Goal: Task Accomplishment & Management: Manage account settings

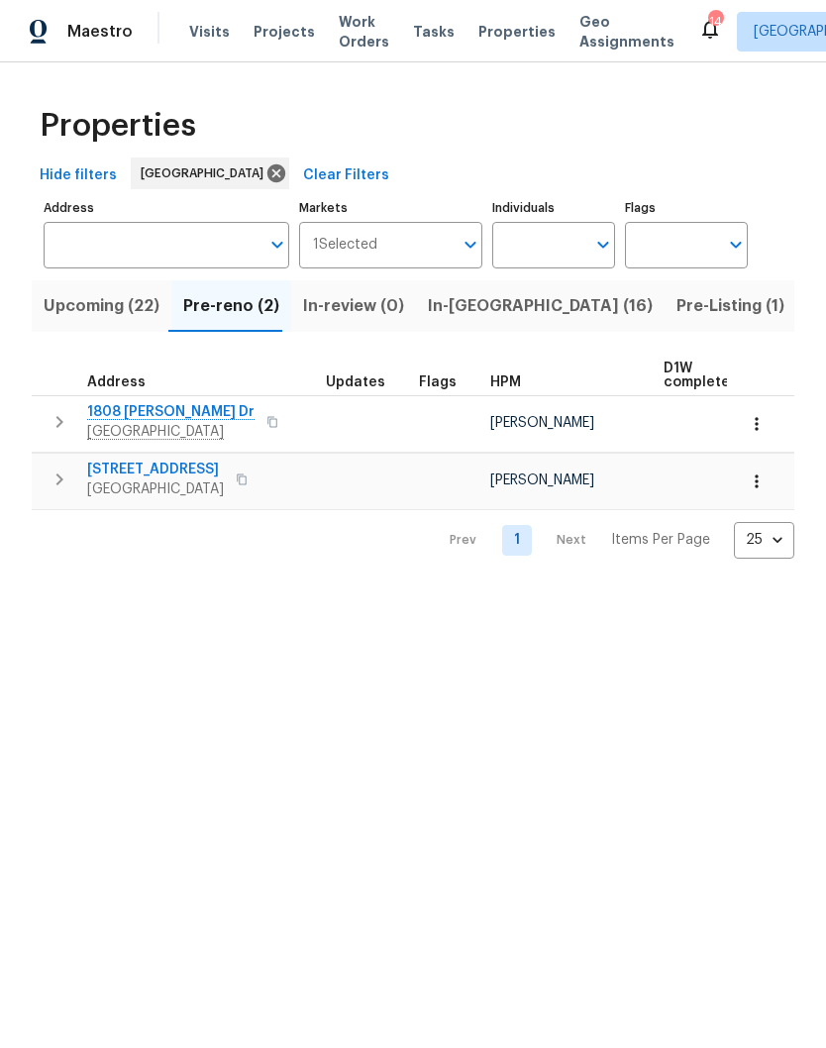
click at [584, 243] on input "Individuals" at bounding box center [538, 245] width 93 height 47
type input "[PERSON_NAME]"
click at [531, 314] on input "checkbox" at bounding box center [529, 308] width 42 height 42
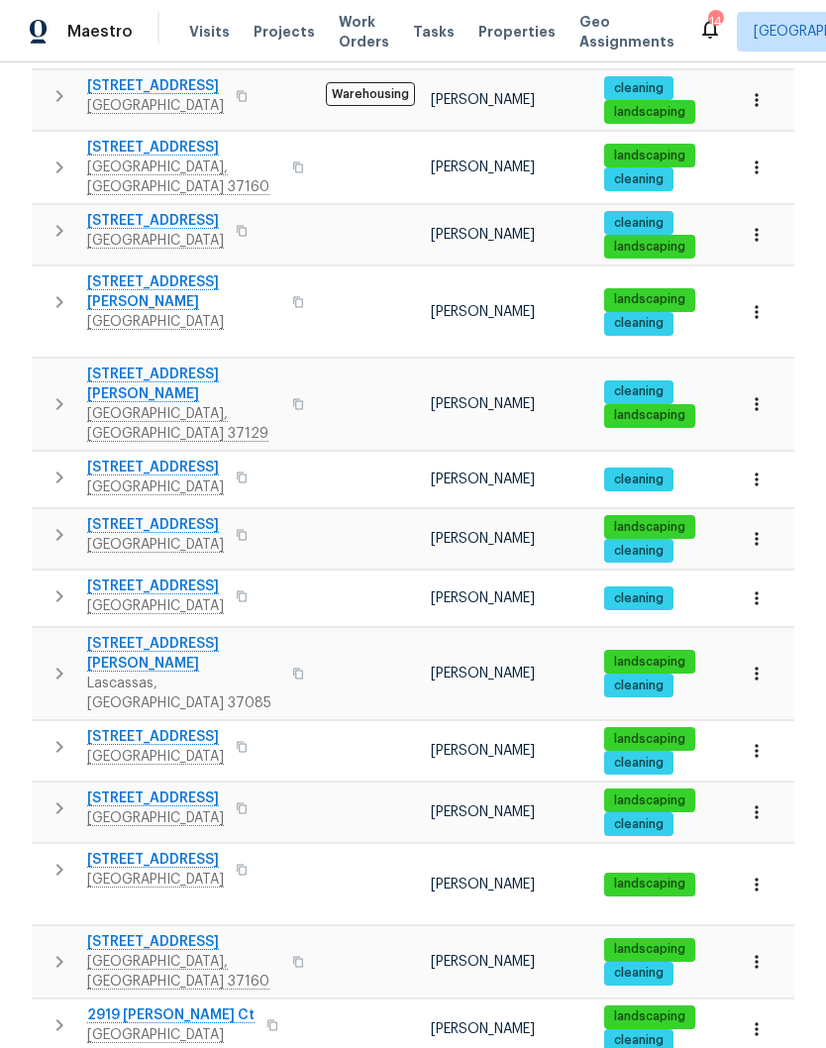
scroll to position [827, 0]
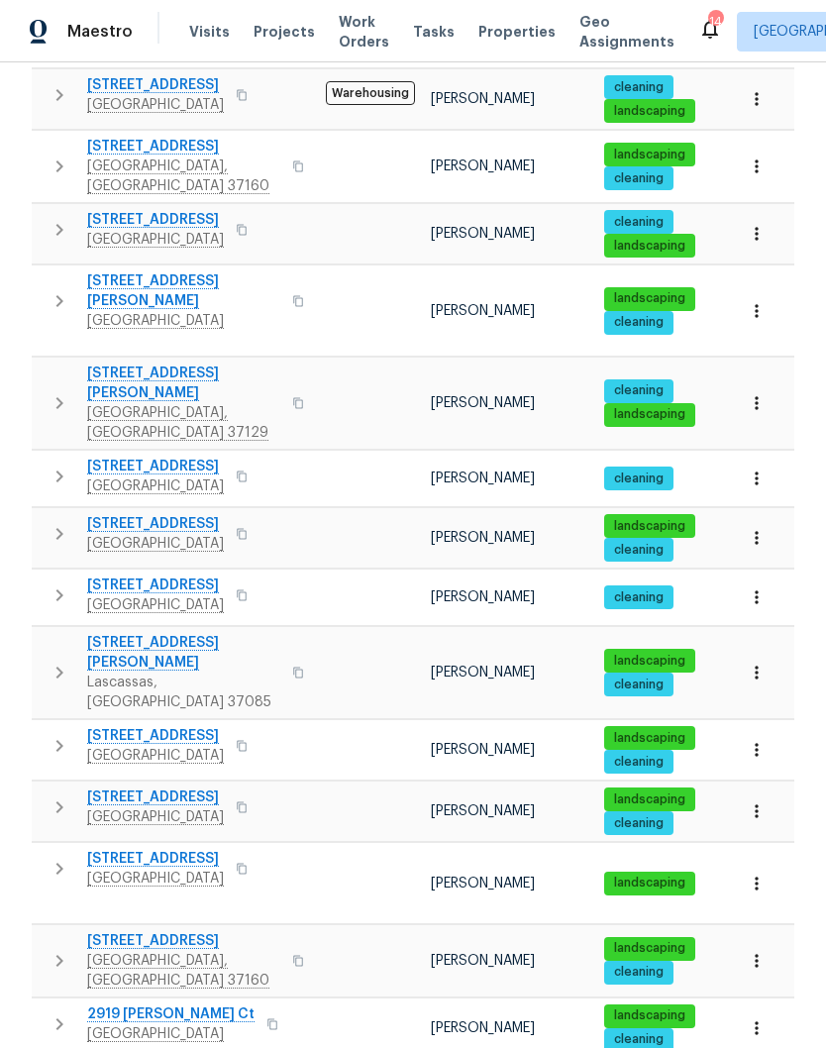
click at [147, 514] on span "3108 Celt Aly" at bounding box center [155, 524] width 137 height 20
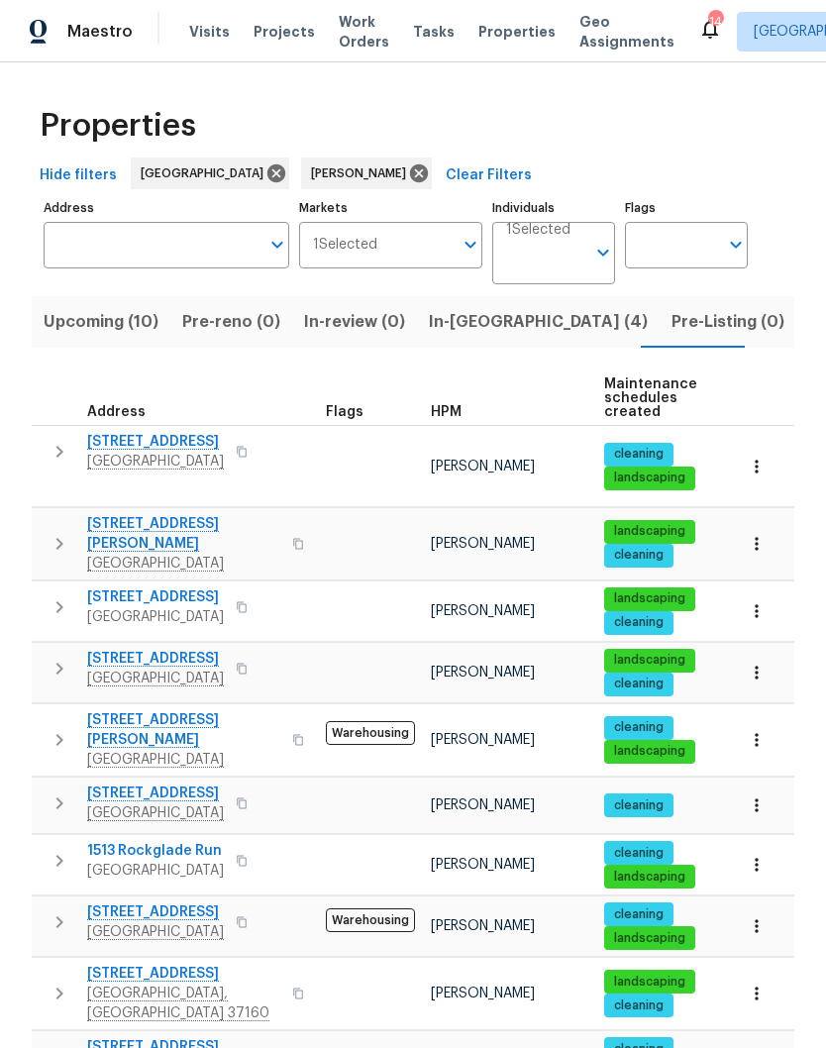
scroll to position [0, 0]
click at [557, 246] on input "Individuals" at bounding box center [545, 261] width 79 height 47
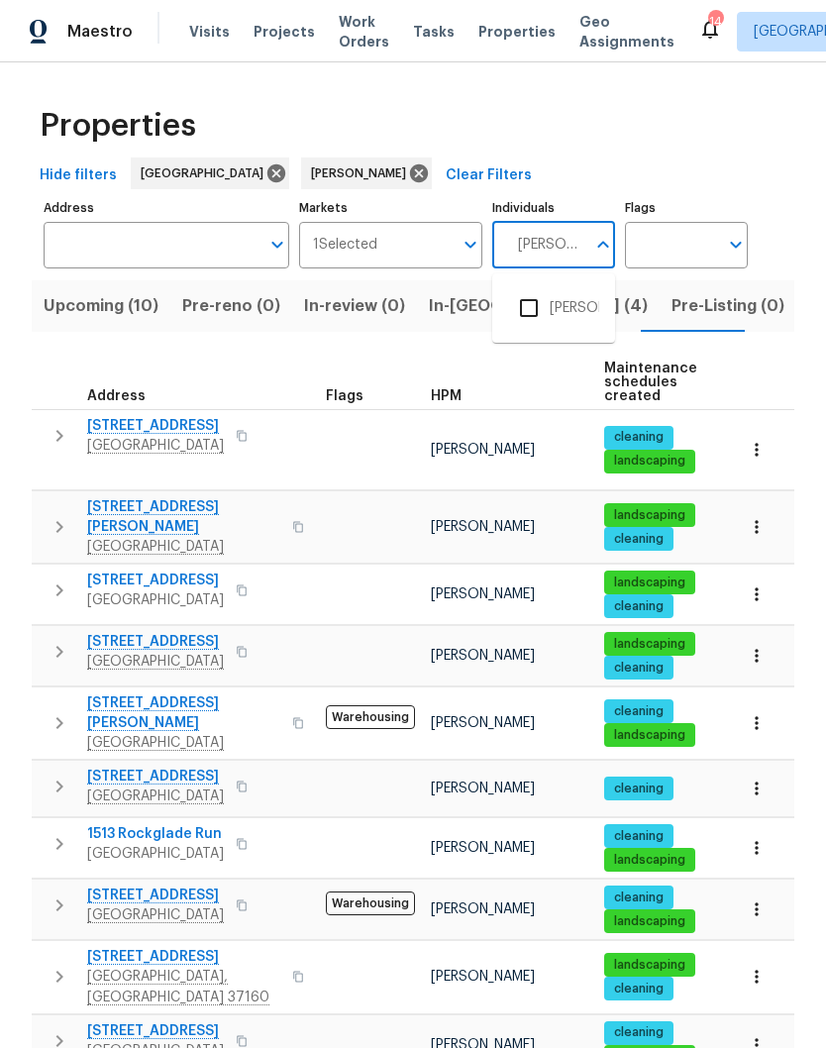
type input "[PERSON_NAME]"
click at [534, 309] on input "checkbox" at bounding box center [529, 308] width 42 height 42
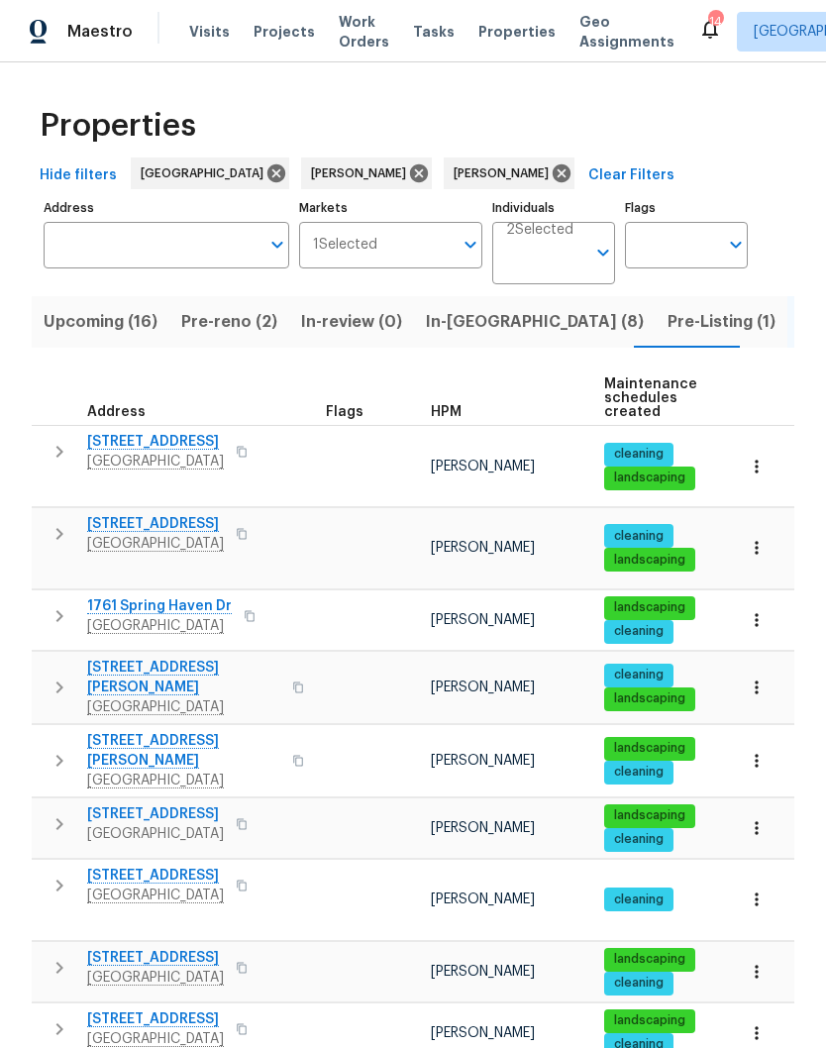
click at [226, 320] on span "Pre-reno (2)" at bounding box center [229, 322] width 96 height 28
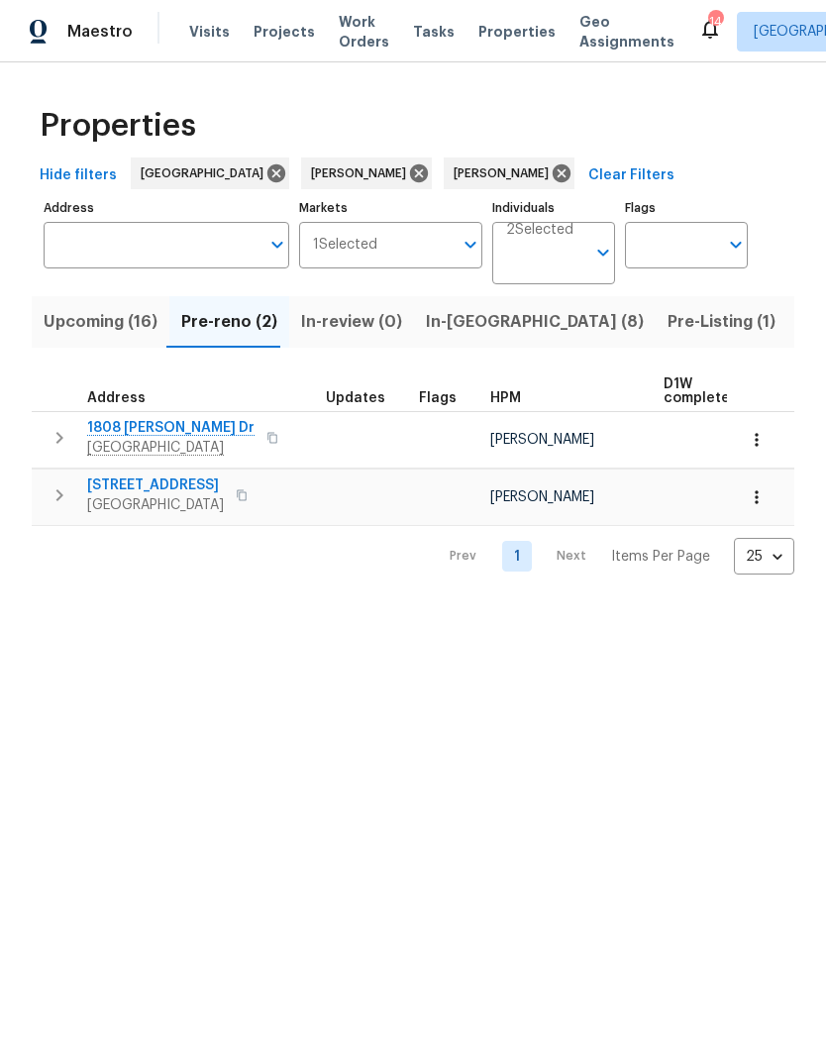
click at [165, 487] on span "[STREET_ADDRESS]" at bounding box center [155, 485] width 137 height 20
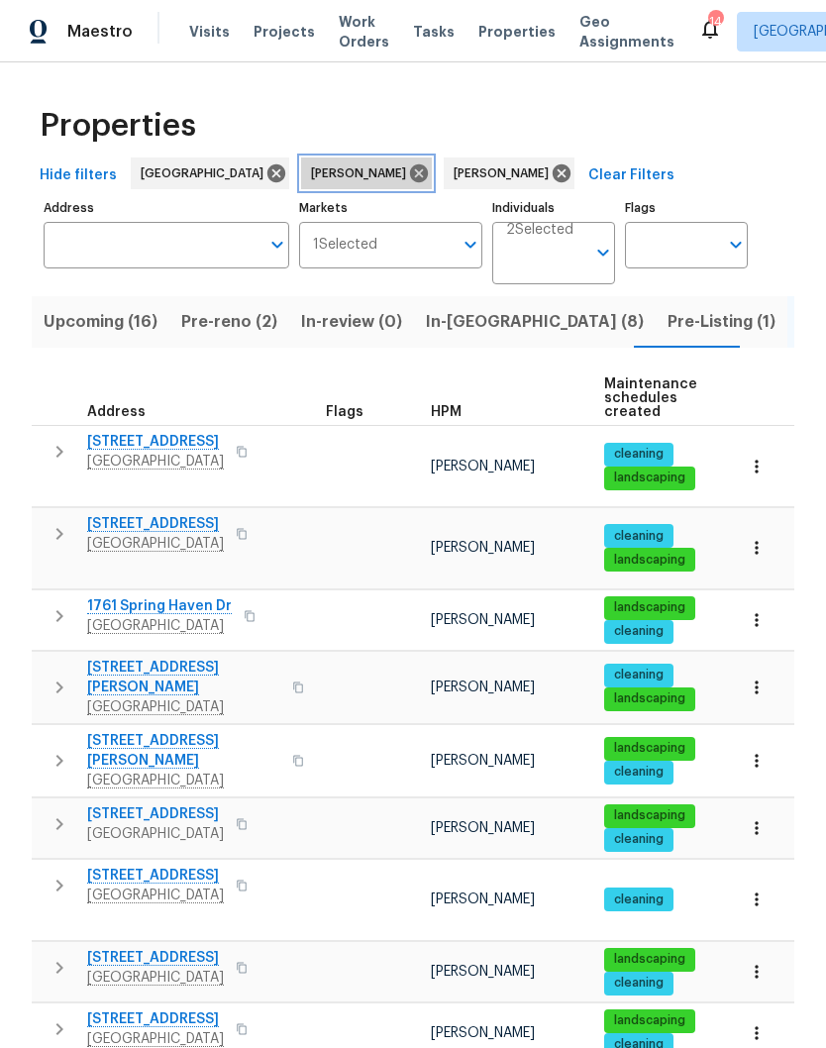
click at [408, 175] on icon at bounding box center [419, 173] width 22 height 22
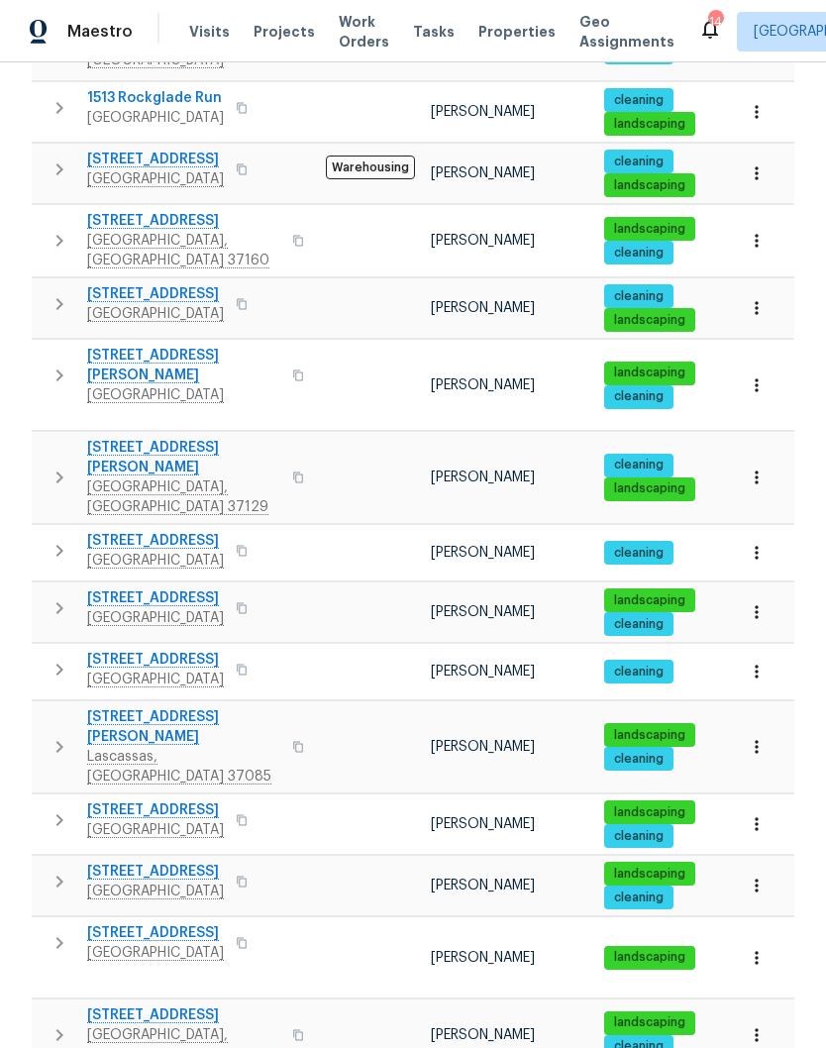
scroll to position [755, 0]
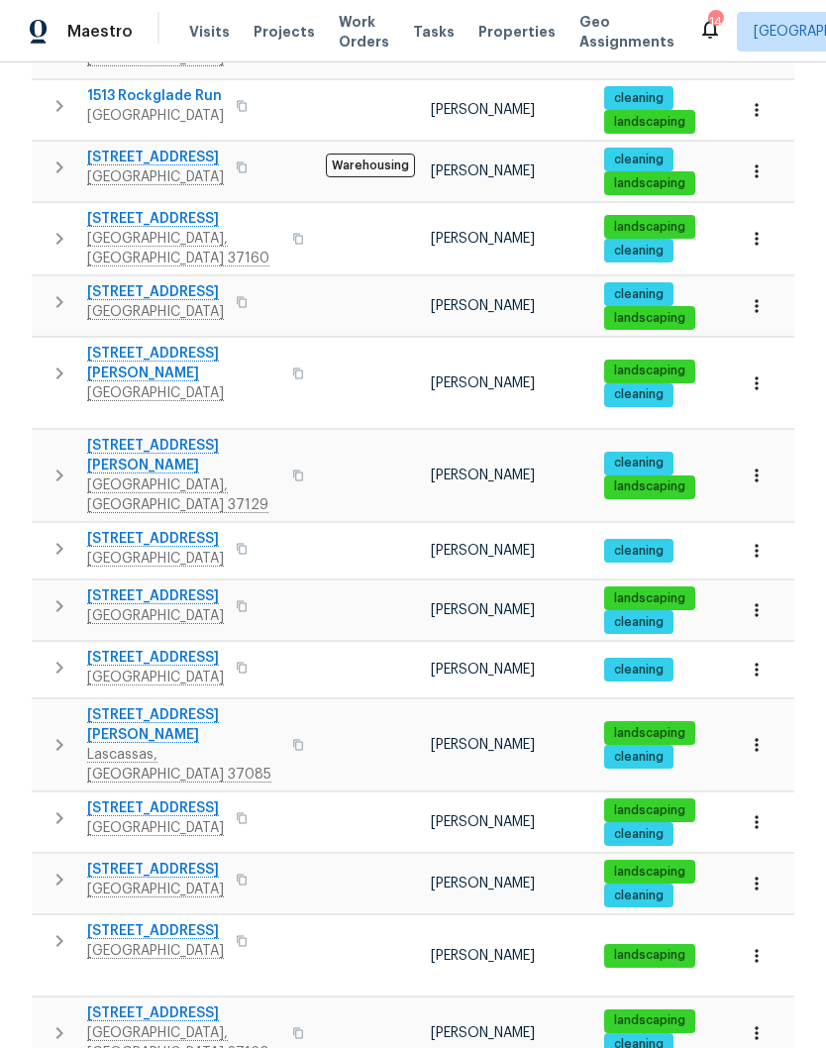
click at [179, 344] on span "[STREET_ADDRESS][PERSON_NAME]" at bounding box center [183, 364] width 193 height 40
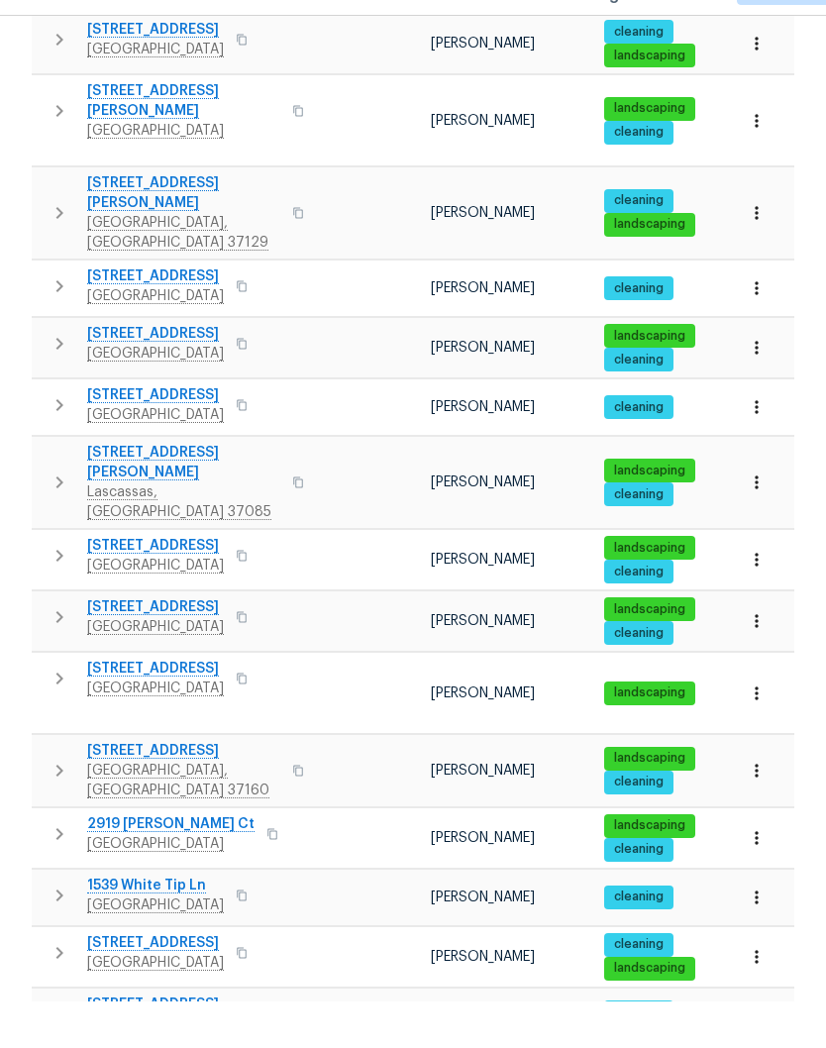
scroll to position [82, 0]
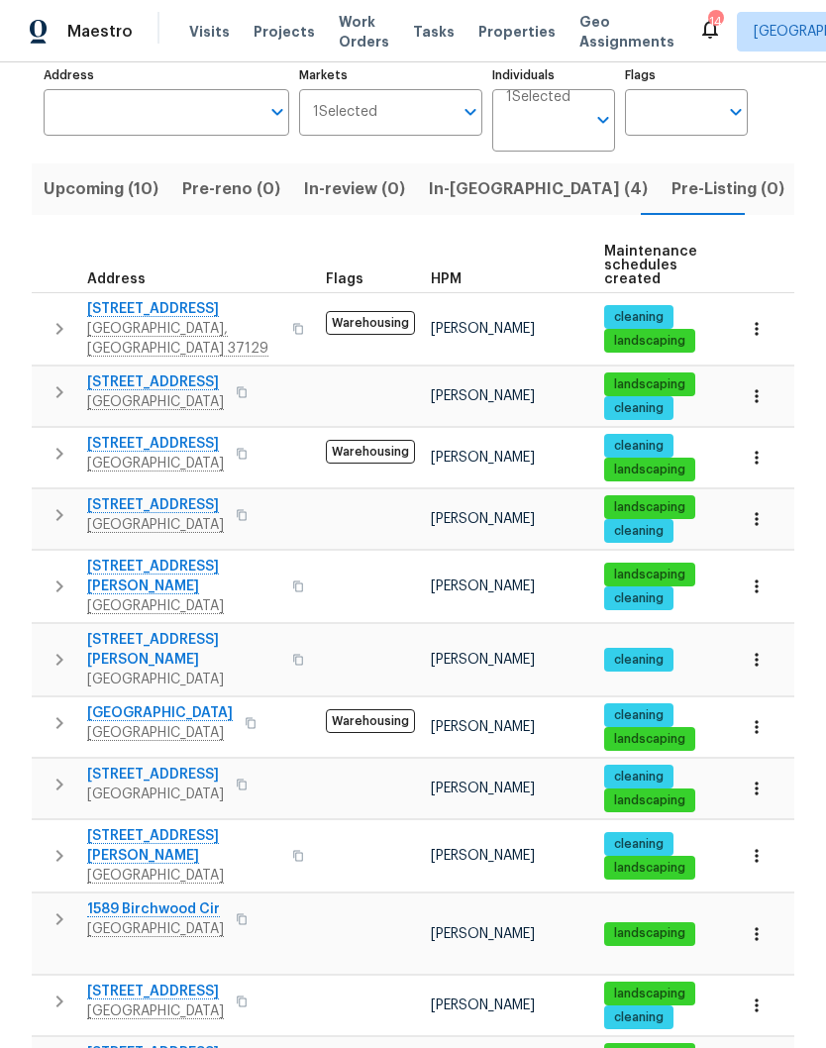
scroll to position [131, 0]
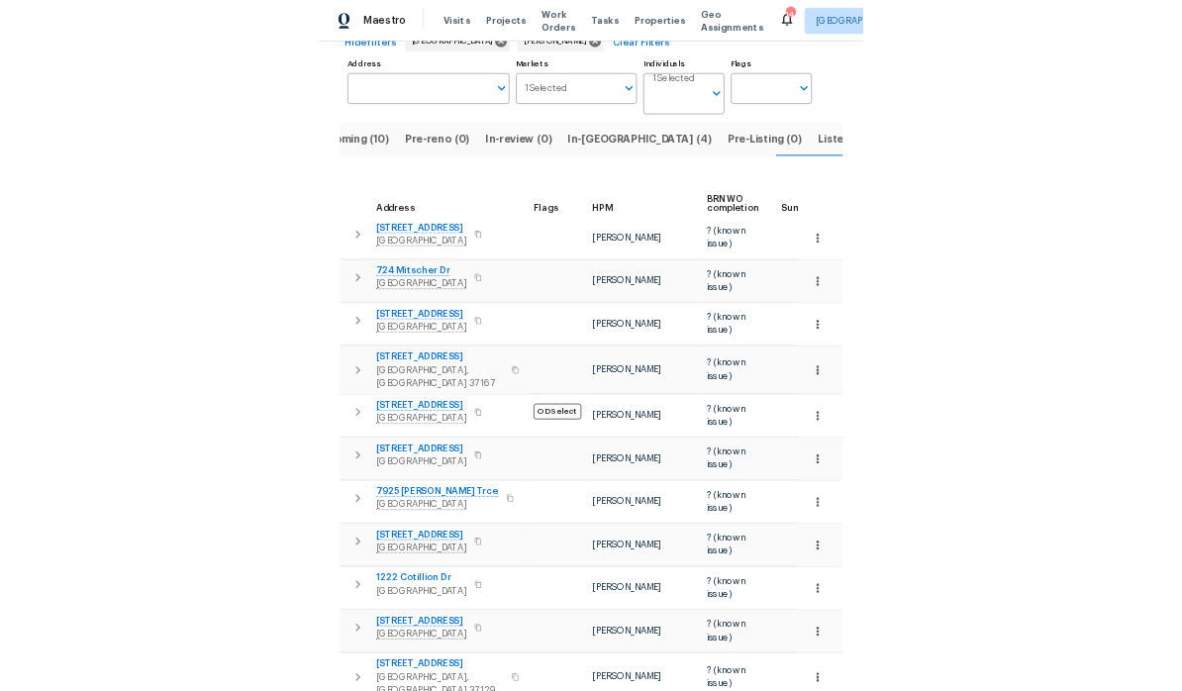
scroll to position [110, 0]
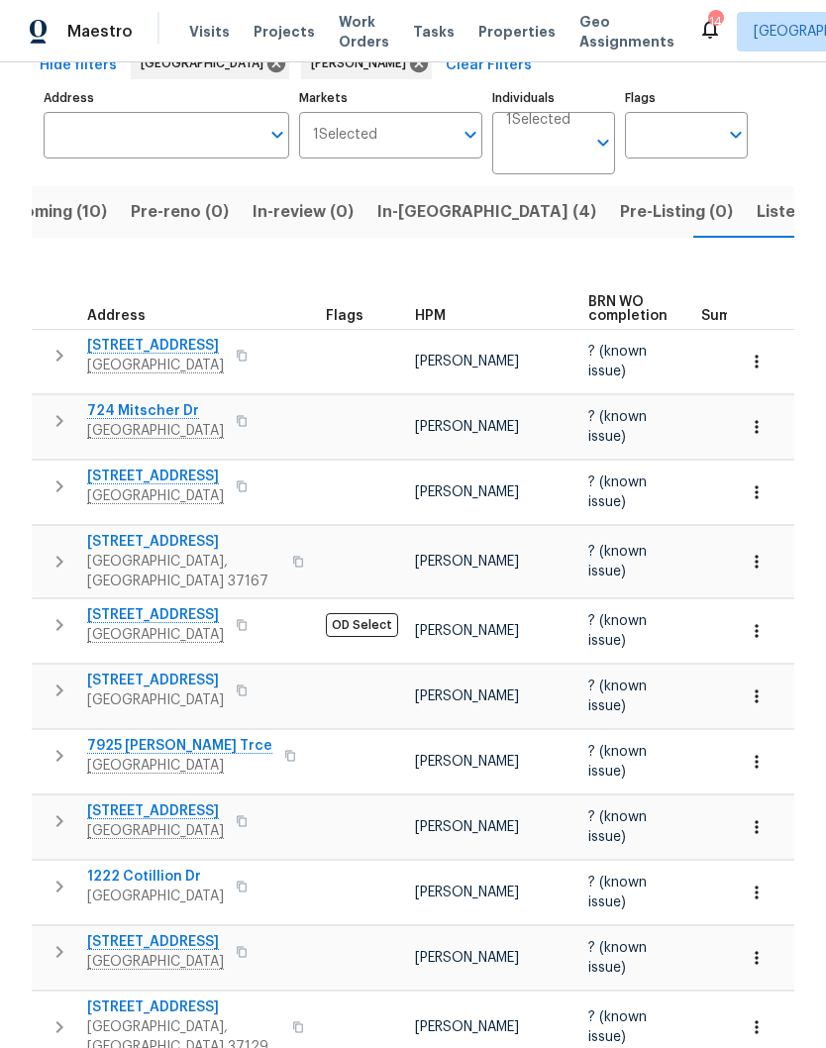
click at [155, 997] on span "478 Deerfield Dr" at bounding box center [183, 1007] width 193 height 20
click at [761, 1017] on icon "button" at bounding box center [757, 1027] width 20 height 20
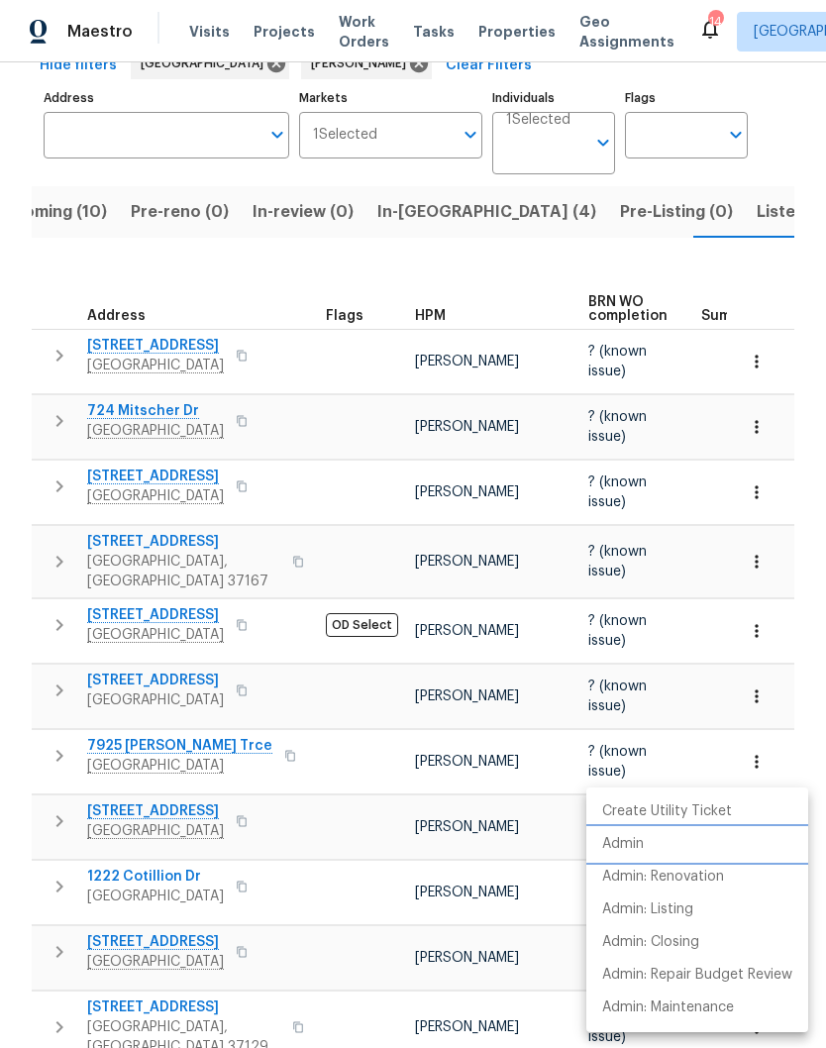
click at [639, 844] on p "Admin" at bounding box center [623, 844] width 42 height 21
click at [795, 126] on div at bounding box center [413, 524] width 826 height 1048
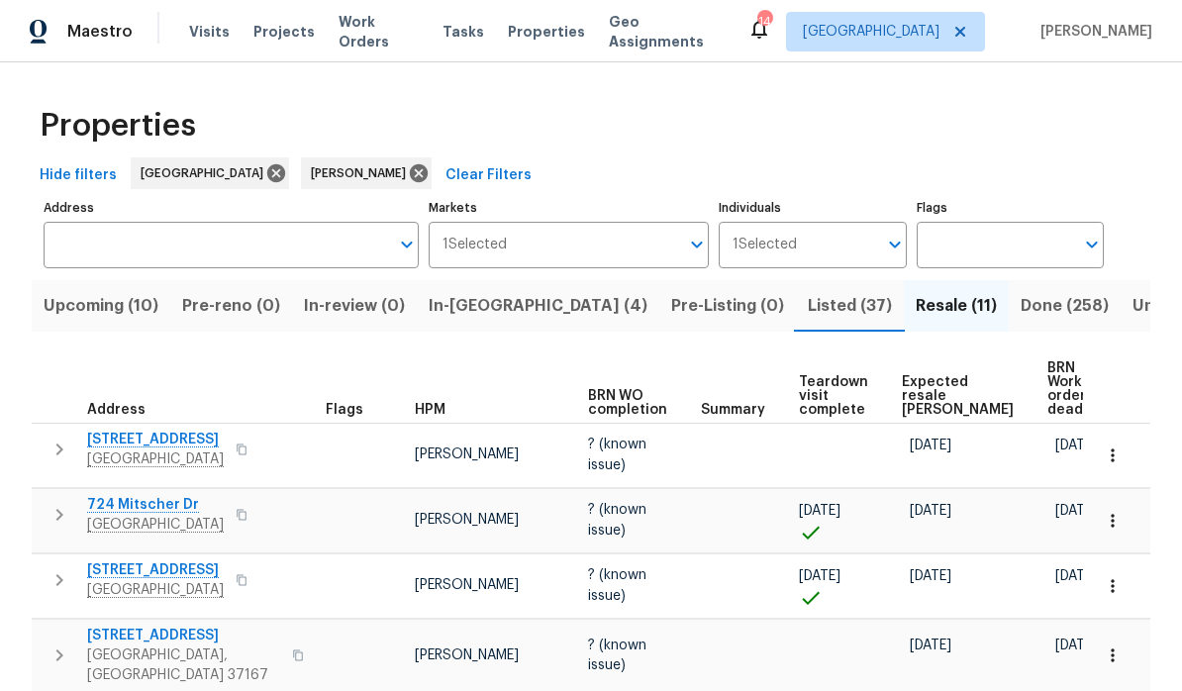
scroll to position [0, 0]
click at [387, 34] on span "Work Orders" at bounding box center [379, 32] width 80 height 40
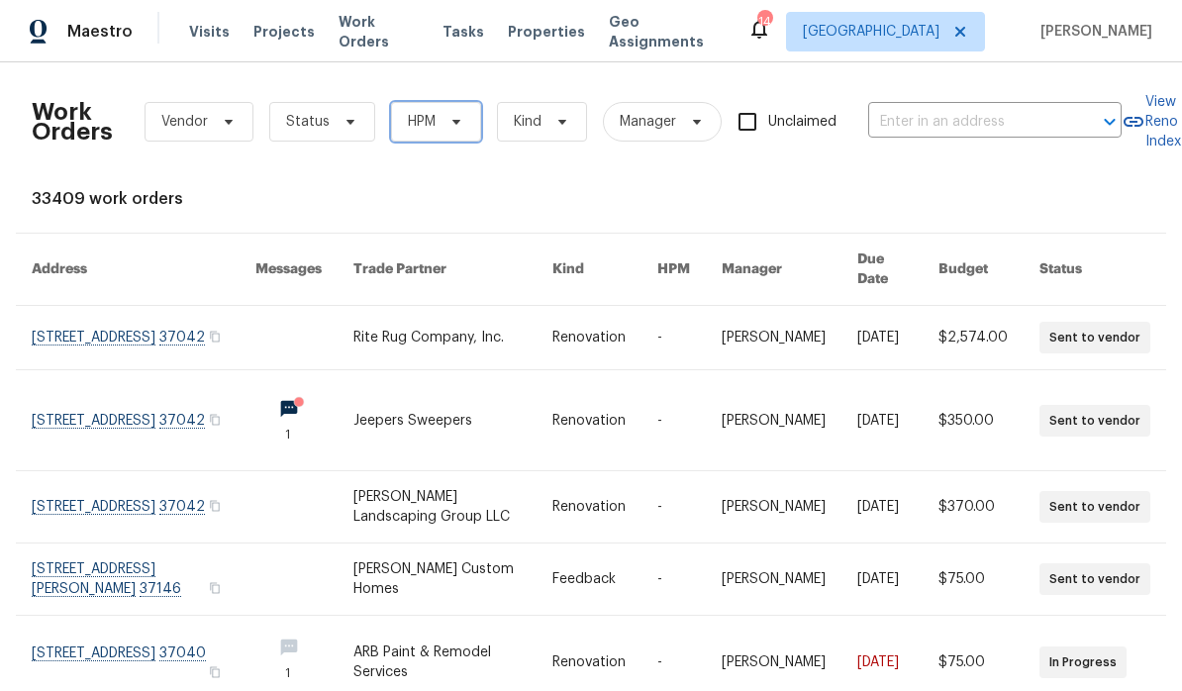
click at [460, 118] on icon at bounding box center [457, 122] width 16 height 16
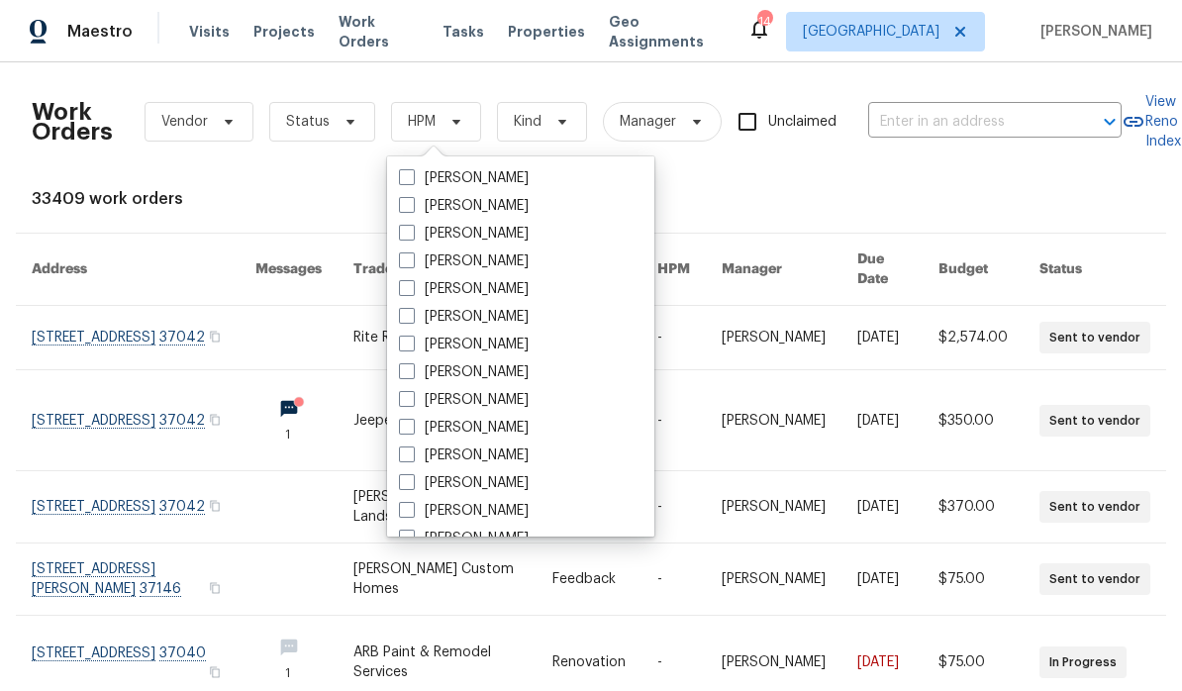
click at [506, 316] on label "[PERSON_NAME]" at bounding box center [464, 317] width 130 height 20
click at [412, 316] on input "[PERSON_NAME]" at bounding box center [405, 313] width 13 height 13
checkbox input "true"
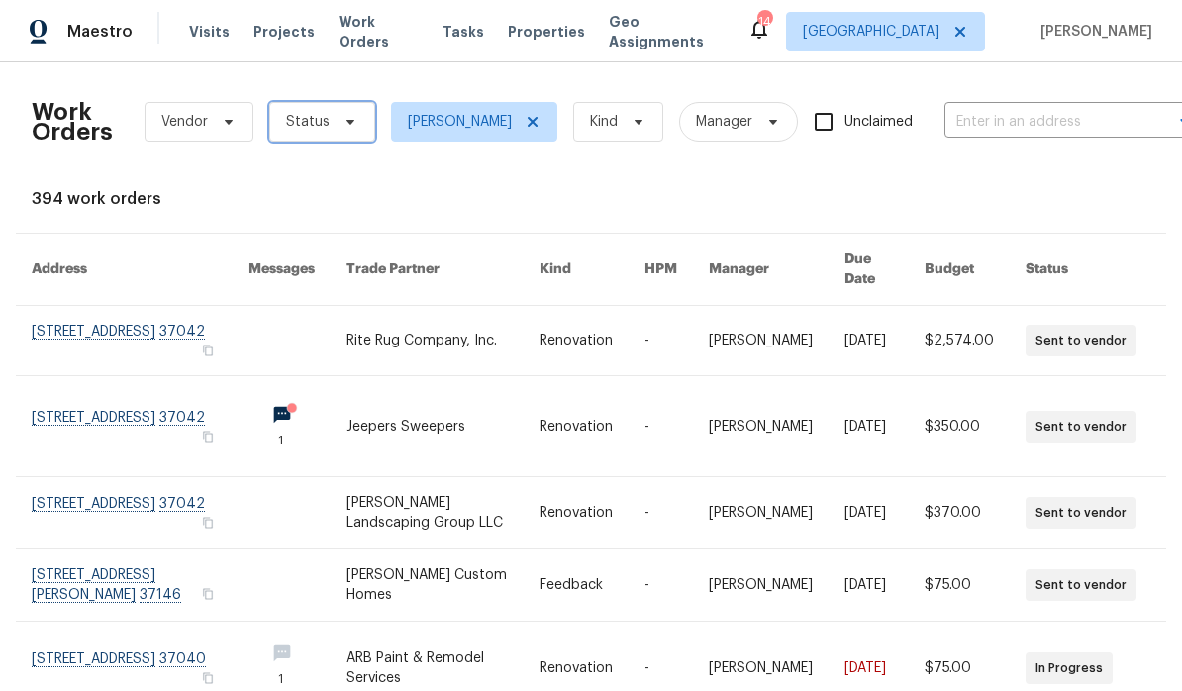
click at [343, 117] on icon at bounding box center [351, 122] width 16 height 16
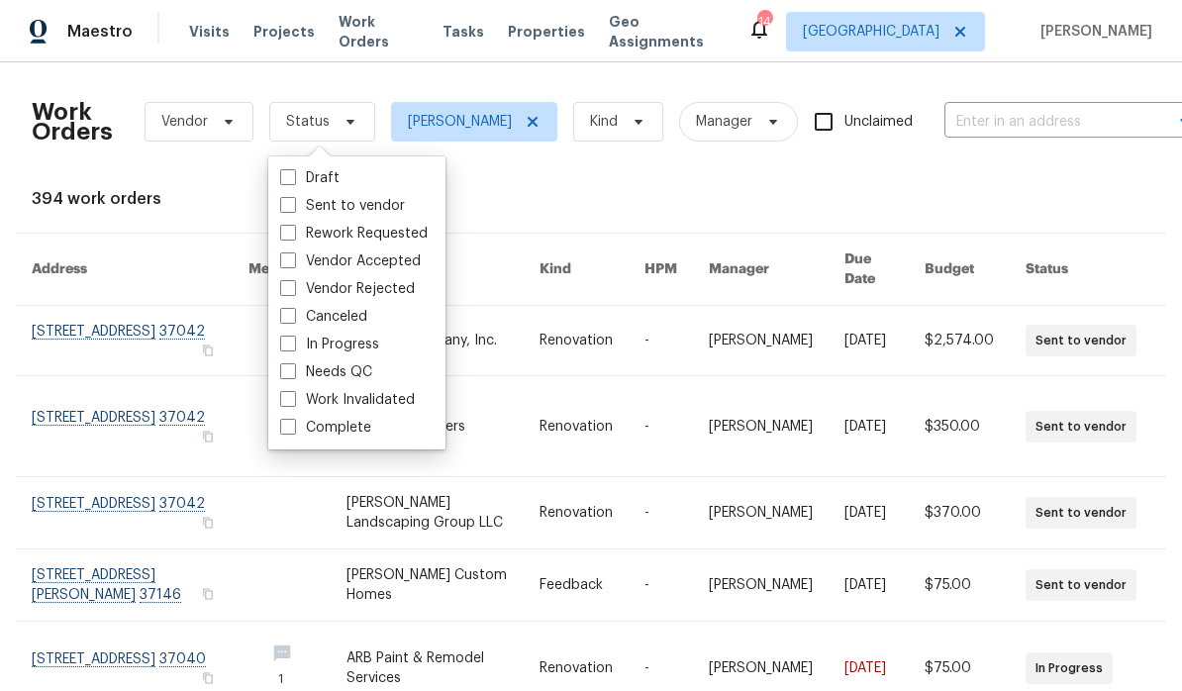
click at [363, 371] on label "Needs QC" at bounding box center [326, 372] width 92 height 20
click at [293, 371] on input "Needs QC" at bounding box center [286, 368] width 13 height 13
checkbox input "true"
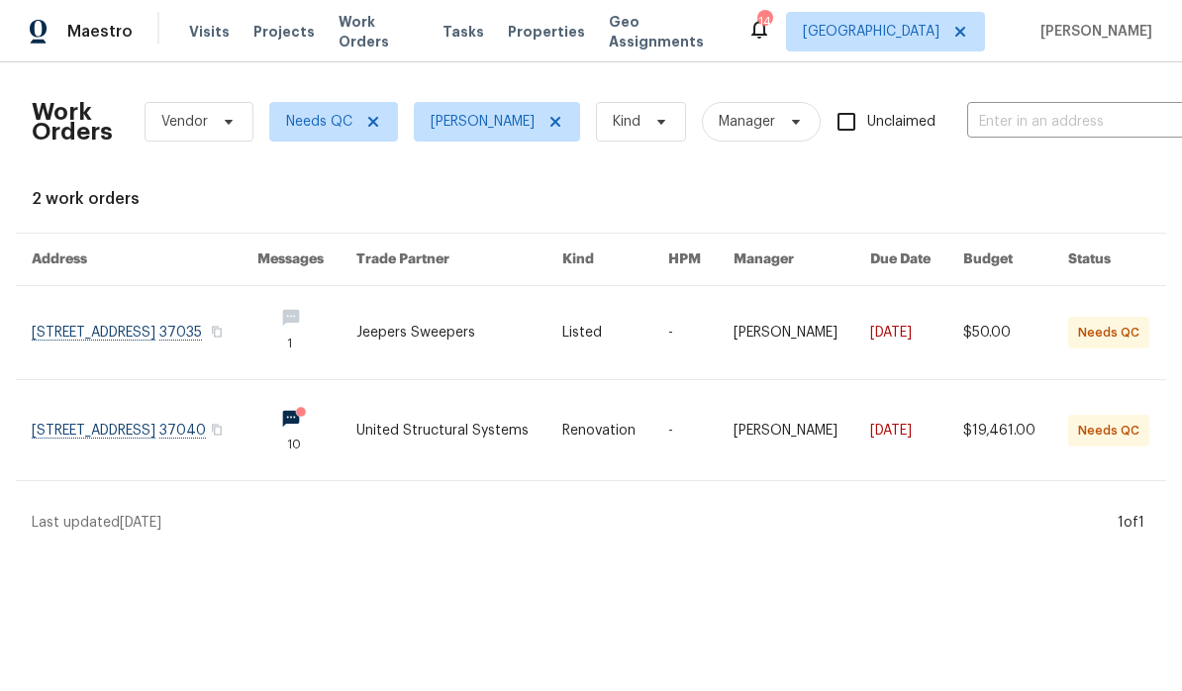
click at [175, 432] on link at bounding box center [145, 430] width 226 height 100
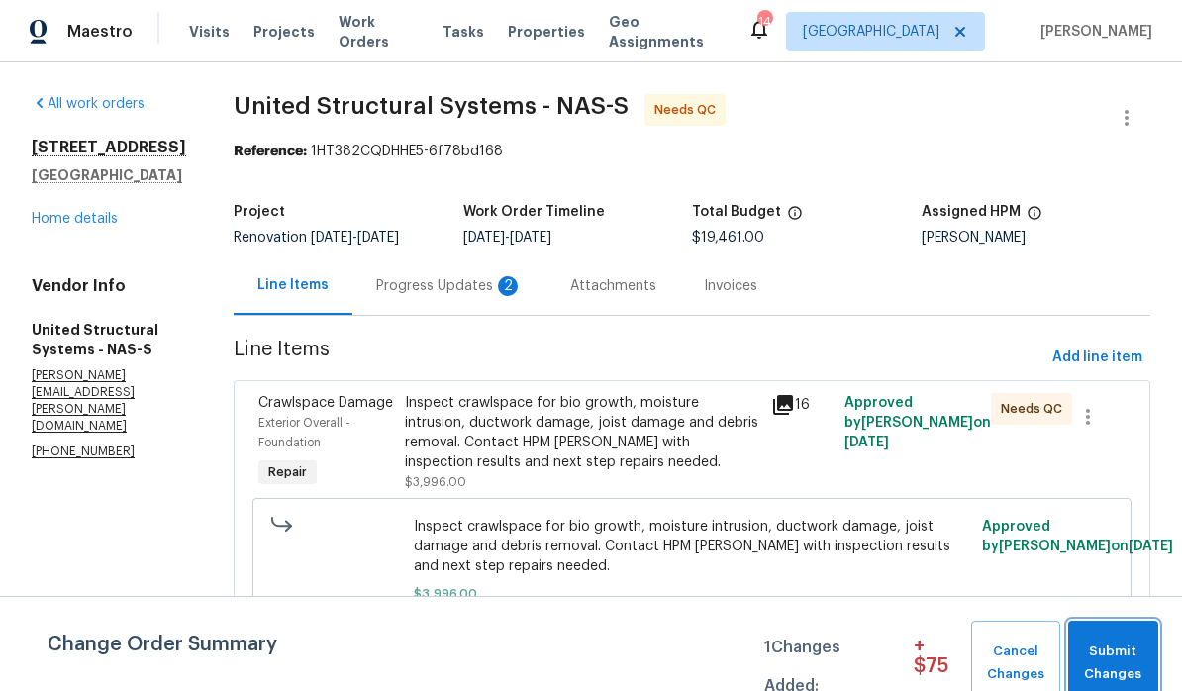
click at [825, 653] on span "Submit Changes" at bounding box center [1113, 664] width 70 height 46
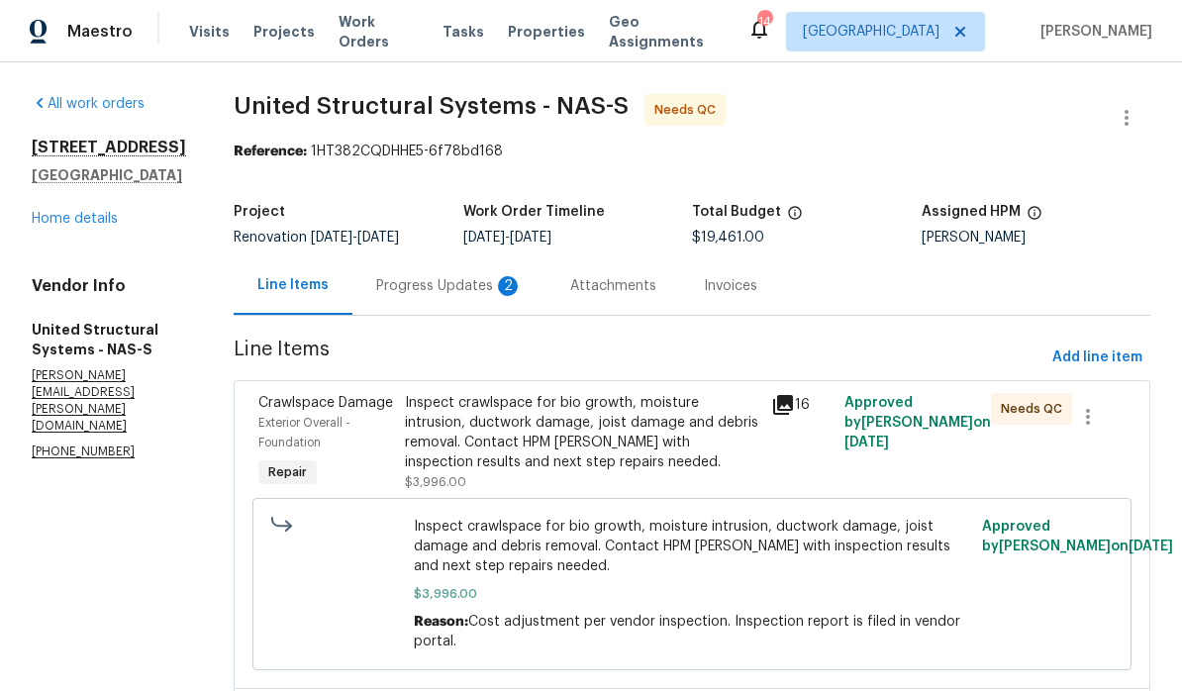
click at [450, 284] on div "Progress Updates 2" at bounding box center [449, 286] width 147 height 20
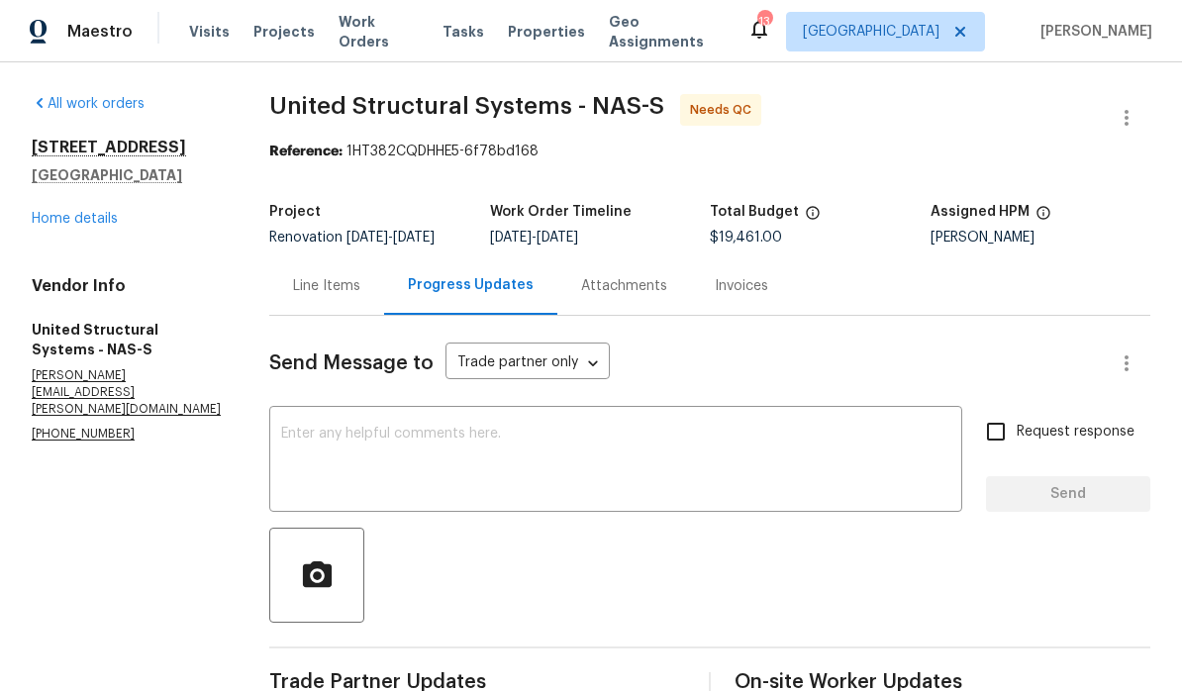
click at [342, 284] on div "Line Items" at bounding box center [326, 286] width 67 height 20
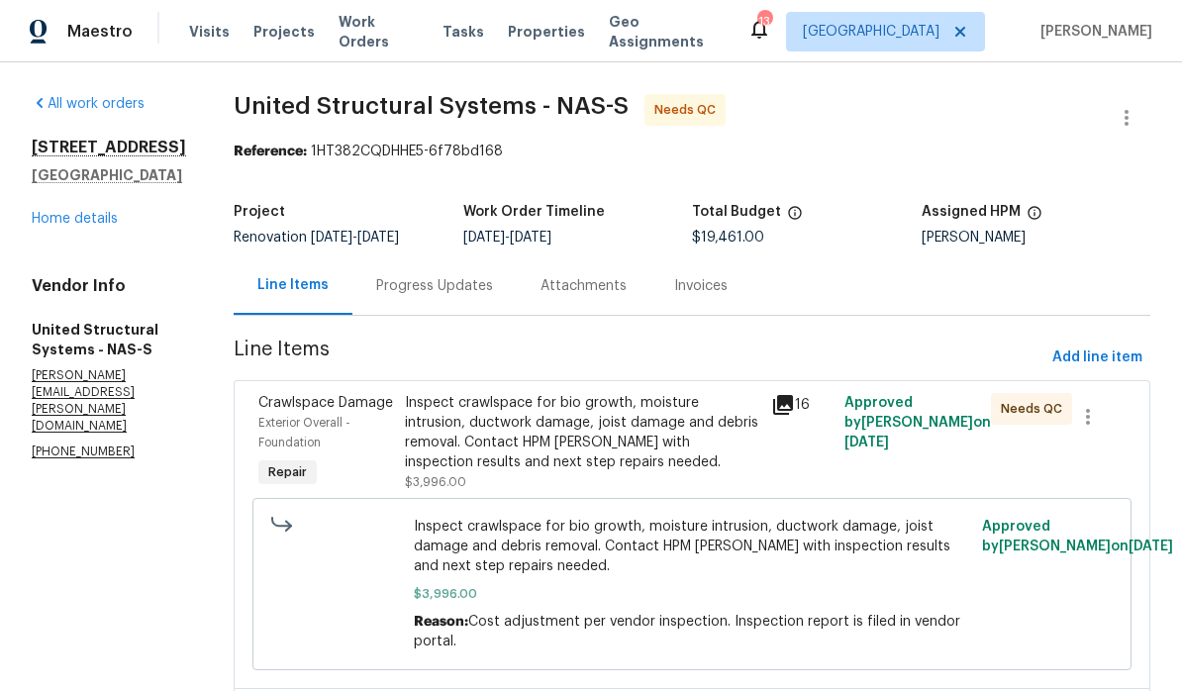
click at [573, 421] on div "Inspect crawlspace for bio growth, moisture intrusion, ductwork damage, joist d…" at bounding box center [582, 432] width 355 height 79
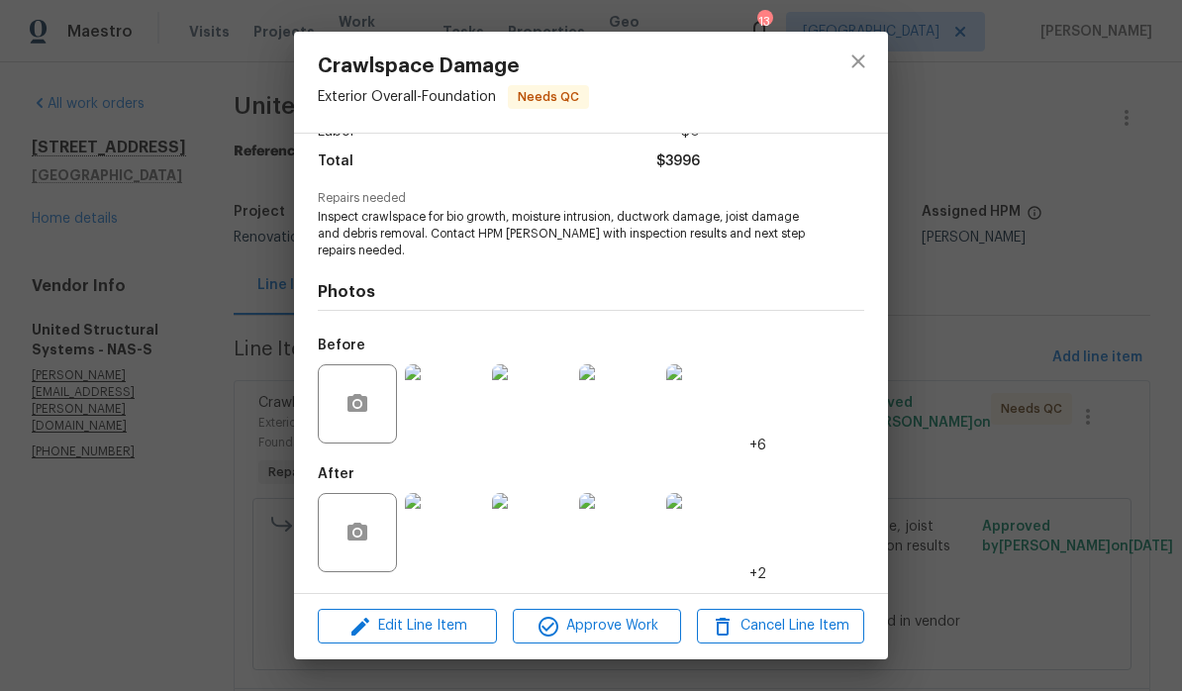
scroll to position [157, 0]
click at [456, 538] on img at bounding box center [444, 532] width 79 height 79
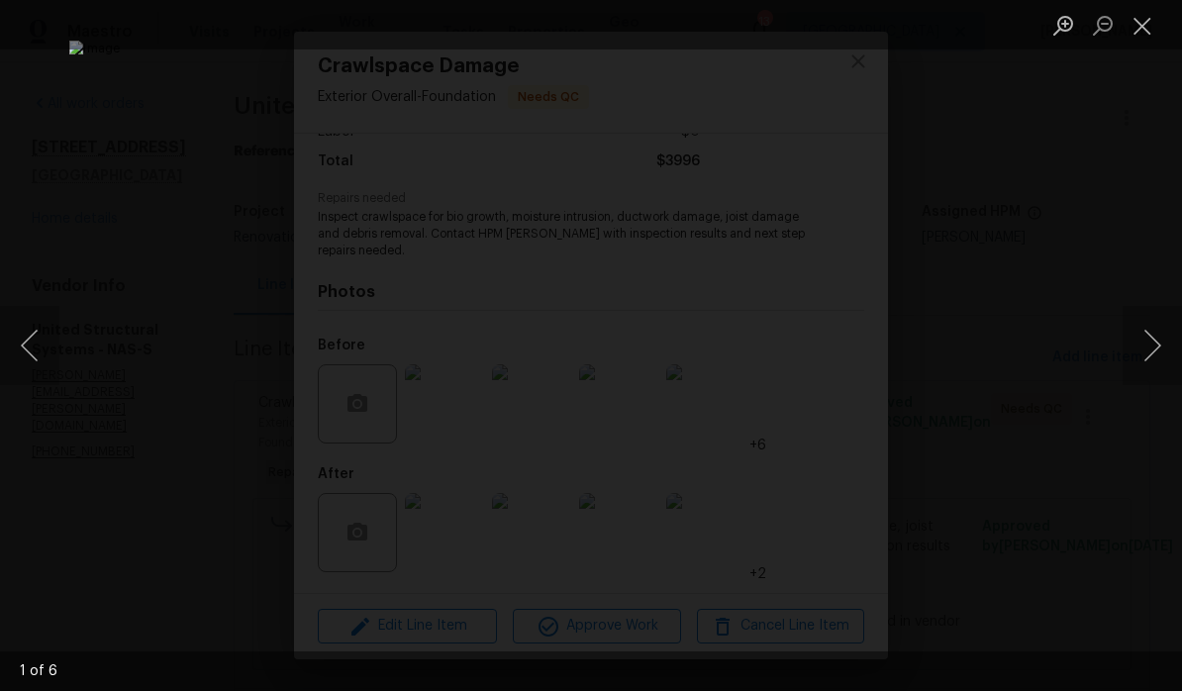
click at [825, 352] on button "Next image" at bounding box center [1152, 345] width 59 height 79
click at [825, 339] on button "Next image" at bounding box center [1152, 345] width 59 height 79
click at [825, 334] on button "Next image" at bounding box center [1152, 345] width 59 height 79
click at [825, 344] on button "Next image" at bounding box center [1152, 345] width 59 height 79
click at [825, 351] on button "Next image" at bounding box center [1152, 345] width 59 height 79
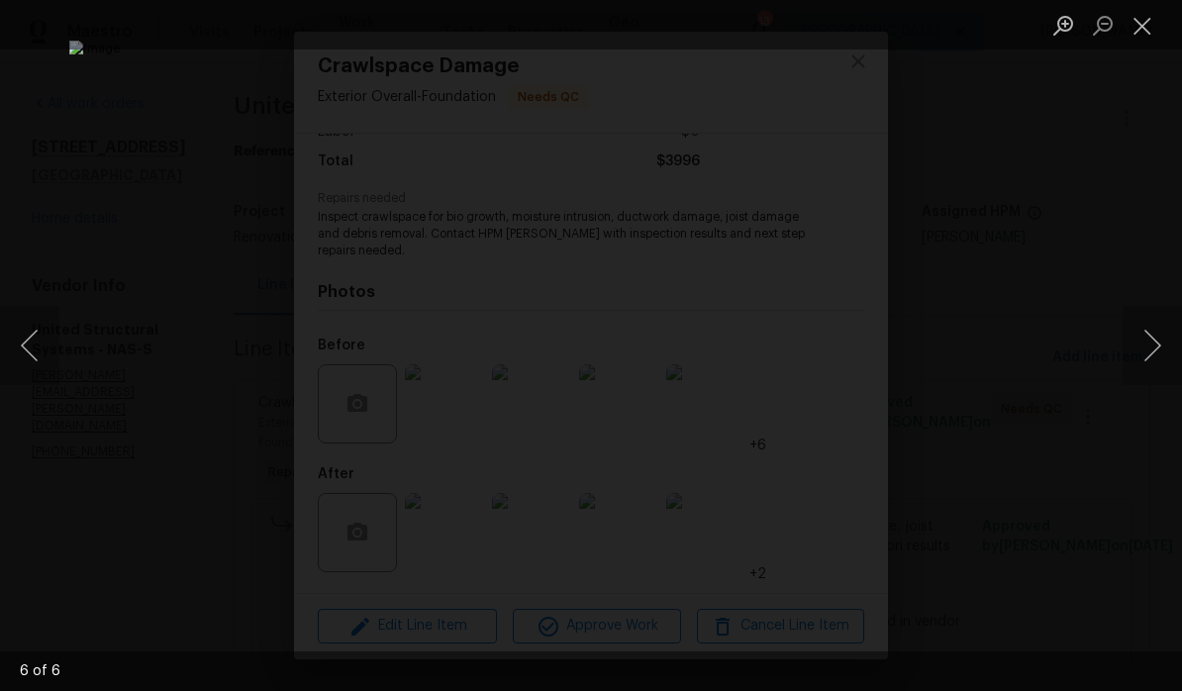
click at [825, 343] on button "Next image" at bounding box center [1152, 345] width 59 height 79
click at [825, 42] on button "Close lightbox" at bounding box center [1143, 25] width 40 height 35
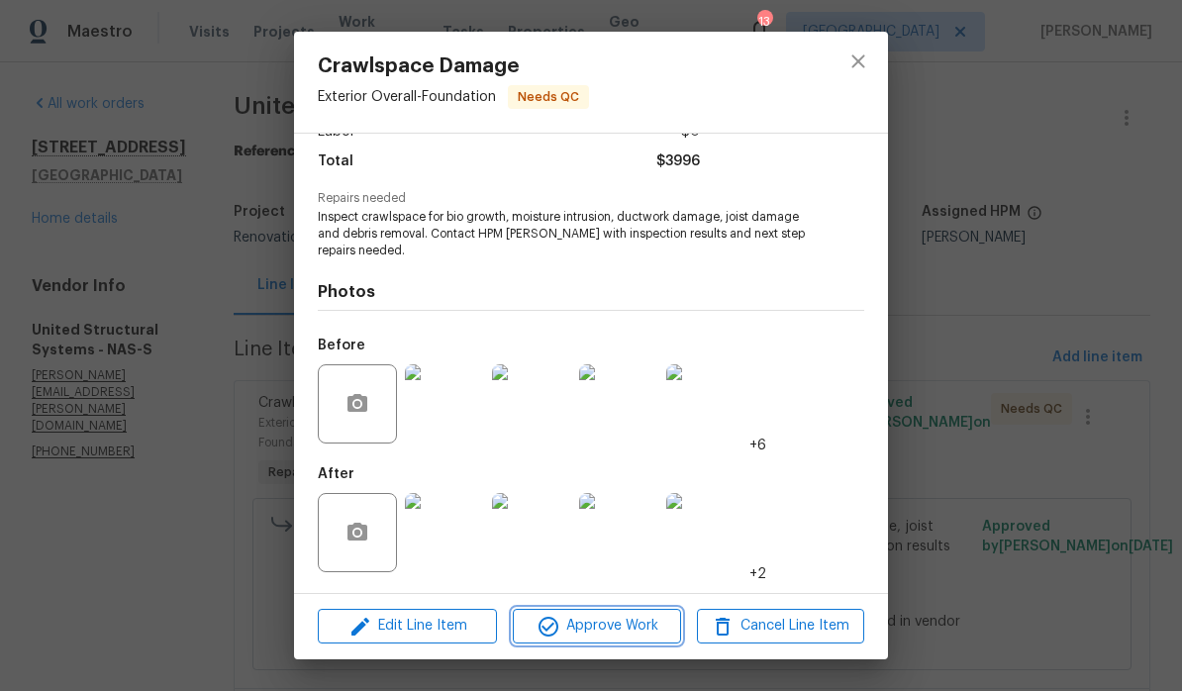
click at [634, 632] on span "Approve Work" at bounding box center [596, 626] width 155 height 25
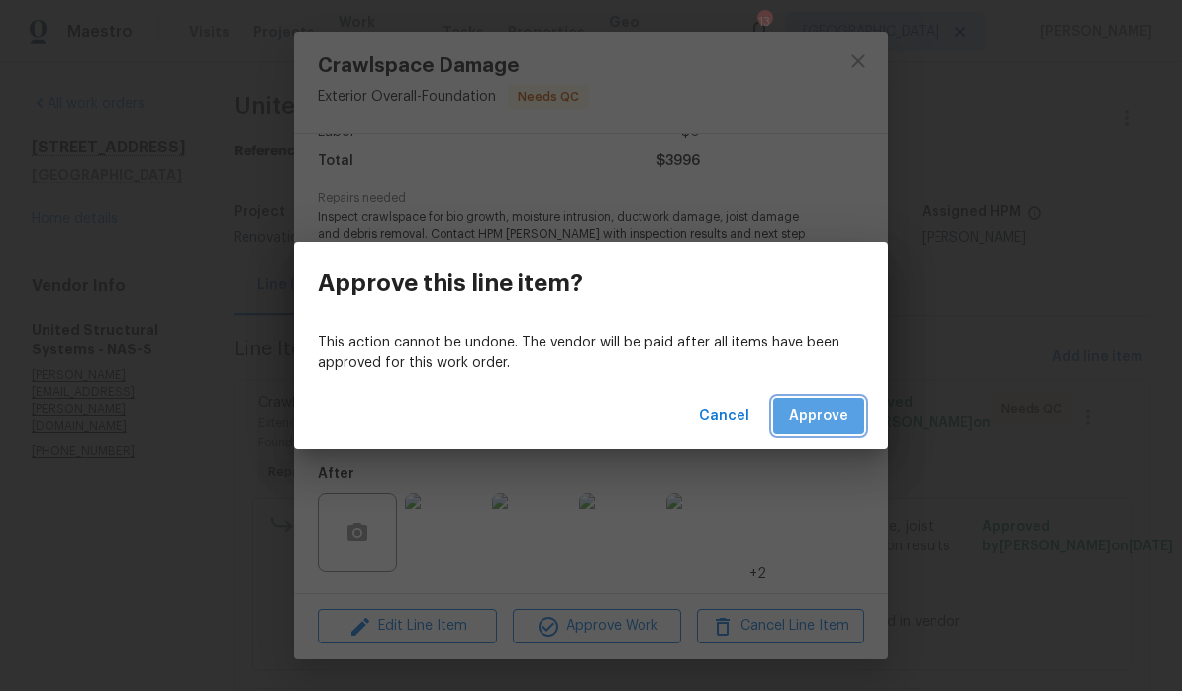
click at [825, 417] on button "Approve" at bounding box center [818, 416] width 91 height 37
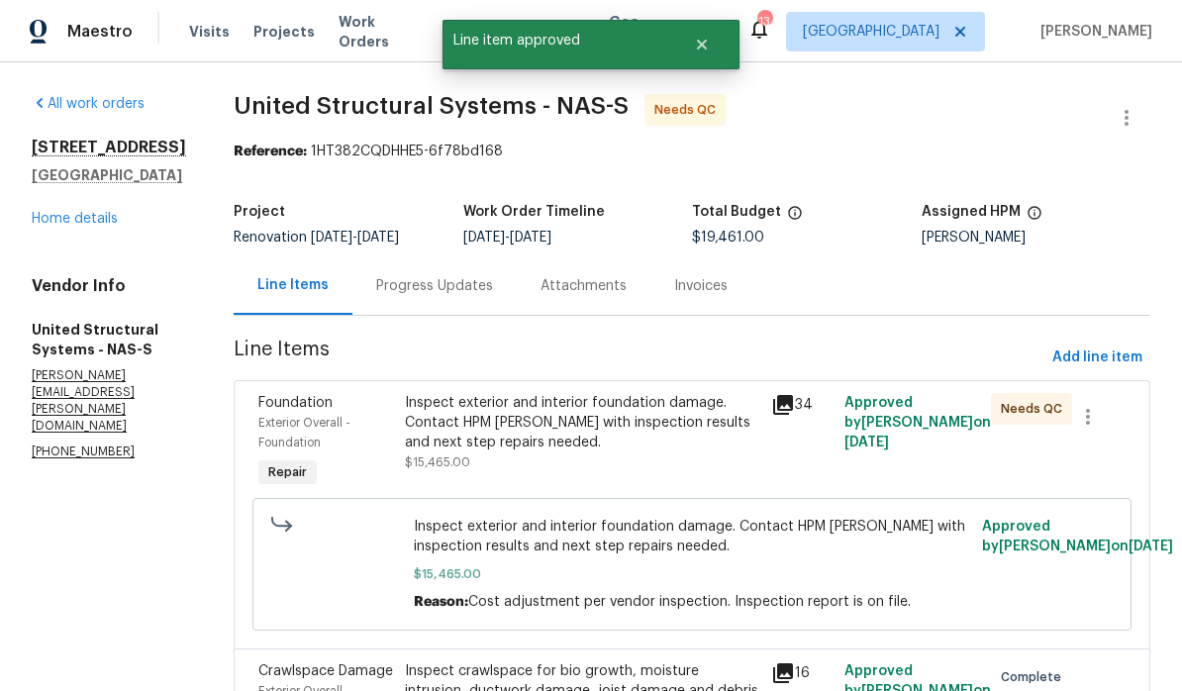
click at [591, 414] on div "Inspect exterior and interior foundation damage. Contact HPM Cynthia with inspe…" at bounding box center [582, 422] width 355 height 59
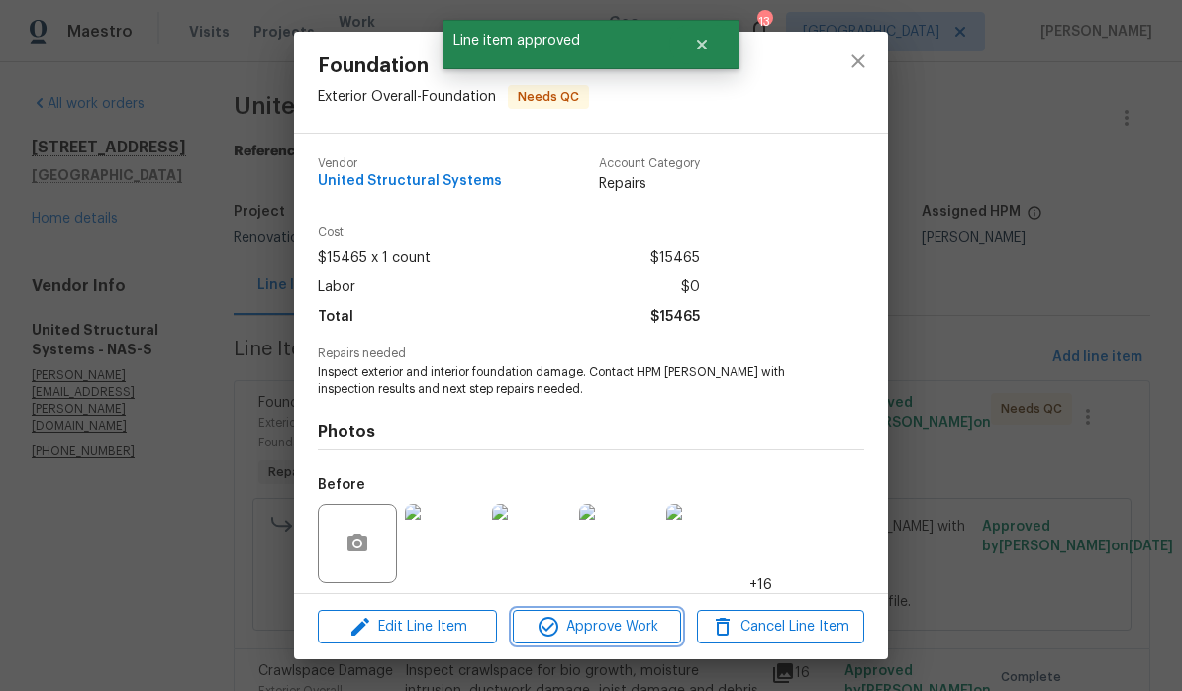
click at [632, 633] on span "Approve Work" at bounding box center [596, 627] width 155 height 25
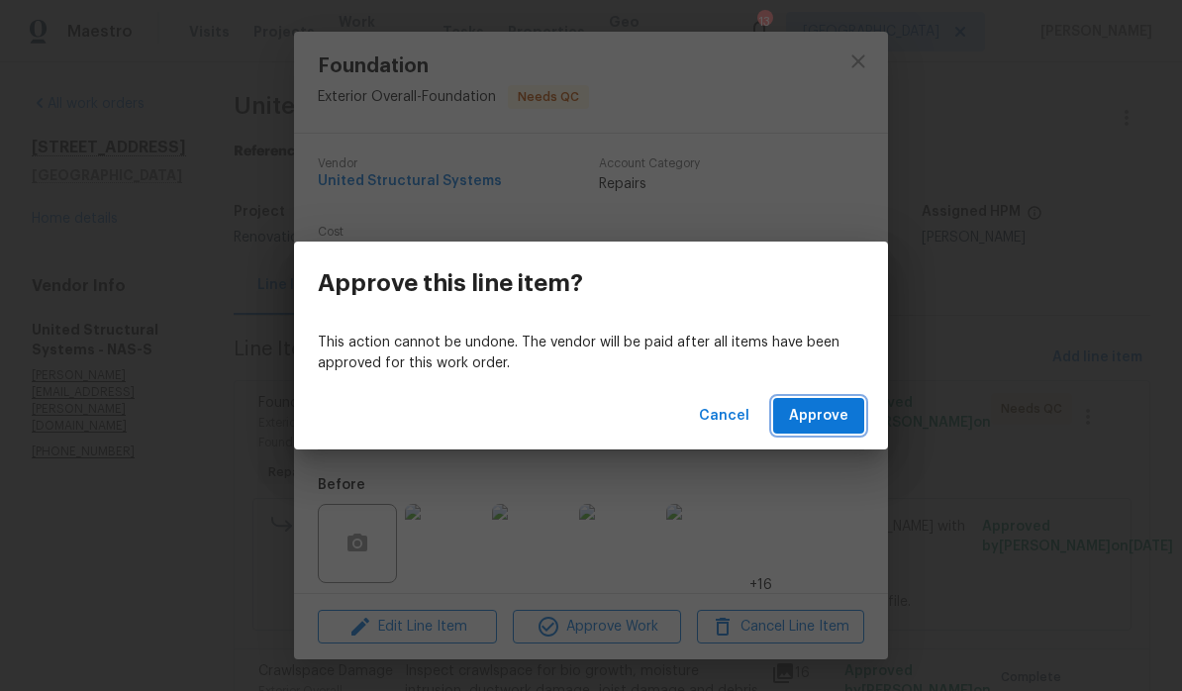
click at [825, 415] on span "Approve" at bounding box center [818, 416] width 59 height 25
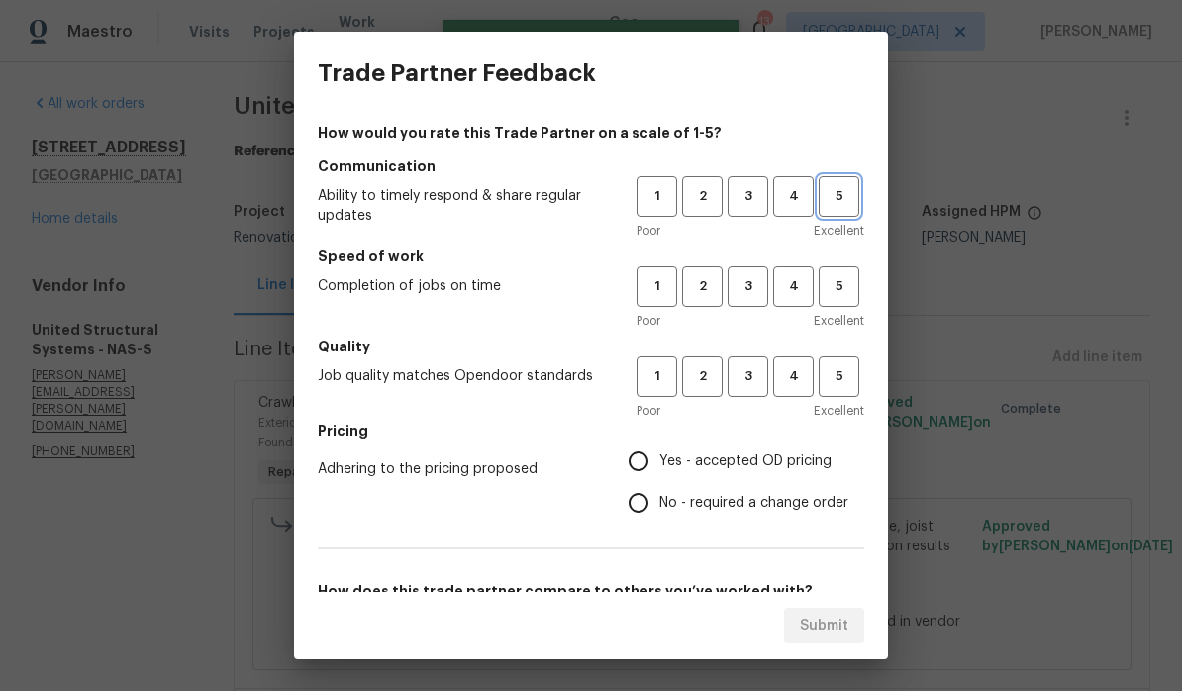
click at [825, 202] on span "5" at bounding box center [839, 196] width 37 height 23
click at [825, 283] on span "5" at bounding box center [839, 286] width 37 height 23
click at [825, 375] on span "5" at bounding box center [839, 376] width 37 height 23
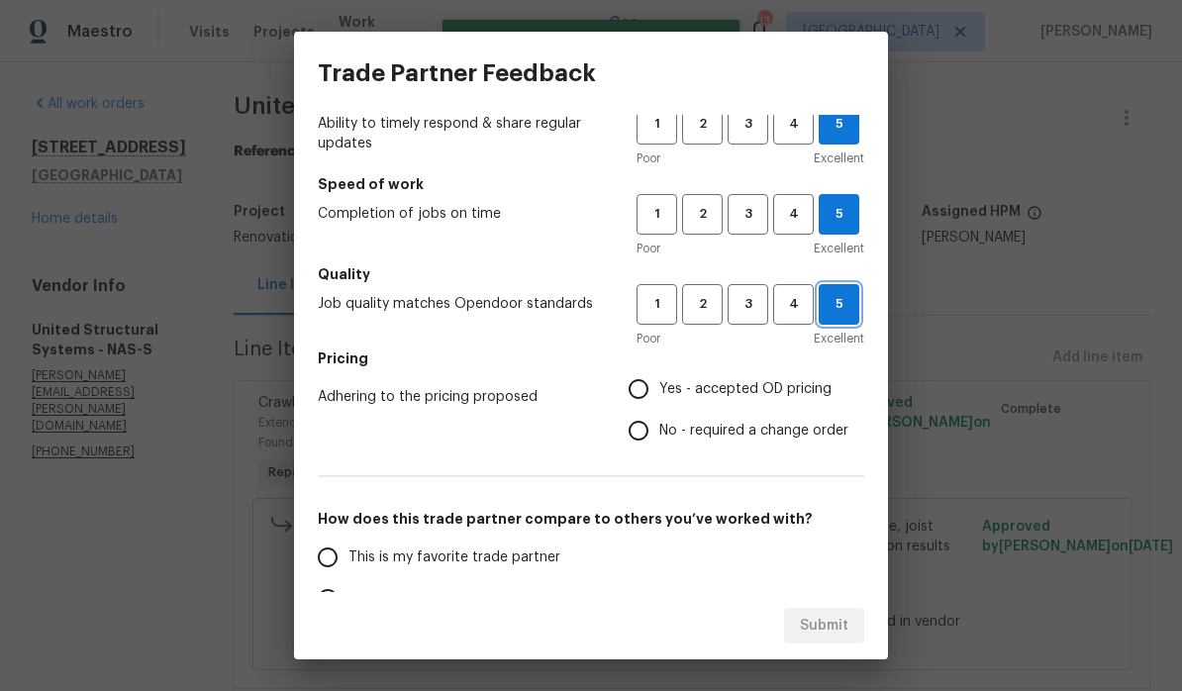
scroll to position [83, 0]
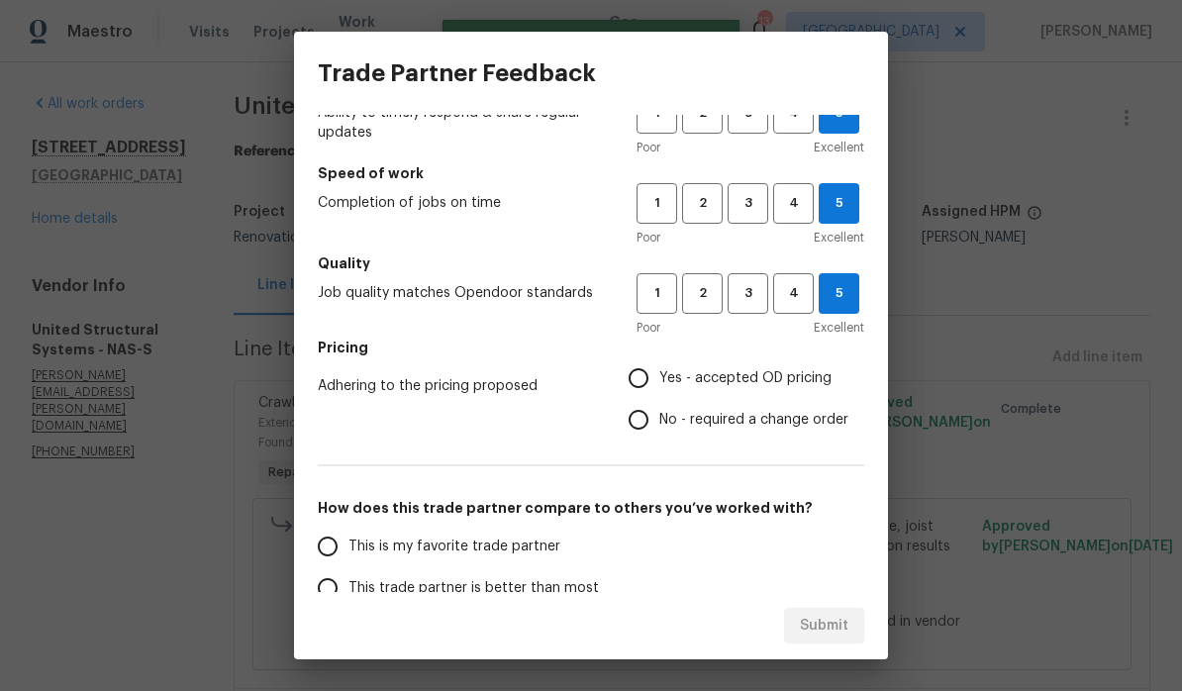
click at [649, 431] on input "No - required a change order" at bounding box center [639, 420] width 42 height 42
radio input "true"
click at [649, 381] on input "Yes - accepted OD pricing" at bounding box center [639, 378] width 42 height 42
radio input "true"
click at [327, 547] on input "This is my favorite trade partner" at bounding box center [328, 547] width 42 height 42
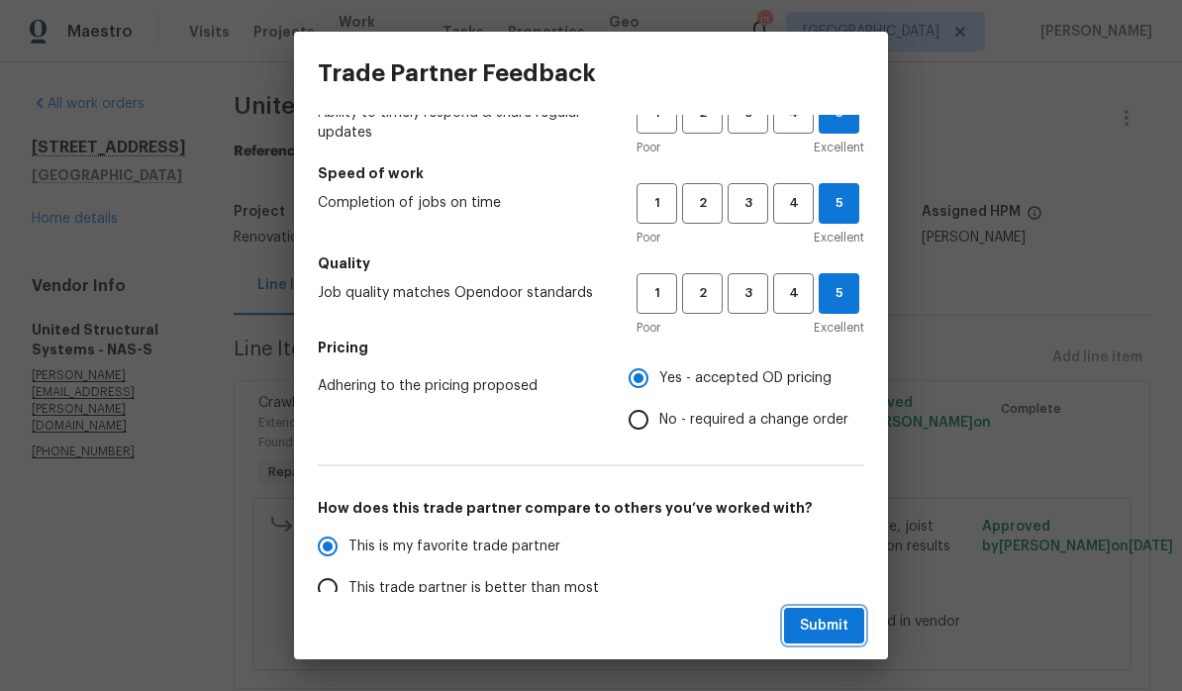
click at [825, 632] on span "Submit" at bounding box center [824, 626] width 49 height 25
radio input "true"
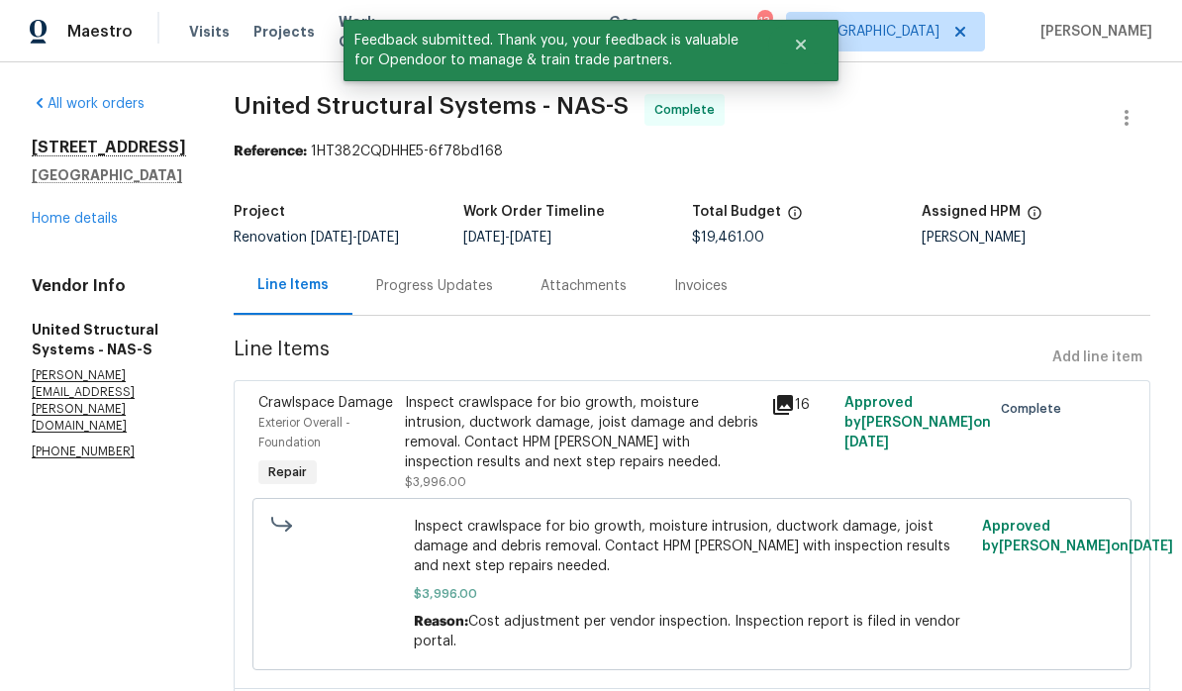
click at [92, 224] on link "Home details" at bounding box center [75, 219] width 86 height 14
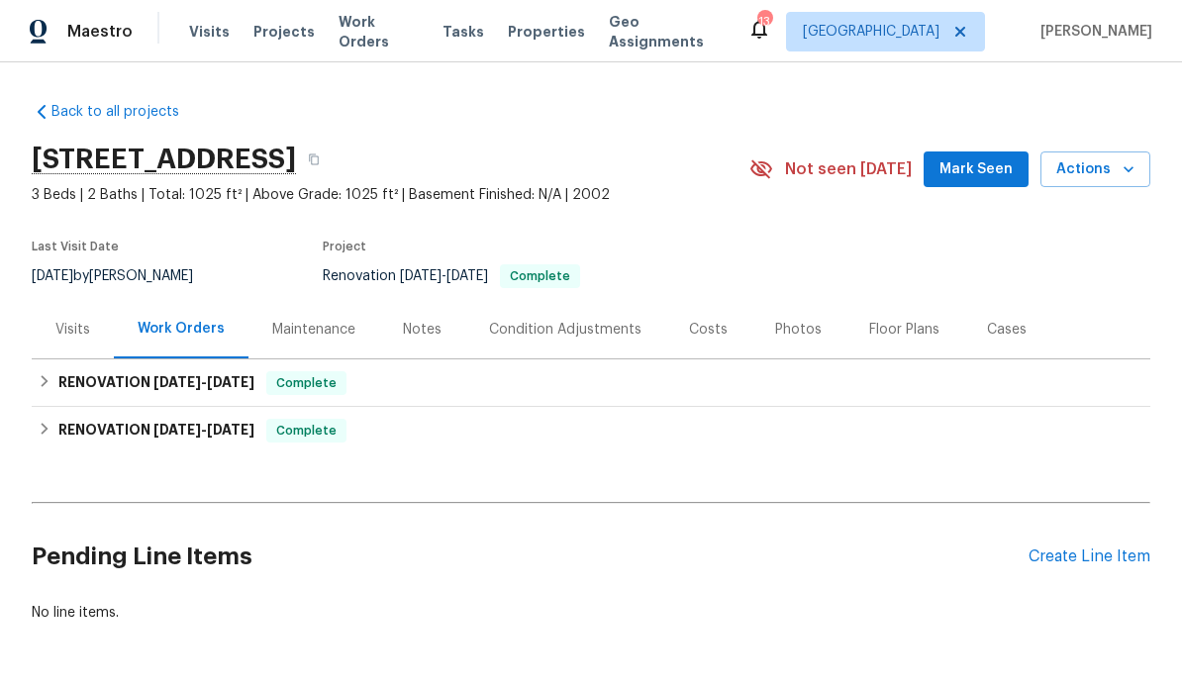
click at [424, 331] on div "Notes" at bounding box center [422, 330] width 39 height 20
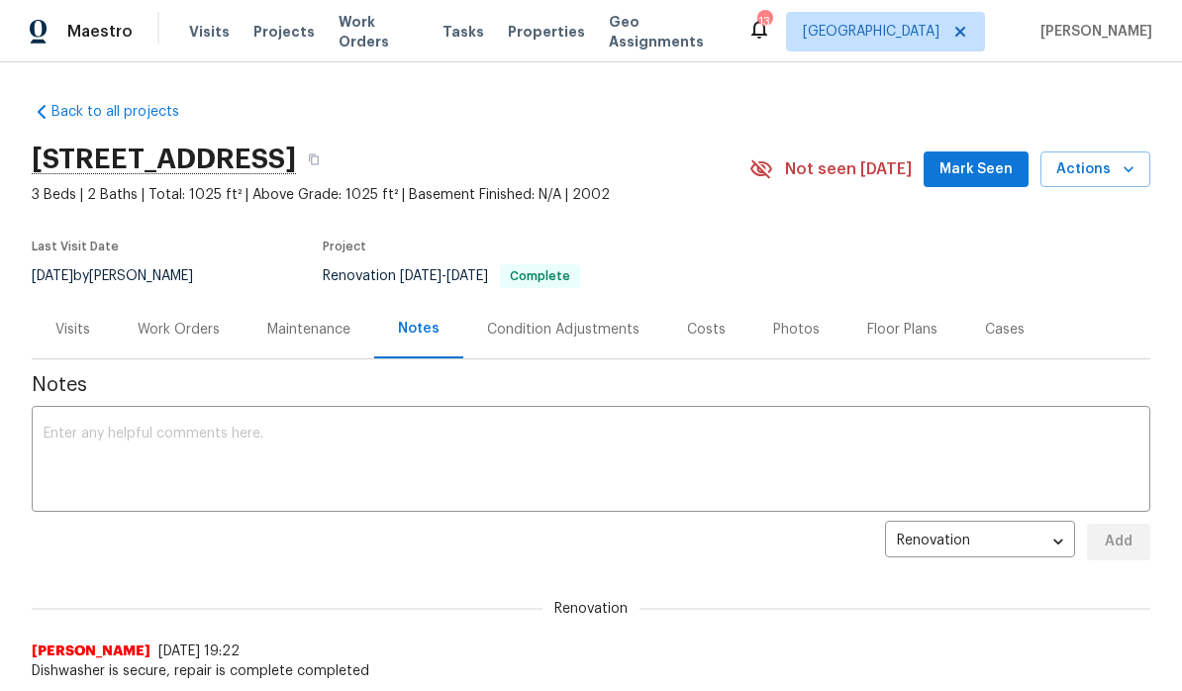
click at [825, 178] on span "Mark Seen" at bounding box center [976, 169] width 73 height 25
click at [791, 336] on div "Photos" at bounding box center [796, 330] width 47 height 20
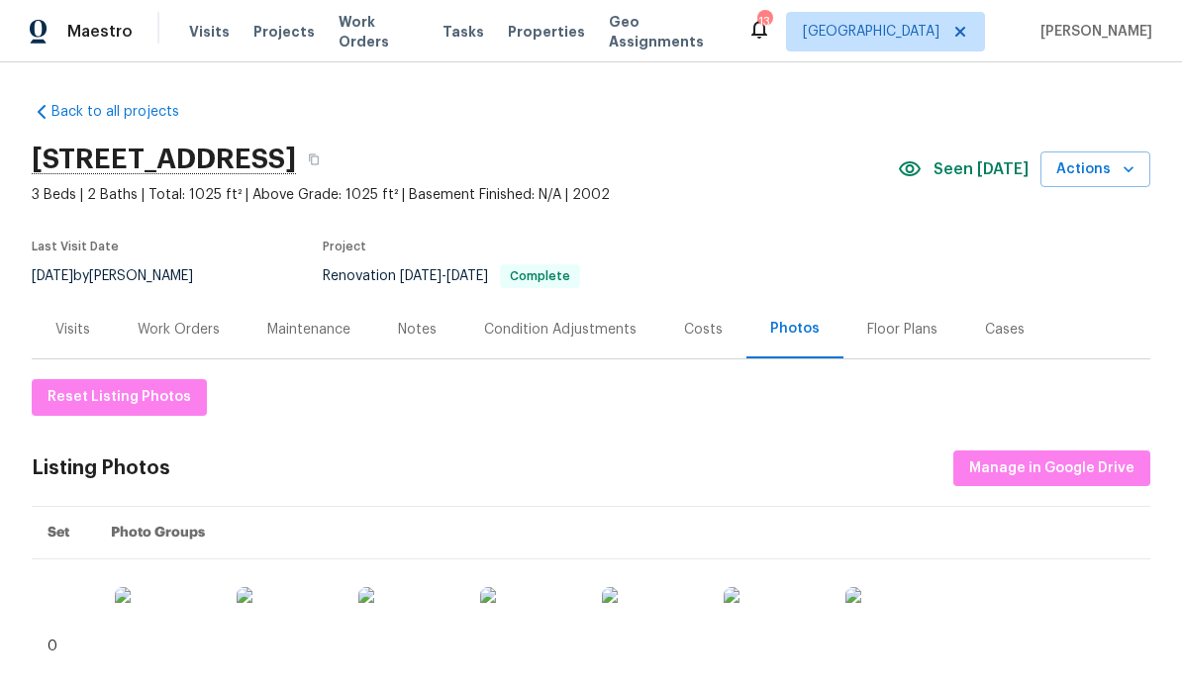
click at [425, 328] on div "Notes" at bounding box center [417, 330] width 39 height 20
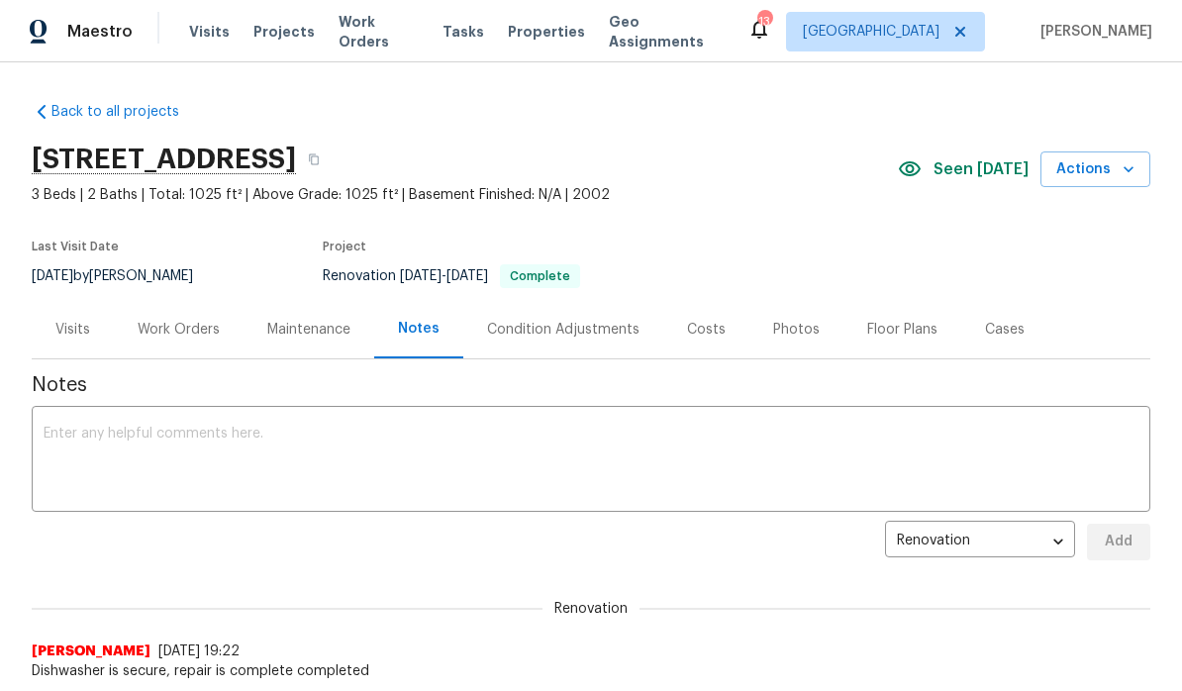
click at [208, 35] on span "Visits" at bounding box center [209, 32] width 41 height 20
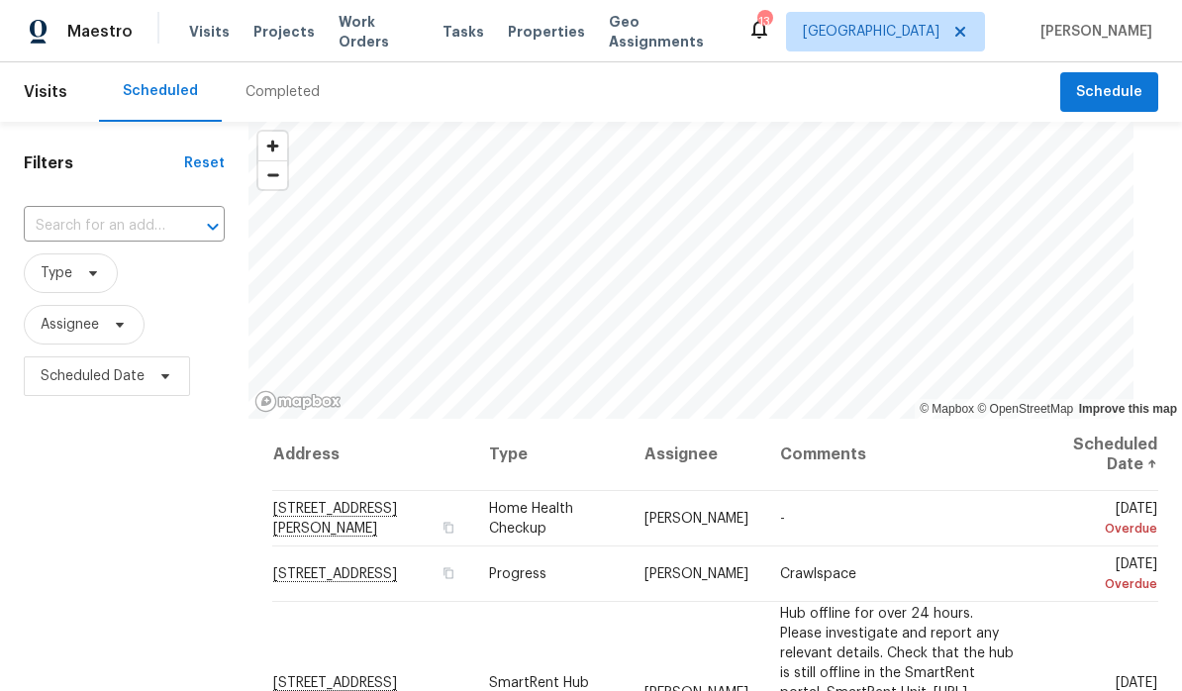
click at [530, 40] on span "Properties" at bounding box center [546, 32] width 77 height 20
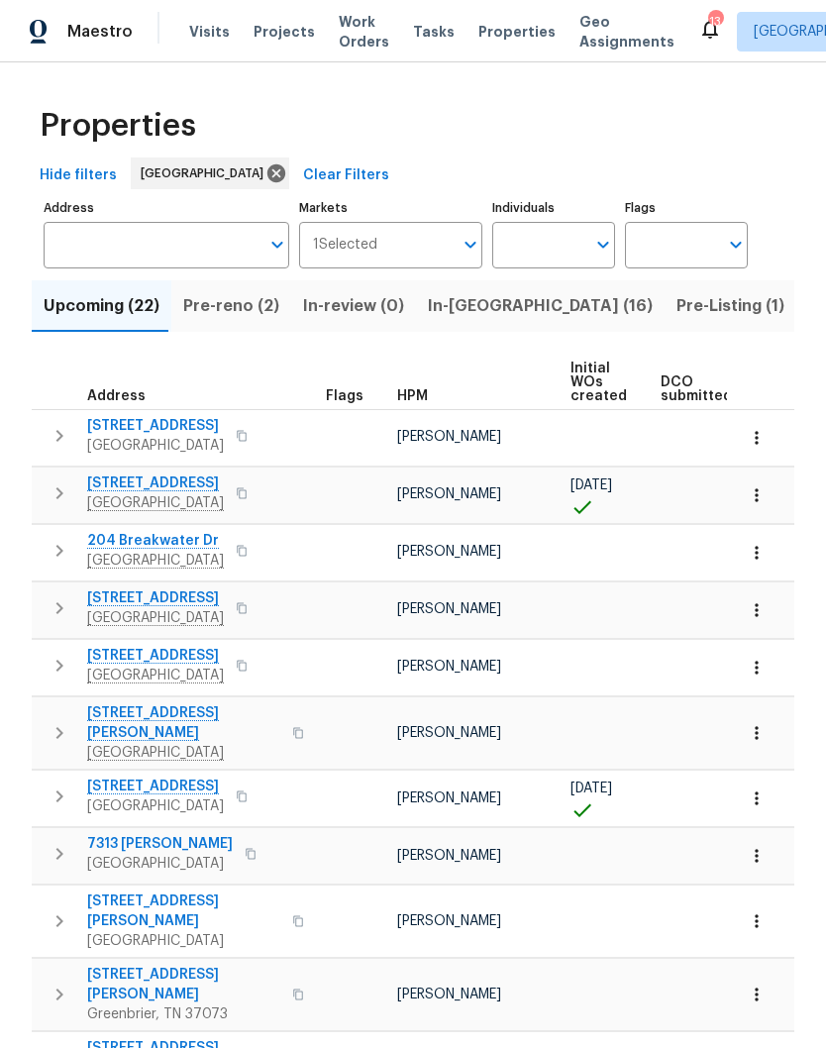
click at [559, 246] on input "Individuals" at bounding box center [538, 245] width 93 height 47
type input "Carmen Childs"
click at [533, 313] on input "checkbox" at bounding box center [529, 308] width 42 height 42
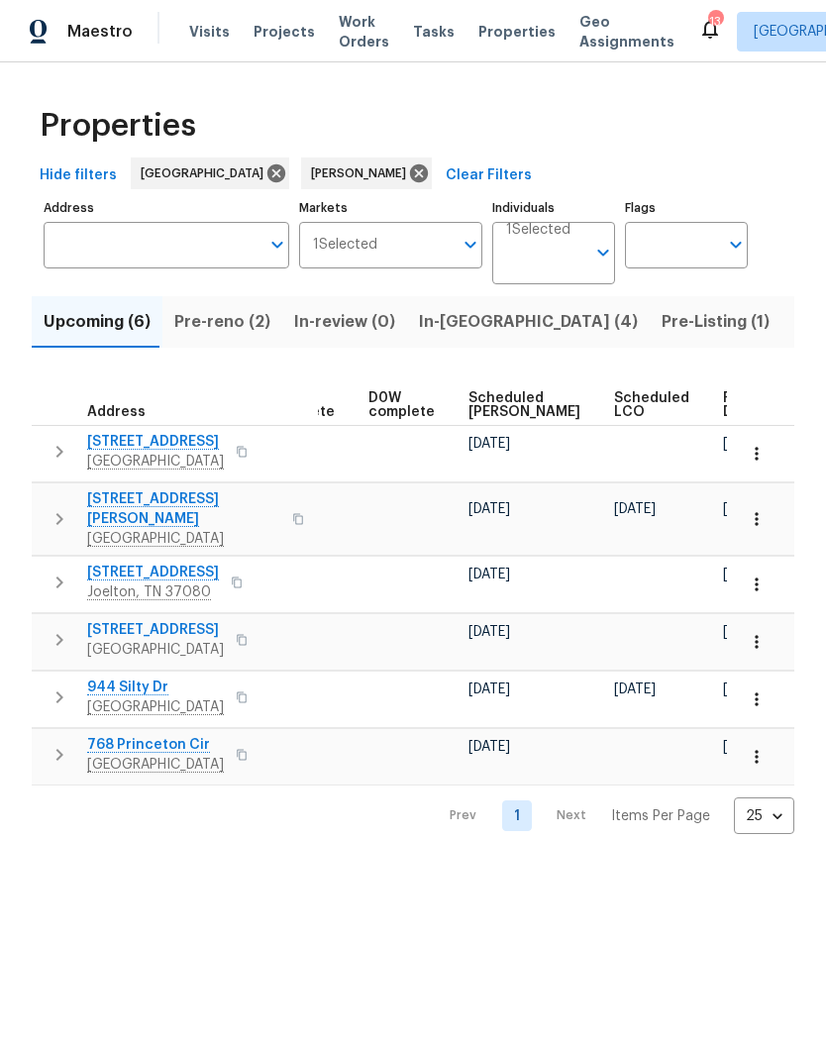
scroll to position [0, 496]
click at [724, 401] on span "Ready Date" at bounding box center [746, 405] width 44 height 28
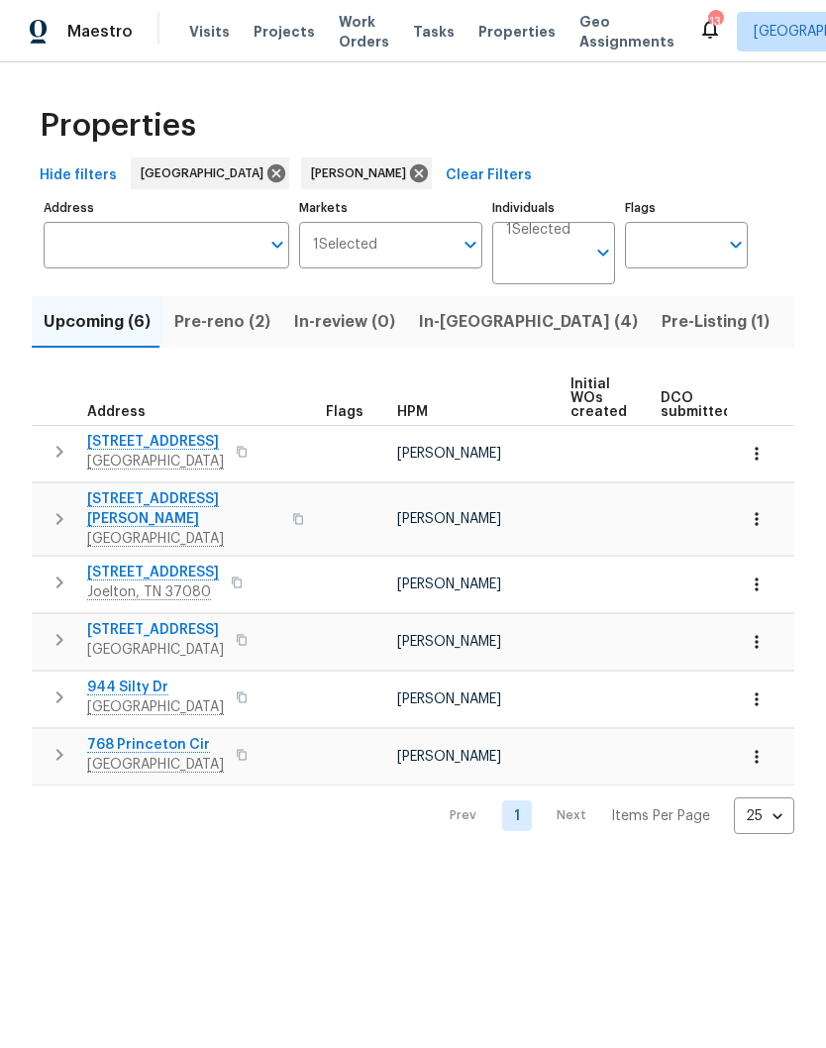
click at [171, 446] on span "1128 Eagles View Dr" at bounding box center [155, 442] width 137 height 20
click at [565, 252] on input "Individuals" at bounding box center [545, 261] width 79 height 47
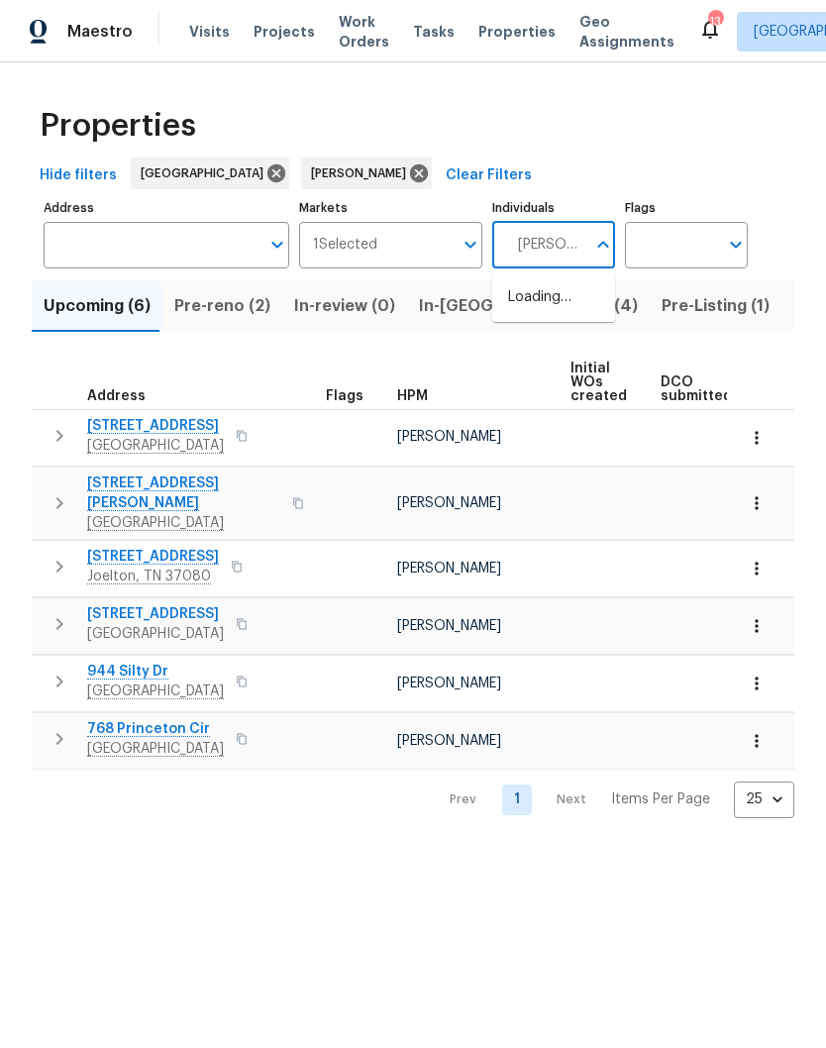
type input "Cynthia upshaw"
click at [533, 313] on input "checkbox" at bounding box center [529, 308] width 42 height 42
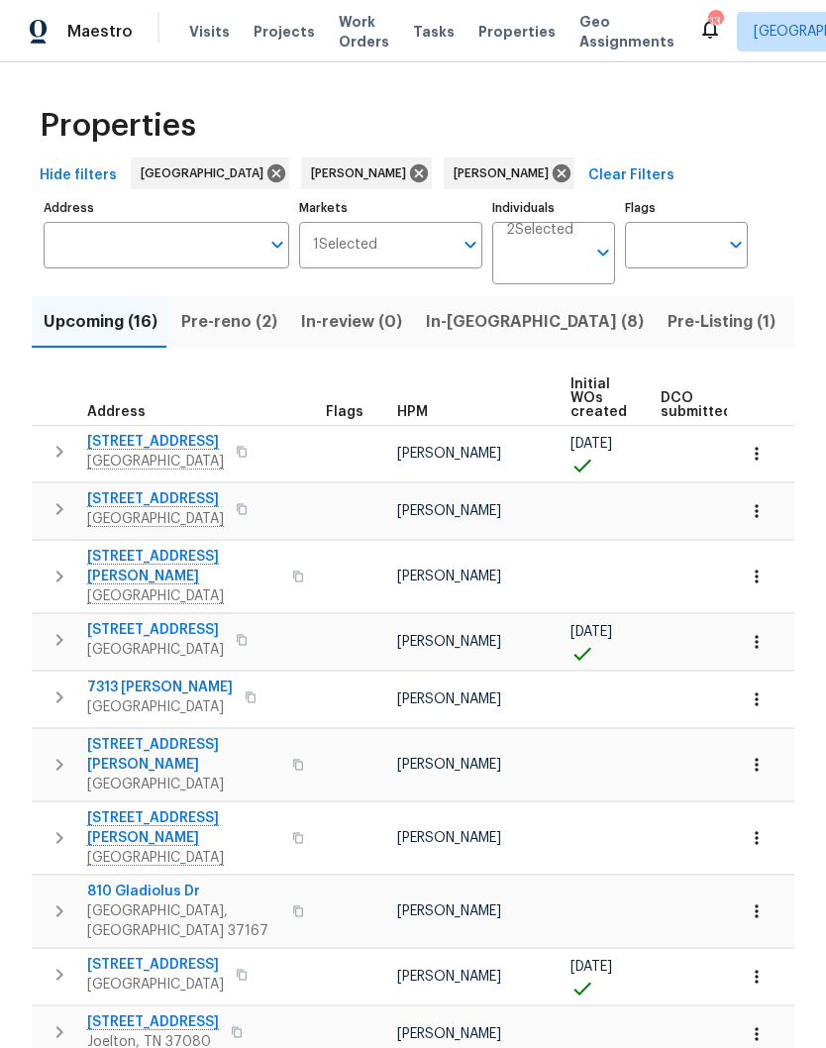
click at [228, 325] on span "Pre-reno (2)" at bounding box center [229, 322] width 96 height 28
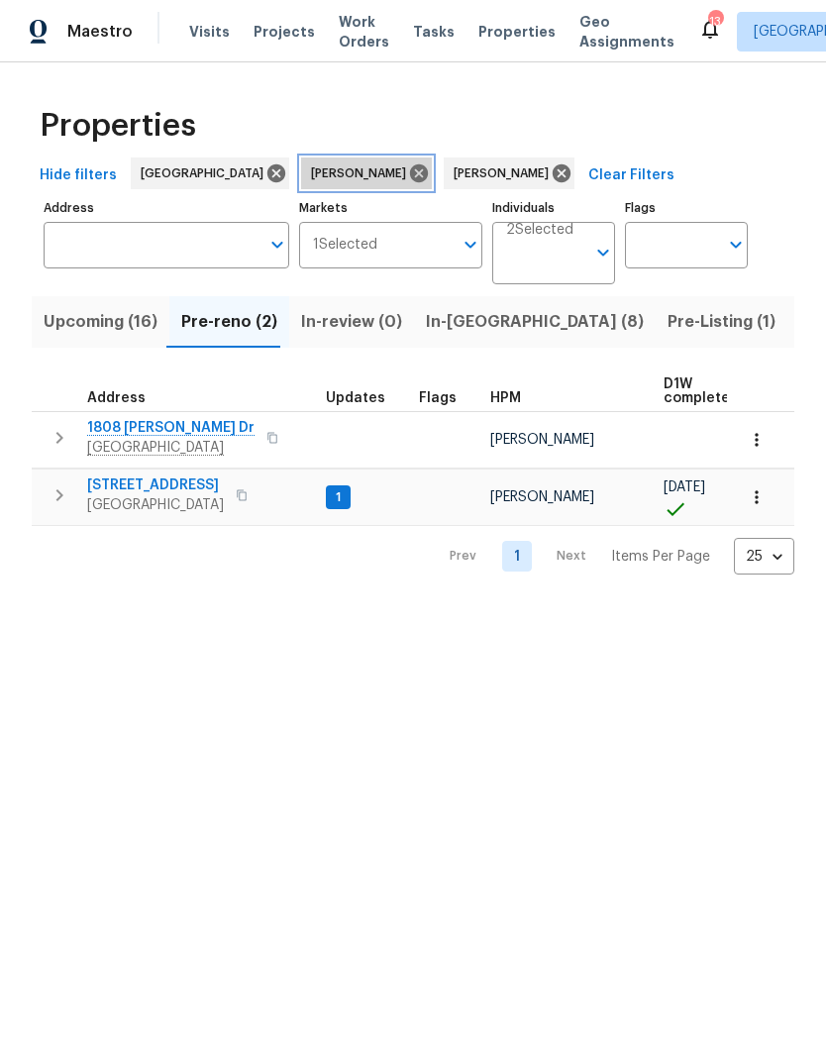
click at [410, 179] on icon at bounding box center [419, 173] width 18 height 18
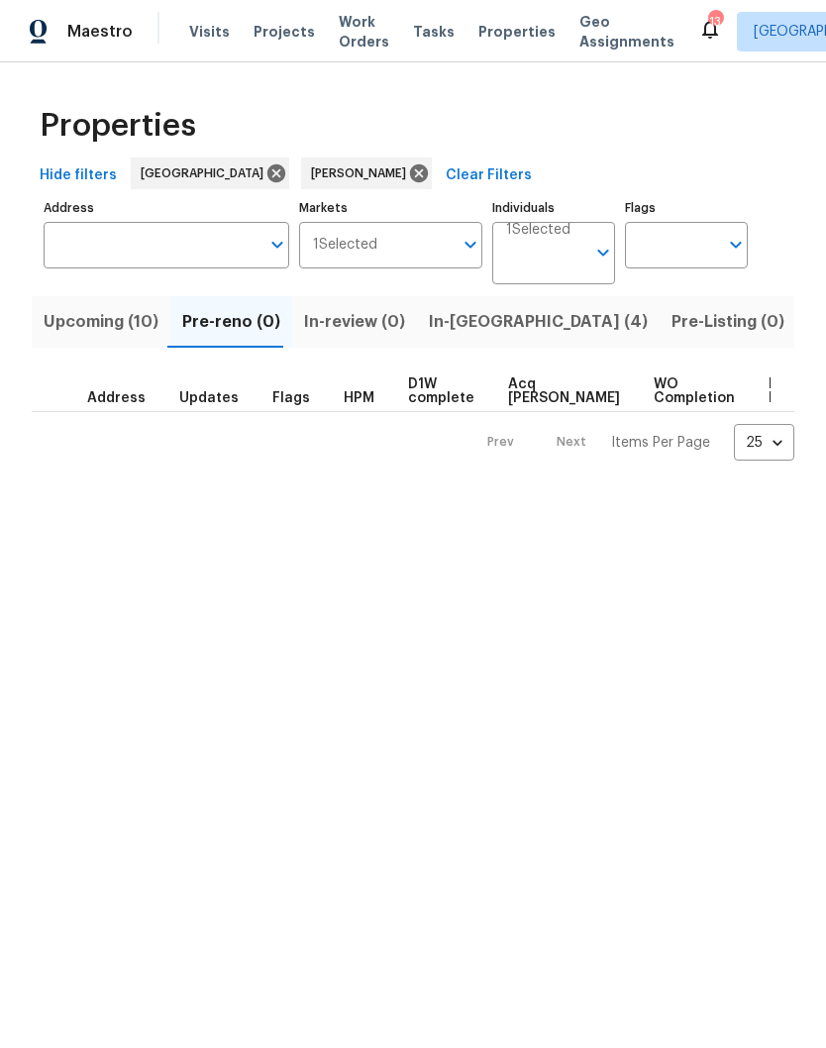
click at [459, 327] on span "In-reno (4)" at bounding box center [538, 322] width 219 height 28
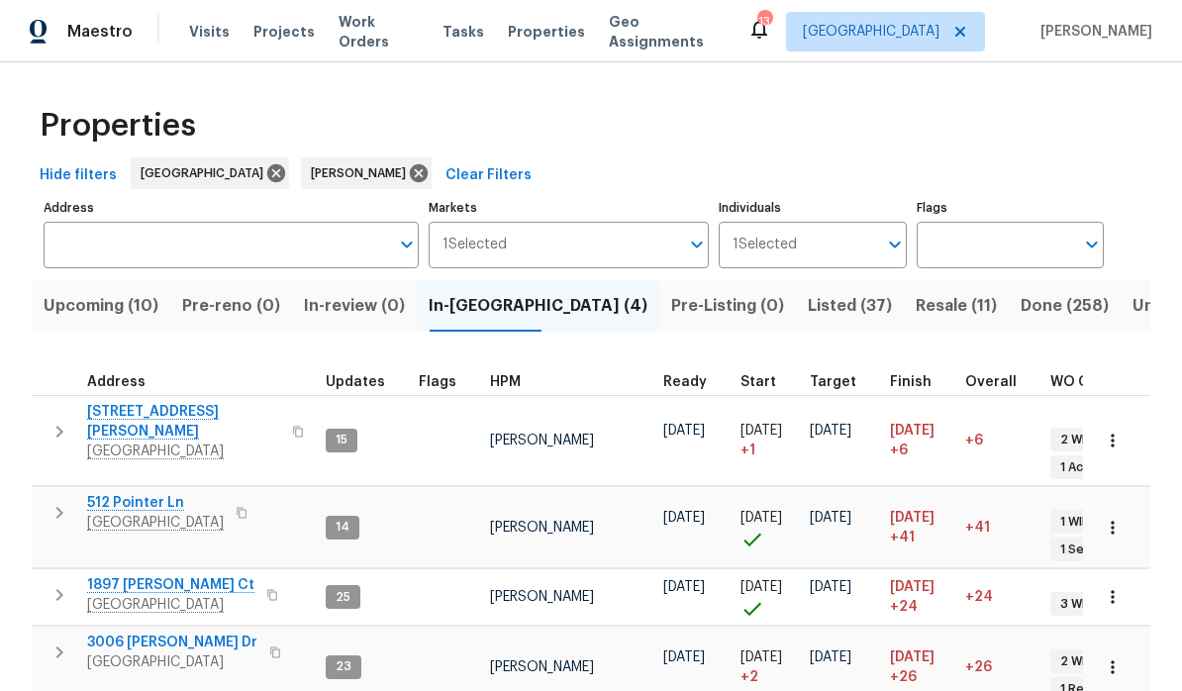
click at [678, 6] on div "Maestro Visits Projects Work Orders Tasks Properties Geo Assignments 13 Nashvil…" at bounding box center [591, 31] width 1182 height 62
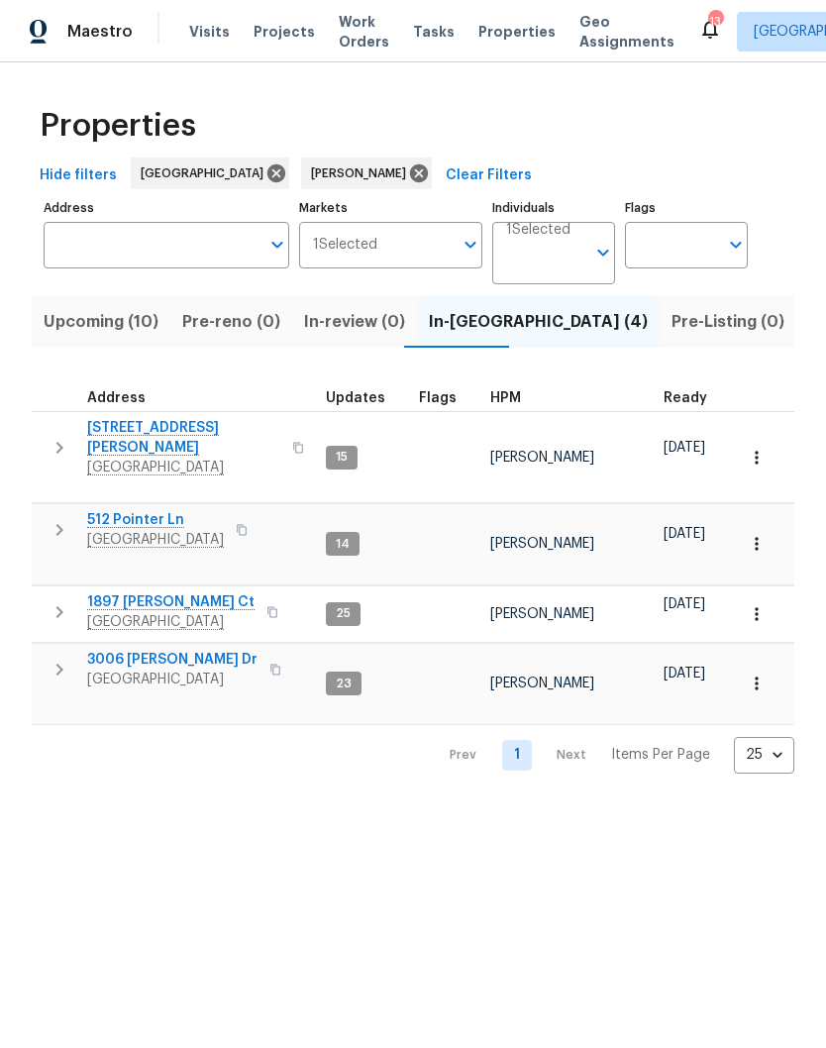
click at [568, 253] on input "Individuals" at bounding box center [545, 261] width 79 height 47
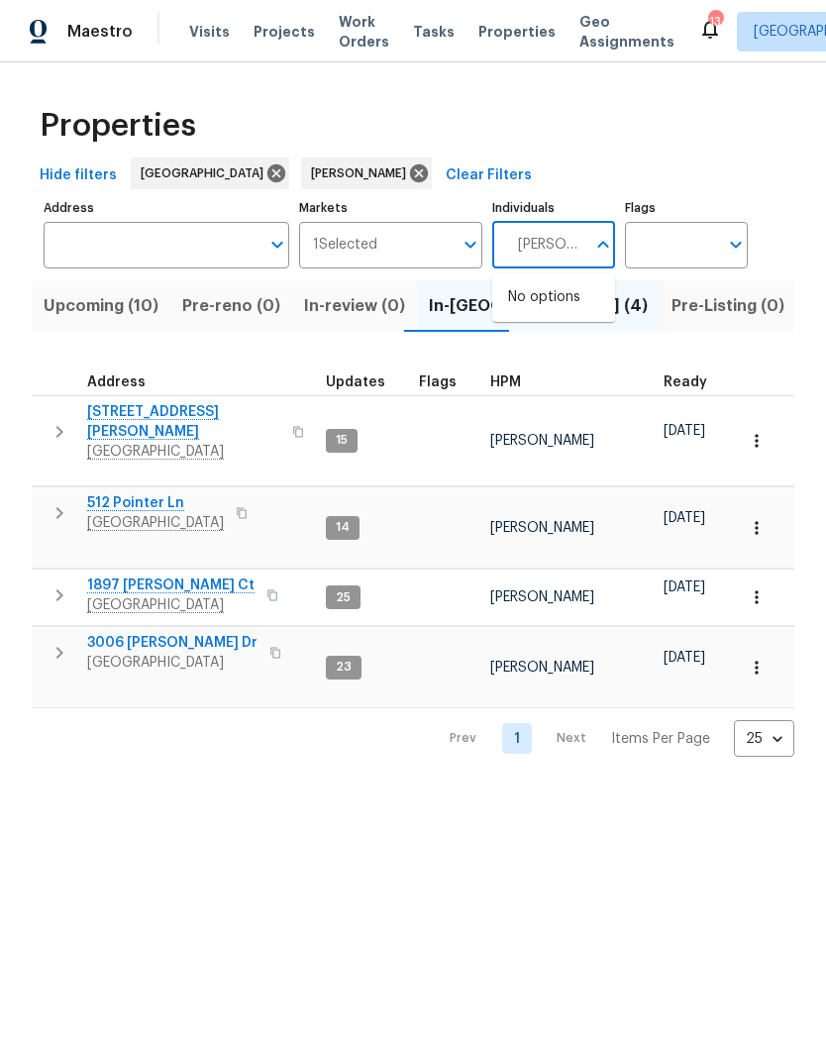
type input "Brianna bidco"
click at [528, 313] on input "checkbox" at bounding box center [529, 308] width 42 height 42
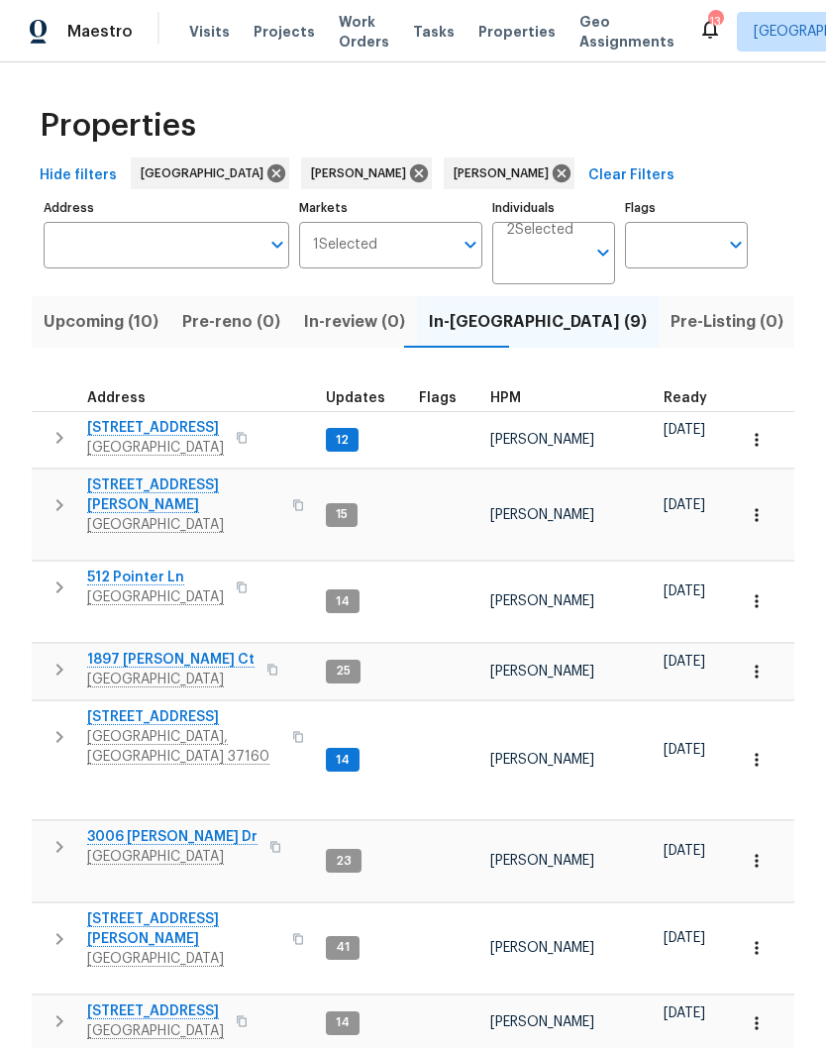
click at [464, 330] on span "In-reno (9)" at bounding box center [538, 322] width 218 height 28
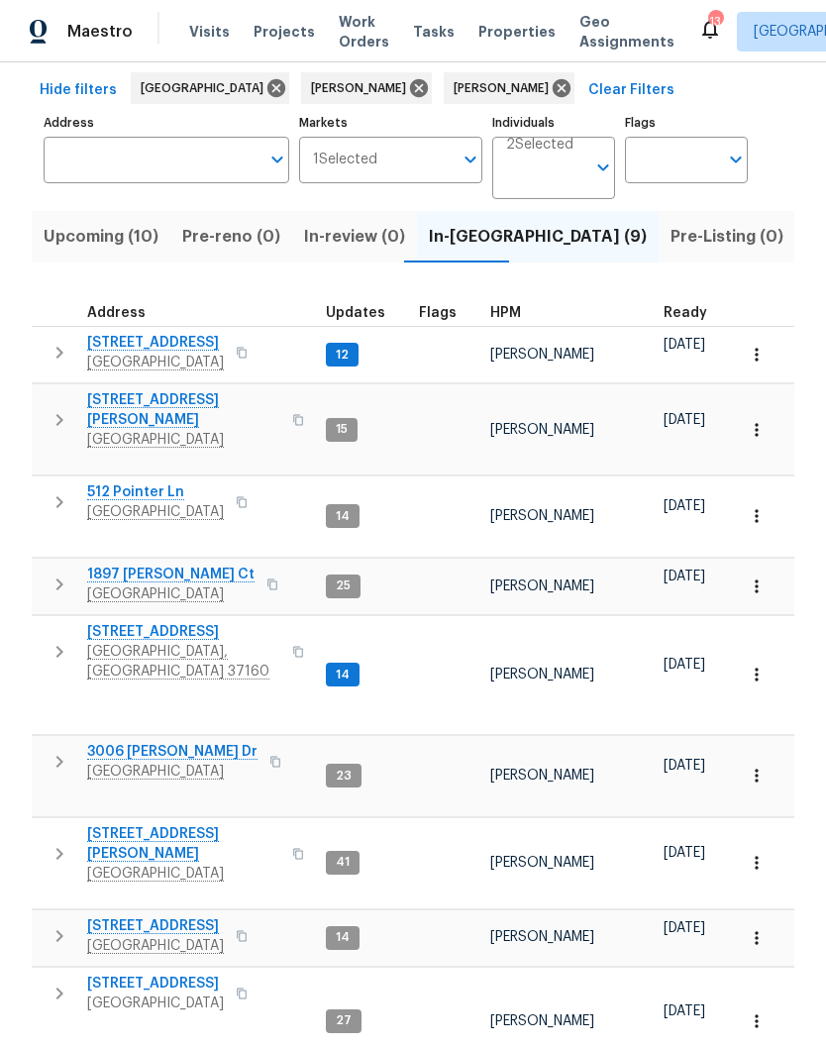
scroll to position [83, 0]
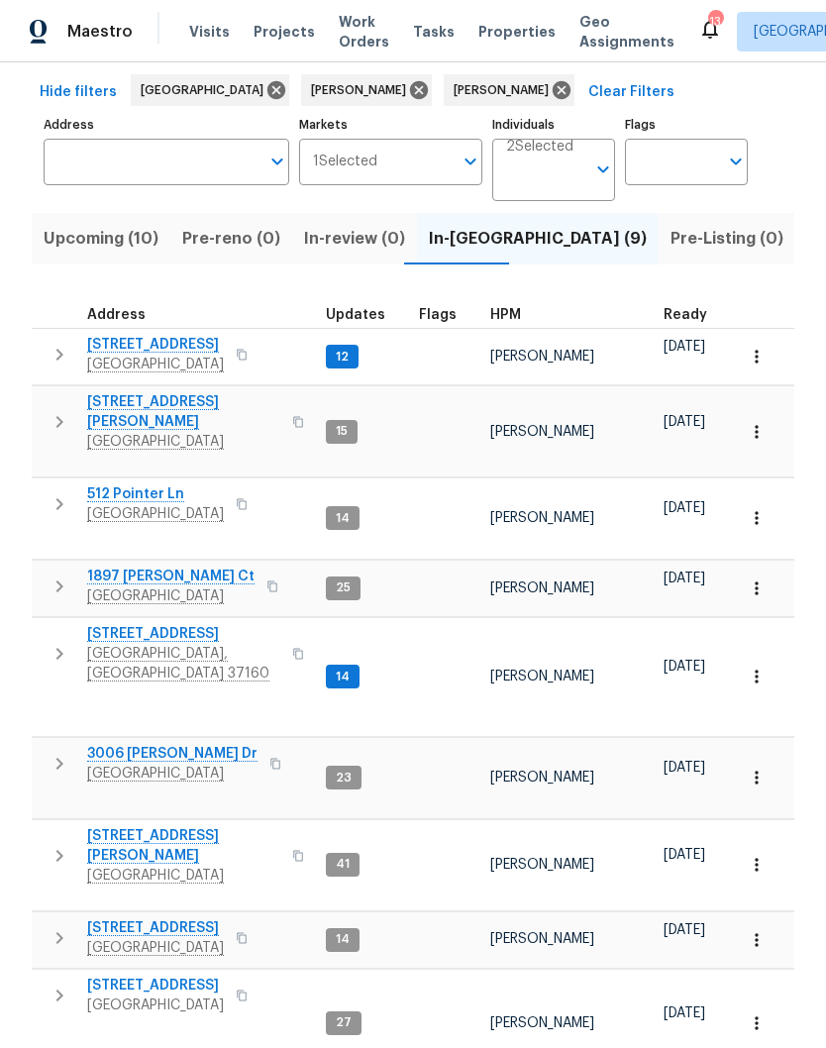
click at [169, 975] on span "5011 Preserve Blvd" at bounding box center [155, 985] width 137 height 20
click at [167, 624] on span "312 Cottonwood Dr" at bounding box center [183, 634] width 193 height 20
click at [181, 346] on span "[STREET_ADDRESS]" at bounding box center [155, 345] width 137 height 20
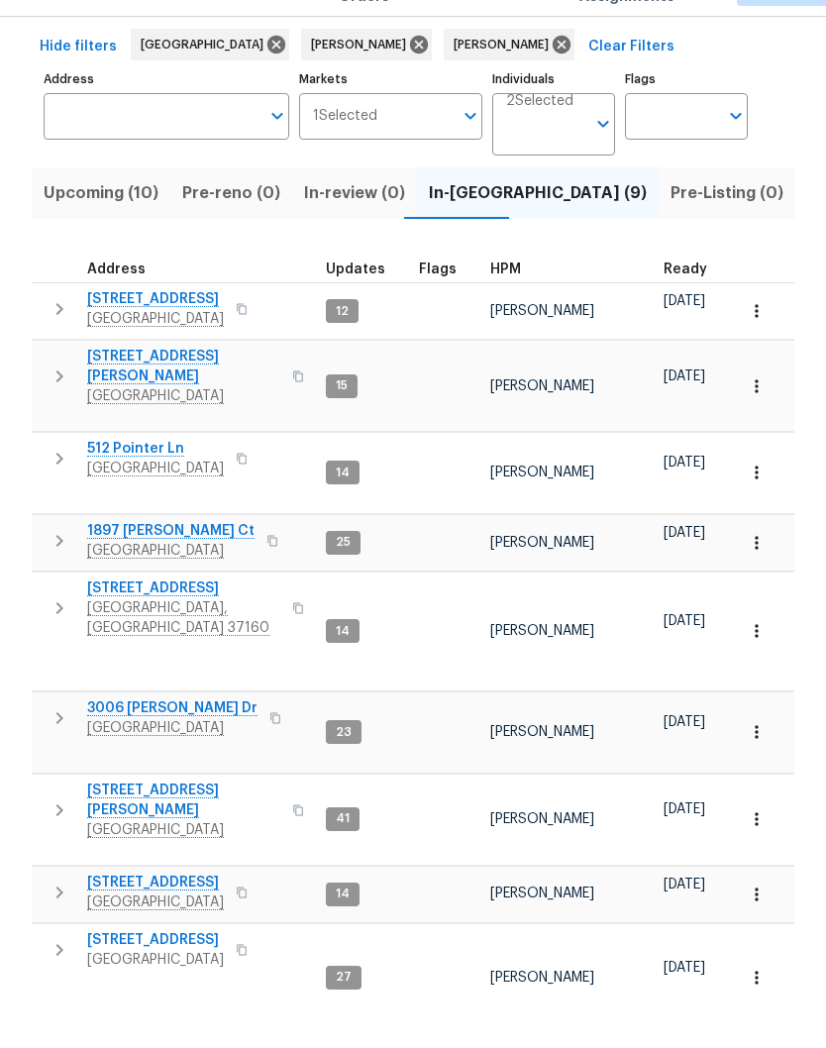
scroll to position [81, 0]
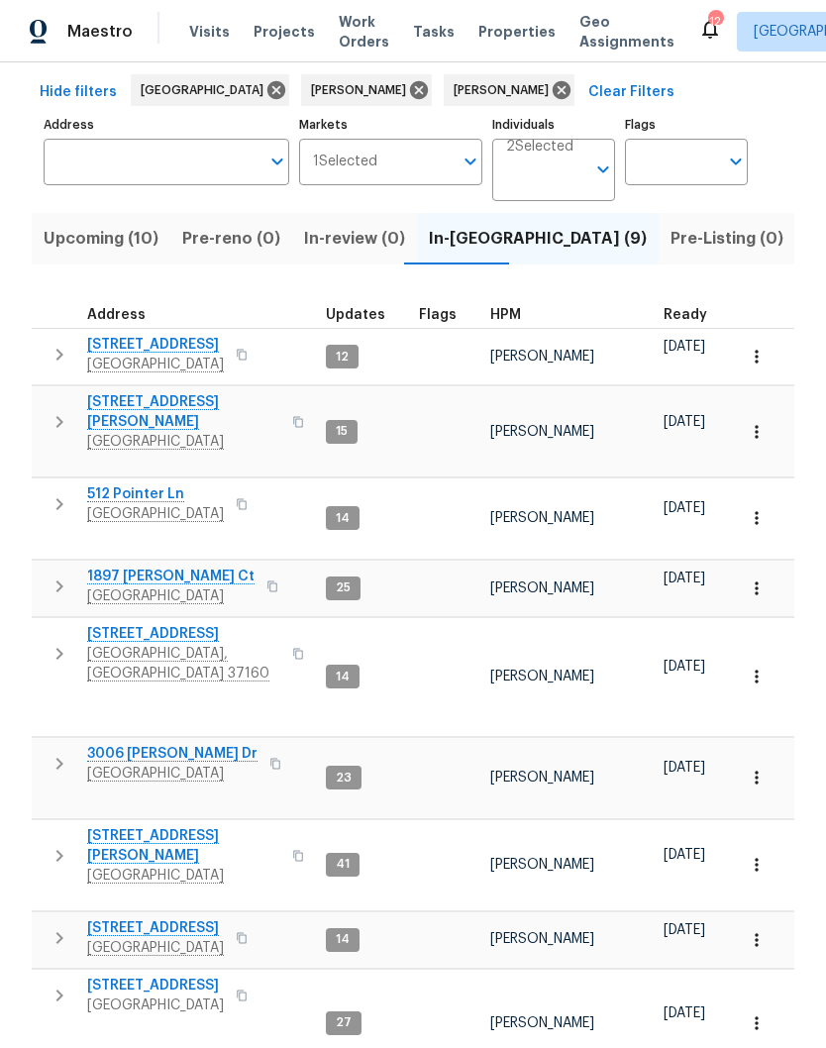
click at [172, 566] on span "1897 Sherman Ct" at bounding box center [170, 576] width 167 height 20
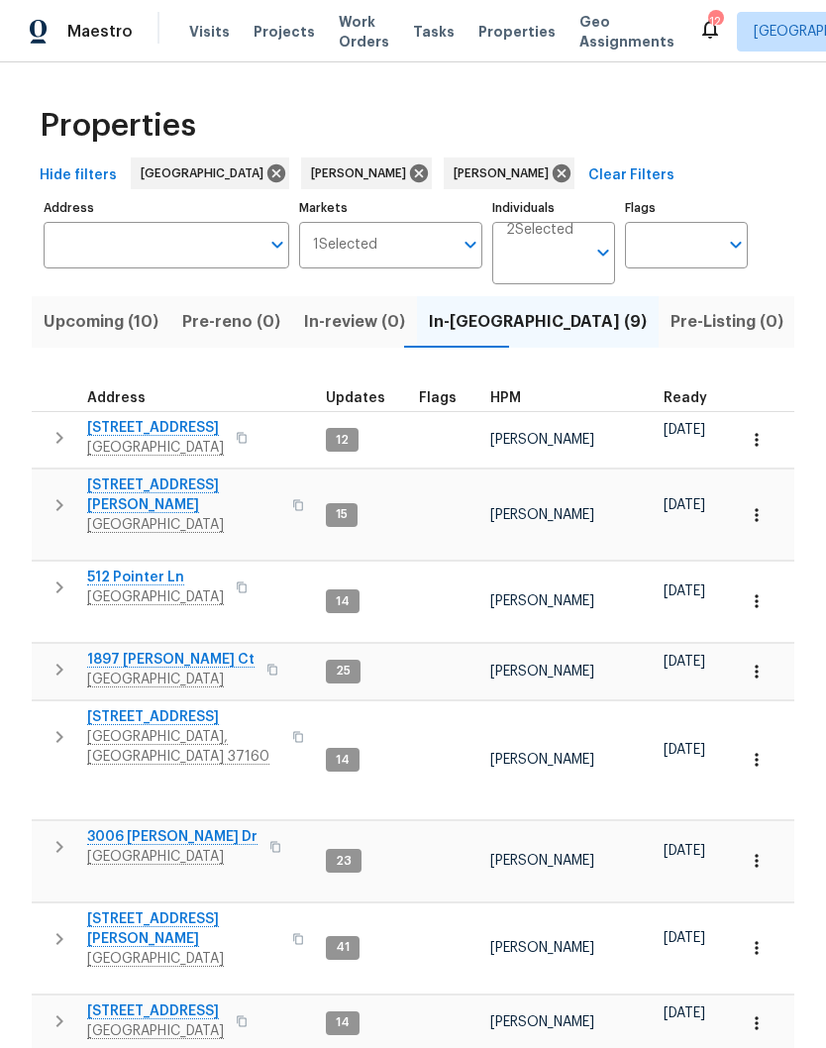
scroll to position [0, 0]
click at [175, 431] on span "[STREET_ADDRESS]" at bounding box center [155, 428] width 137 height 20
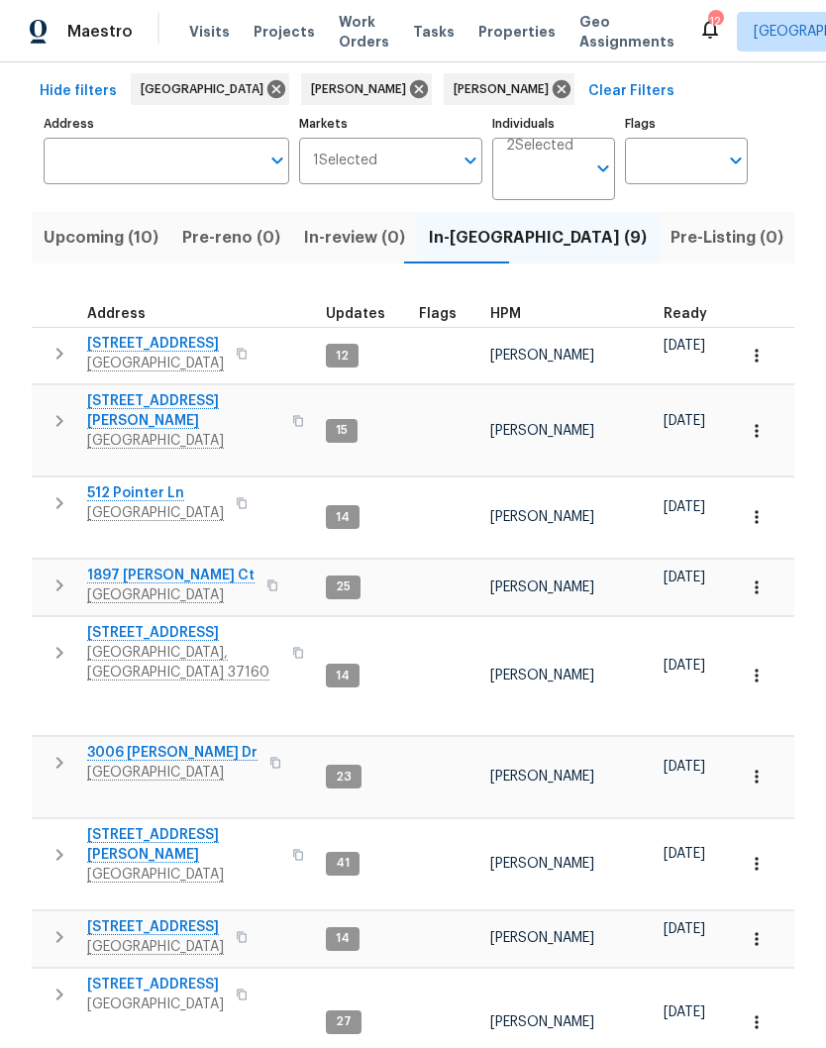
scroll to position [83, 0]
click at [148, 486] on span "512 Pointer Ln" at bounding box center [155, 494] width 137 height 20
click at [106, 241] on span "Upcoming (10)" at bounding box center [101, 239] width 115 height 28
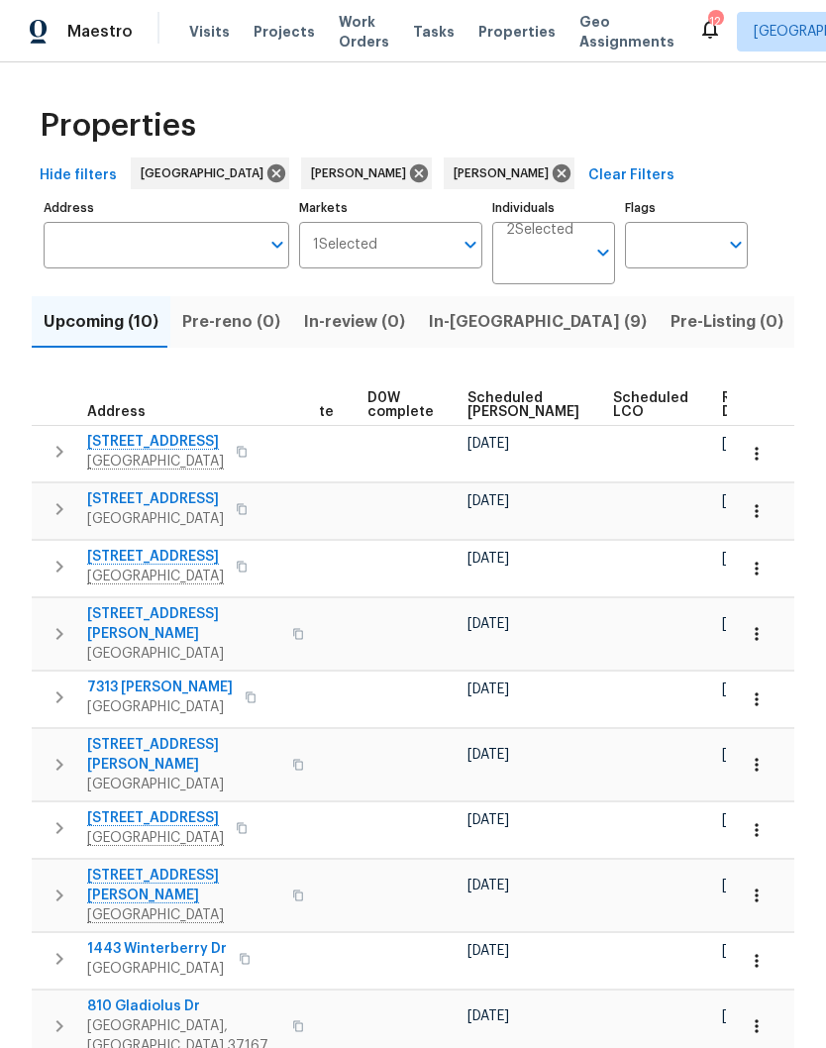
scroll to position [0, 496]
click at [724, 408] on span "Ready Date" at bounding box center [746, 405] width 44 height 28
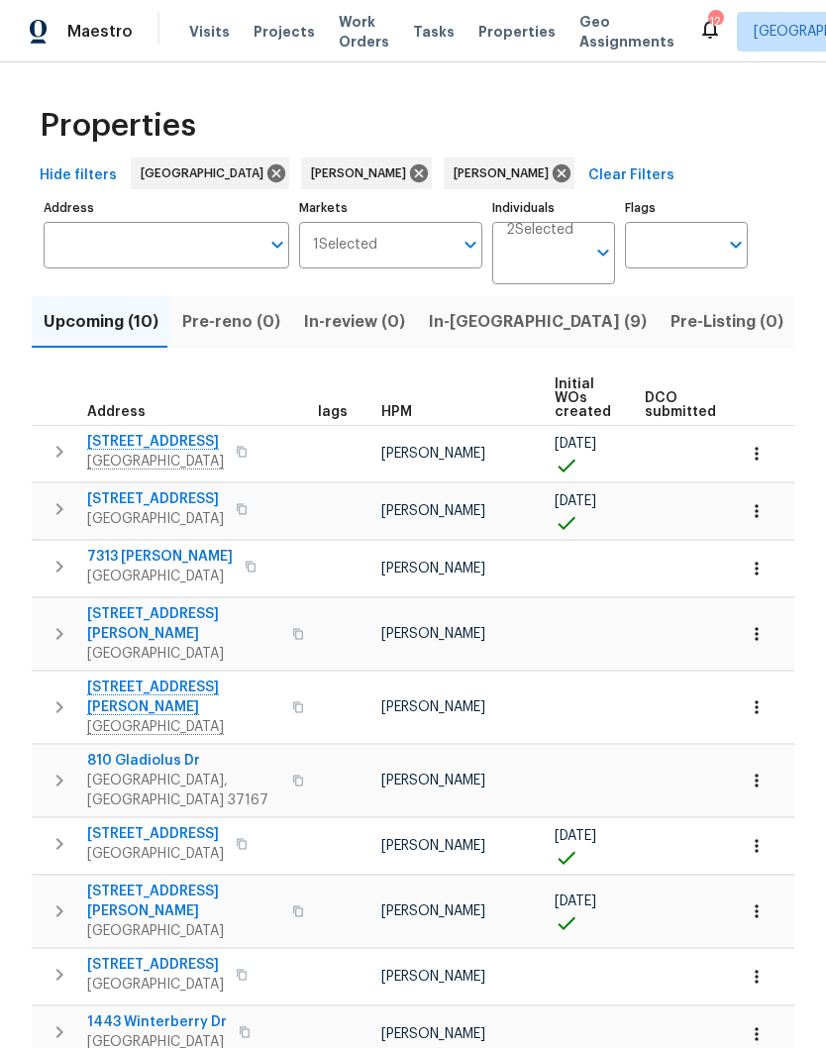
scroll to position [0, 3]
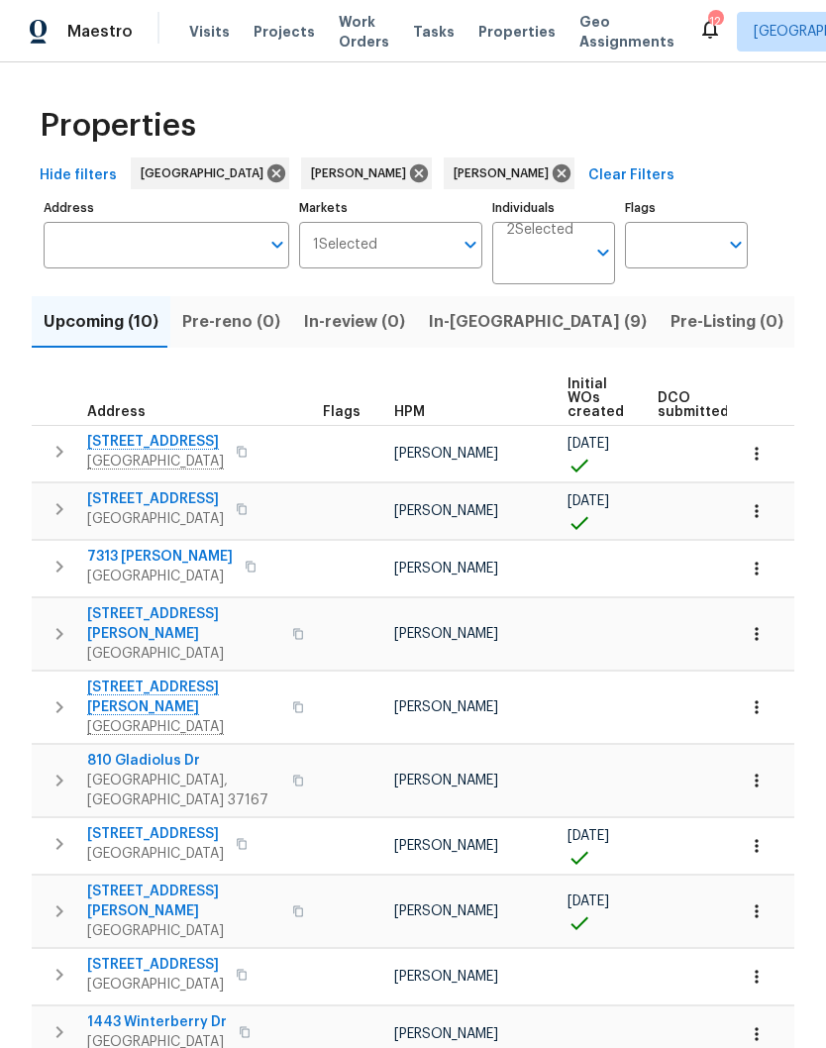
click at [176, 439] on span "2609 Jordan Ridge Dr" at bounding box center [155, 442] width 137 height 20
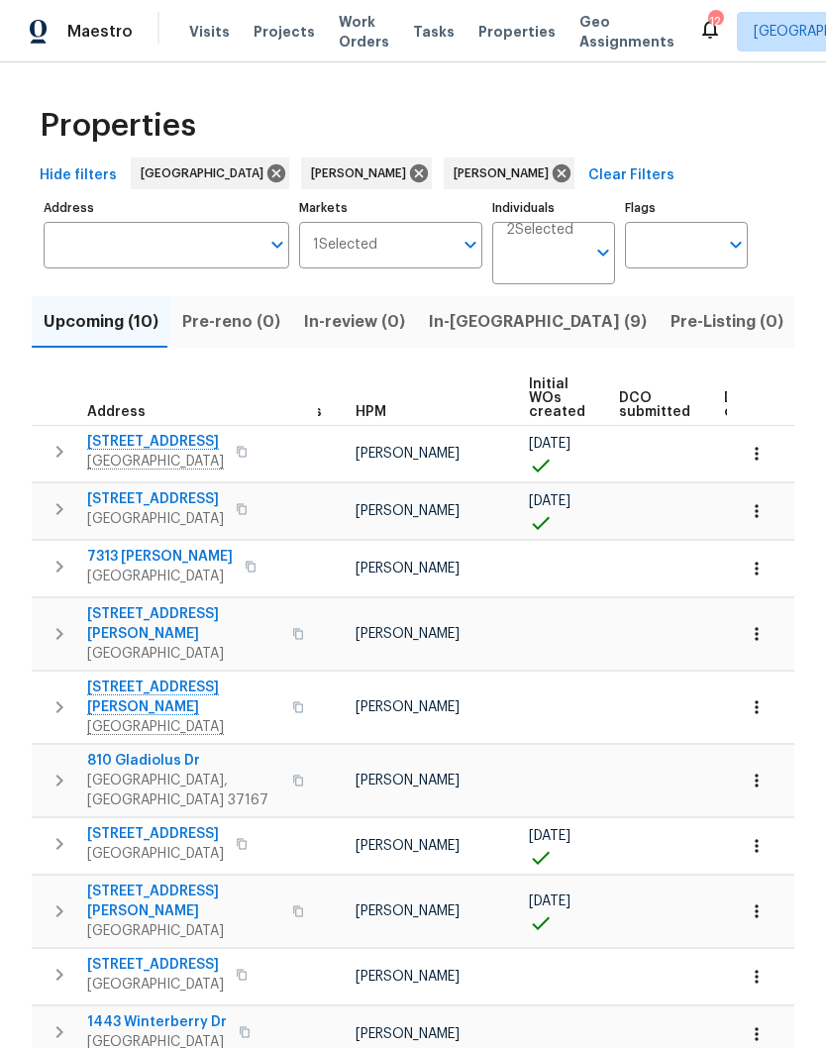
scroll to position [0, 35]
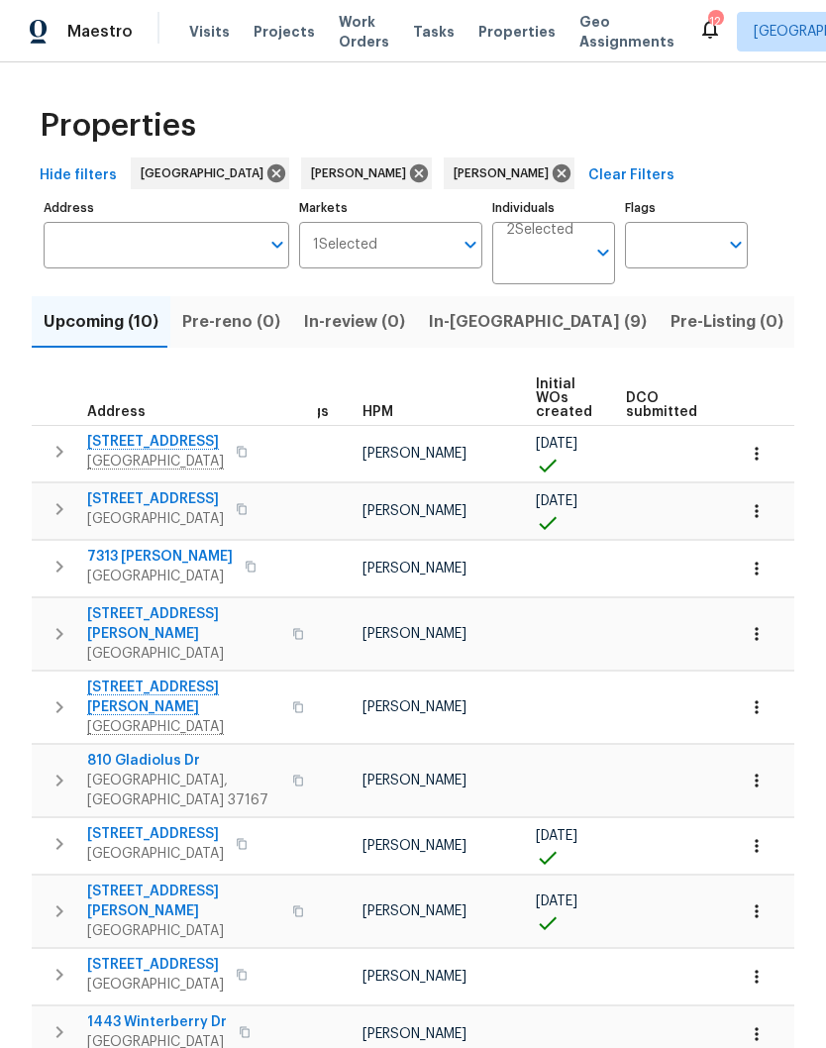
click at [137, 498] on span "501 Yellowstone Ct" at bounding box center [155, 499] width 137 height 20
click at [457, 328] on span "In-reno (9)" at bounding box center [538, 322] width 218 height 28
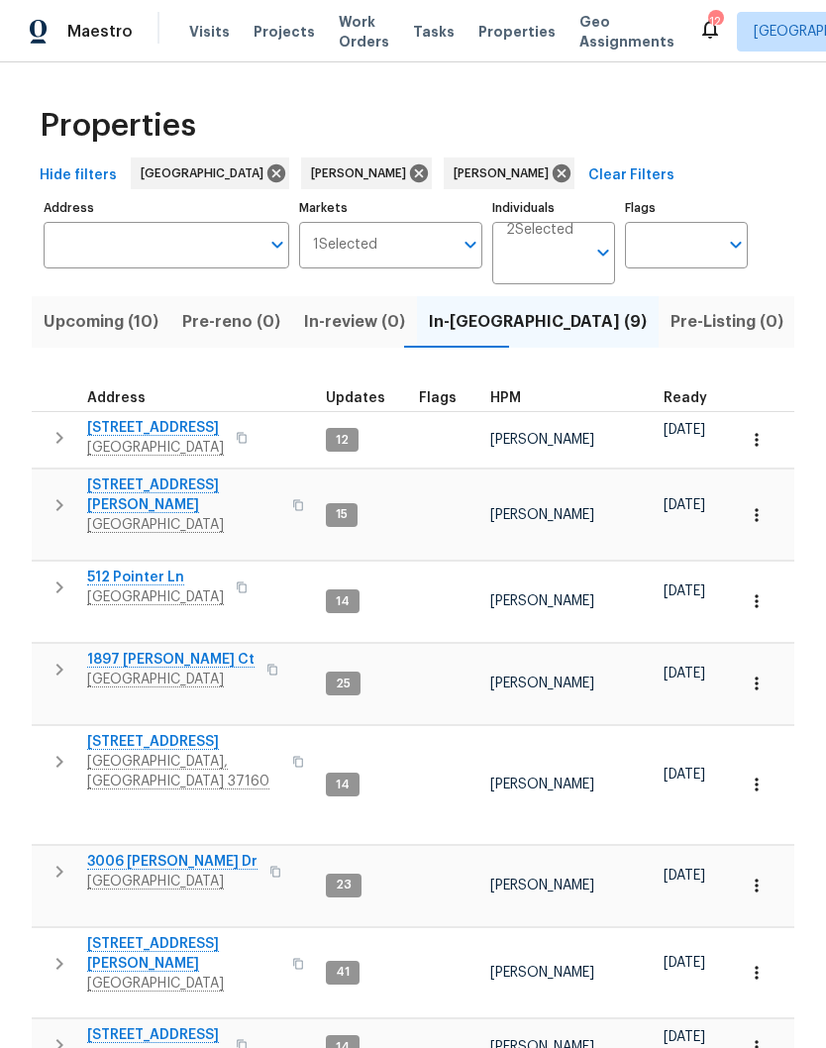
click at [177, 651] on span "1897 [PERSON_NAME] Ct" at bounding box center [170, 660] width 167 height 20
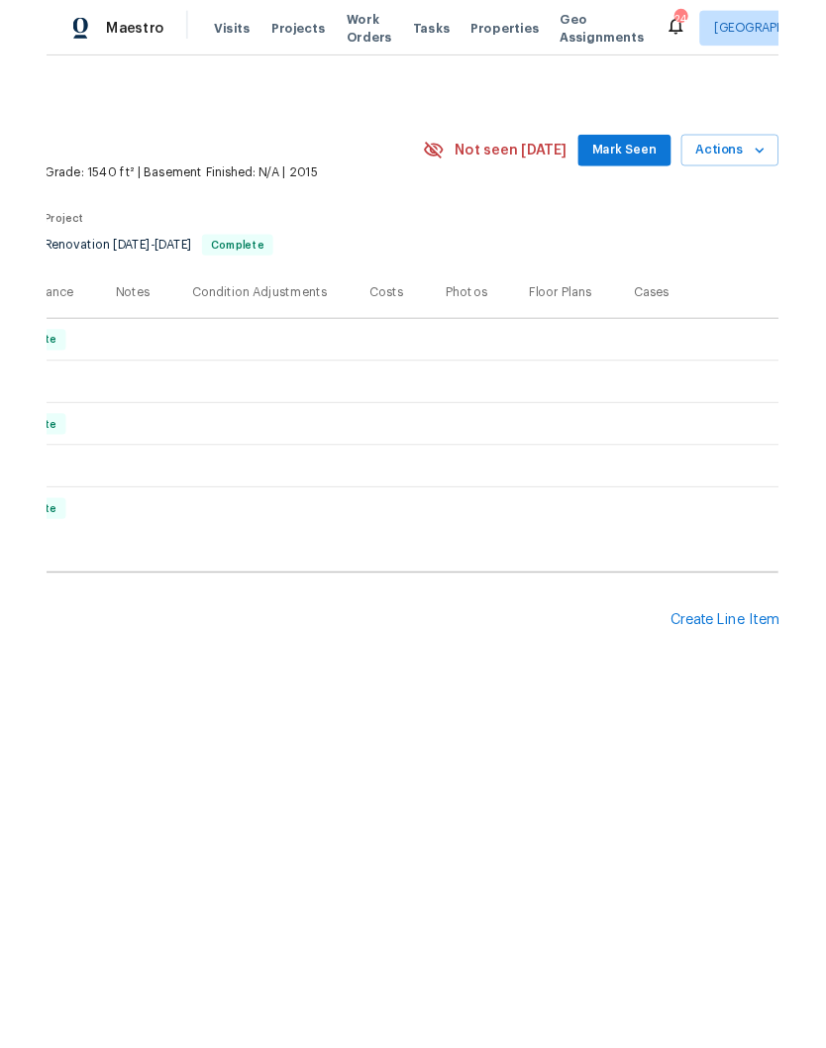
scroll to position [0, 293]
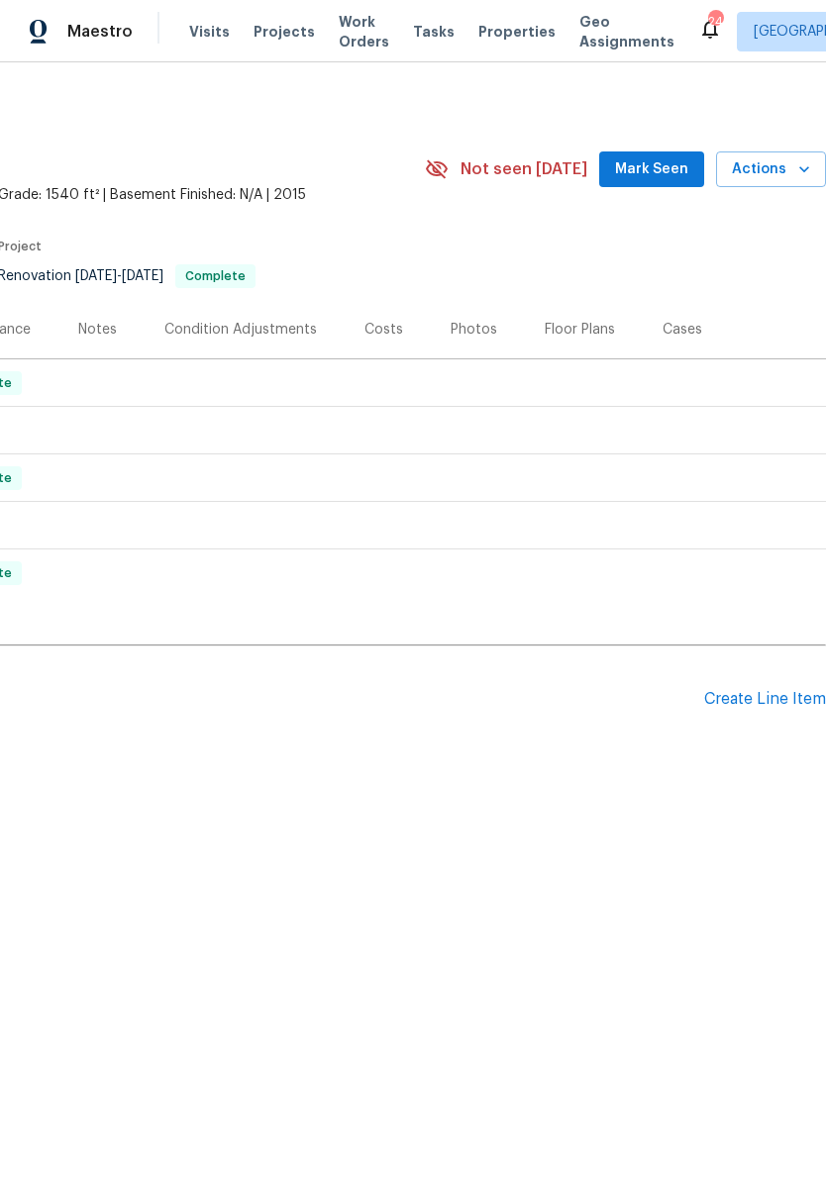
click at [760, 700] on div "Create Line Item" at bounding box center [765, 699] width 122 height 19
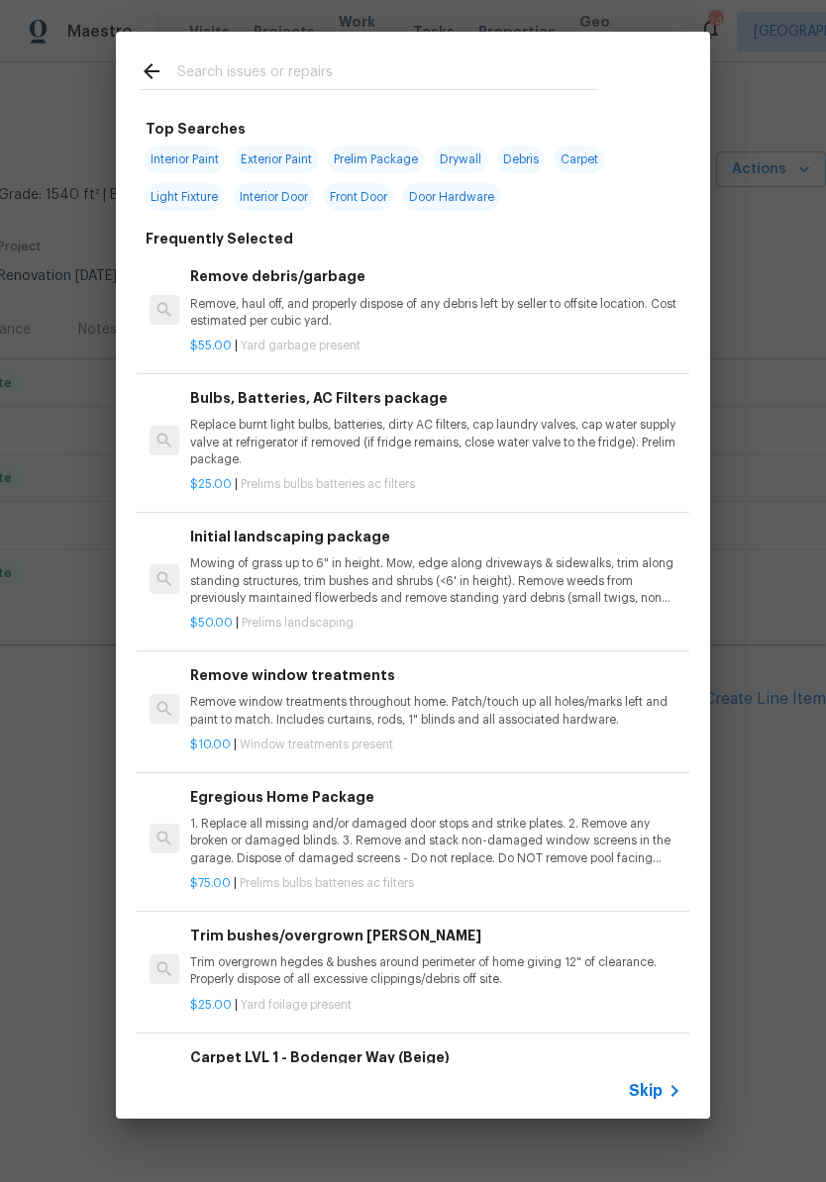
click at [315, 61] on input "text" at bounding box center [387, 74] width 420 height 30
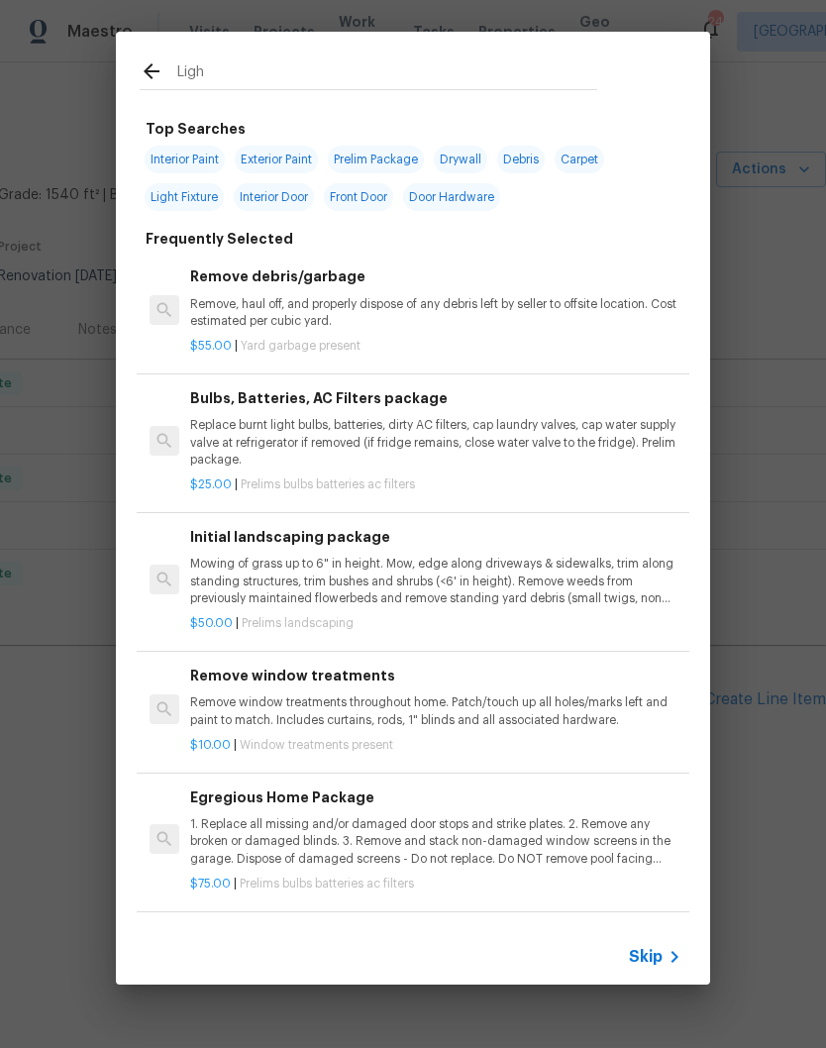
type input "Light"
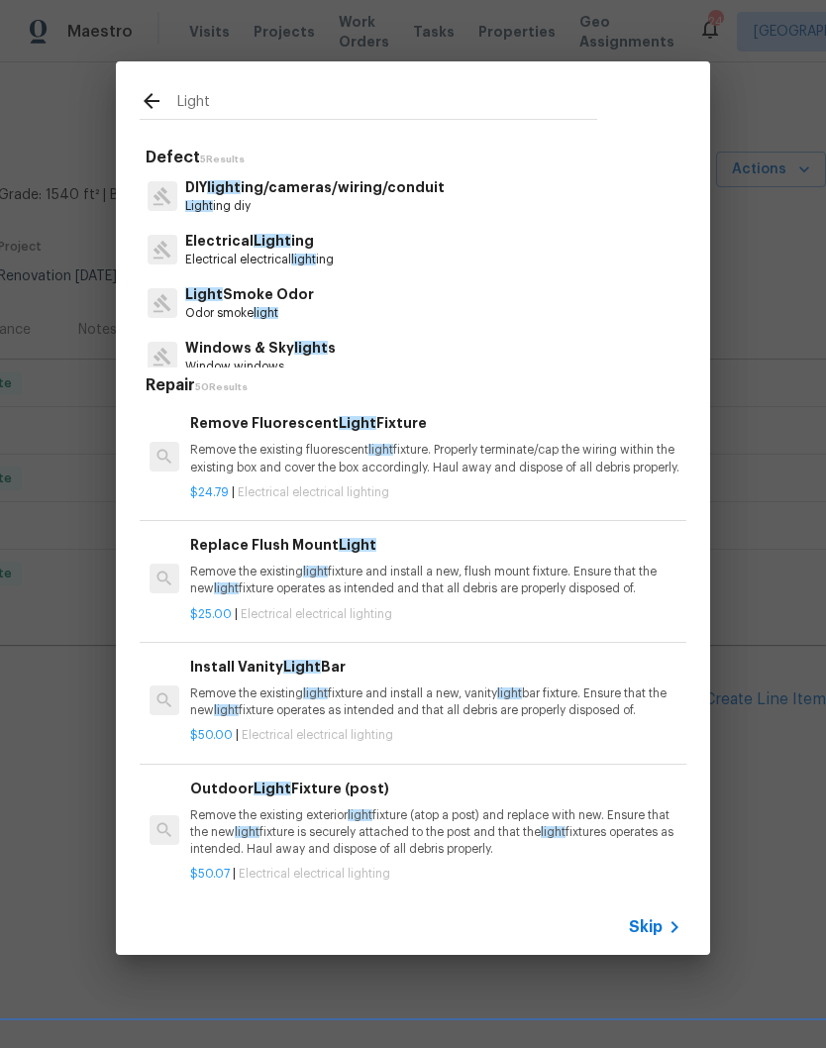
click at [303, 243] on p "Electrical Light ing" at bounding box center [259, 241] width 149 height 21
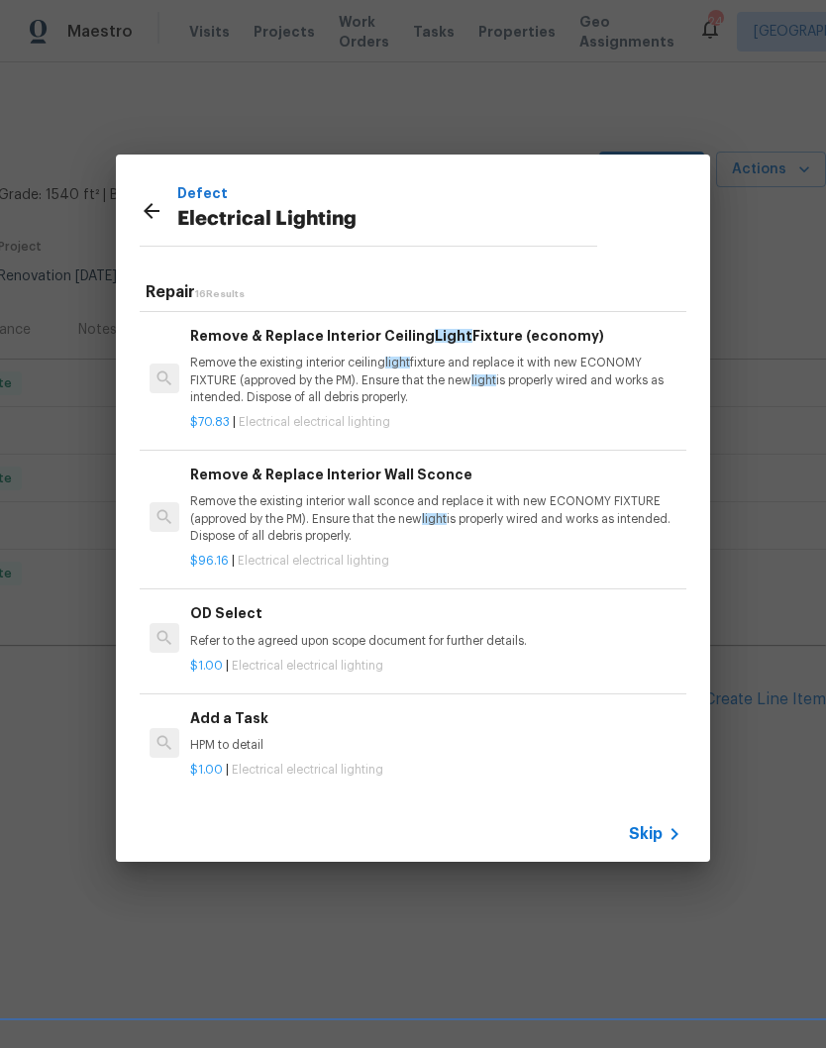
scroll to position [1609, 0]
click at [241, 728] on h6 "Add a Task" at bounding box center [435, 718] width 491 height 22
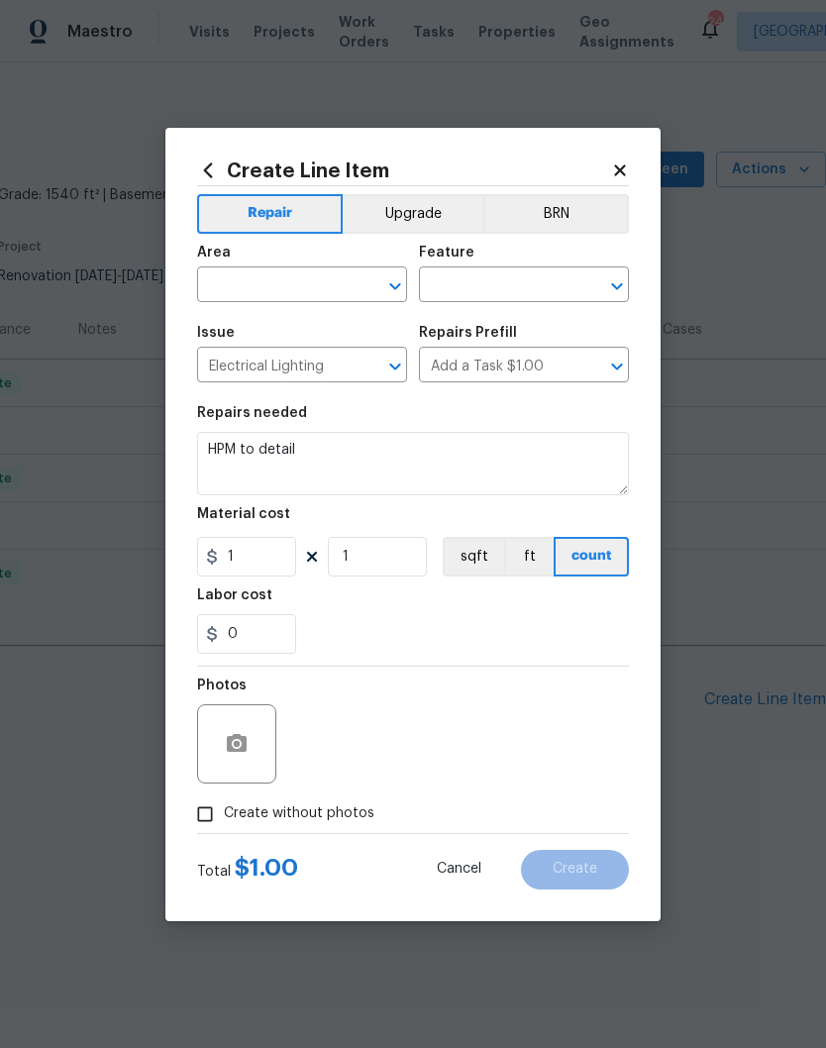
click at [344, 285] on input "text" at bounding box center [274, 286] width 154 height 31
click at [305, 358] on li "Exterior Overall" at bounding box center [302, 363] width 210 height 33
type input "Exterior Overall"
click at [517, 278] on input "text" at bounding box center [496, 286] width 154 height 31
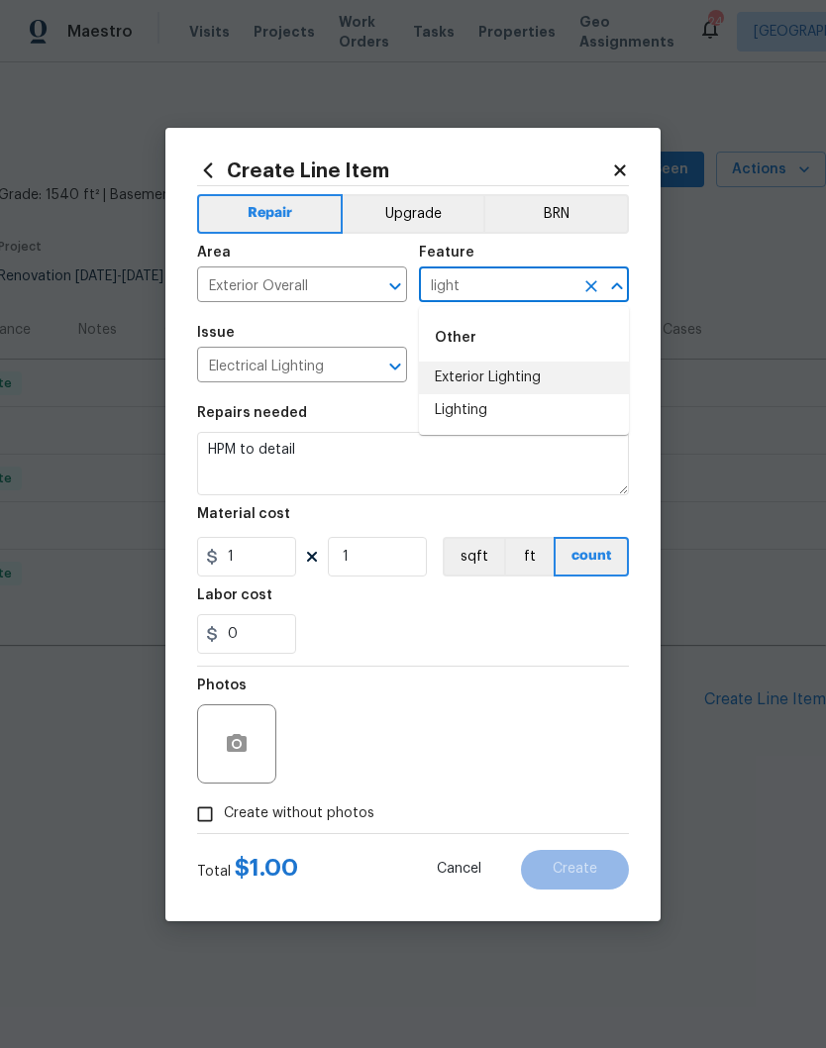
click at [522, 374] on li "Exterior Lighting" at bounding box center [524, 377] width 210 height 33
type input "Exterior Lighting"
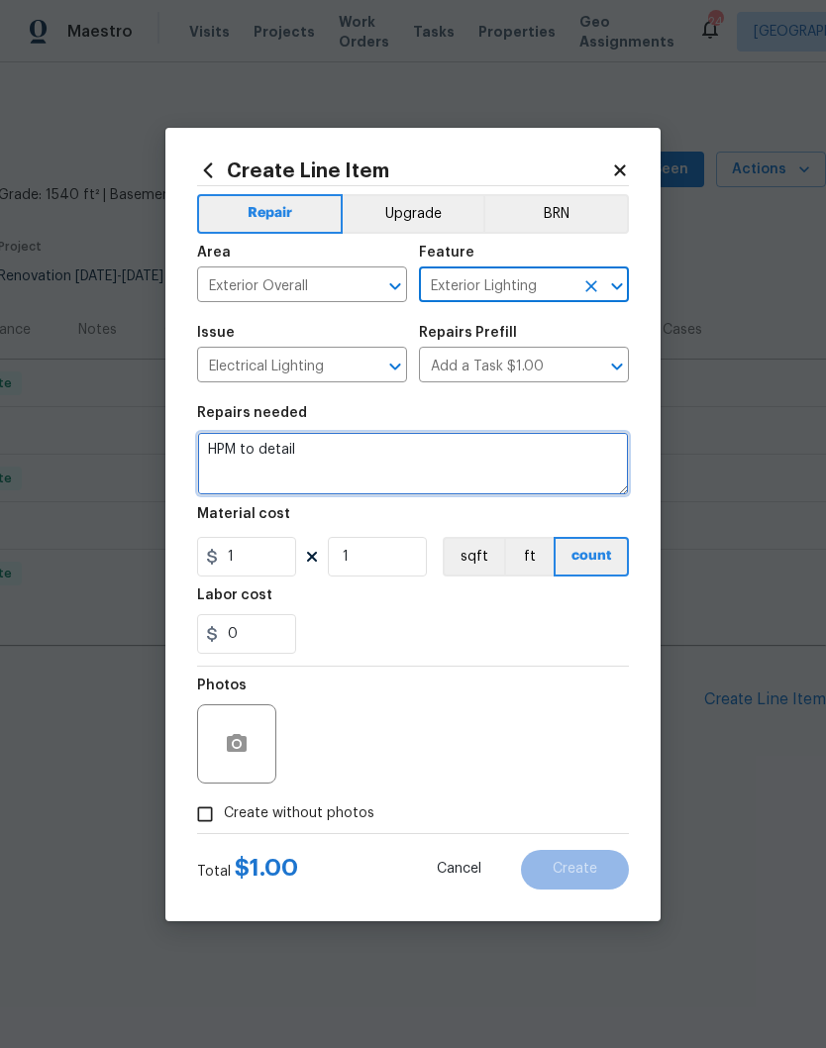
click at [335, 446] on textarea "HPM to detail" at bounding box center [413, 463] width 432 height 63
type textarea "H"
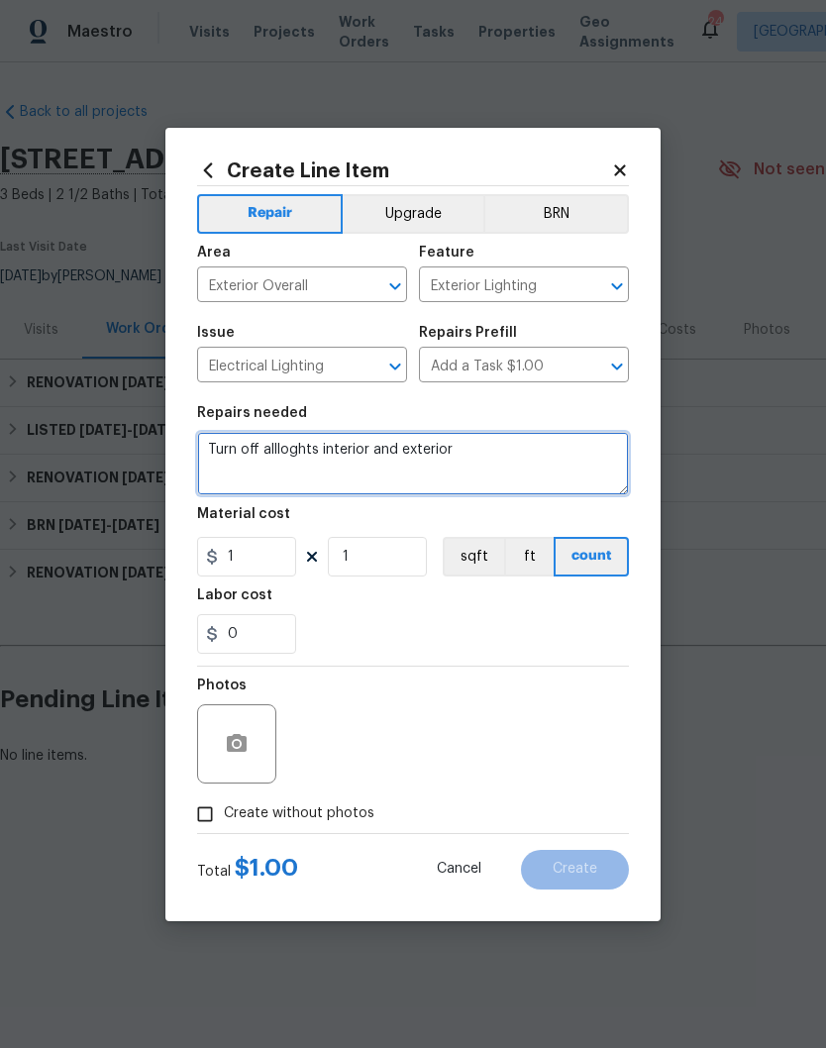
click at [293, 447] on textarea "Turn off allloghts interior and exterior" at bounding box center [413, 463] width 432 height 63
click at [458, 451] on textarea "Turn off all interior and exterior" at bounding box center [413, 463] width 432 height 63
type textarea "Turn off all interior and exterior lights."
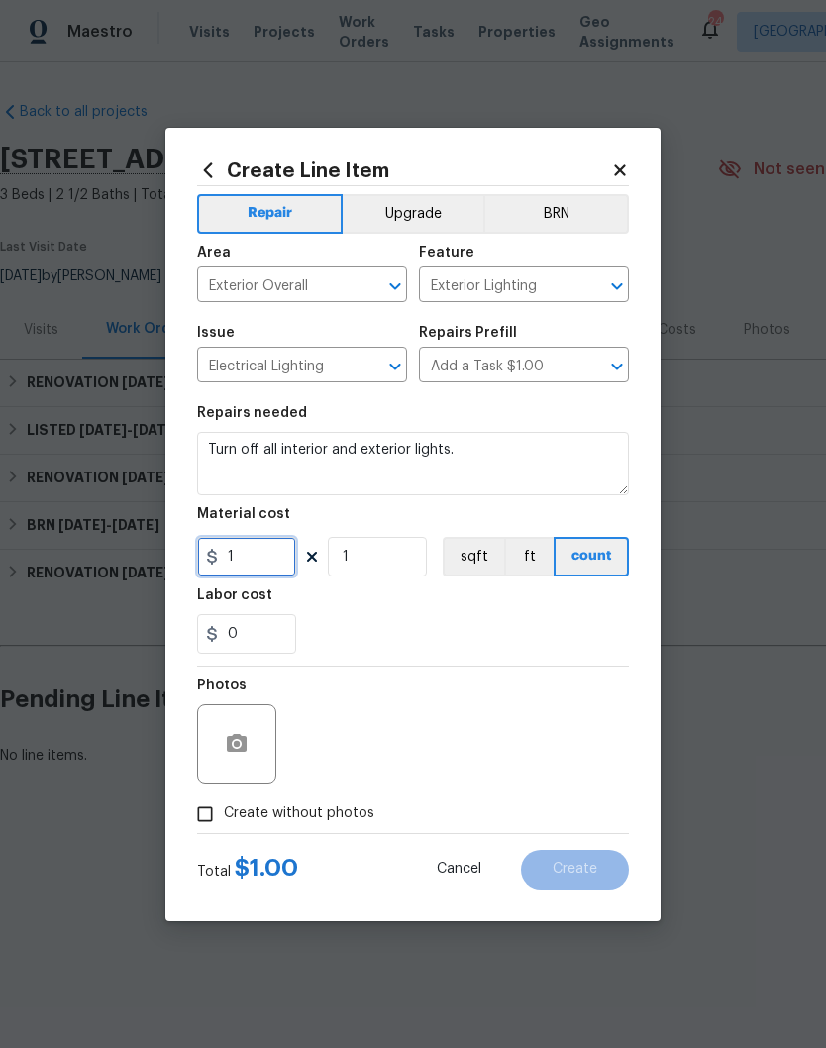
click at [263, 554] on input "1" at bounding box center [246, 557] width 99 height 40
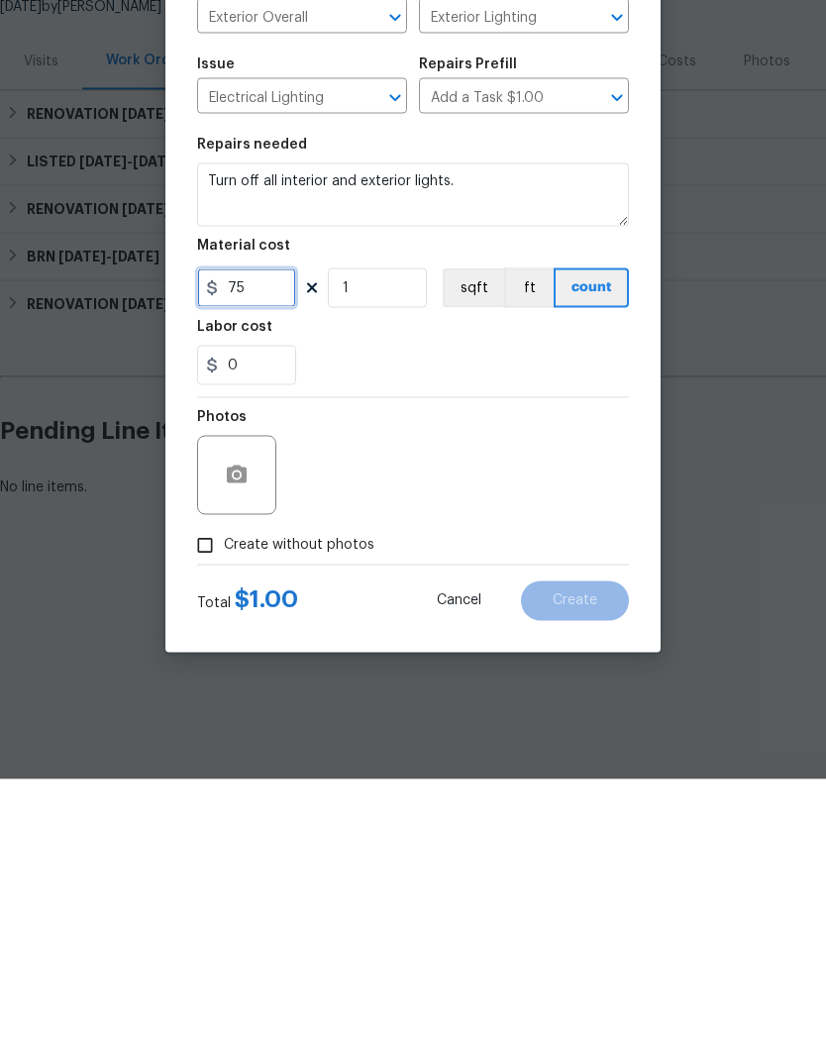
type input "75"
click at [255, 720] on button "button" at bounding box center [237, 744] width 48 height 48
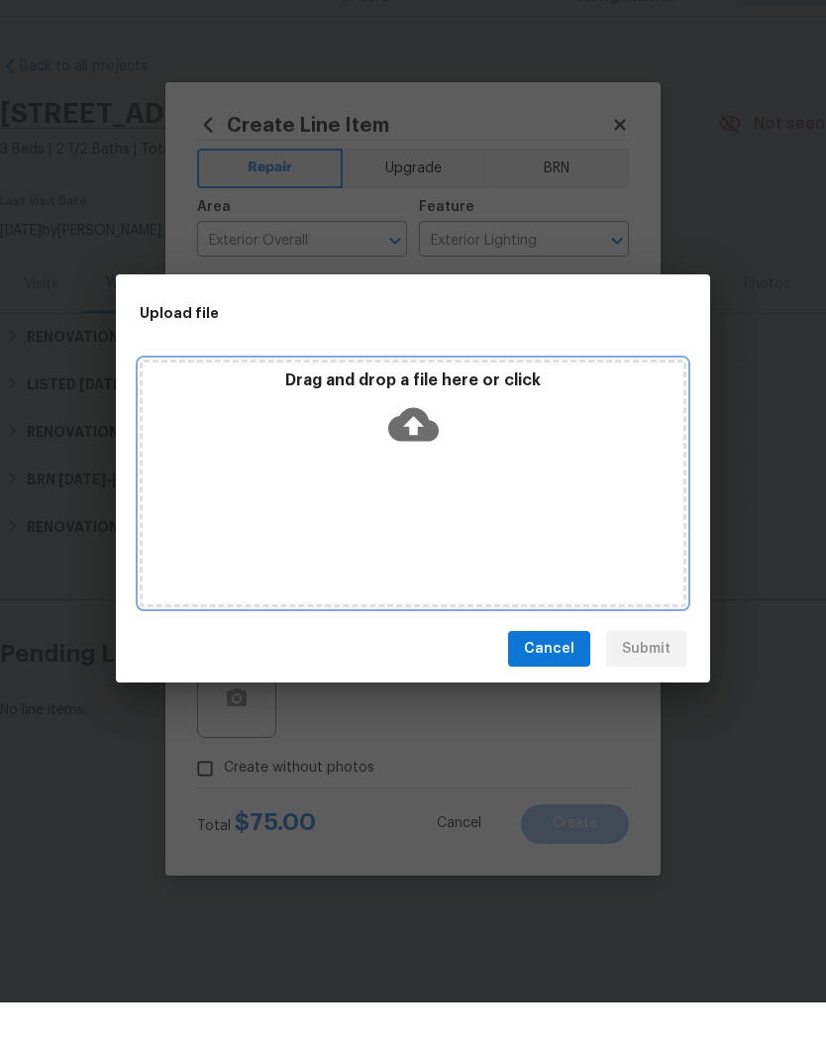
click at [520, 466] on div "Drag and drop a file here or click" at bounding box center [413, 529] width 547 height 248
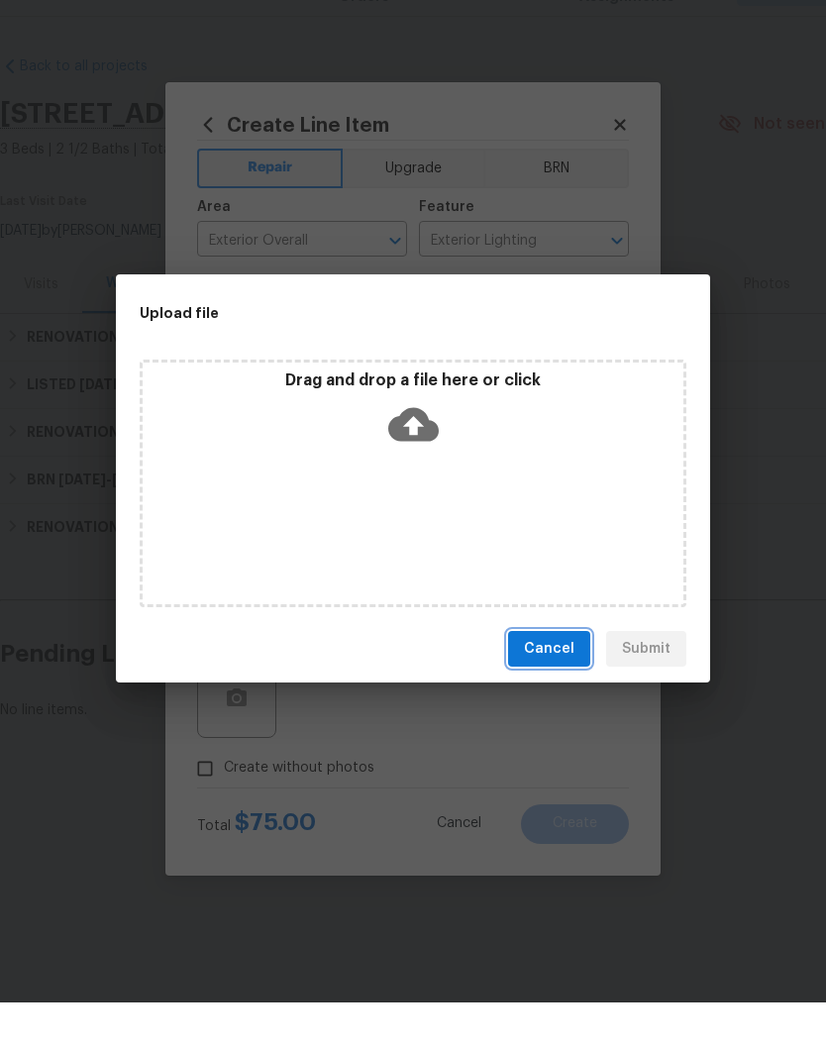
click at [550, 682] on span "Cancel" at bounding box center [549, 694] width 51 height 25
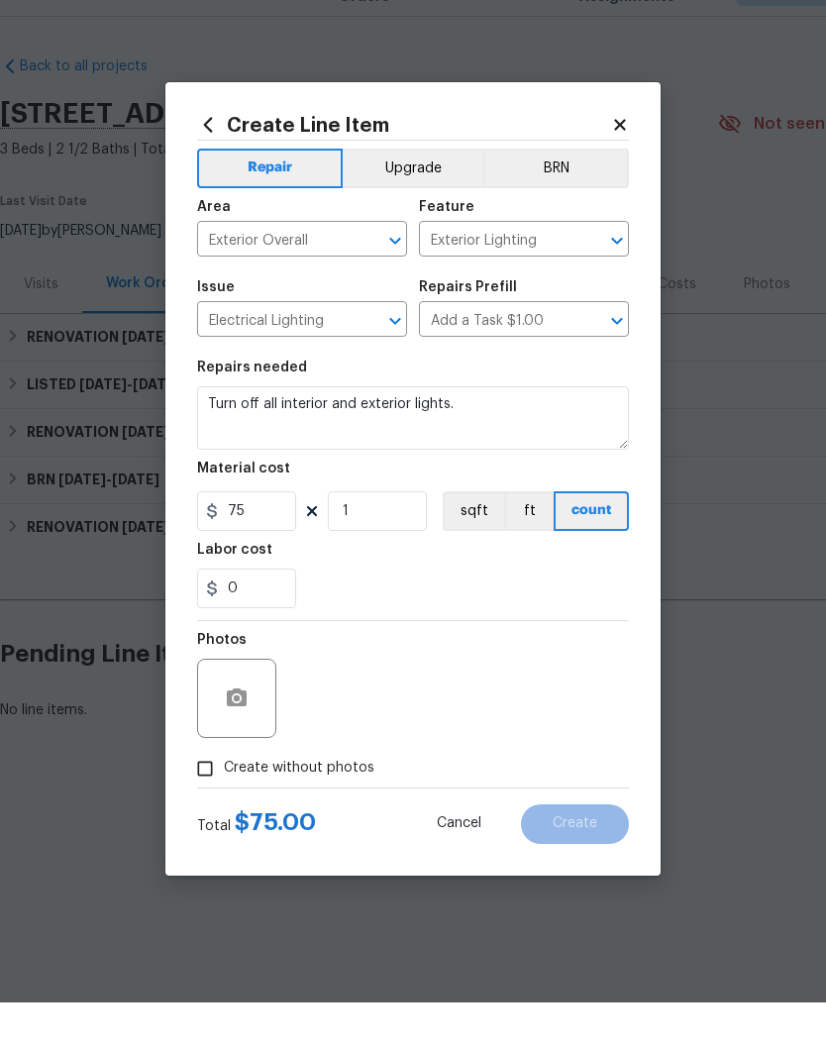
click at [212, 795] on input "Create without photos" at bounding box center [205, 814] width 38 height 38
checkbox input "true"
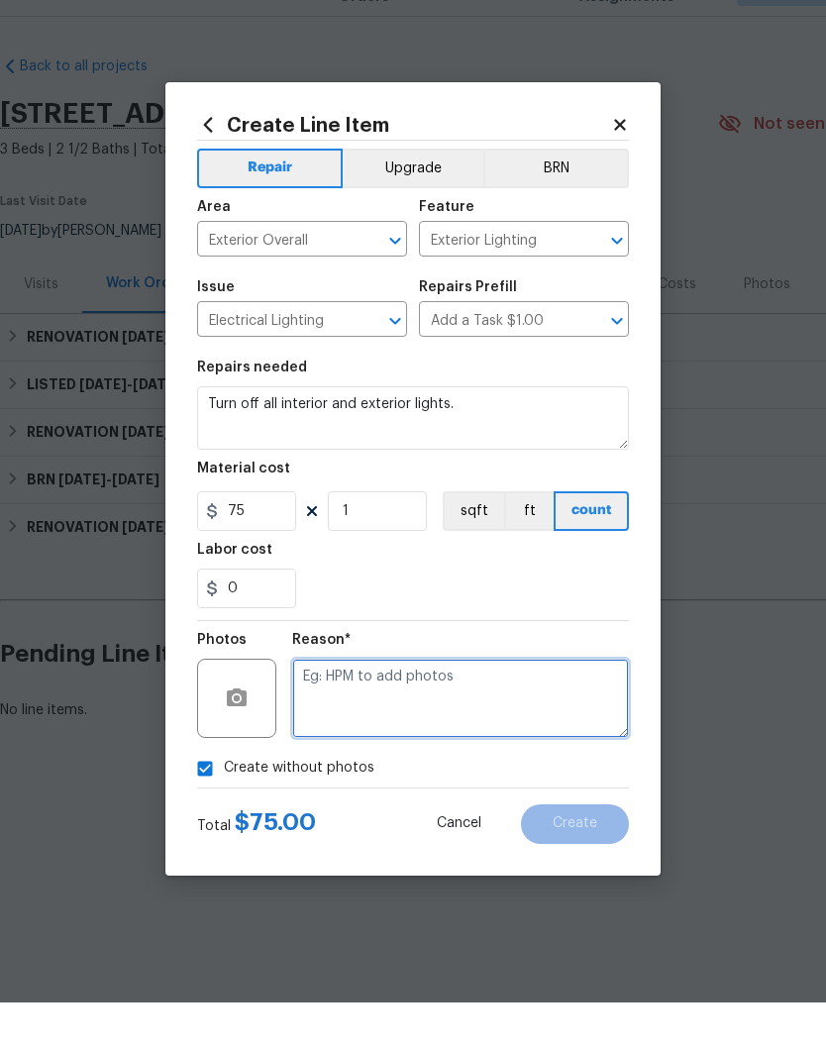
click at [392, 704] on textarea at bounding box center [460, 743] width 337 height 79
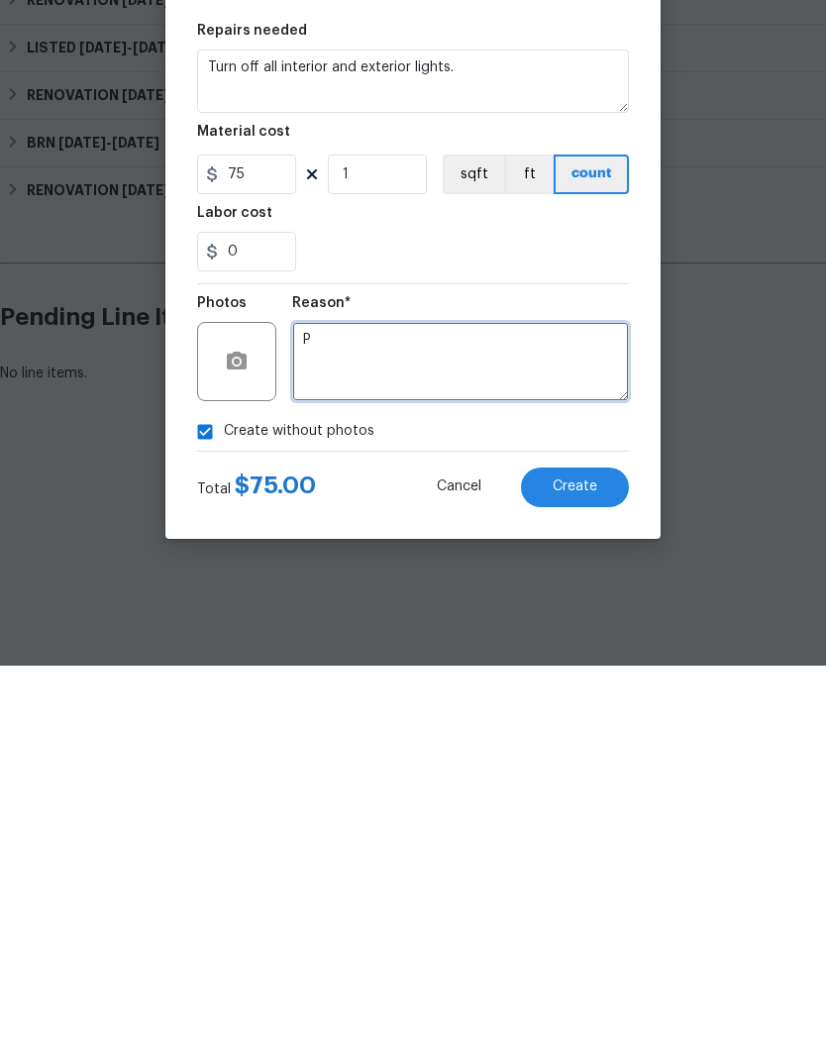
scroll to position [0, 0]
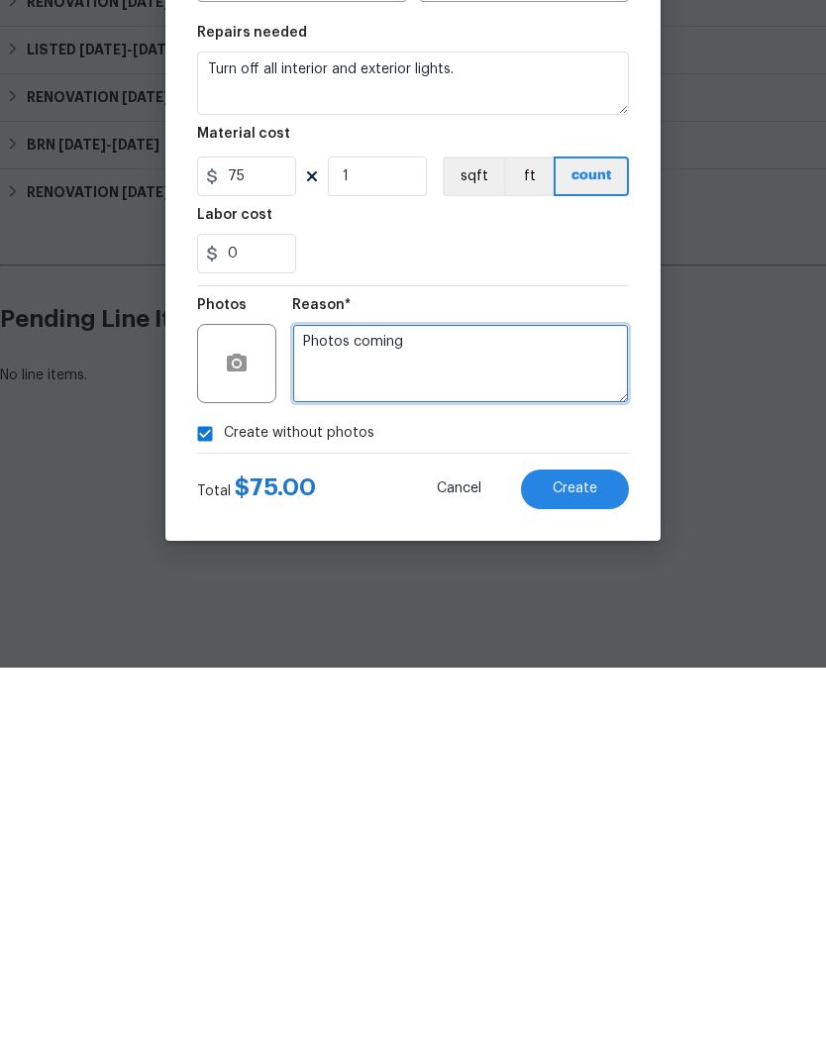
type textarea "Photos coming"
click at [587, 850] on button "Create" at bounding box center [575, 870] width 108 height 40
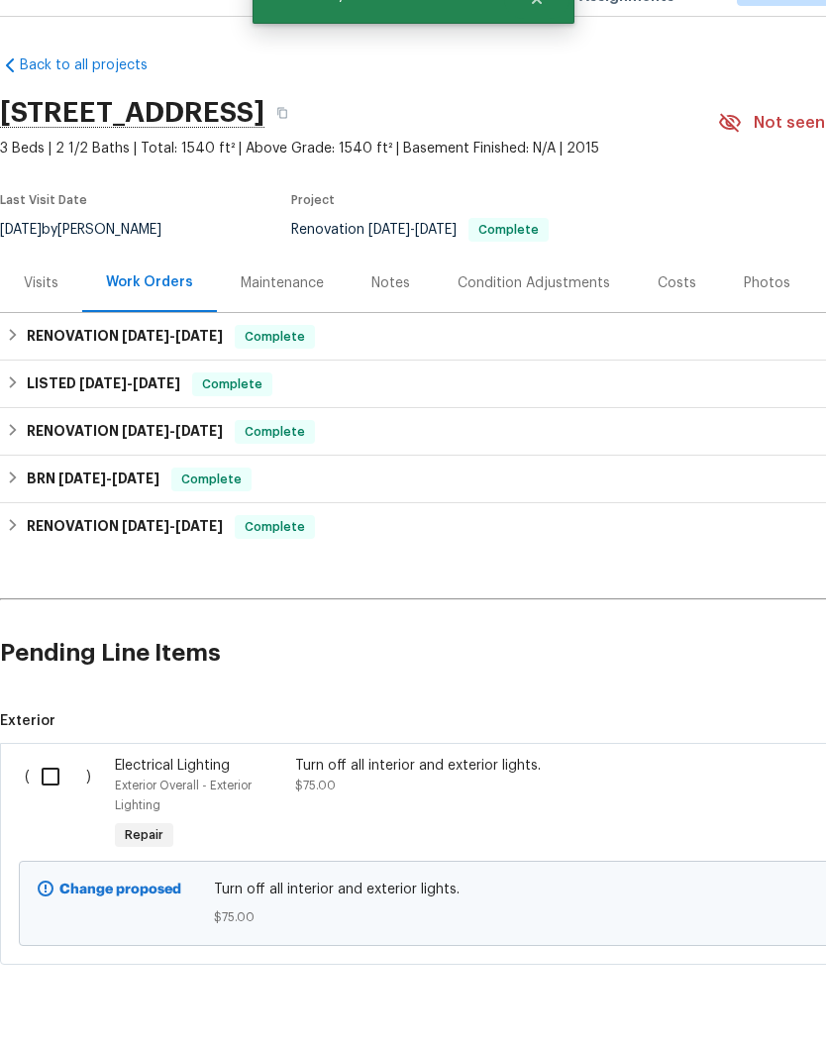
scroll to position [1, 0]
click at [57, 801] on input "checkbox" at bounding box center [58, 822] width 56 height 42
checkbox input "true"
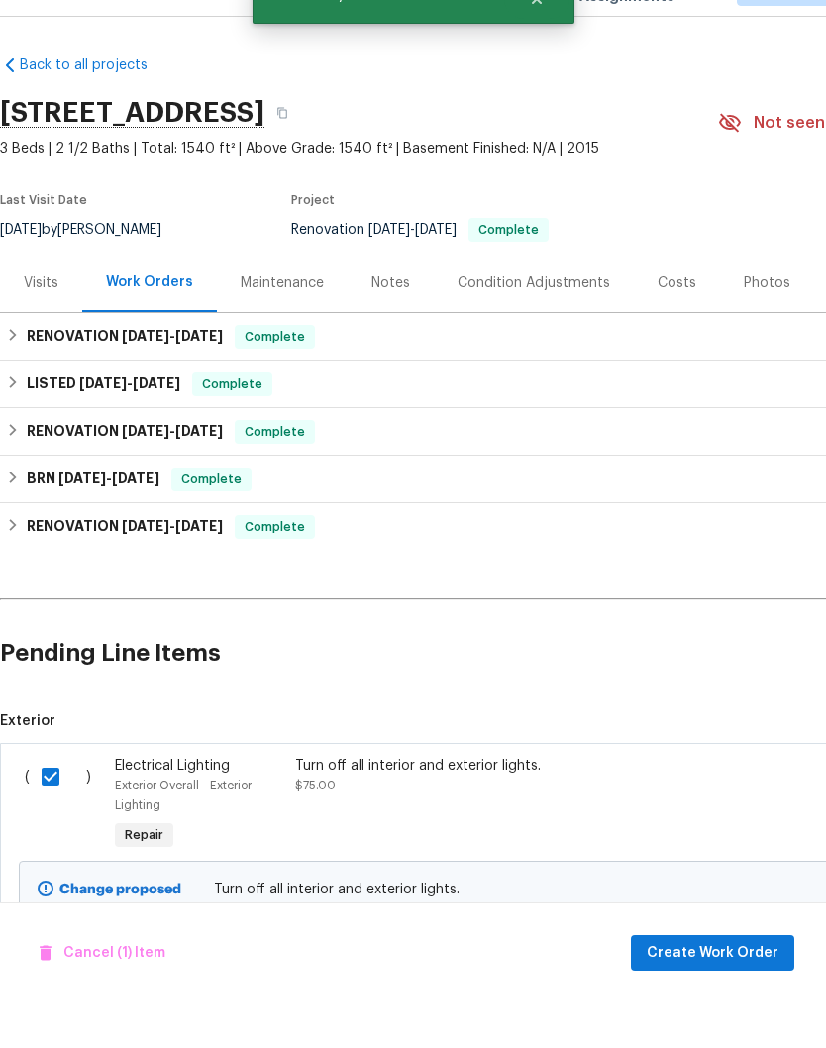
click at [753, 986] on span "Create Work Order" at bounding box center [713, 998] width 132 height 25
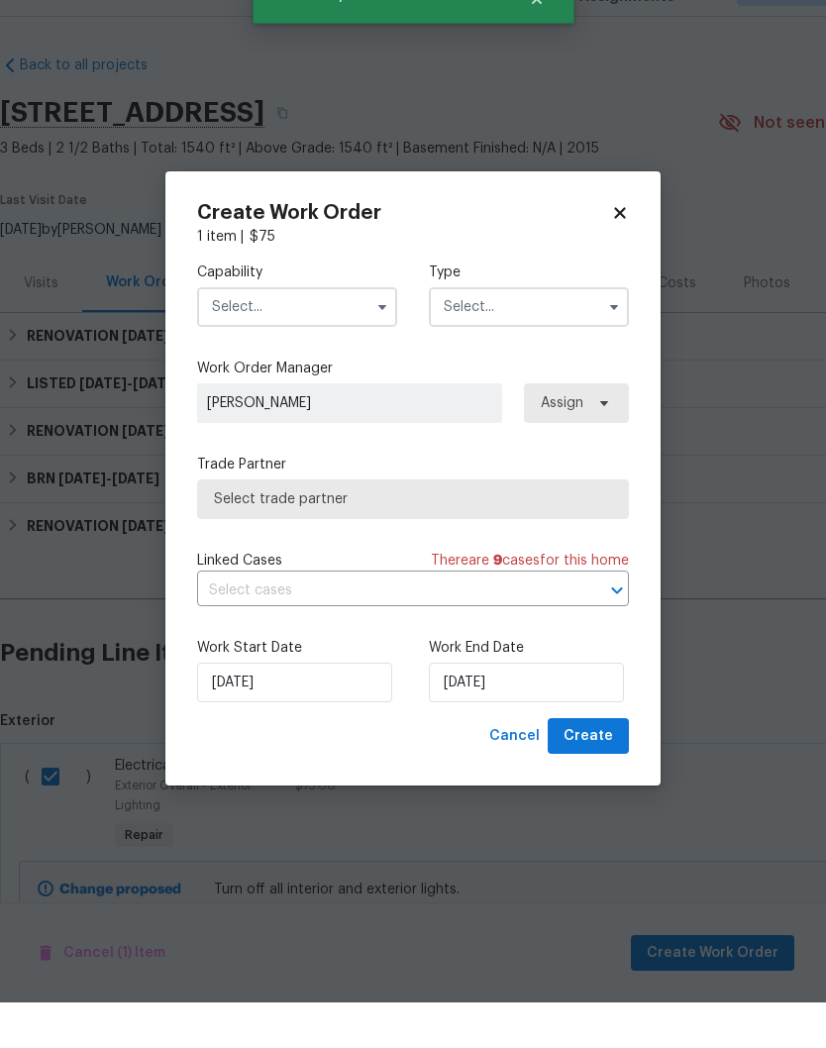
click at [337, 333] on input "text" at bounding box center [297, 353] width 200 height 40
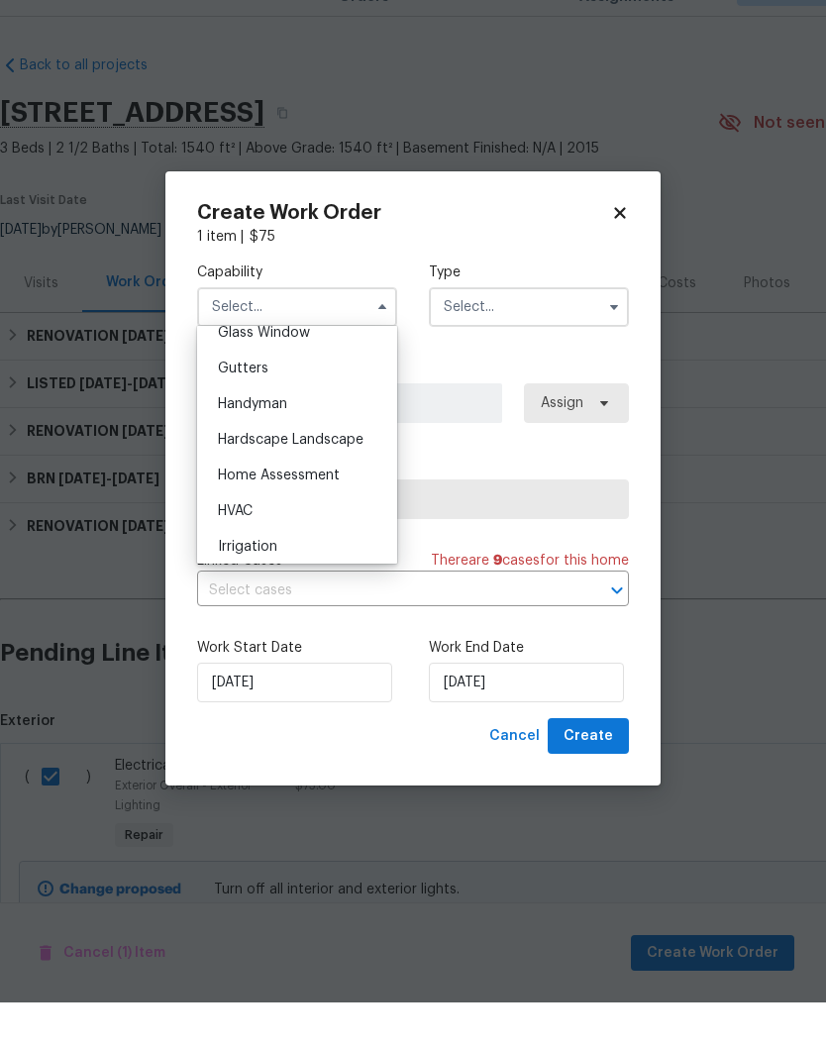
scroll to position [1035, 0]
click at [287, 442] on span "Handyman" at bounding box center [252, 449] width 69 height 14
type input "Handyman"
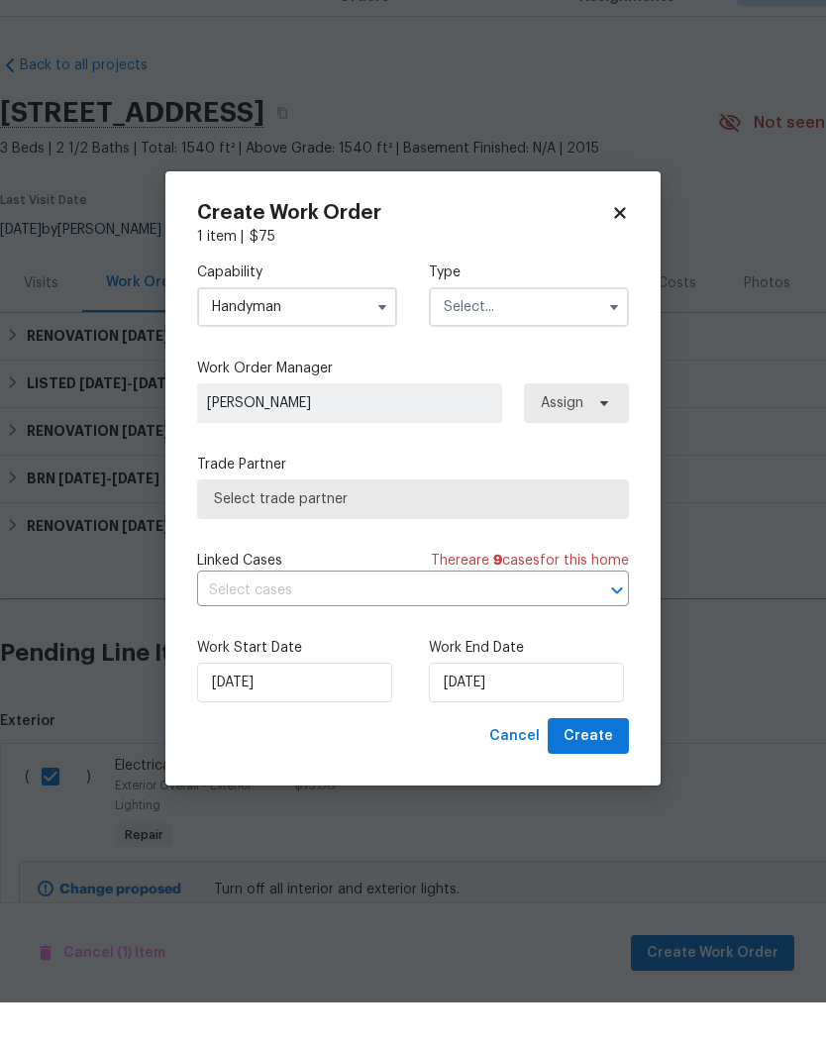
click at [624, 250] on icon at bounding box center [620, 259] width 18 height 18
checkbox input "false"
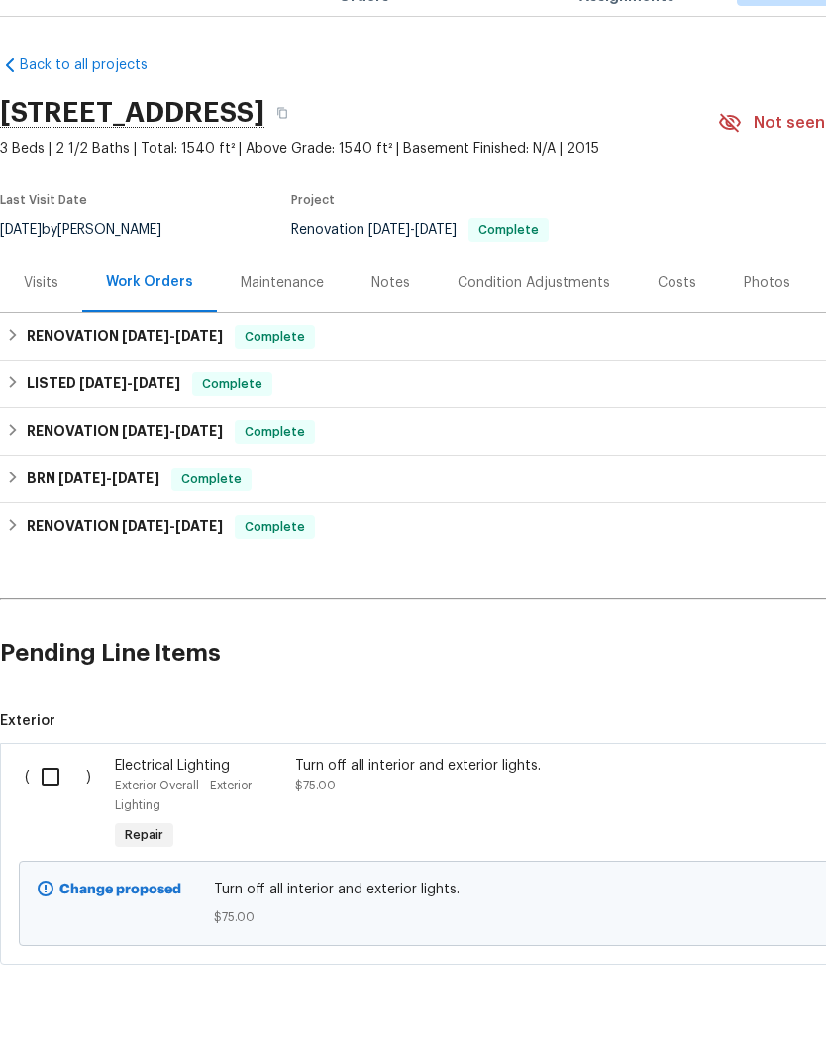
scroll to position [46, 0]
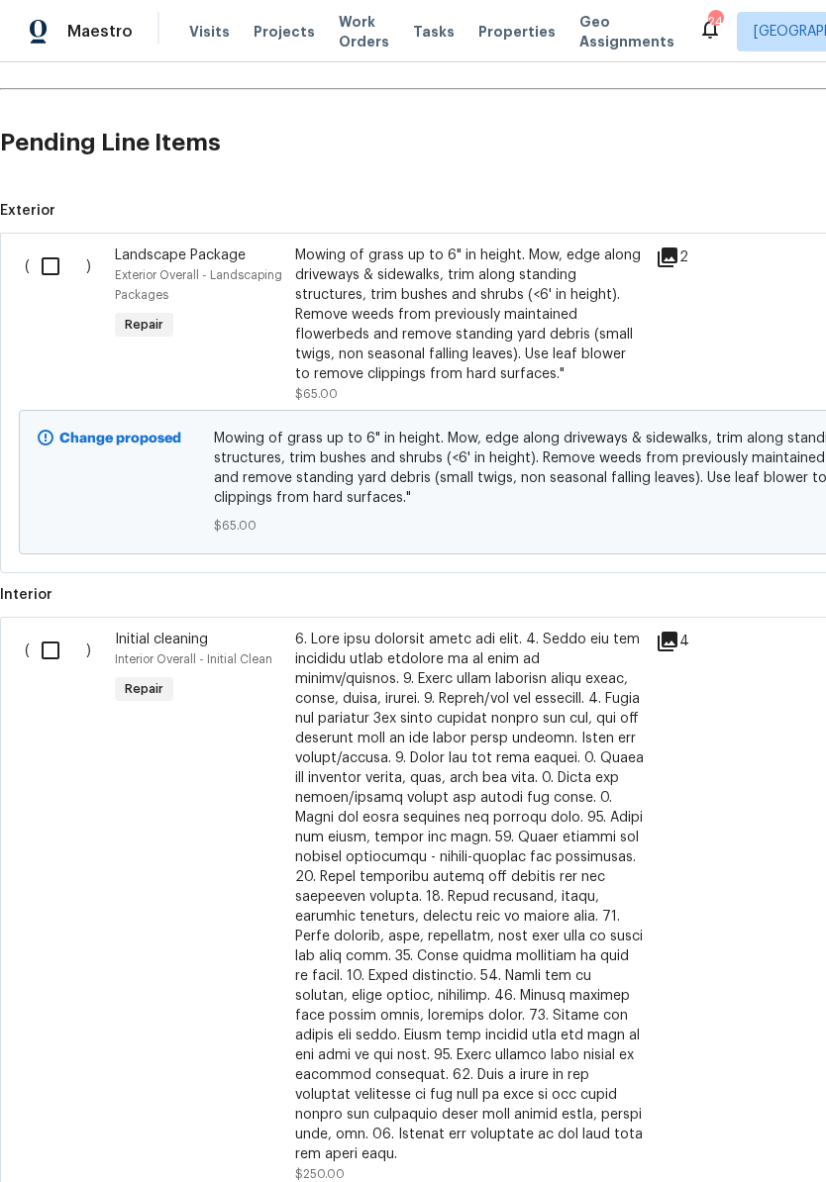
scroll to position [480, 0]
click at [58, 662] on input "checkbox" at bounding box center [58, 651] width 56 height 42
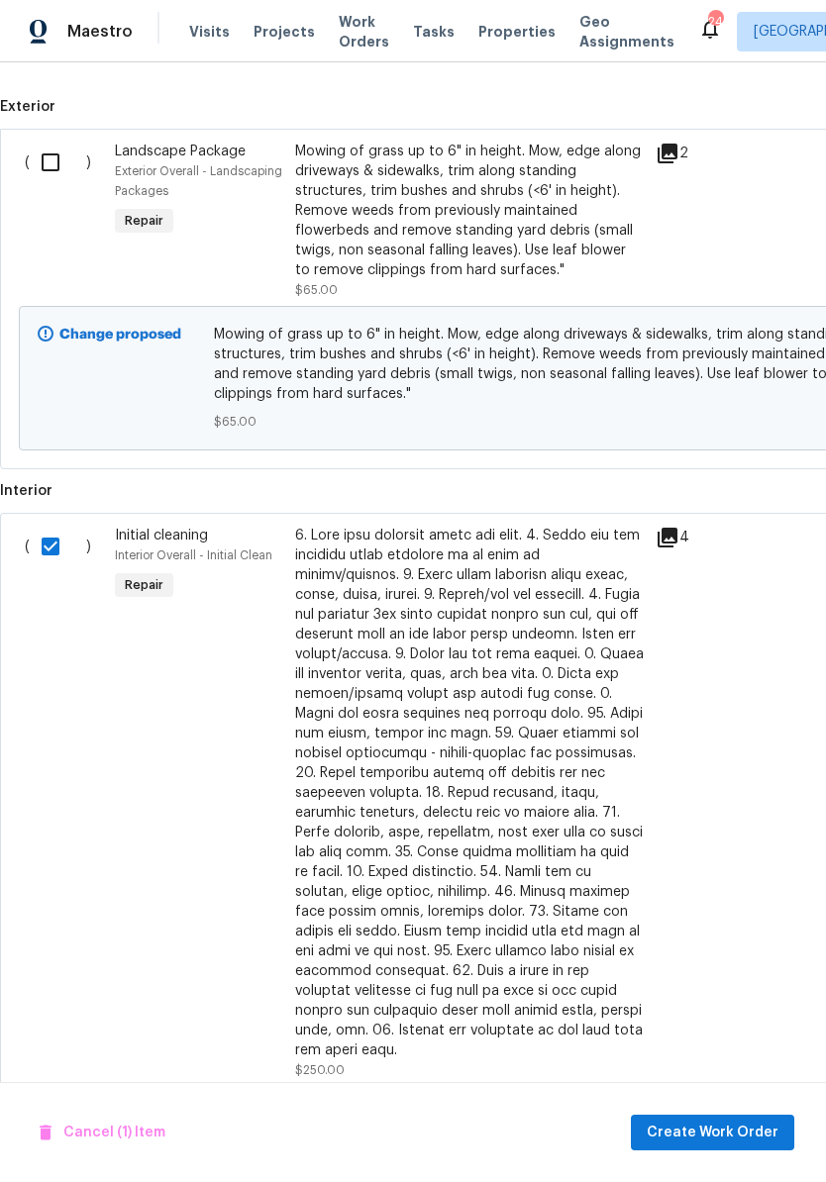
scroll to position [584, 0]
click at [52, 564] on input "checkbox" at bounding box center [58, 547] width 56 height 42
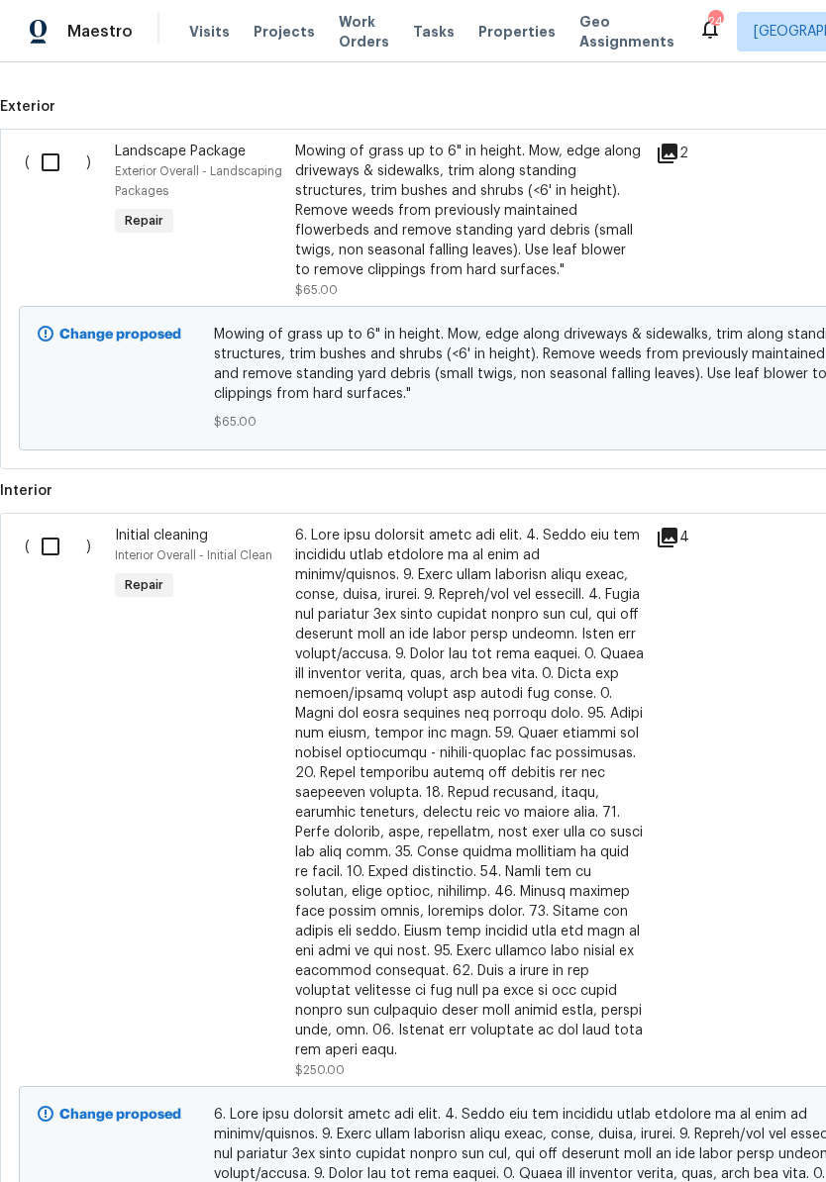
click at [65, 558] on input "checkbox" at bounding box center [58, 547] width 56 height 42
checkbox input "true"
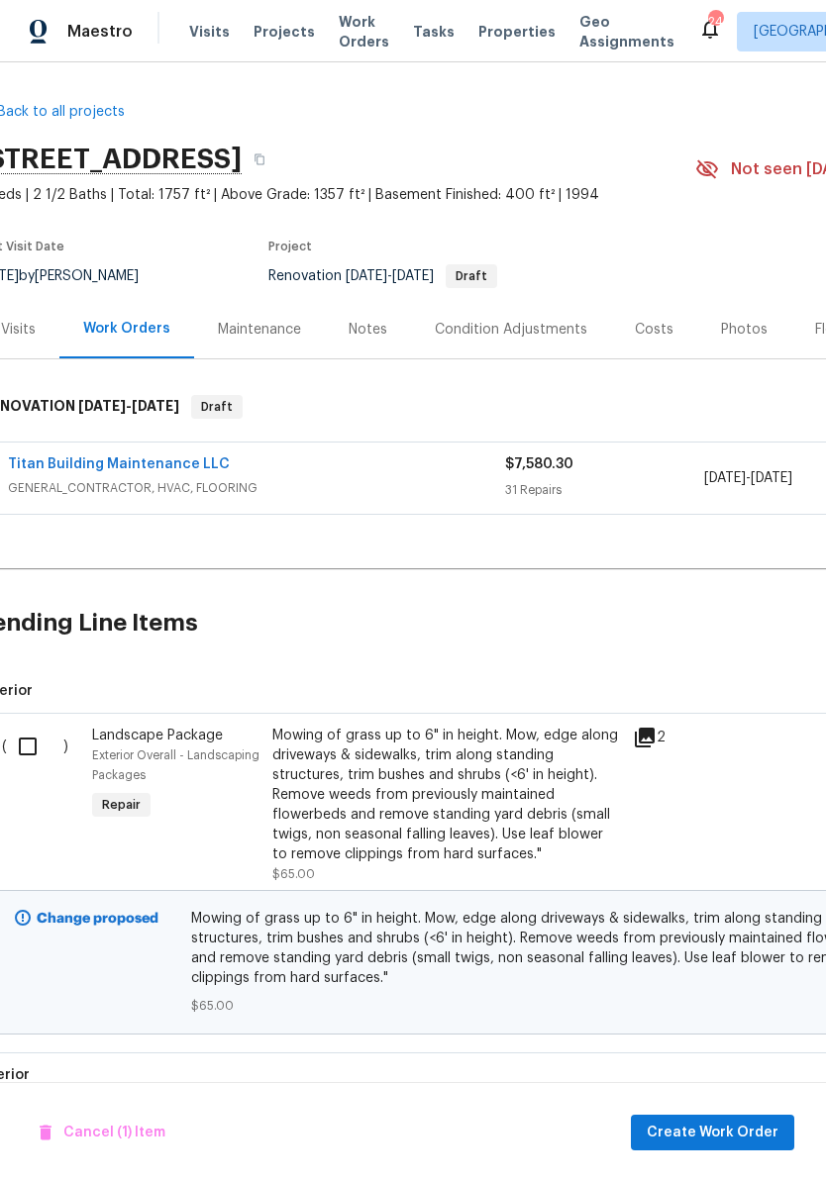
scroll to position [0, 23]
click at [526, 326] on div "Condition Adjustments" at bounding box center [511, 330] width 152 height 20
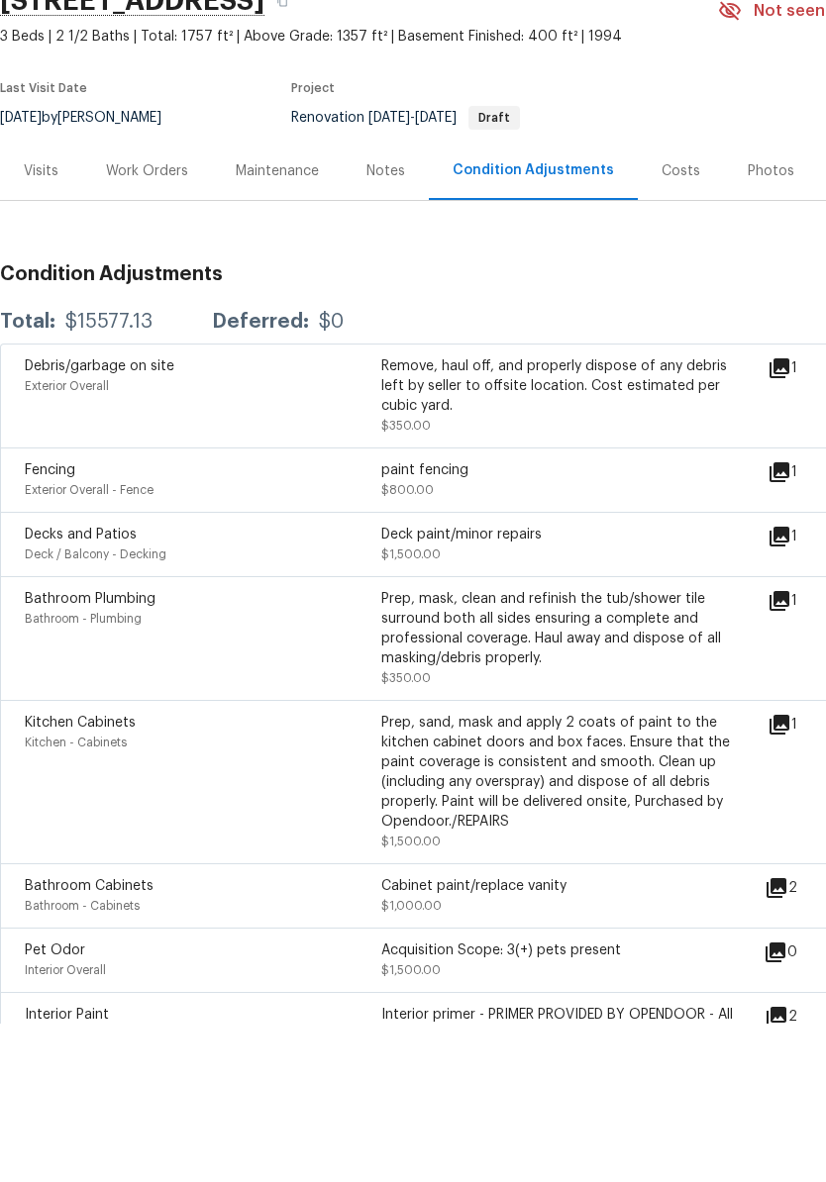
click at [167, 320] on div "Work Orders" at bounding box center [147, 330] width 82 height 20
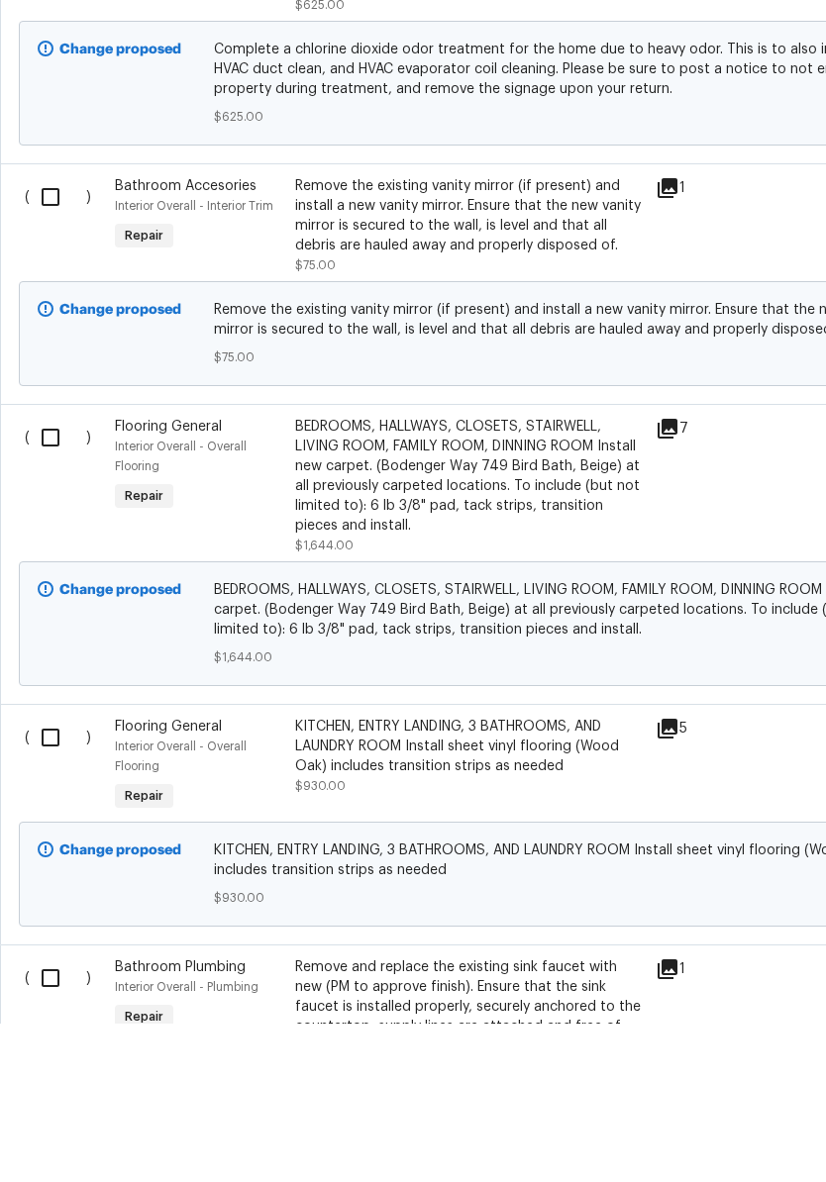
scroll to position [1998, 0]
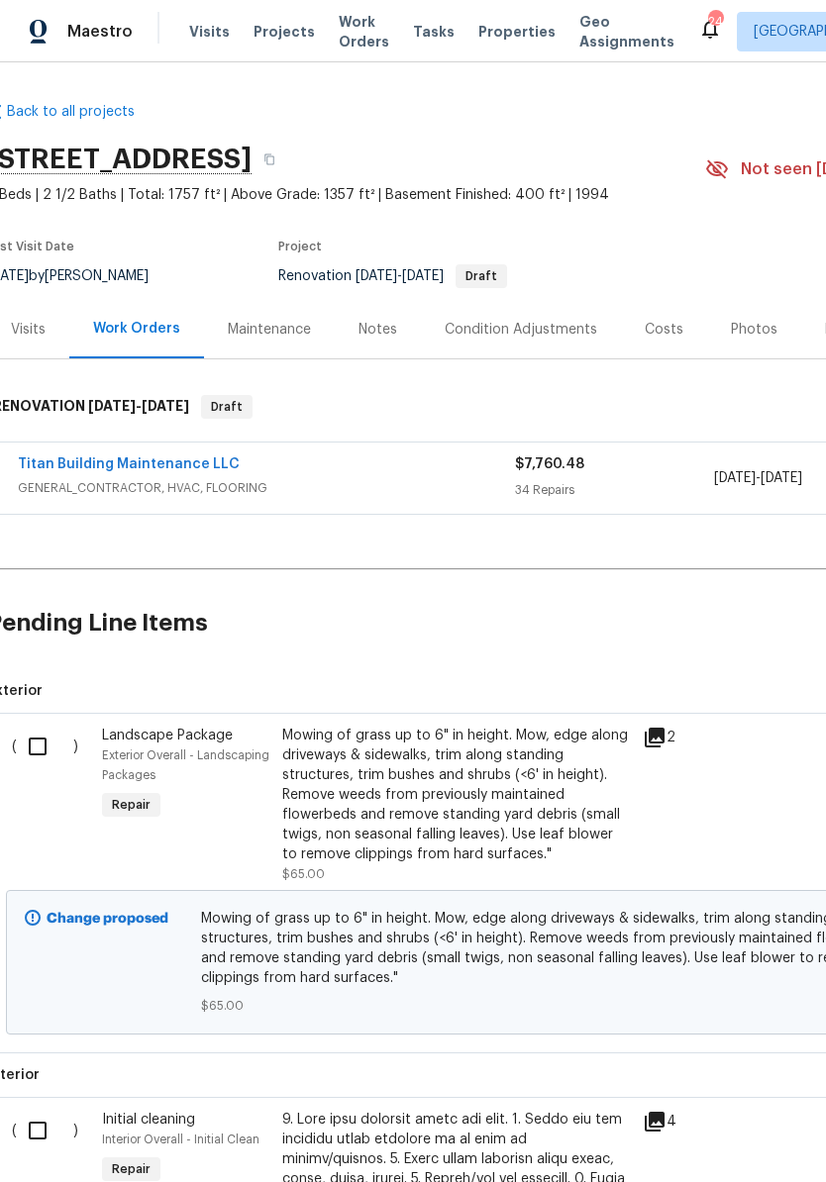
scroll to position [0, 13]
click at [165, 461] on link "Titan Building Maintenance LLC" at bounding box center [129, 464] width 222 height 14
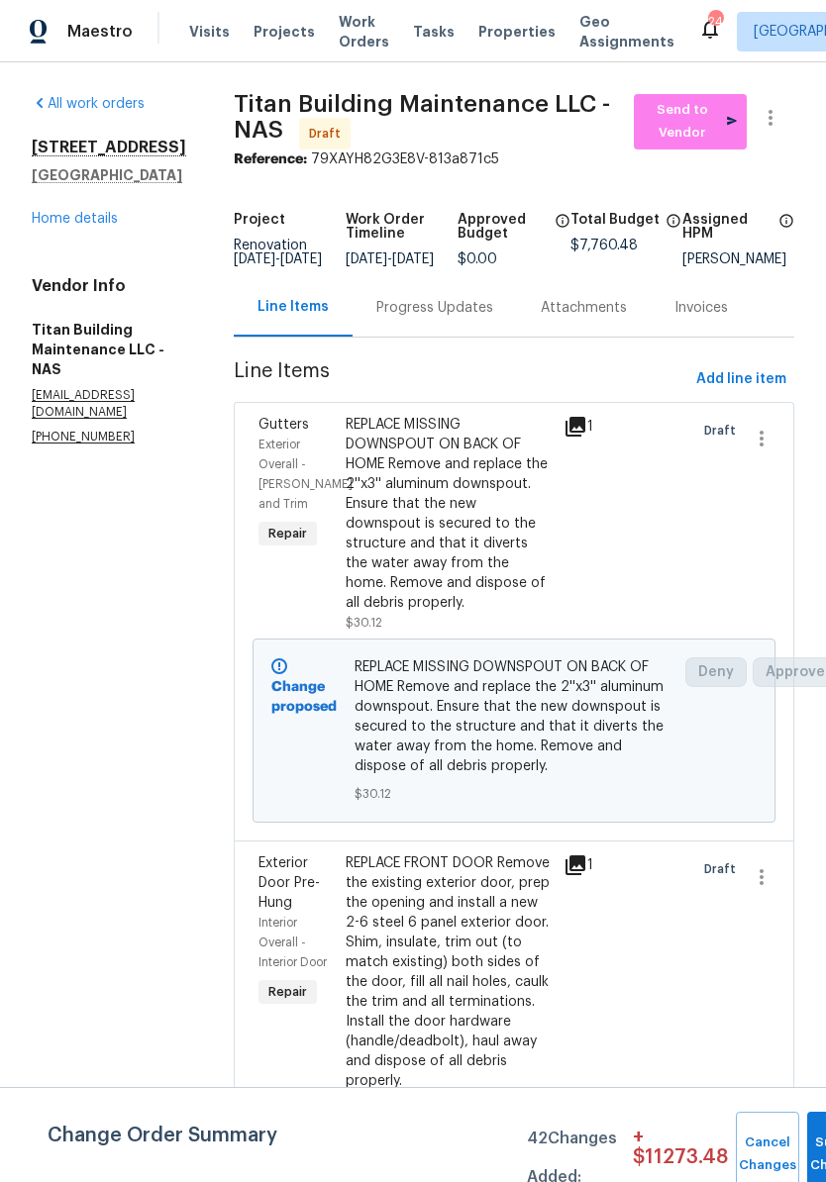
click at [90, 226] on link "Home details" at bounding box center [75, 219] width 86 height 14
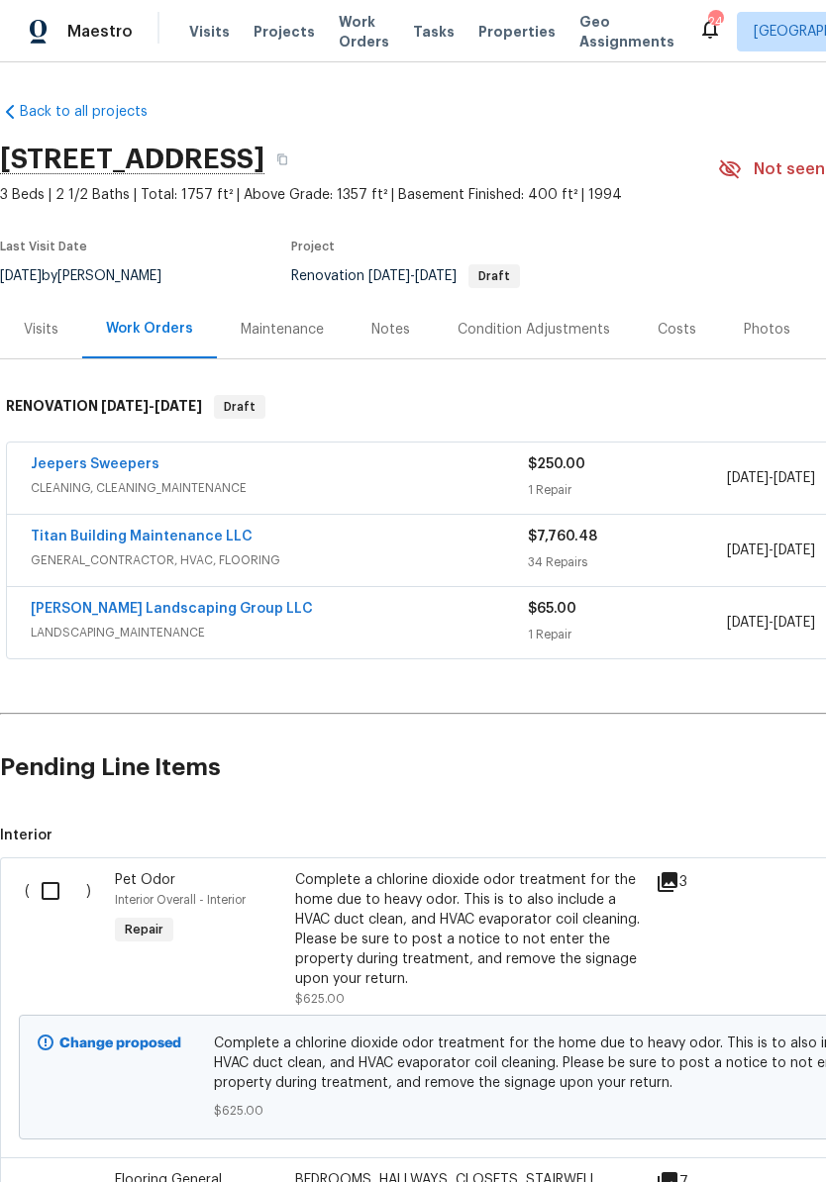
click at [680, 329] on div "Costs" at bounding box center [677, 330] width 39 height 20
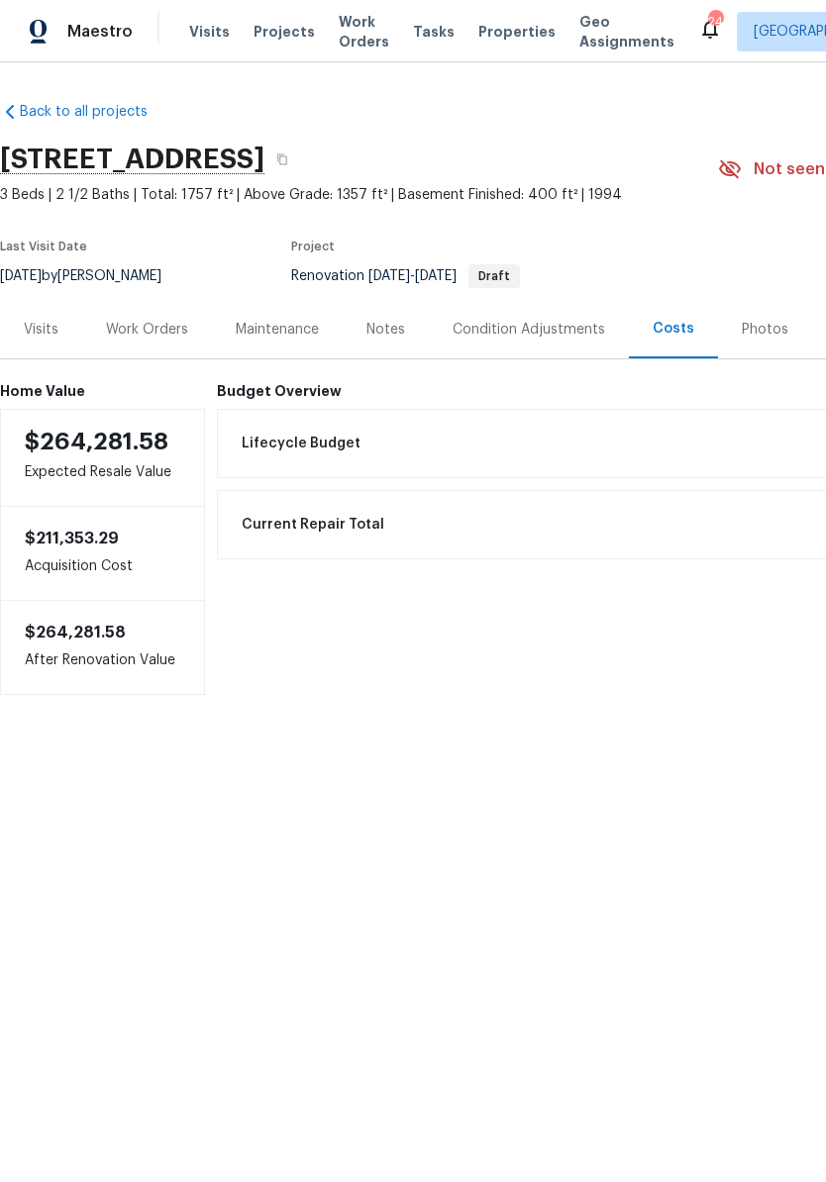
click at [152, 333] on div "Work Orders" at bounding box center [147, 330] width 82 height 20
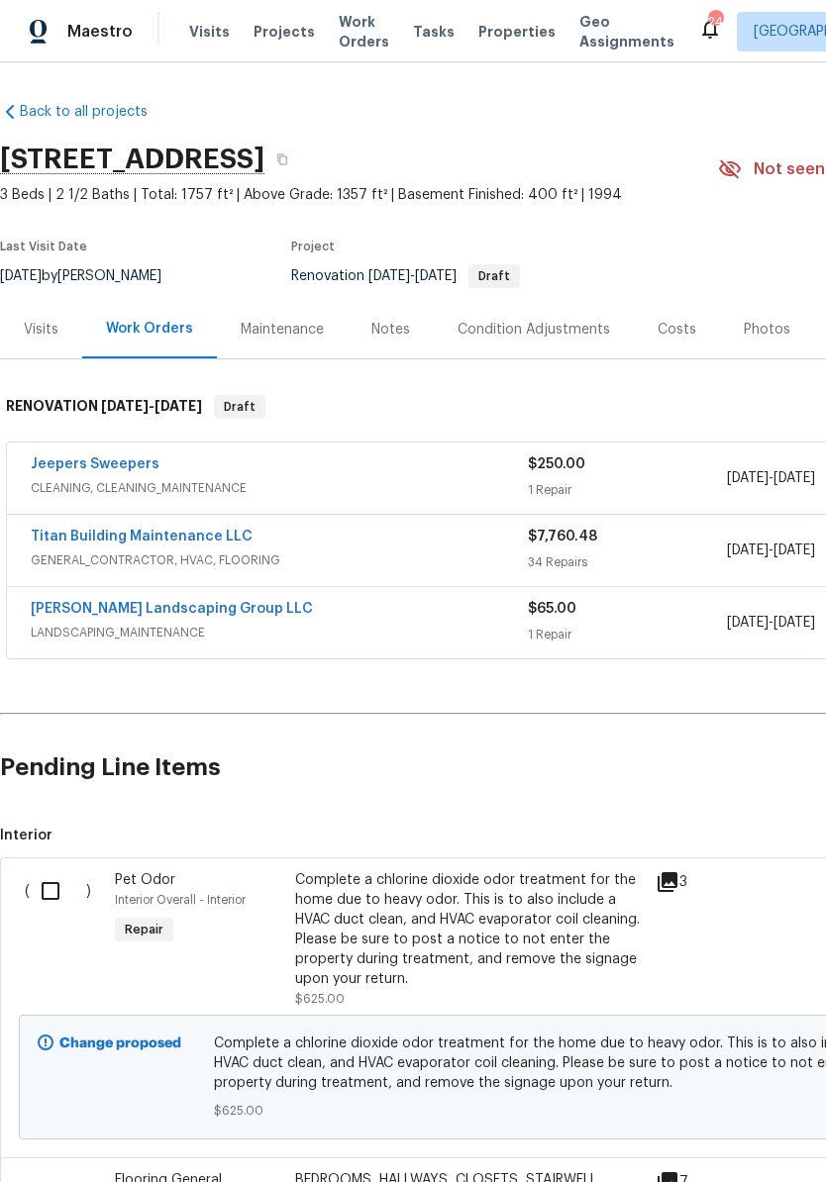
click at [190, 543] on link "Titan Building Maintenance LLC" at bounding box center [142, 537] width 222 height 14
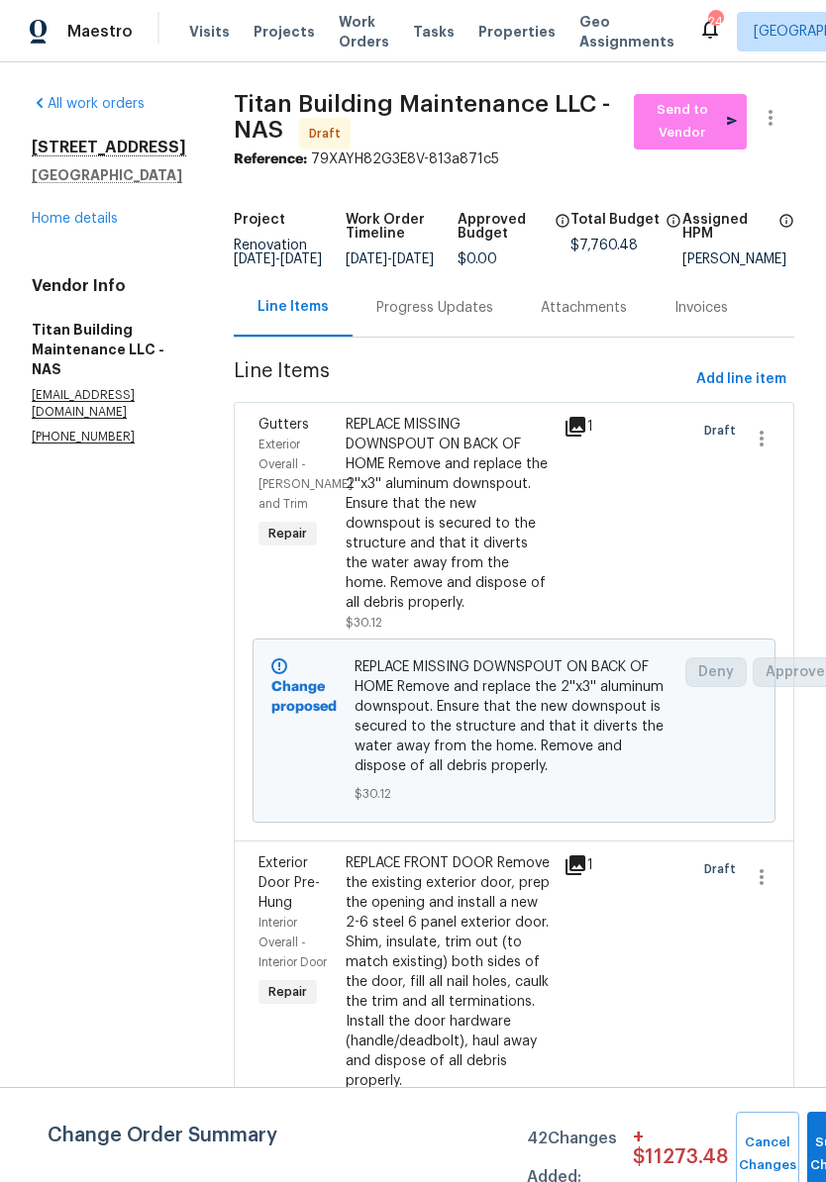
scroll to position [-12, 0]
click at [82, 226] on link "Home details" at bounding box center [75, 219] width 86 height 14
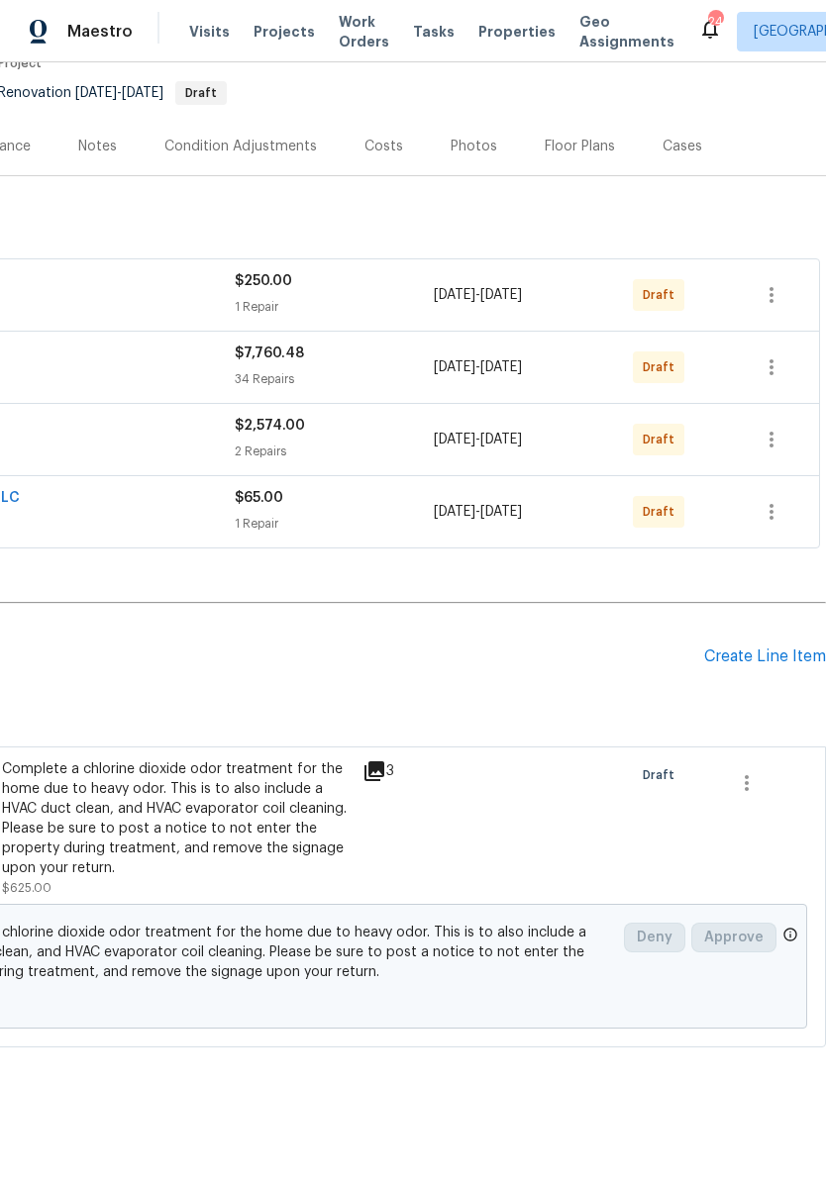
scroll to position [183, 293]
click at [382, 148] on div "Costs" at bounding box center [383, 147] width 39 height 20
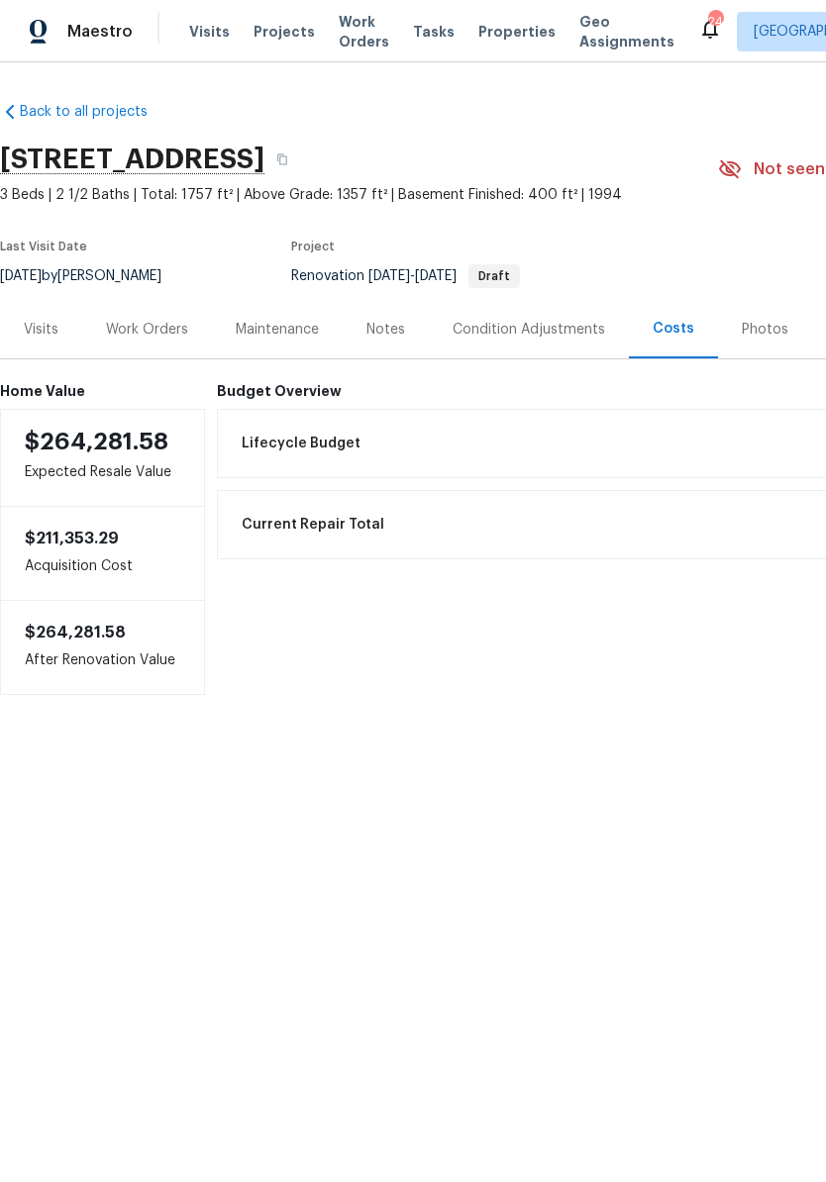
click at [170, 324] on div "Work Orders" at bounding box center [147, 330] width 82 height 20
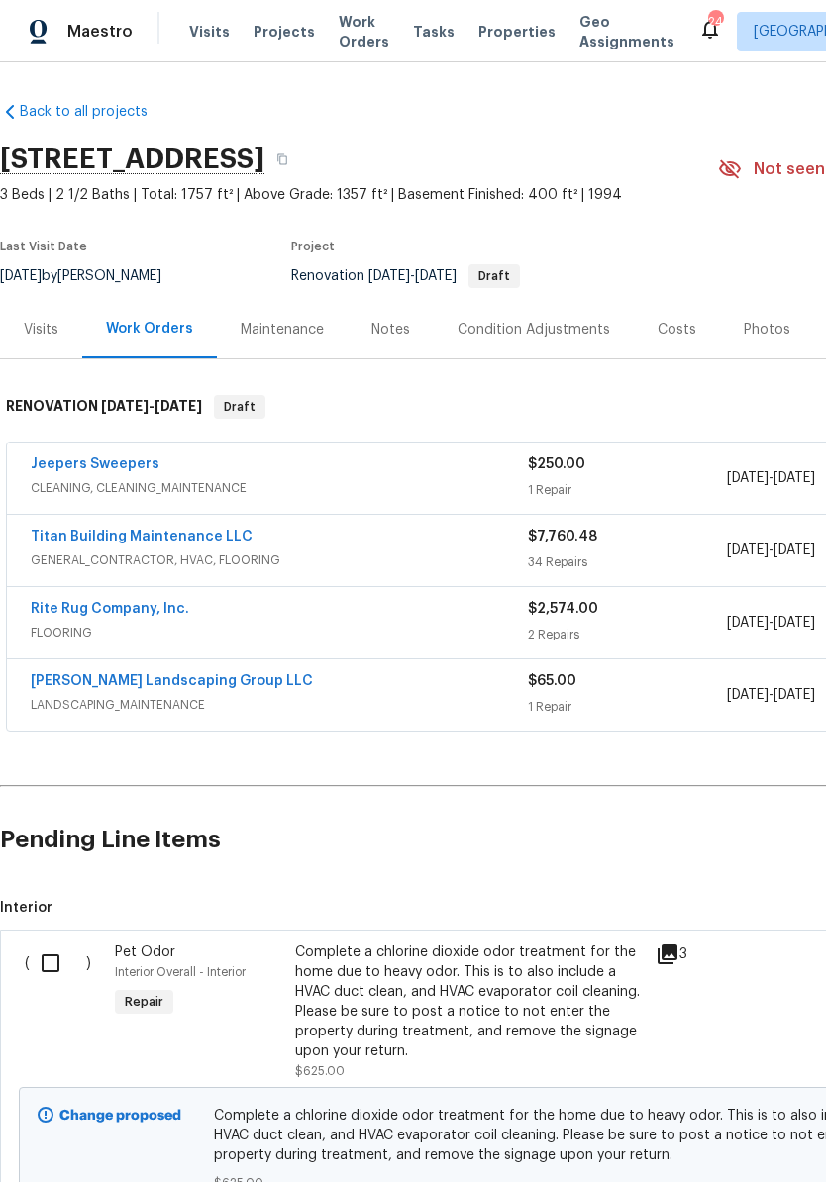
click at [209, 536] on link "Titan Building Maintenance LLC" at bounding box center [142, 537] width 222 height 14
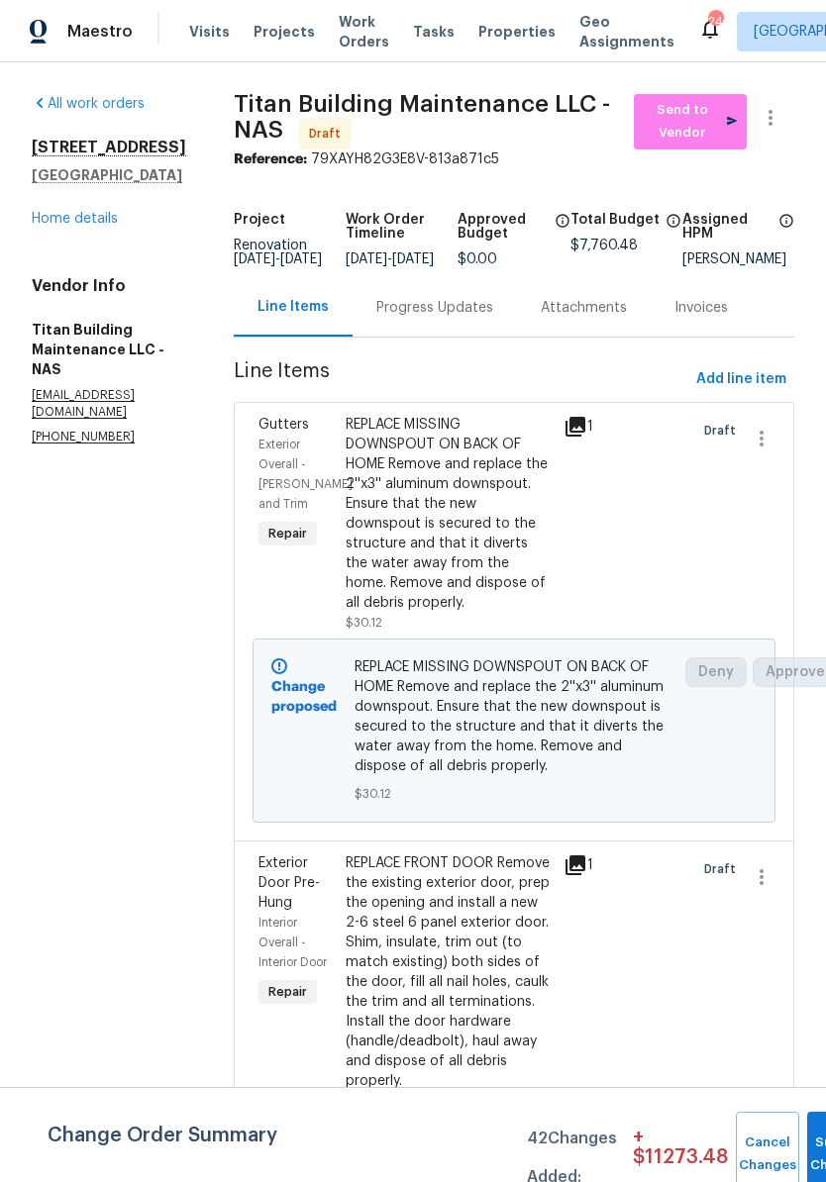
click at [92, 226] on link "Home details" at bounding box center [75, 219] width 86 height 14
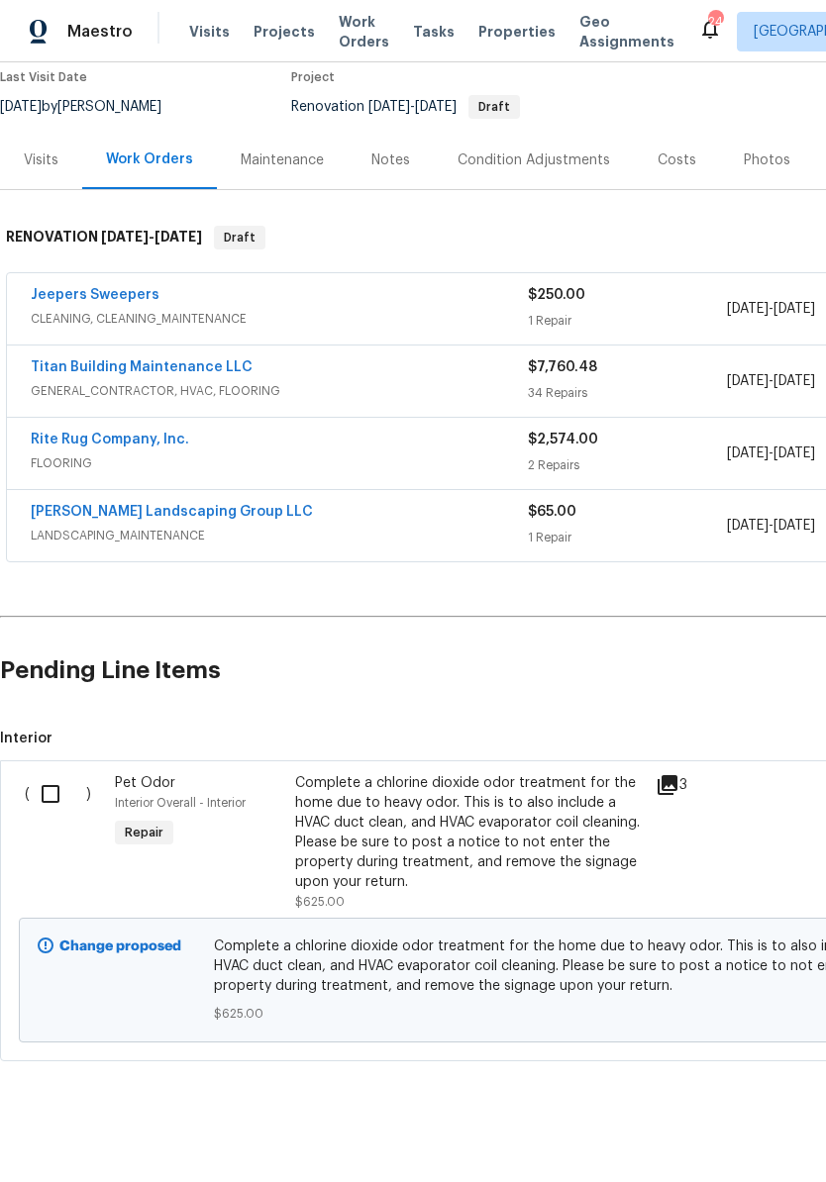
scroll to position [169, 0]
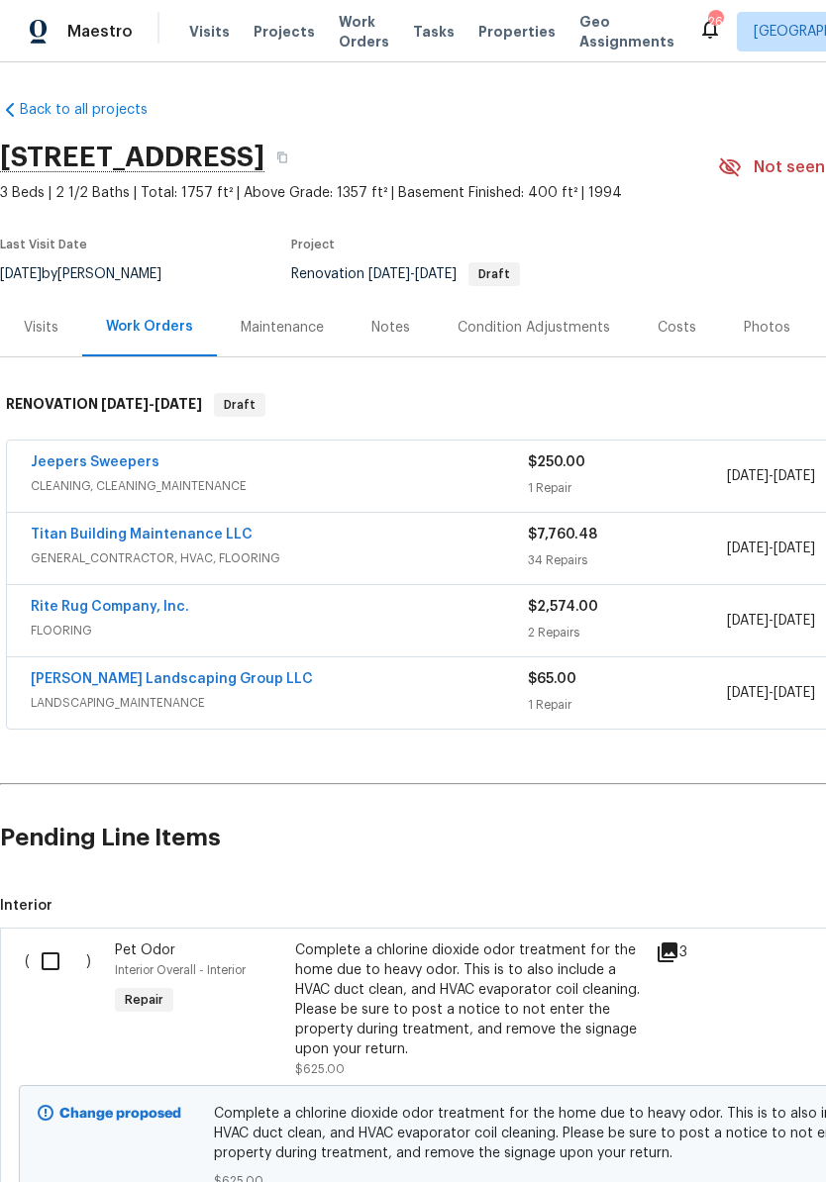
scroll to position [2, 0]
click at [157, 534] on link "Titan Building Maintenance LLC" at bounding box center [142, 535] width 222 height 14
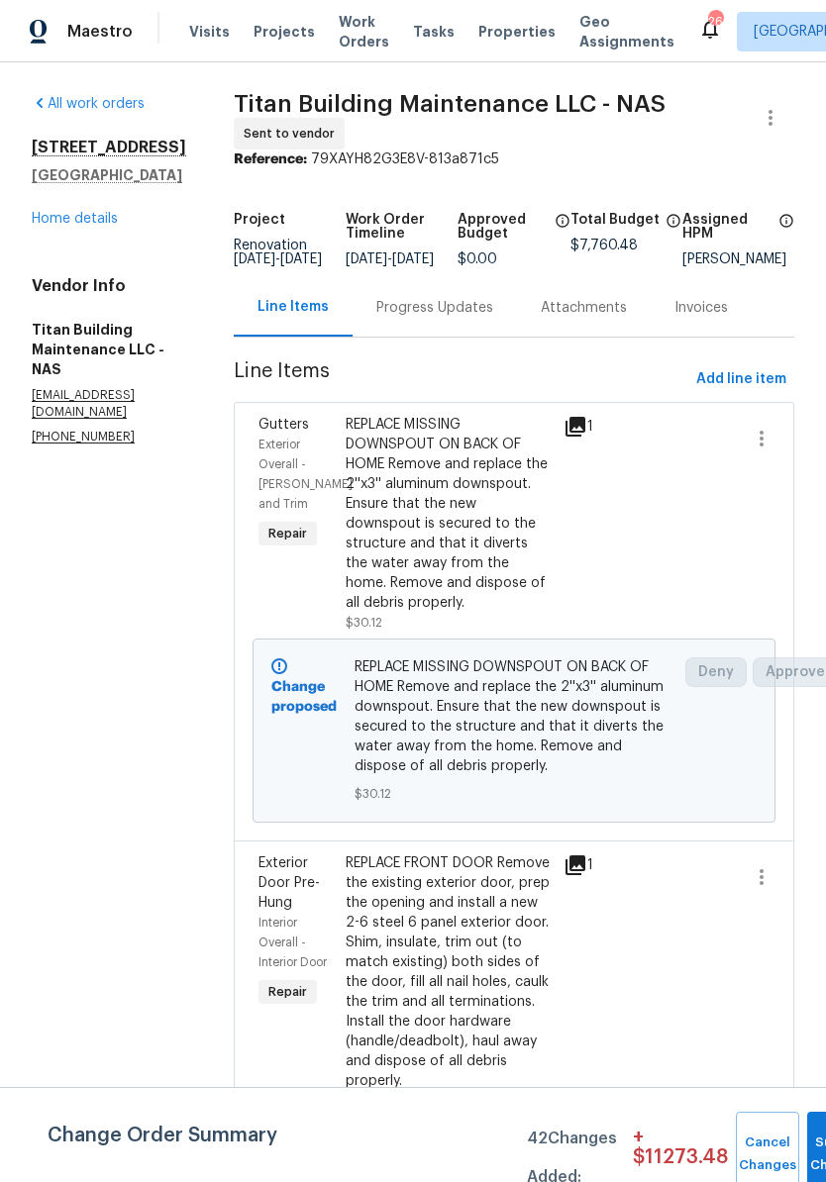
click at [96, 226] on link "Home details" at bounding box center [75, 219] width 86 height 14
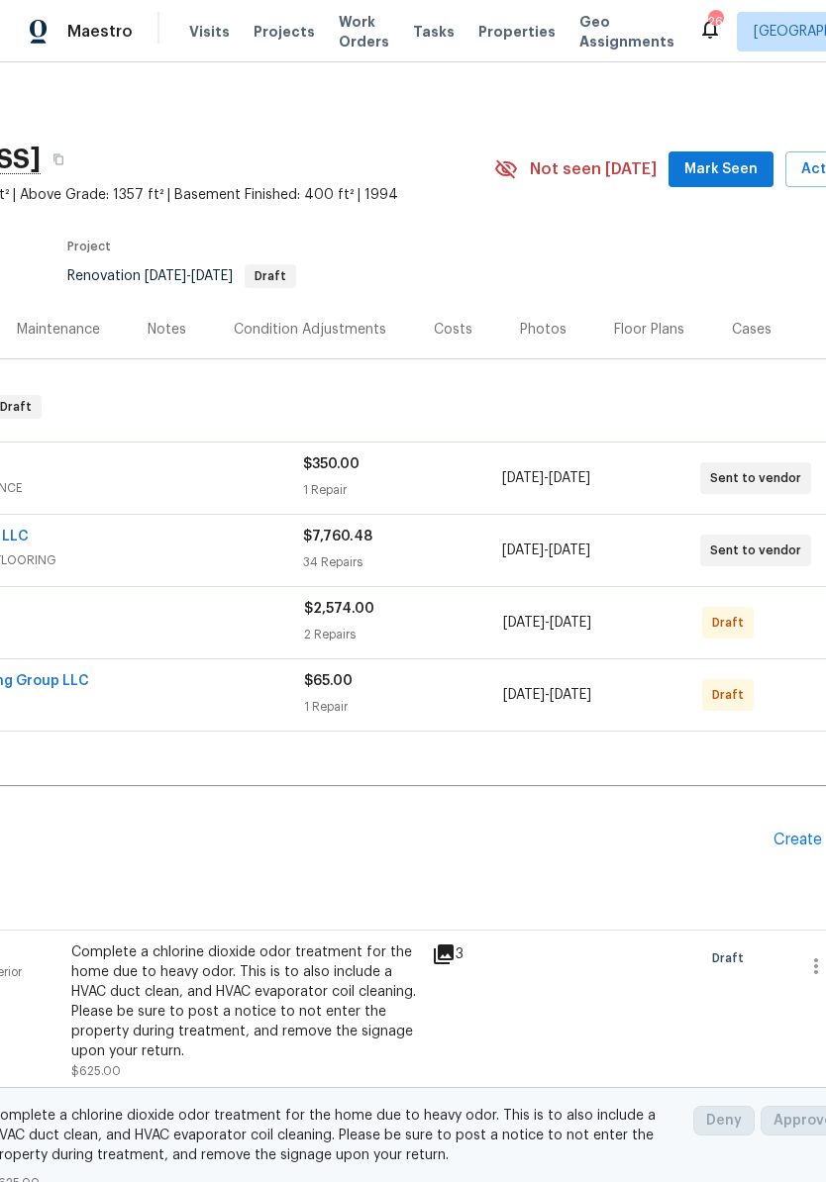
scroll to position [0, 226]
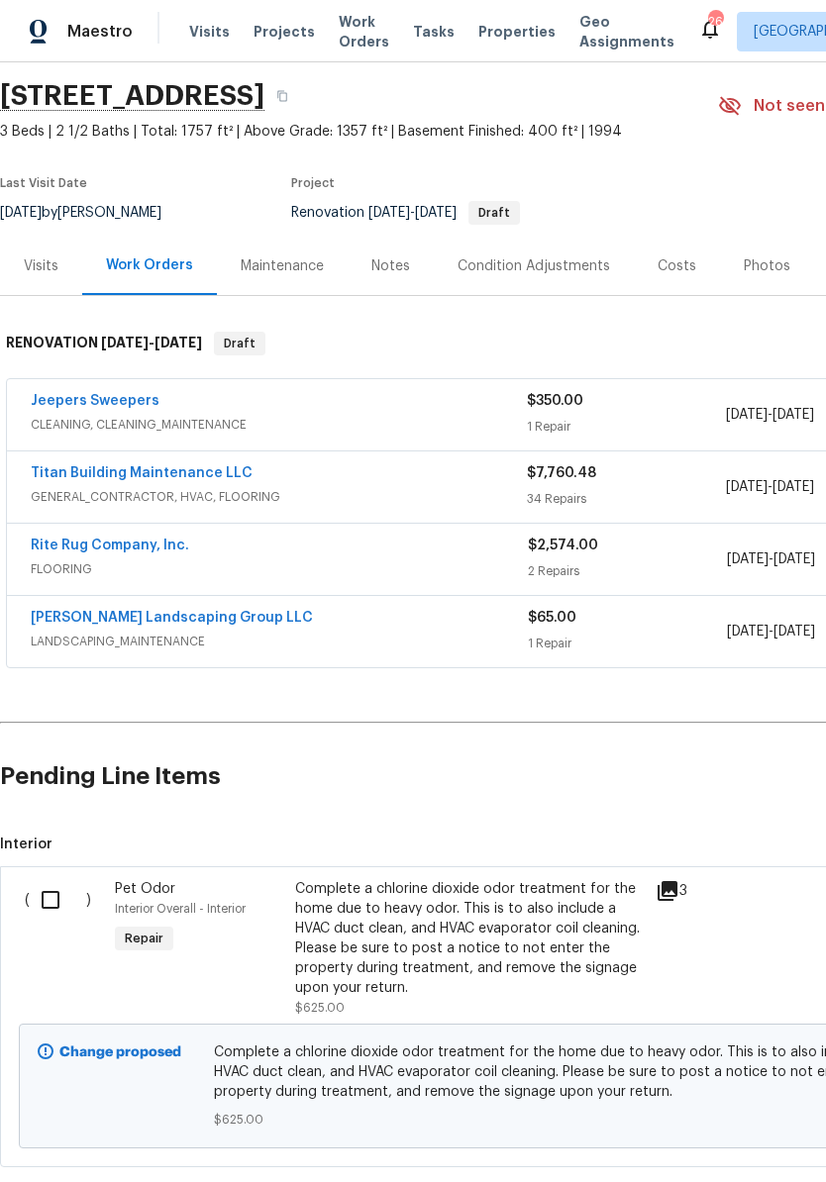
scroll to position [66, -1]
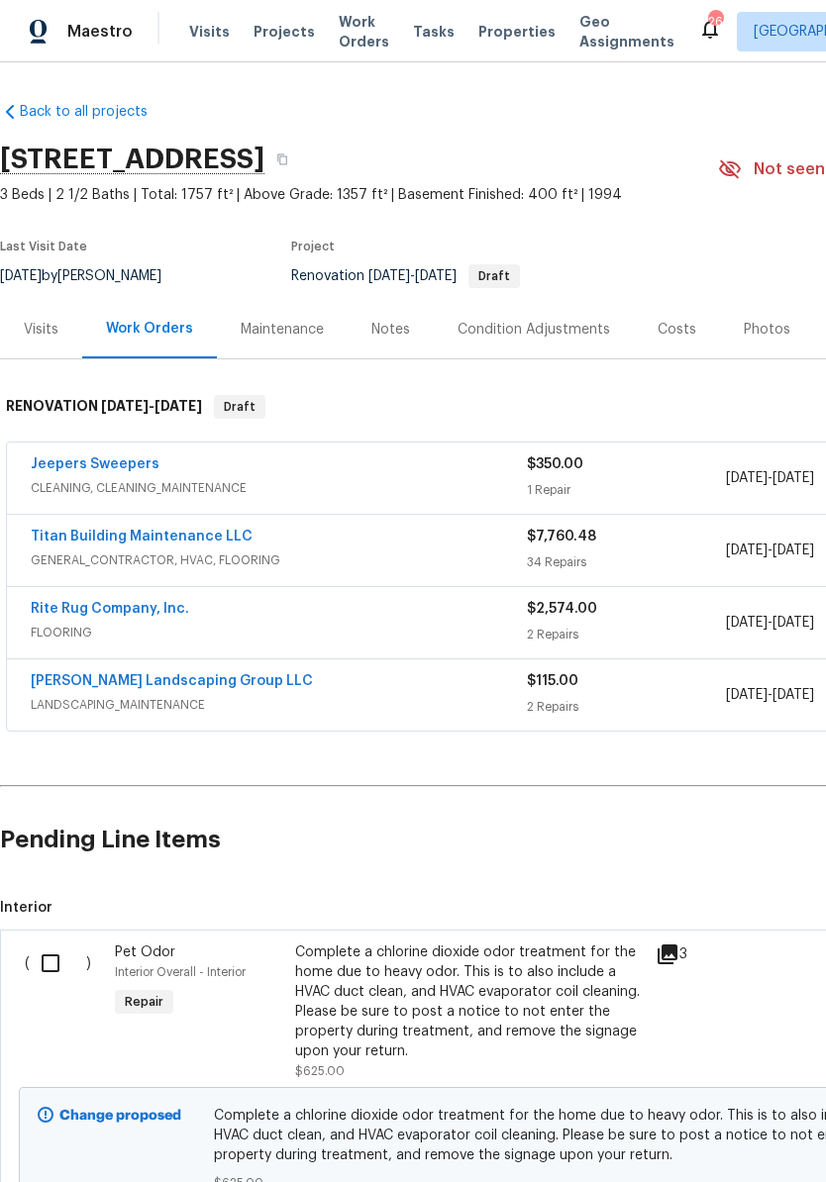
click at [396, 330] on div "Notes" at bounding box center [390, 330] width 39 height 20
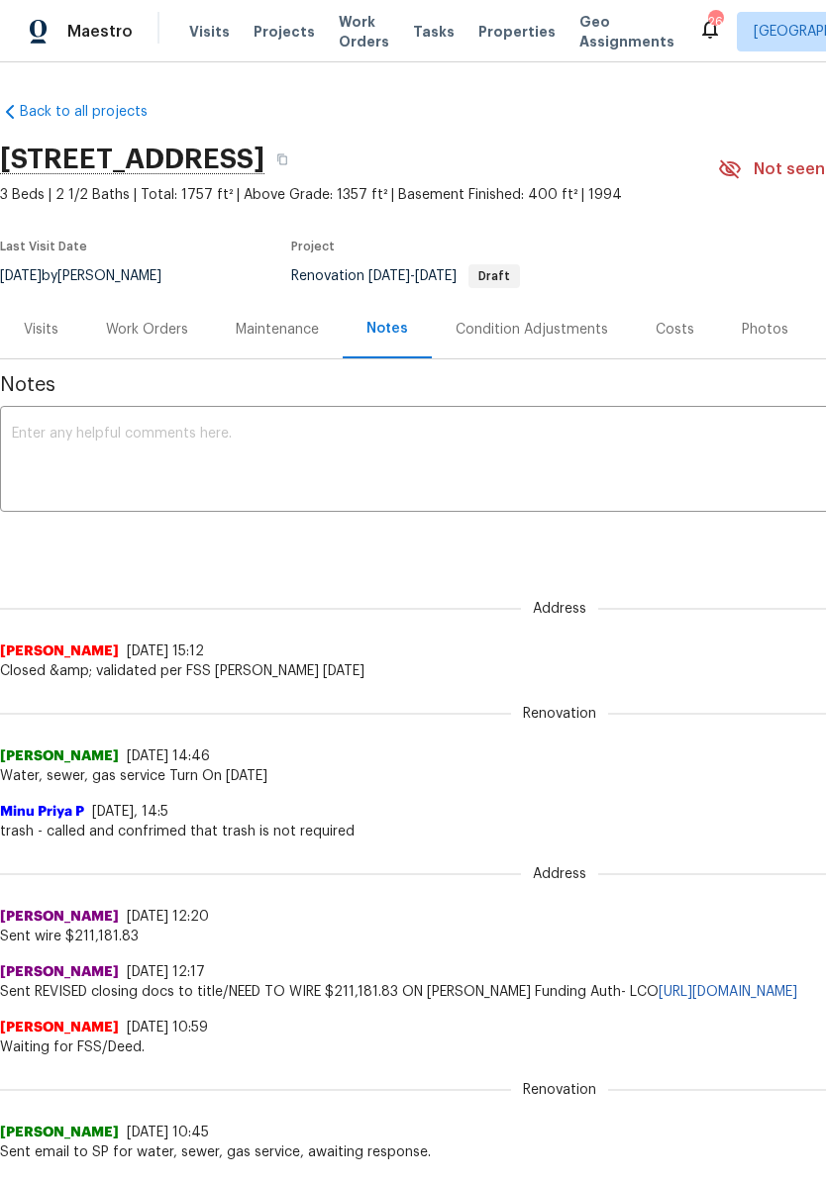
click at [286, 432] on textarea at bounding box center [559, 461] width 1095 height 69
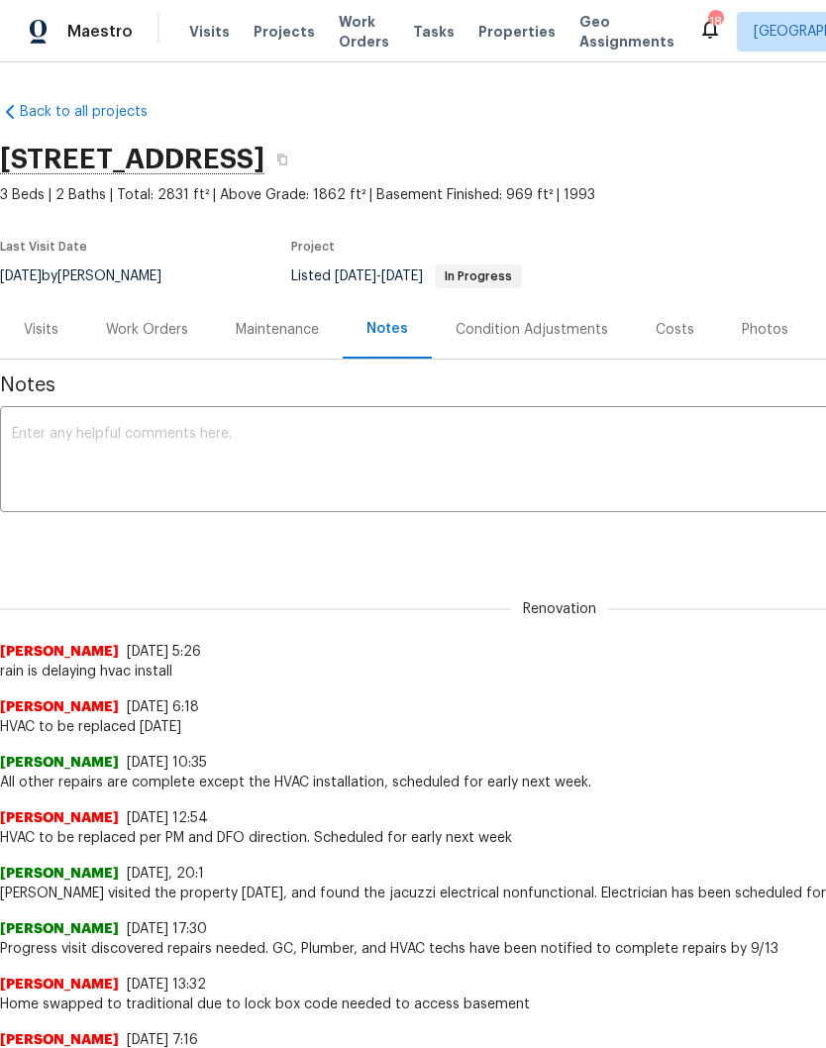
click at [168, 327] on div "Work Orders" at bounding box center [147, 330] width 82 height 20
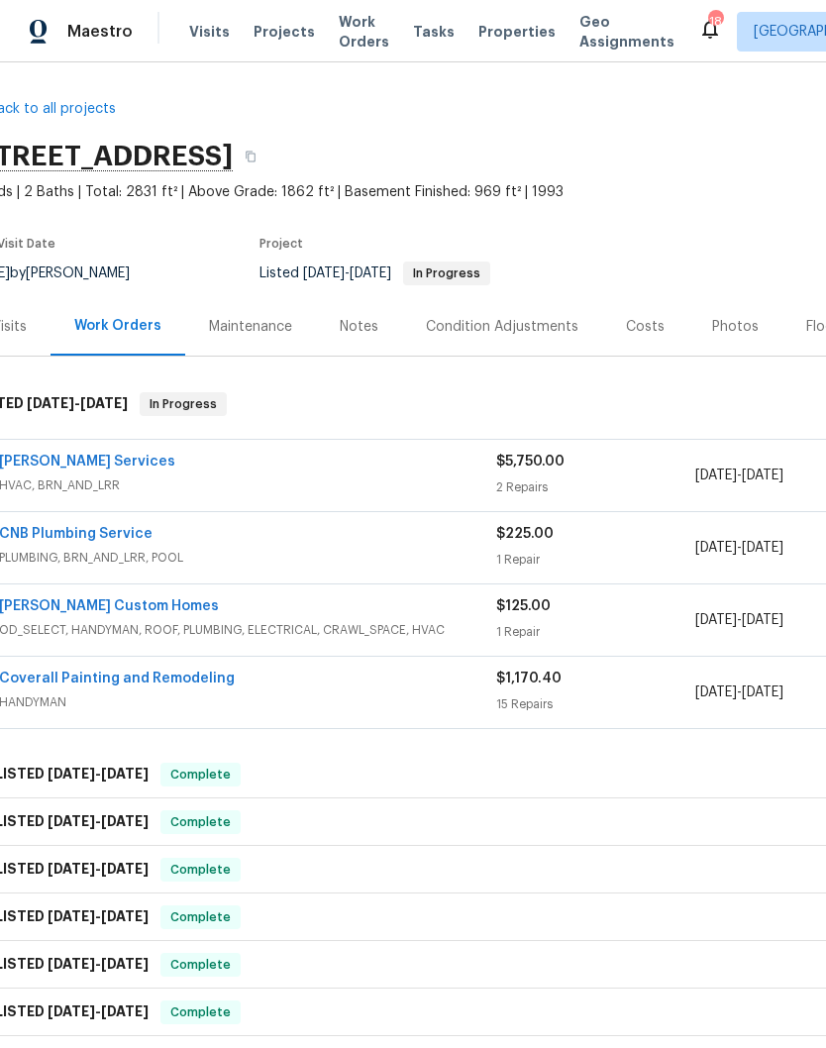
scroll to position [11, 25]
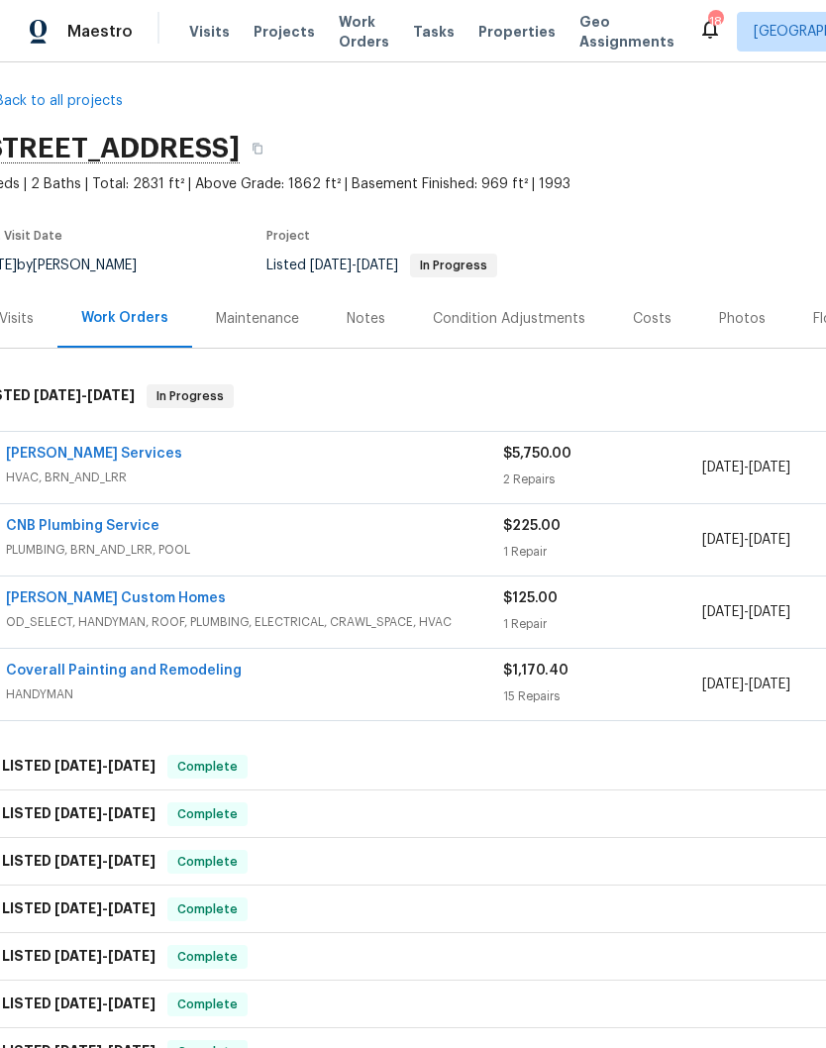
click at [123, 451] on link "[PERSON_NAME] Services" at bounding box center [94, 454] width 176 height 14
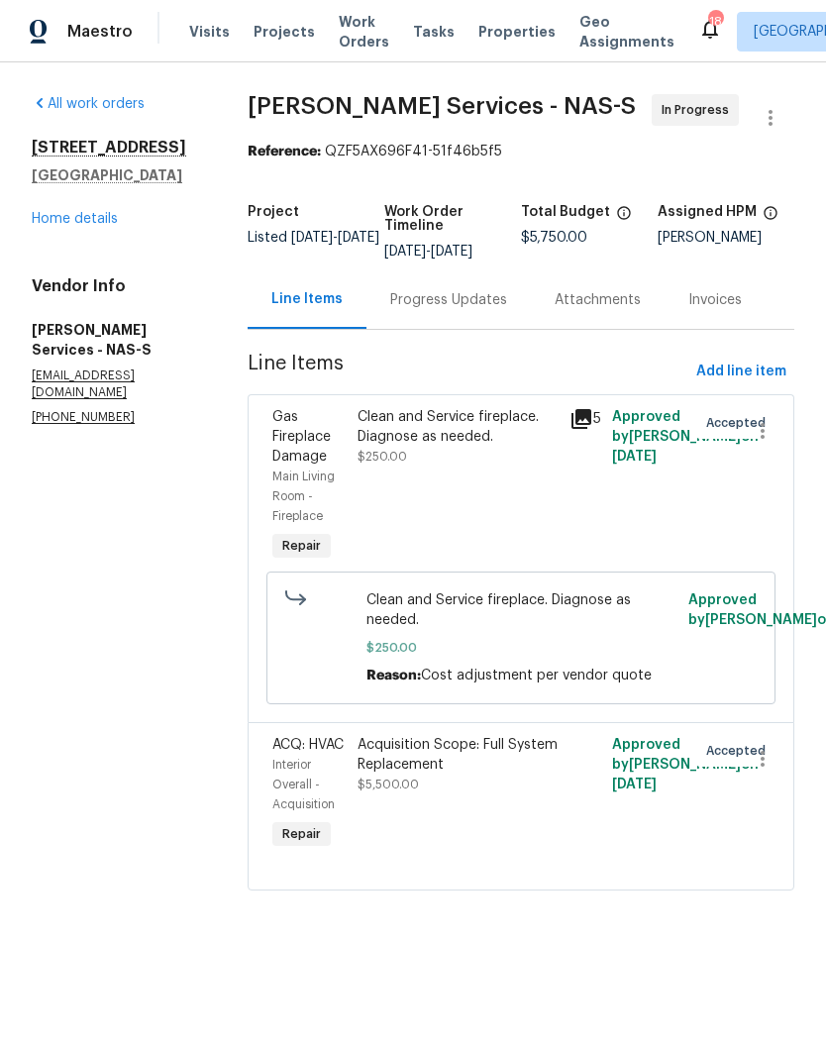
click at [462, 301] on div "Progress Updates" at bounding box center [448, 300] width 117 height 20
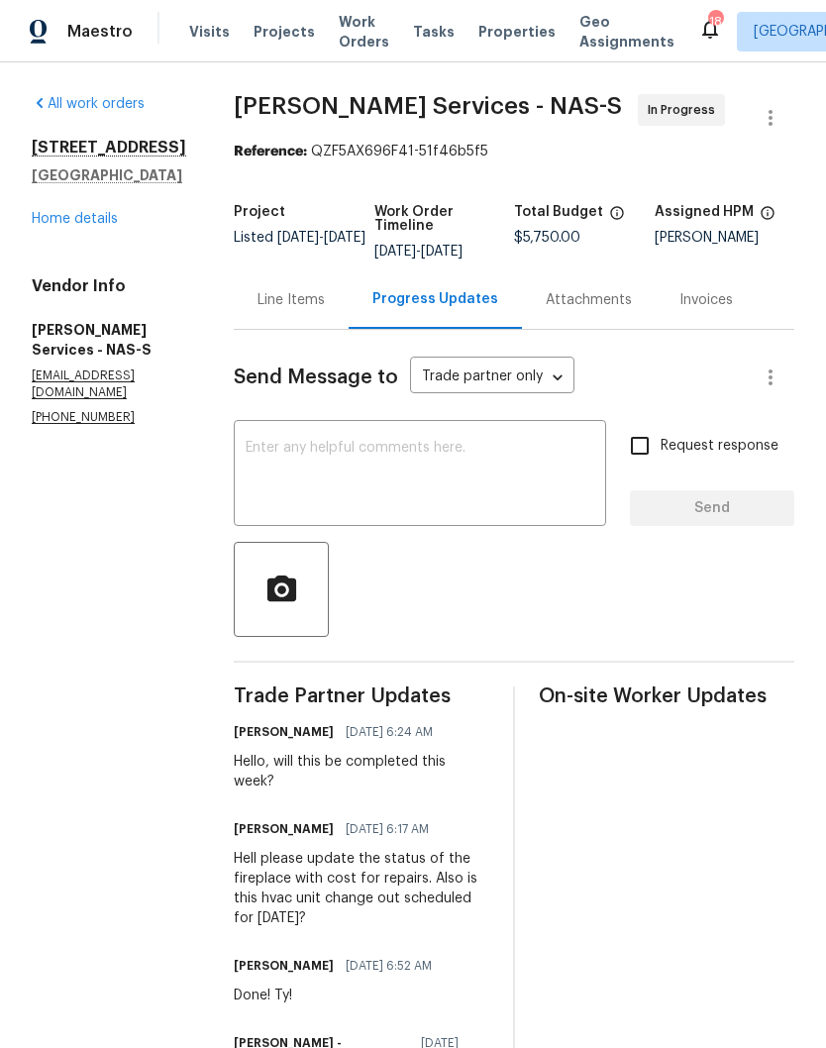
click at [376, 448] on textarea at bounding box center [420, 475] width 349 height 69
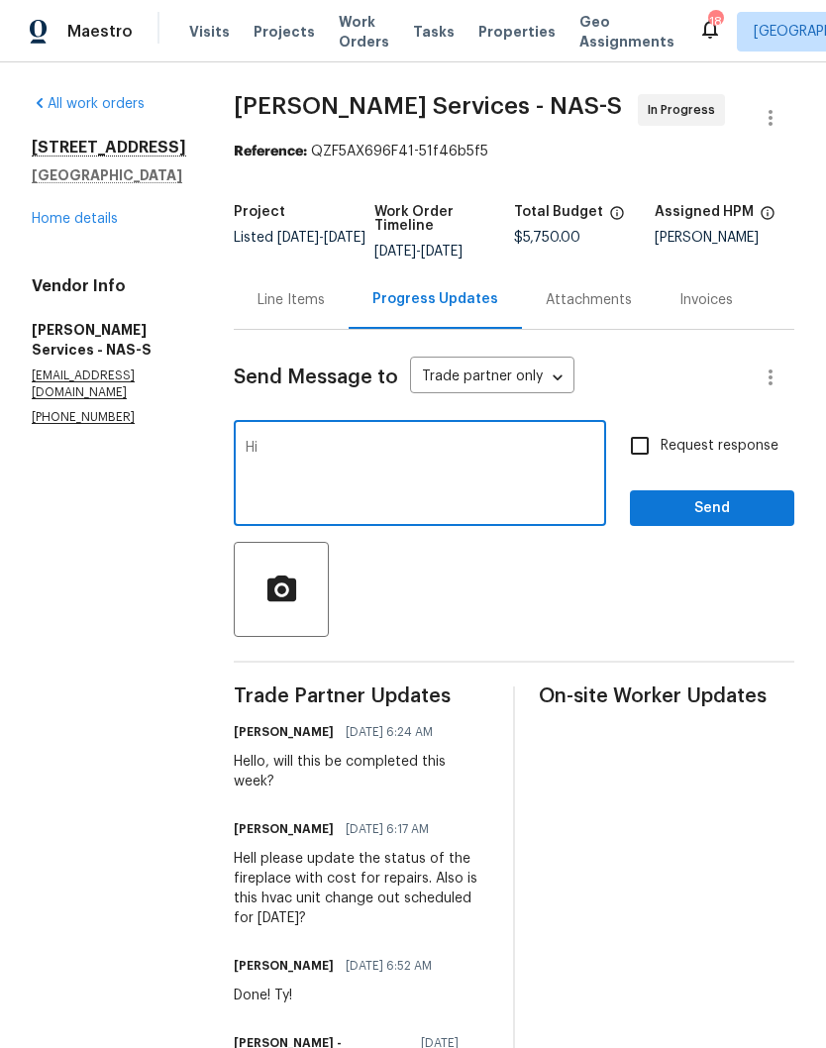
type textarea "H"
type textarea "Hi Tony, do we have any updates here?"
click at [711, 509] on span "Send" at bounding box center [712, 508] width 133 height 25
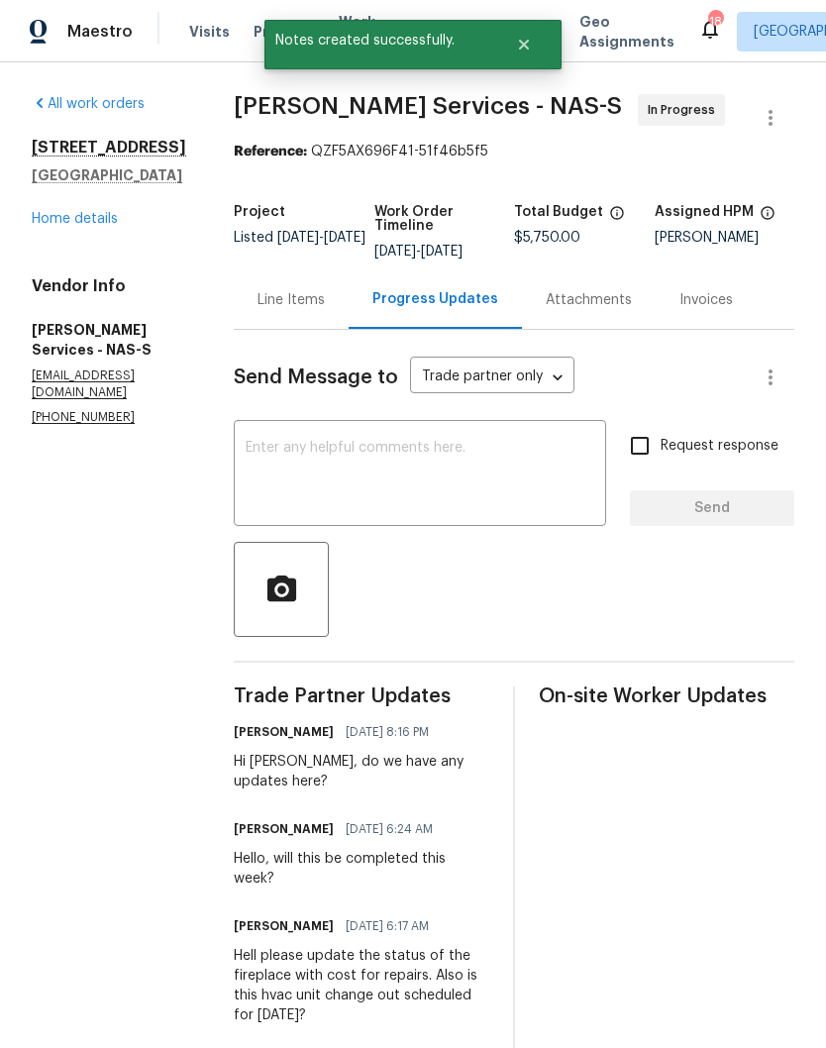
click at [98, 226] on link "Home details" at bounding box center [75, 219] width 86 height 14
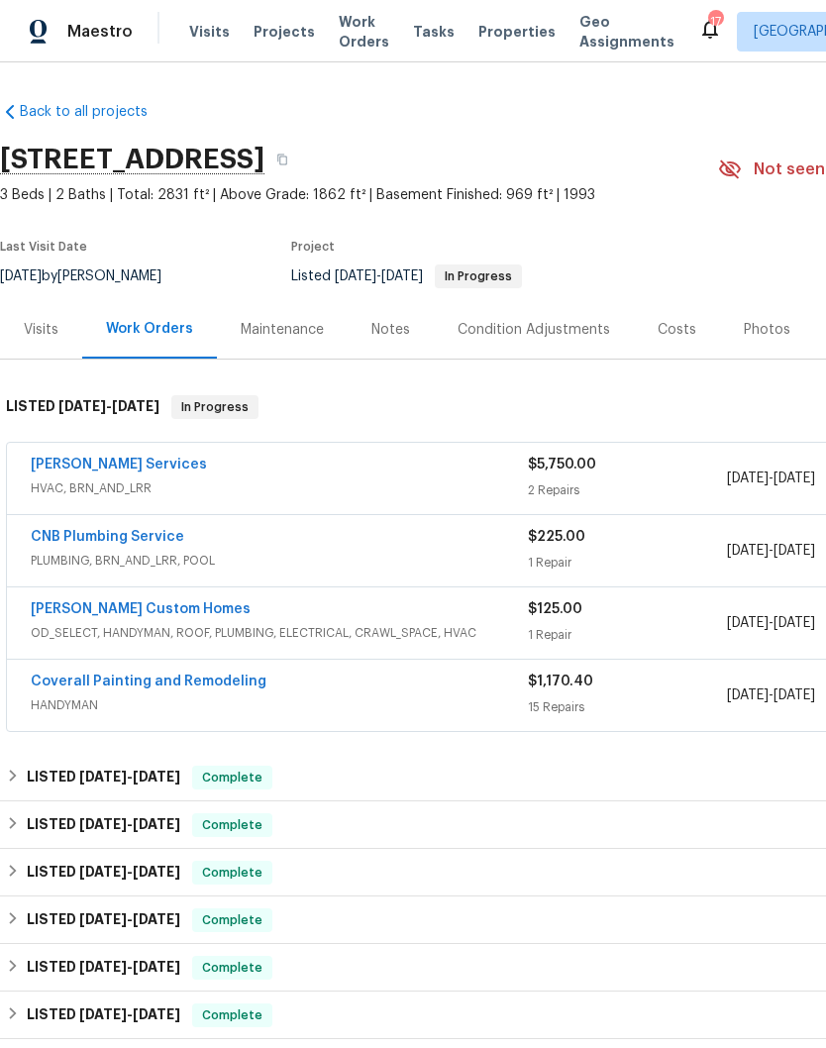
click at [355, 30] on span "Work Orders" at bounding box center [364, 32] width 51 height 40
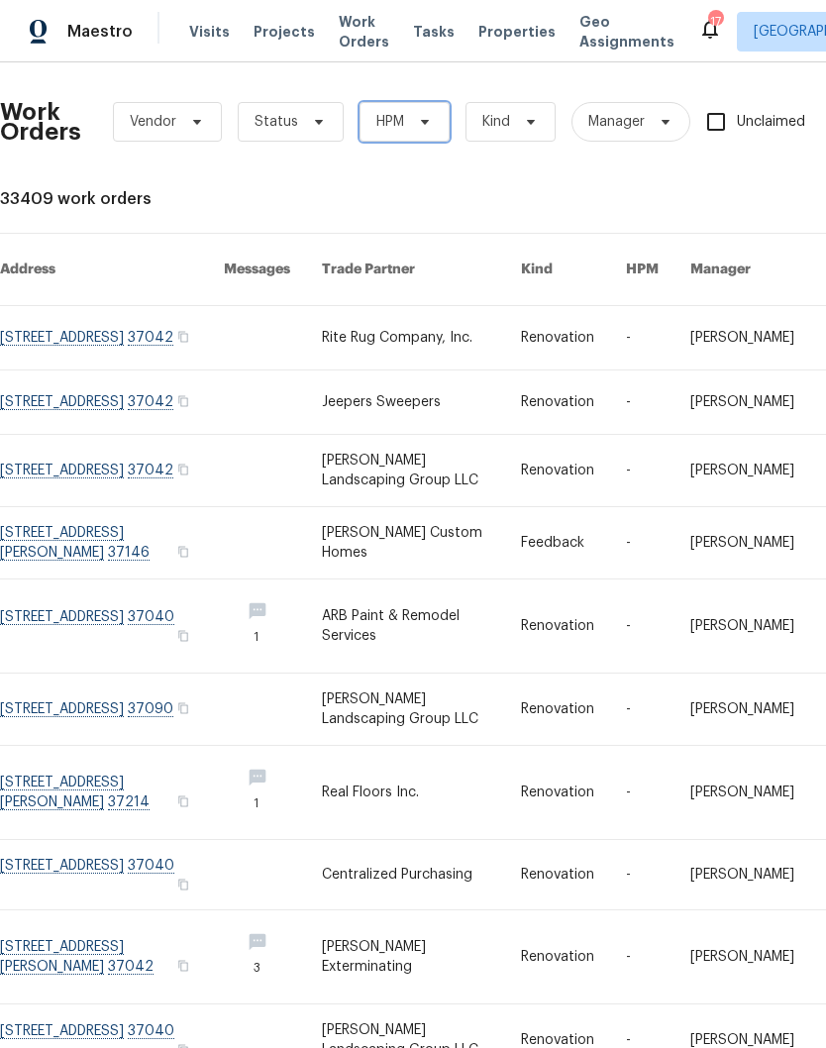
click at [420, 110] on span "HPM" at bounding box center [404, 122] width 90 height 40
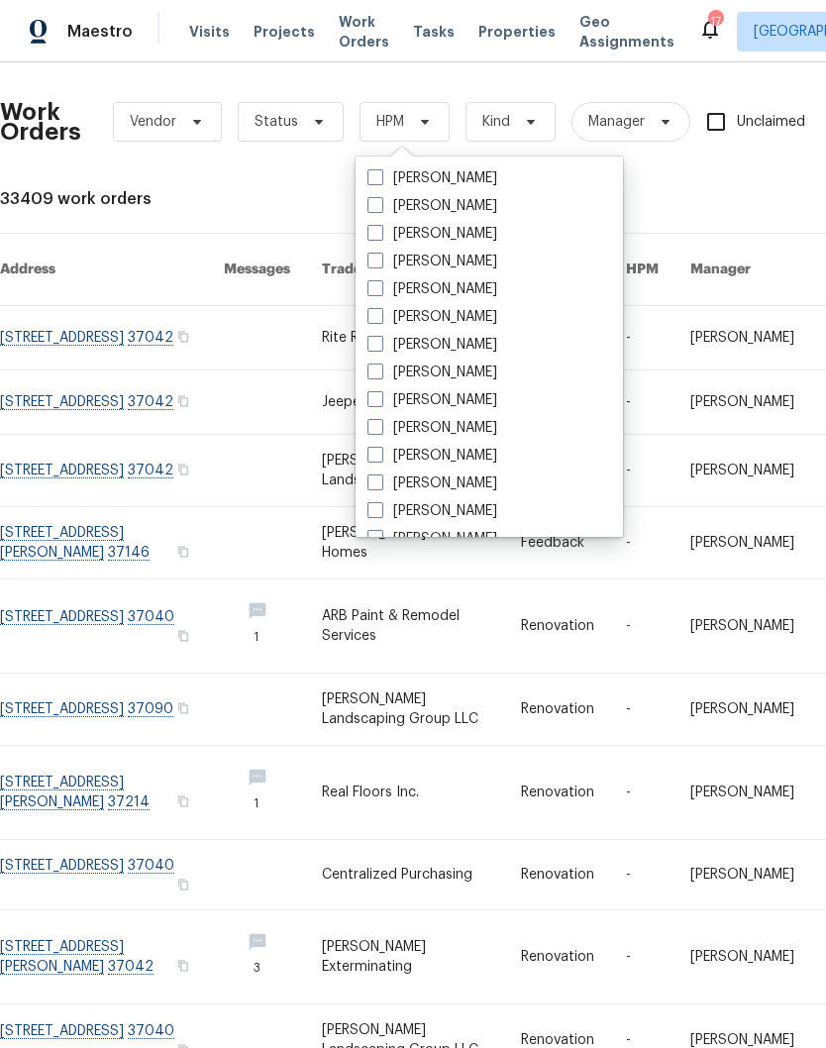
click at [486, 426] on label "[PERSON_NAME]" at bounding box center [432, 428] width 130 height 20
click at [380, 426] on input "[PERSON_NAME]" at bounding box center [373, 424] width 13 height 13
checkbox input "true"
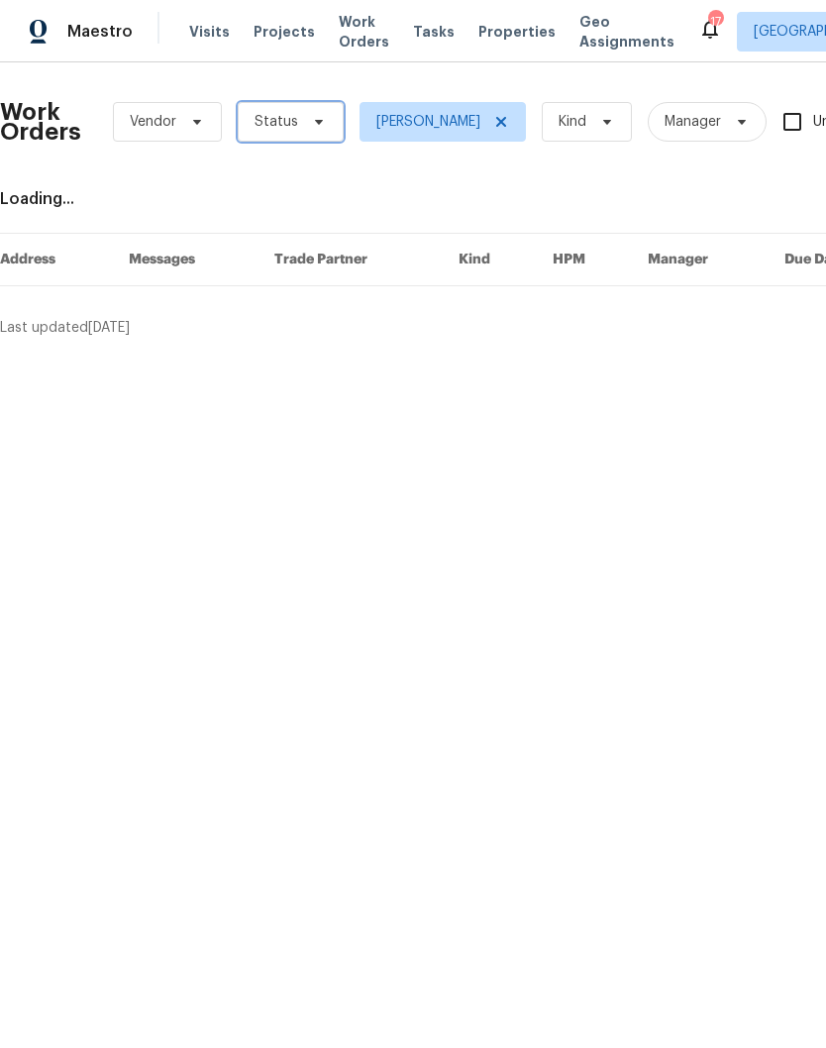
click at [299, 129] on span "Status" at bounding box center [291, 122] width 106 height 40
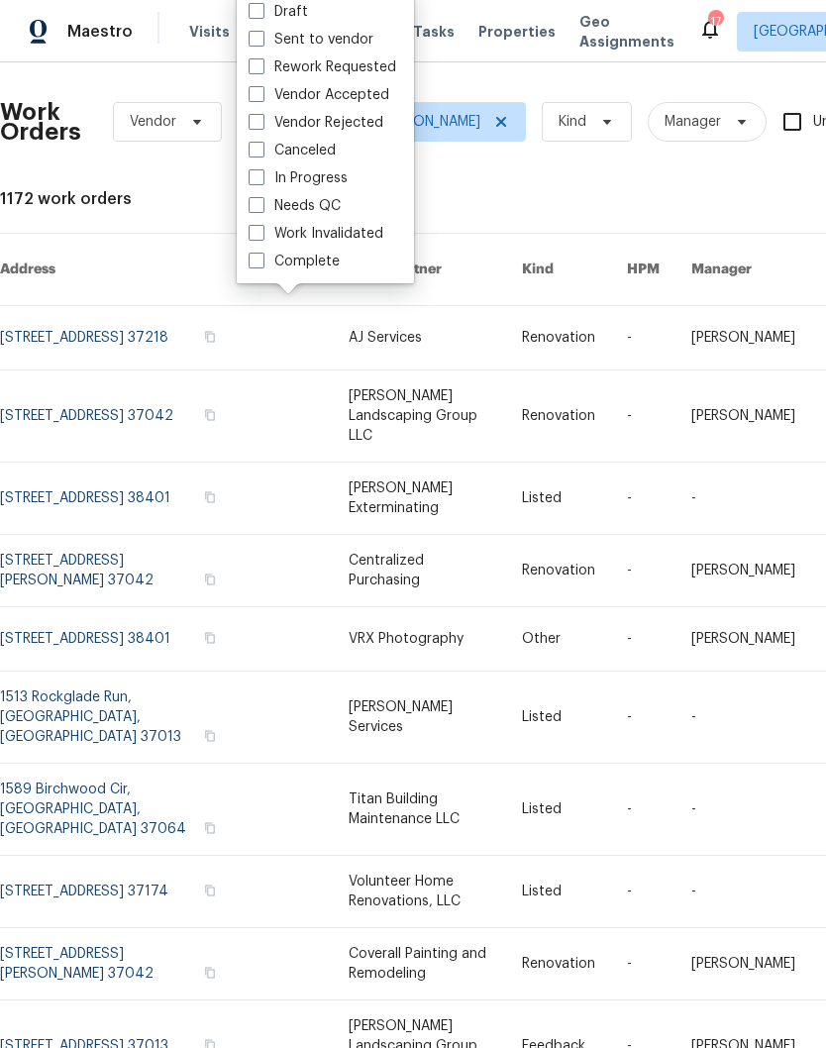
click at [338, 202] on label "Needs QC" at bounding box center [295, 206] width 92 height 20
click at [261, 202] on input "Needs QC" at bounding box center [255, 202] width 13 height 13
checkbox input "true"
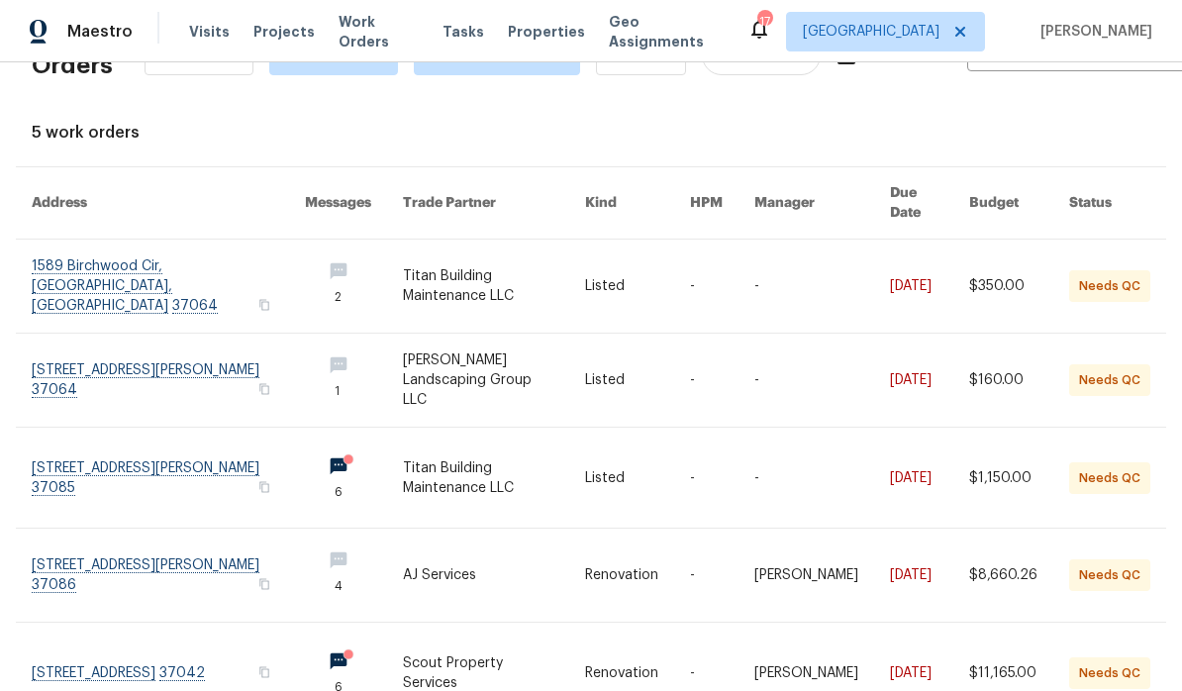
scroll to position [65, 0]
click at [144, 548] on link at bounding box center [168, 576] width 273 height 93
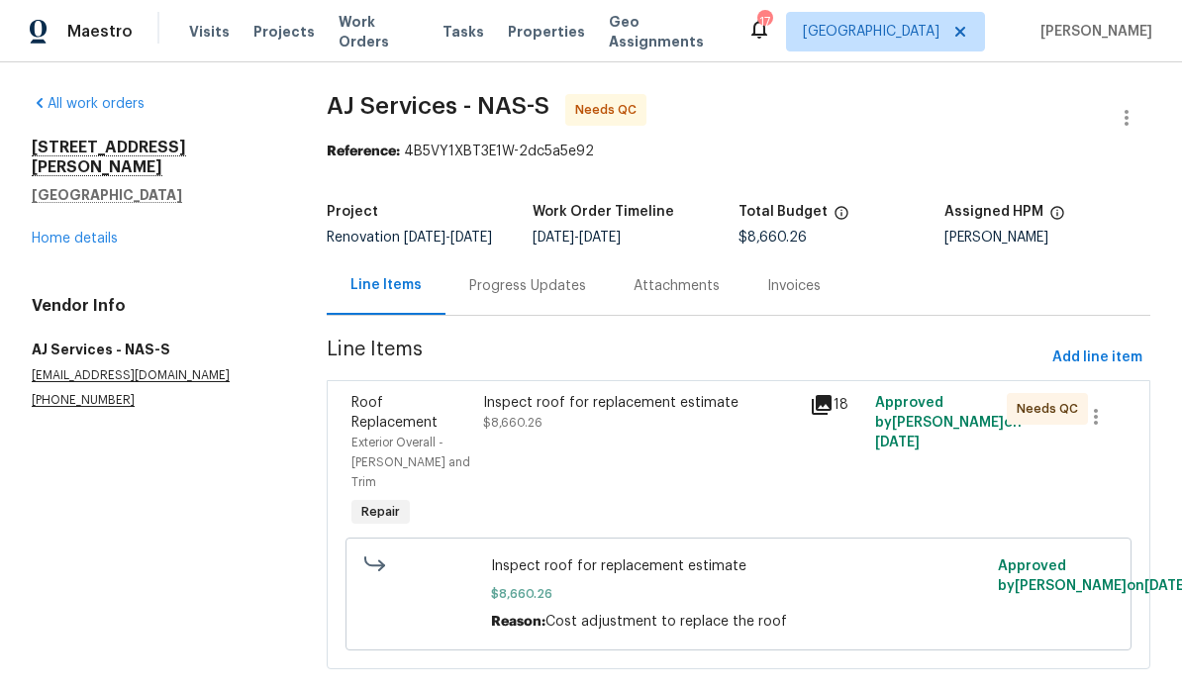
click at [719, 413] on div "Inspect roof for replacement estimate" at bounding box center [641, 403] width 316 height 20
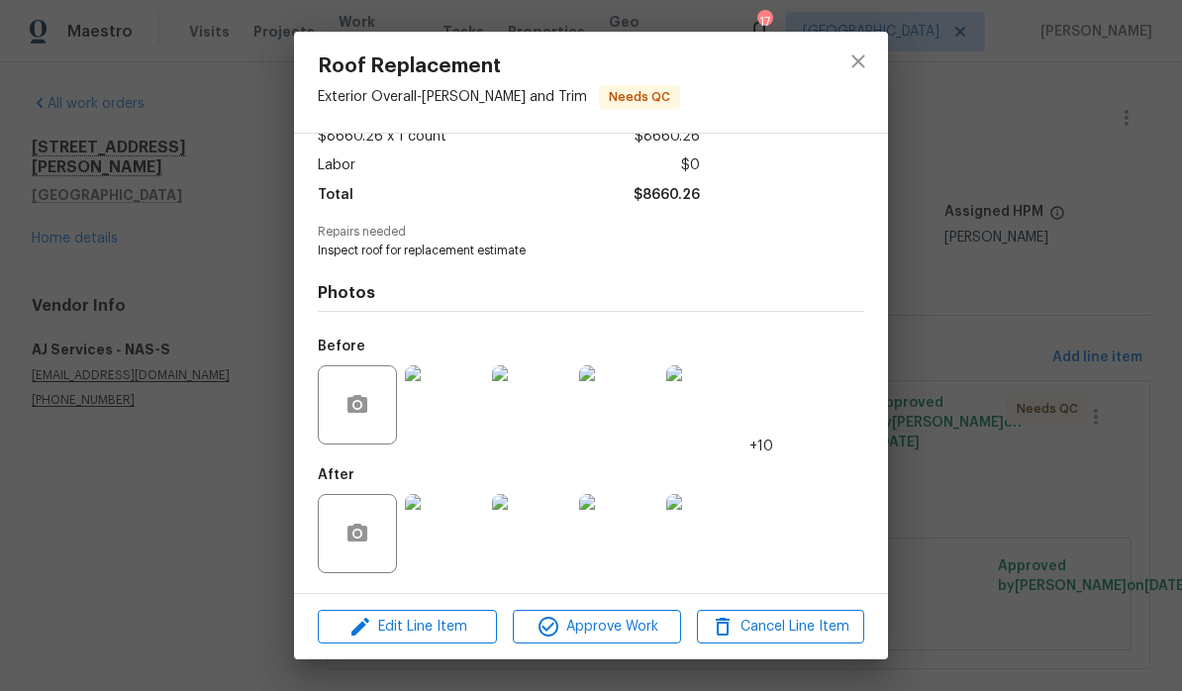
scroll to position [127, 0]
click at [470, 531] on img at bounding box center [444, 533] width 79 height 79
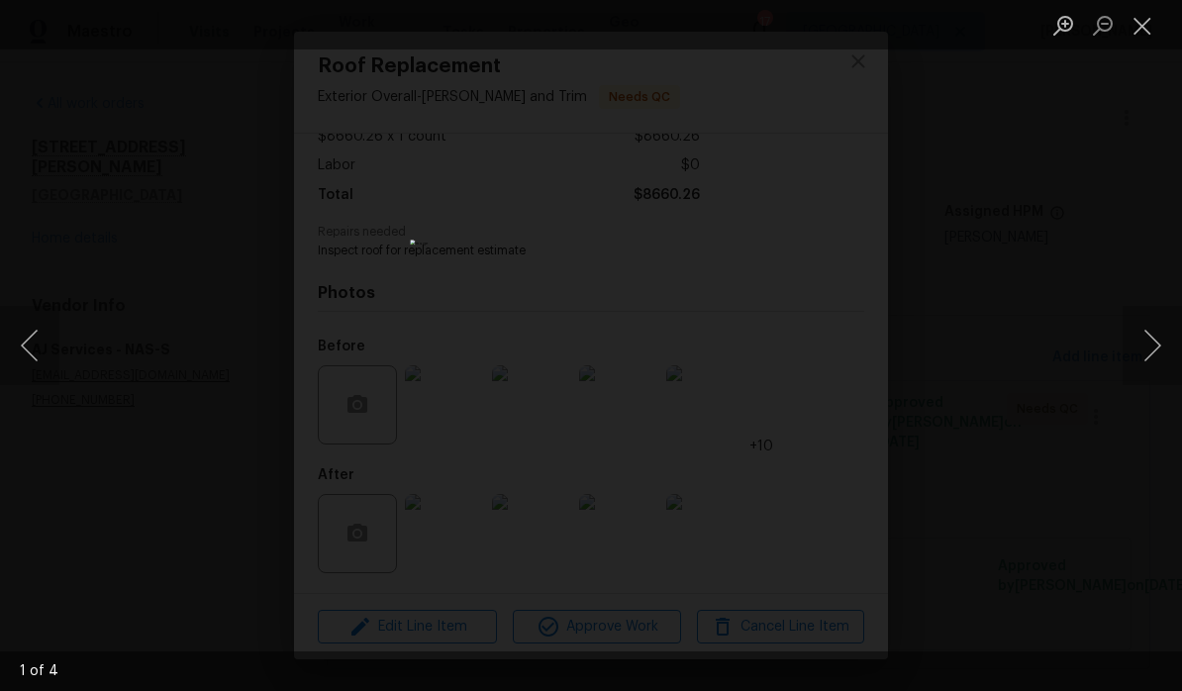
click at [825, 333] on button "Next image" at bounding box center [1152, 345] width 59 height 79
click at [825, 334] on button "Next image" at bounding box center [1152, 345] width 59 height 79
click at [825, 329] on button "Next image" at bounding box center [1152, 345] width 59 height 79
click at [825, 37] on button "Close lightbox" at bounding box center [1143, 25] width 40 height 35
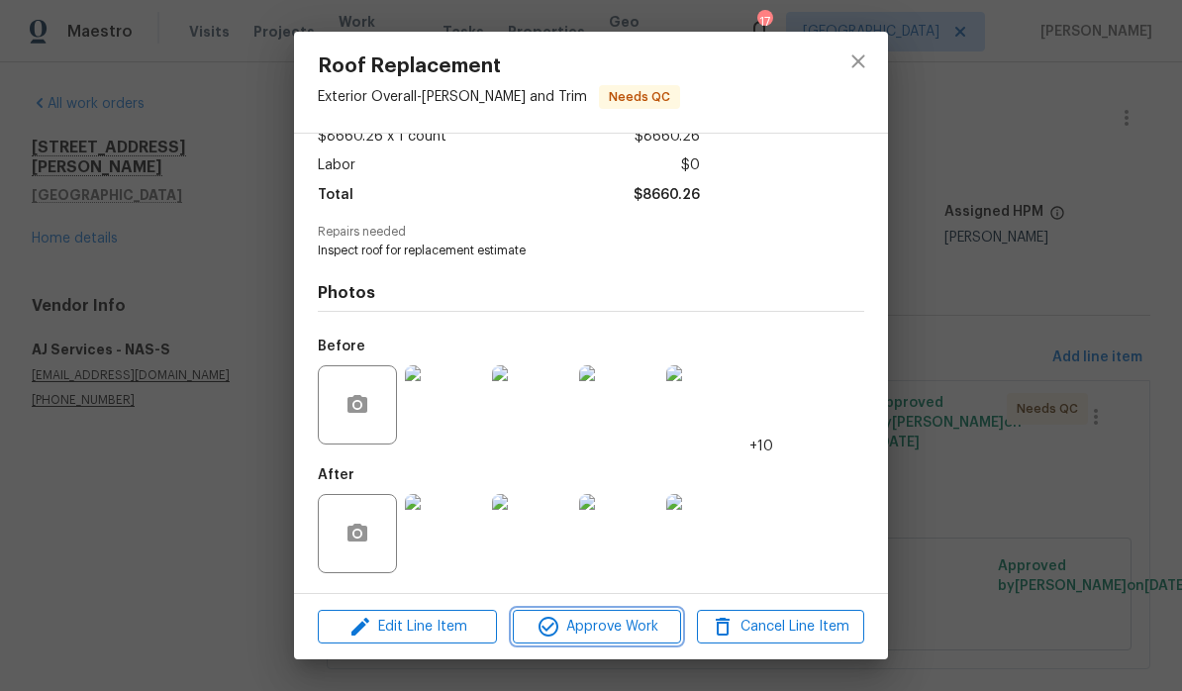
click at [645, 630] on span "Approve Work" at bounding box center [596, 627] width 155 height 25
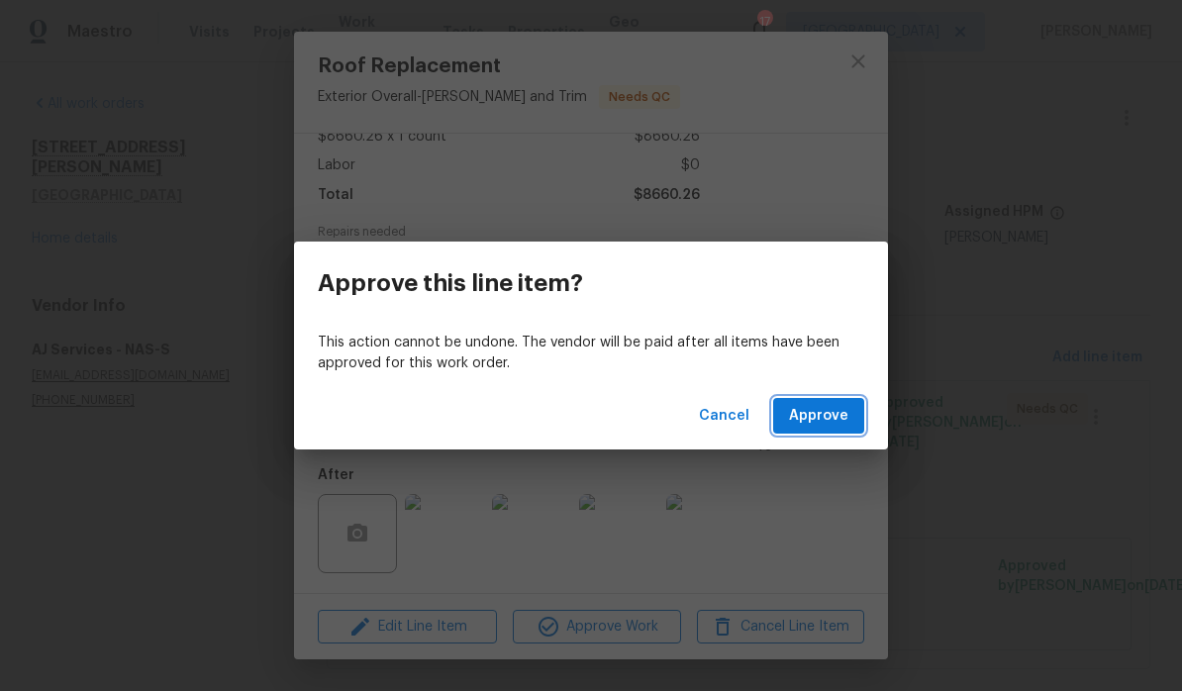
click at [825, 418] on span "Approve" at bounding box center [818, 416] width 59 height 25
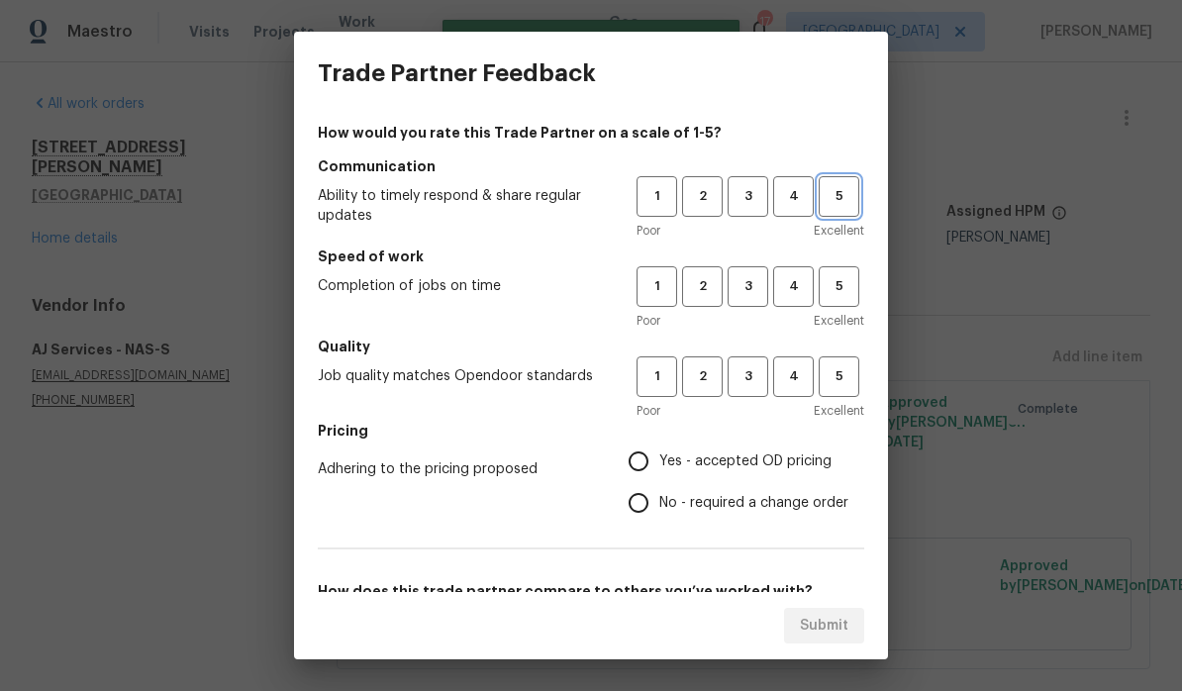
click at [825, 203] on span "5" at bounding box center [839, 196] width 37 height 23
click at [825, 293] on span "5" at bounding box center [839, 286] width 37 height 23
click at [825, 380] on span "5" at bounding box center [839, 376] width 37 height 23
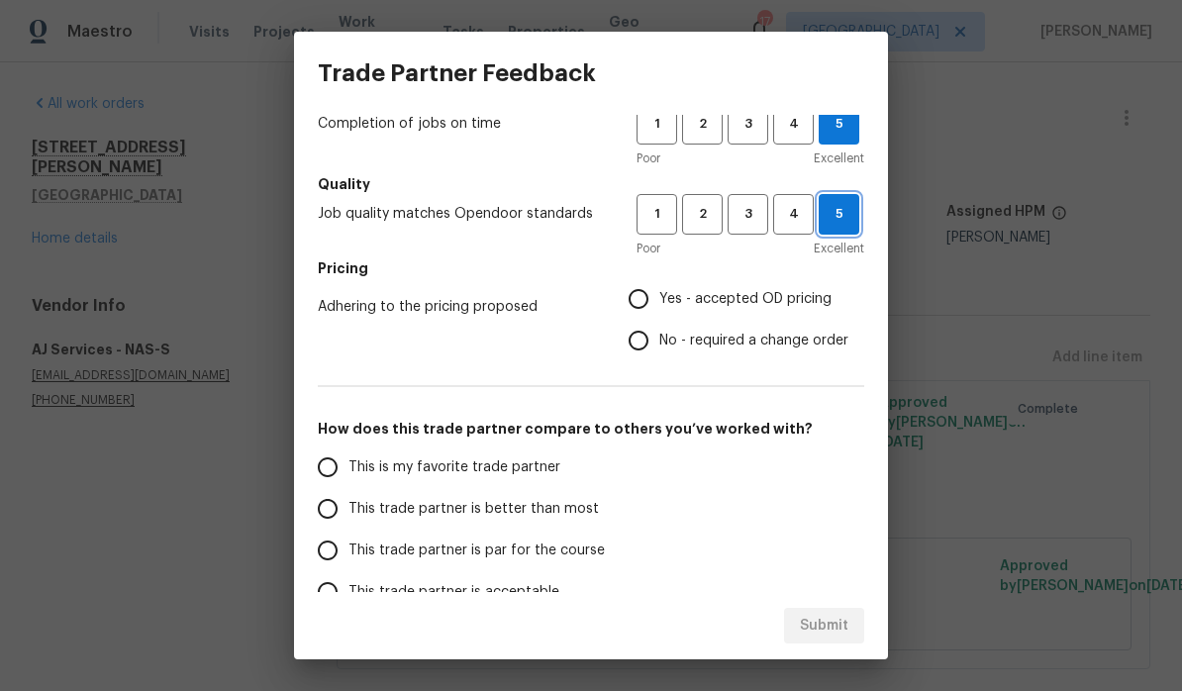
scroll to position [163, 0]
click at [654, 307] on input "Yes - accepted OD pricing" at bounding box center [639, 298] width 42 height 42
radio input "true"
click at [335, 474] on input "This is my favorite trade partner" at bounding box center [328, 467] width 42 height 42
click at [825, 619] on span "Submit" at bounding box center [824, 626] width 49 height 25
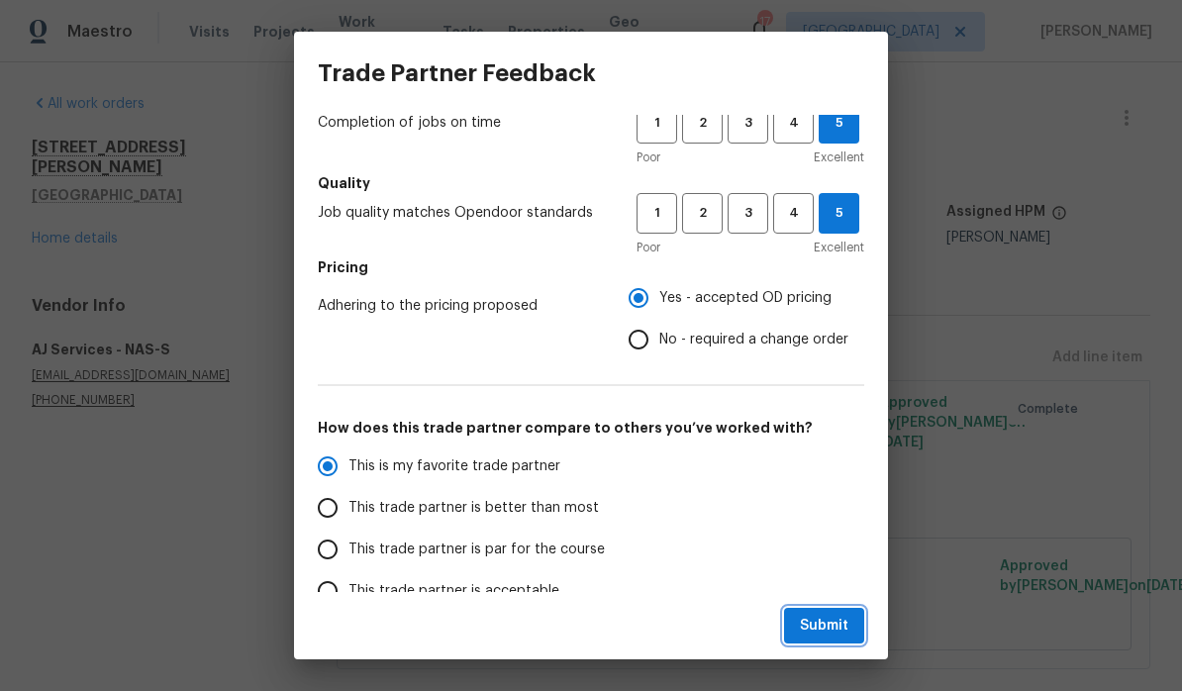
radio input "true"
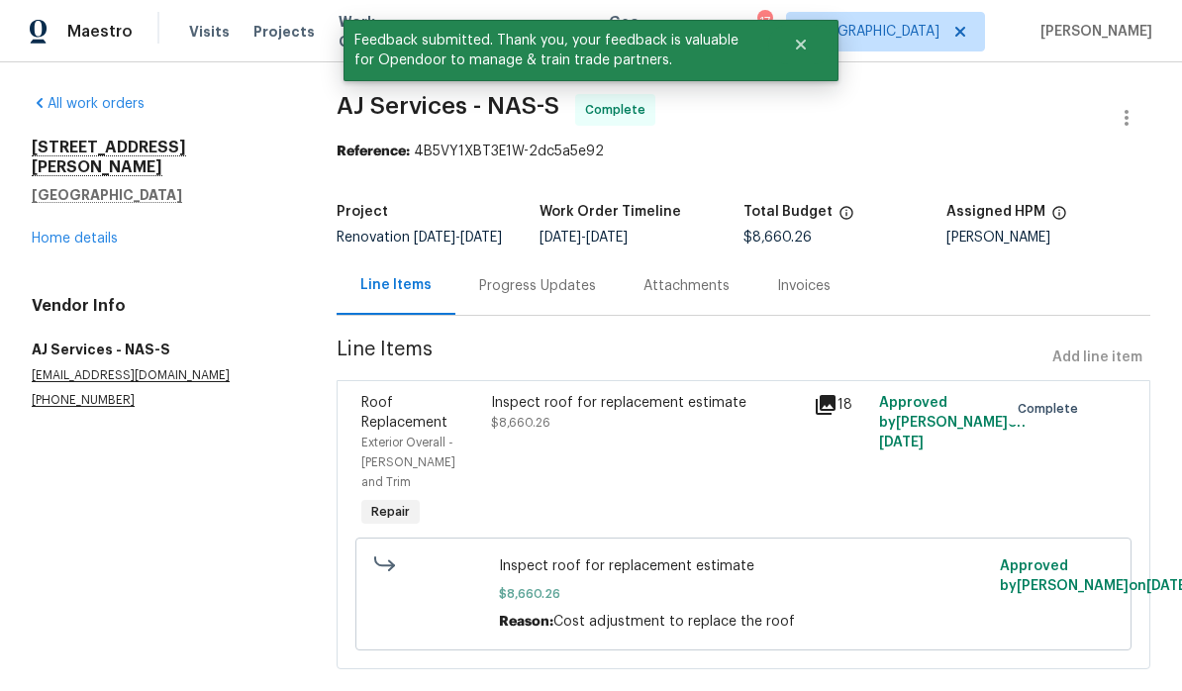
click at [90, 232] on link "Home details" at bounding box center [75, 239] width 86 height 14
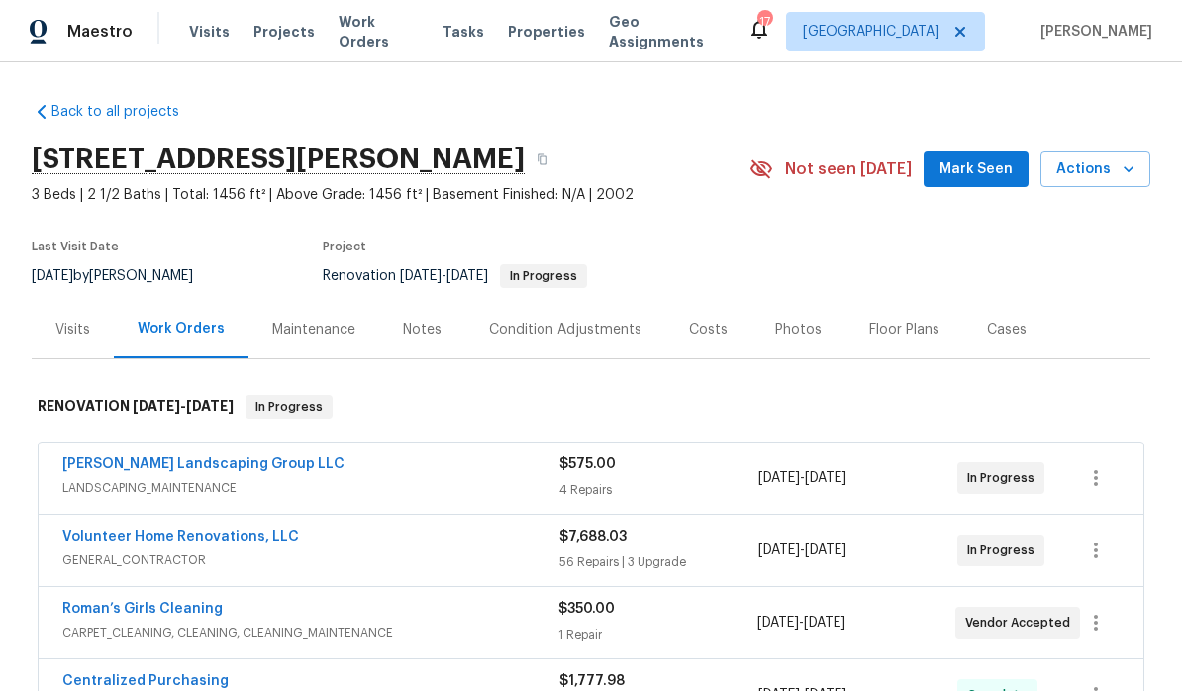
click at [825, 167] on span "Mark Seen" at bounding box center [976, 169] width 73 height 25
click at [386, 32] on span "Work Orders" at bounding box center [379, 32] width 80 height 40
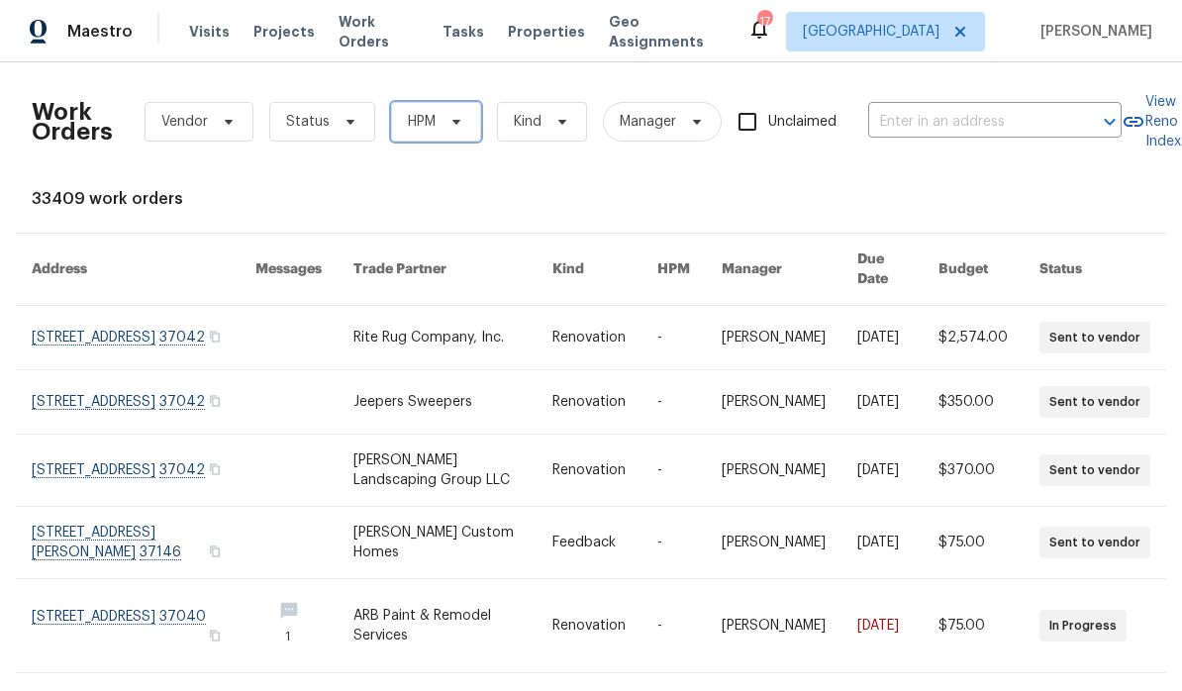
click at [458, 122] on icon at bounding box center [457, 122] width 16 height 16
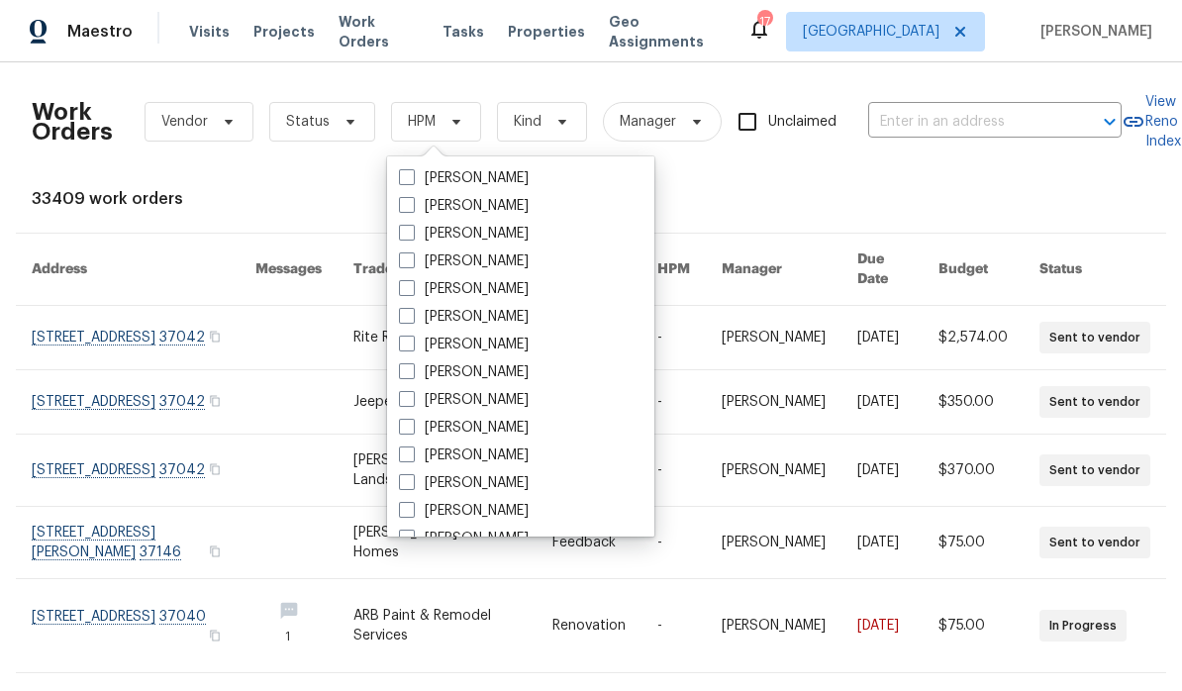
click at [516, 424] on label "[PERSON_NAME]" at bounding box center [464, 428] width 130 height 20
click at [412, 424] on input "[PERSON_NAME]" at bounding box center [405, 424] width 13 height 13
checkbox input "true"
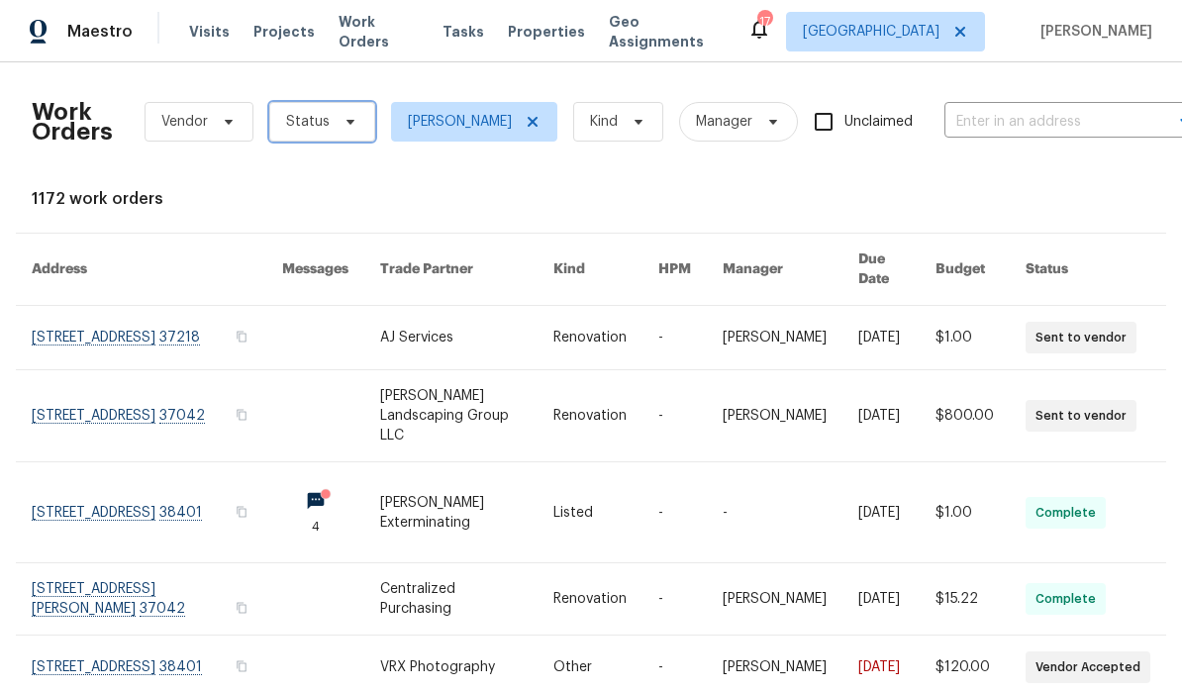
click at [349, 119] on icon at bounding box center [351, 122] width 16 height 16
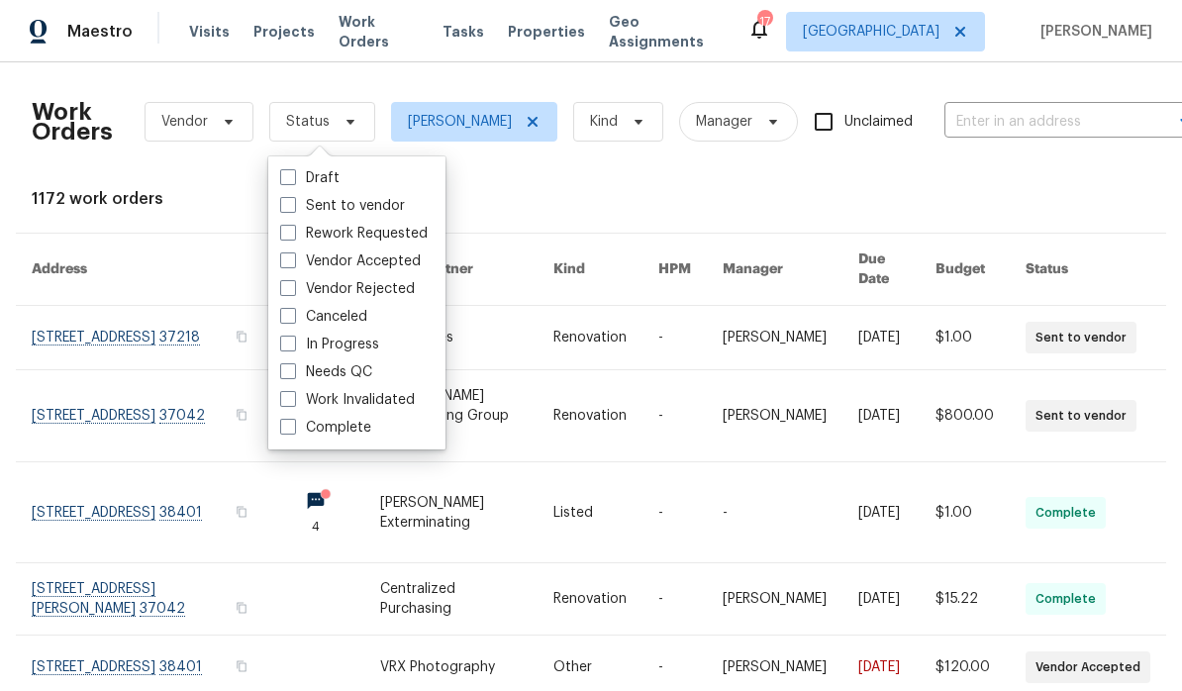
click at [364, 369] on label "Needs QC" at bounding box center [326, 372] width 92 height 20
click at [293, 369] on input "Needs QC" at bounding box center [286, 368] width 13 height 13
checkbox input "true"
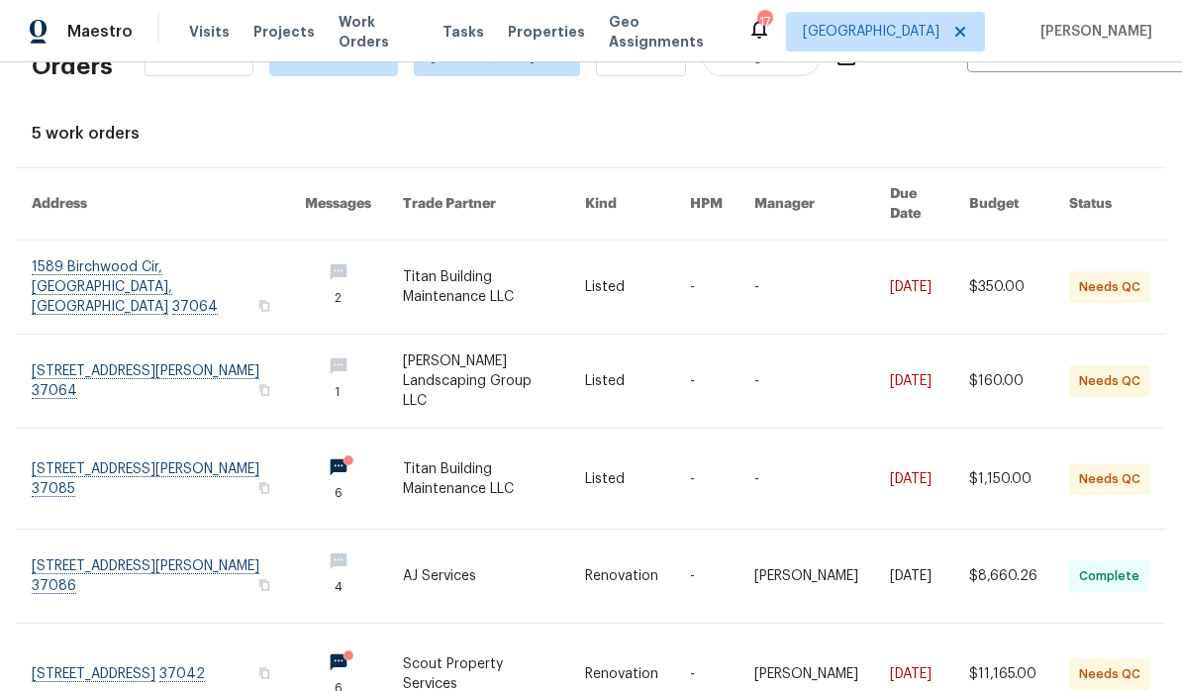
scroll to position [81, 0]
click at [140, 624] on link at bounding box center [168, 674] width 273 height 100
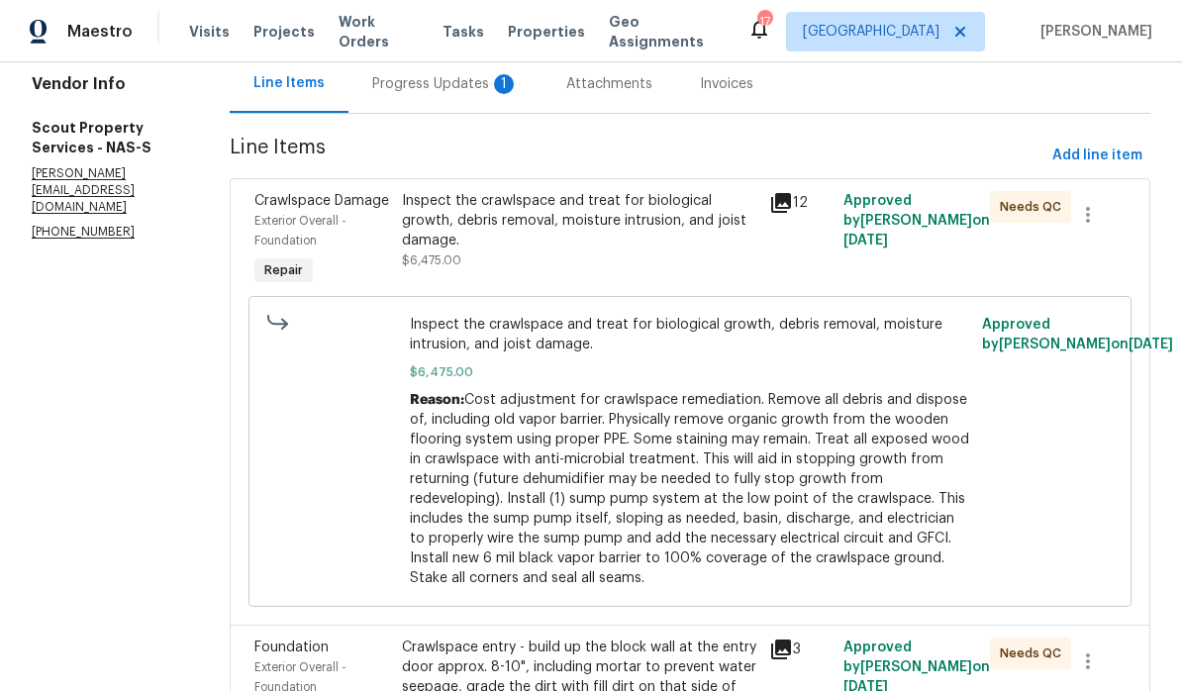
scroll to position [221, 0]
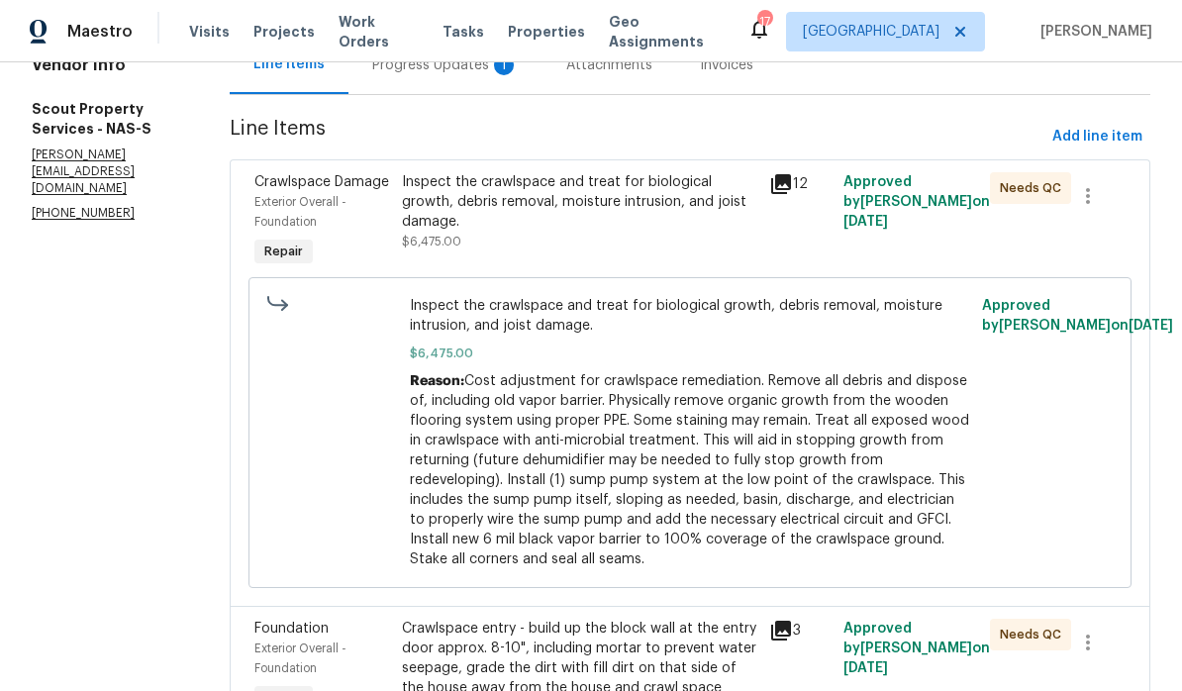
click at [565, 188] on div "Inspect the crawlspace and treat for biological growth, debris removal, moistur…" at bounding box center [580, 201] width 356 height 59
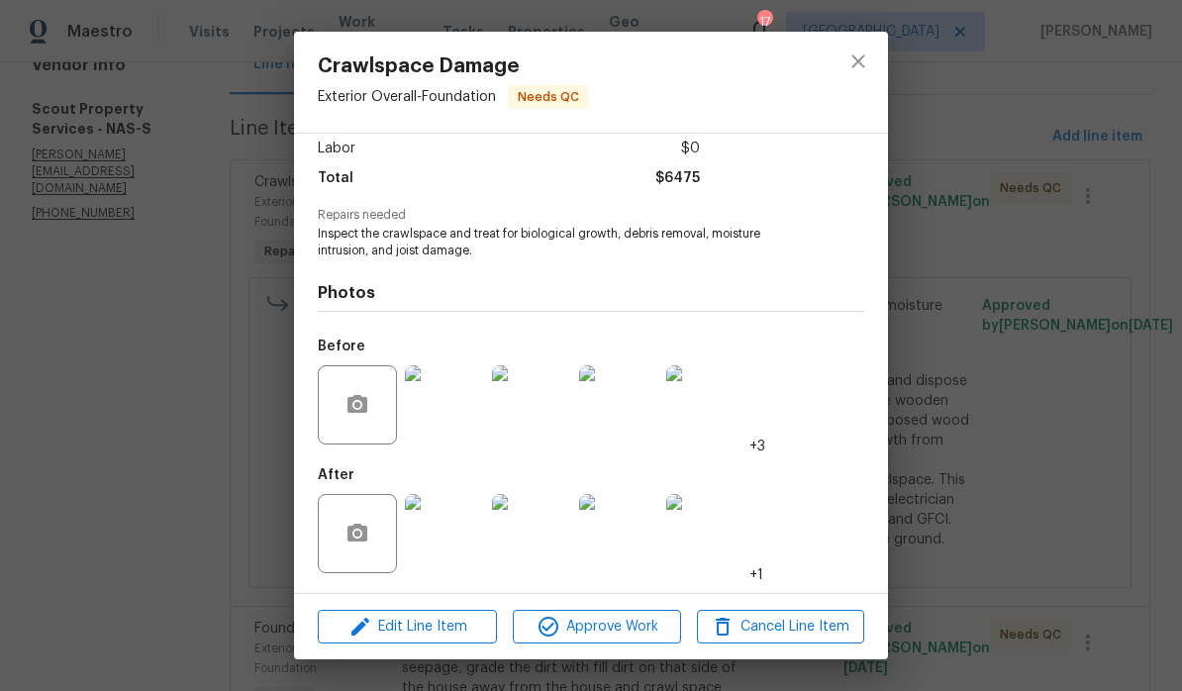
scroll to position [143, 0]
click at [442, 521] on img at bounding box center [444, 533] width 79 height 79
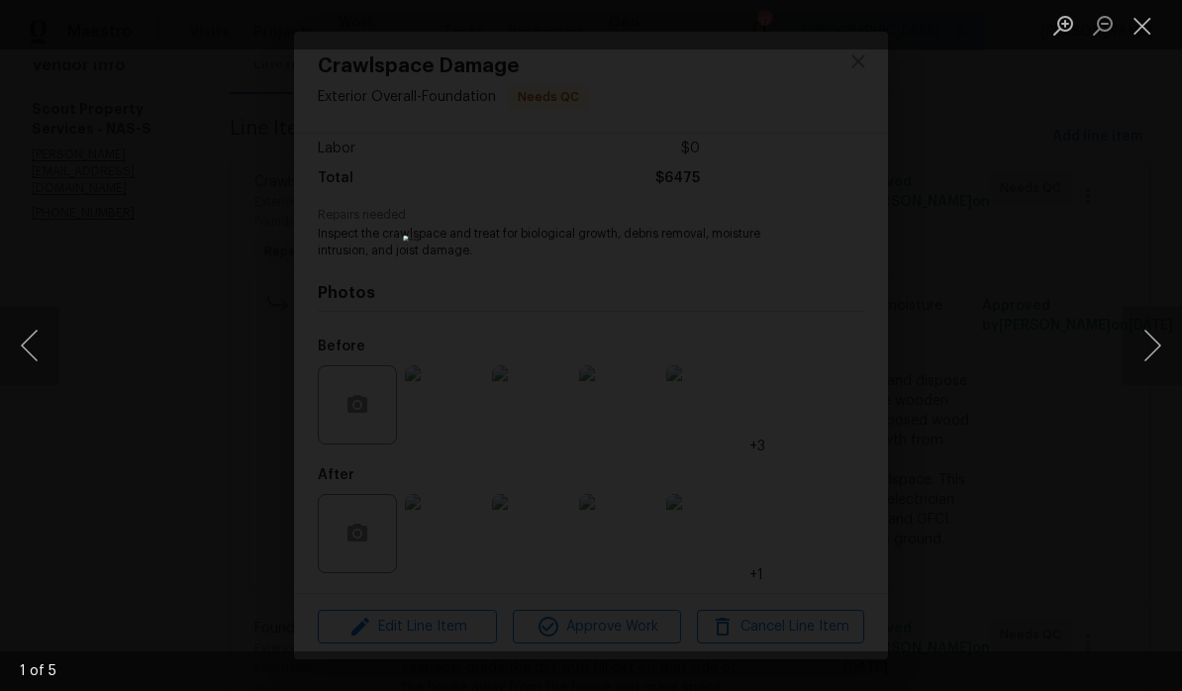
click at [825, 338] on button "Next image" at bounding box center [1152, 345] width 59 height 79
click at [825, 339] on button "Next image" at bounding box center [1152, 345] width 59 height 79
click at [825, 336] on button "Next image" at bounding box center [1152, 345] width 59 height 79
click at [825, 338] on button "Next image" at bounding box center [1152, 345] width 59 height 79
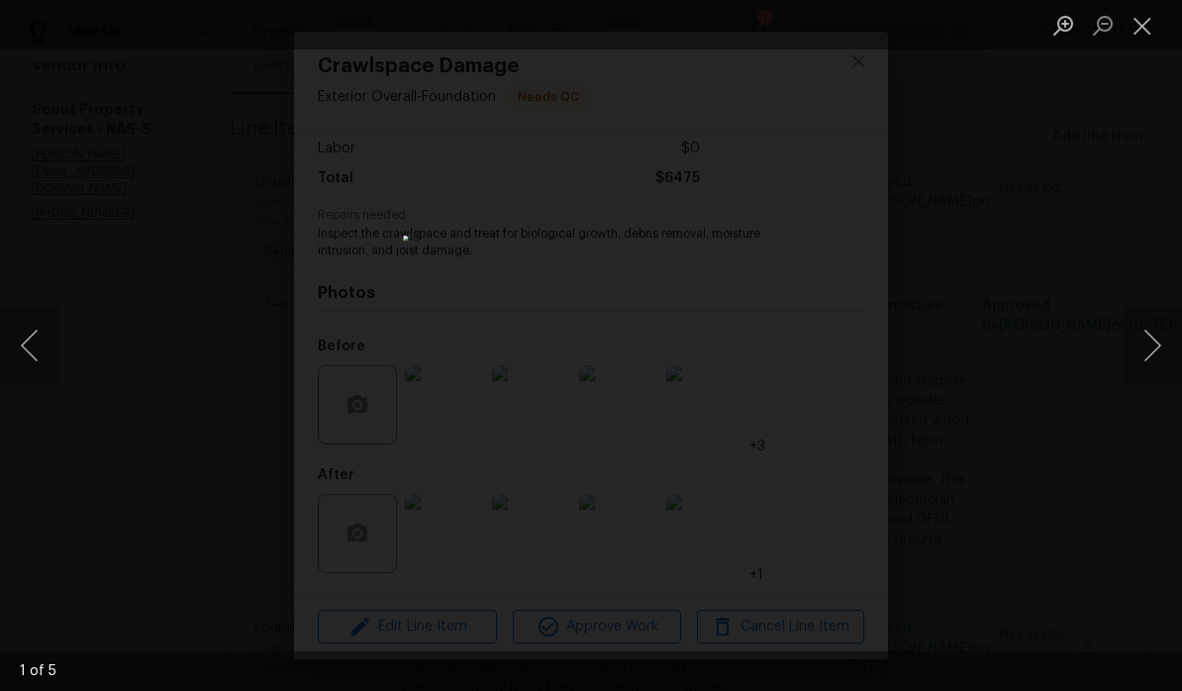
click at [825, 335] on button "Next image" at bounding box center [1152, 345] width 59 height 79
click at [825, 28] on button "Close lightbox" at bounding box center [1143, 25] width 40 height 35
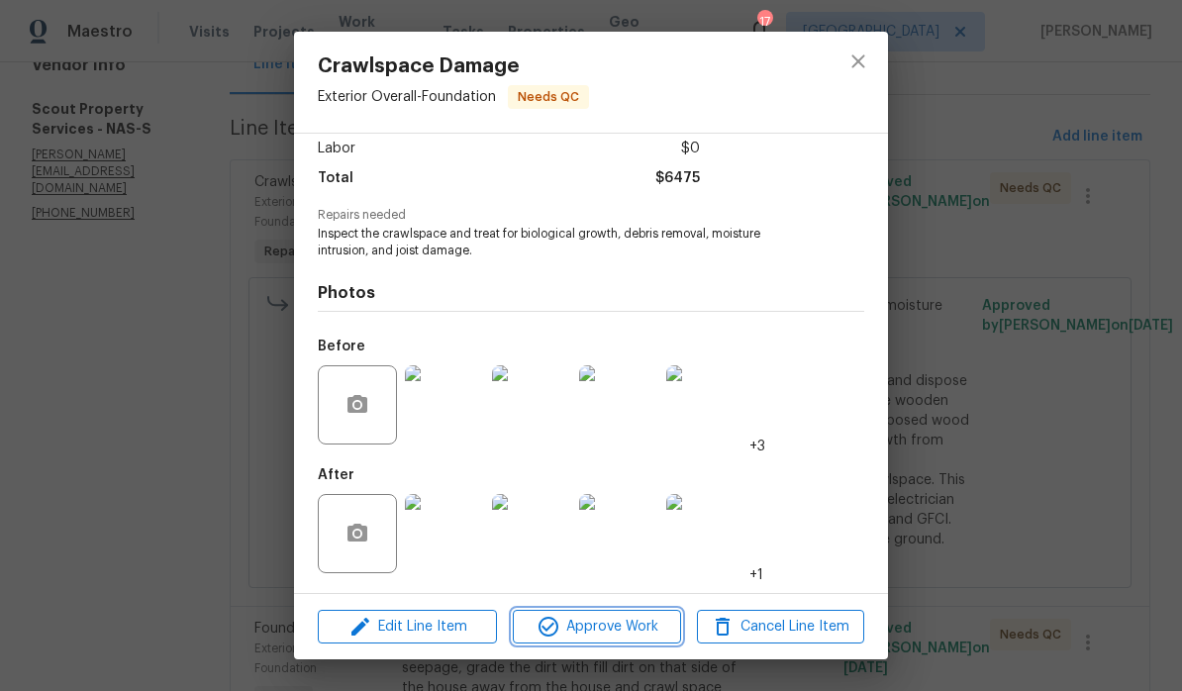
click at [633, 633] on span "Approve Work" at bounding box center [596, 627] width 155 height 25
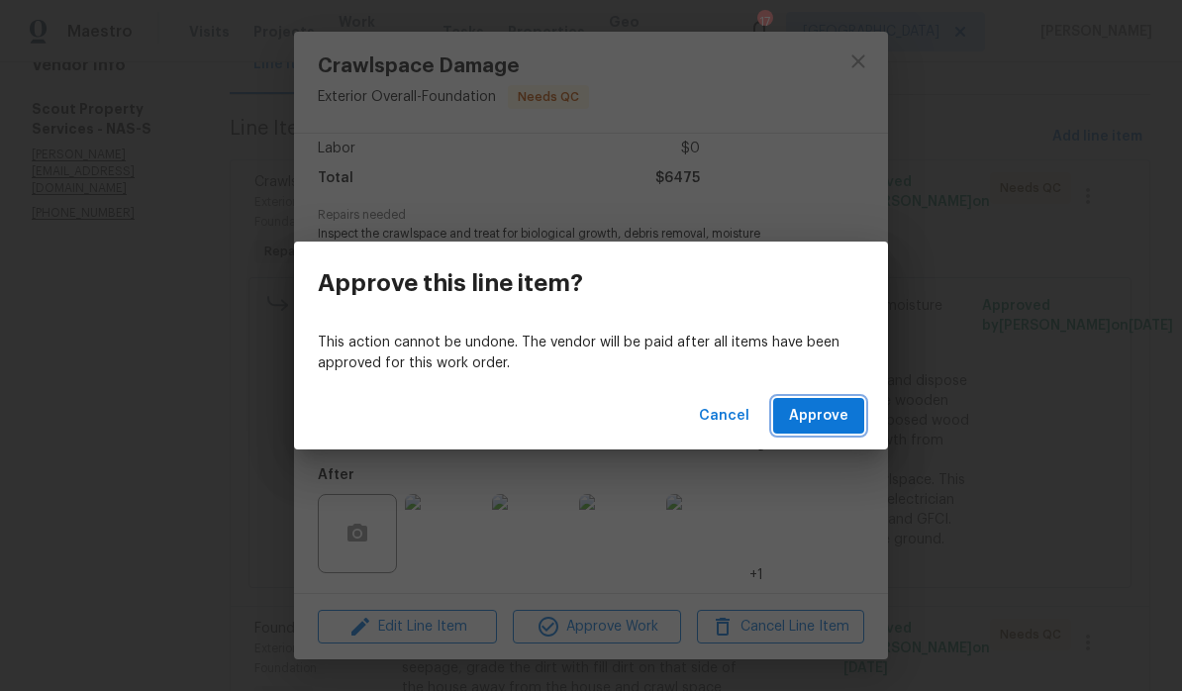
click at [825, 414] on span "Approve" at bounding box center [818, 416] width 59 height 25
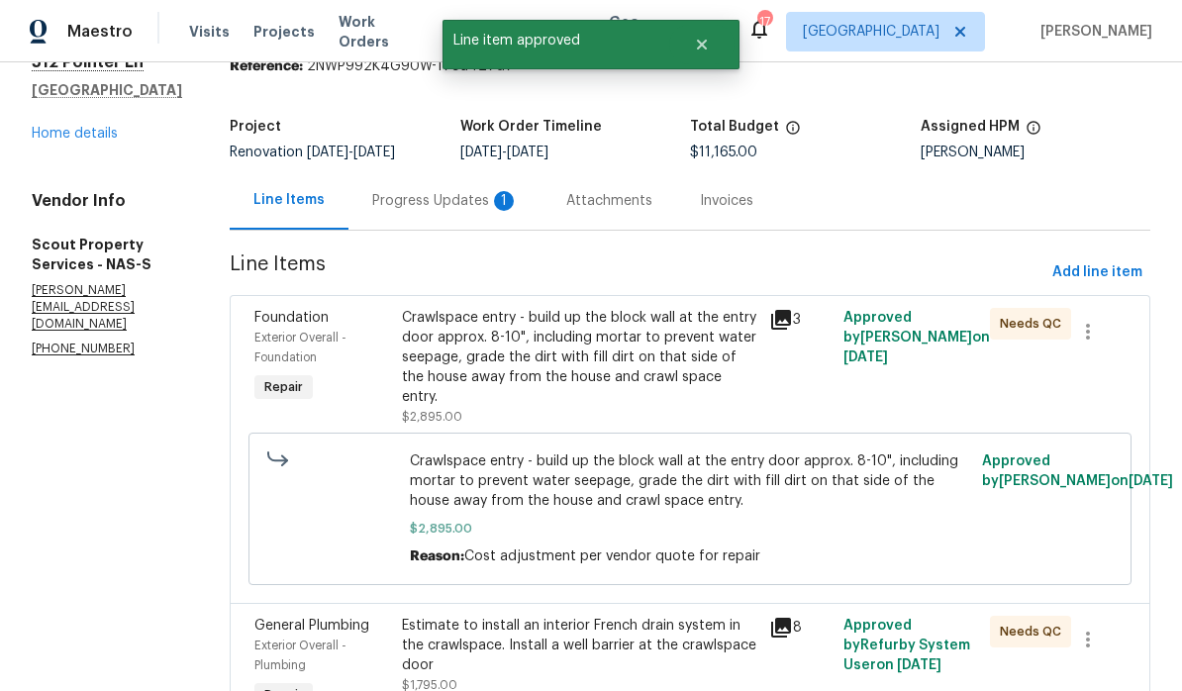
scroll to position [99, 0]
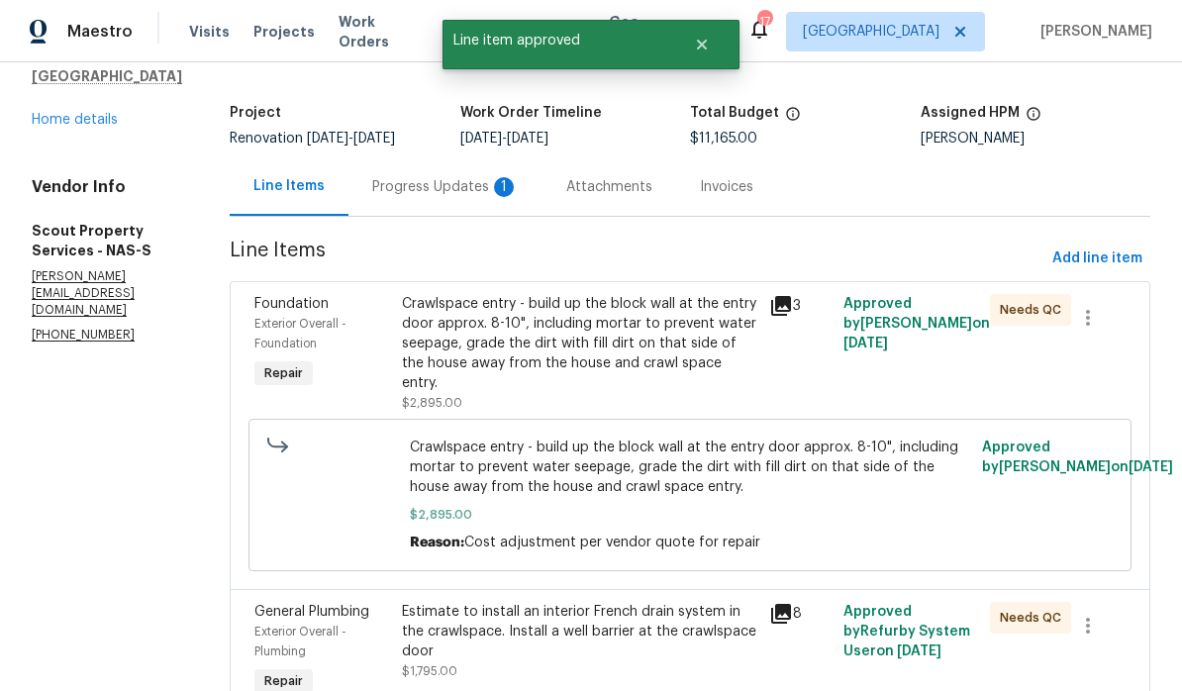
click at [596, 314] on div "Crawlspace entry - build up the block wall at the entry door approx. 8-10", inc…" at bounding box center [580, 343] width 356 height 99
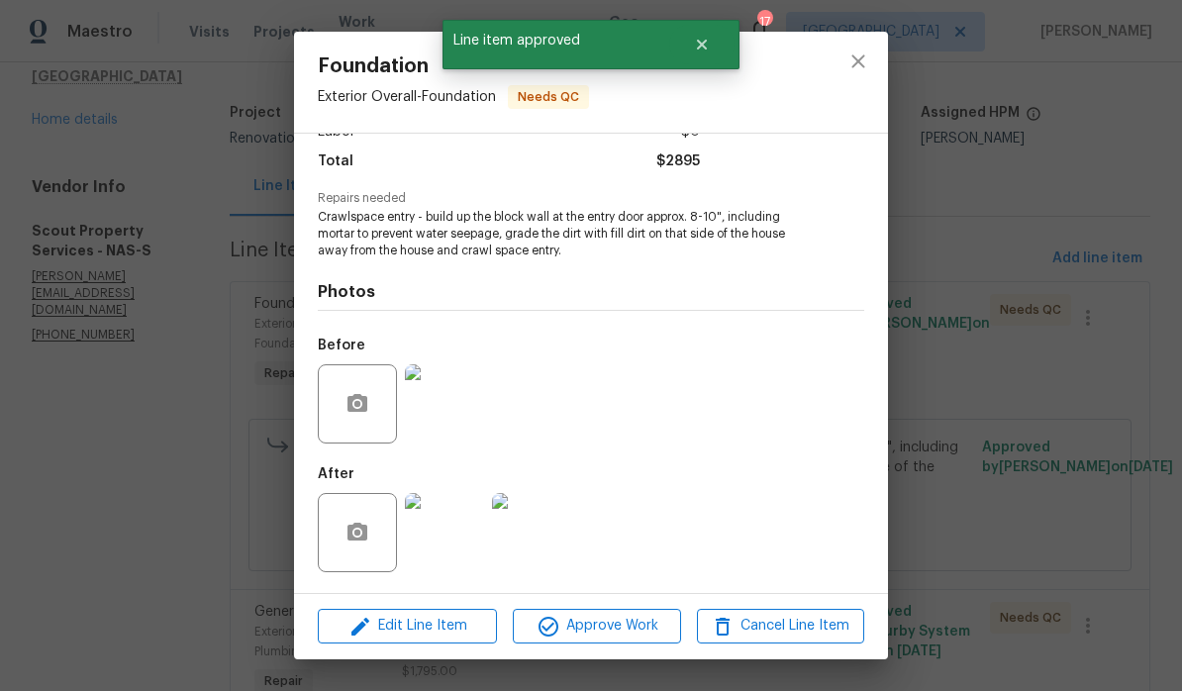
scroll to position [157, 0]
click at [456, 543] on img at bounding box center [444, 532] width 79 height 79
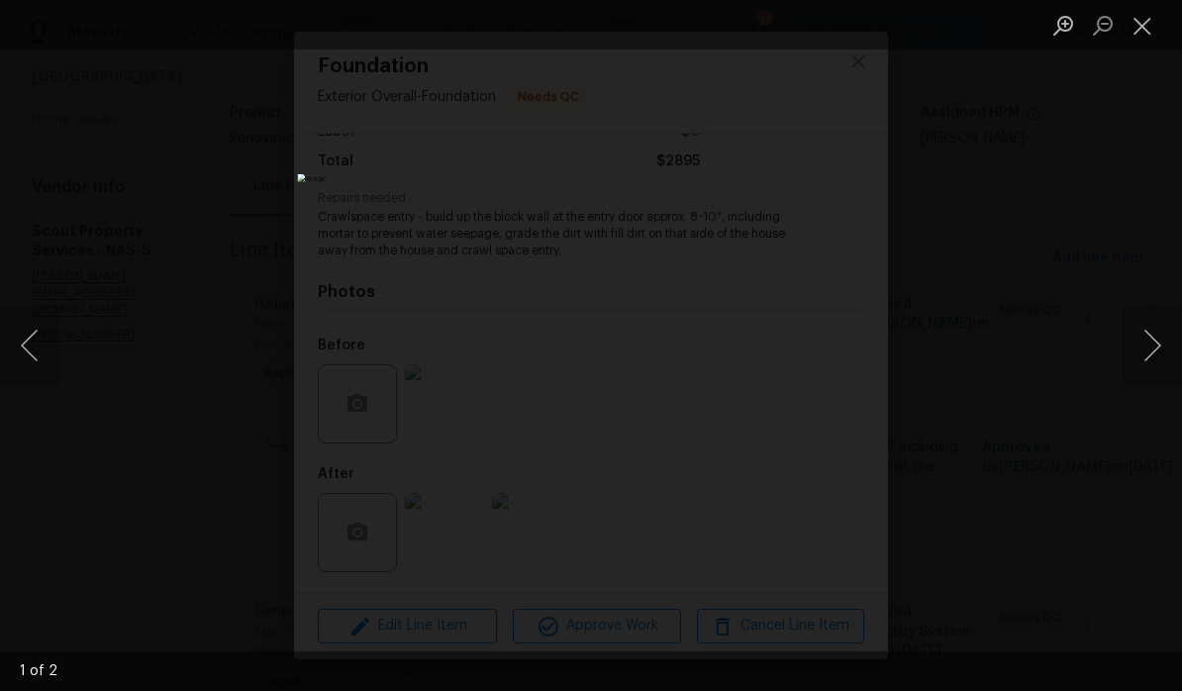
click at [825, 339] on button "Next image" at bounding box center [1152, 345] width 59 height 79
click at [825, 343] on button "Next image" at bounding box center [1152, 345] width 59 height 79
click at [825, 28] on button "Close lightbox" at bounding box center [1143, 25] width 40 height 35
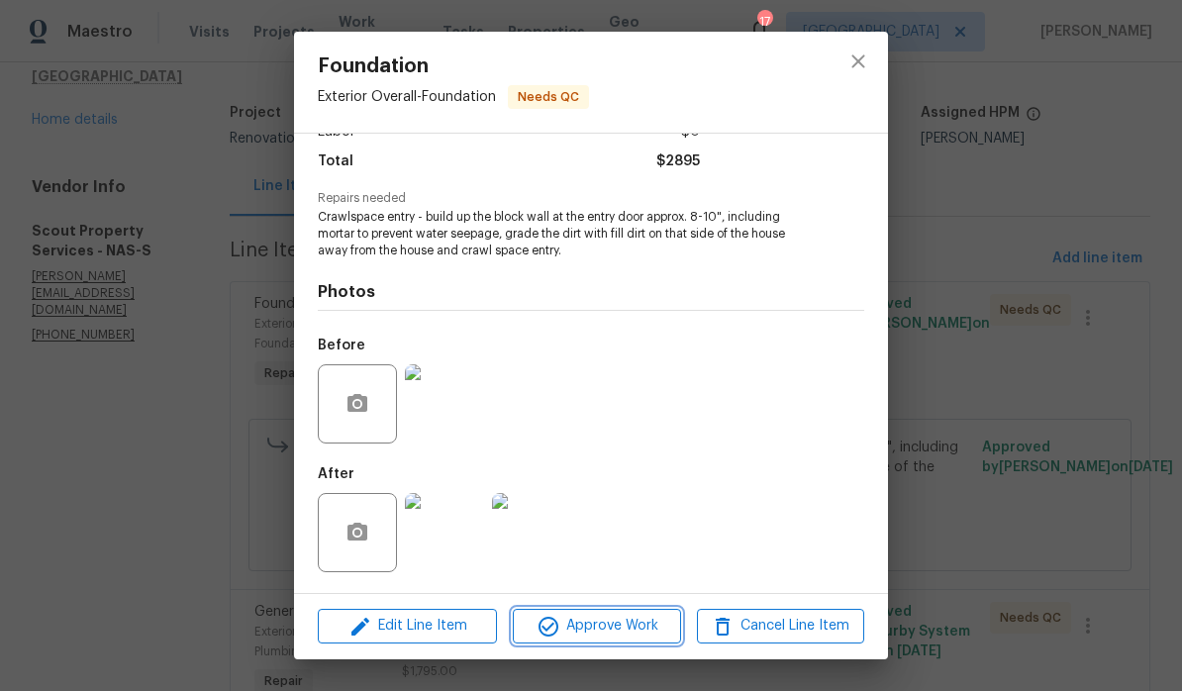
click at [628, 628] on span "Approve Work" at bounding box center [596, 626] width 155 height 25
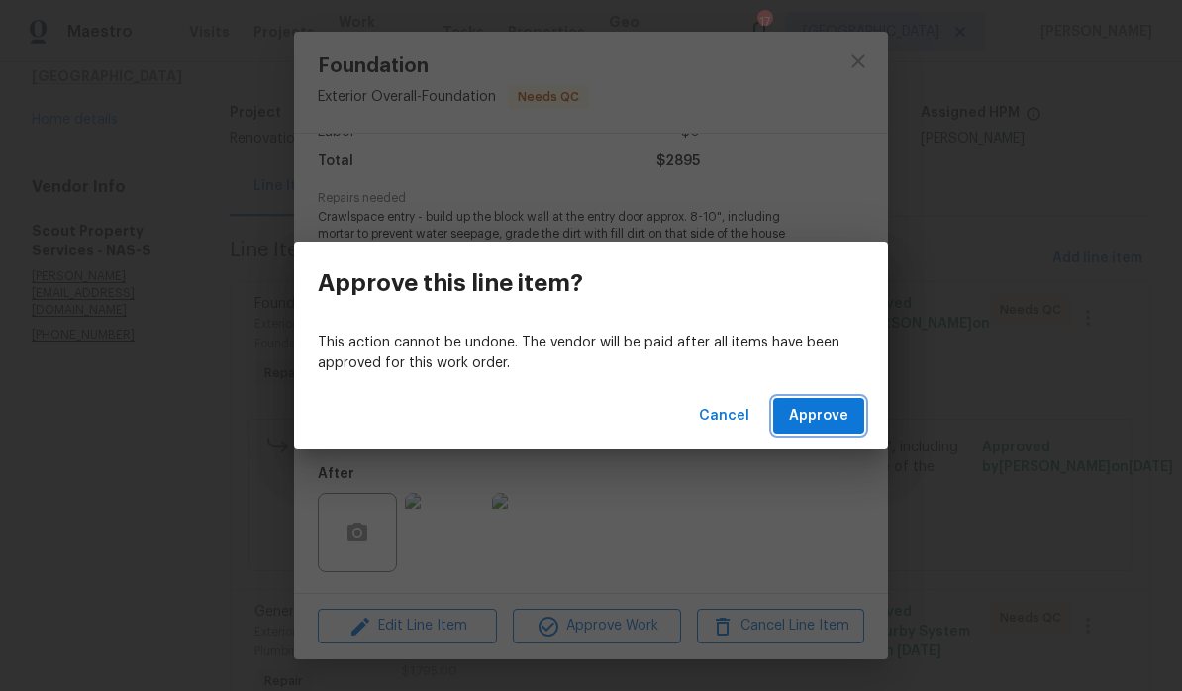
click at [823, 418] on span "Approve" at bounding box center [818, 416] width 59 height 25
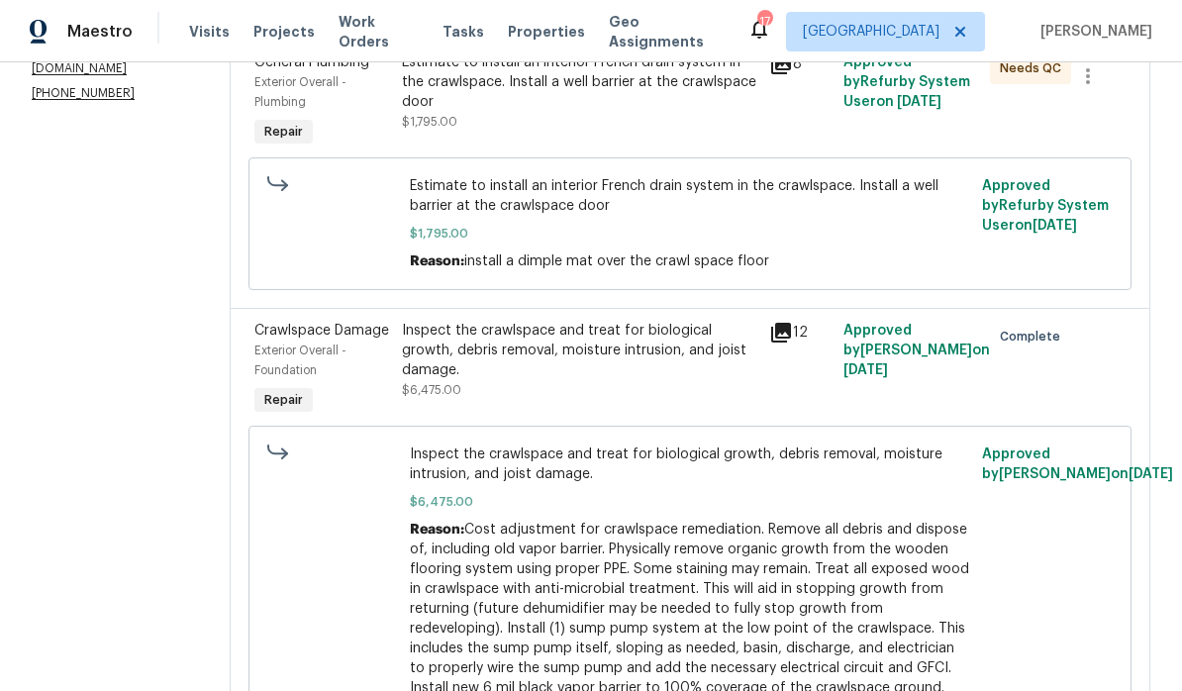
scroll to position [250, 0]
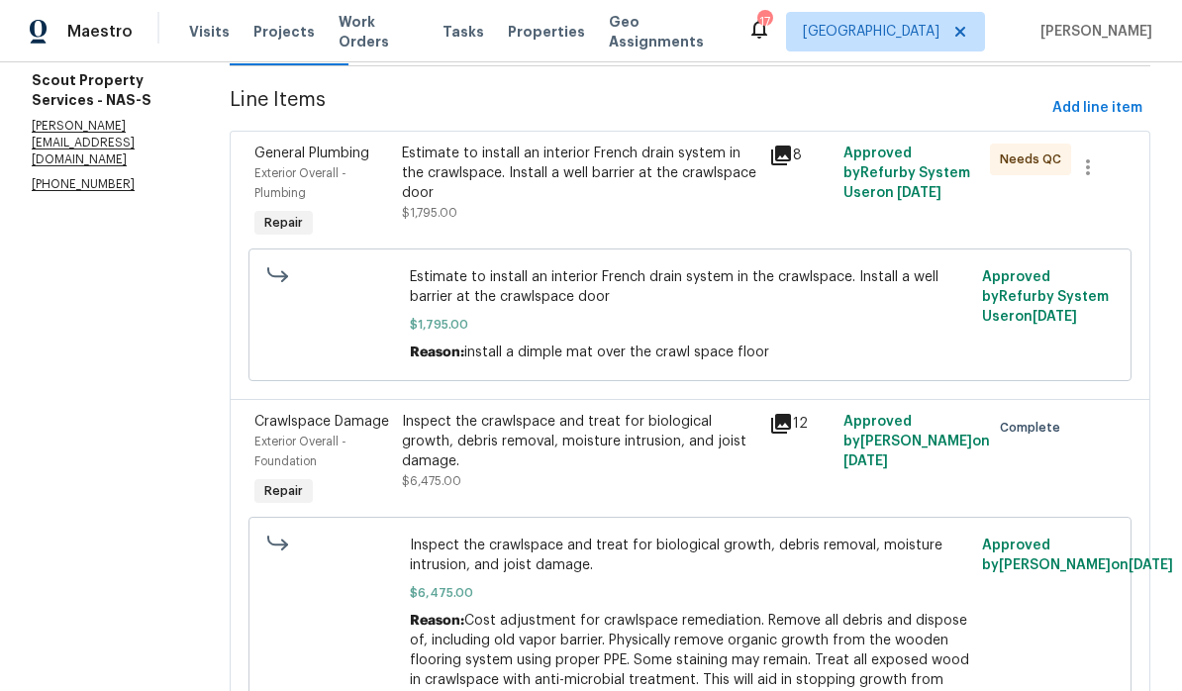
click at [572, 174] on div "Estimate to install an interior French drain system in the crawlspace. Install …" at bounding box center [580, 173] width 356 height 59
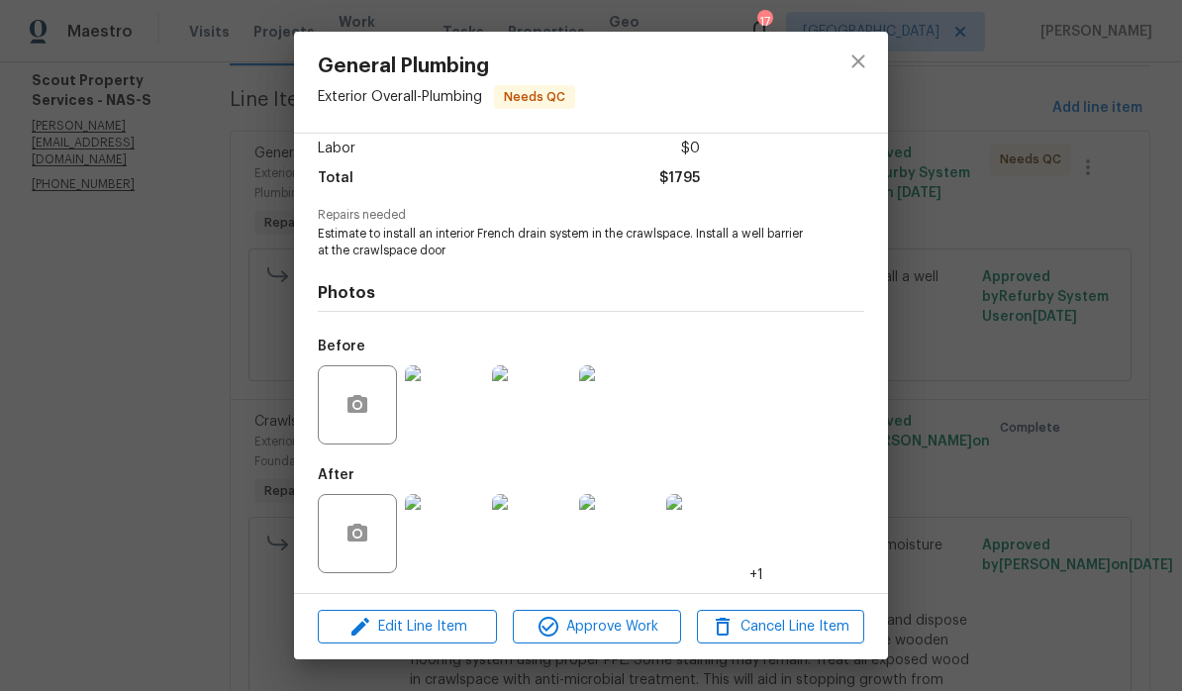
scroll to position [143, 0]
click at [465, 537] on img at bounding box center [444, 533] width 79 height 79
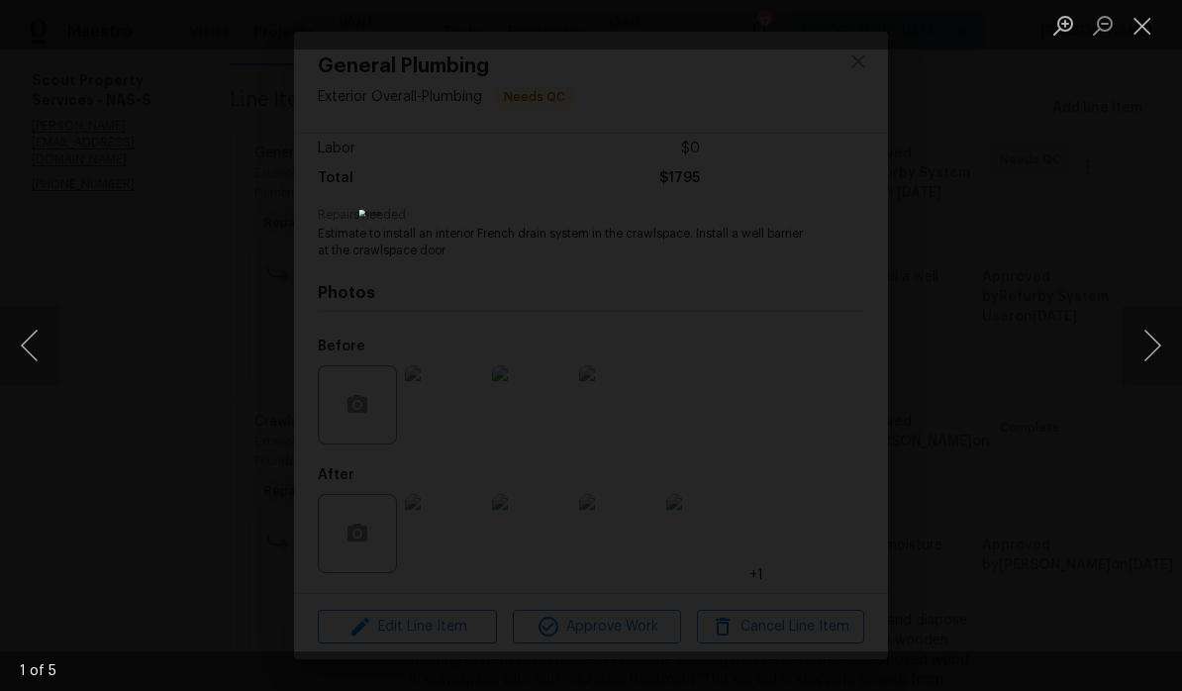
click at [825, 337] on button "Next image" at bounding box center [1152, 345] width 59 height 79
click at [825, 345] on button "Next image" at bounding box center [1152, 345] width 59 height 79
click at [825, 338] on button "Next image" at bounding box center [1152, 345] width 59 height 79
click at [825, 345] on button "Next image" at bounding box center [1152, 345] width 59 height 79
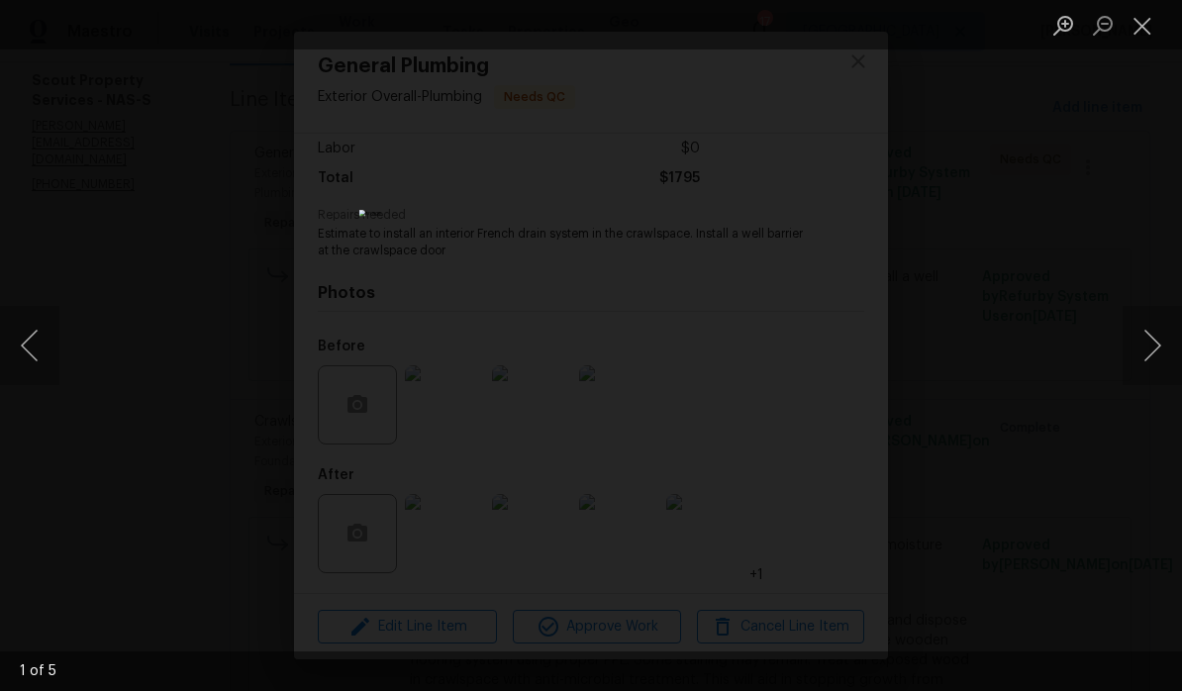
click at [825, 35] on button "Close lightbox" at bounding box center [1143, 25] width 40 height 35
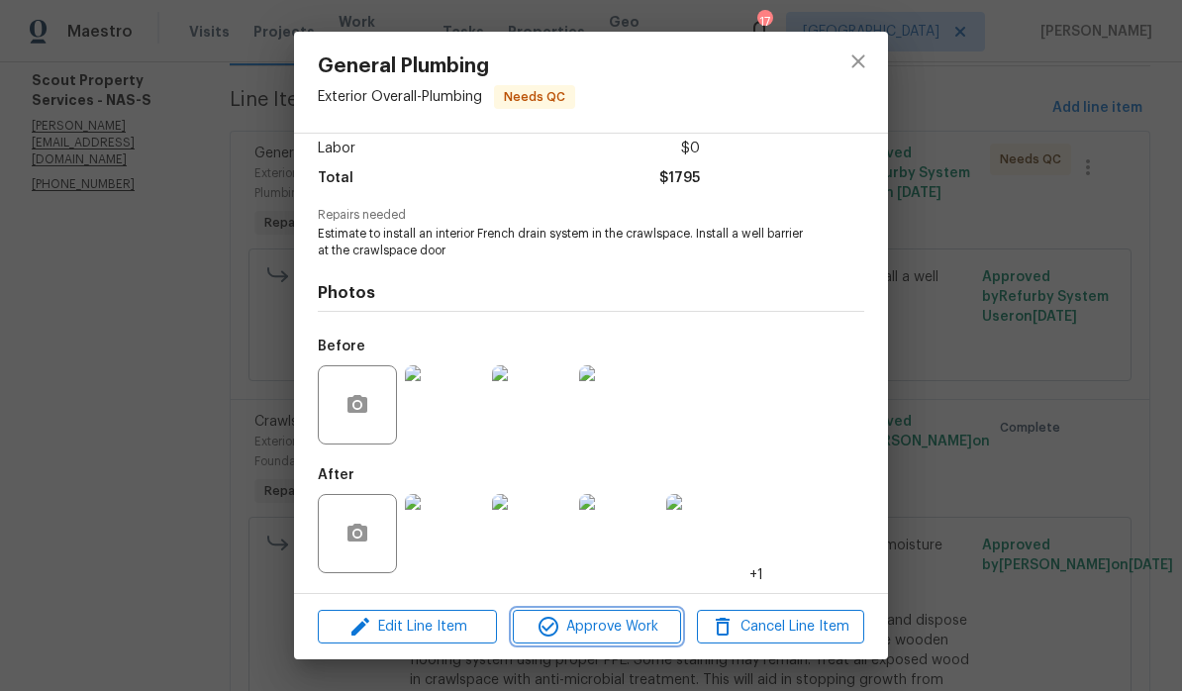
click at [633, 629] on span "Approve Work" at bounding box center [596, 627] width 155 height 25
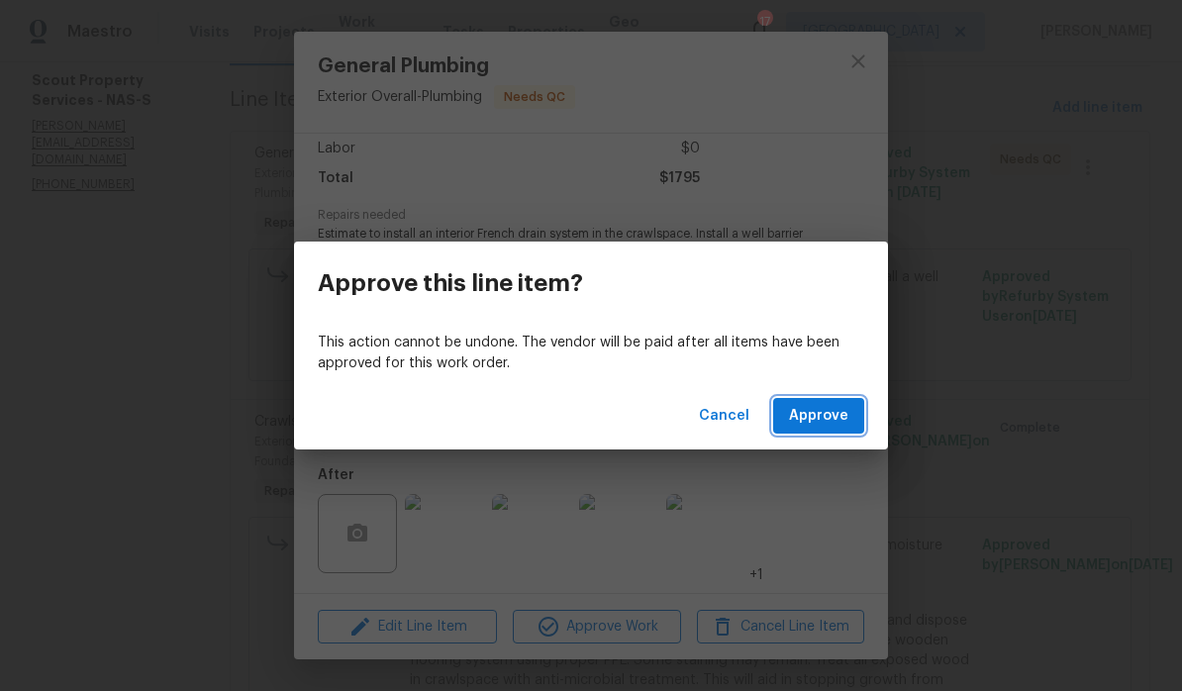
click at [825, 418] on span "Approve" at bounding box center [818, 416] width 59 height 25
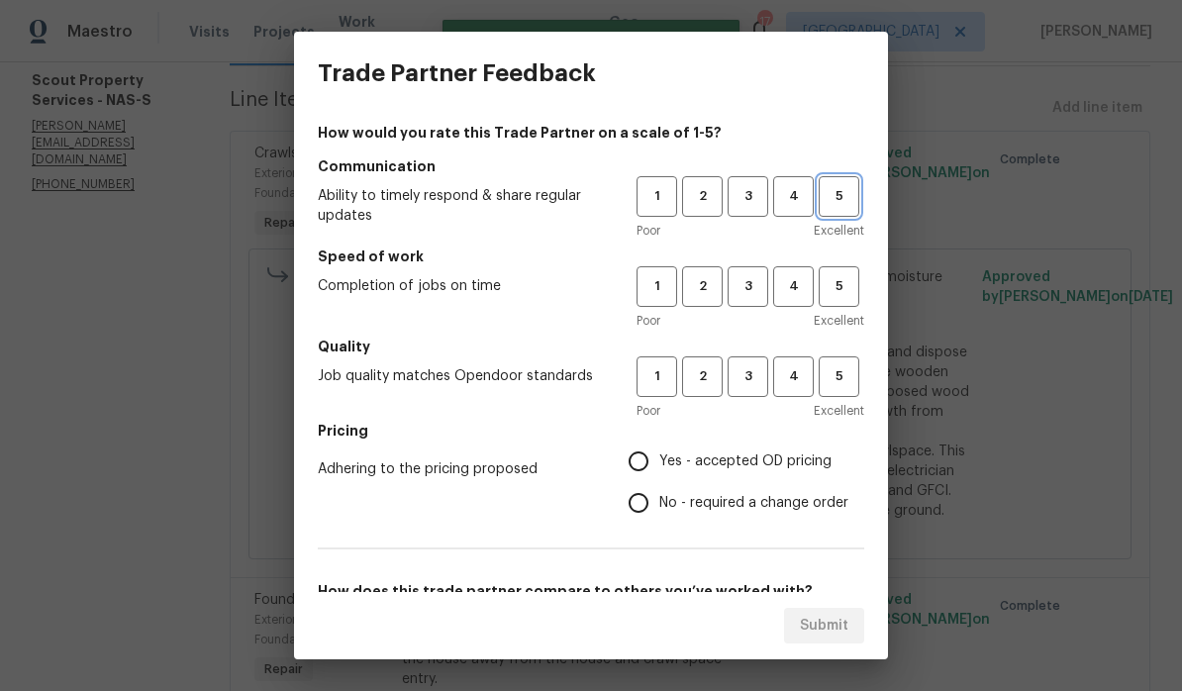
click at [825, 202] on span "5" at bounding box center [839, 196] width 37 height 23
click at [825, 290] on span "5" at bounding box center [839, 286] width 37 height 23
click at [825, 376] on span "5" at bounding box center [839, 376] width 37 height 23
click at [651, 470] on input "Yes - accepted OD pricing" at bounding box center [639, 462] width 42 height 42
radio input "true"
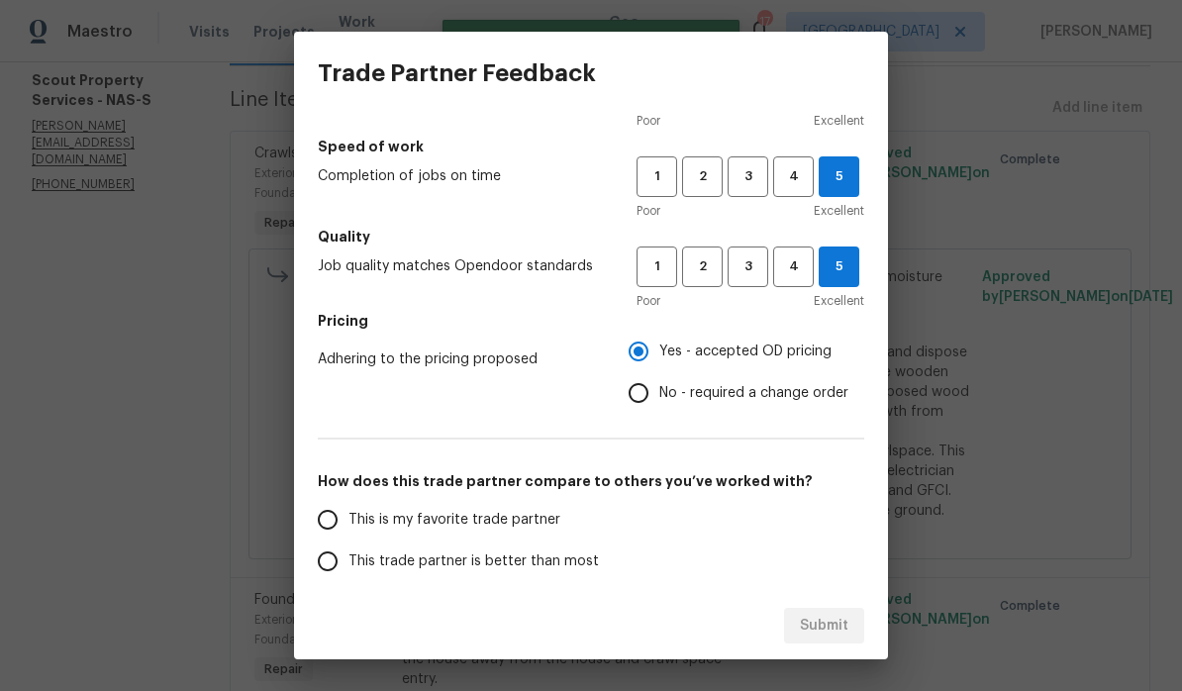
scroll to position [132, 0]
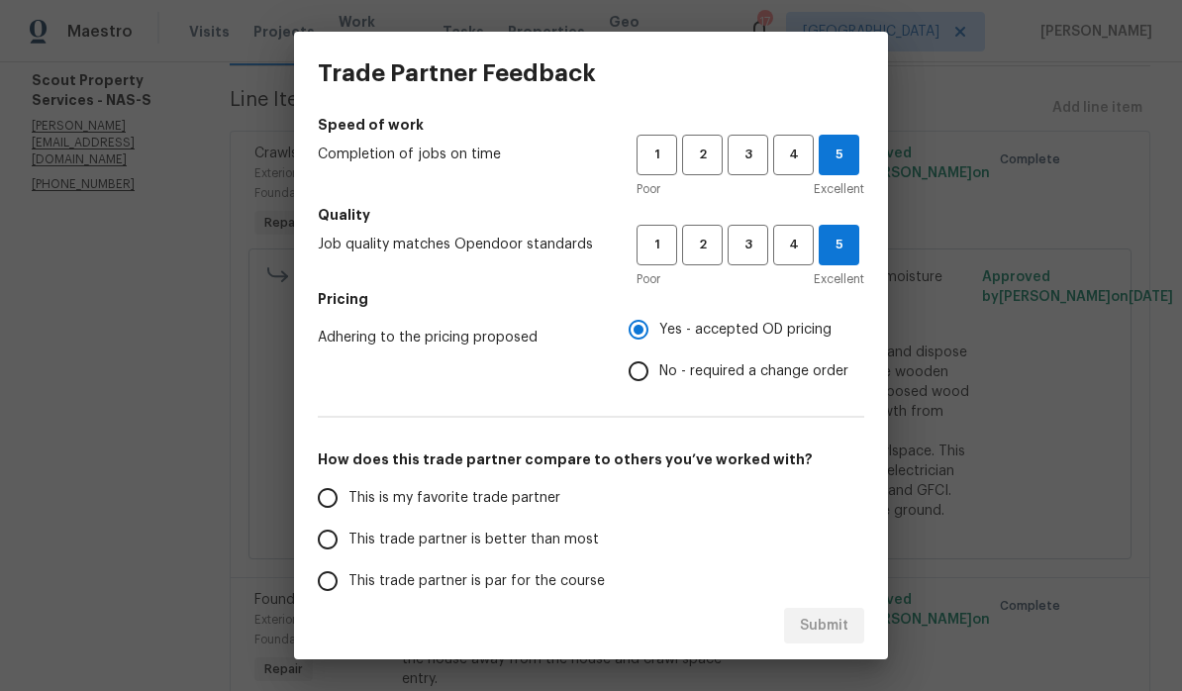
click at [659, 377] on input "No - required a change order" at bounding box center [639, 372] width 42 height 42
radio input "true"
click at [337, 505] on input "This is my favorite trade partner" at bounding box center [328, 498] width 42 height 42
click at [825, 627] on span "Submit" at bounding box center [824, 626] width 49 height 25
radio input "true"
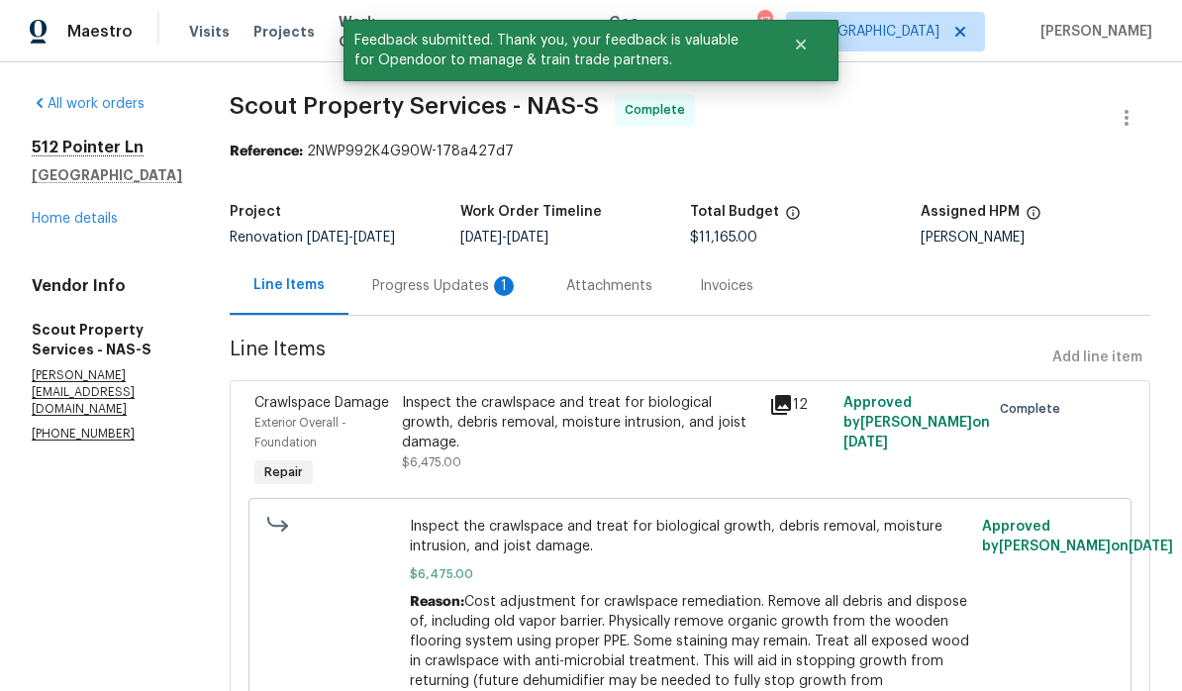
scroll to position [0, 0]
click at [384, 285] on div "Progress Updates 1" at bounding box center [445, 286] width 147 height 20
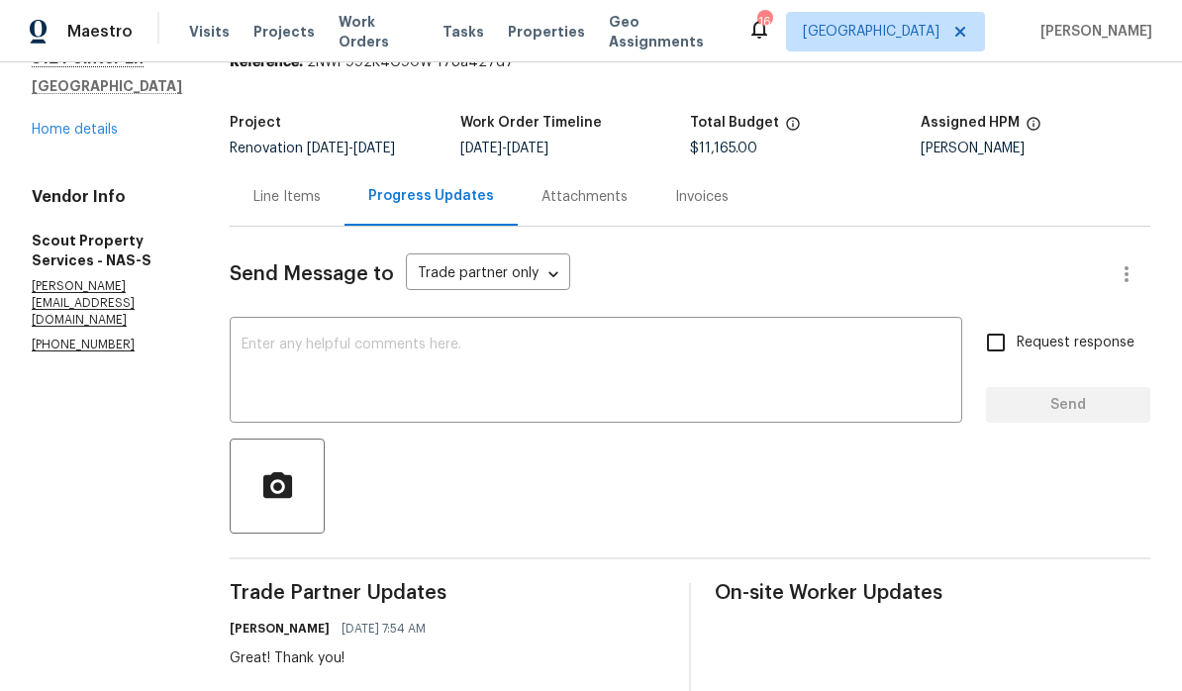
scroll to position [79, 0]
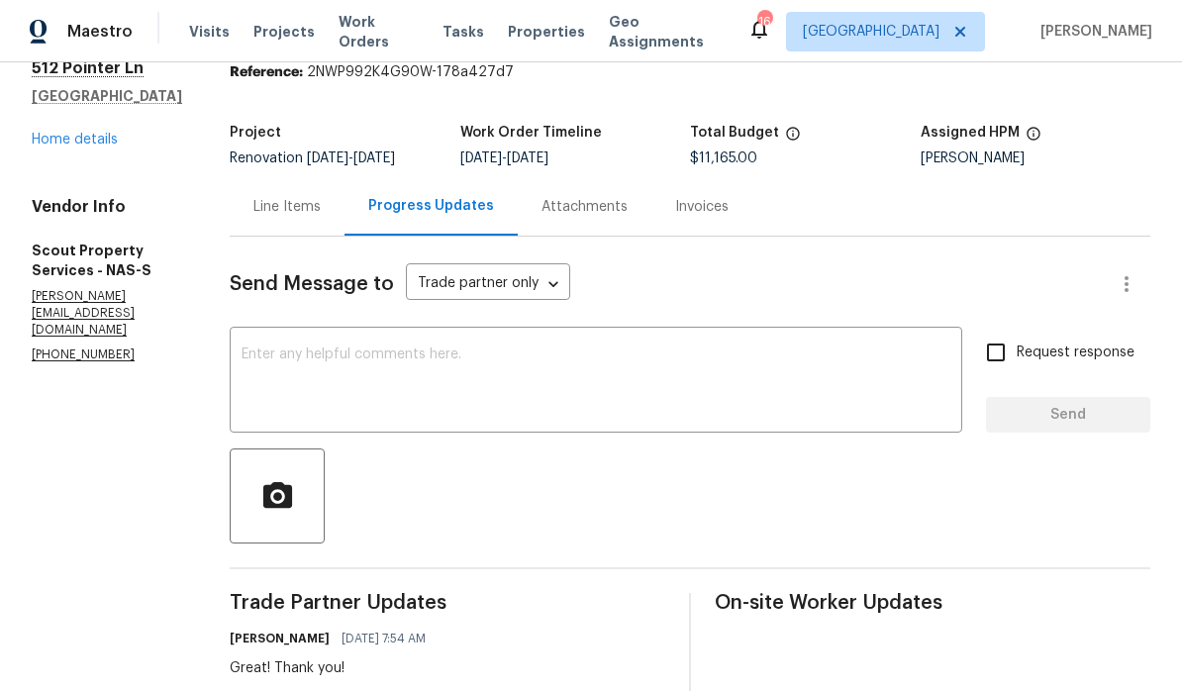
click at [58, 147] on link "Home details" at bounding box center [75, 140] width 86 height 14
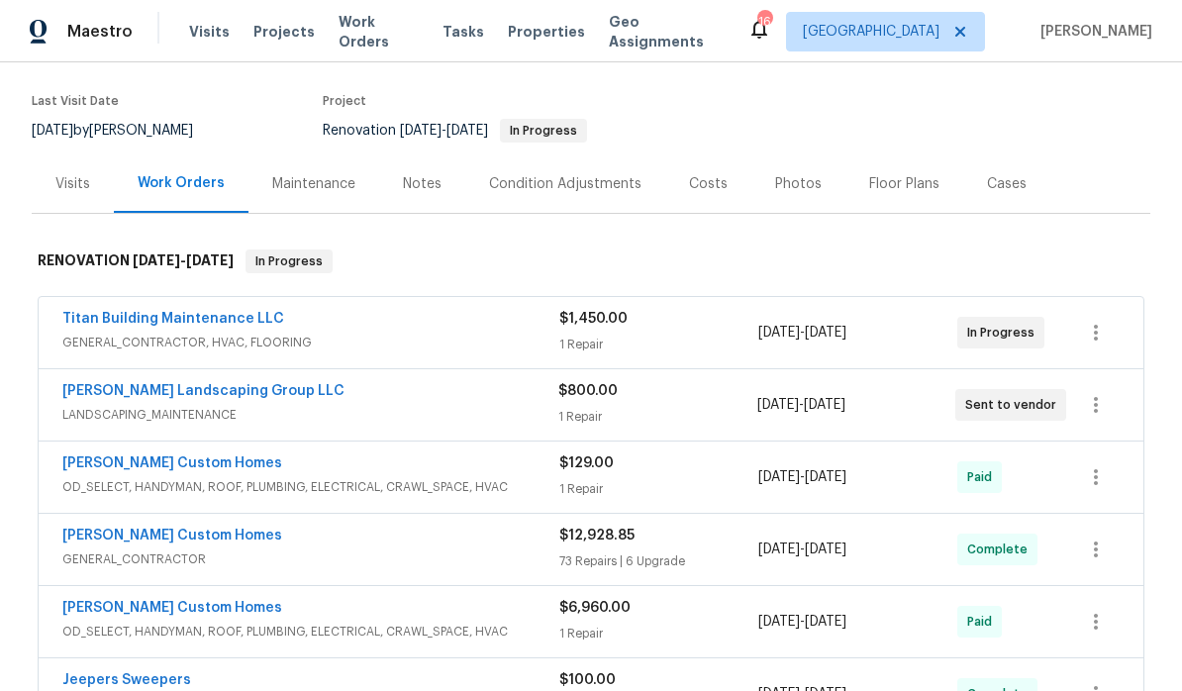
scroll to position [66, 0]
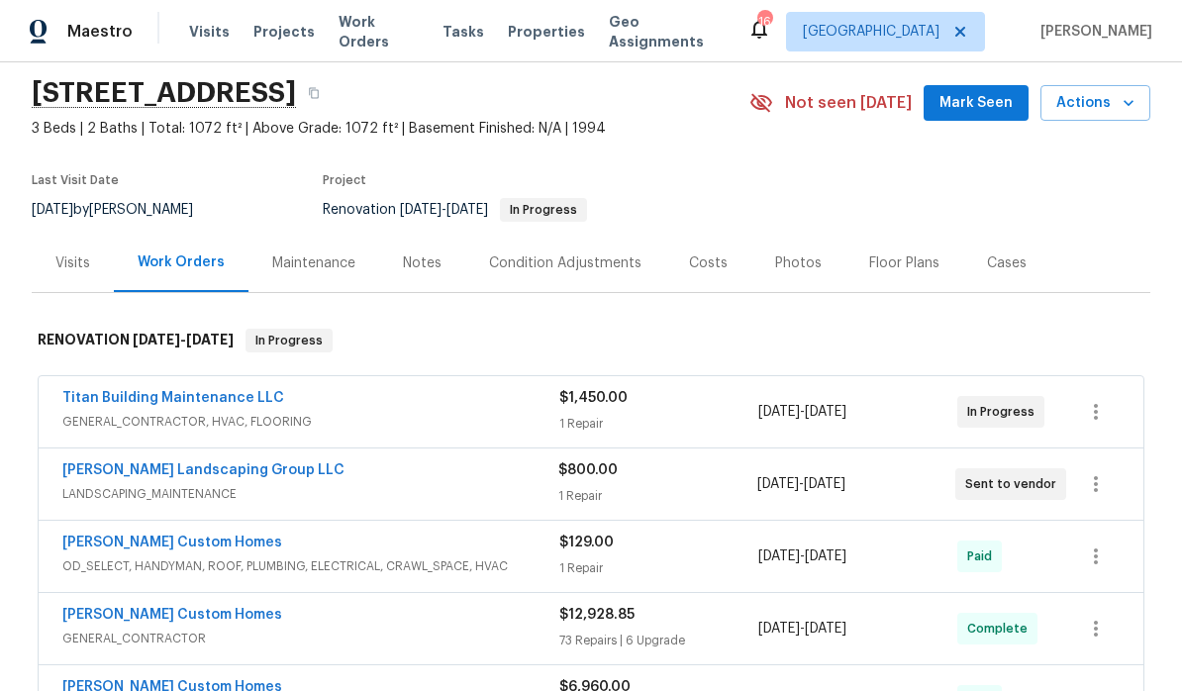
click at [427, 264] on div "Notes" at bounding box center [422, 264] width 39 height 20
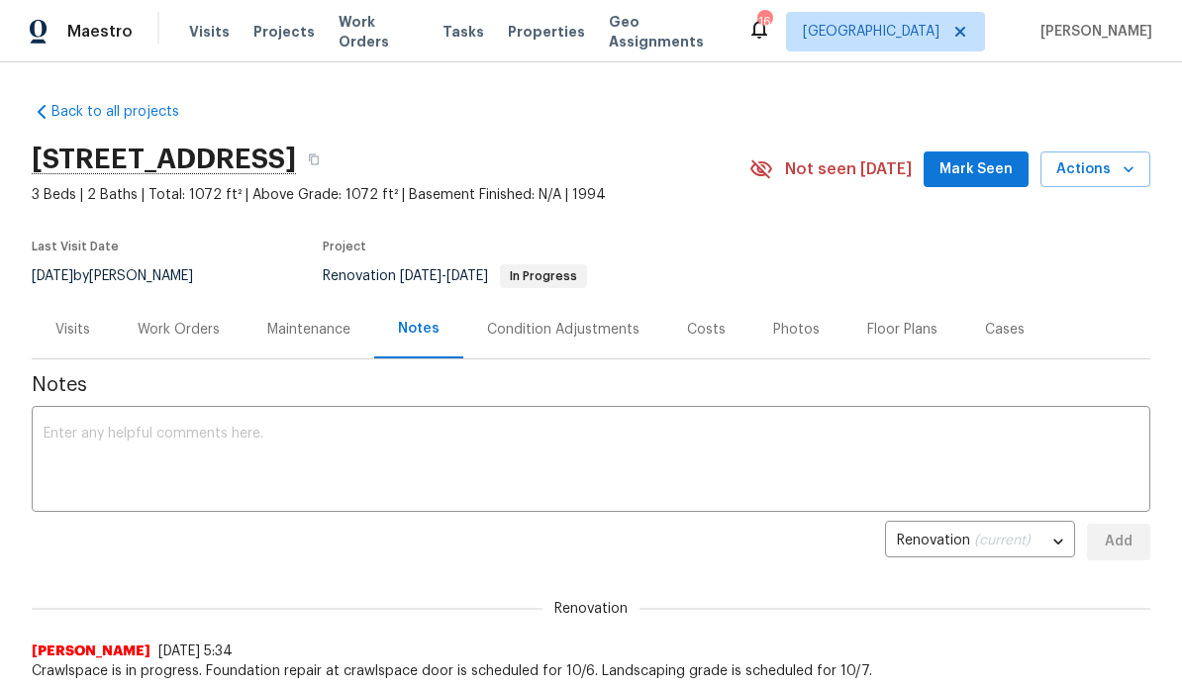
click at [335, 428] on textarea at bounding box center [591, 461] width 1095 height 69
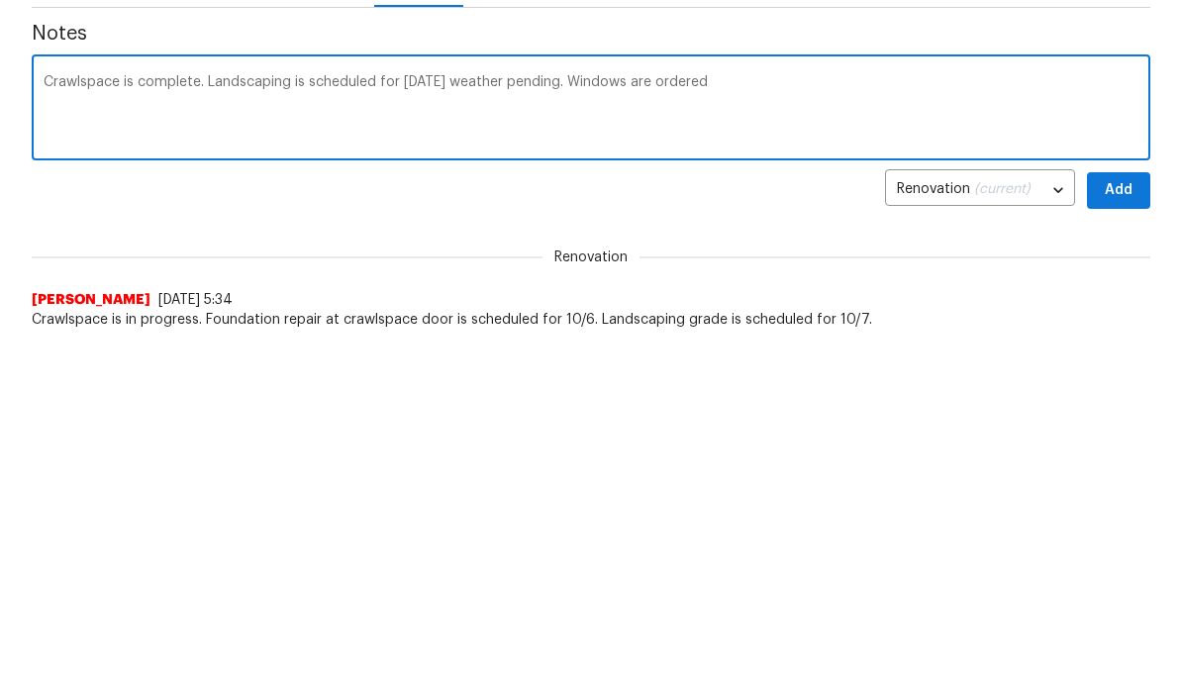
type textarea "Crawlspace is complete. Landscaping is scheduled for tomorrow 10/7 weather pend…"
click at [825, 530] on span "Add" at bounding box center [1119, 542] width 32 height 25
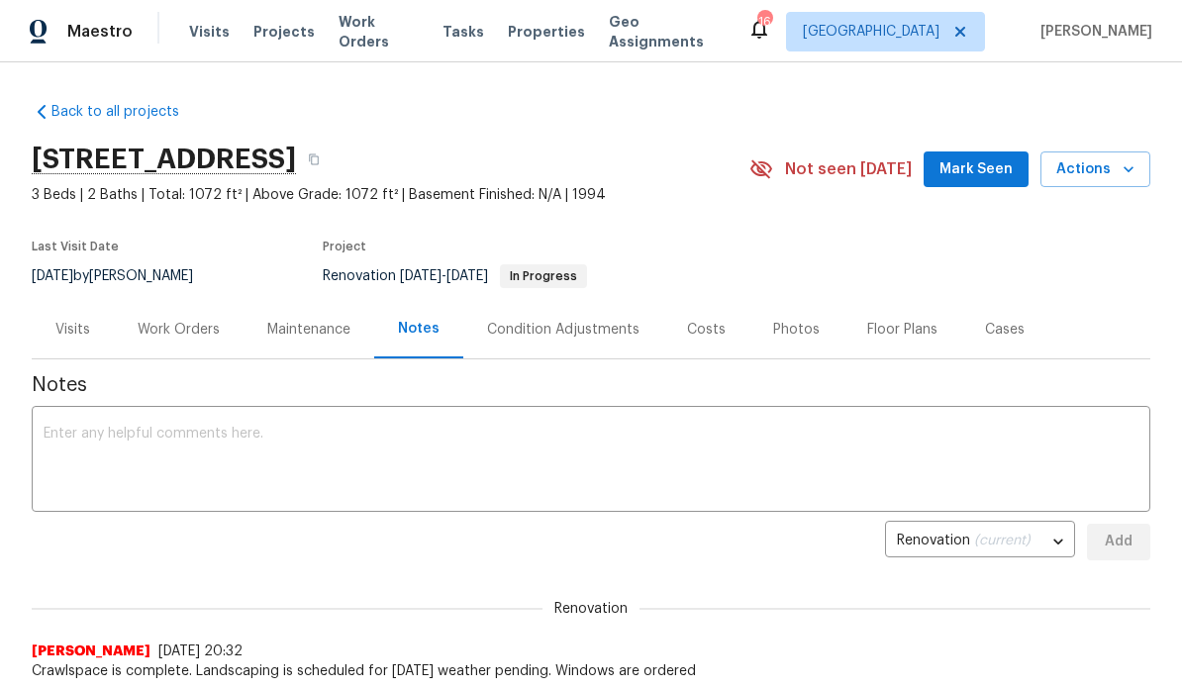
click at [825, 179] on span "Mark Seen" at bounding box center [976, 169] width 73 height 25
click at [187, 326] on div "Work Orders" at bounding box center [179, 330] width 82 height 20
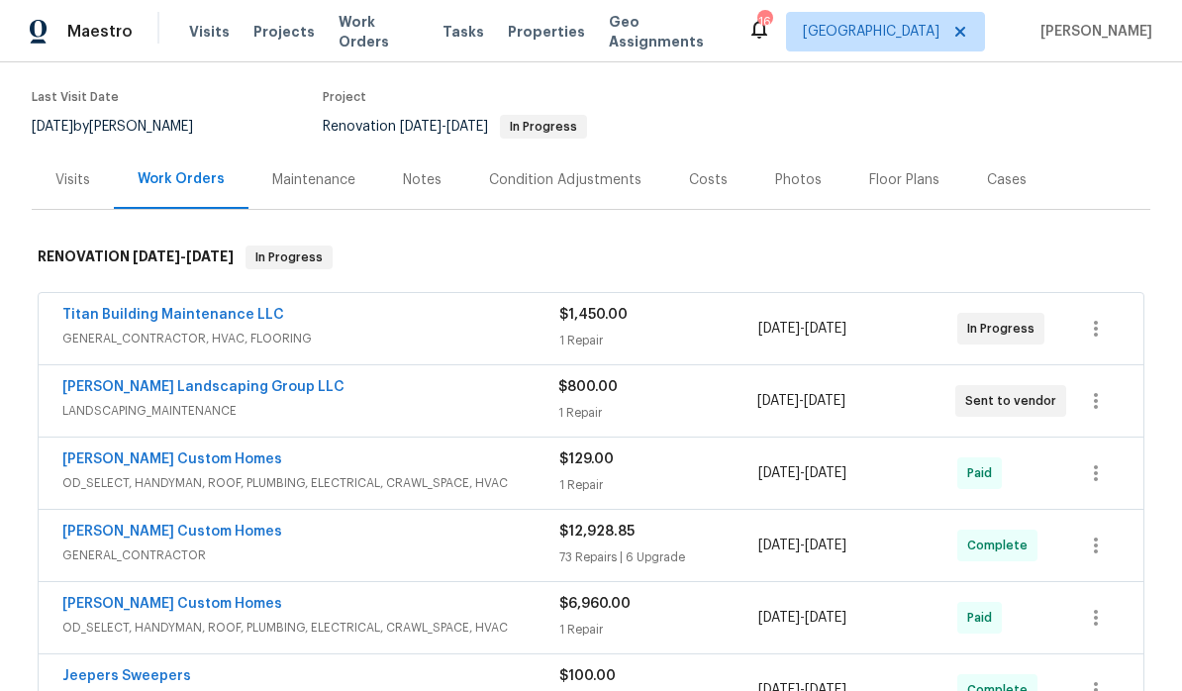
scroll to position [153, 0]
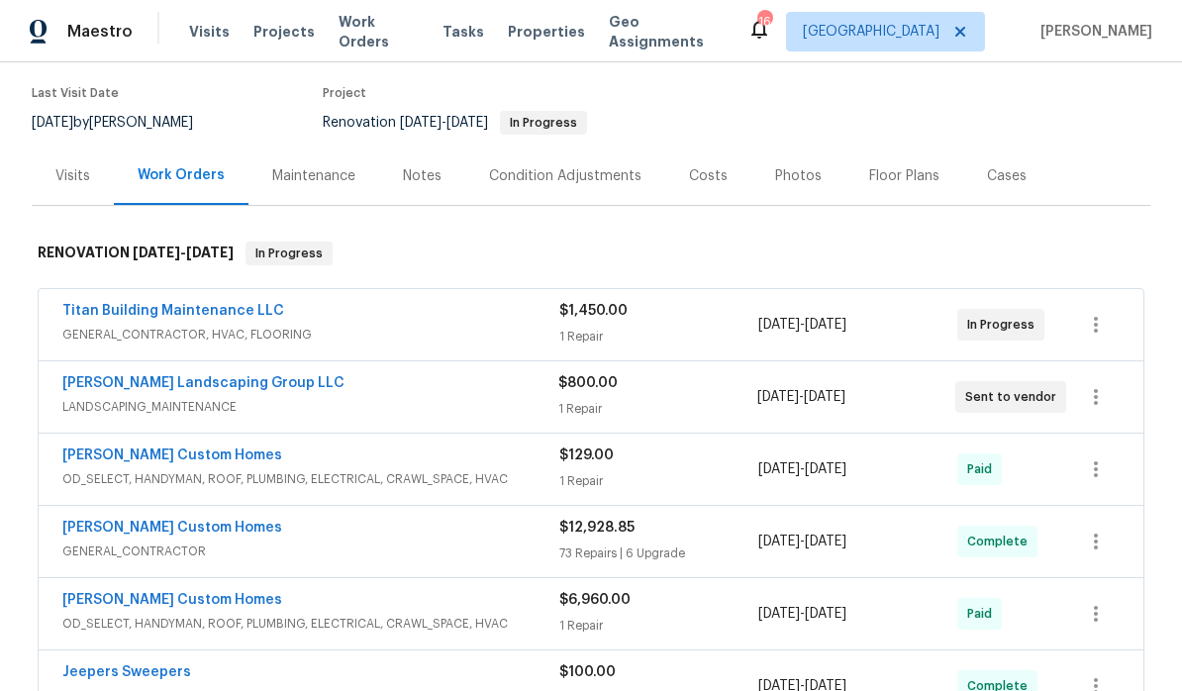
click at [203, 387] on link "[PERSON_NAME] Landscaping Group LLC" at bounding box center [203, 383] width 282 height 14
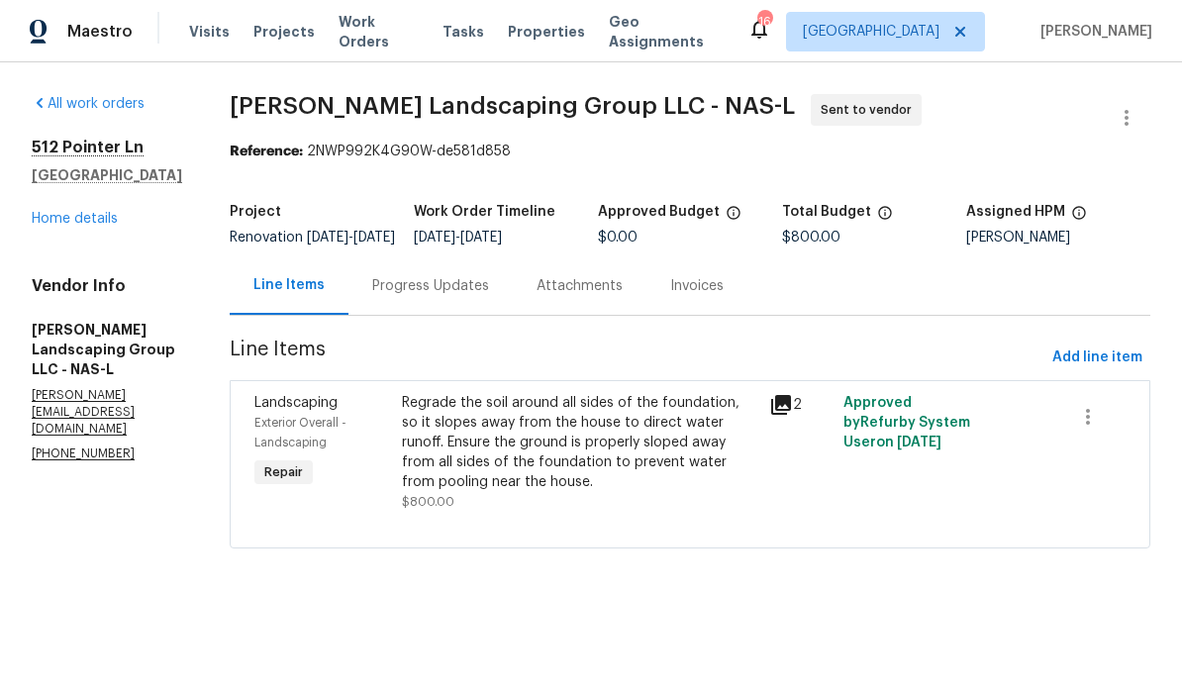
click at [489, 296] on div "Progress Updates" at bounding box center [430, 286] width 117 height 20
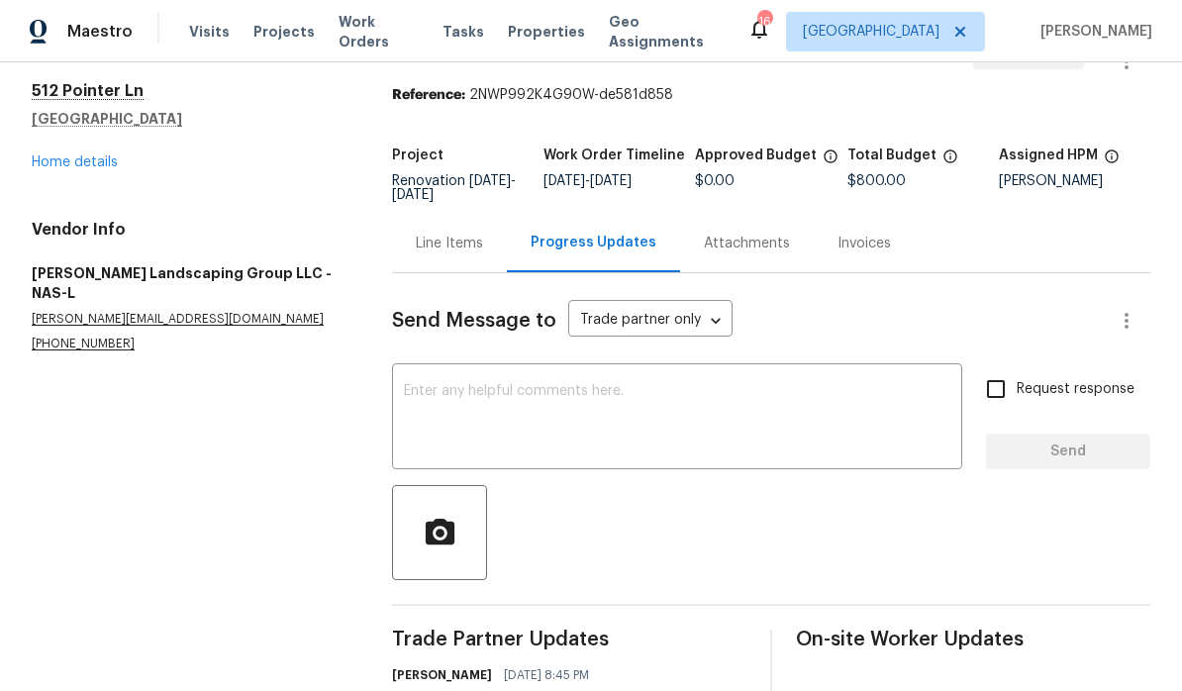
scroll to position [55, 0]
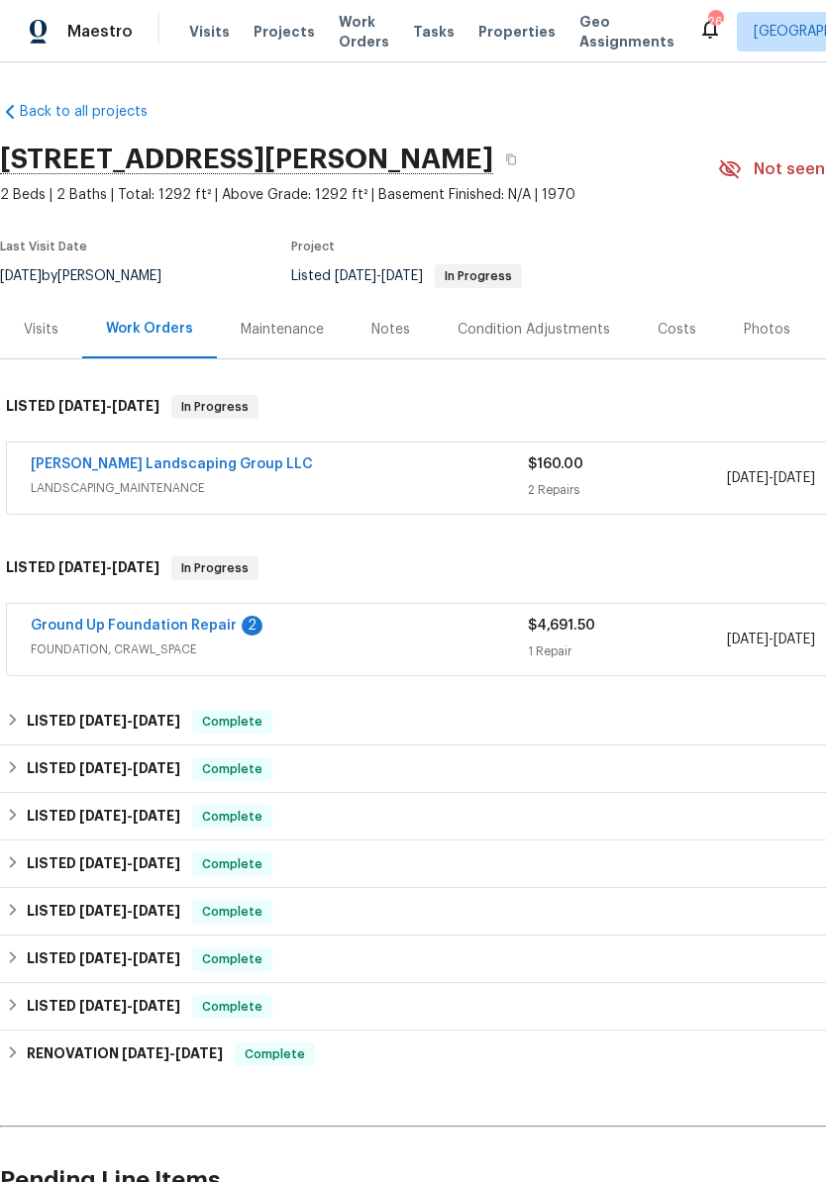
click at [159, 624] on link "Ground Up Foundation Repair" at bounding box center [134, 626] width 206 height 14
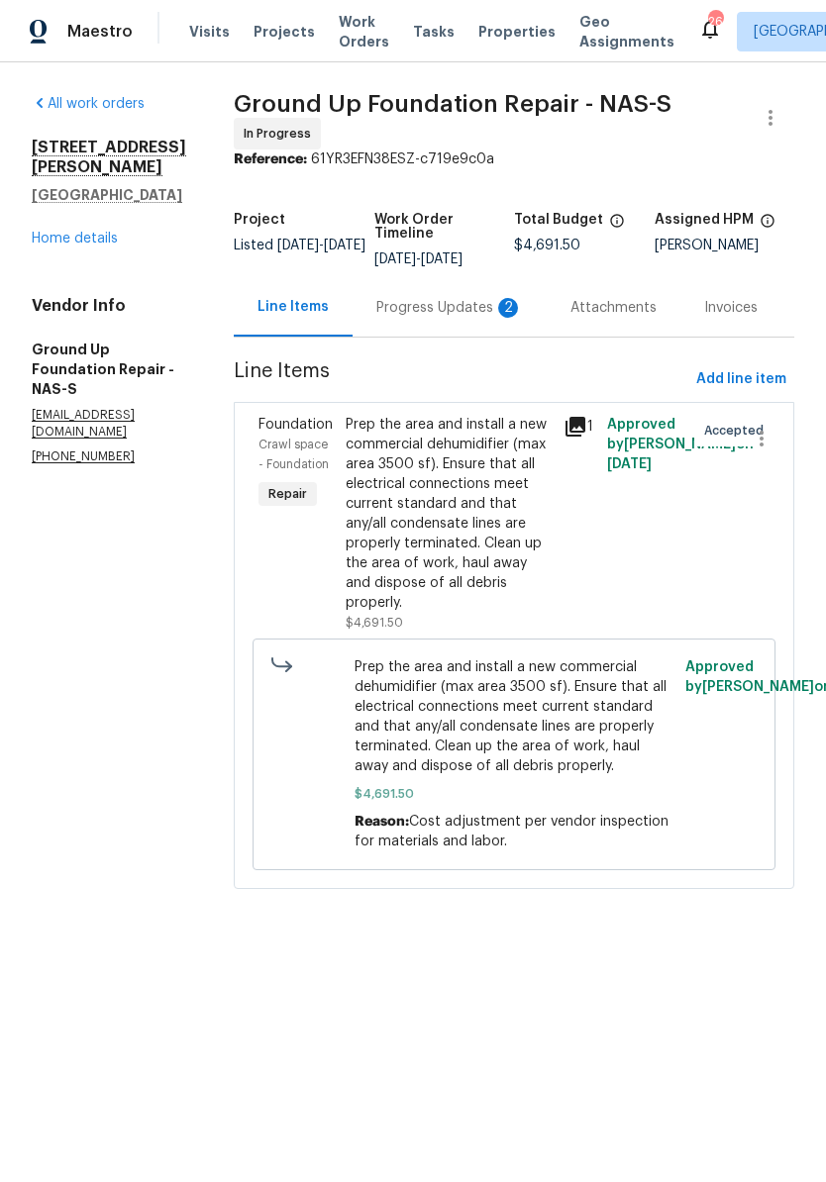
click at [409, 304] on div "Progress Updates 2" at bounding box center [449, 308] width 147 height 20
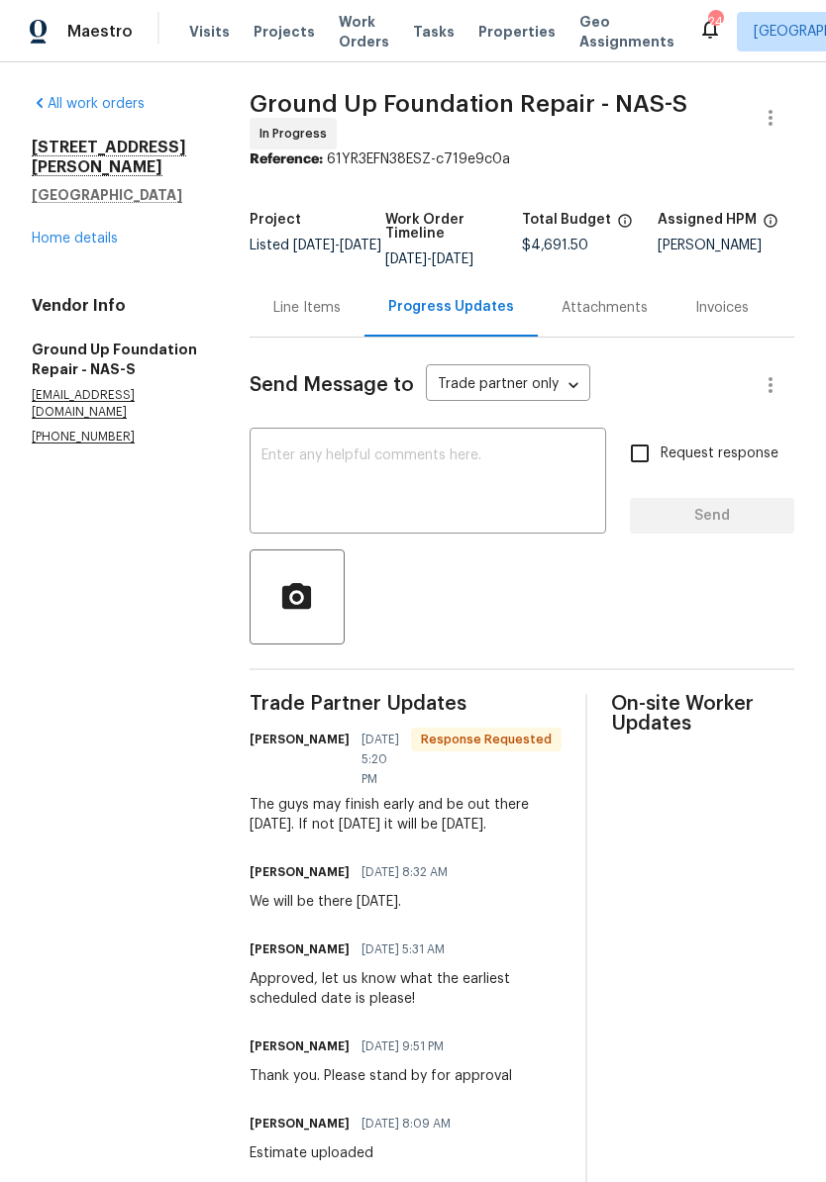
click at [448, 474] on textarea at bounding box center [427, 483] width 333 height 69
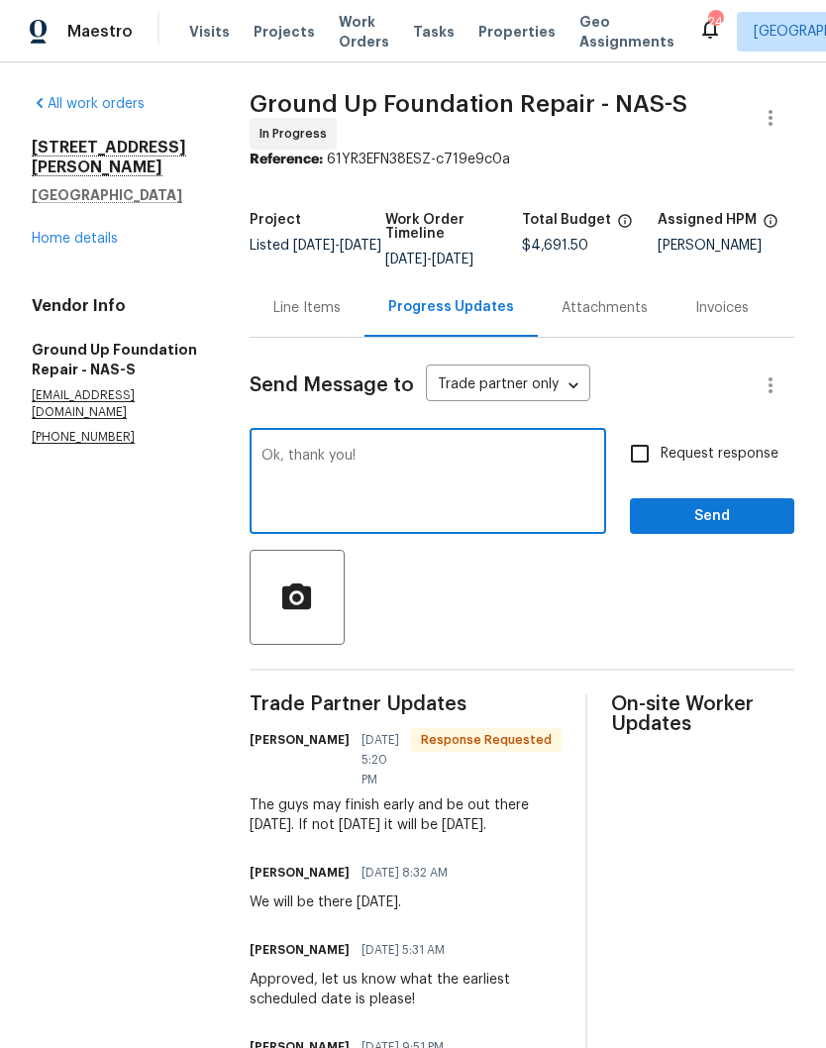
type textarea "Ok, thank you!"
click at [693, 517] on button "Send" at bounding box center [712, 516] width 164 height 37
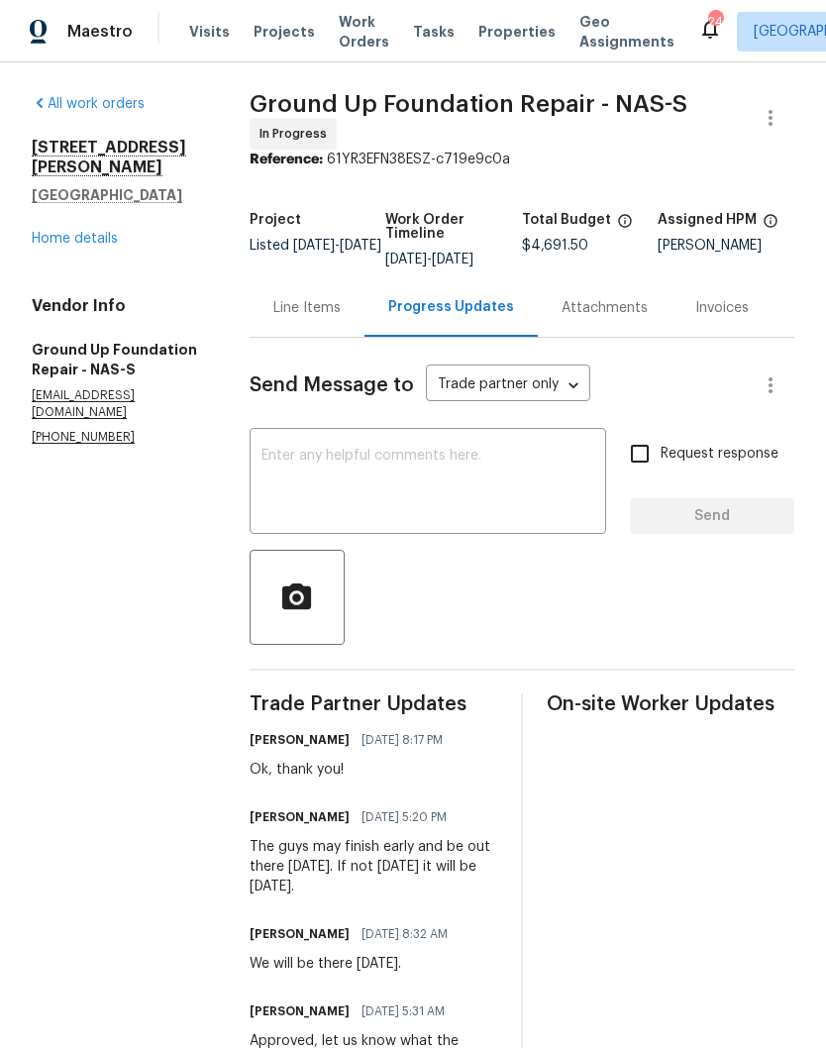
click at [101, 232] on link "Home details" at bounding box center [75, 239] width 86 height 14
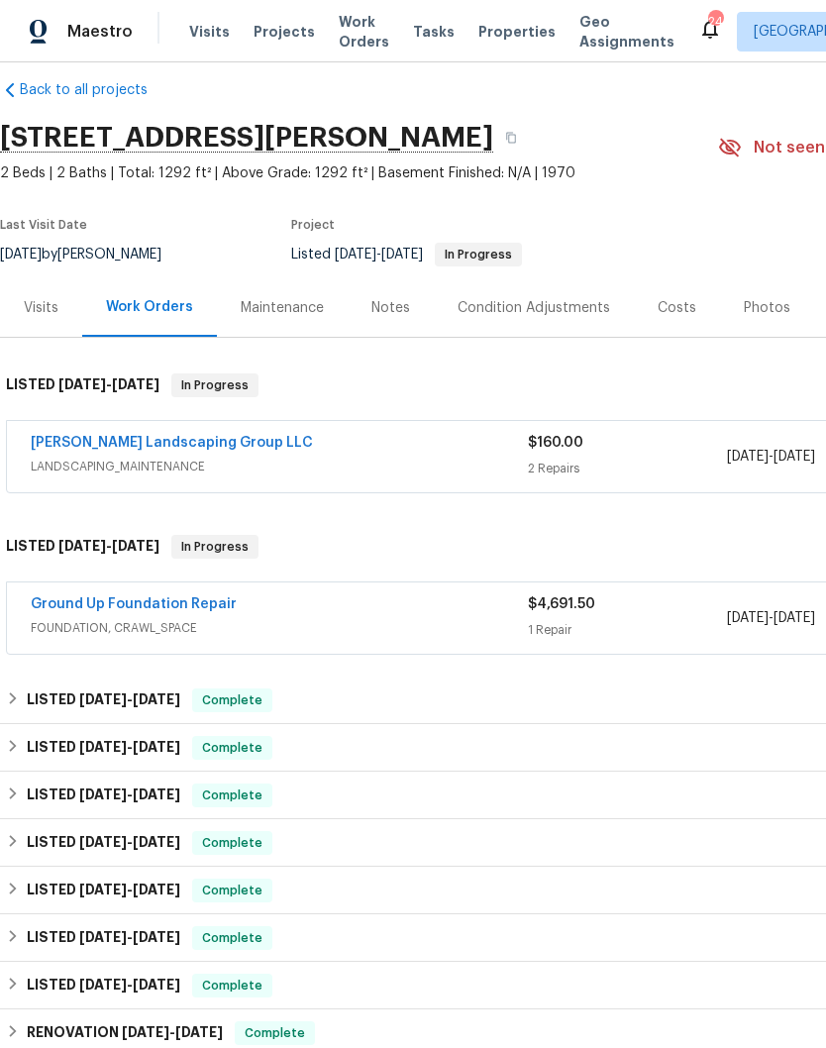
scroll to position [23, 0]
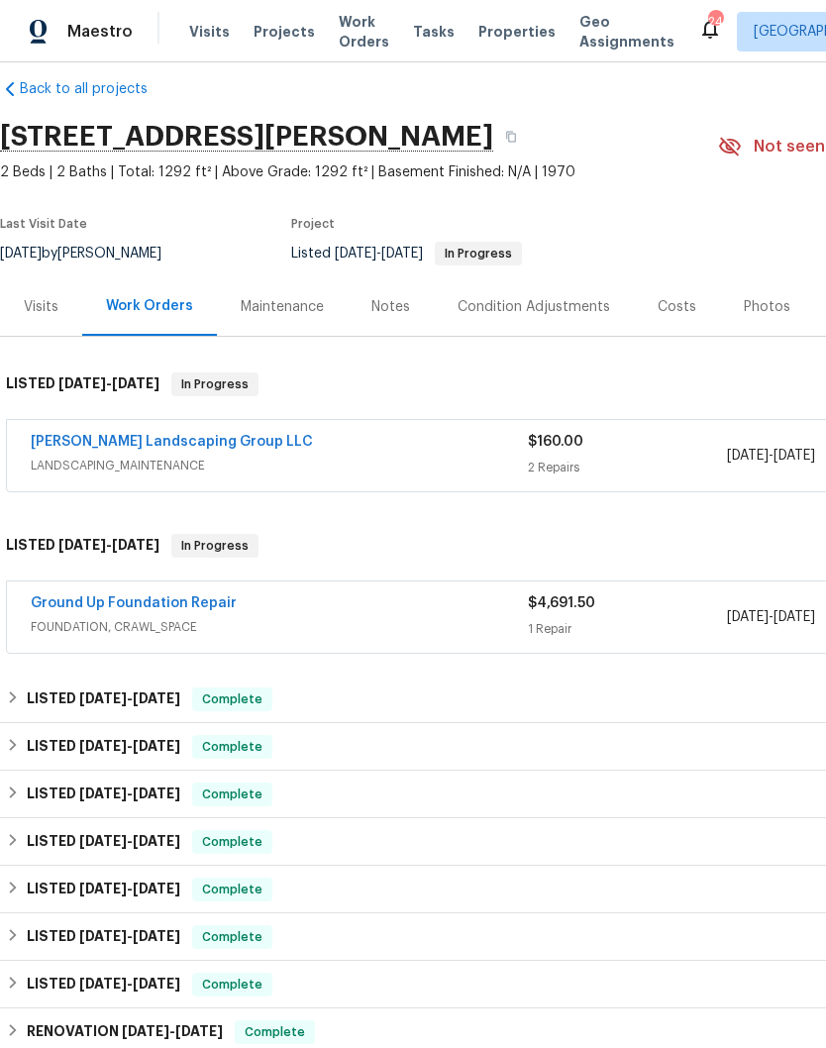
click at [181, 439] on link "[PERSON_NAME] Landscaping Group LLC" at bounding box center [172, 442] width 282 height 14
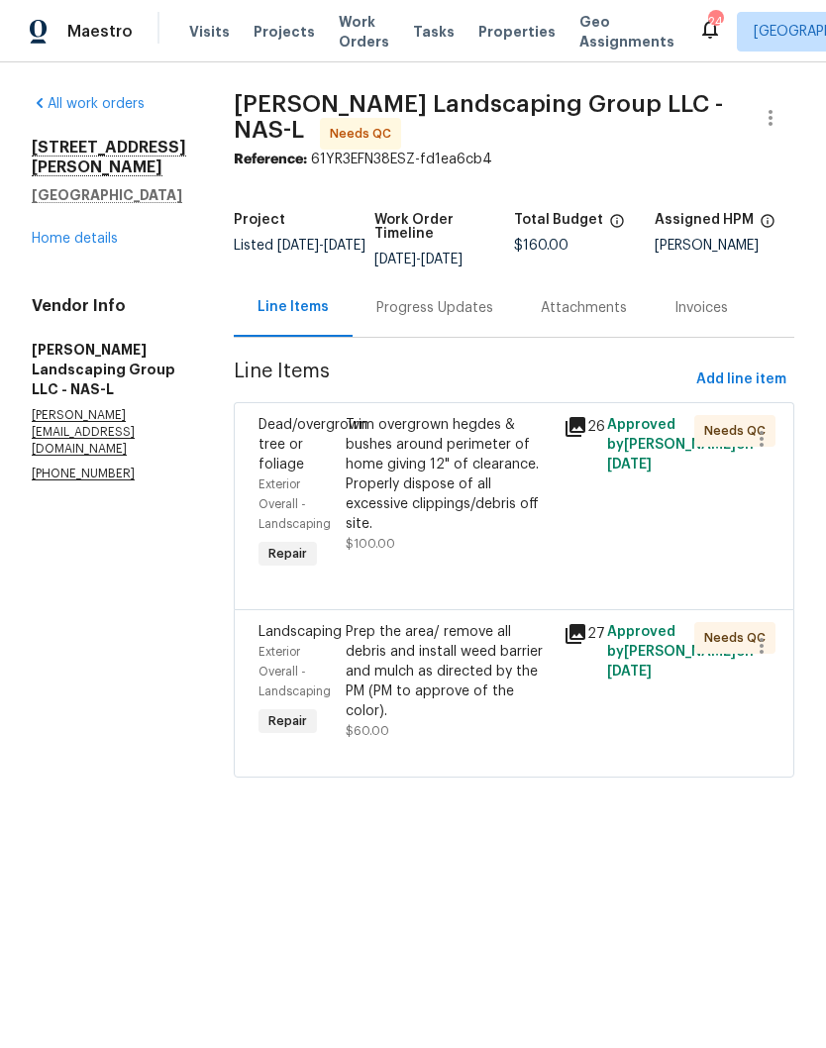
click at [506, 444] on div "Trim overgrown hegdes & bushes around perimeter of home giving 12" of clearance…" at bounding box center [449, 474] width 206 height 119
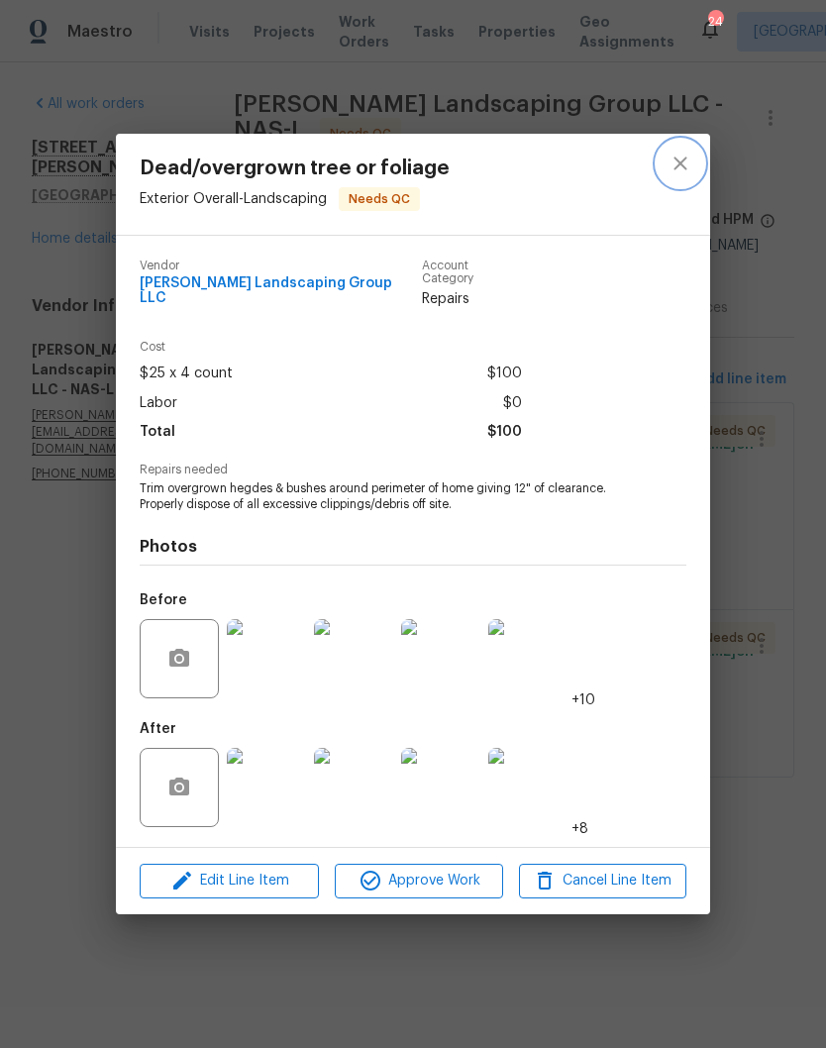
click at [685, 171] on icon "close" at bounding box center [680, 164] width 24 height 24
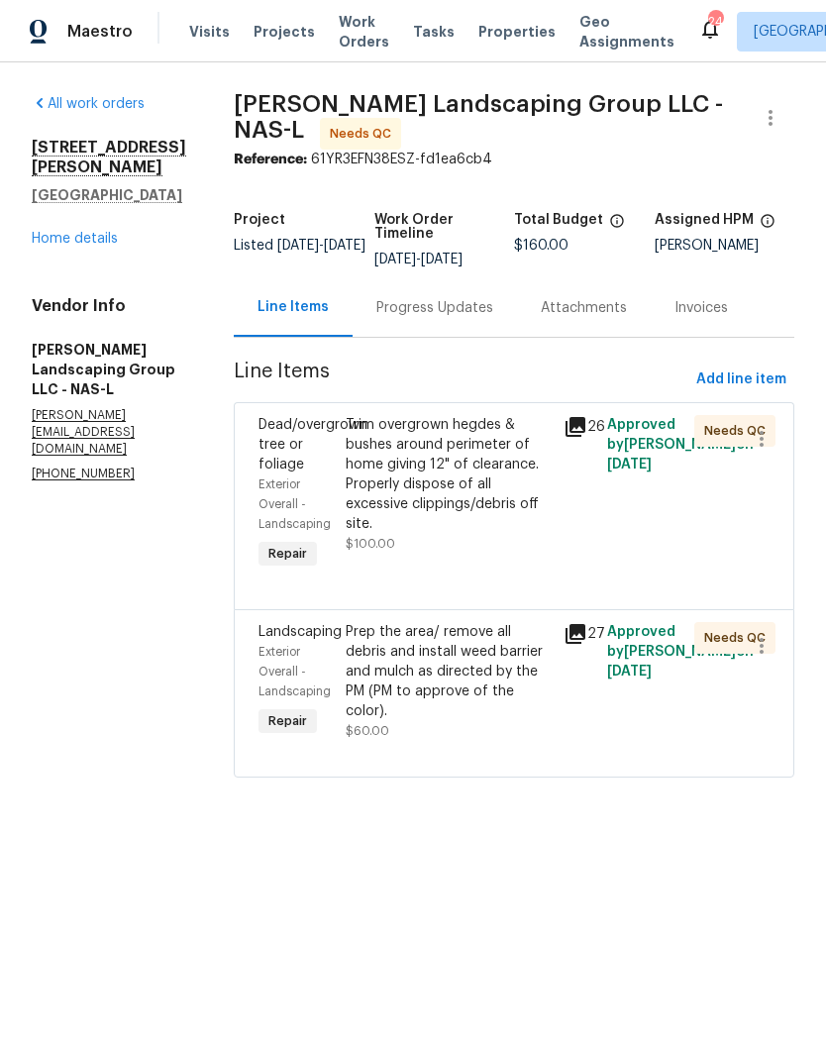
click at [80, 232] on link "Home details" at bounding box center [75, 239] width 86 height 14
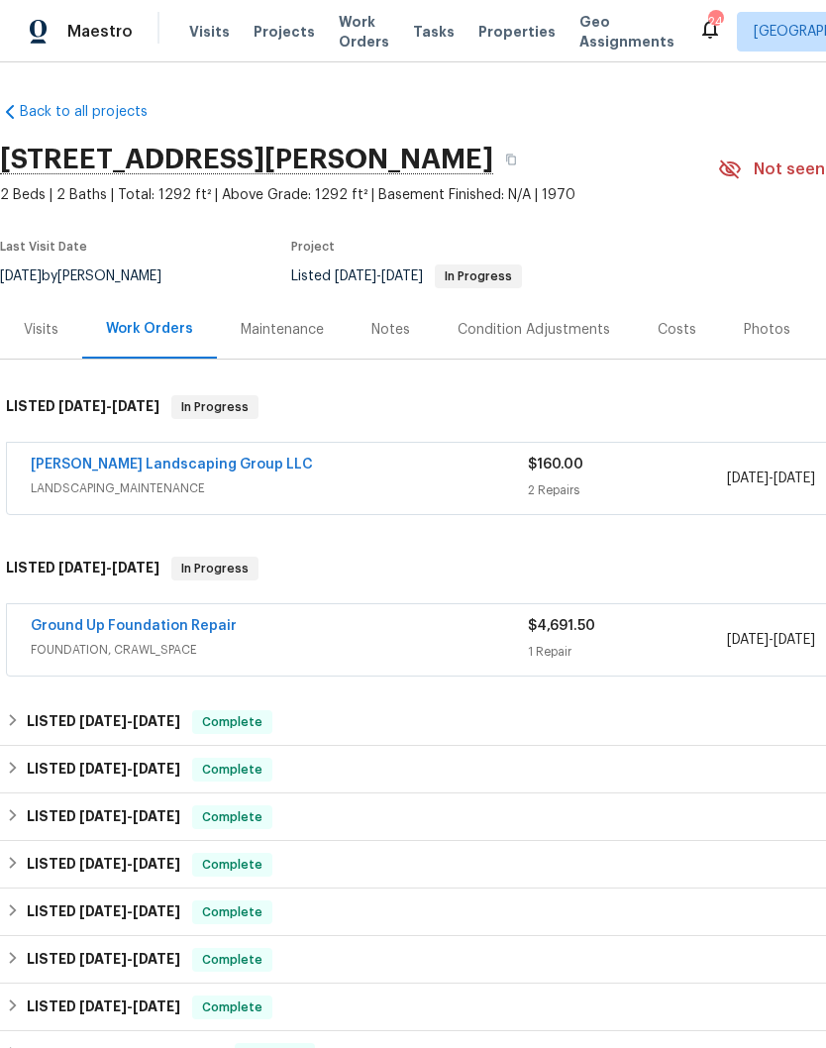
click at [765, 327] on div "Photos" at bounding box center [767, 330] width 47 height 20
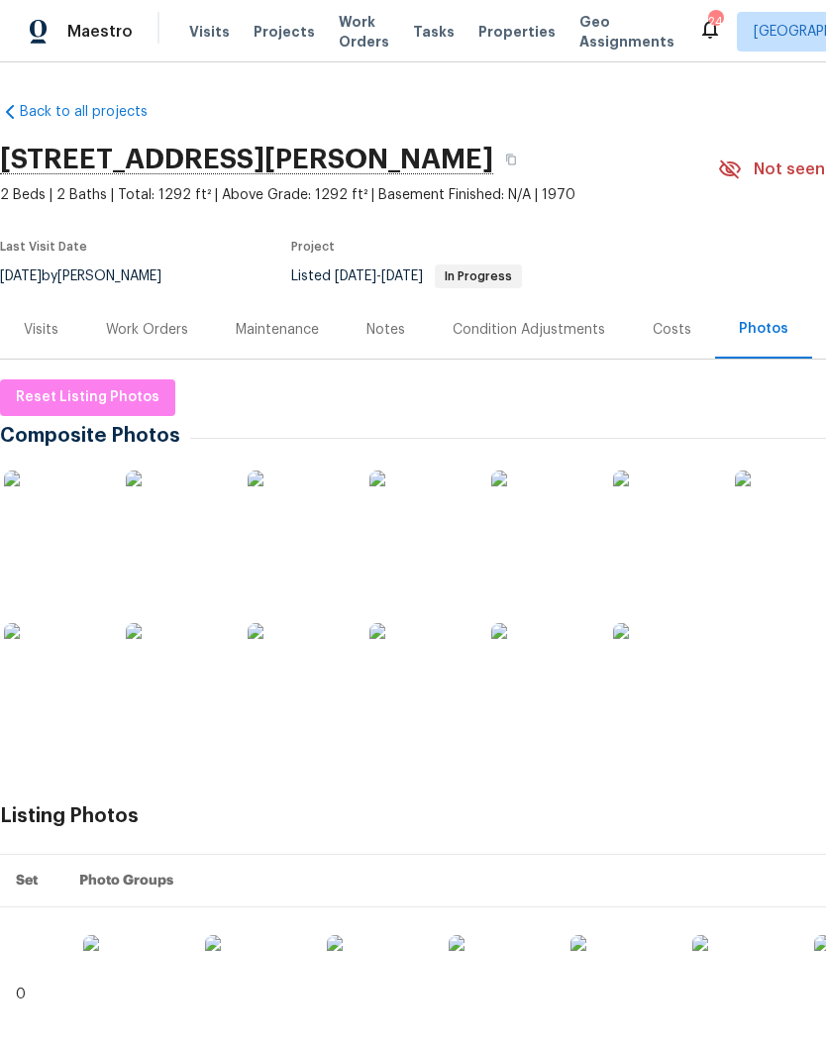
click at [63, 529] on img at bounding box center [53, 519] width 99 height 99
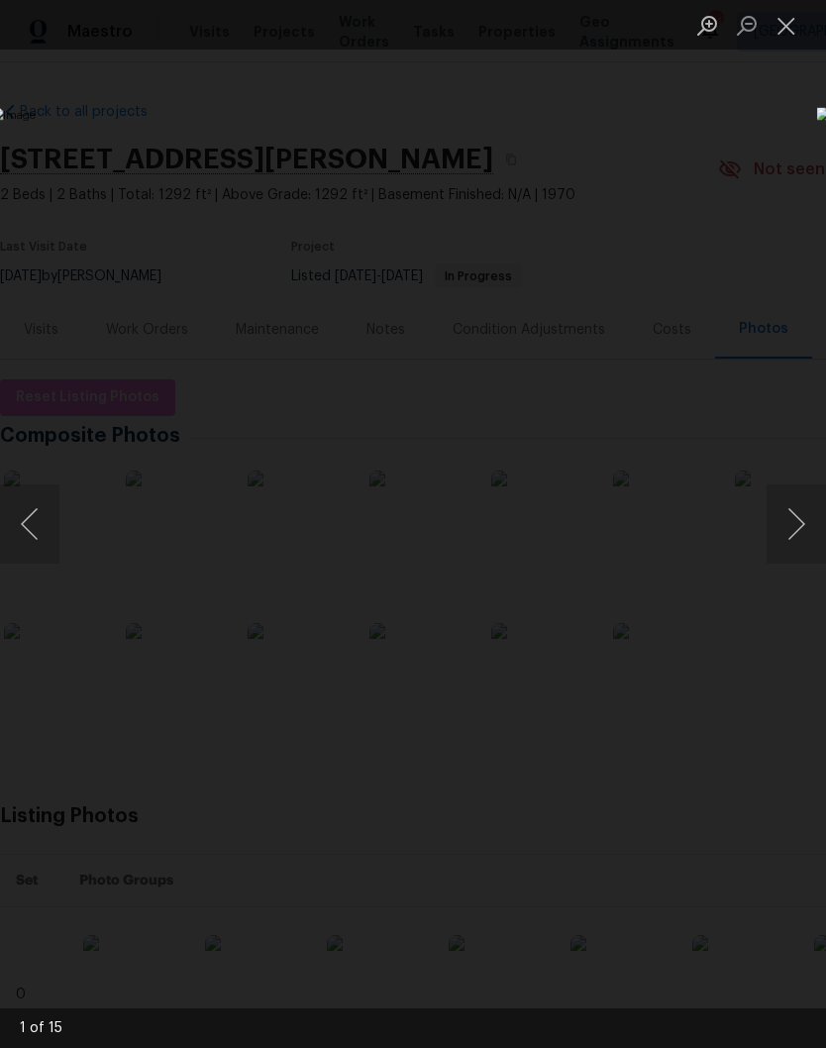
click at [802, 525] on button "Next image" at bounding box center [795, 523] width 59 height 79
click at [802, 530] on button "Next image" at bounding box center [795, 523] width 59 height 79
click at [804, 531] on button "Next image" at bounding box center [795, 523] width 59 height 79
click at [801, 529] on button "Next image" at bounding box center [795, 523] width 59 height 79
click at [804, 529] on button "Next image" at bounding box center [795, 523] width 59 height 79
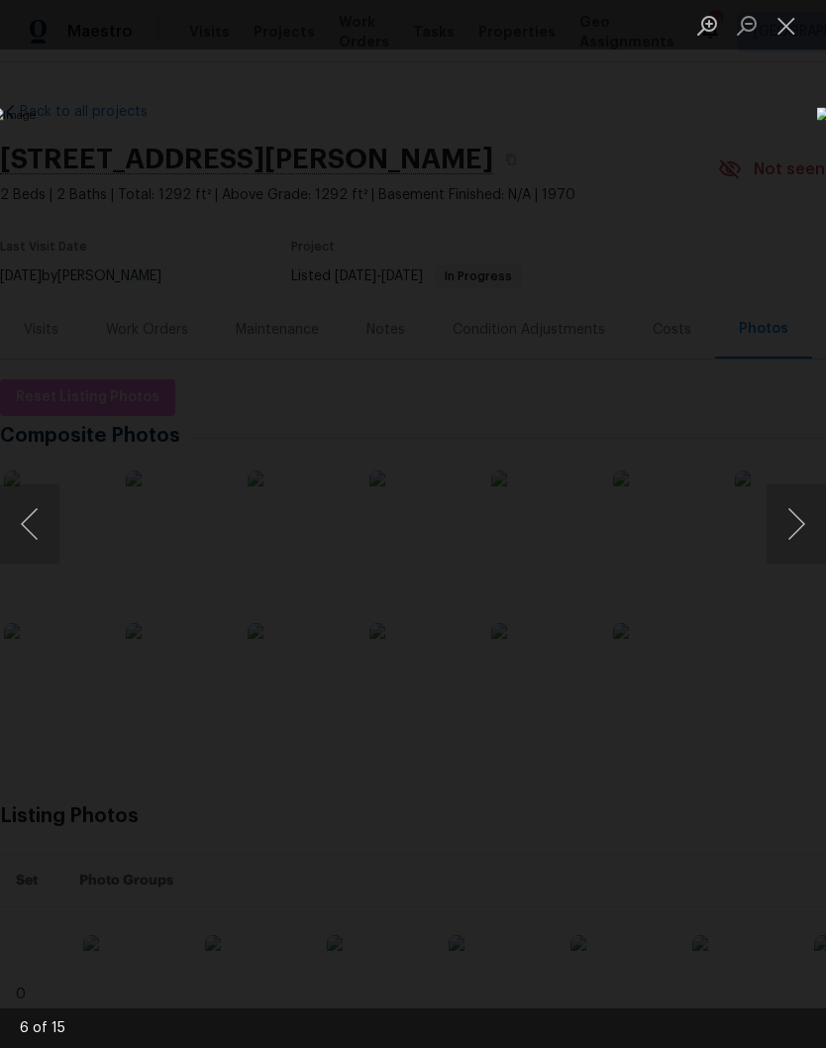
click at [804, 532] on button "Next image" at bounding box center [795, 523] width 59 height 79
click at [805, 540] on button "Next image" at bounding box center [795, 523] width 59 height 79
click at [805, 535] on button "Next image" at bounding box center [795, 523] width 59 height 79
click at [805, 531] on button "Next image" at bounding box center [795, 523] width 59 height 79
click at [802, 534] on button "Next image" at bounding box center [795, 523] width 59 height 79
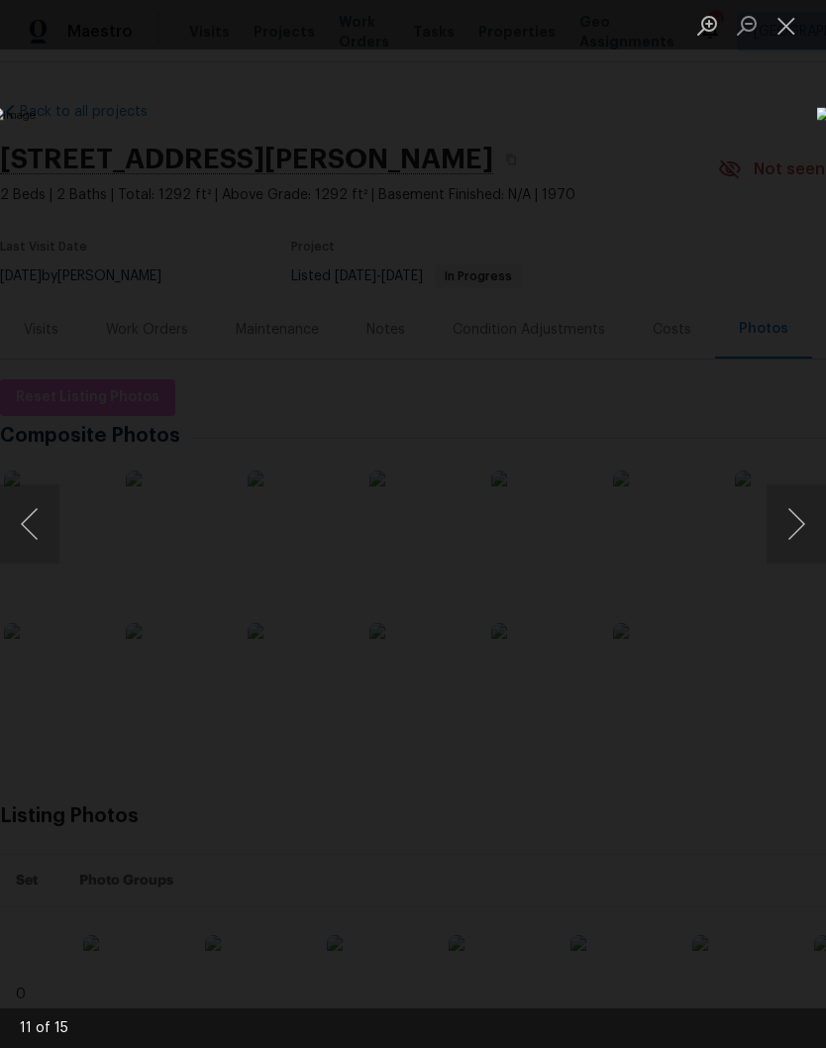
click at [803, 534] on button "Next image" at bounding box center [795, 523] width 59 height 79
click at [802, 539] on button "Next image" at bounding box center [795, 523] width 59 height 79
click at [804, 541] on button "Next image" at bounding box center [795, 523] width 59 height 79
click at [36, 524] on button "Previous image" at bounding box center [29, 523] width 59 height 79
click at [35, 523] on button "Previous image" at bounding box center [29, 523] width 59 height 79
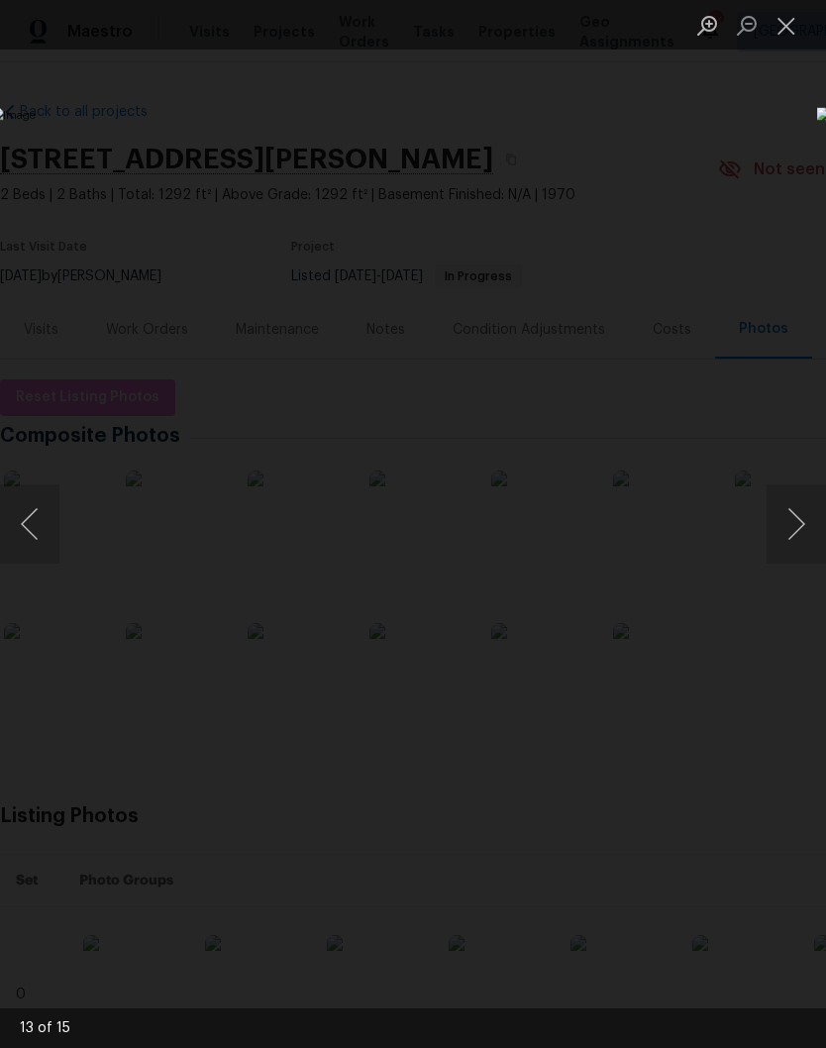
click at [49, 527] on button "Previous image" at bounding box center [29, 523] width 59 height 79
click at [49, 526] on button "Previous image" at bounding box center [29, 523] width 59 height 79
click at [48, 537] on button "Previous image" at bounding box center [29, 523] width 59 height 79
click at [48, 539] on button "Previous image" at bounding box center [29, 523] width 59 height 79
click at [37, 528] on button "Previous image" at bounding box center [29, 523] width 59 height 79
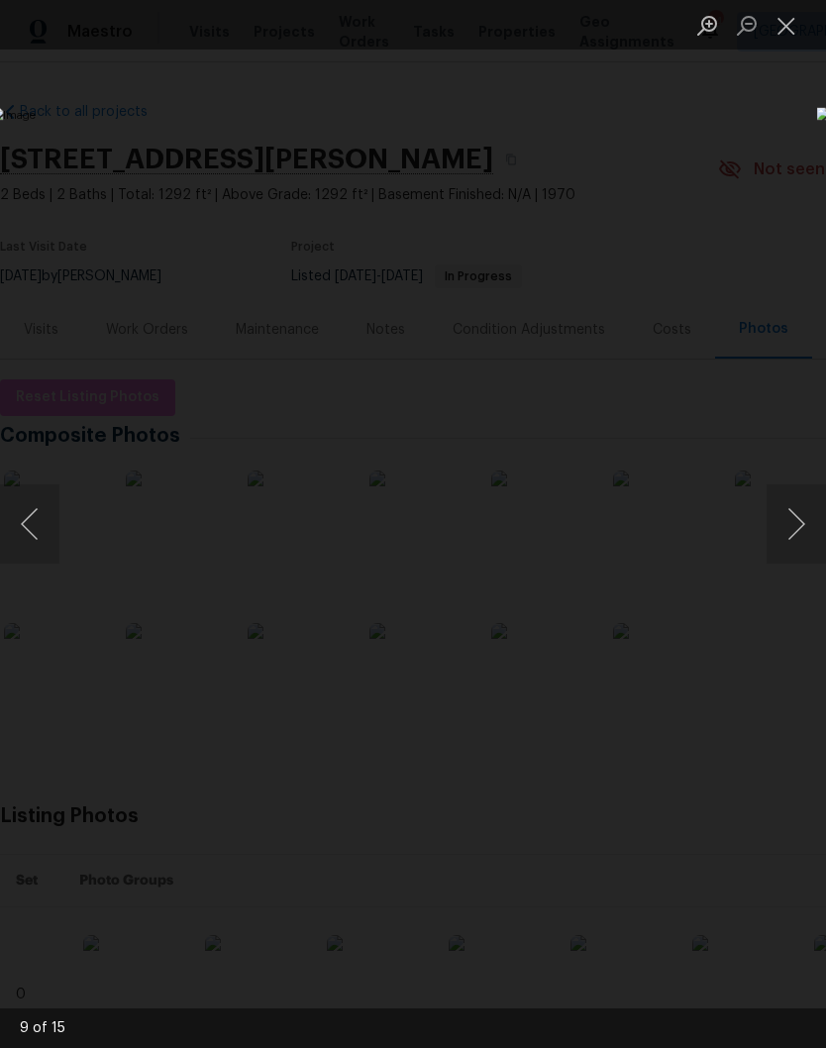
click at [44, 520] on button "Previous image" at bounding box center [29, 523] width 59 height 79
click at [33, 534] on button "Previous image" at bounding box center [29, 523] width 59 height 79
click at [39, 531] on button "Previous image" at bounding box center [29, 523] width 59 height 79
click at [37, 537] on button "Previous image" at bounding box center [29, 523] width 59 height 79
click at [790, 36] on button "Close lightbox" at bounding box center [786, 25] width 40 height 35
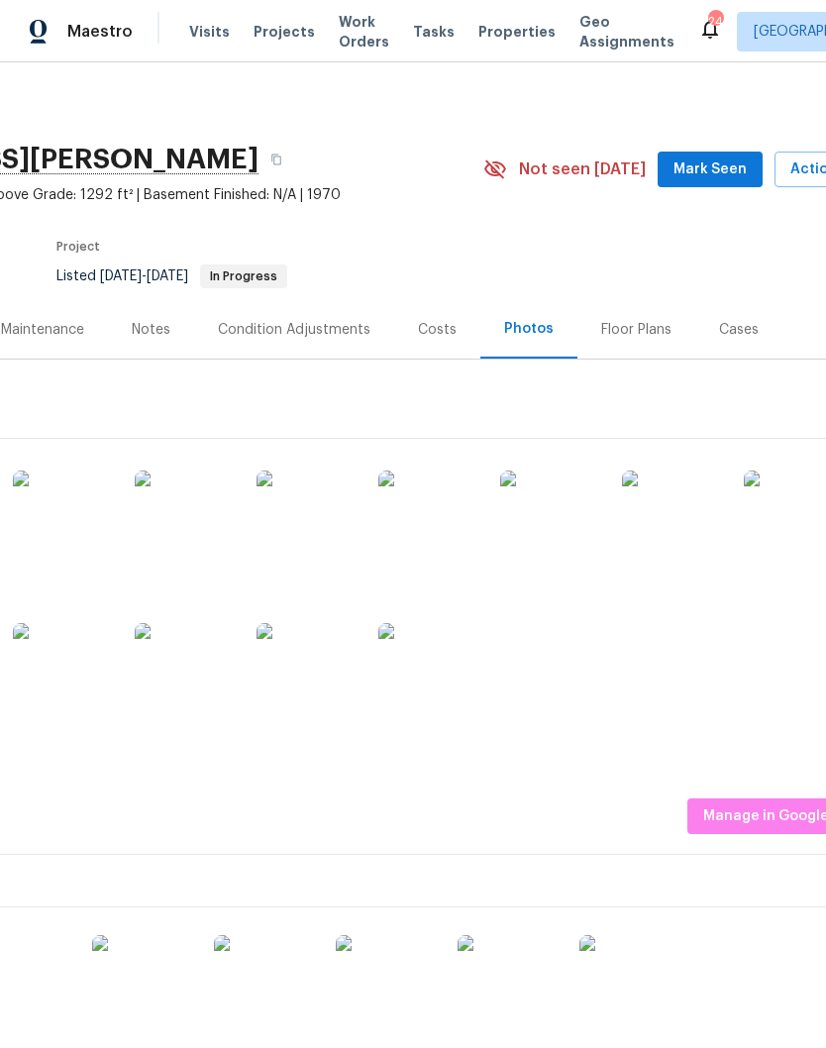
scroll to position [0, 235]
click at [724, 170] on span "Mark Seen" at bounding box center [709, 169] width 73 height 25
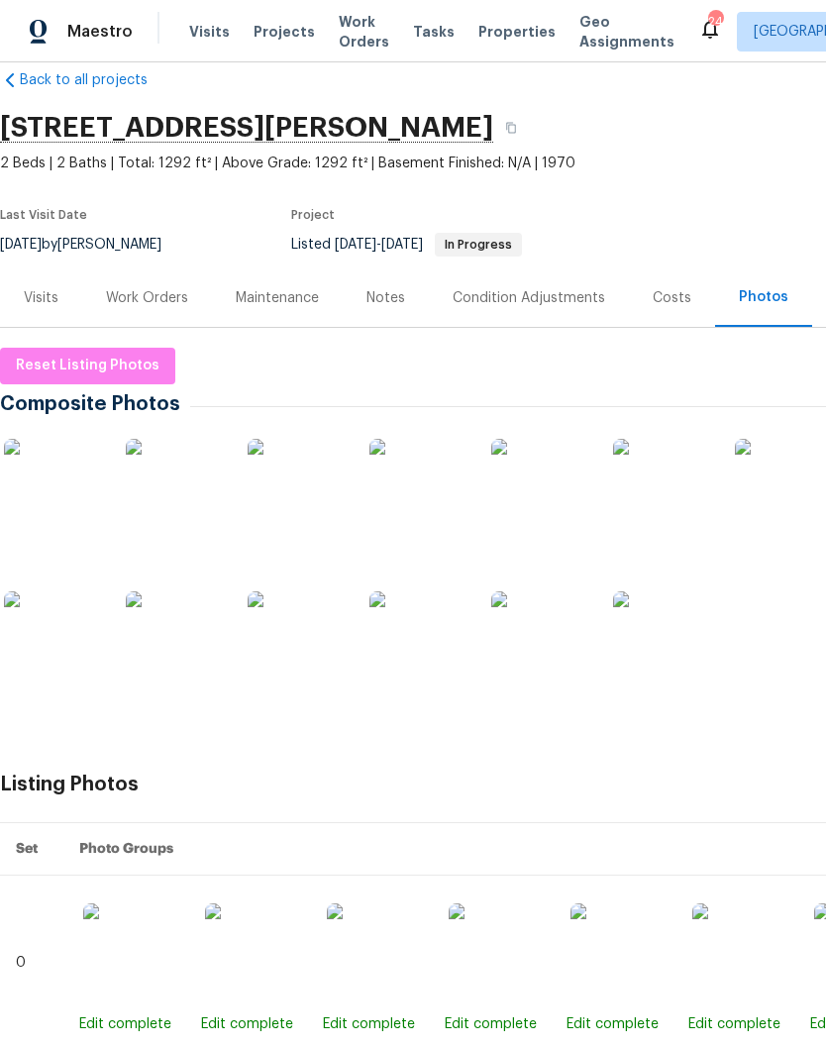
scroll to position [33, 0]
click at [163, 294] on div "Work Orders" at bounding box center [147, 297] width 82 height 20
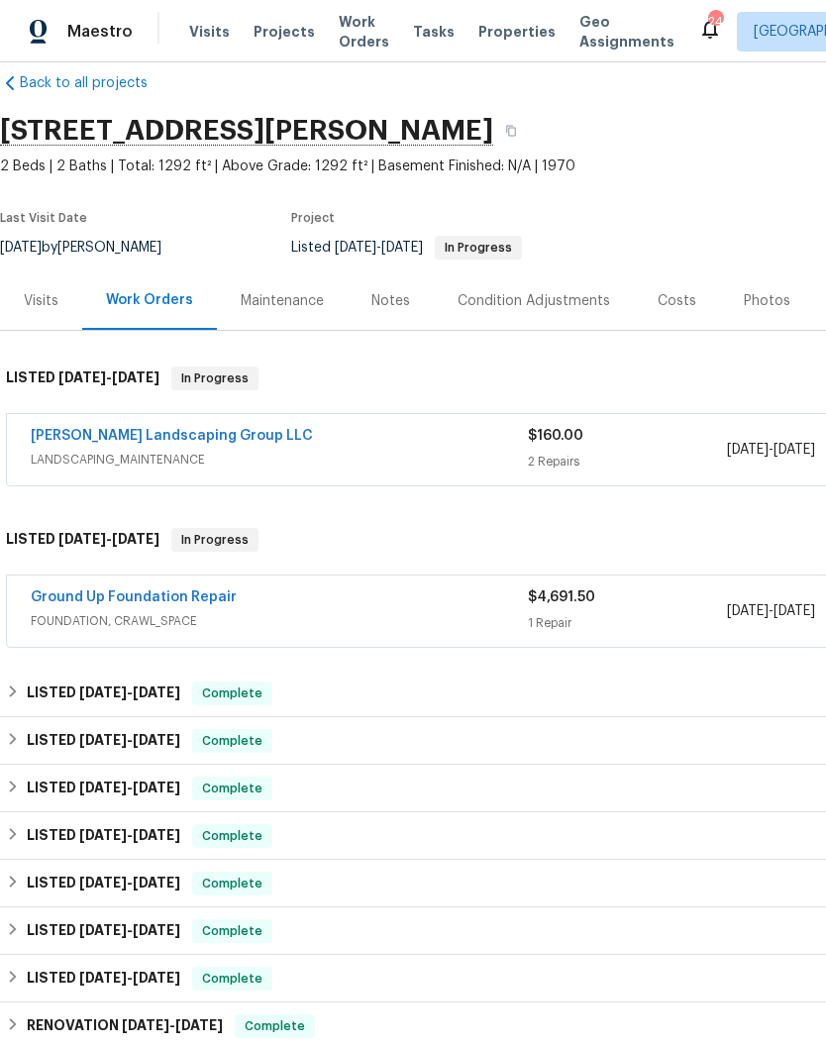
scroll to position [29, 0]
click at [400, 296] on div "Notes" at bounding box center [390, 301] width 39 height 20
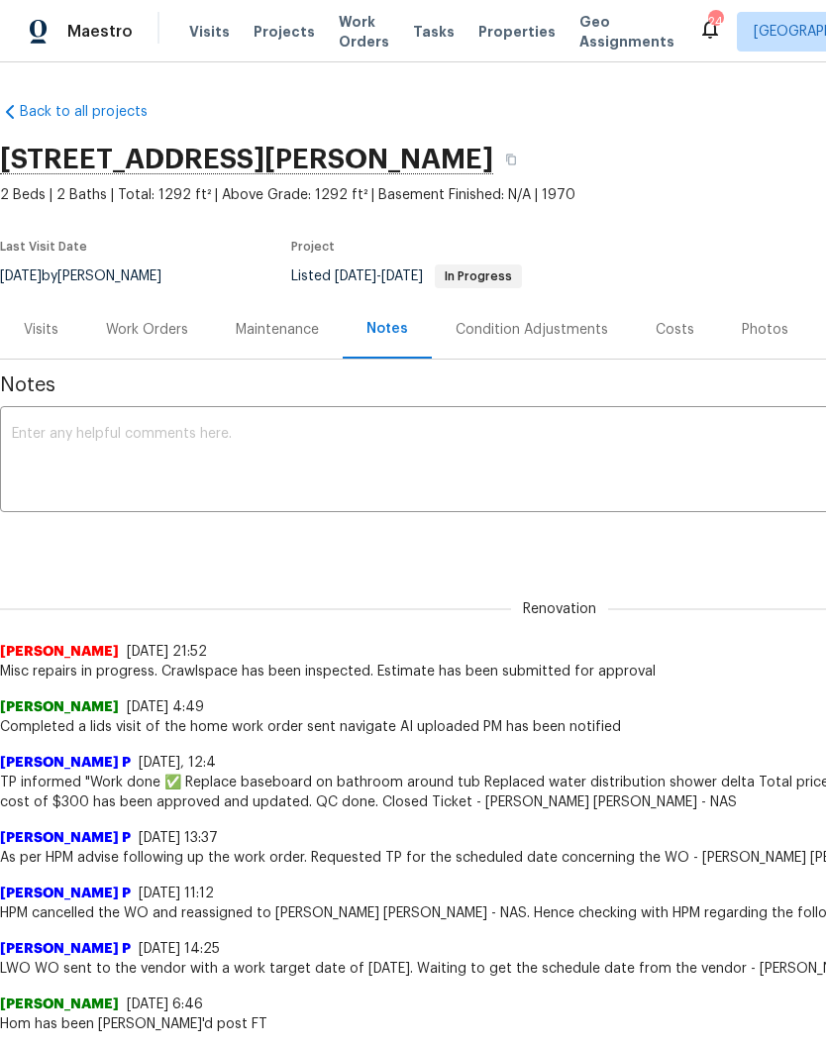
click at [163, 324] on div "Work Orders" at bounding box center [147, 330] width 82 height 20
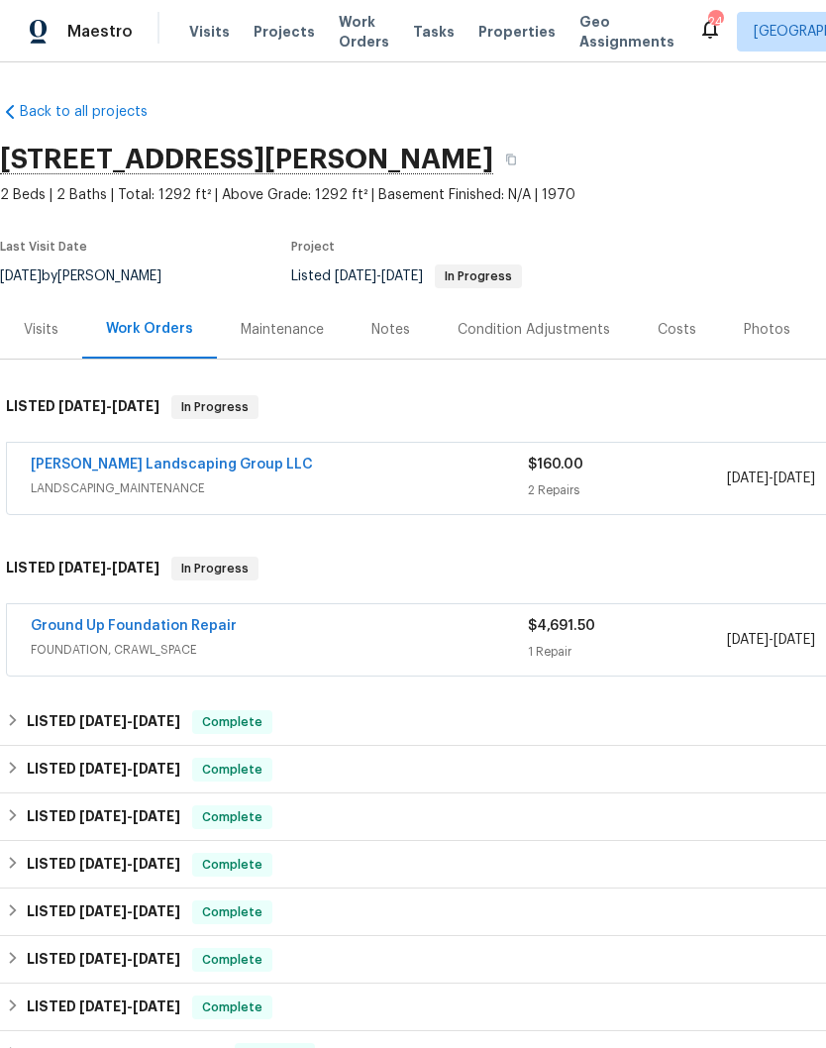
click at [187, 621] on link "Ground Up Foundation Repair" at bounding box center [134, 626] width 206 height 14
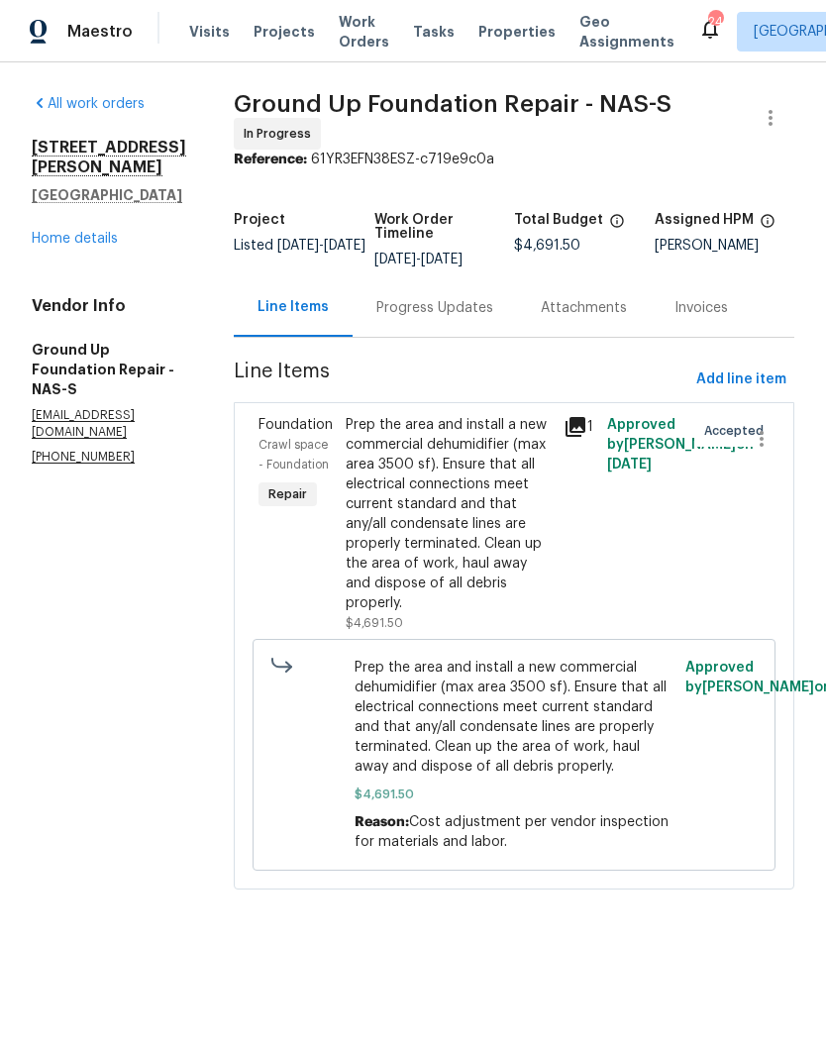
click at [425, 302] on div "Progress Updates" at bounding box center [434, 308] width 117 height 20
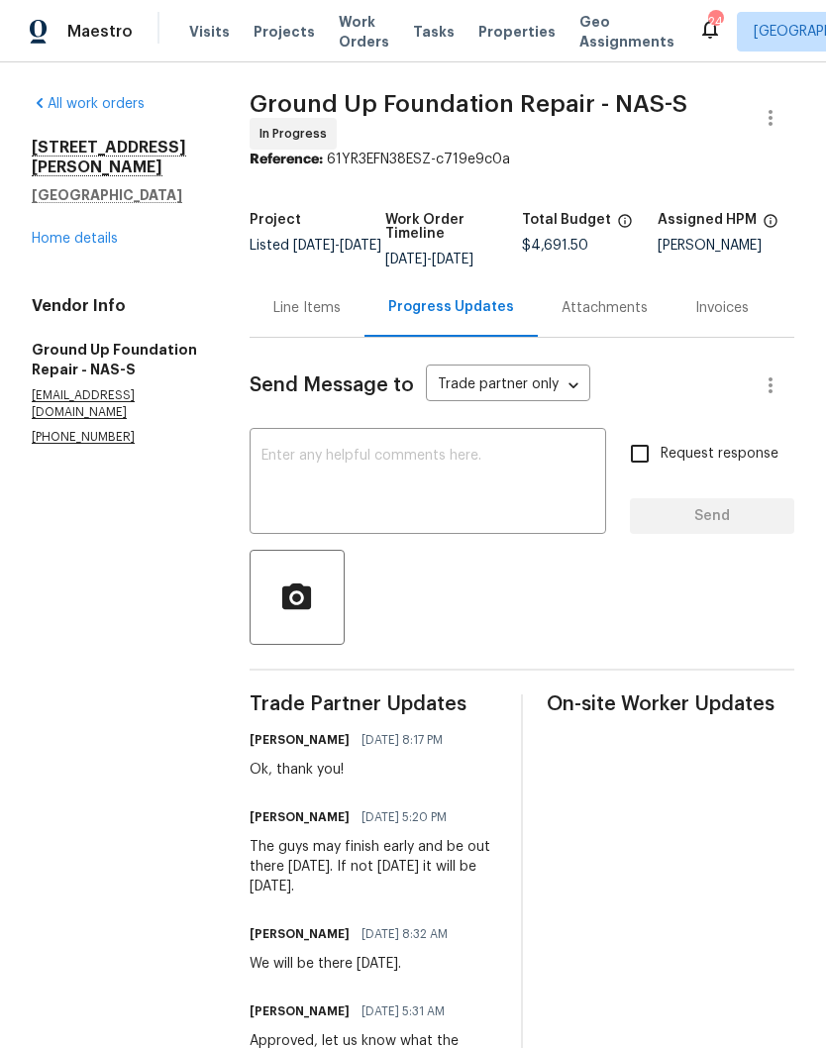
click at [99, 232] on link "Home details" at bounding box center [75, 239] width 86 height 14
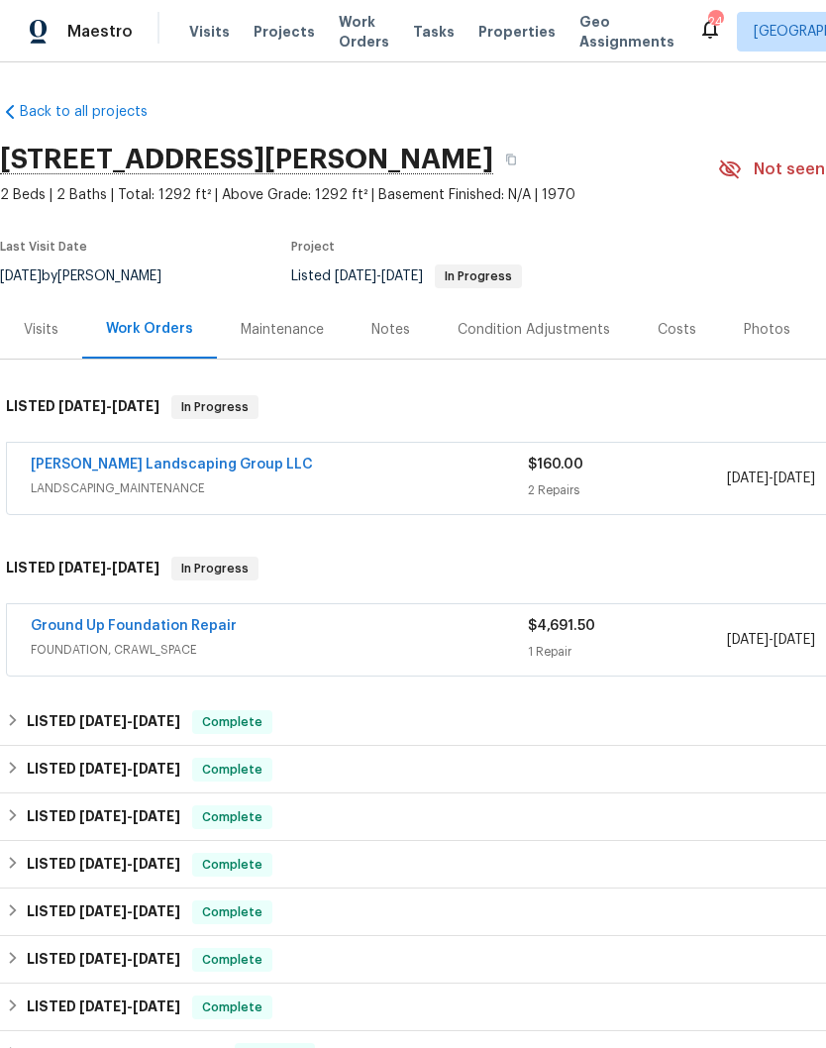
click at [391, 327] on div "Notes" at bounding box center [390, 330] width 39 height 20
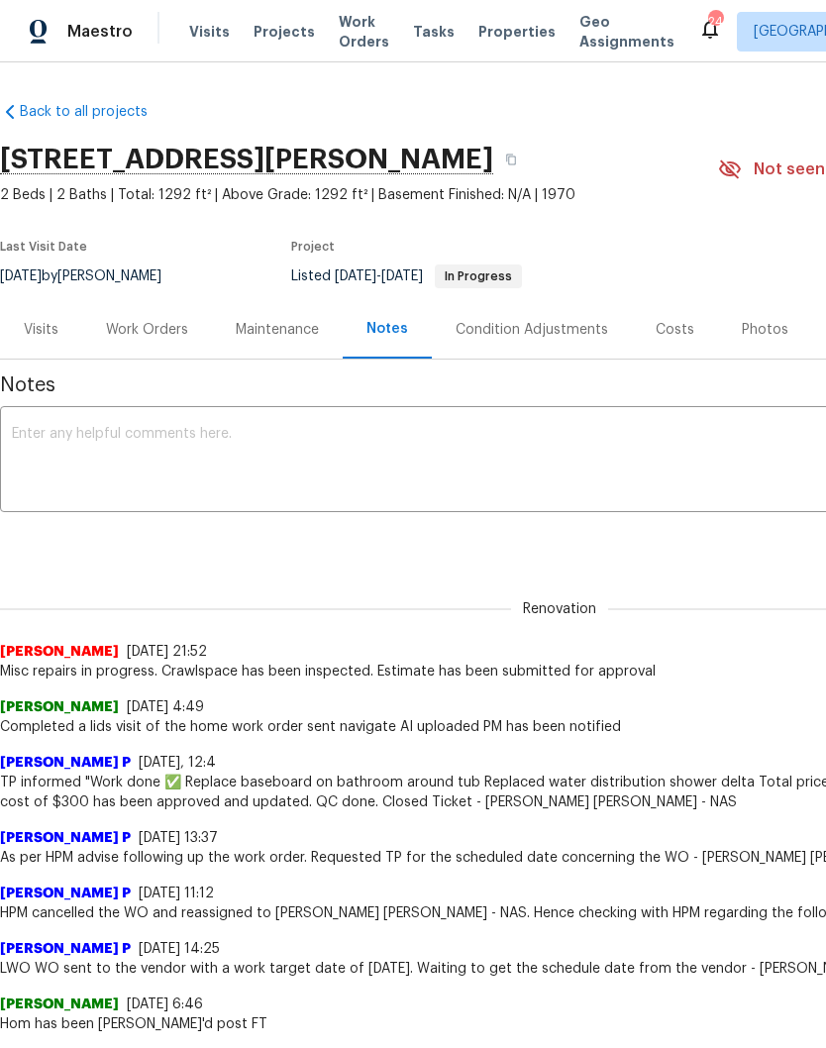
click at [311, 435] on textarea at bounding box center [559, 461] width 1095 height 69
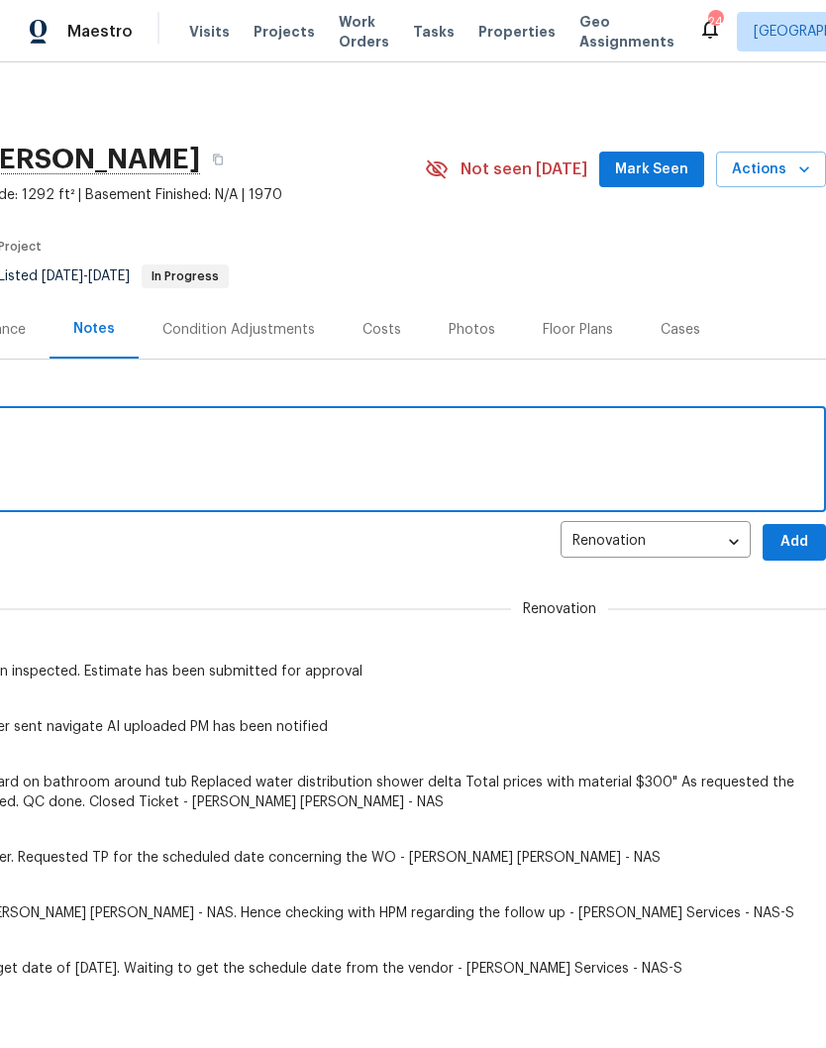
scroll to position [0, 293]
type textarea "Crawlspace is scheduled for 10/10."
click at [804, 534] on span "Add" at bounding box center [794, 542] width 32 height 25
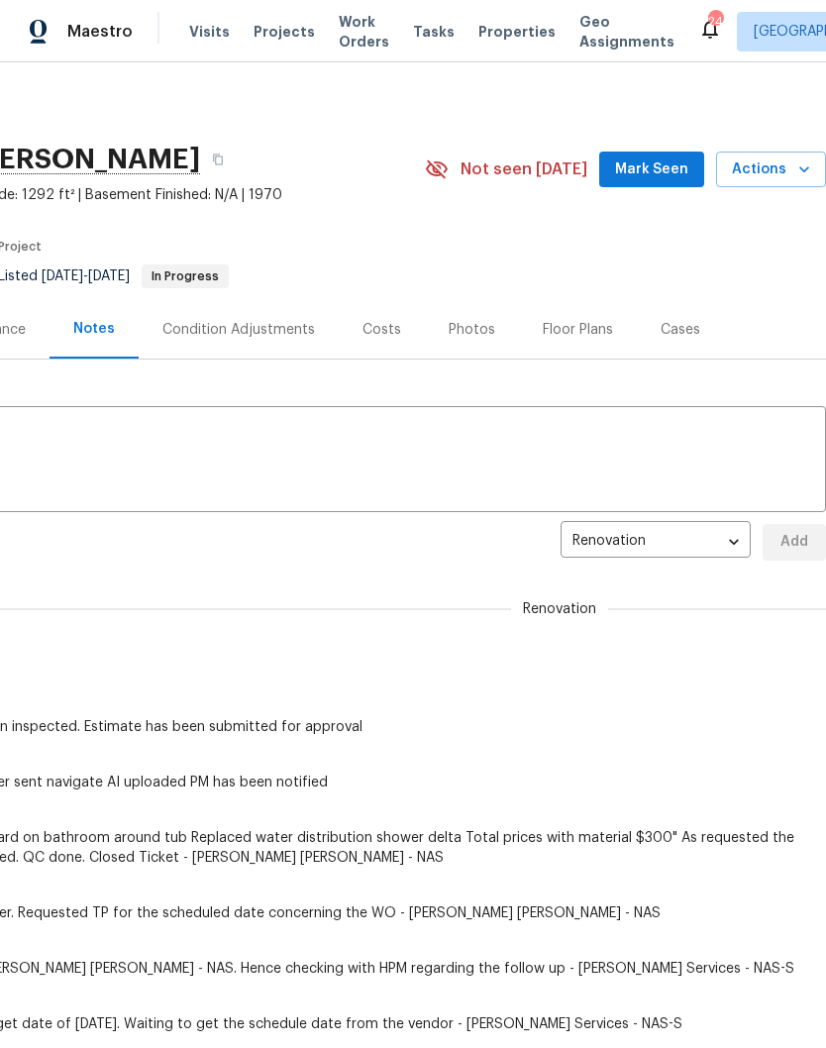
click at [678, 168] on span "Mark Seen" at bounding box center [651, 169] width 73 height 25
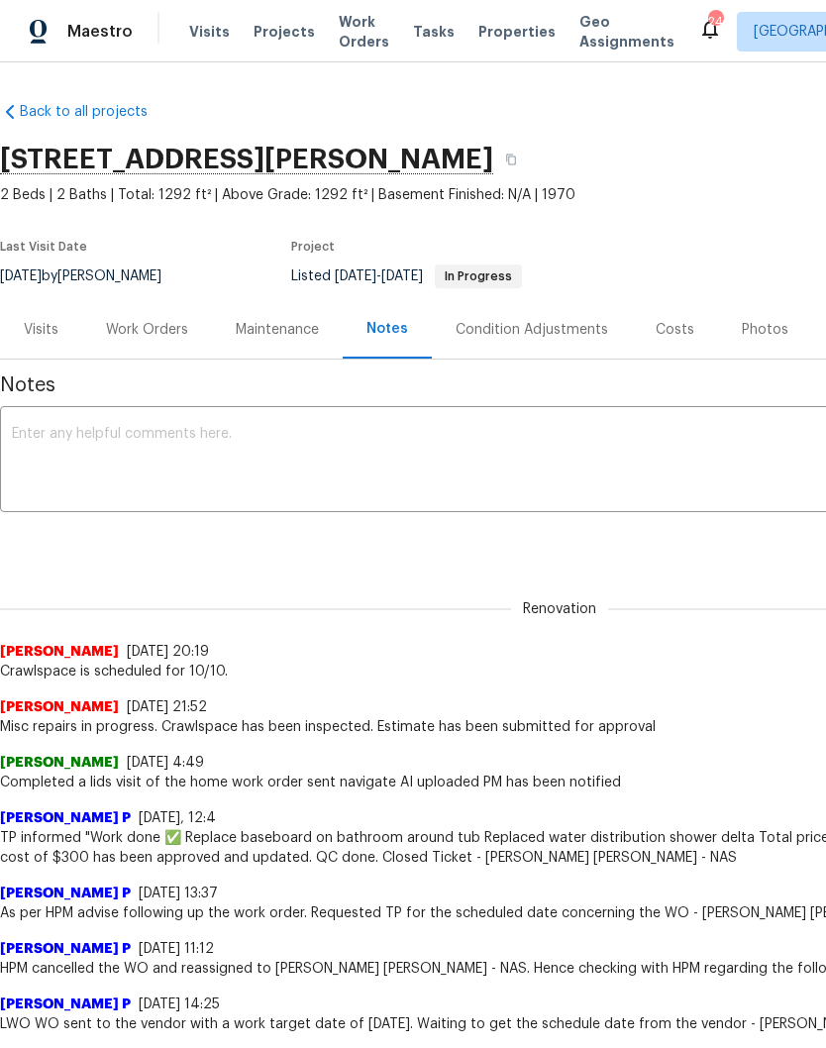
scroll to position [0, 0]
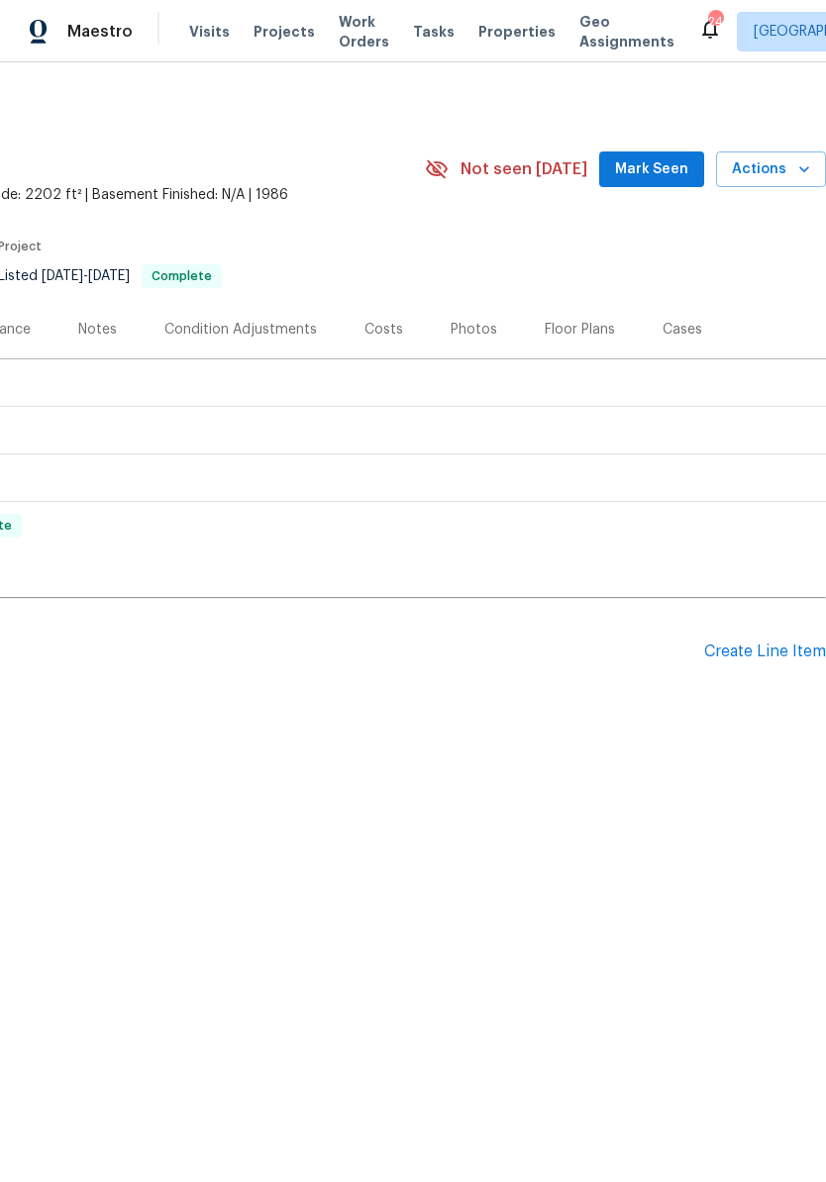
scroll to position [0, 293]
click at [667, 172] on span "Mark Seen" at bounding box center [651, 169] width 73 height 25
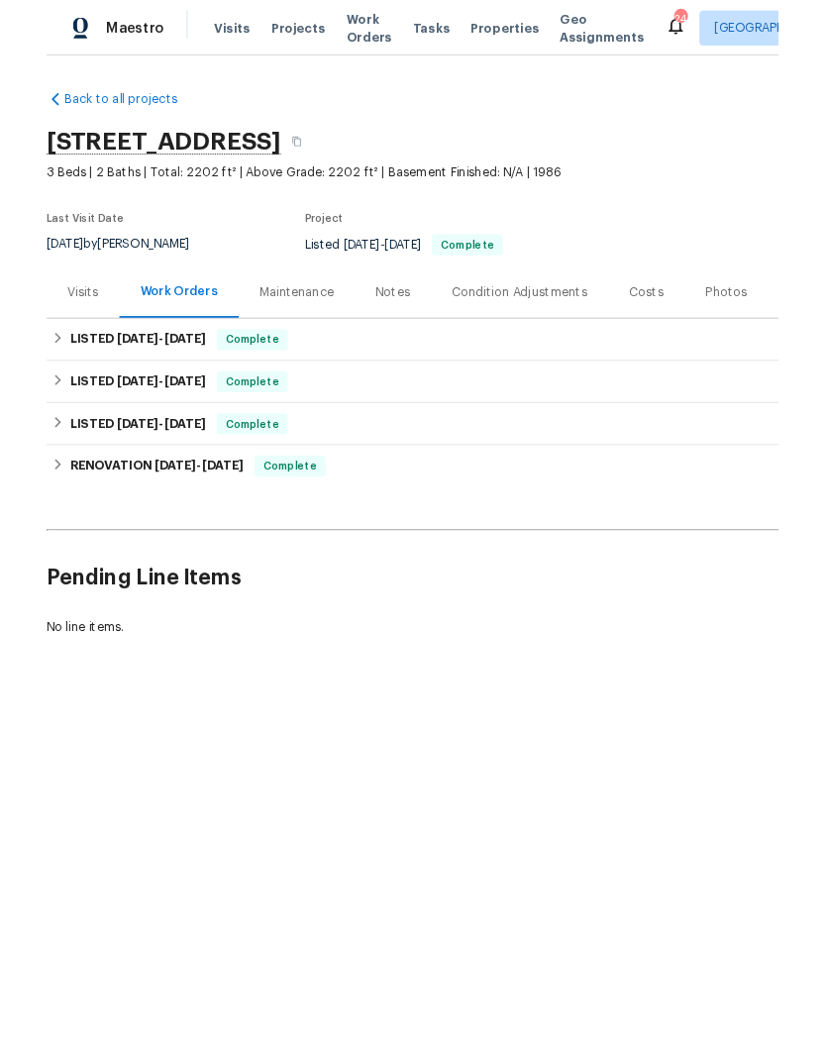
scroll to position [0, 0]
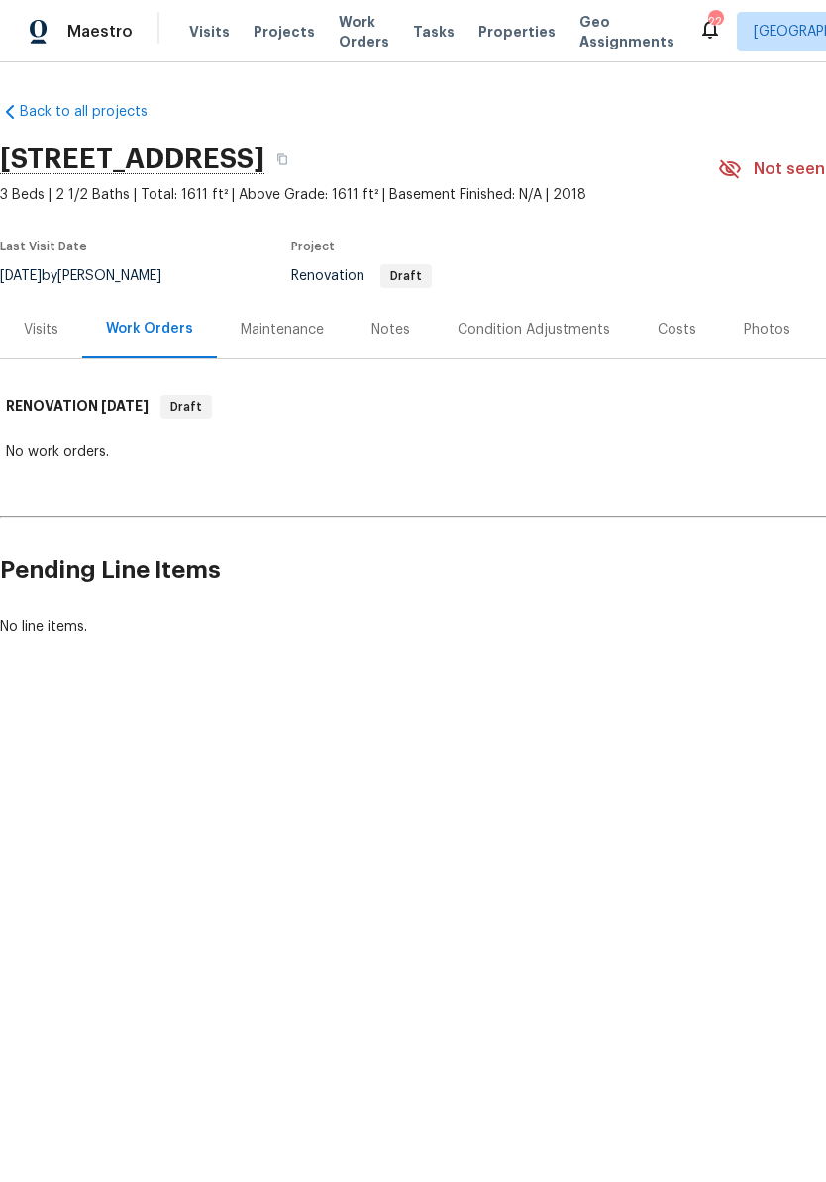
click at [500, 333] on div "Condition Adjustments" at bounding box center [533, 330] width 152 height 20
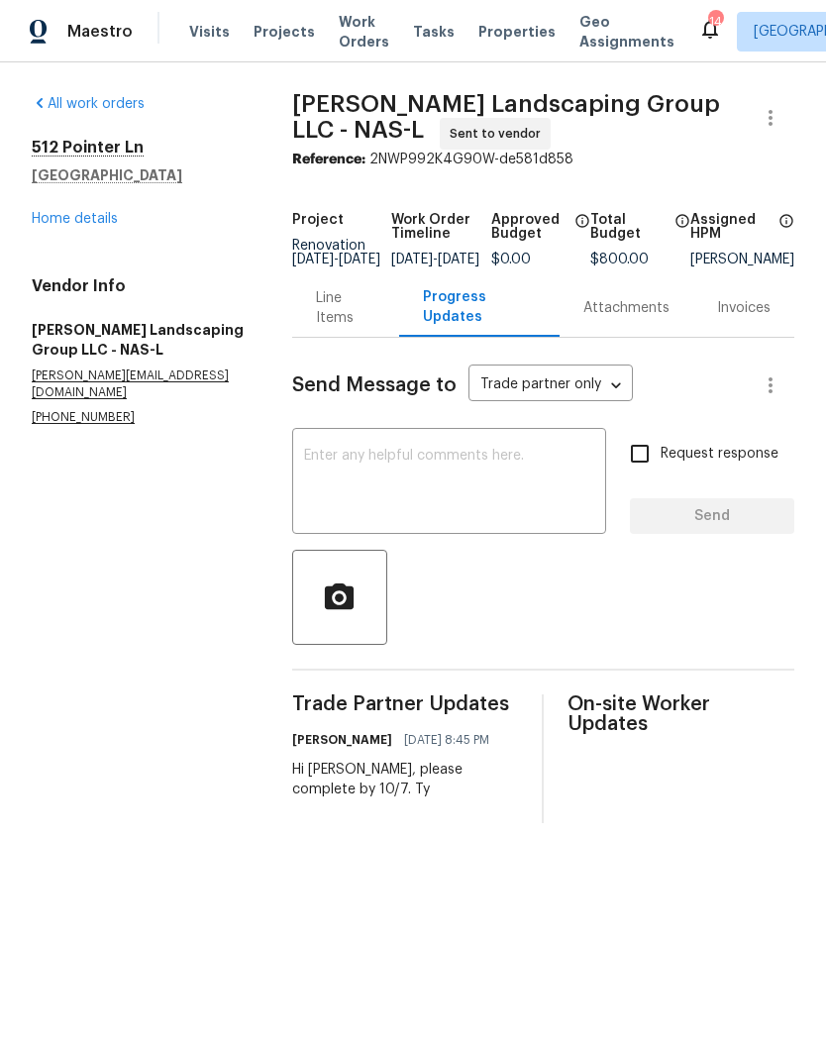
click at [95, 222] on link "Home details" at bounding box center [75, 219] width 86 height 14
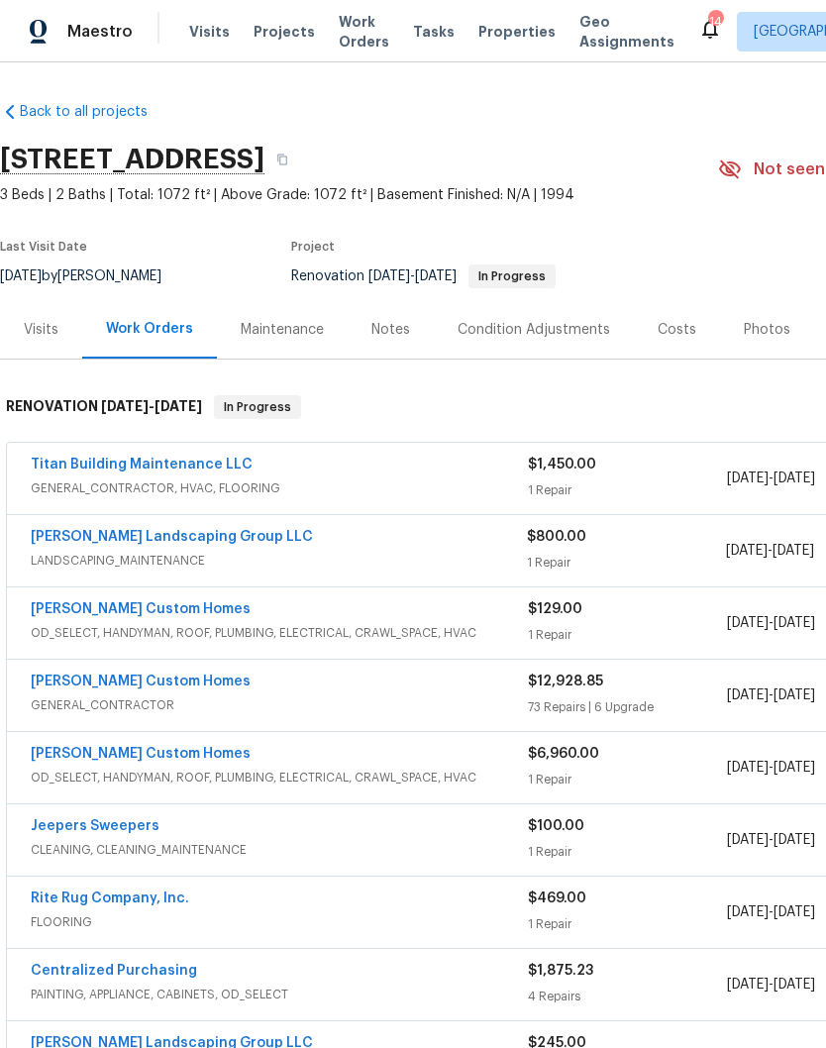
click at [211, 541] on link "[PERSON_NAME] Landscaping Group LLC" at bounding box center [172, 537] width 282 height 14
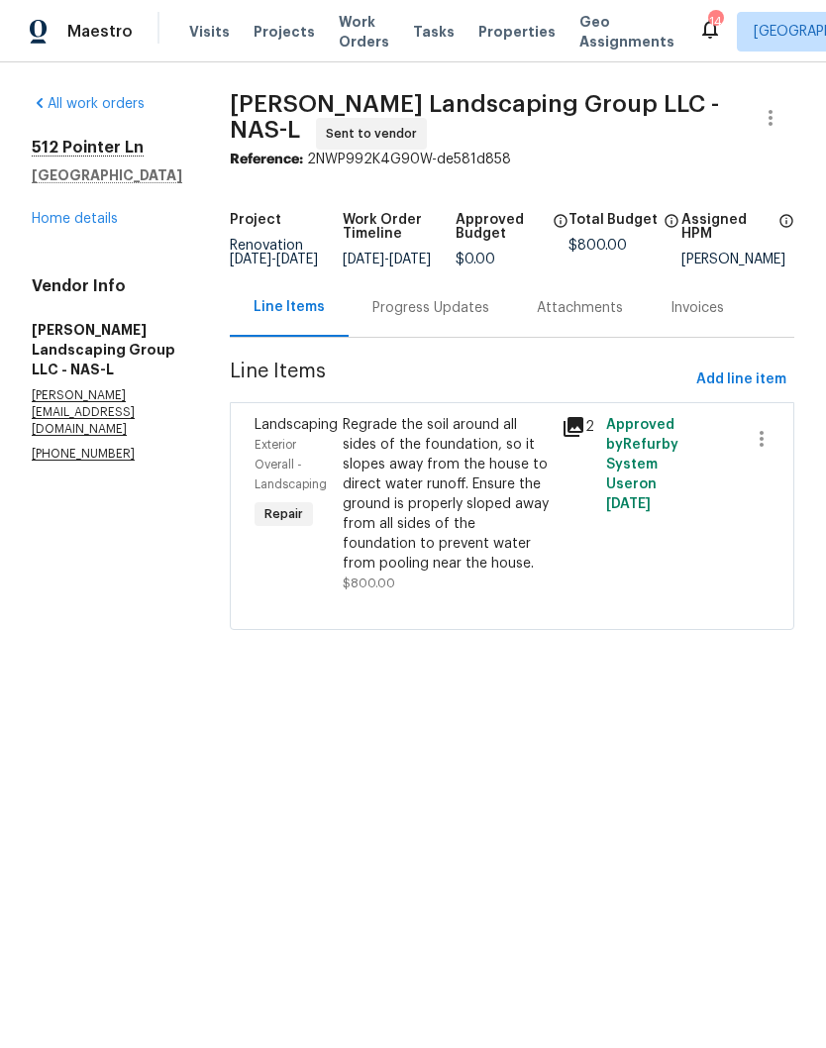
click at [489, 318] on div "Progress Updates" at bounding box center [430, 308] width 117 height 20
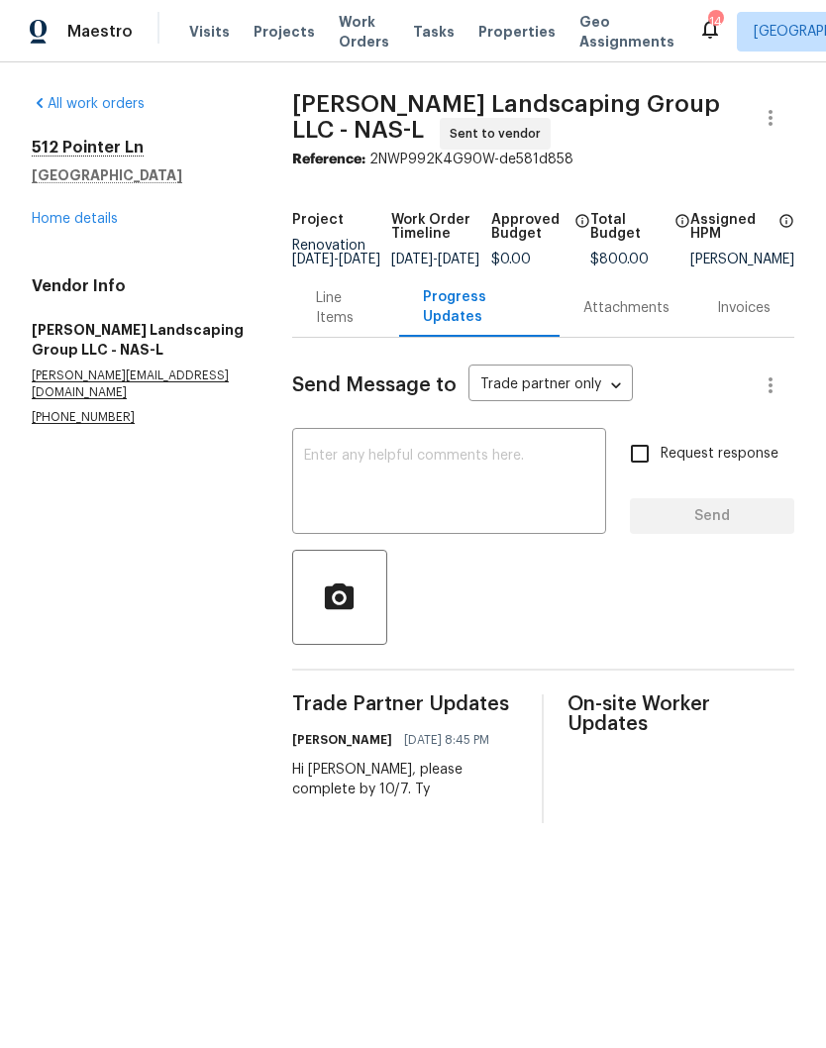
click at [427, 477] on textarea at bounding box center [449, 483] width 290 height 69
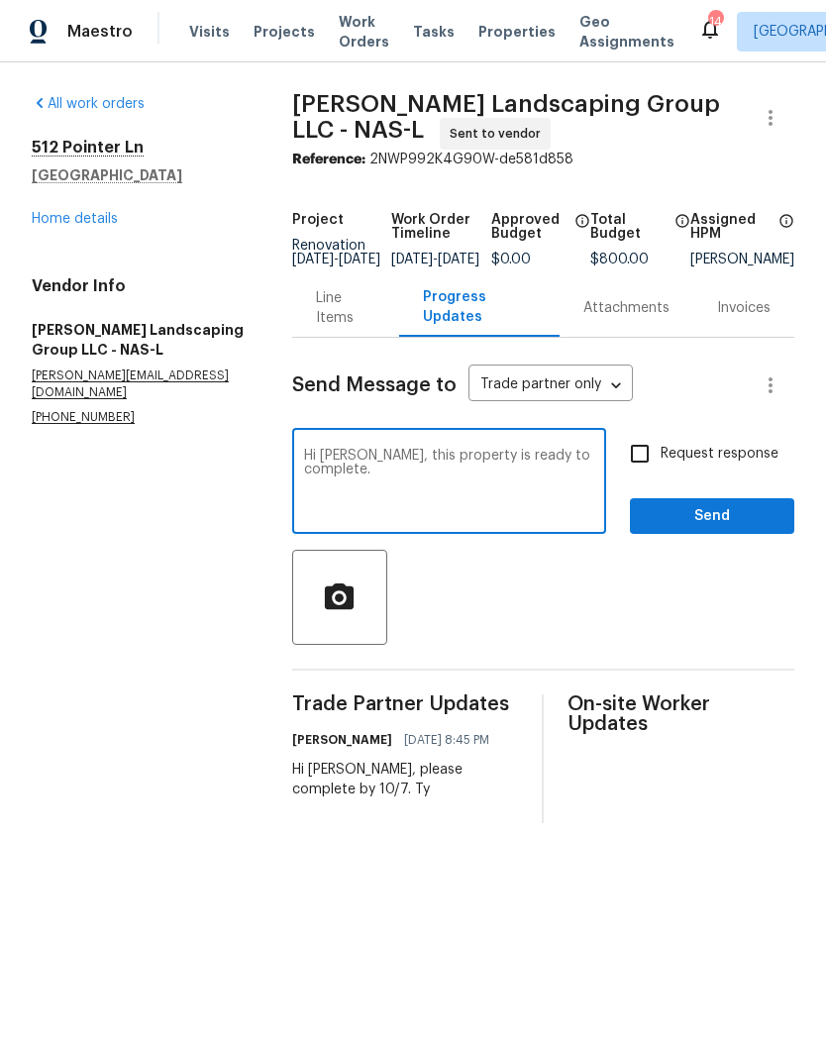
type textarea "Hi [PERSON_NAME], this property is ready to complete."
click at [725, 520] on span "Send" at bounding box center [712, 516] width 133 height 25
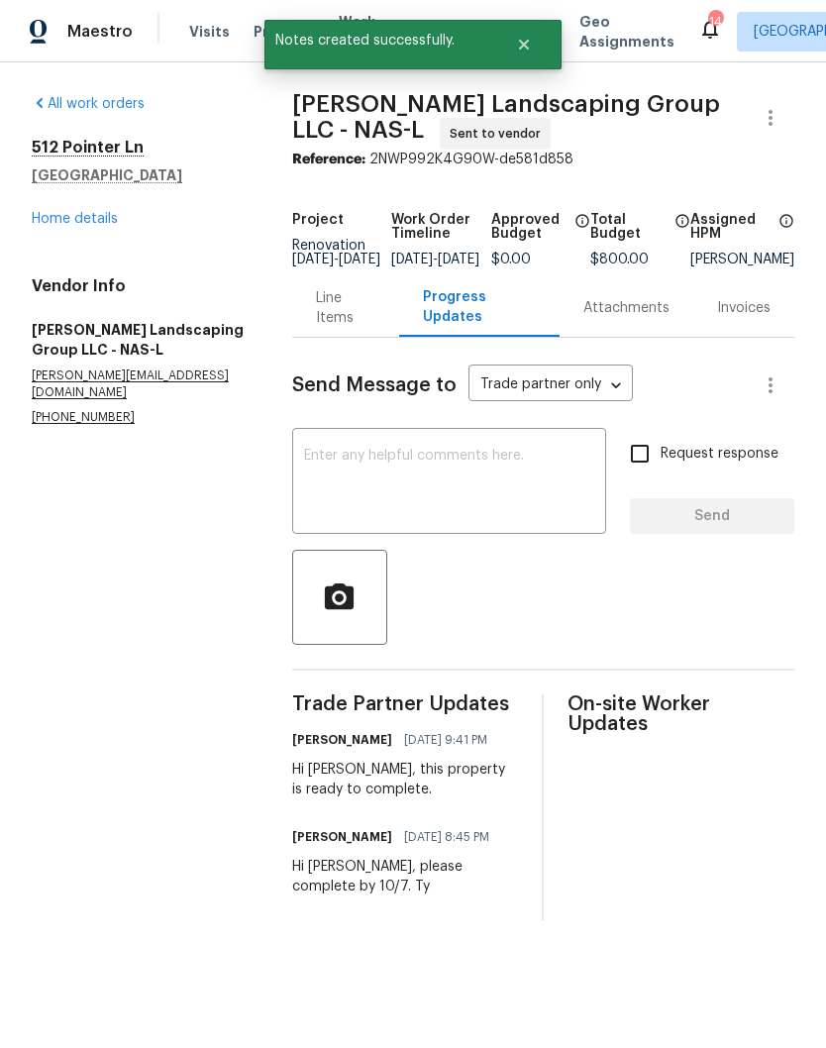
click at [347, 328] on div "Line Items" at bounding box center [346, 308] width 60 height 40
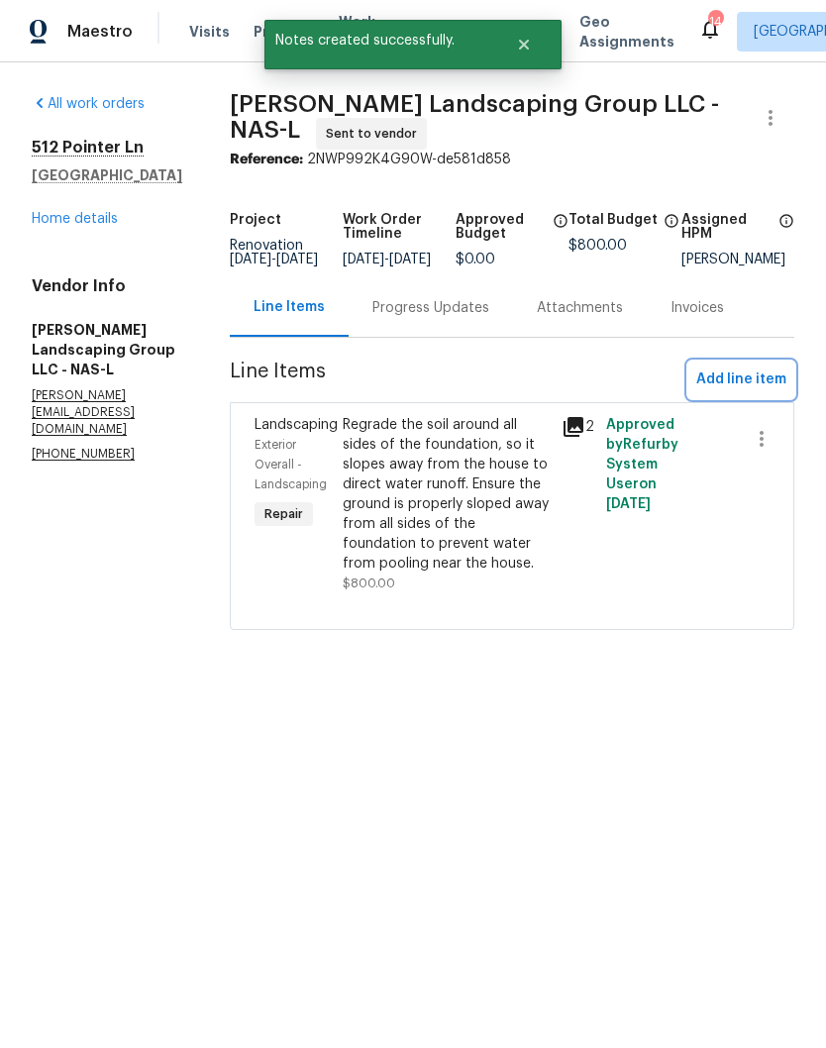
click at [751, 391] on span "Add line item" at bounding box center [741, 379] width 90 height 25
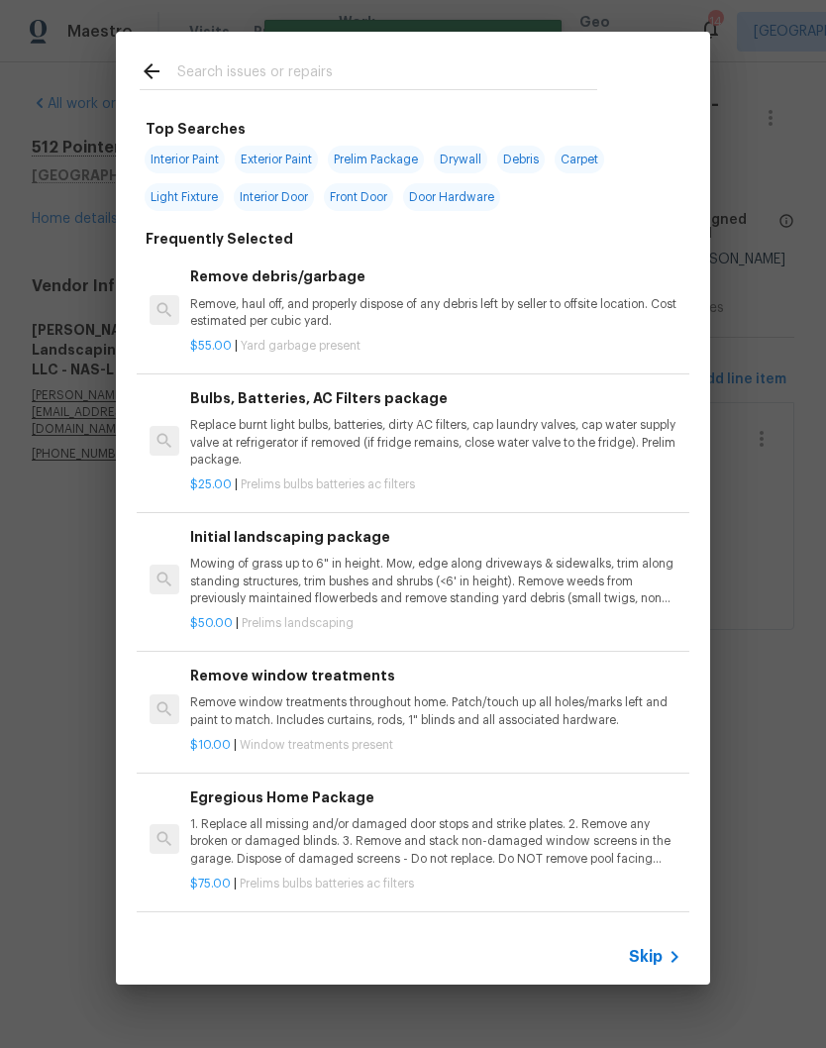
click at [320, 66] on input "text" at bounding box center [387, 74] width 420 height 30
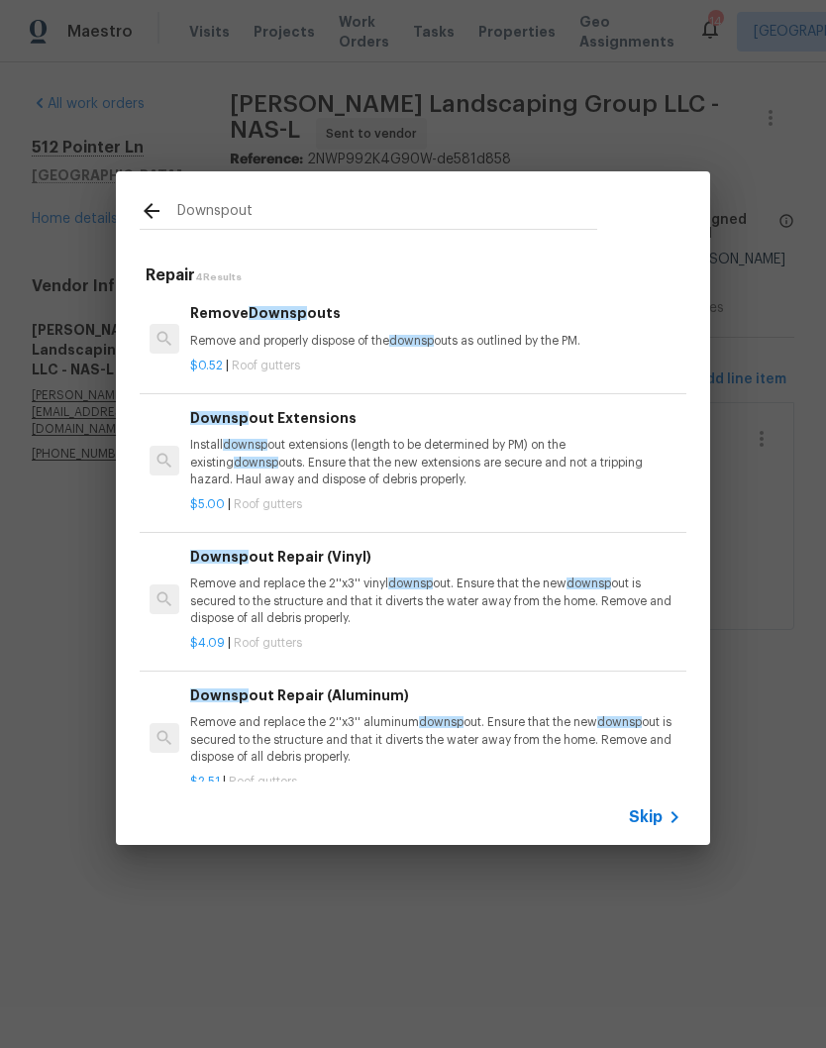
type input "Downspout"
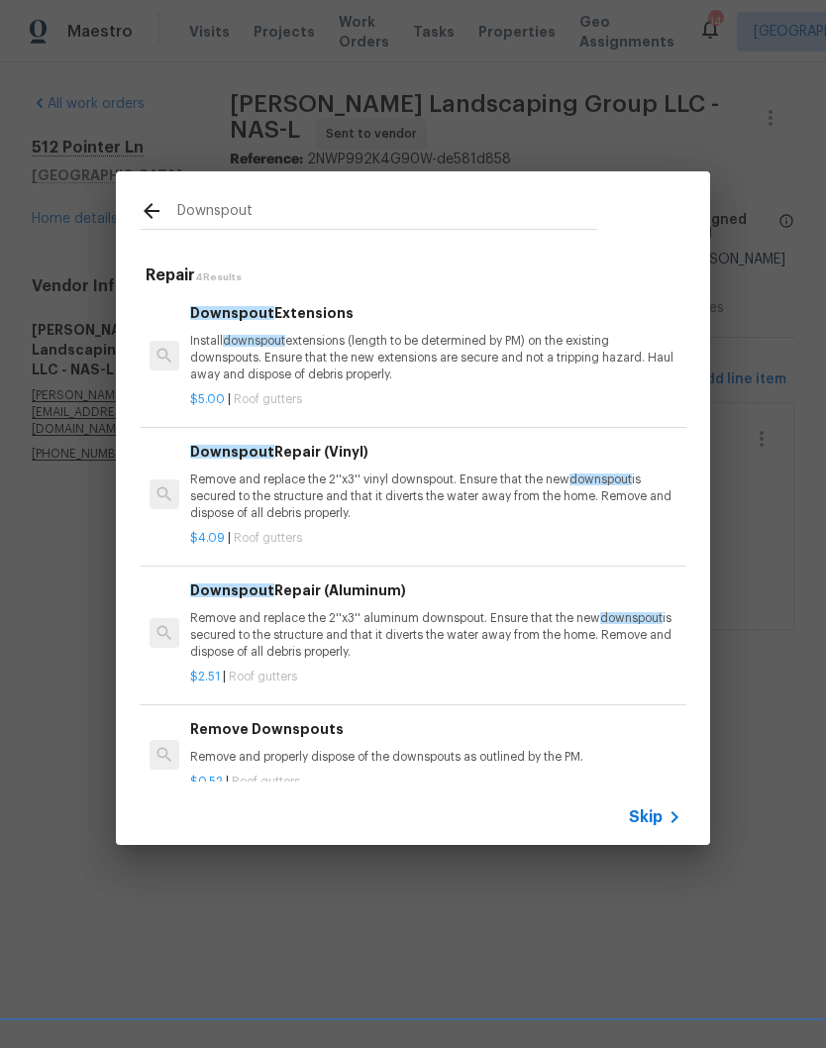
click at [338, 339] on p "Install downspout extensions (length to be determined by PM) on the existing do…" at bounding box center [435, 358] width 491 height 51
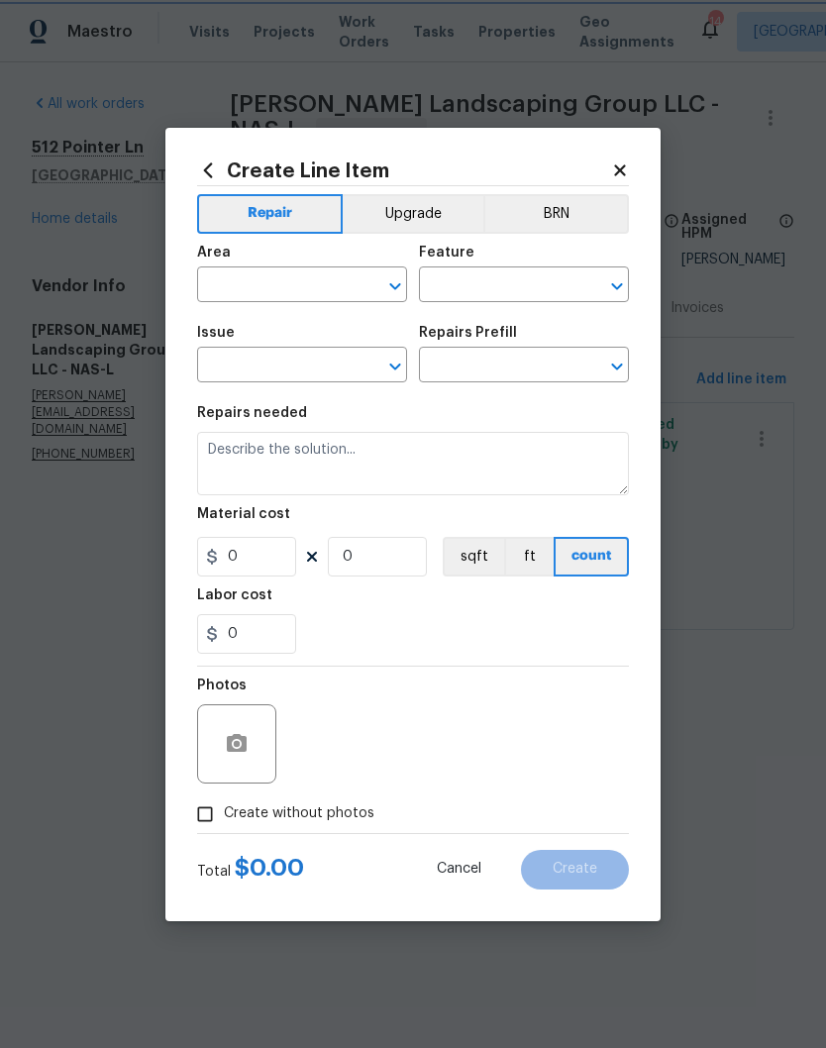
type input "[PERSON_NAME] and Trim"
type input "Gutters"
type input "Downspout Extensions $5.00"
type textarea "Install downspout extensions (length to be determined by PM) on the existing do…"
type input "5"
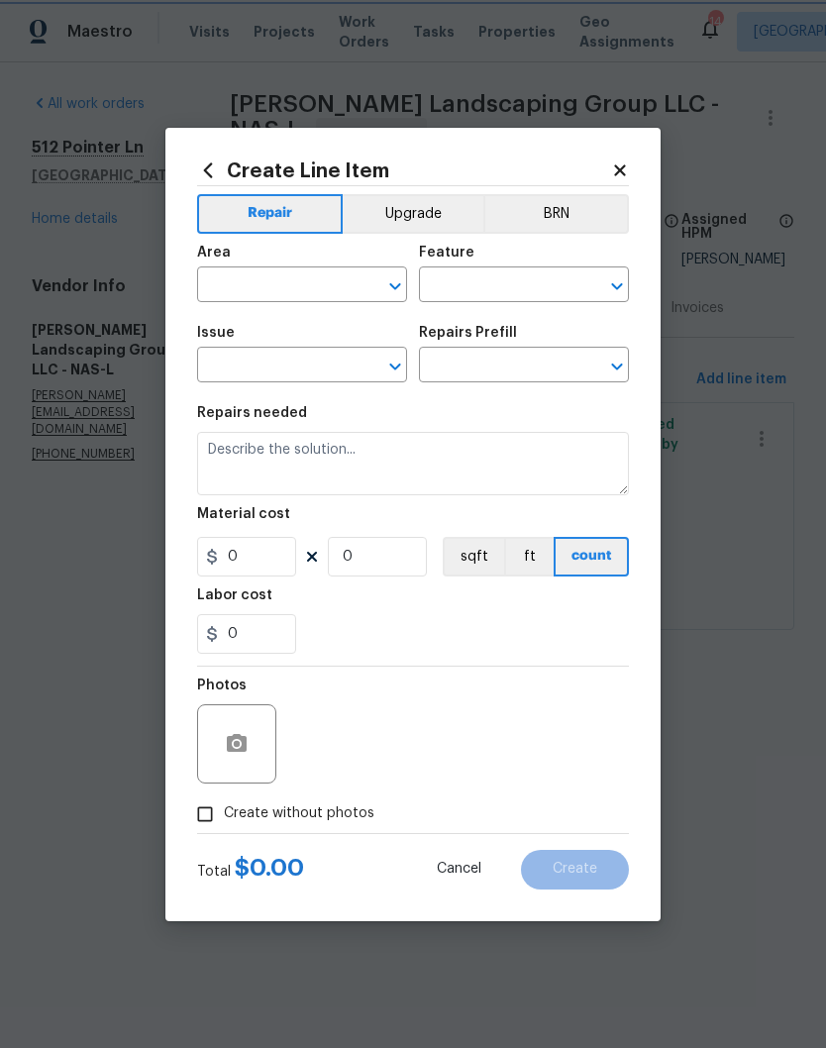
type input "1"
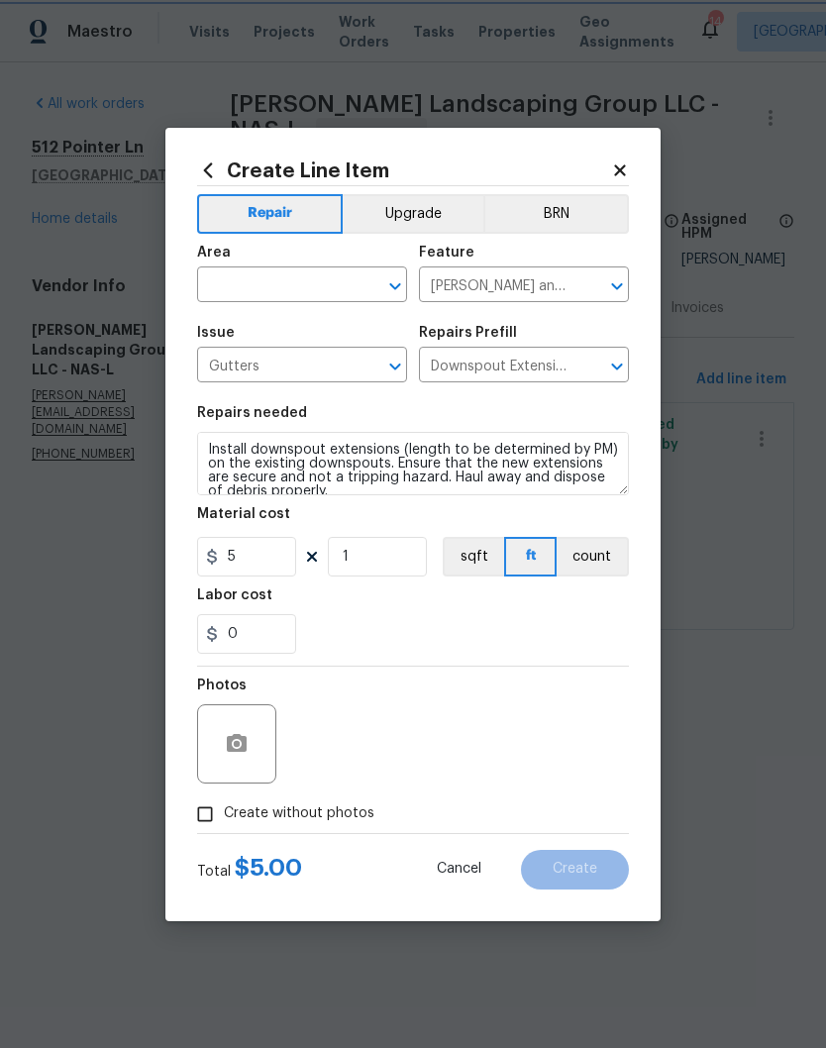
click at [352, 288] on div "​" at bounding box center [302, 286] width 210 height 31
click at [301, 370] on li "Exterior Overall" at bounding box center [302, 363] width 210 height 33
type input "Exterior Overall"
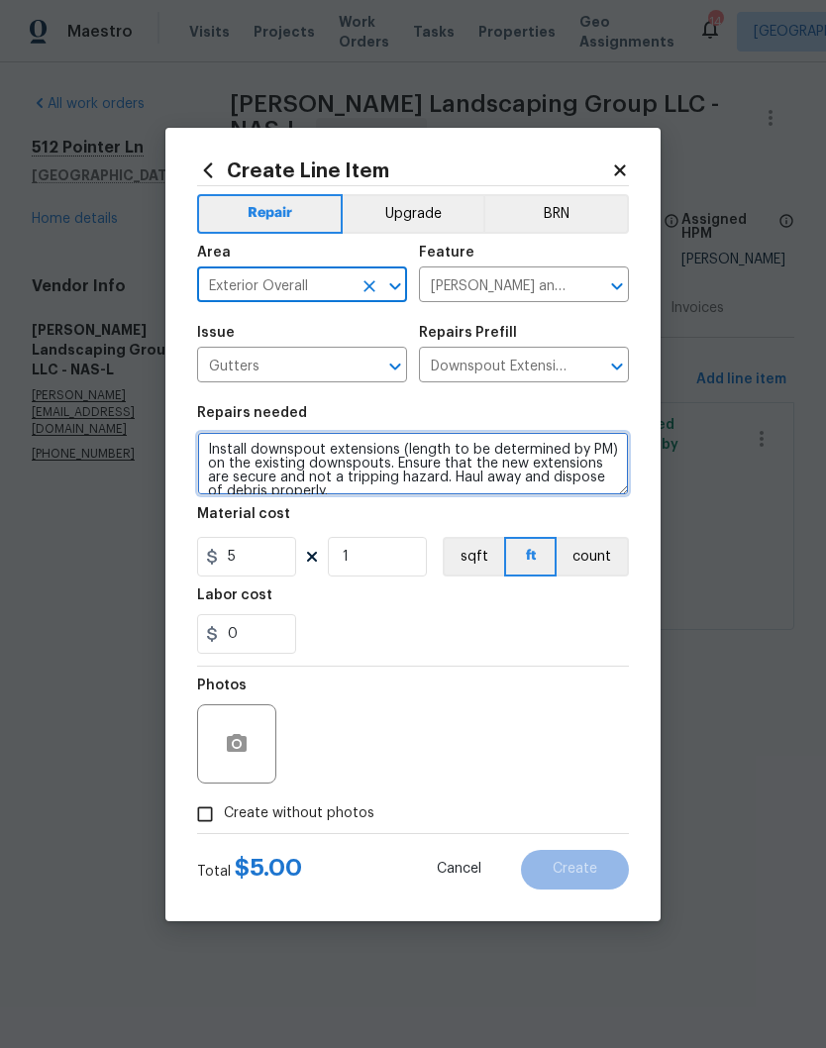
click at [254, 450] on textarea "Install downspout extensions (length to be determined by PM) on the existing do…" at bounding box center [413, 463] width 432 height 63
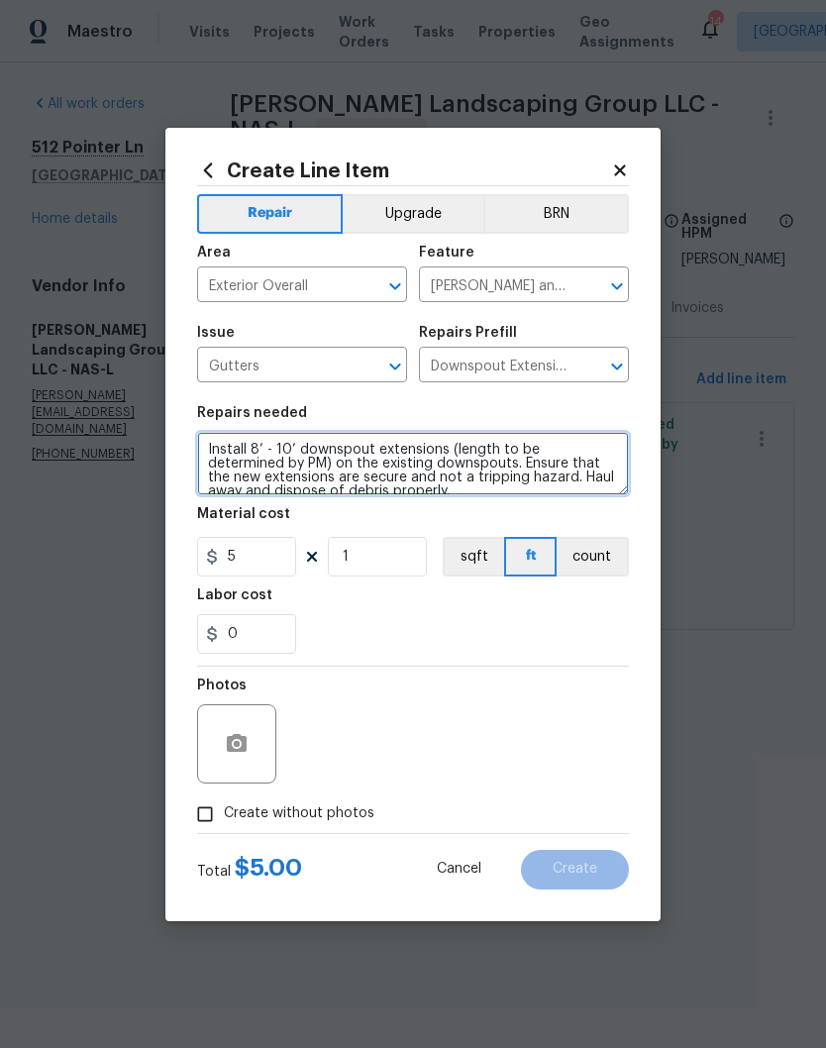
click at [259, 461] on textarea "Install 8’ - 10’ downspout extensions (length to be determined by PM) on the ex…" at bounding box center [413, 463] width 432 height 63
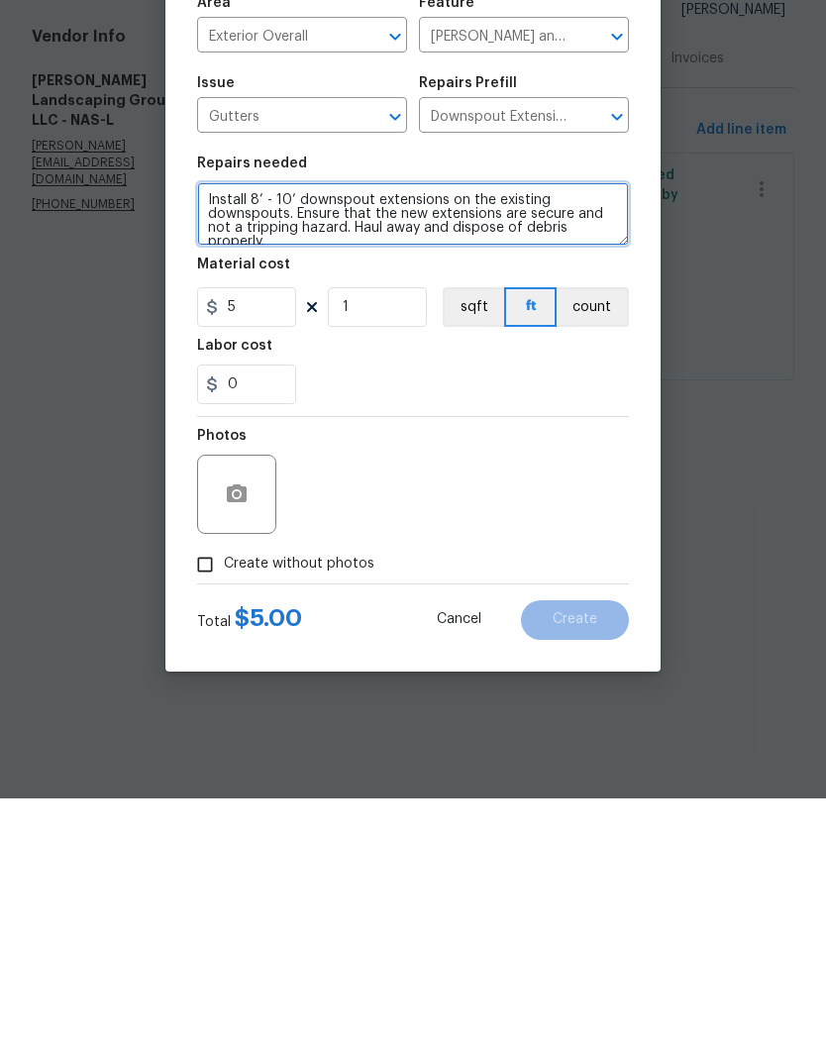
type textarea "Install 8’ - 10’ downspout extensions on the existing downspouts. Ensure that t…"
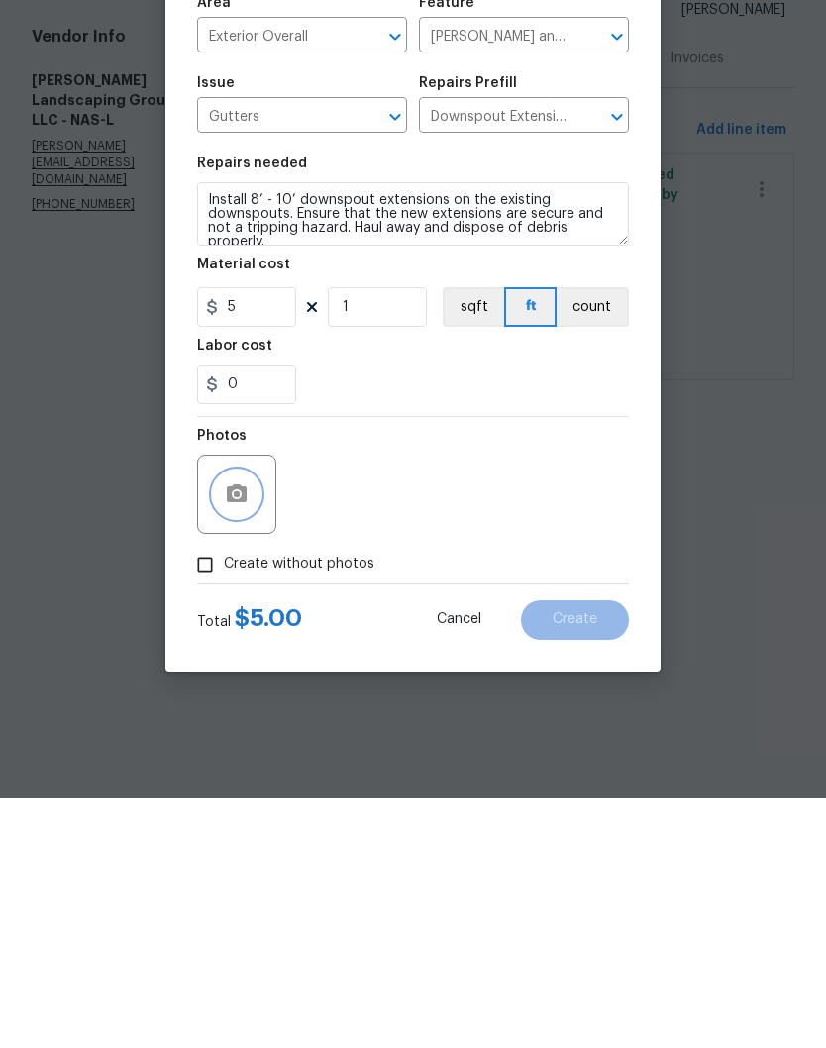
click at [245, 734] on icon "button" at bounding box center [237, 743] width 20 height 18
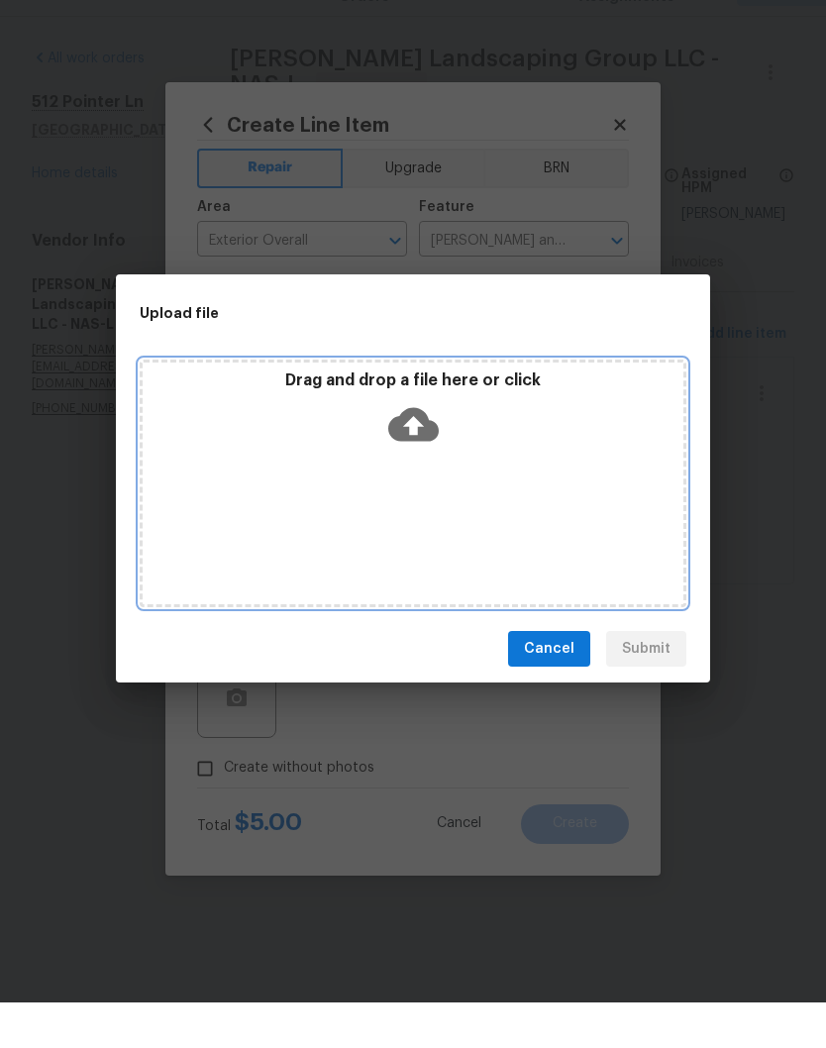
click at [543, 457] on div "Drag and drop a file here or click" at bounding box center [413, 529] width 547 height 248
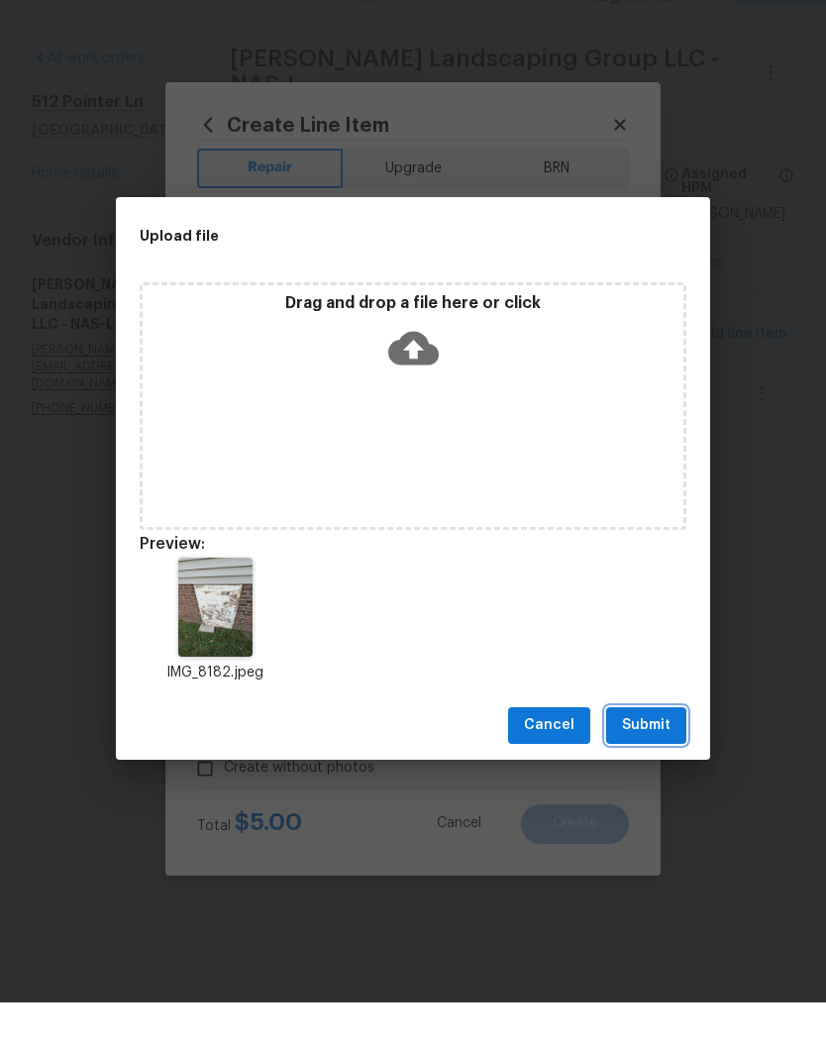
click at [656, 759] on span "Submit" at bounding box center [646, 771] width 49 height 25
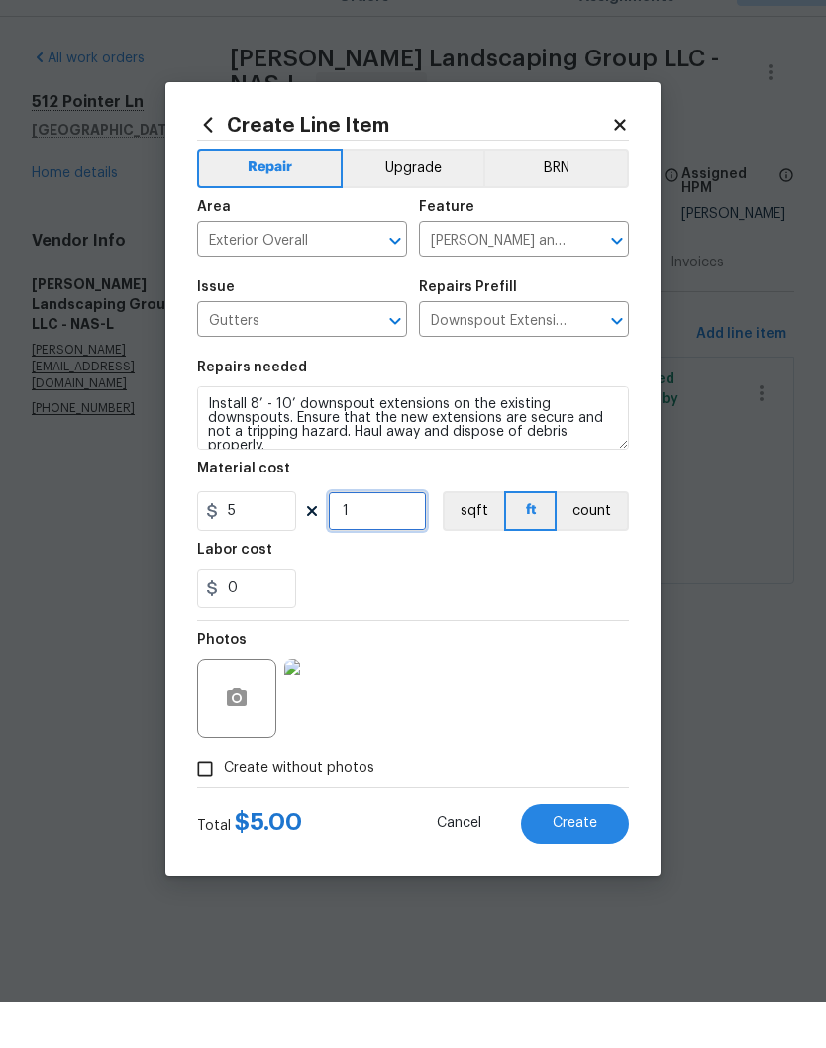
click at [389, 537] on input "1" at bounding box center [377, 557] width 99 height 40
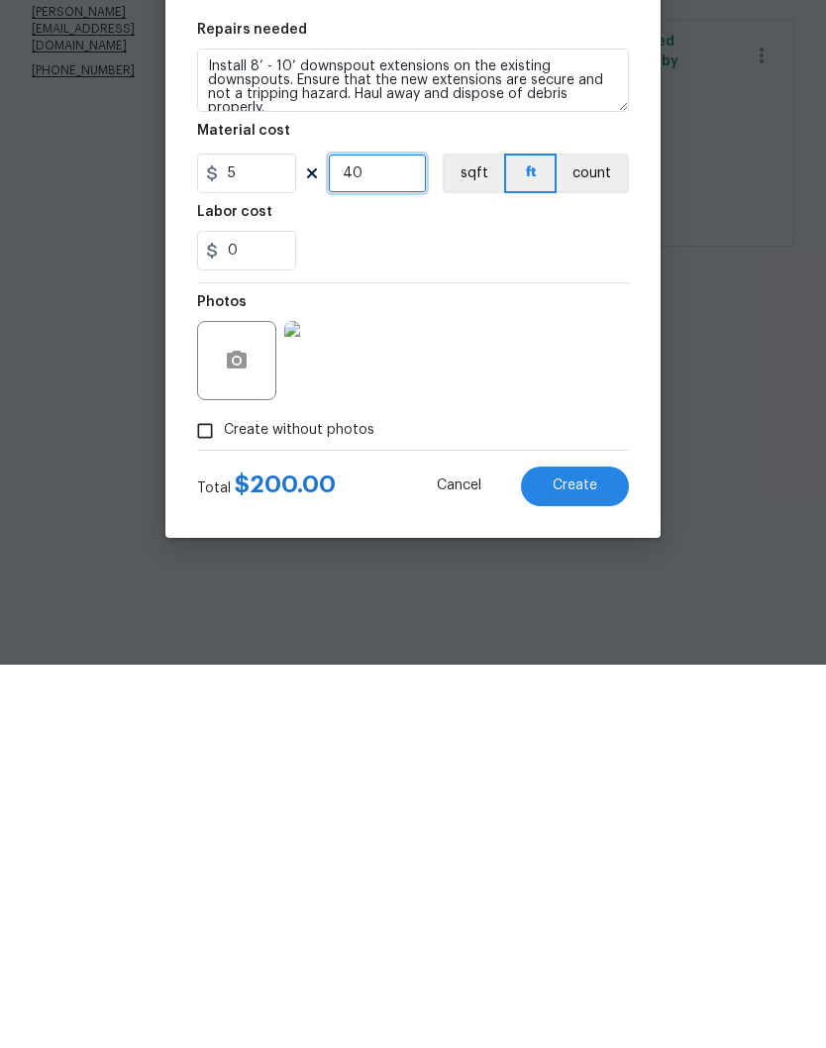
type input "40"
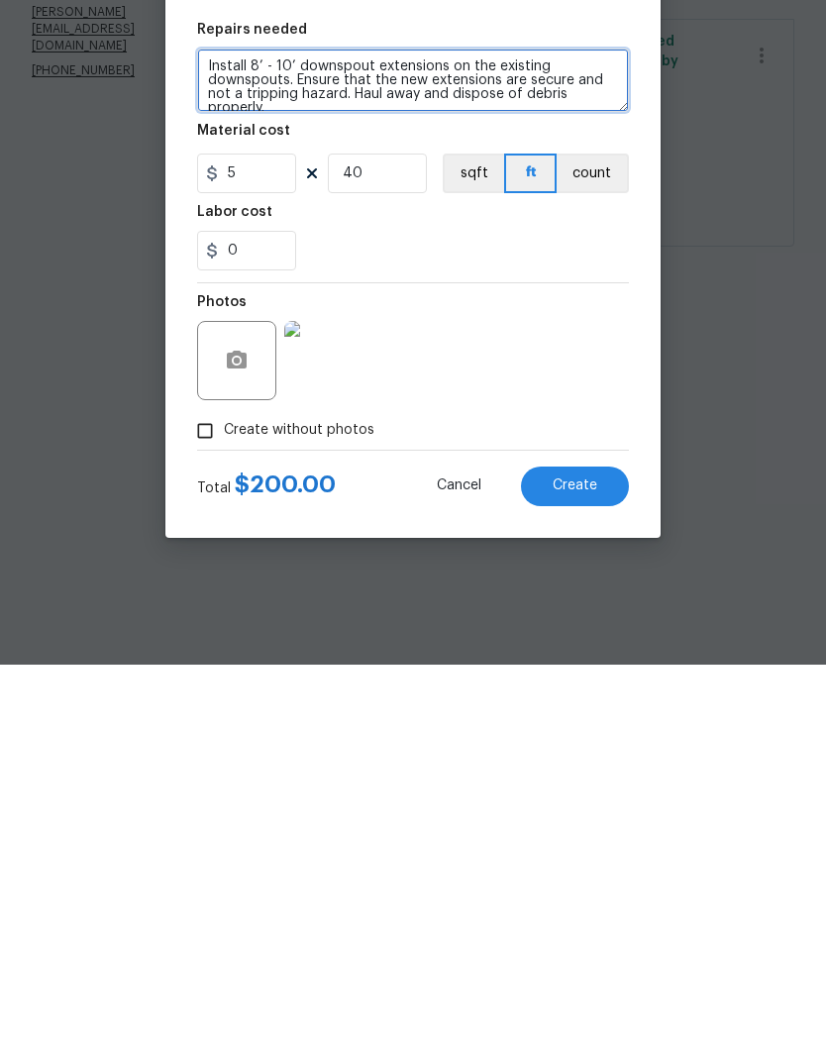
click at [292, 432] on textarea "Install 8’ - 10’ downspout extensions on the existing downspouts. Ensure that t…" at bounding box center [413, 463] width 432 height 63
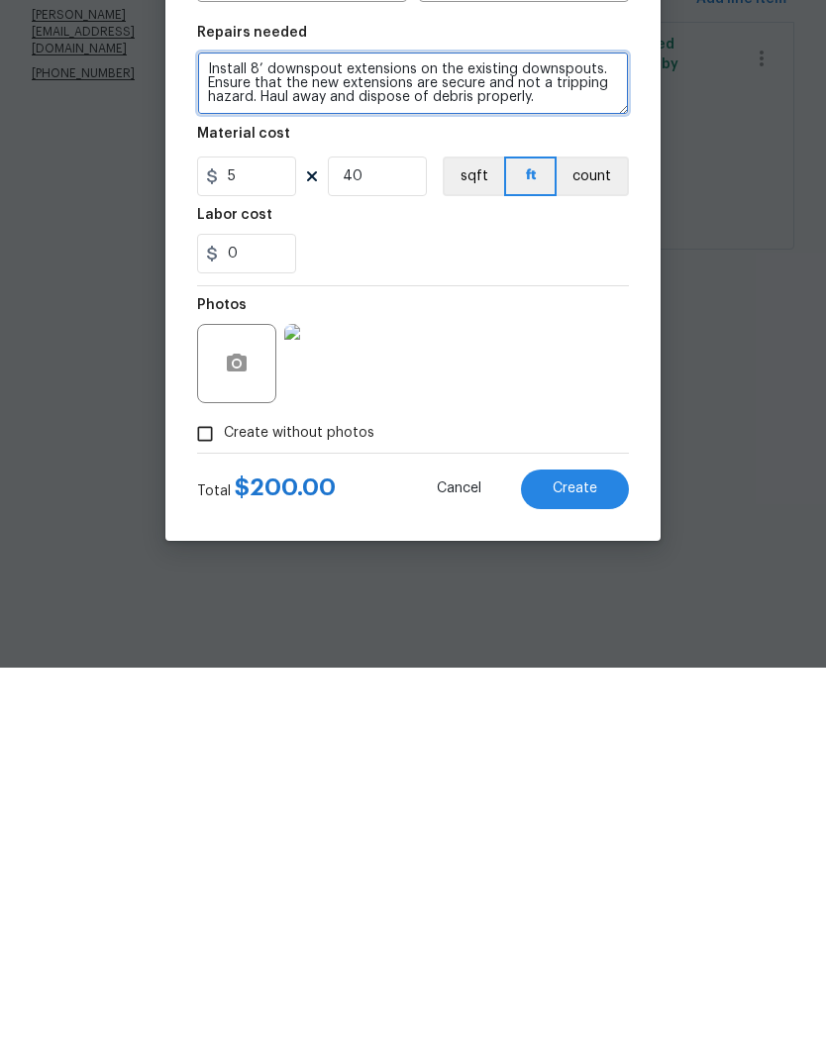
type textarea "Install 8’ downspout extensions on the existing downspouts. Ensure that the new…"
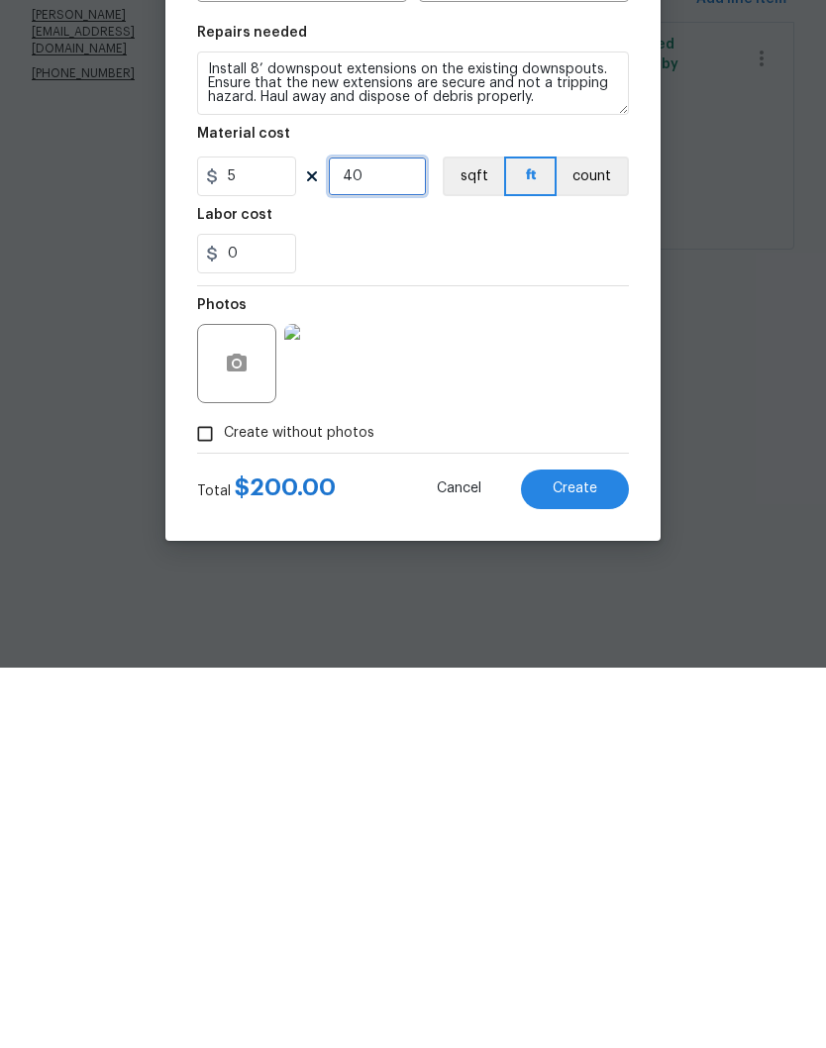
click at [383, 537] on input "40" at bounding box center [377, 557] width 99 height 40
type input "32"
click at [575, 862] on span "Create" at bounding box center [575, 869] width 45 height 15
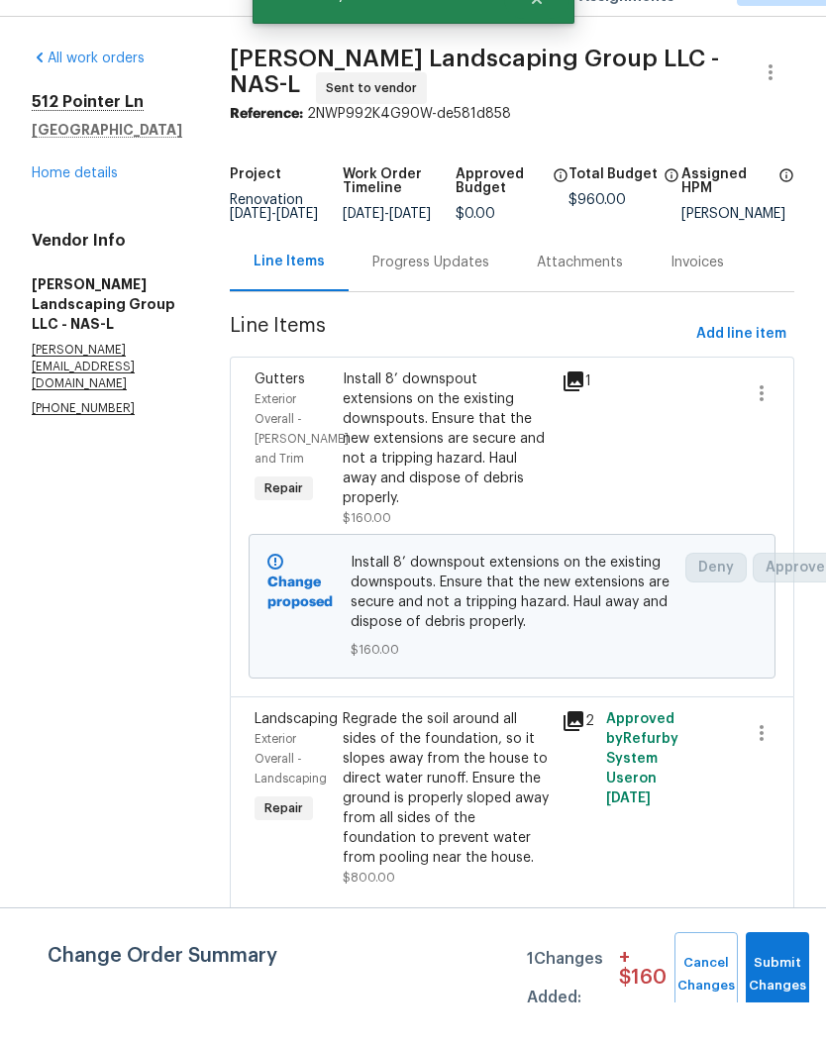
click at [84, 212] on link "Home details" at bounding box center [75, 219] width 86 height 14
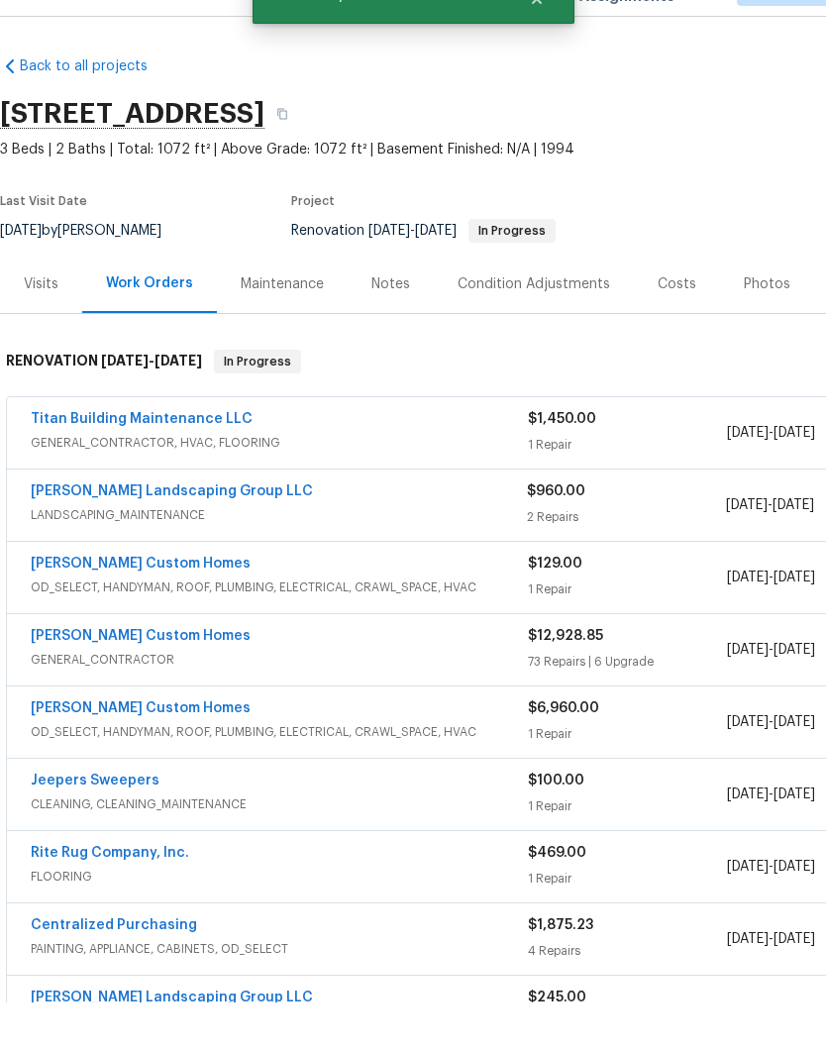
click at [761, 320] on div "Photos" at bounding box center [767, 330] width 47 height 20
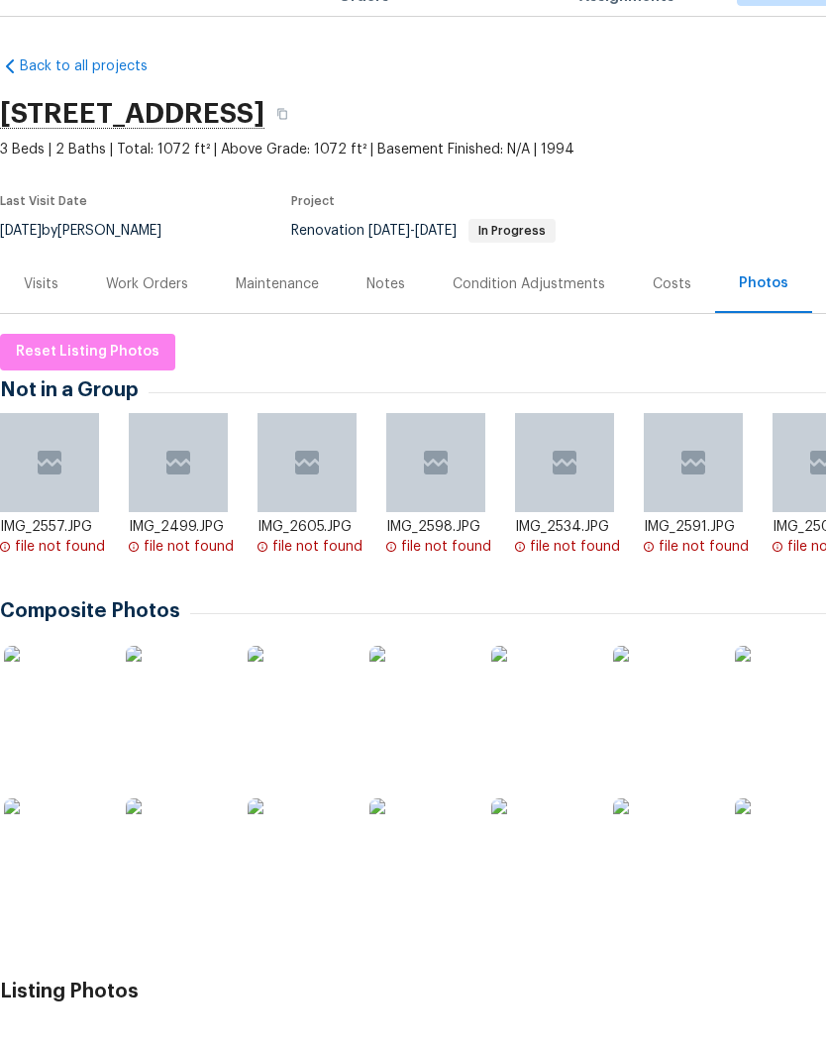
click at [70, 699] on img at bounding box center [53, 740] width 99 height 99
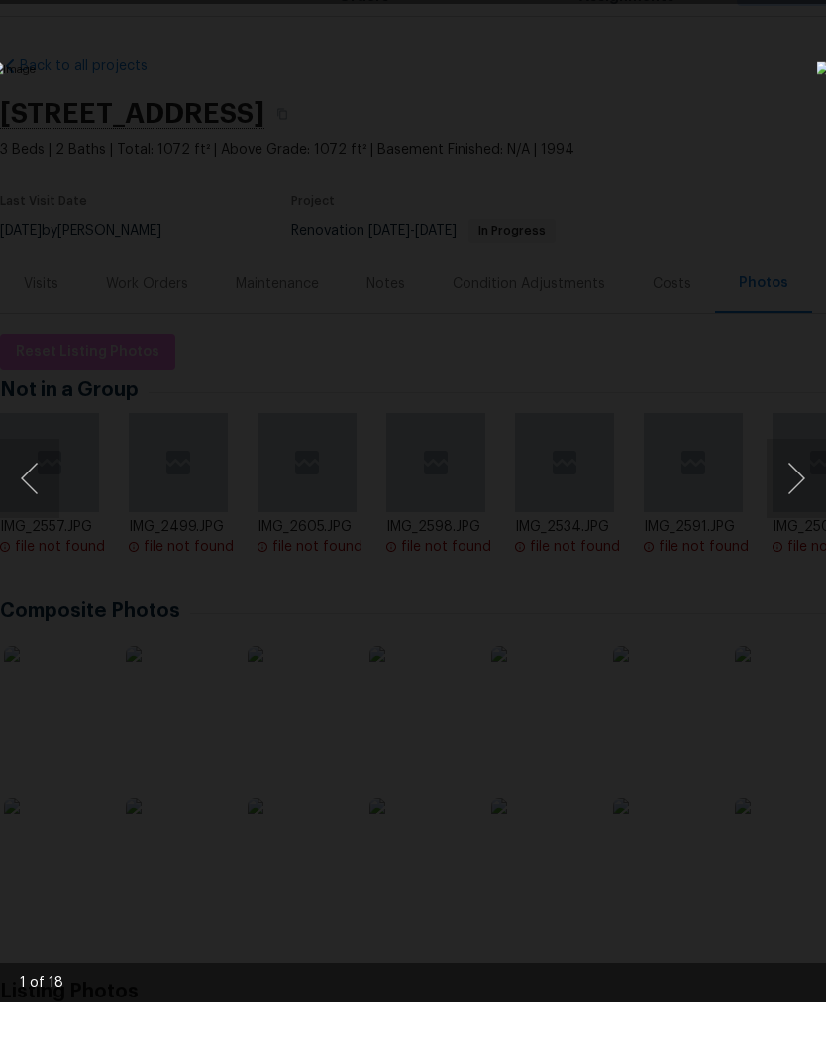
click at [802, 484] on button "Next image" at bounding box center [795, 523] width 59 height 79
click at [788, 491] on button "Next image" at bounding box center [795, 523] width 59 height 79
click at [793, 484] on button "Next image" at bounding box center [795, 523] width 59 height 79
click at [801, 484] on button "Next image" at bounding box center [795, 523] width 59 height 79
click at [802, 484] on button "Next image" at bounding box center [795, 523] width 59 height 79
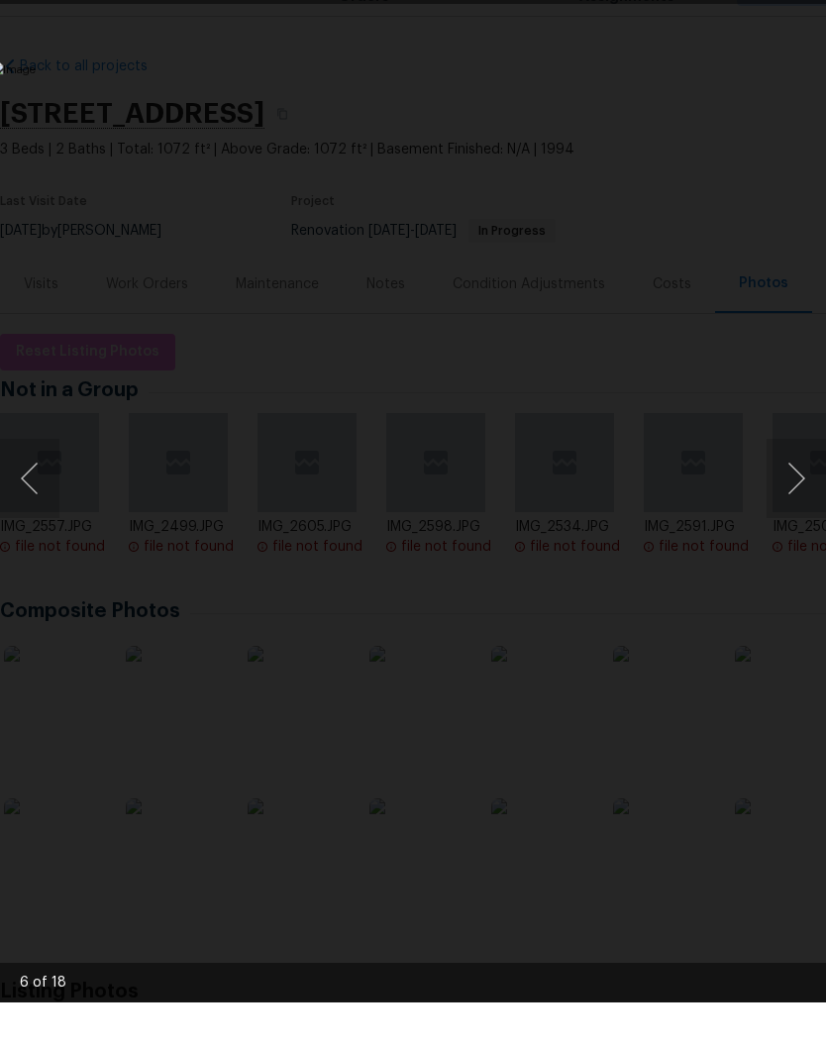
click at [790, 489] on button "Next image" at bounding box center [795, 523] width 59 height 79
click at [801, 3] on li "Lightbox" at bounding box center [786, 25] width 40 height 50
click at [800, 9] on div "Lightbox" at bounding box center [413, 524] width 826 height 1048
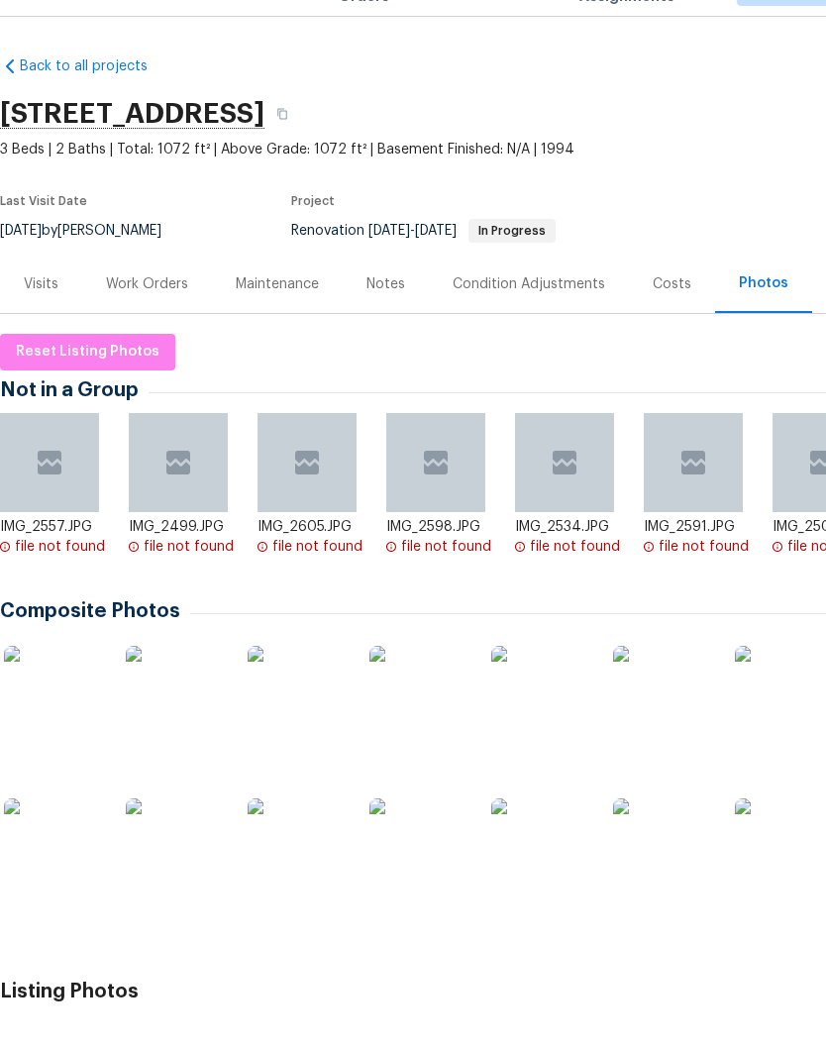
click at [155, 320] on div "Work Orders" at bounding box center [147, 330] width 82 height 20
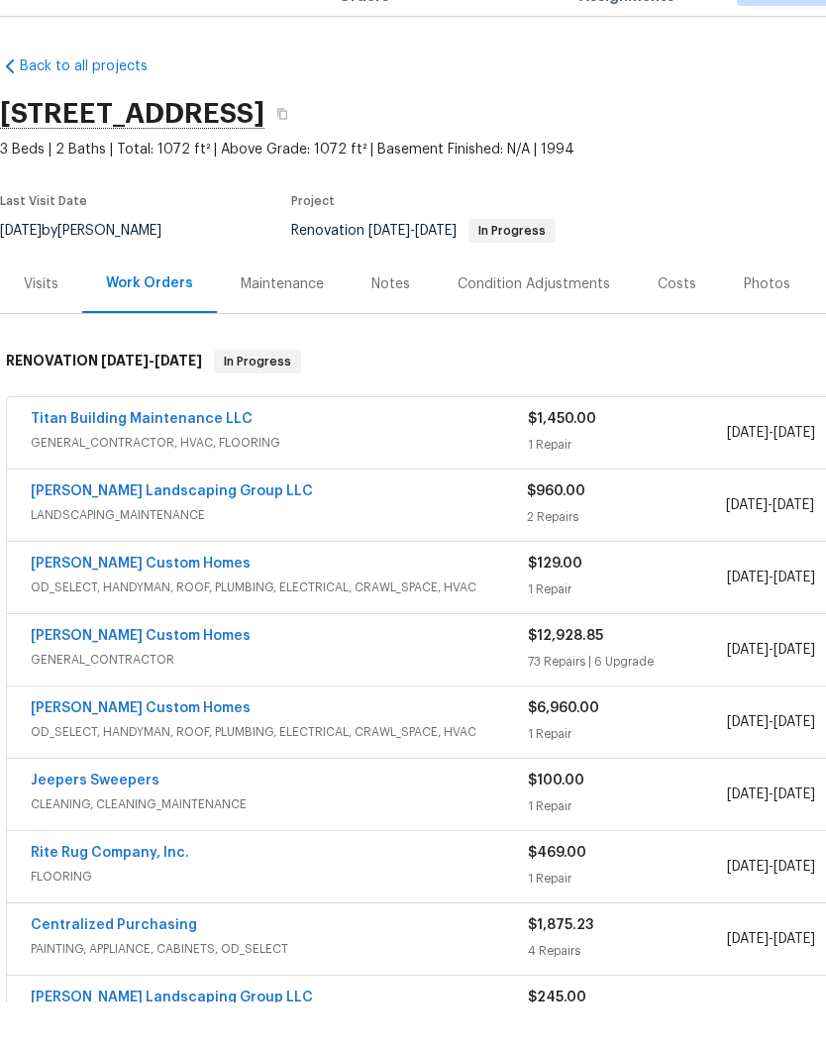
click at [190, 530] on link "[PERSON_NAME] Landscaping Group LLC" at bounding box center [172, 537] width 282 height 14
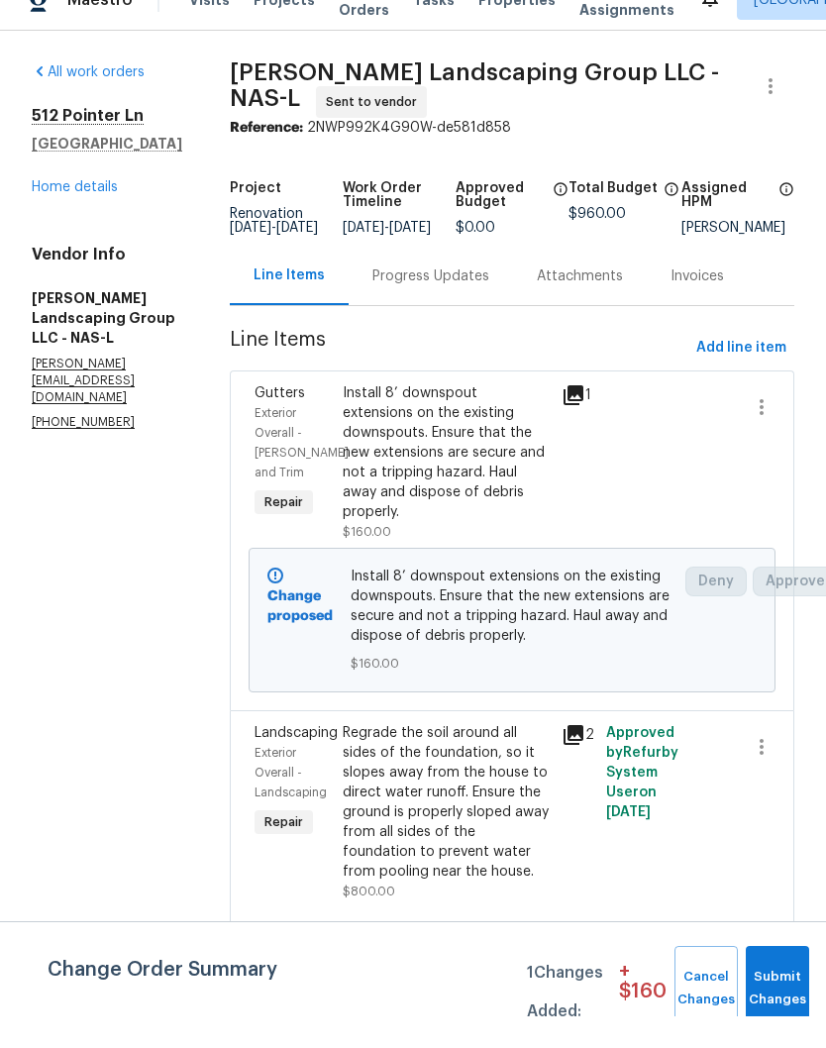
click at [487, 419] on div "Install 8’ downspout extensions on the existing downspouts. Ensure that the new…" at bounding box center [447, 484] width 208 height 139
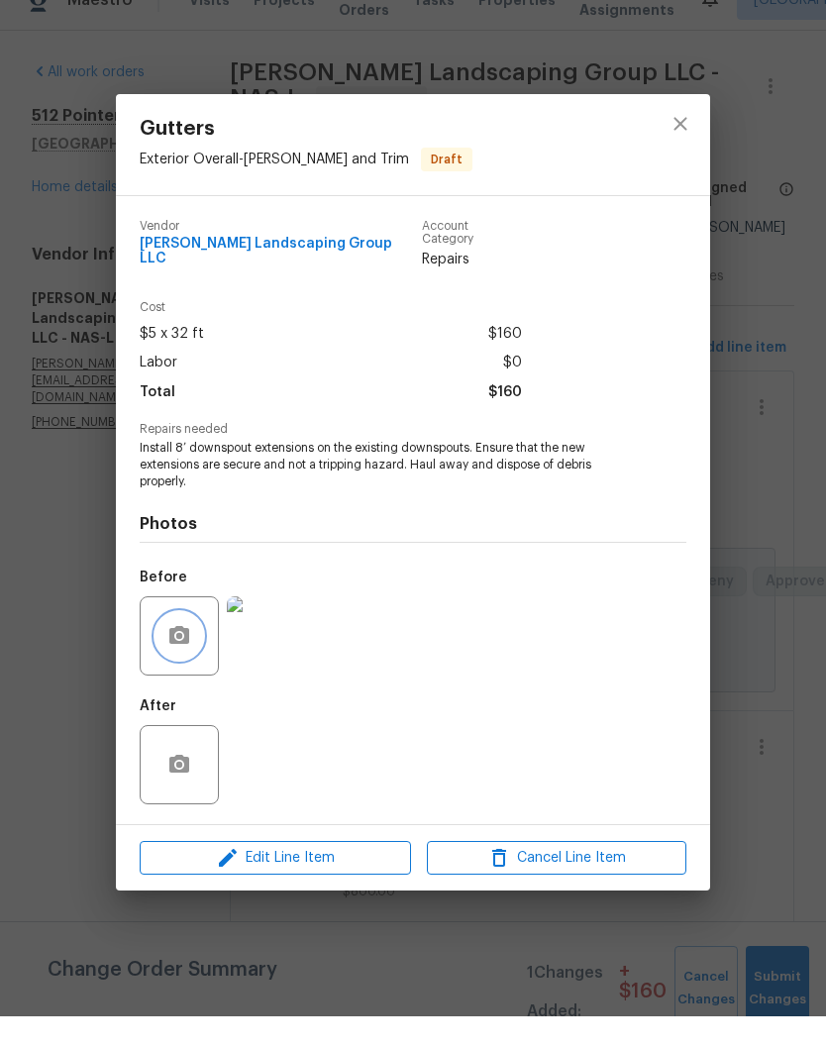
click at [199, 644] on button "button" at bounding box center [179, 668] width 48 height 48
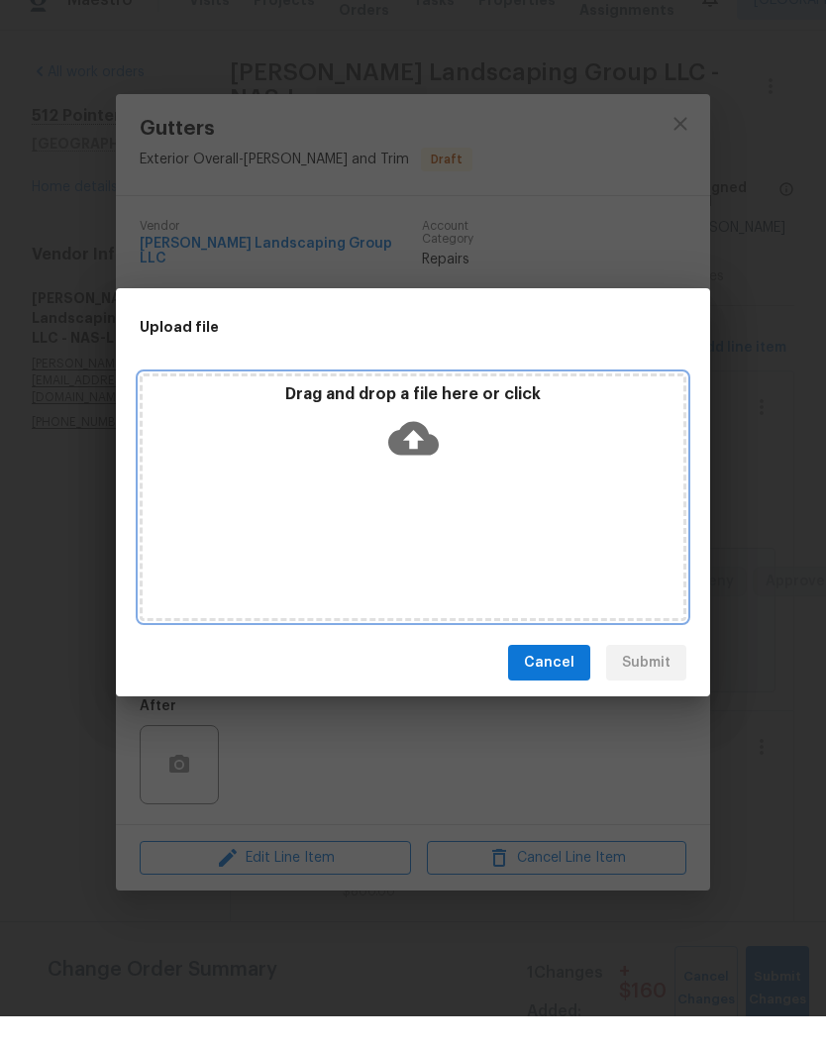
click at [479, 454] on div "Drag and drop a file here or click" at bounding box center [413, 458] width 541 height 85
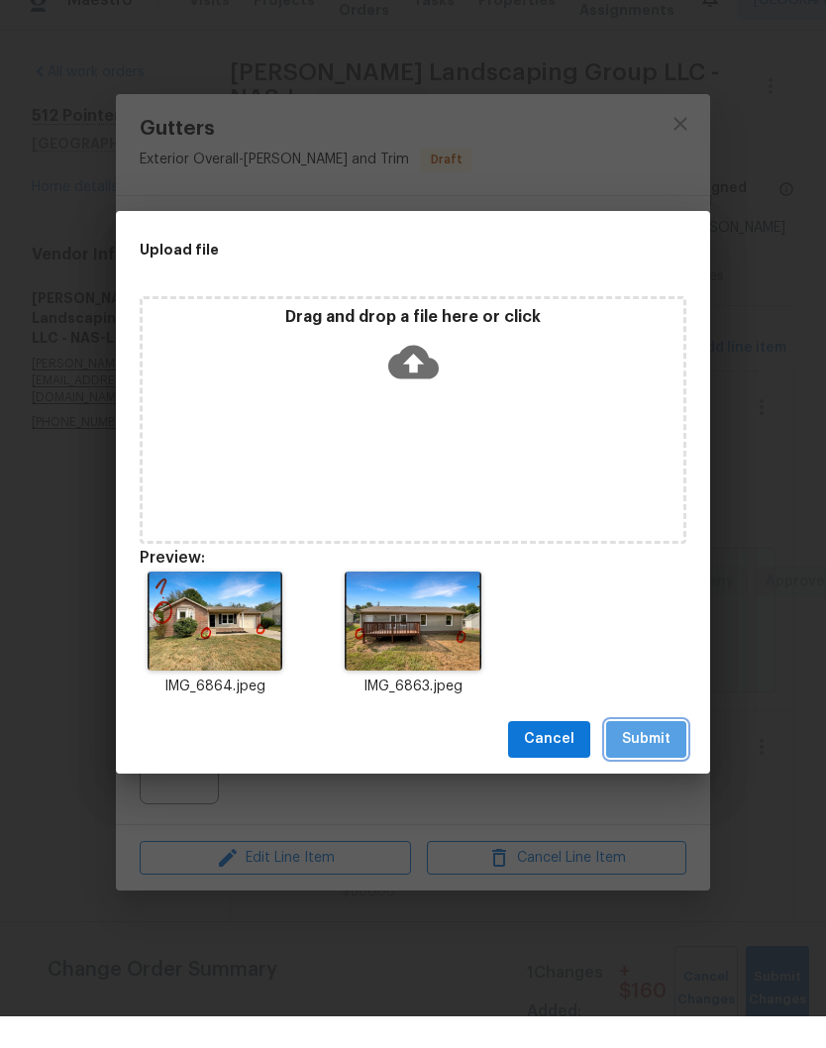
click at [655, 759] on span "Submit" at bounding box center [646, 771] width 49 height 25
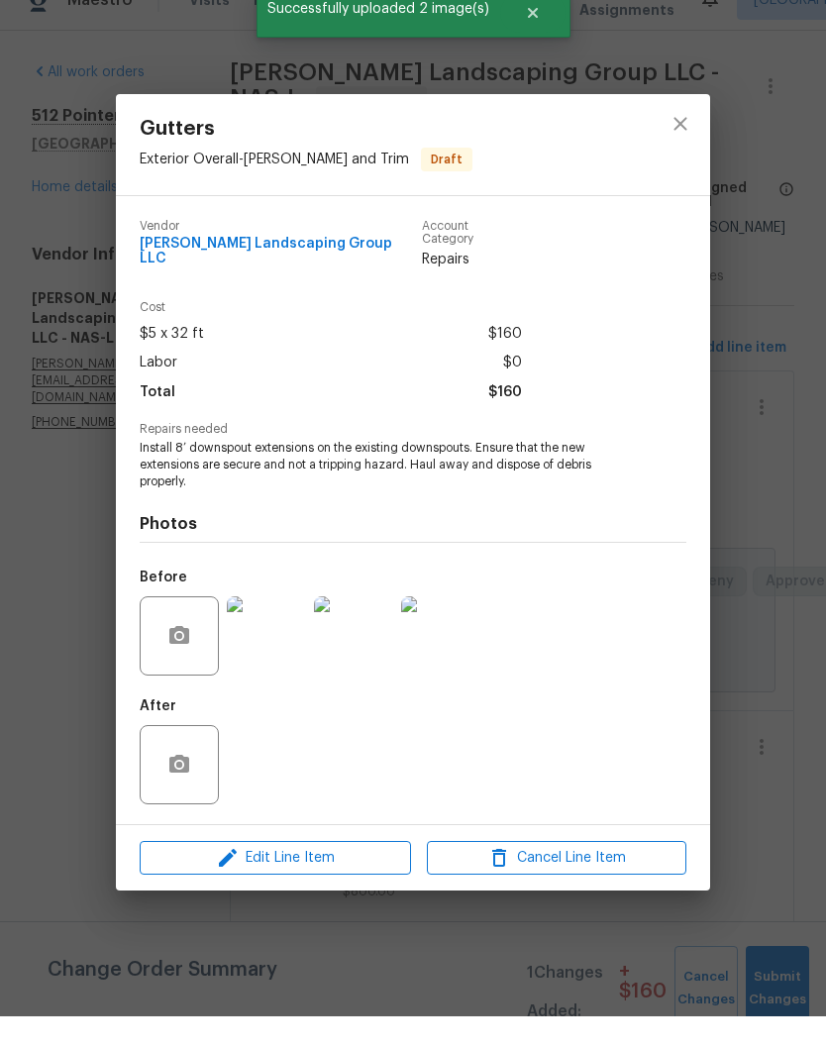
click at [457, 628] on img at bounding box center [440, 667] width 79 height 79
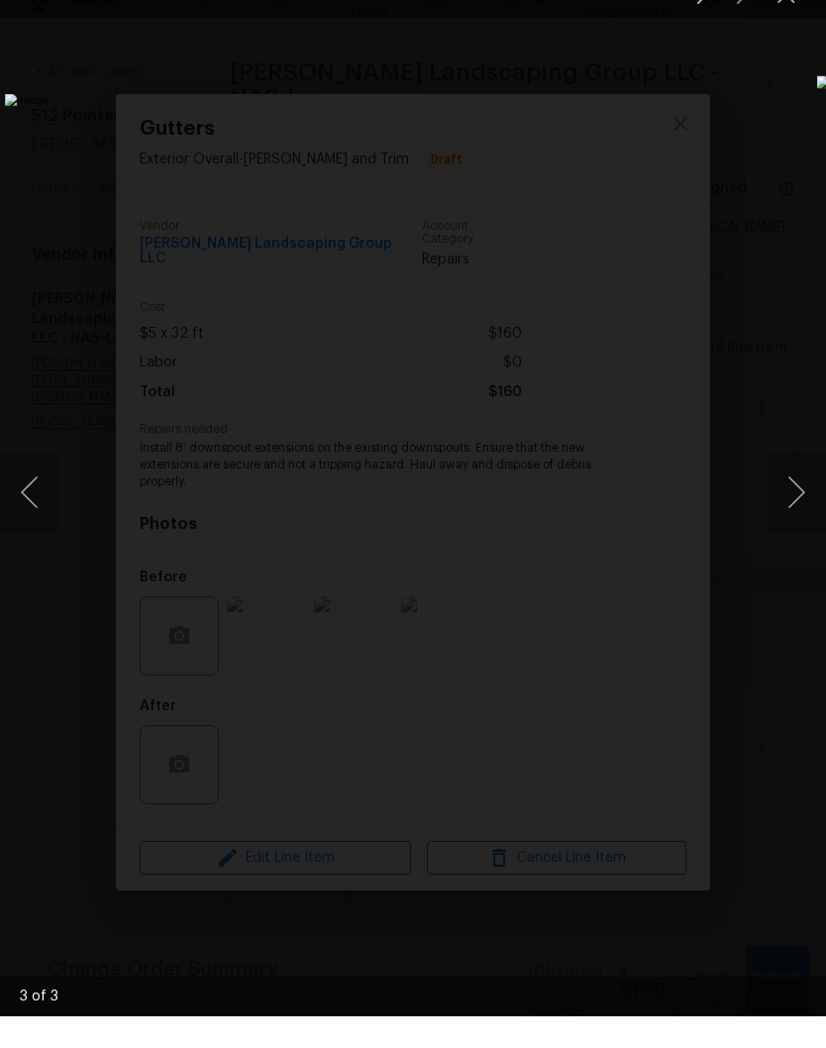
click at [787, 8] on button "Close lightbox" at bounding box center [786, 25] width 40 height 35
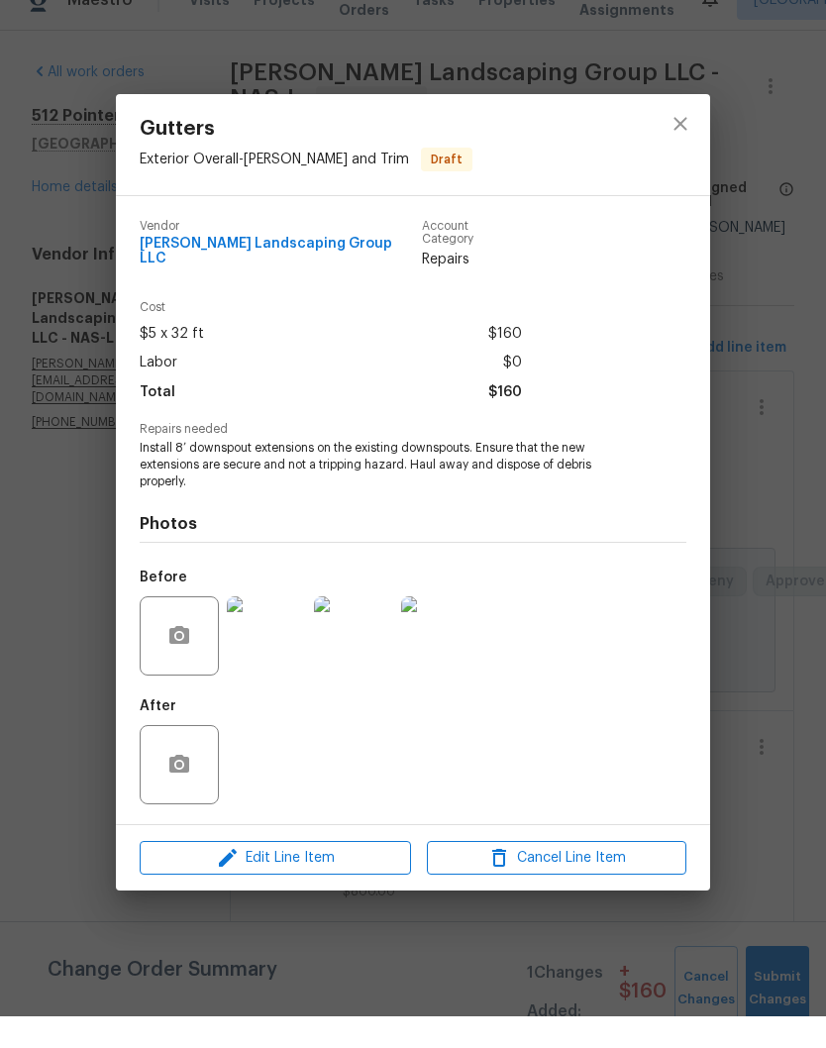
click at [449, 629] on img at bounding box center [440, 667] width 79 height 79
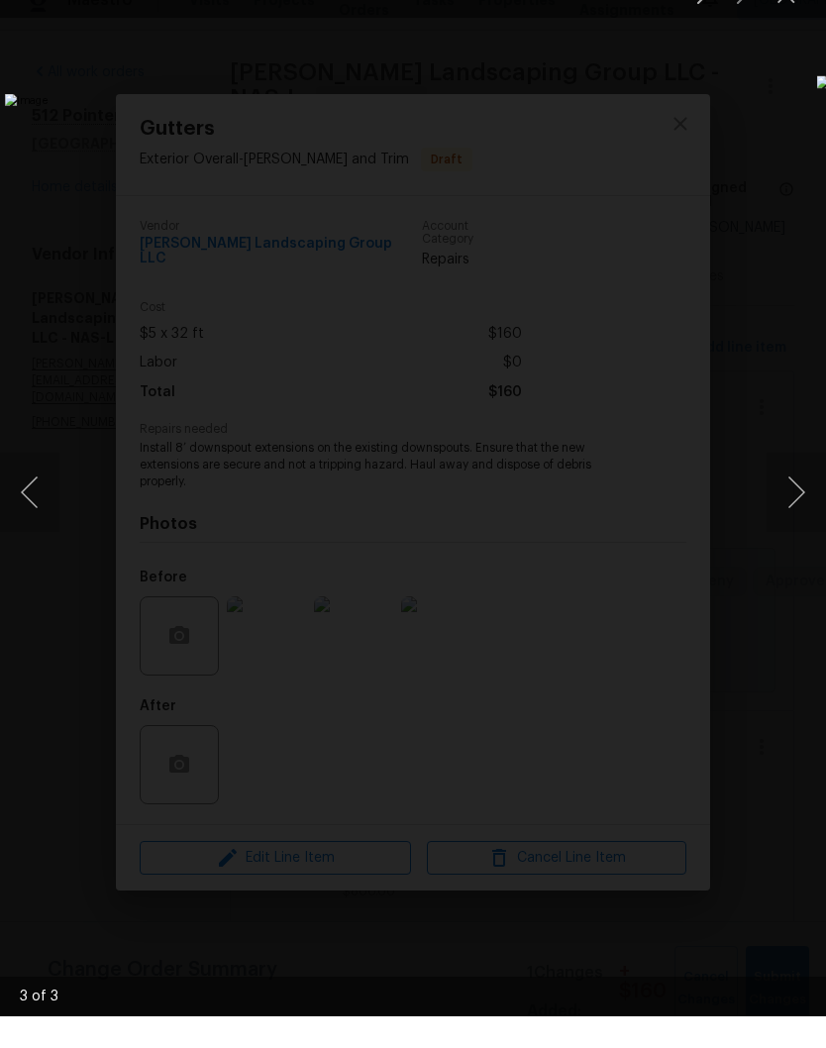
click at [802, 8] on button "Close lightbox" at bounding box center [786, 25] width 40 height 35
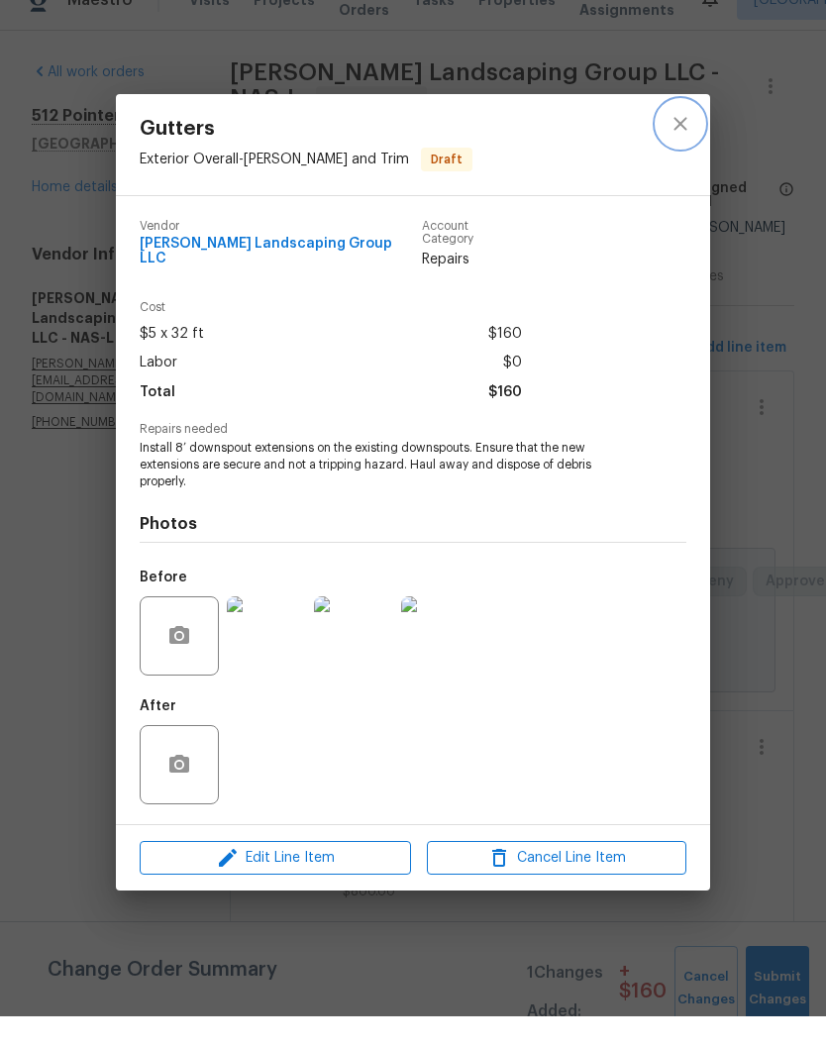
click at [678, 144] on icon "close" at bounding box center [680, 156] width 24 height 24
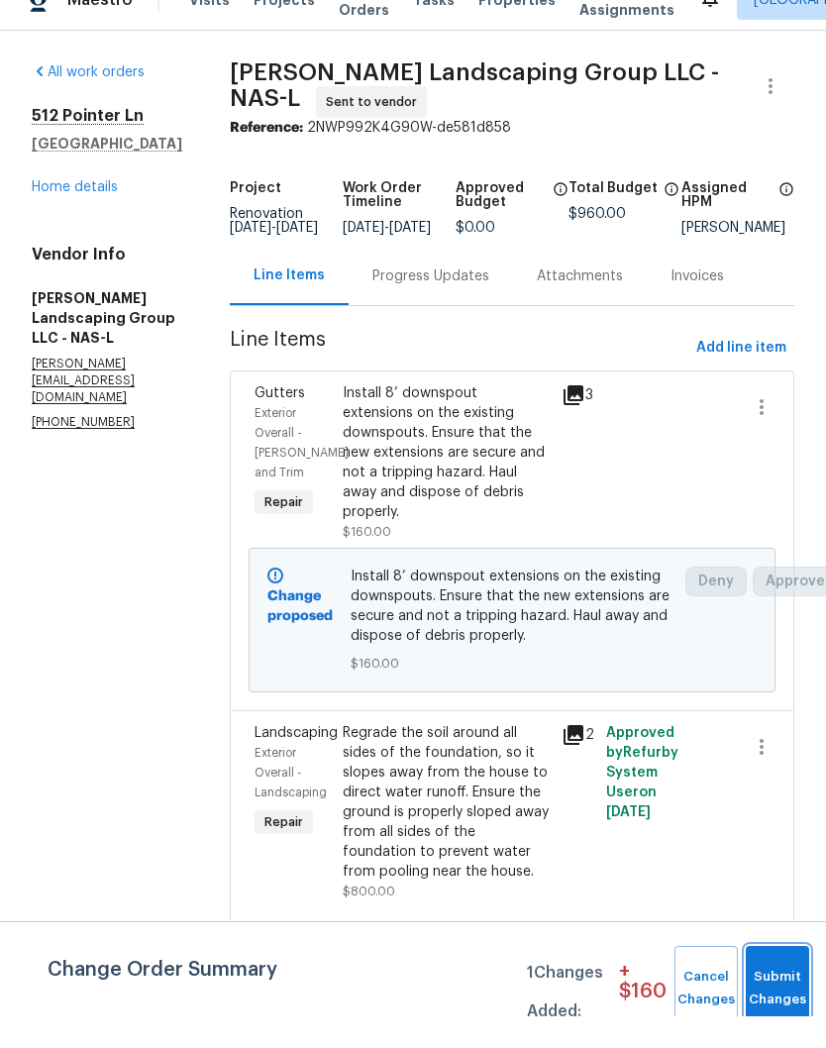
click at [782, 997] on span "Submit Changes" at bounding box center [778, 1020] width 44 height 46
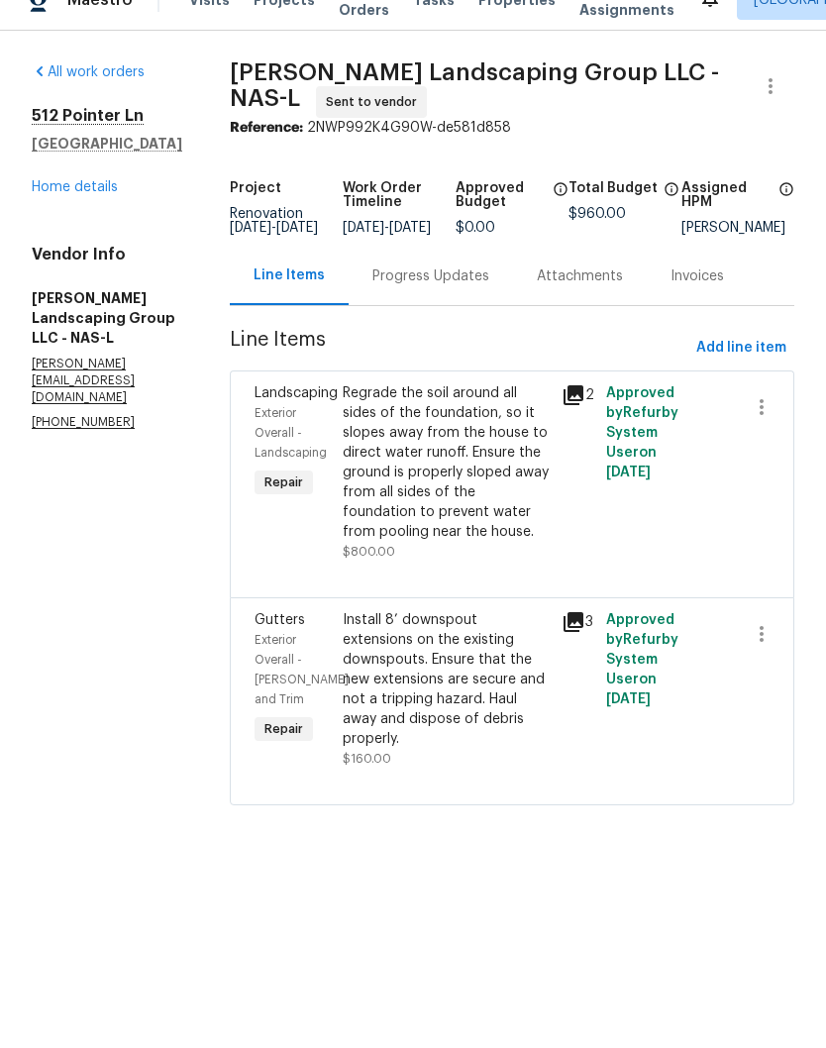
click at [585, 659] on icon at bounding box center [573, 654] width 24 height 24
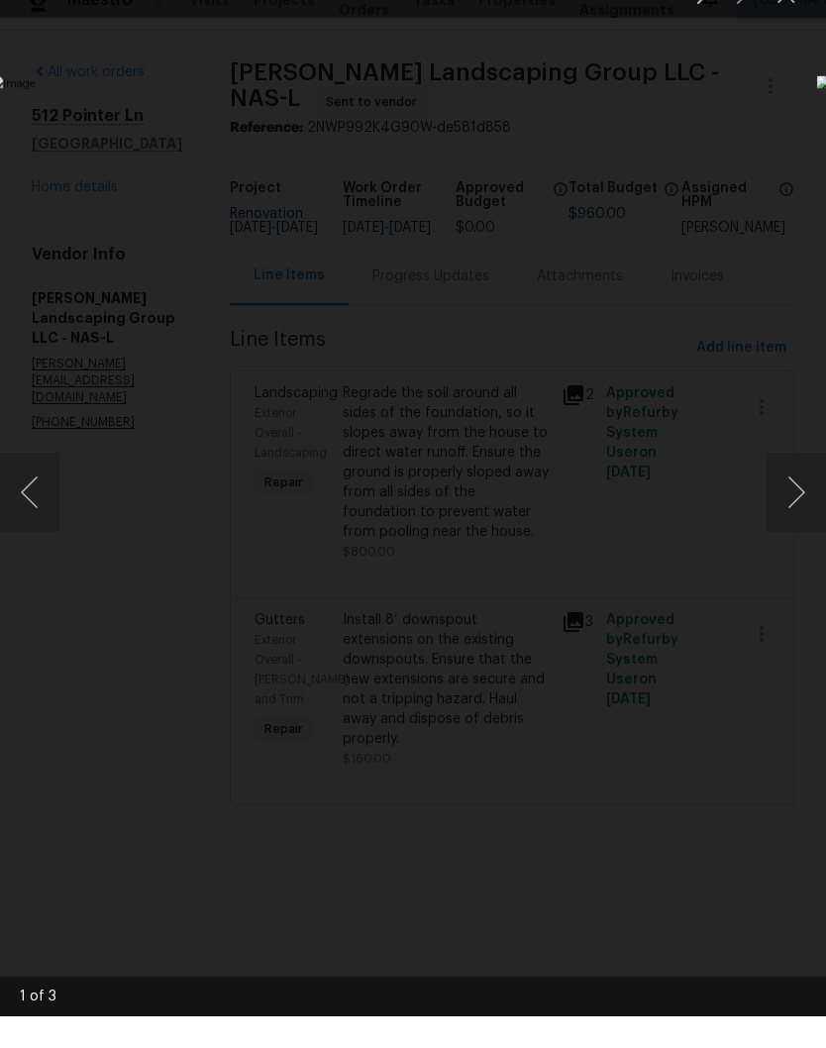
click at [799, 8] on button "Close lightbox" at bounding box center [786, 25] width 40 height 35
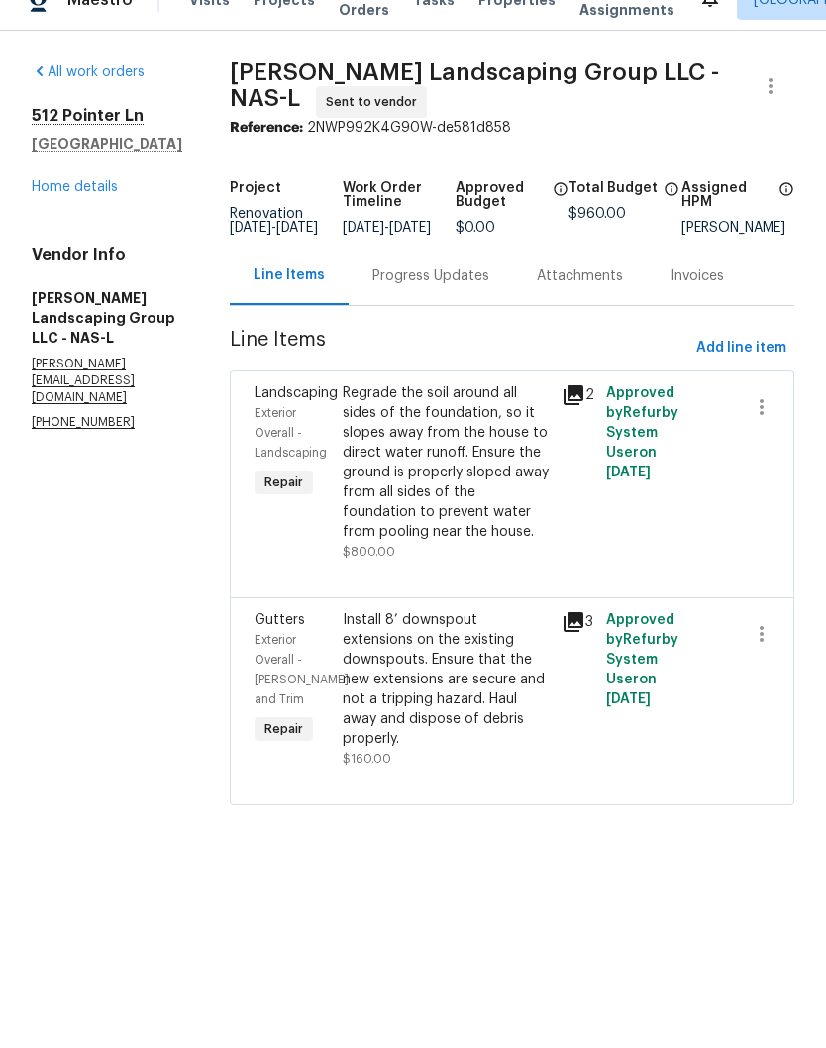
click at [96, 212] on link "Home details" at bounding box center [75, 219] width 86 height 14
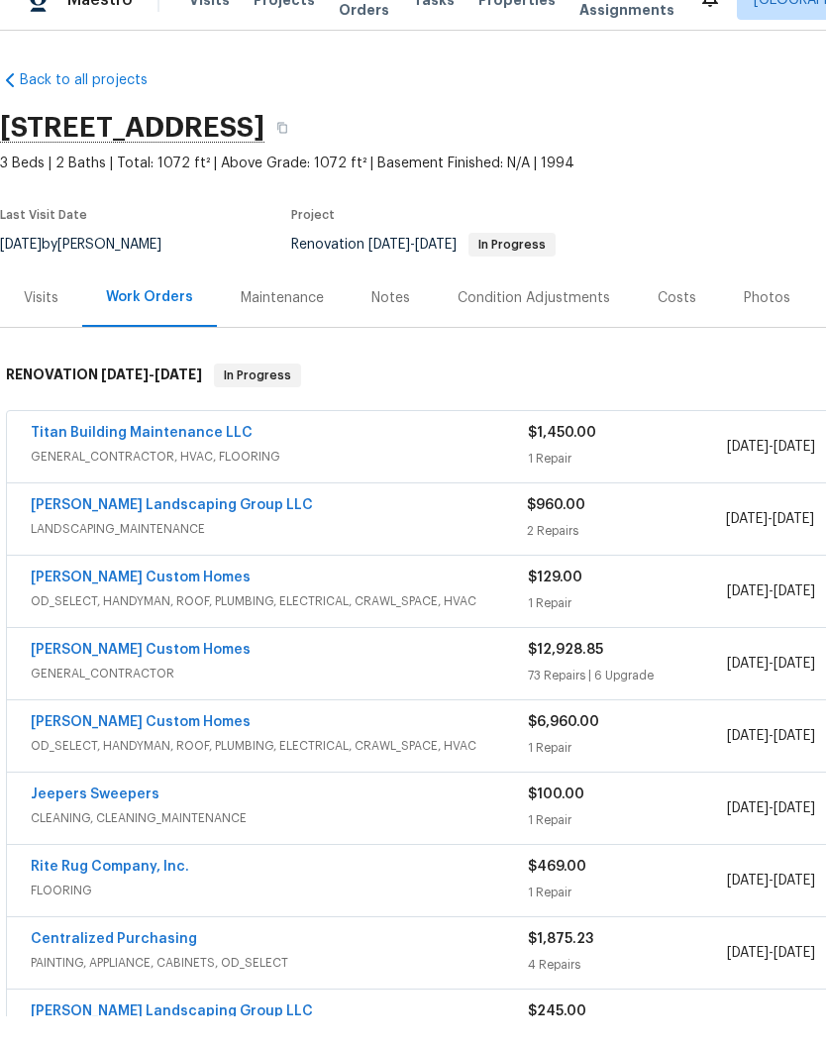
click at [389, 320] on div "Notes" at bounding box center [390, 330] width 39 height 20
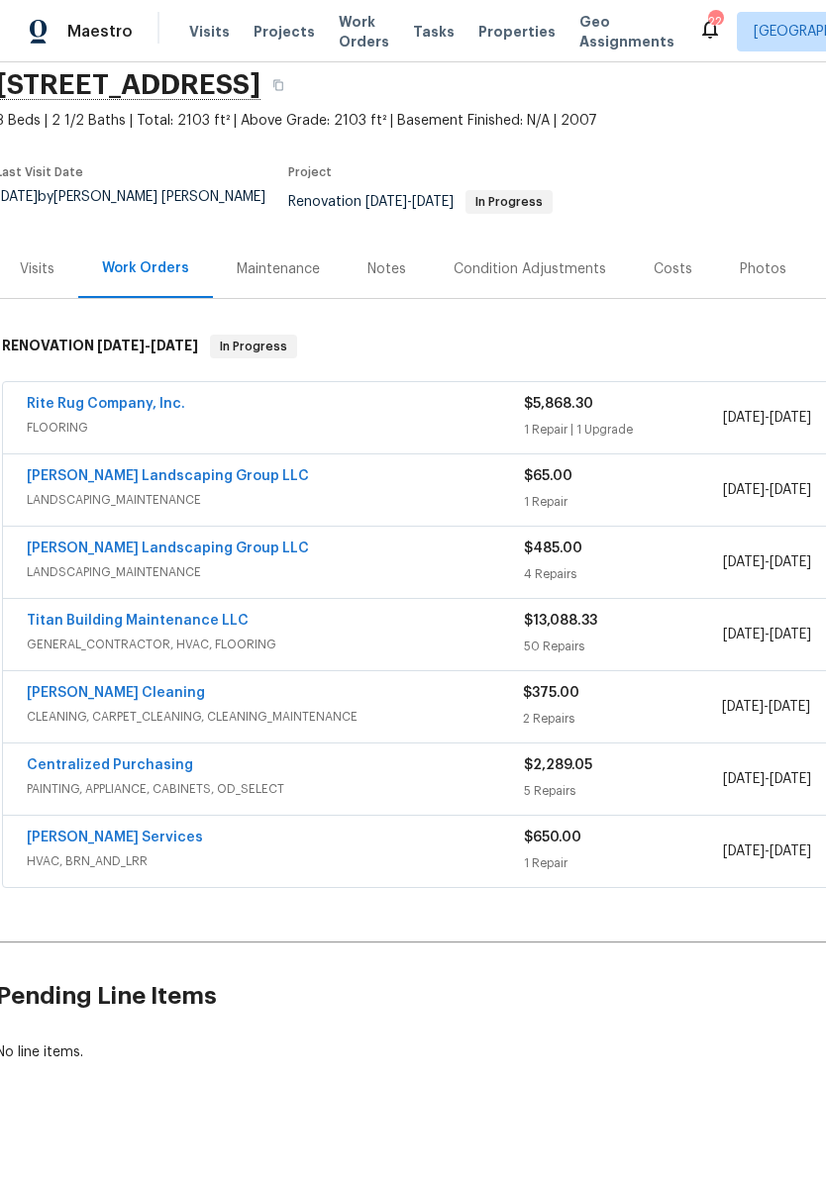
scroll to position [73, 4]
click at [128, 687] on link "[PERSON_NAME] Cleaning" at bounding box center [116, 694] width 178 height 14
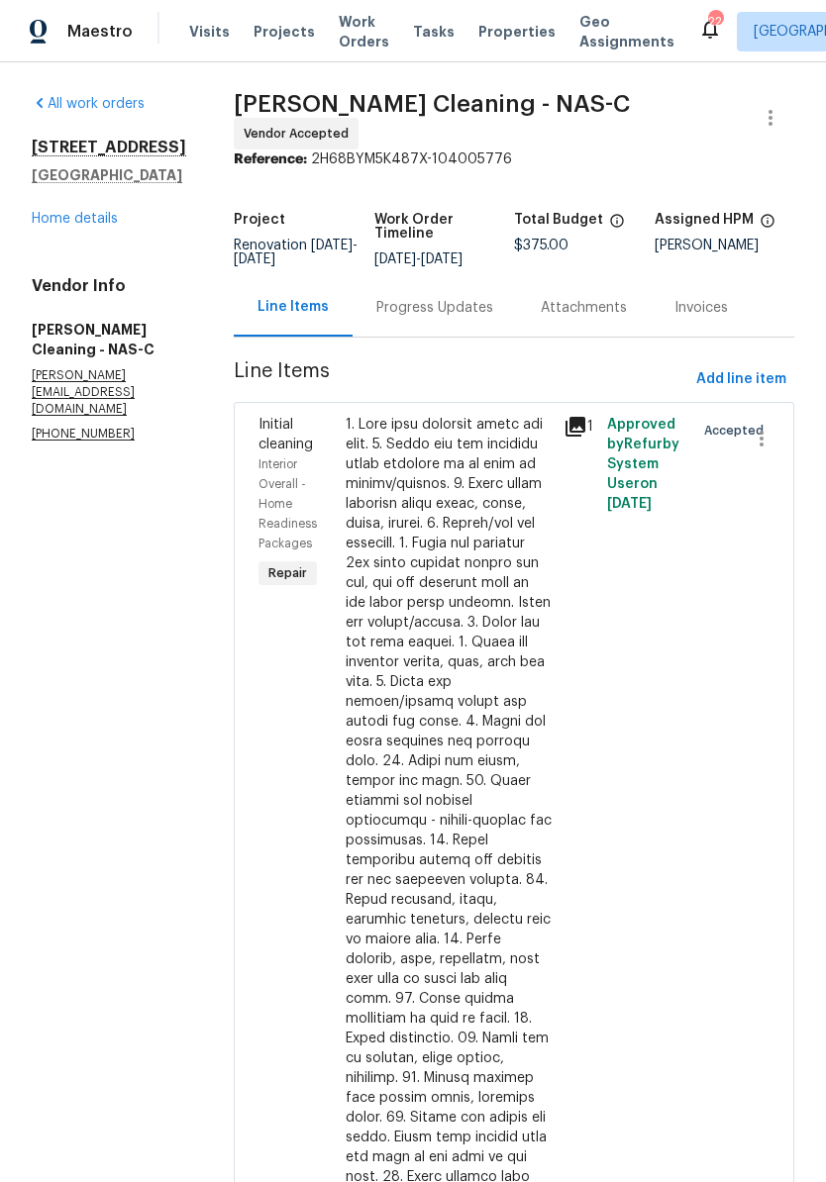
click at [484, 312] on div "Progress Updates" at bounding box center [434, 308] width 117 height 20
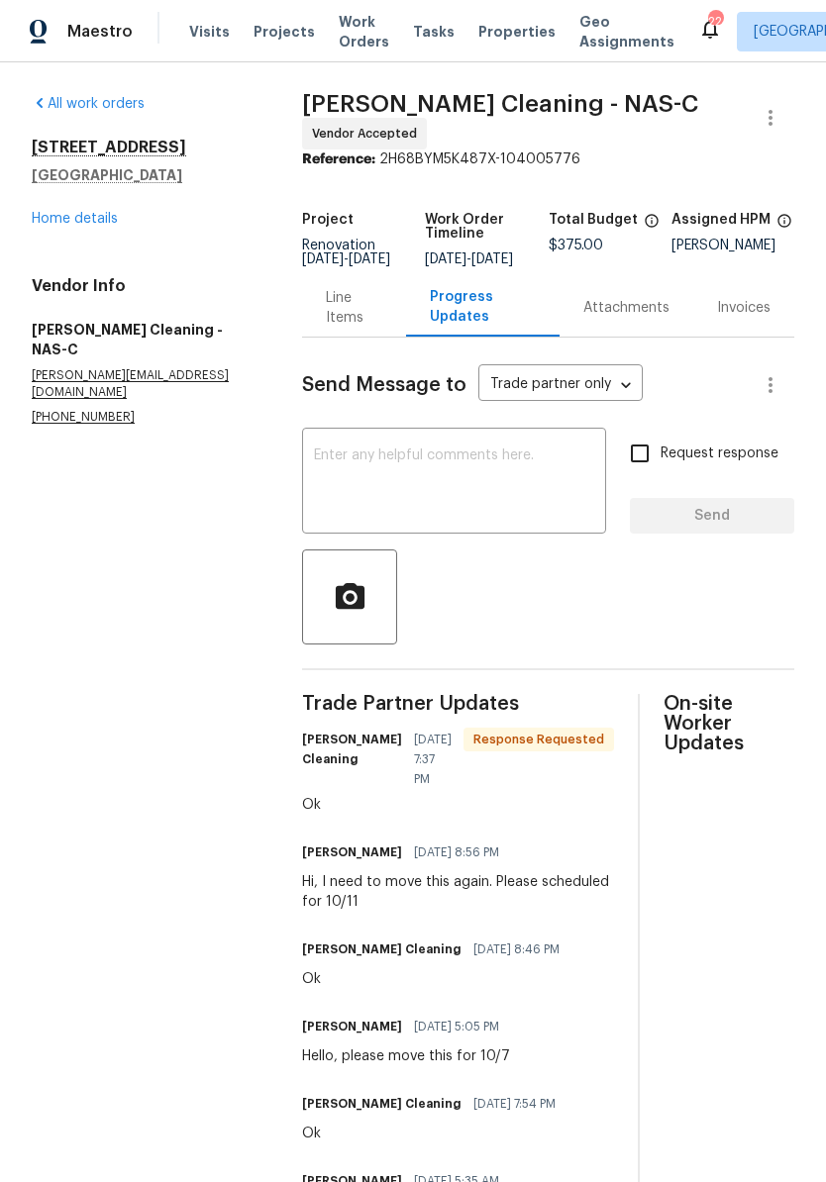
click at [100, 222] on link "Home details" at bounding box center [75, 219] width 86 height 14
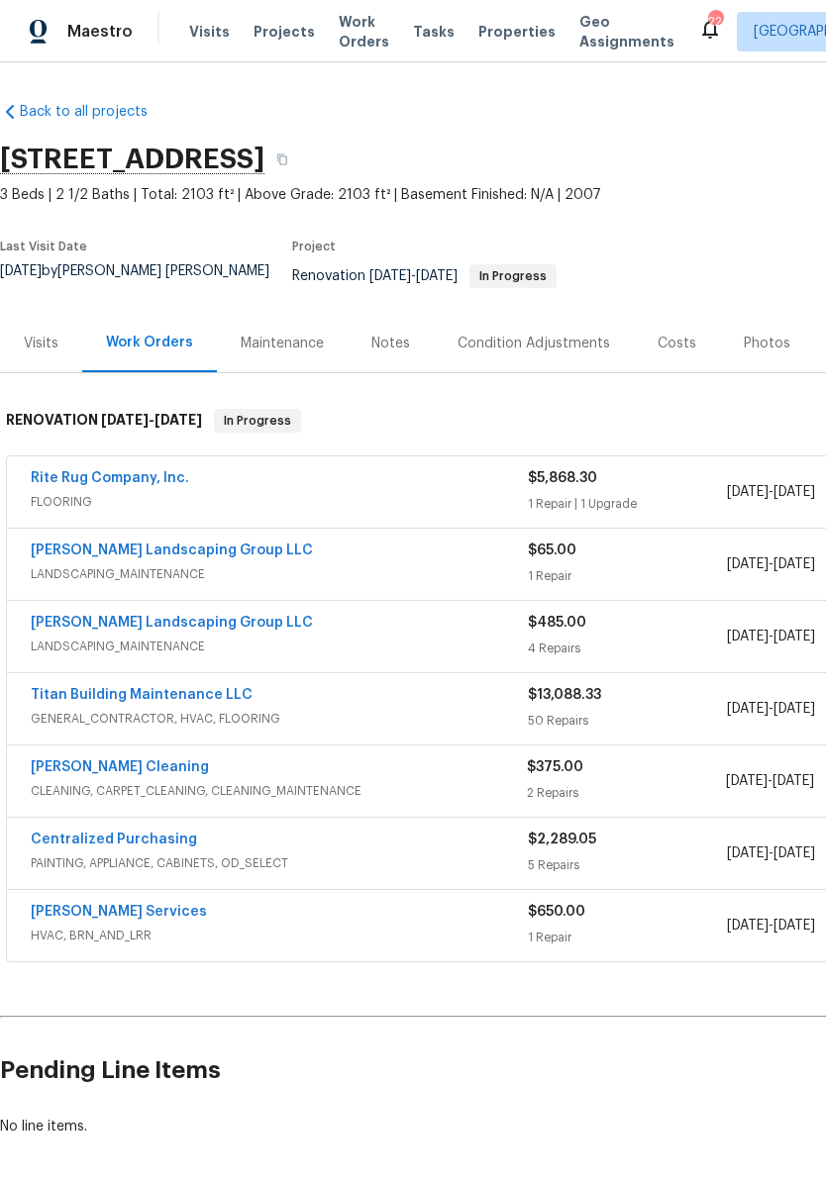
click at [149, 471] on link "Rite Rug Company, Inc." at bounding box center [110, 478] width 158 height 14
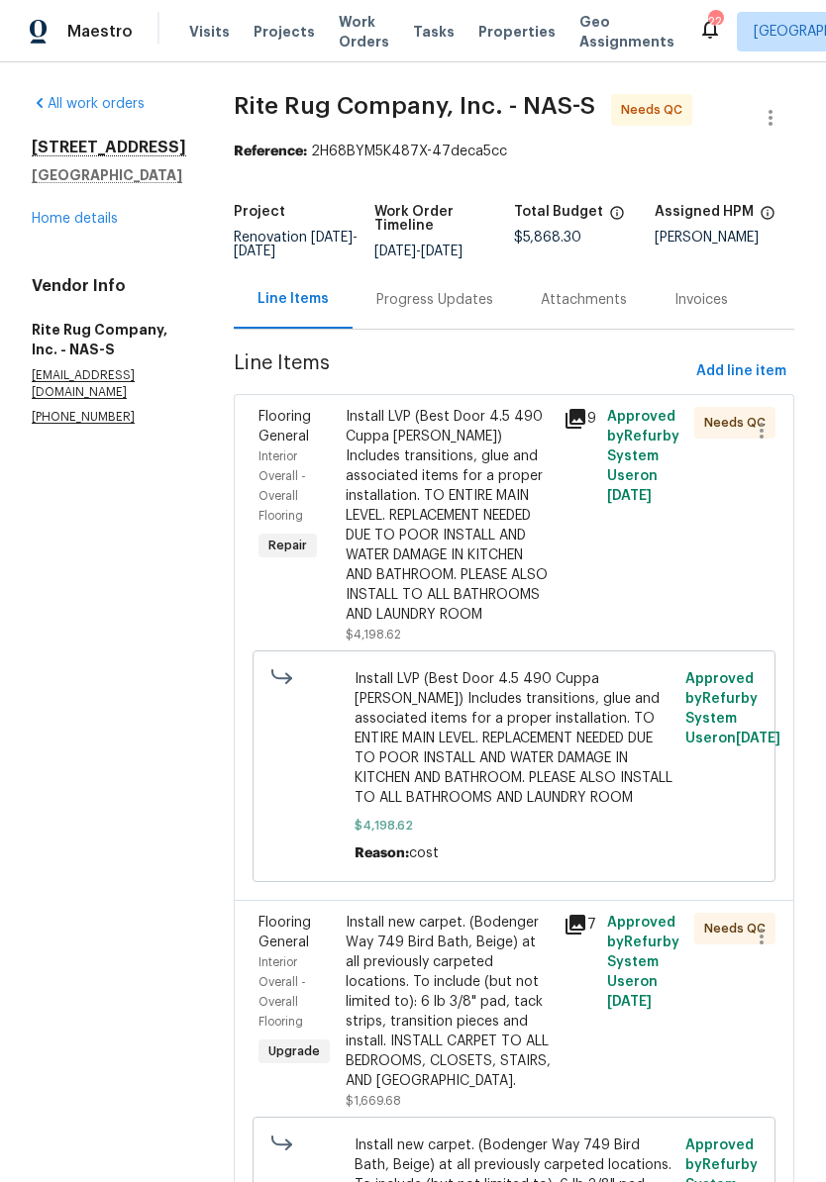
click at [88, 218] on link "Home details" at bounding box center [75, 219] width 86 height 14
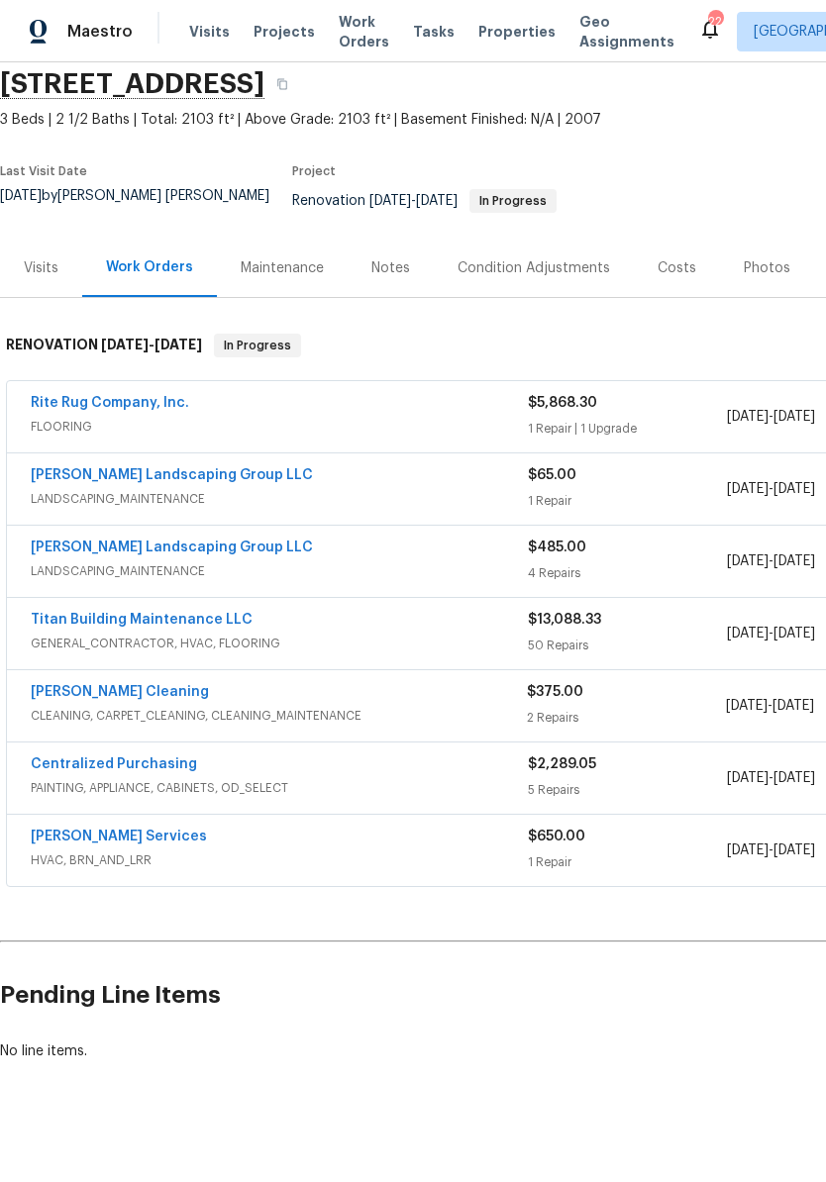
scroll to position [74, 0]
click at [160, 614] on link "Titan Building Maintenance LLC" at bounding box center [142, 621] width 222 height 14
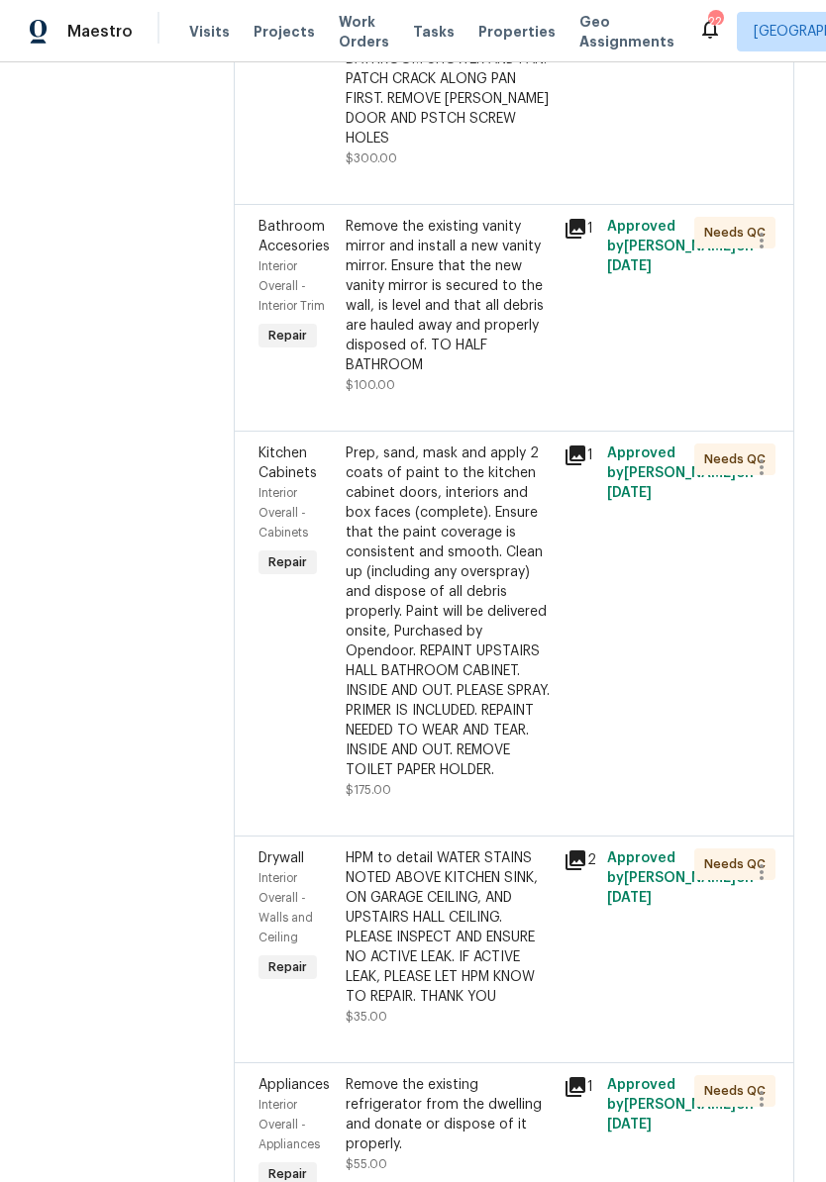
scroll to position [10253, 0]
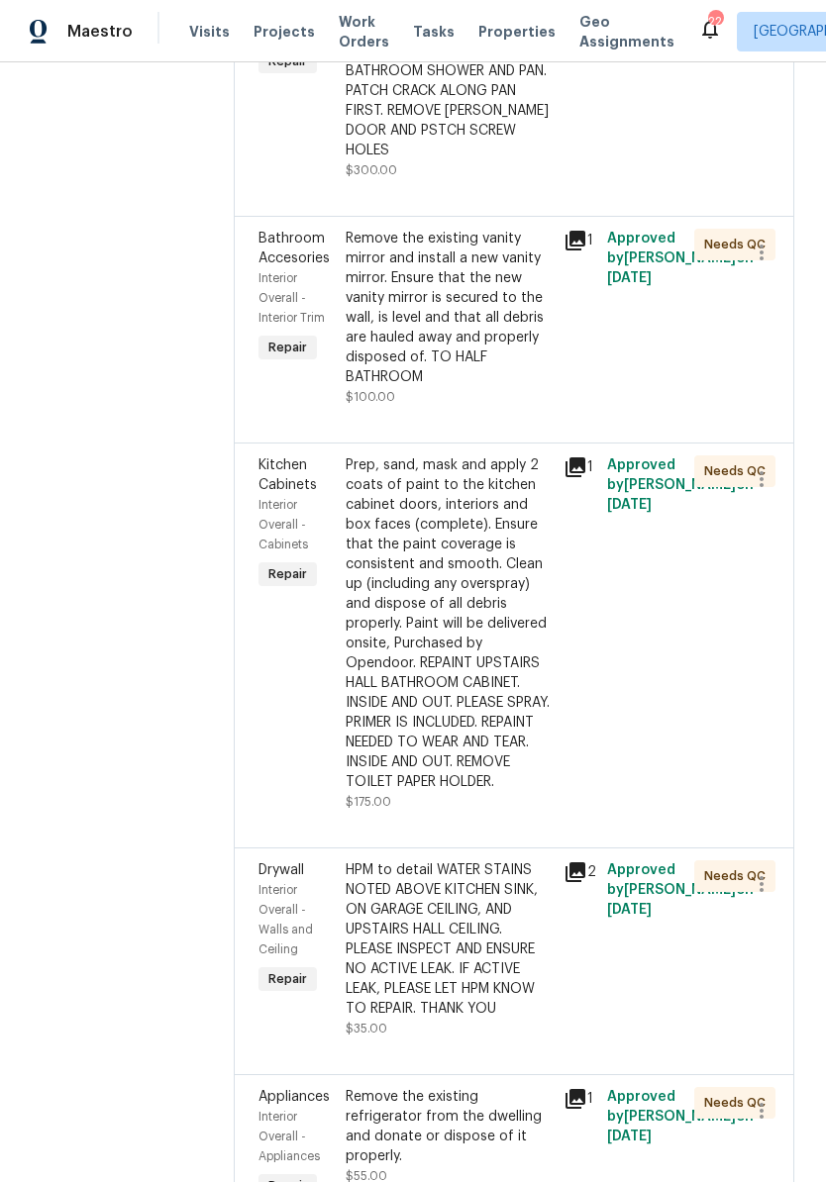
click at [444, 1087] on div "Remove the existing refrigerator from the dwelling and donate or dispose of it …" at bounding box center [449, 1126] width 206 height 79
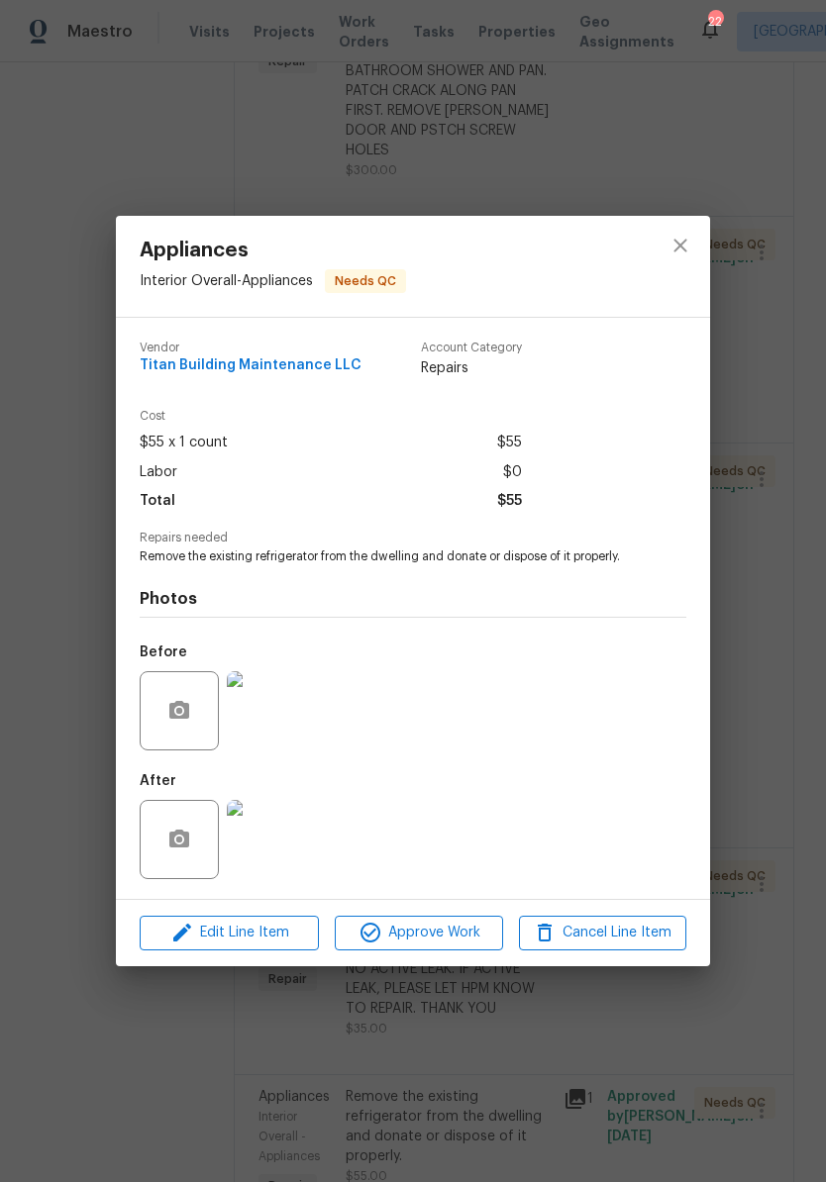
click at [274, 850] on img at bounding box center [266, 839] width 79 height 79
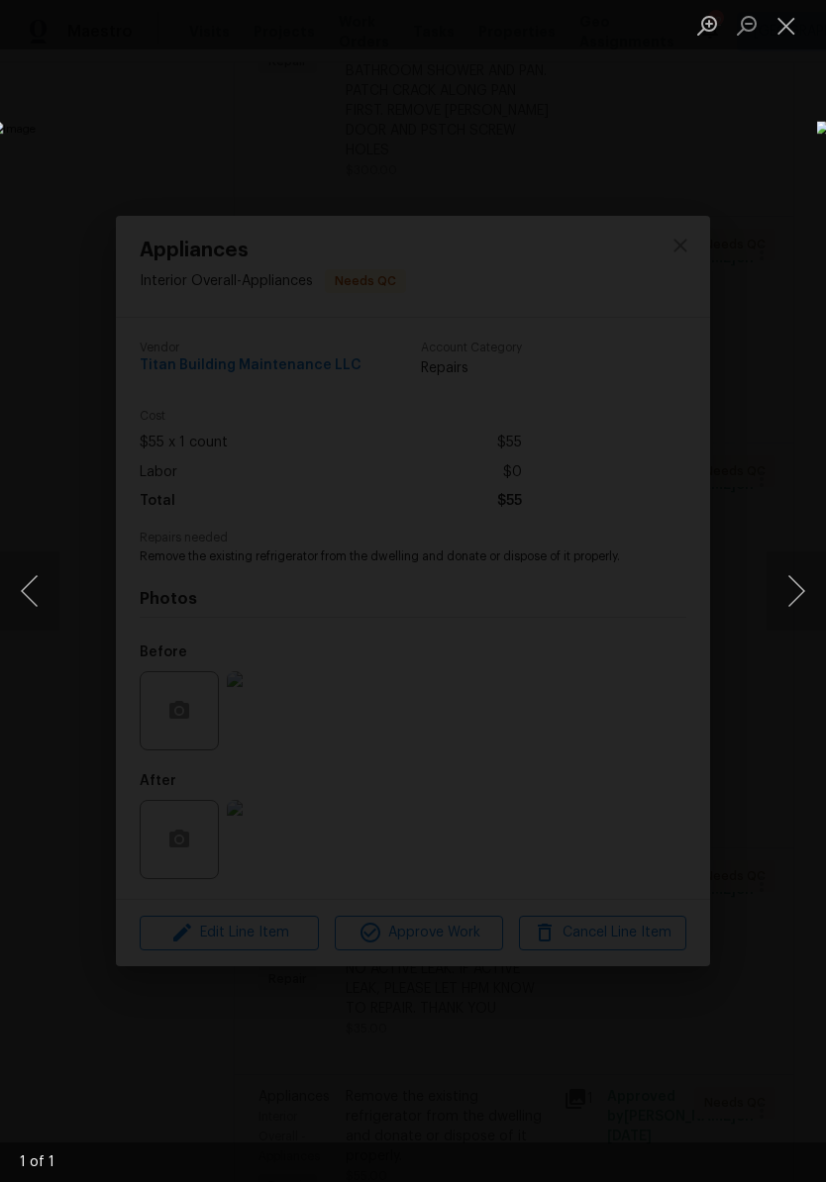
click at [789, 41] on button "Close lightbox" at bounding box center [786, 25] width 40 height 35
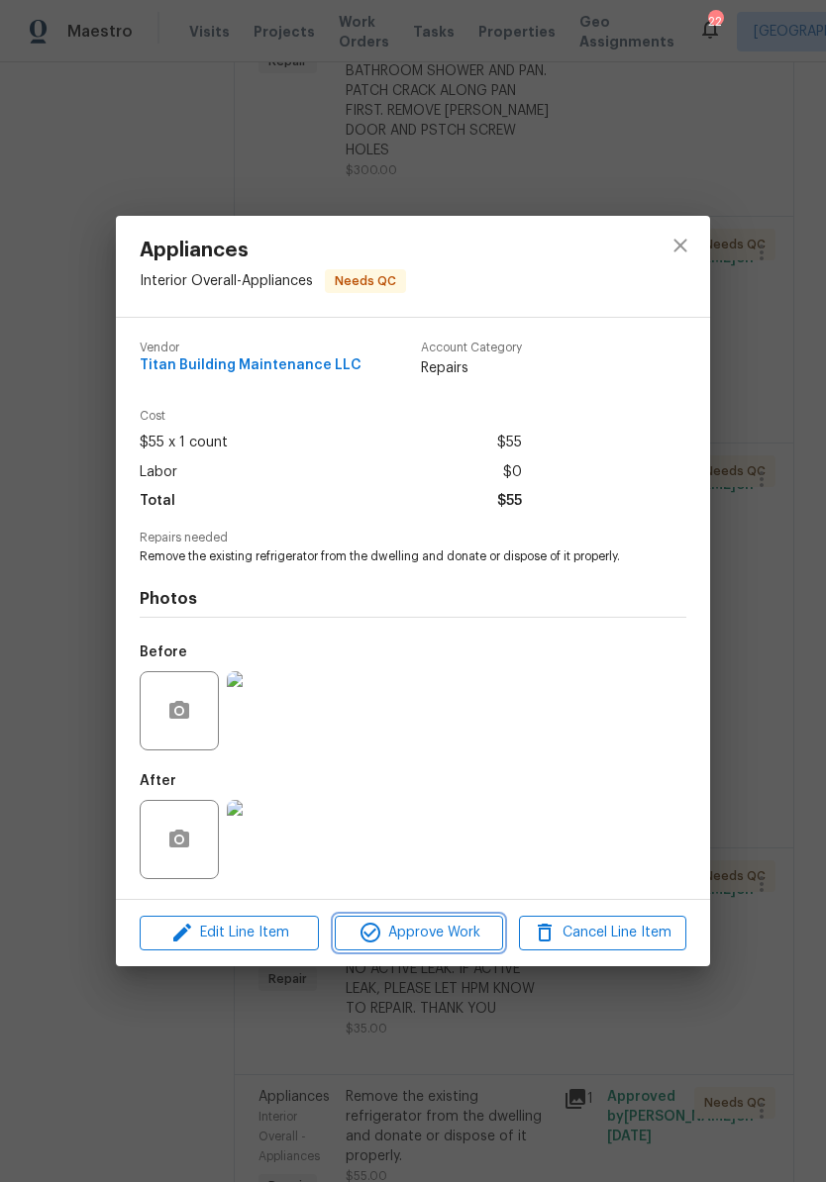
click at [458, 936] on span "Approve Work" at bounding box center [418, 933] width 155 height 25
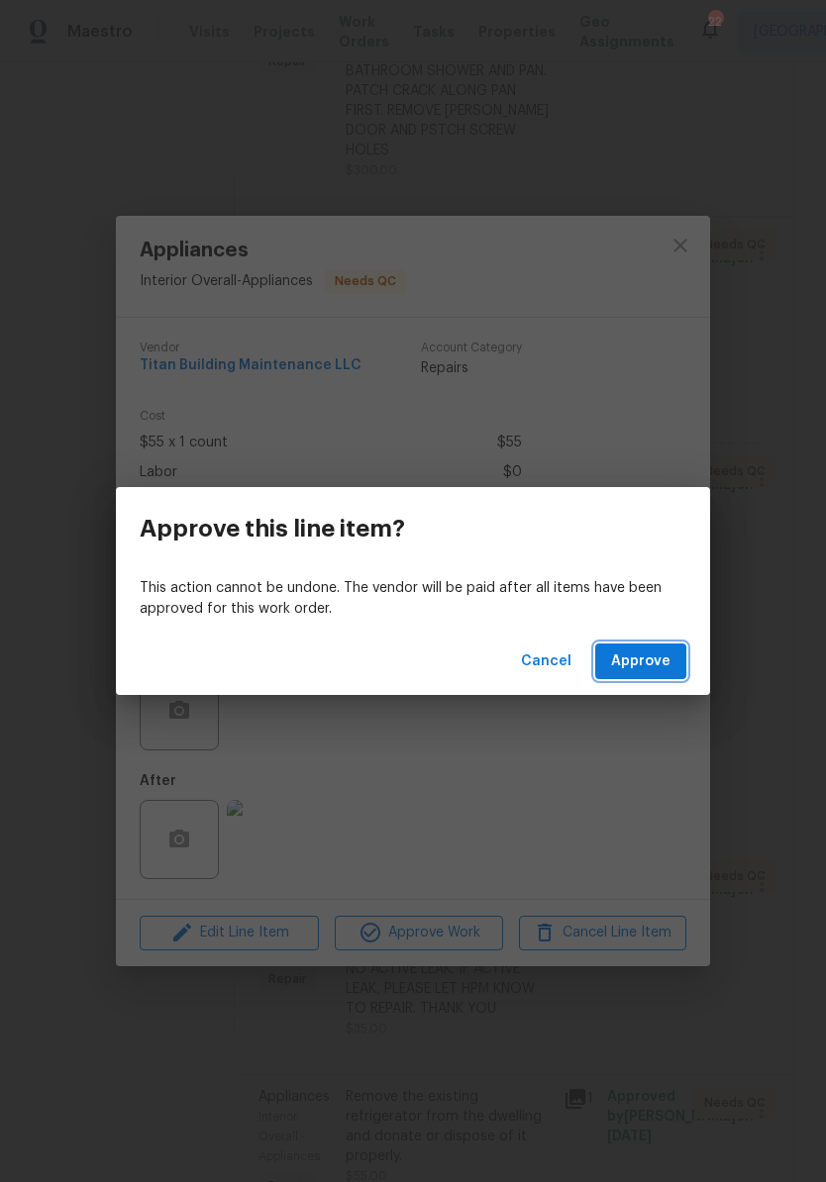
click at [658, 665] on span "Approve" at bounding box center [640, 662] width 59 height 25
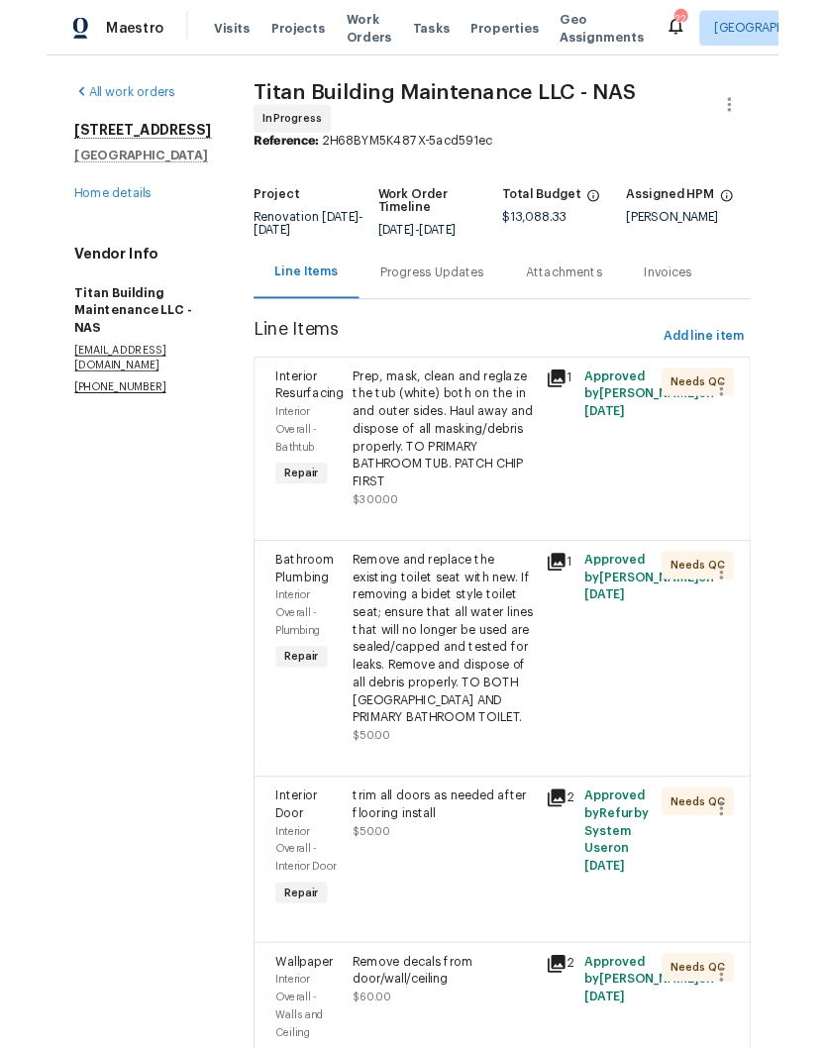
scroll to position [0, 0]
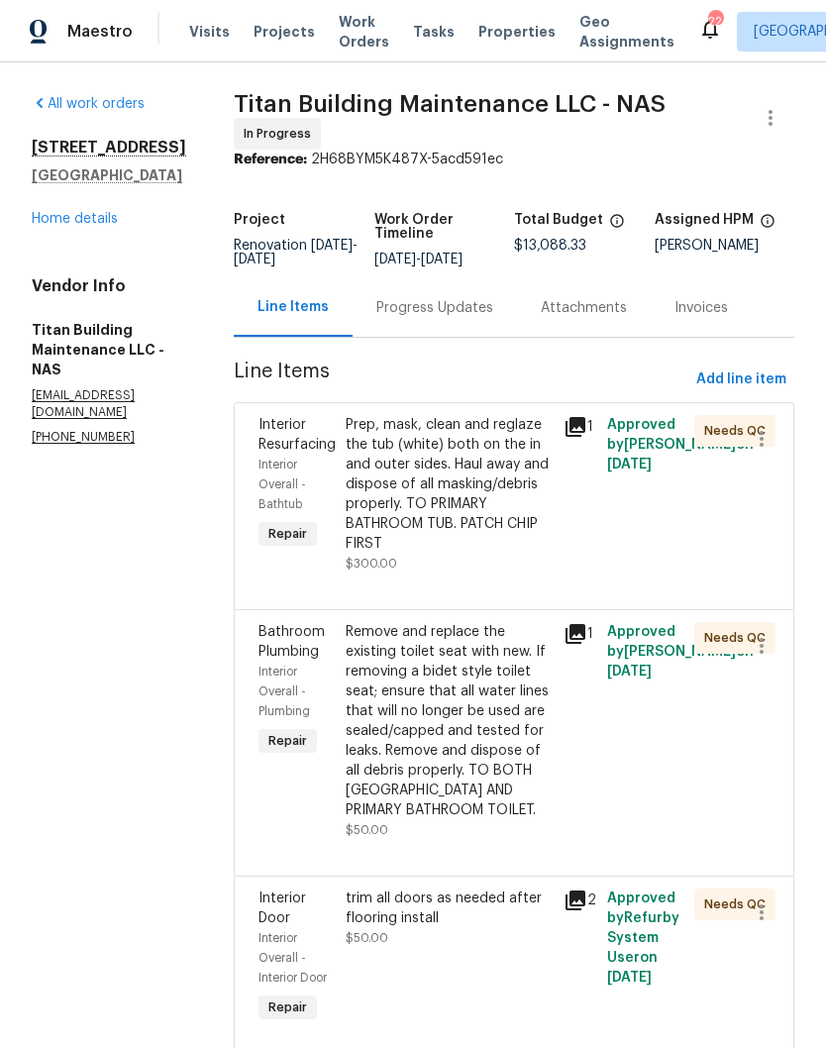
click at [208, 39] on span "Visits" at bounding box center [209, 32] width 41 height 20
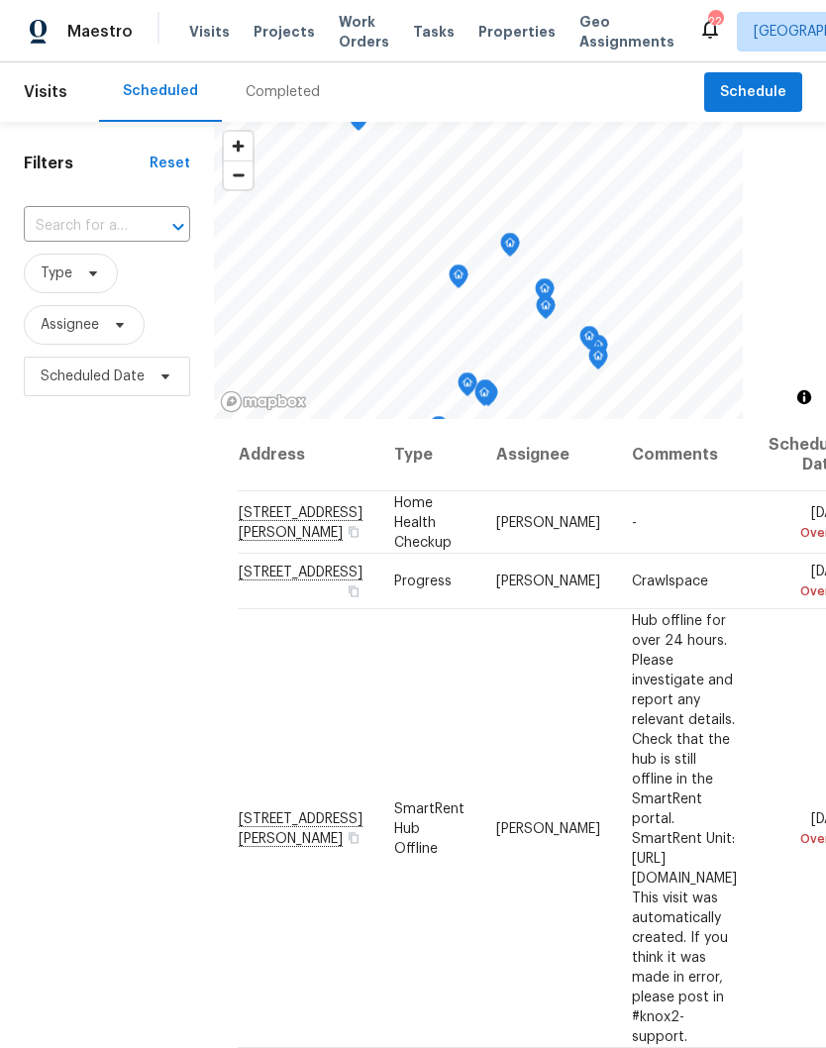
click at [93, 220] on input "text" at bounding box center [79, 226] width 111 height 31
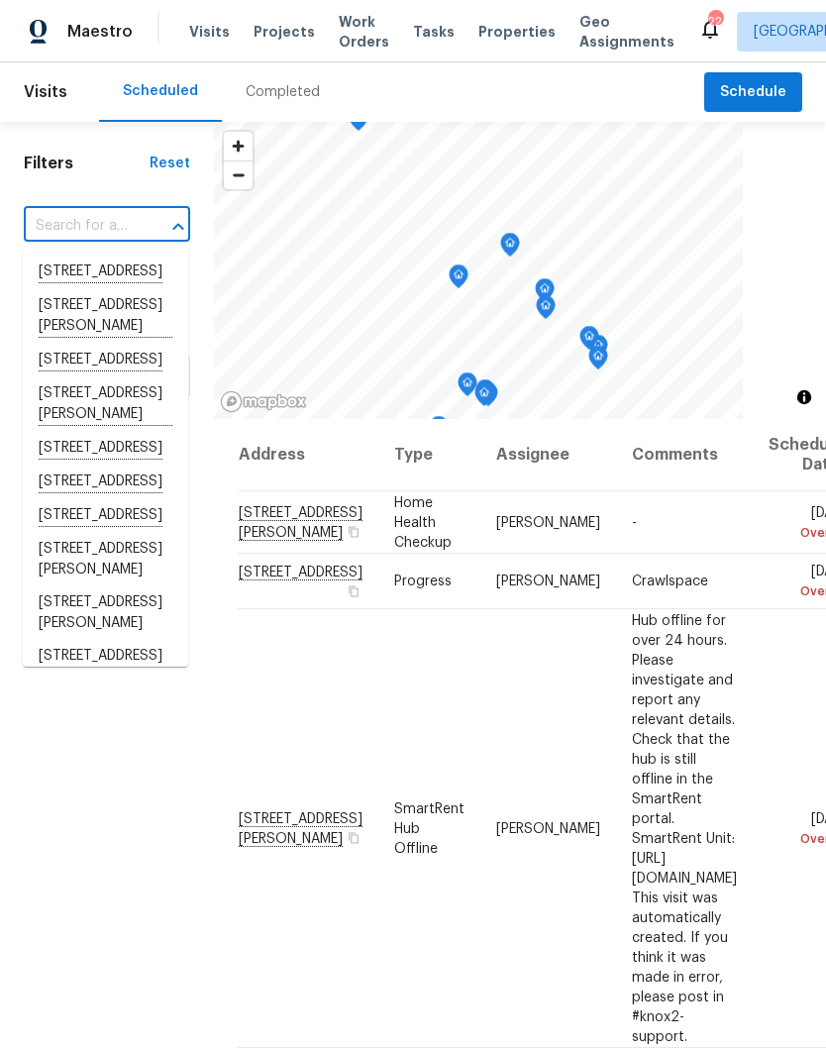
click at [82, 220] on input "text" at bounding box center [79, 226] width 111 height 31
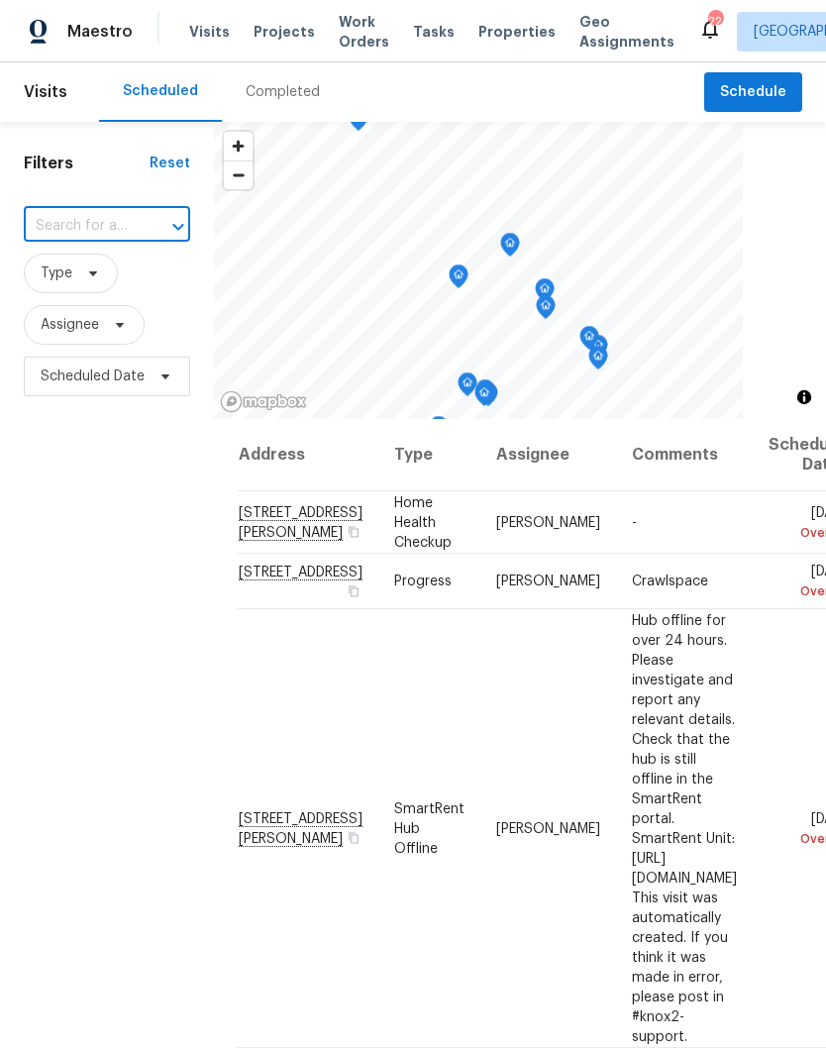
paste input "5011 Preserve Blvd, Antioch, TN 37013"
type input "5011 Preserve Blvd, Antioch, TN 37013"
click at [123, 278] on li "5011 Preserve Blvd, Antioch, TN 37013" at bounding box center [105, 271] width 165 height 33
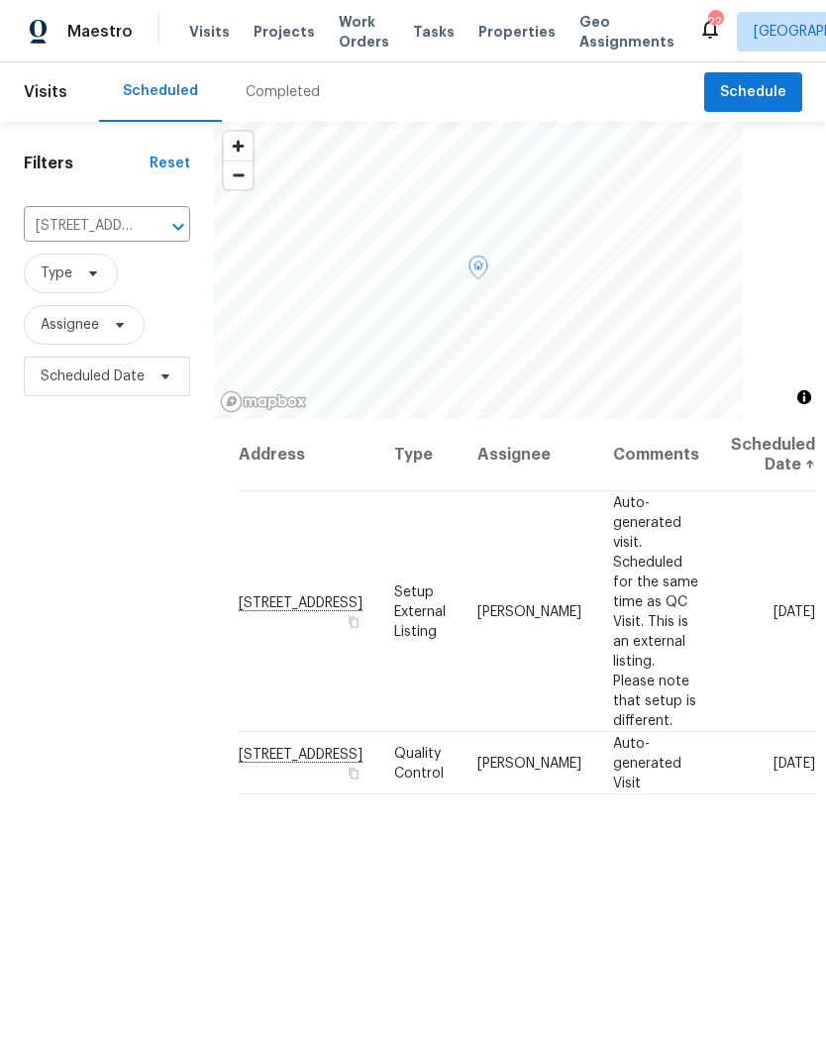
click at [0, 0] on icon at bounding box center [0, 0] width 0 height 0
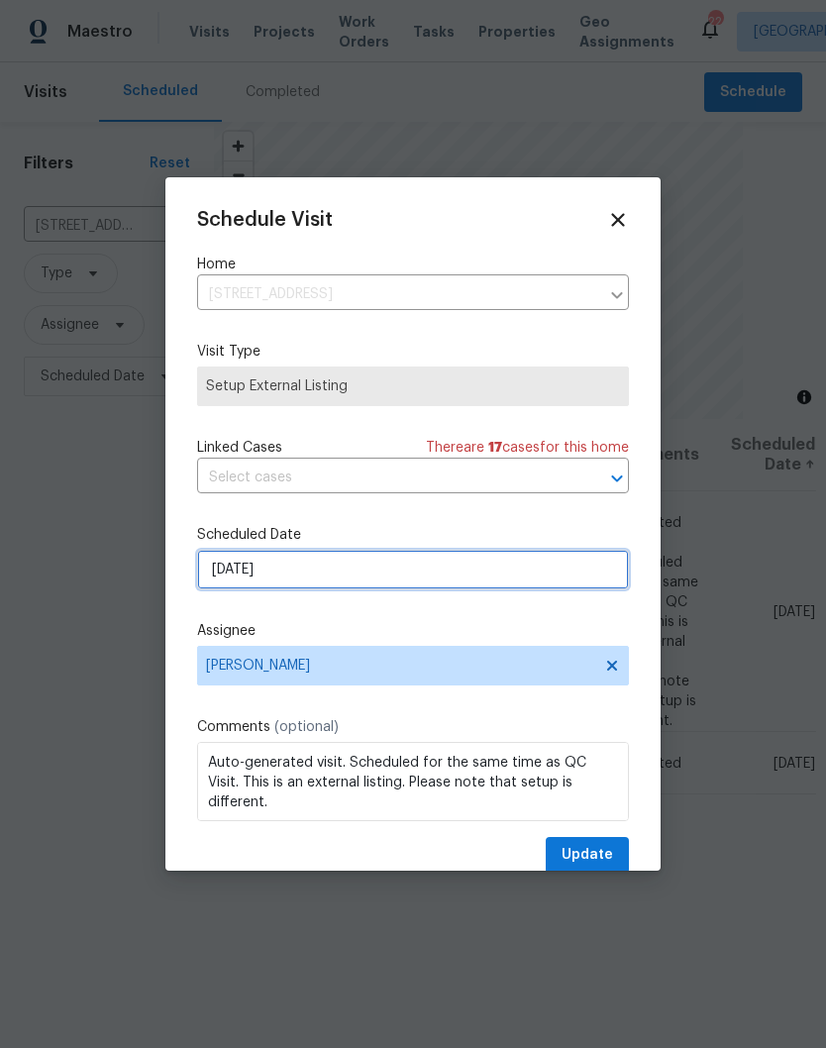
click at [605, 576] on input "10/7/2025" at bounding box center [413, 570] width 432 height 40
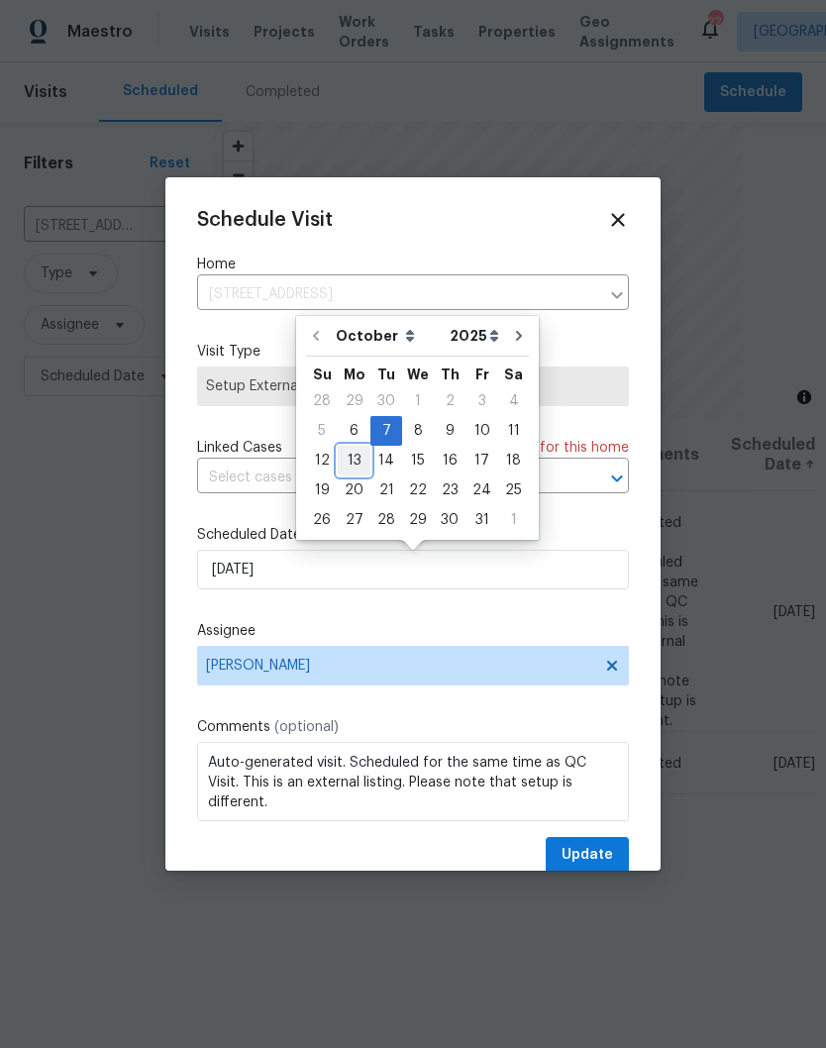
click at [357, 468] on div "13" at bounding box center [354, 461] width 33 height 28
type input "10/13/2025"
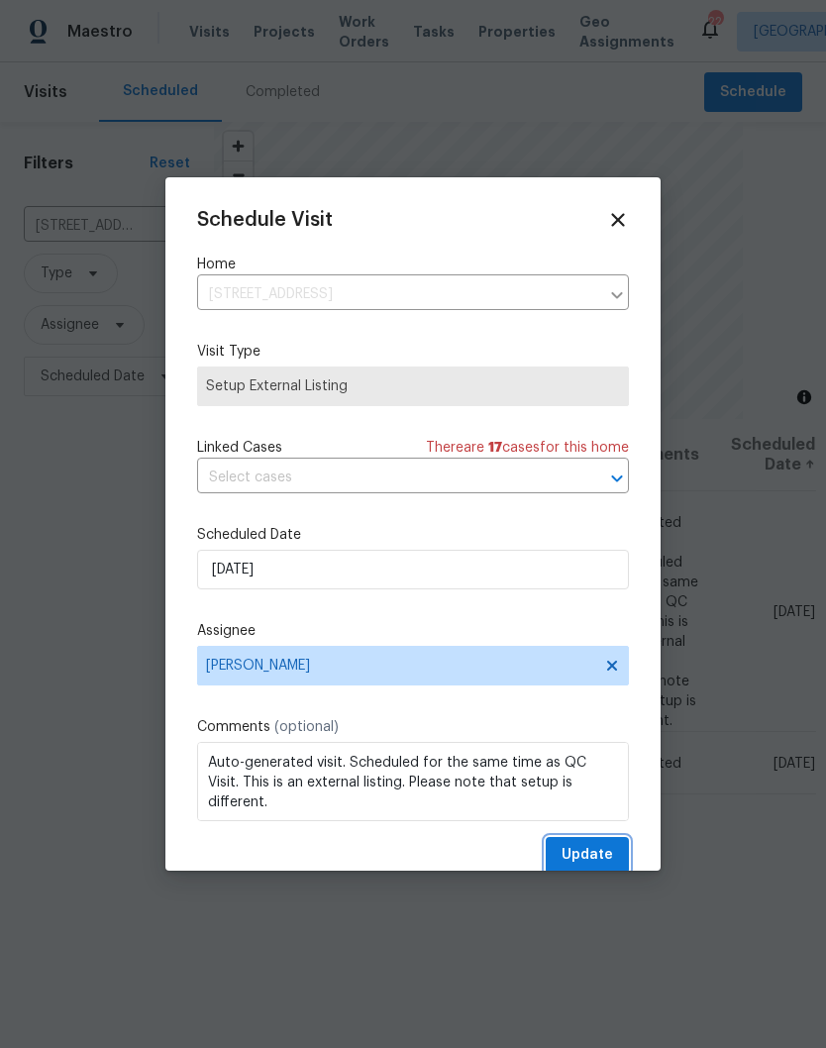
click at [598, 858] on span "Update" at bounding box center [586, 855] width 51 height 25
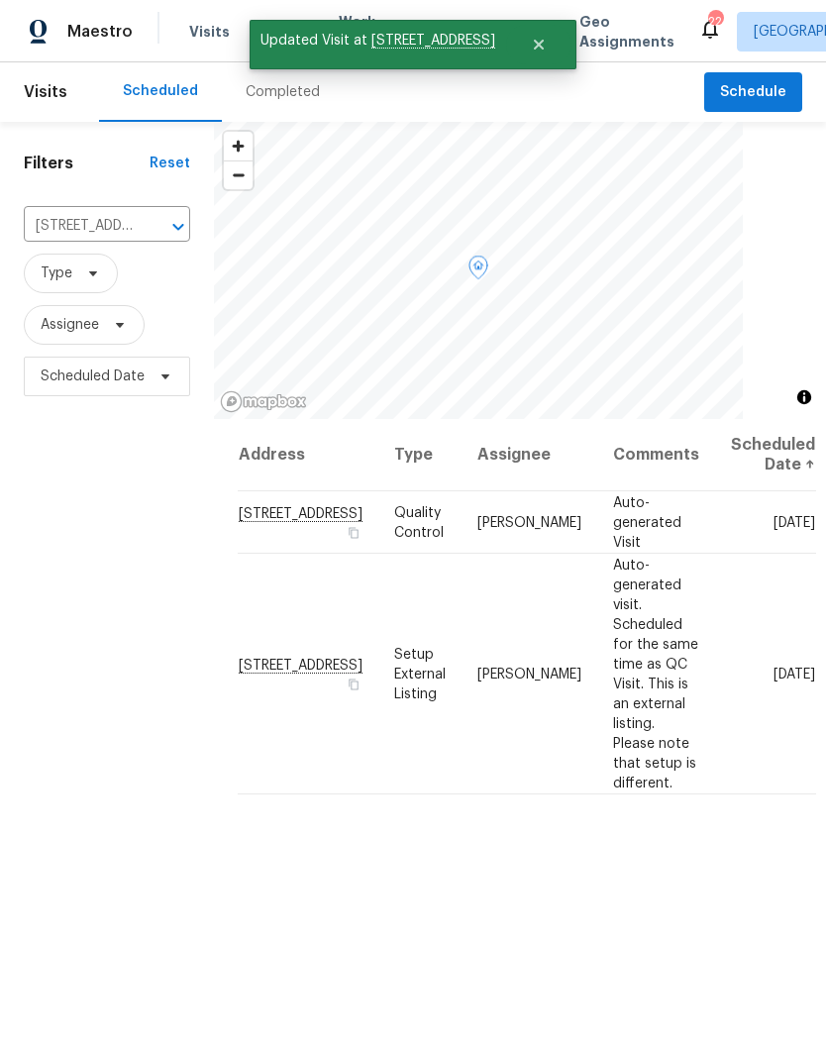
click at [0, 0] on icon at bounding box center [0, 0] width 0 height 0
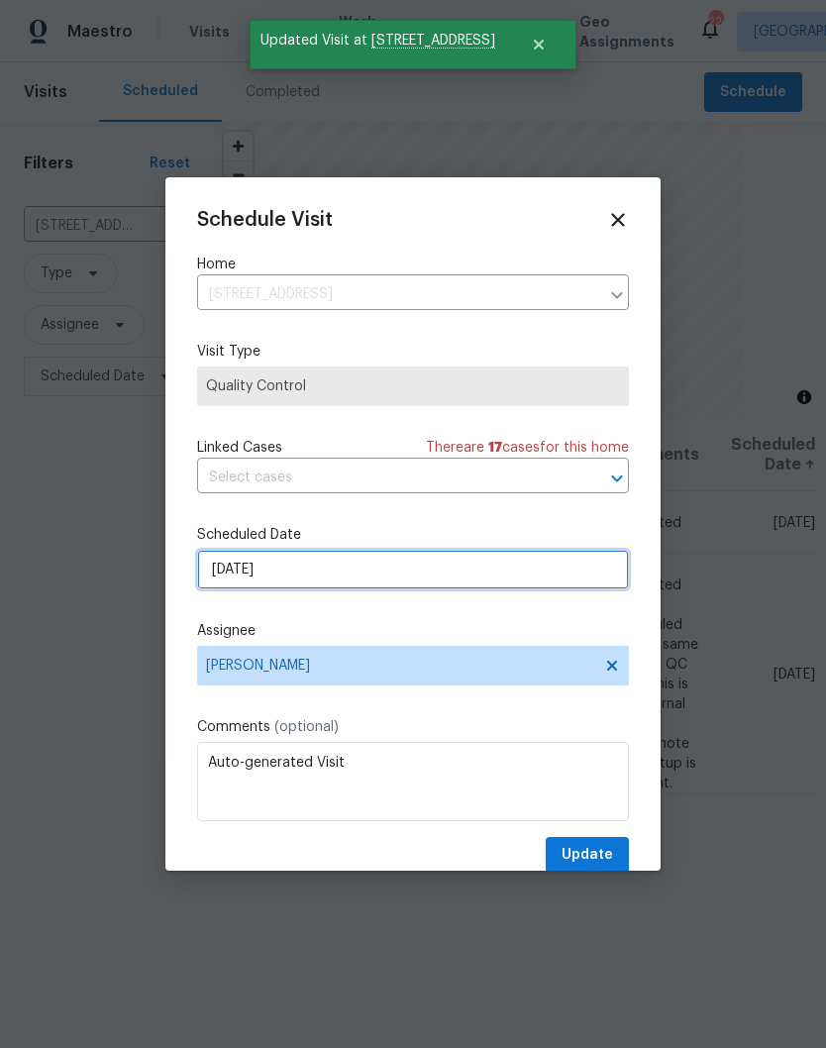
click at [583, 574] on input "10/7/2025" at bounding box center [413, 570] width 432 height 40
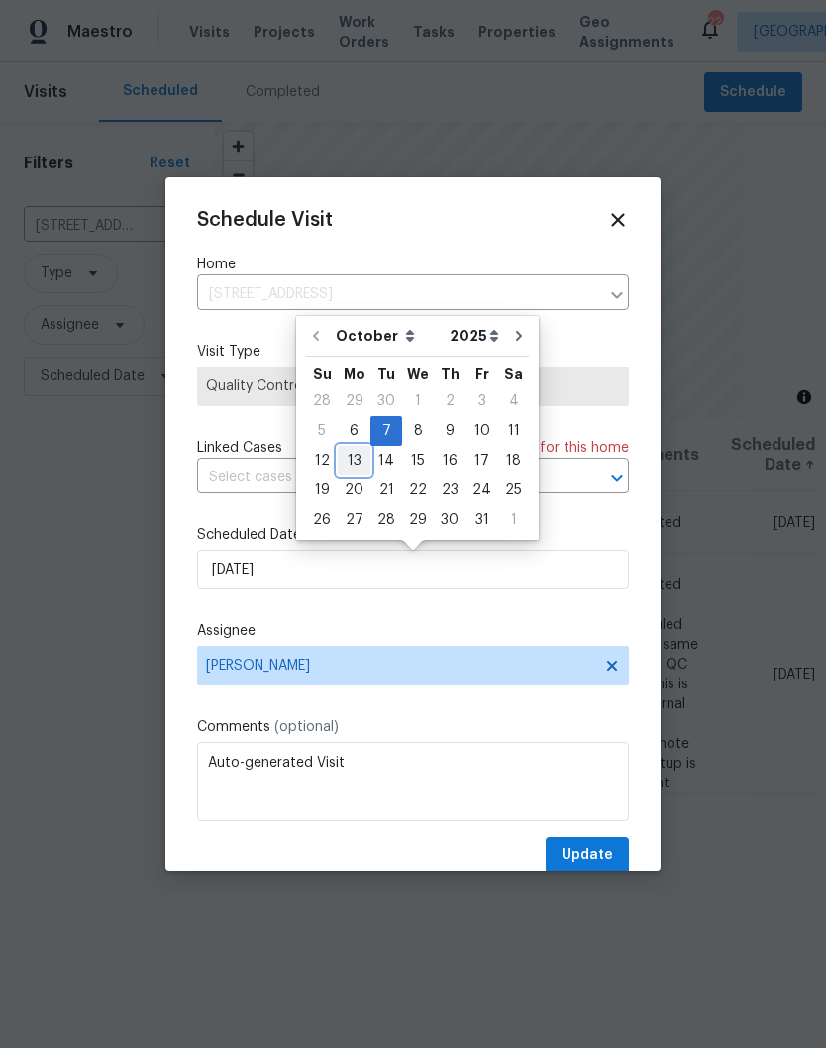
click at [362, 461] on div "13" at bounding box center [354, 461] width 33 height 28
type input "10/13/2025"
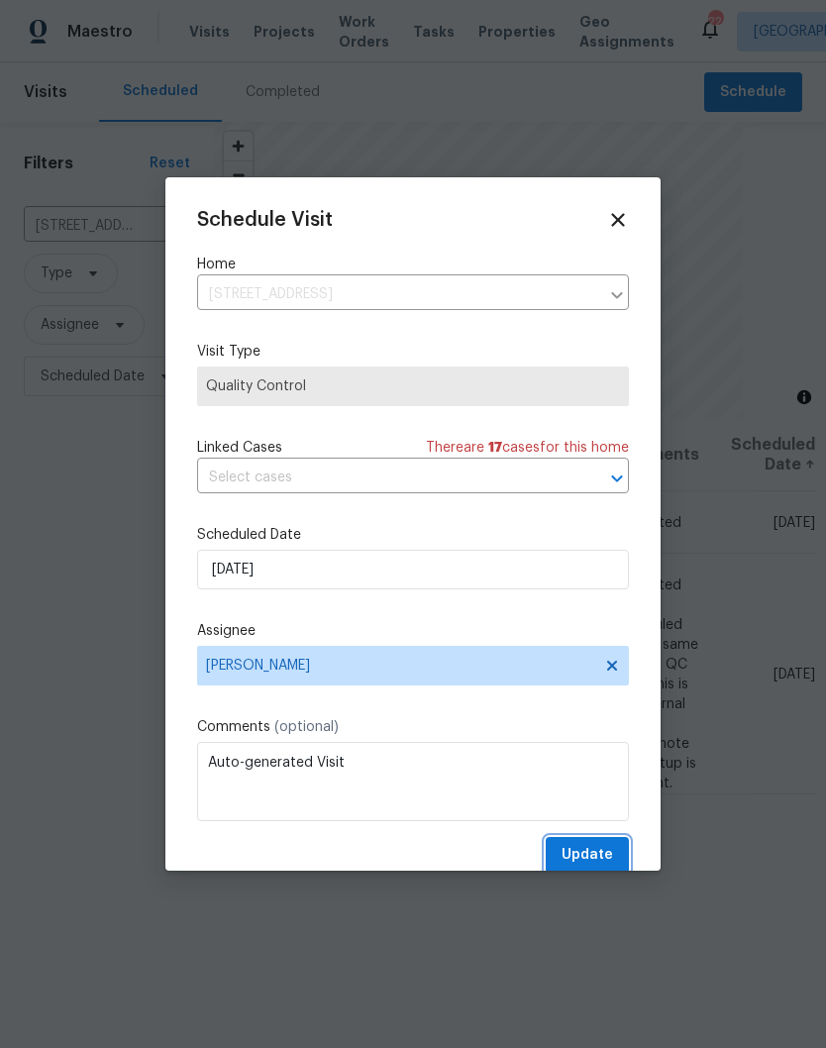
click at [594, 854] on span "Update" at bounding box center [586, 855] width 51 height 25
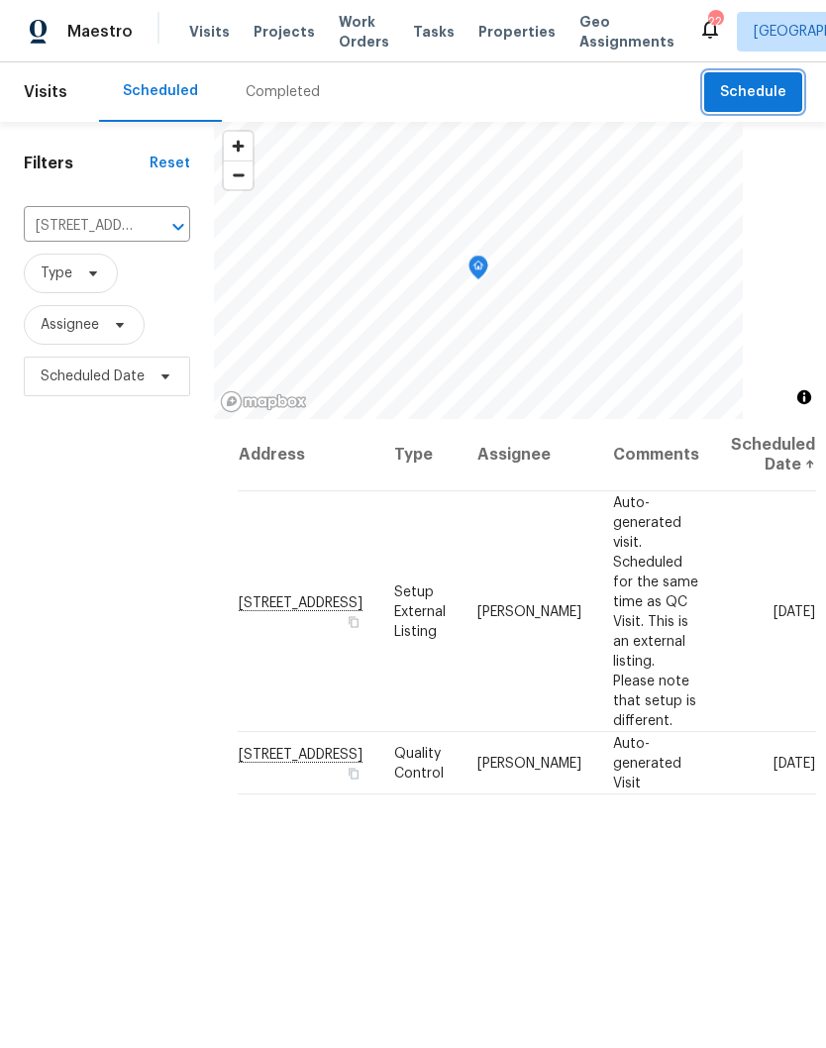
click at [729, 93] on span "Schedule" at bounding box center [753, 92] width 66 height 25
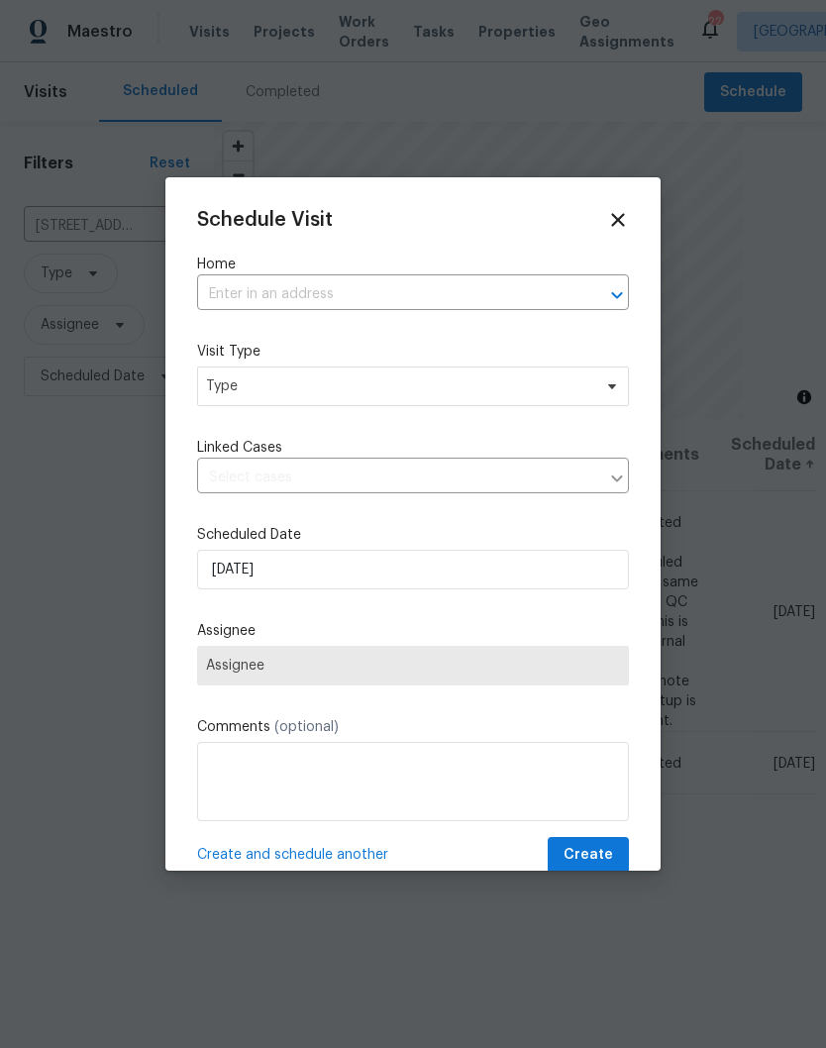
click at [279, 298] on input "text" at bounding box center [385, 294] width 376 height 31
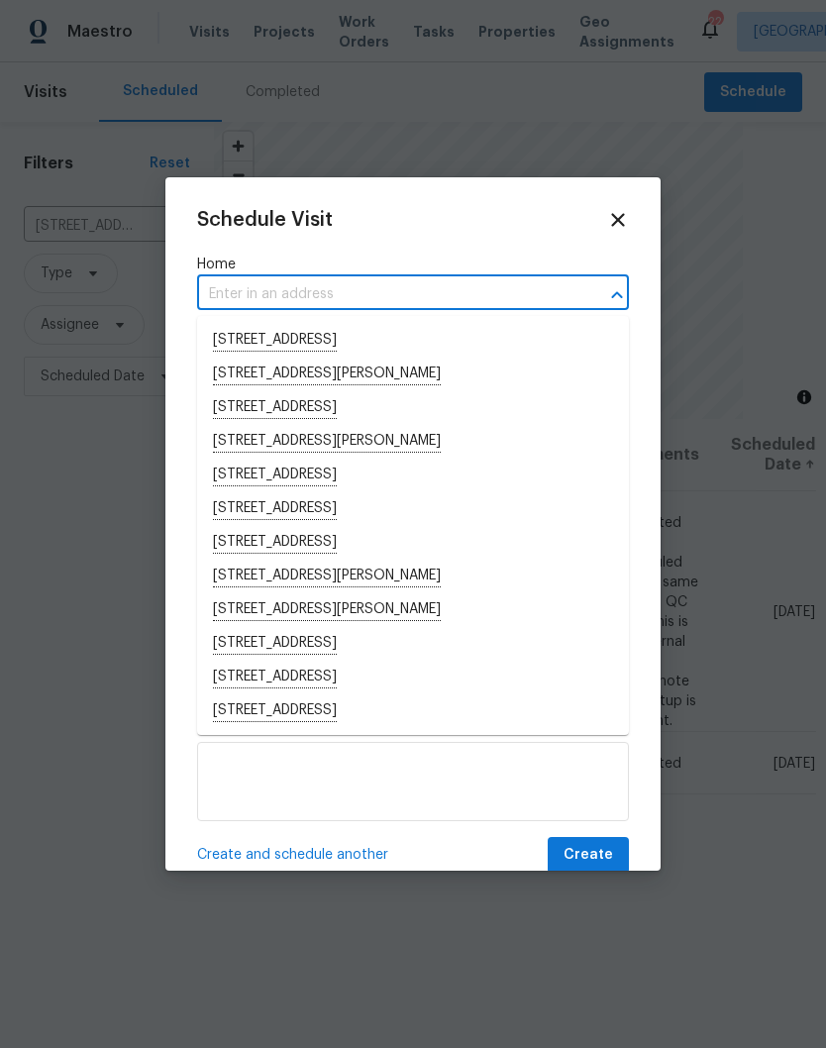
paste input "5011 Preserve Blvd, Antioch, TN 37013"
type input "5011 Preserve Blvd, Antioch, TN 37013"
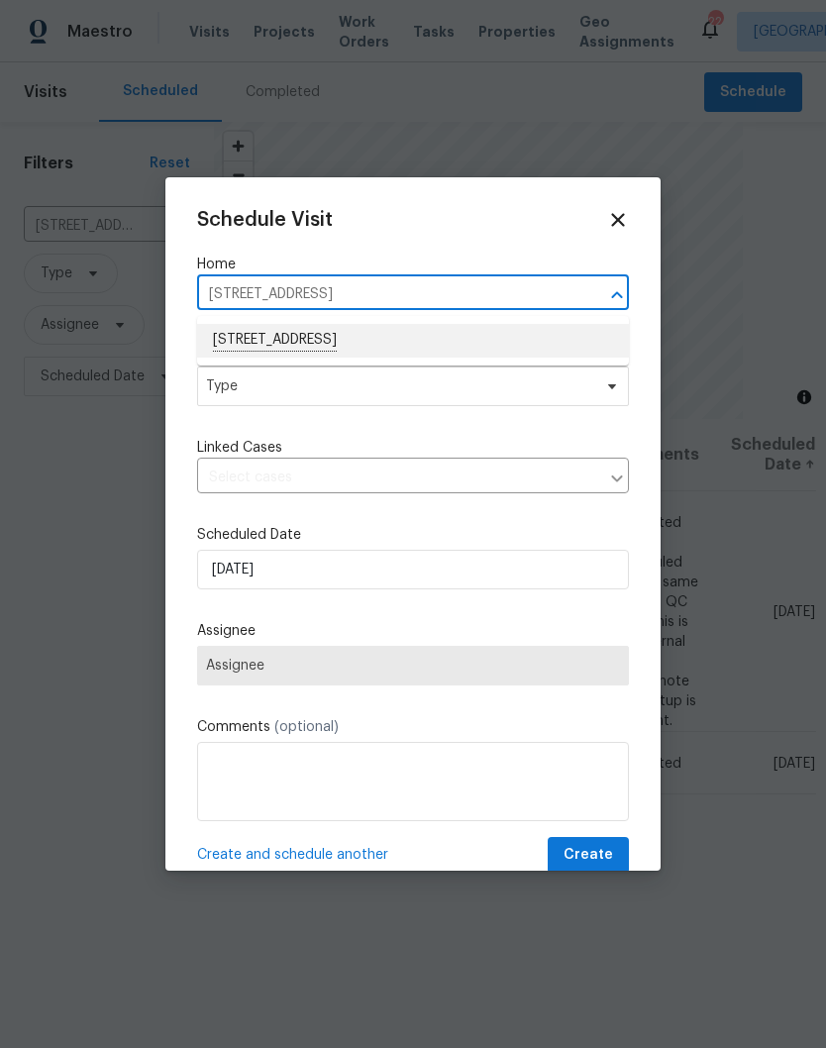
click at [396, 343] on li "5011 Preserve Blvd, Antioch, TN 37013" at bounding box center [413, 341] width 432 height 34
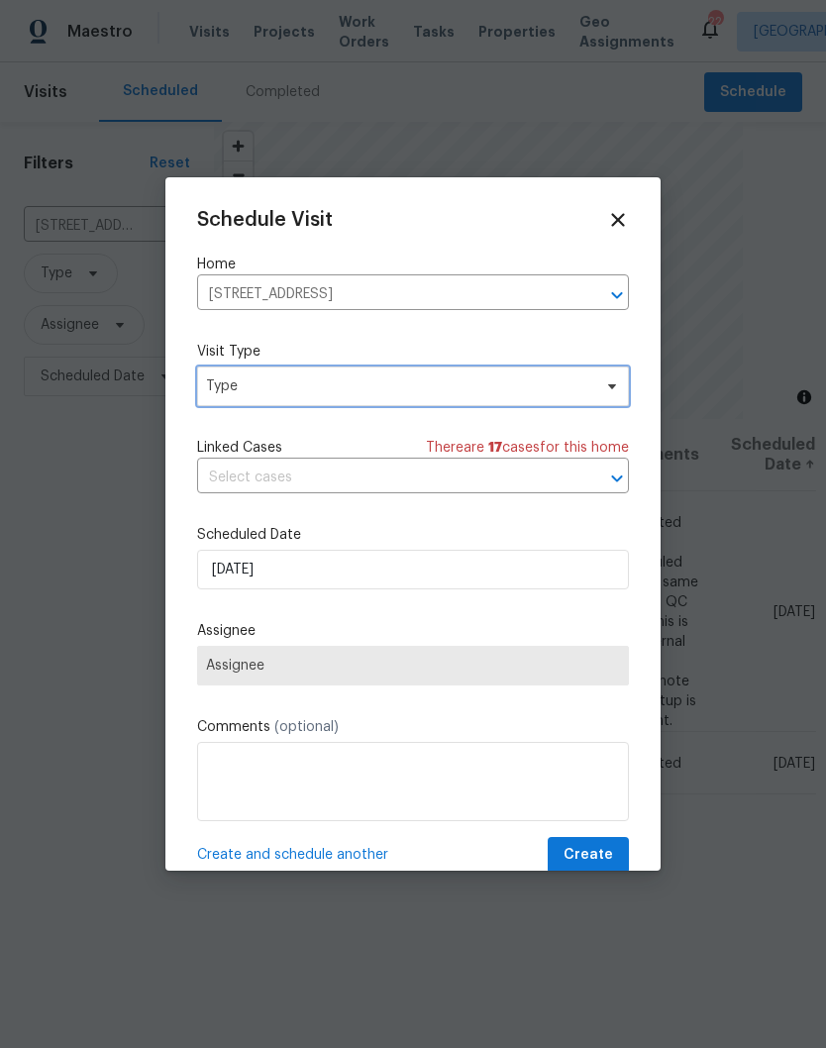
click at [607, 389] on icon at bounding box center [612, 386] width 16 height 16
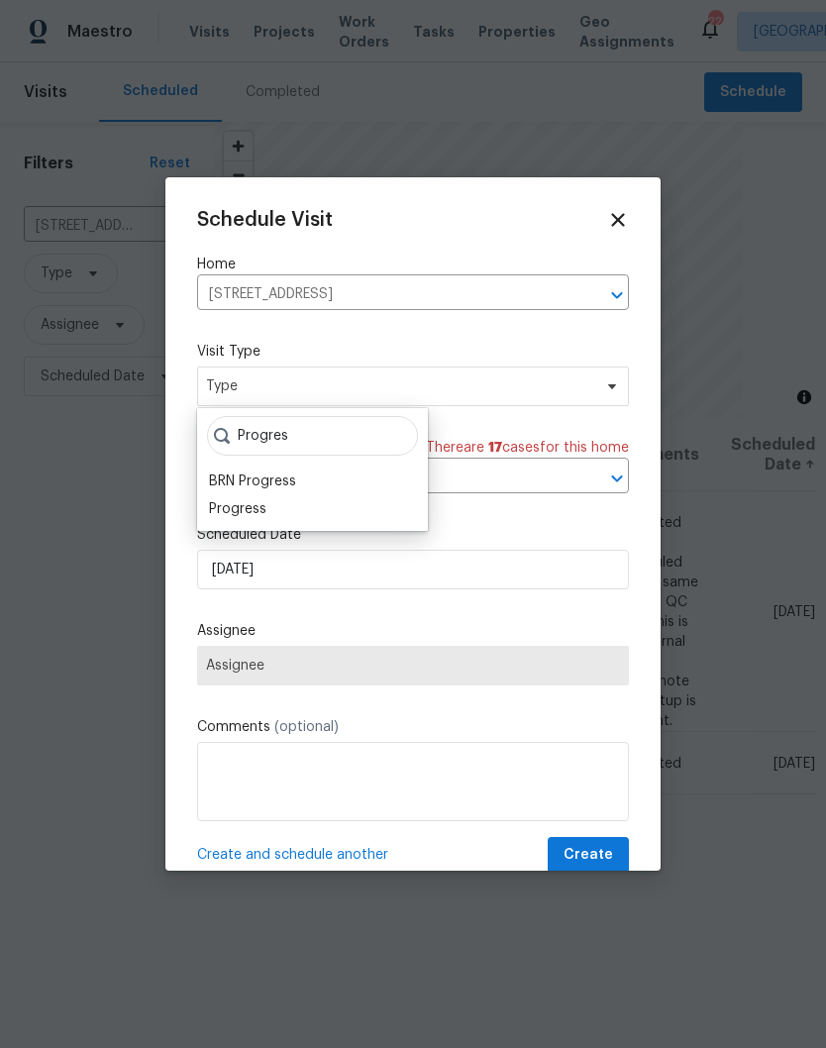
type input "Progres"
click at [262, 503] on div "Progress" at bounding box center [237, 509] width 57 height 20
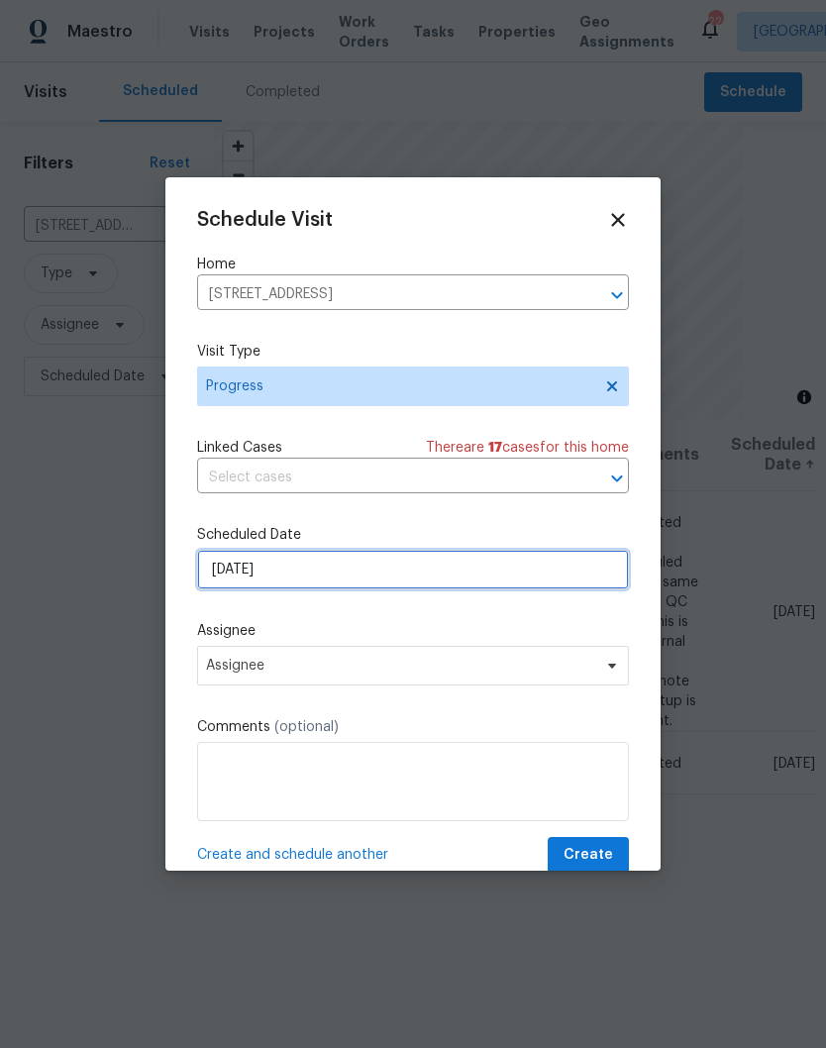
click at [337, 574] on input "[DATE]" at bounding box center [413, 570] width 432 height 40
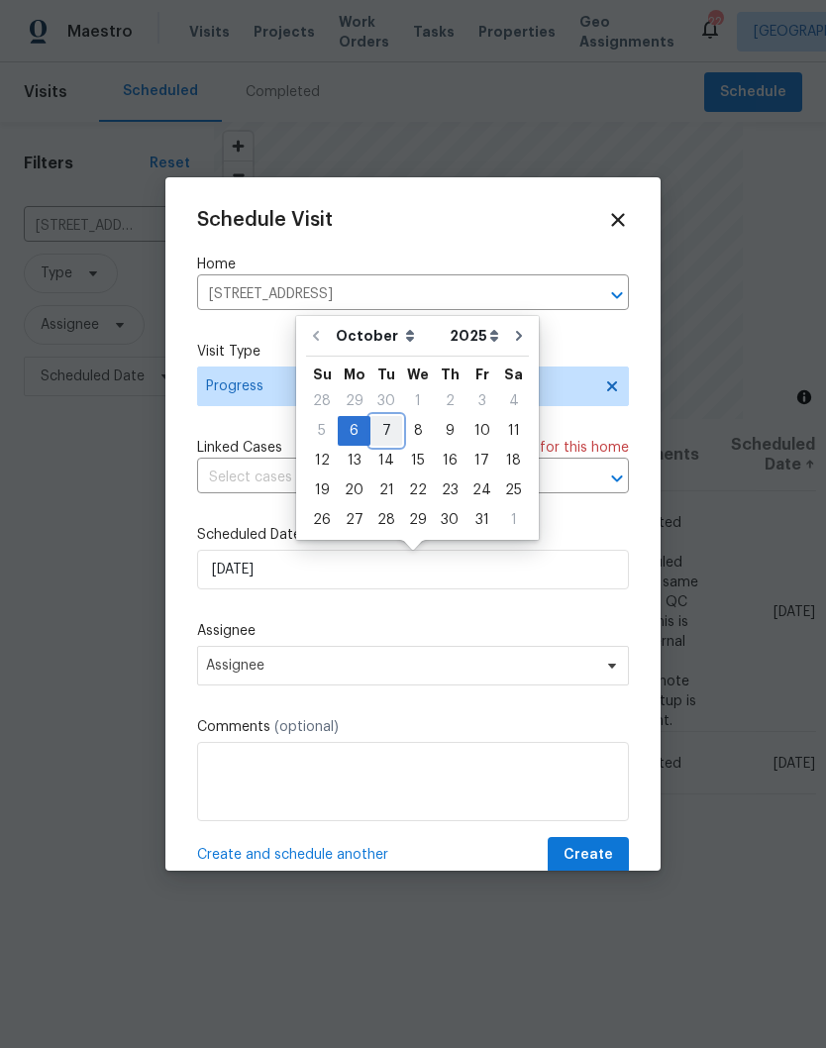
click at [393, 435] on div "7" at bounding box center [386, 431] width 32 height 28
type input "10/7/2025"
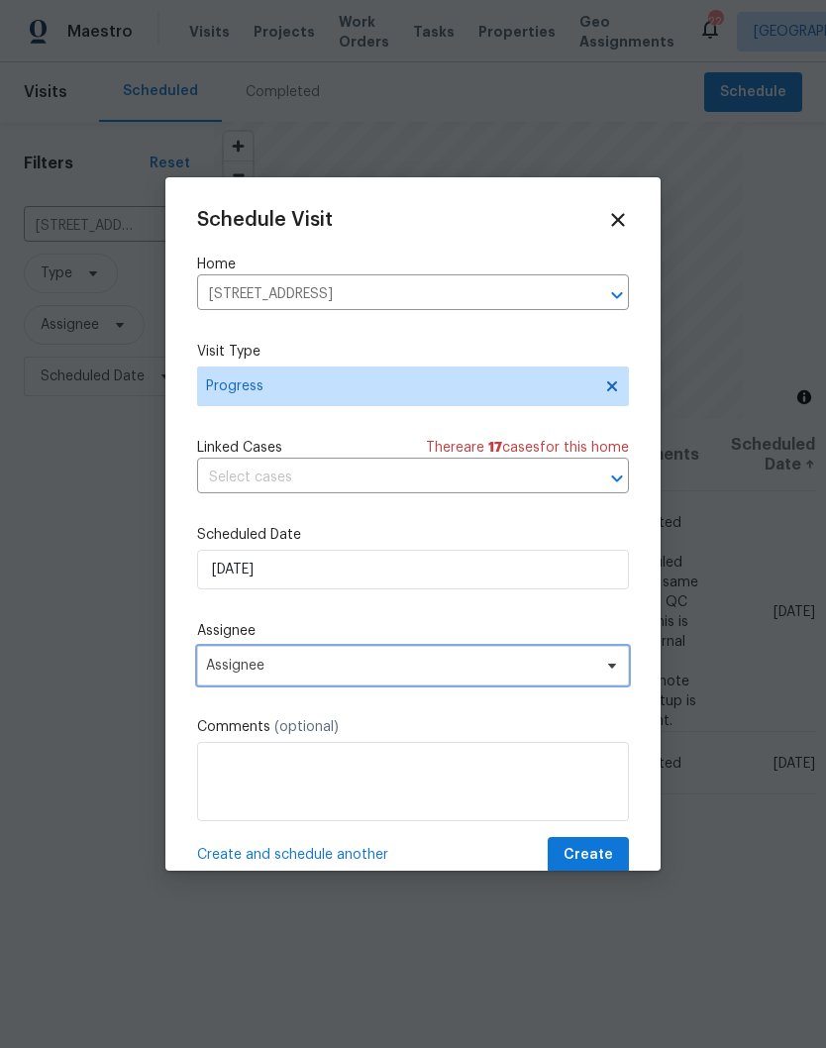
click at [607, 673] on icon at bounding box center [612, 666] width 16 height 16
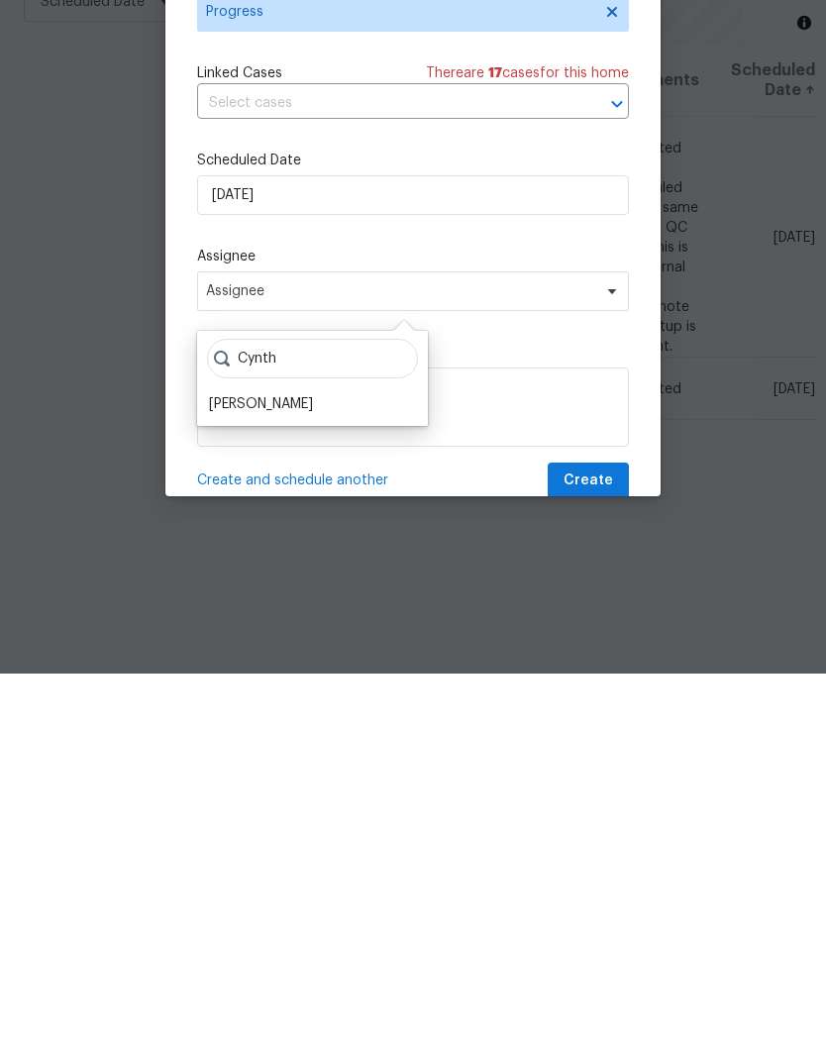
type input "Cynth"
click at [313, 768] on div "[PERSON_NAME]" at bounding box center [261, 778] width 104 height 20
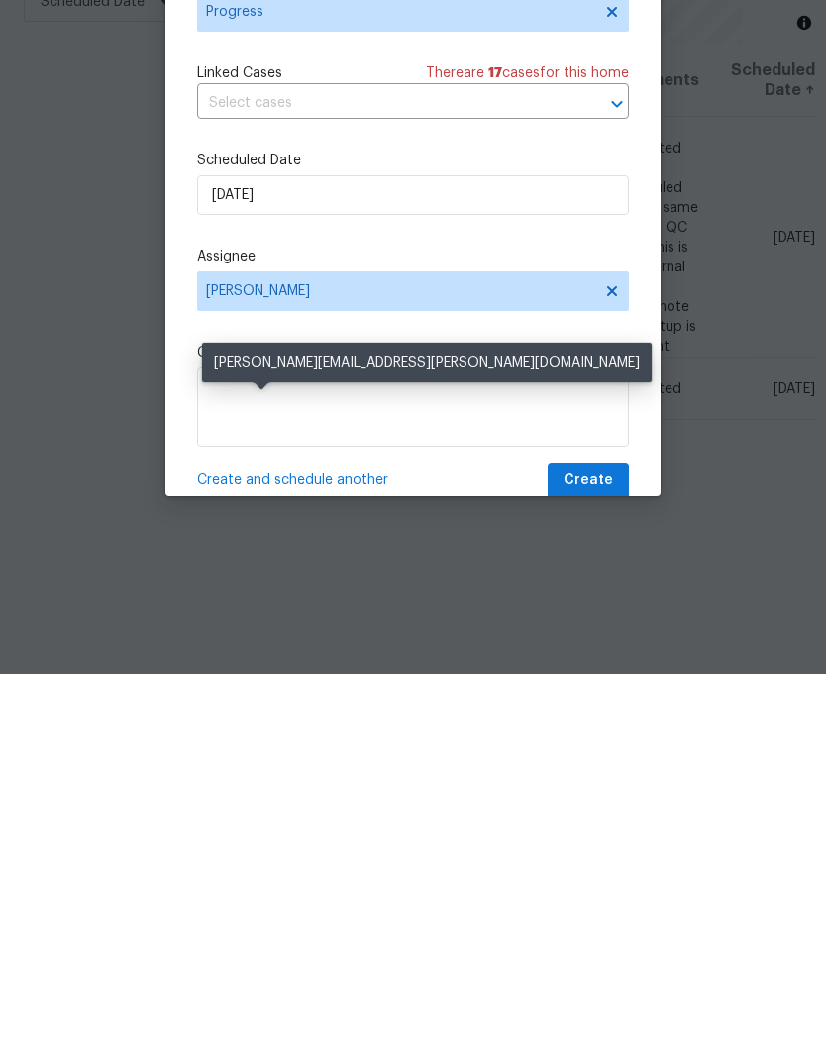
scroll to position [82, 0]
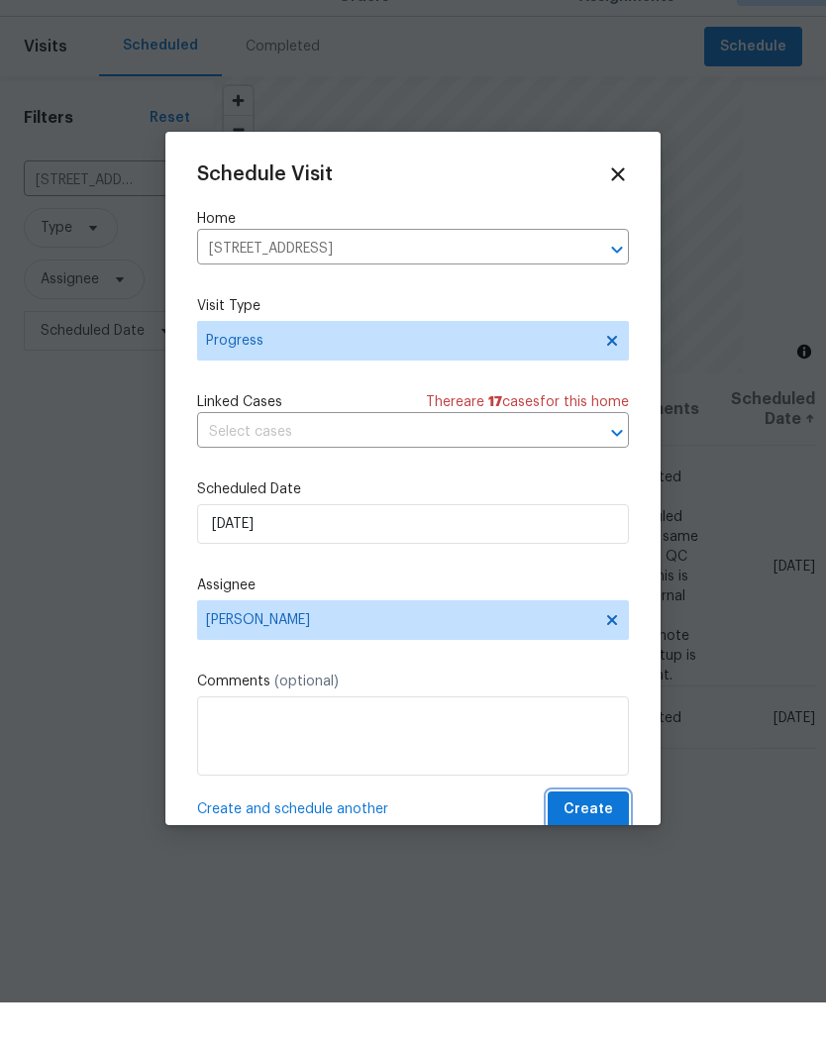
click at [597, 843] on span "Create" at bounding box center [588, 855] width 50 height 25
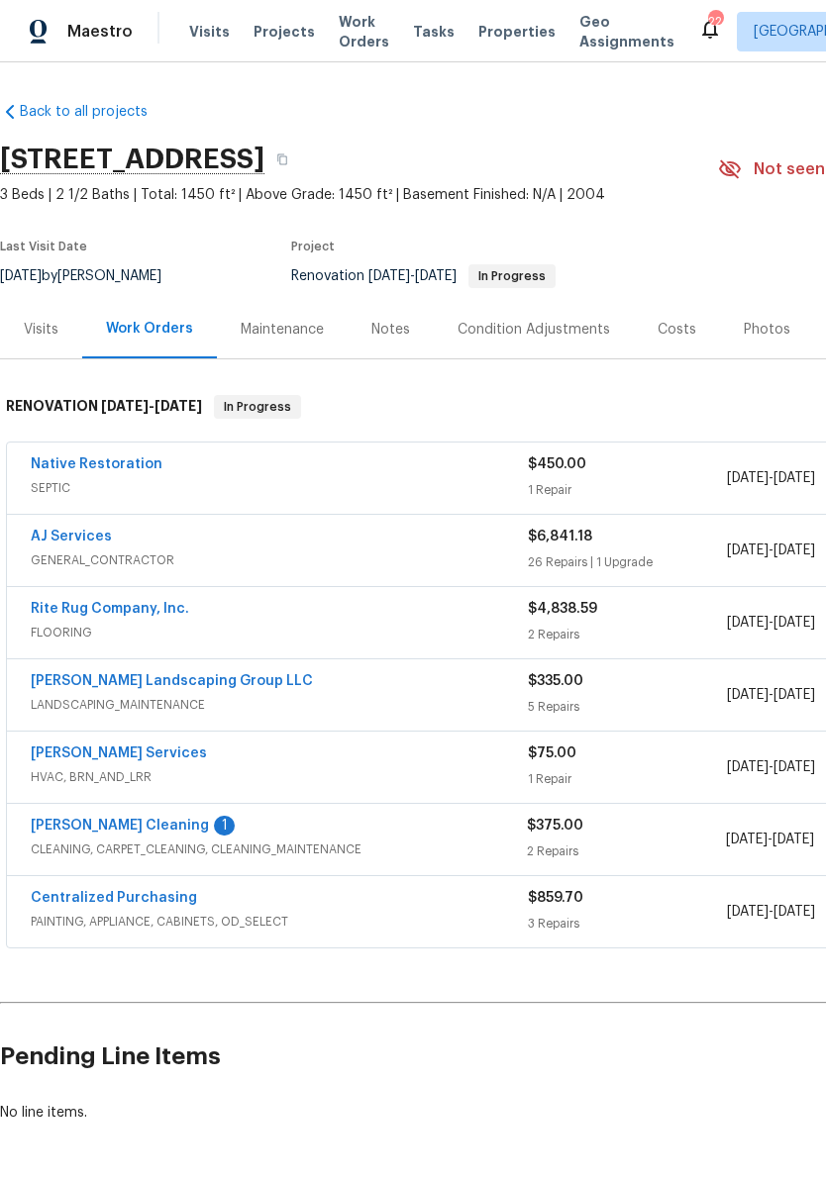
click at [127, 832] on link "[PERSON_NAME] Cleaning" at bounding box center [120, 826] width 178 height 14
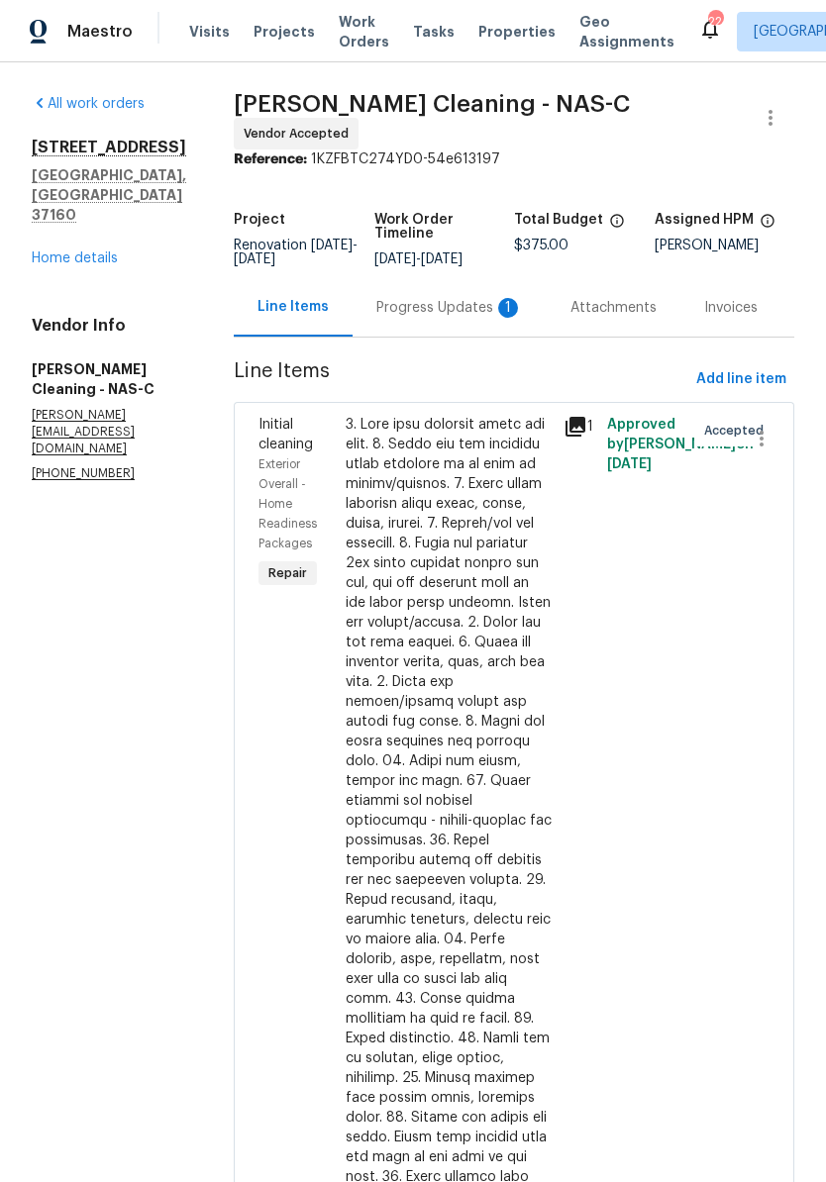
click at [486, 318] on div "Progress Updates 1" at bounding box center [449, 308] width 147 height 20
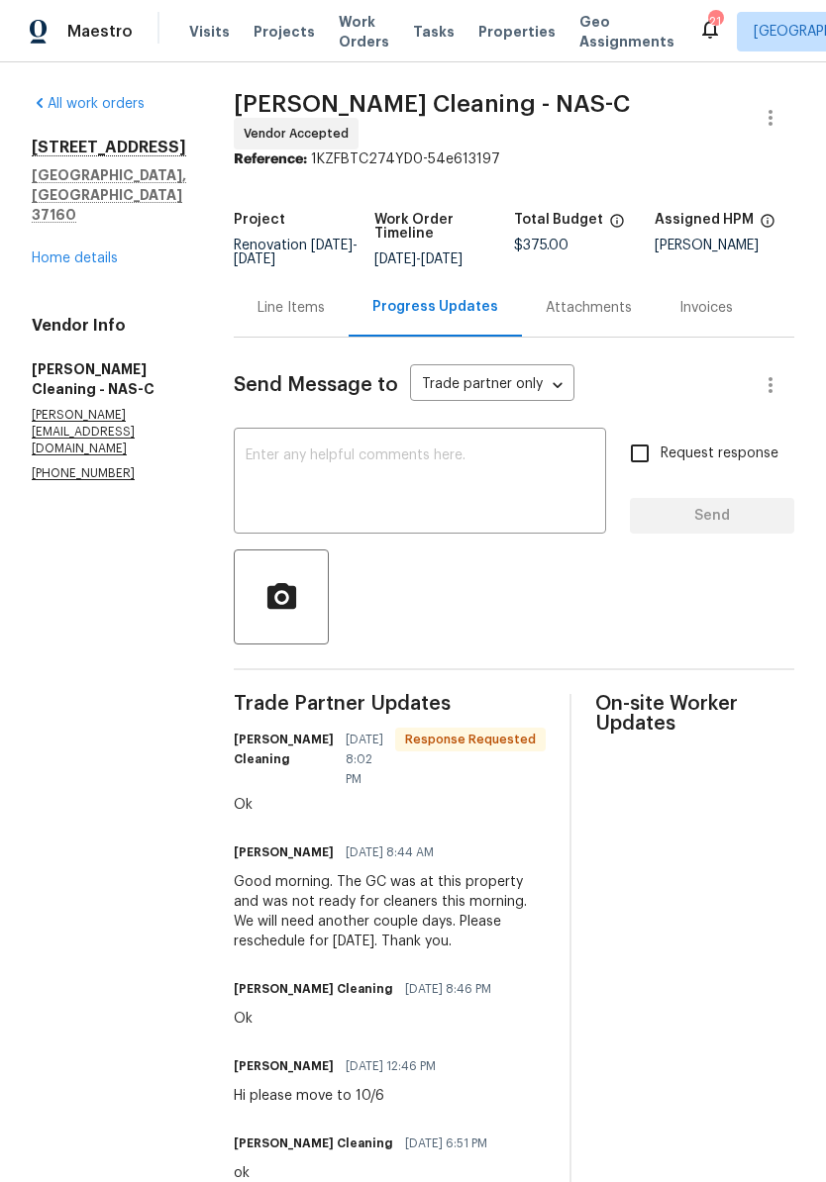
click at [95, 252] on link "Home details" at bounding box center [75, 259] width 86 height 14
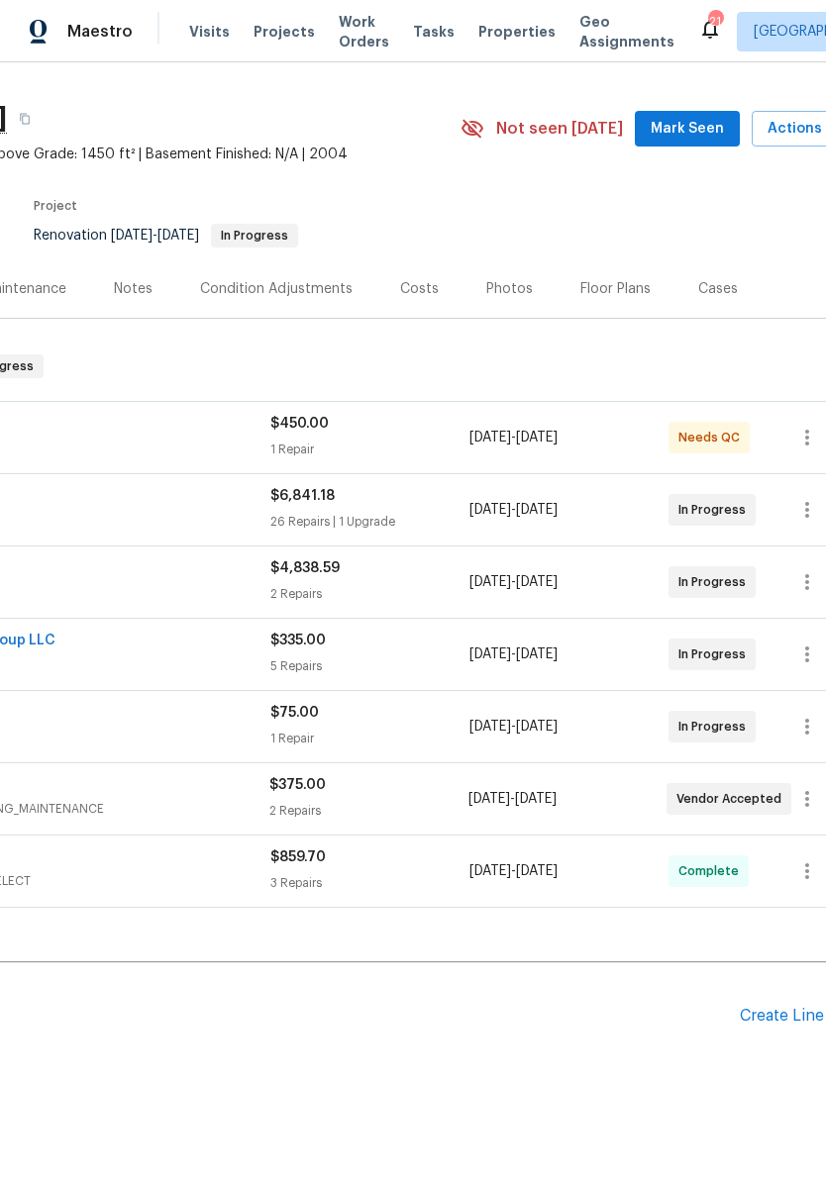
scroll to position [42, 256]
click at [694, 125] on span "Mark Seen" at bounding box center [688, 128] width 73 height 25
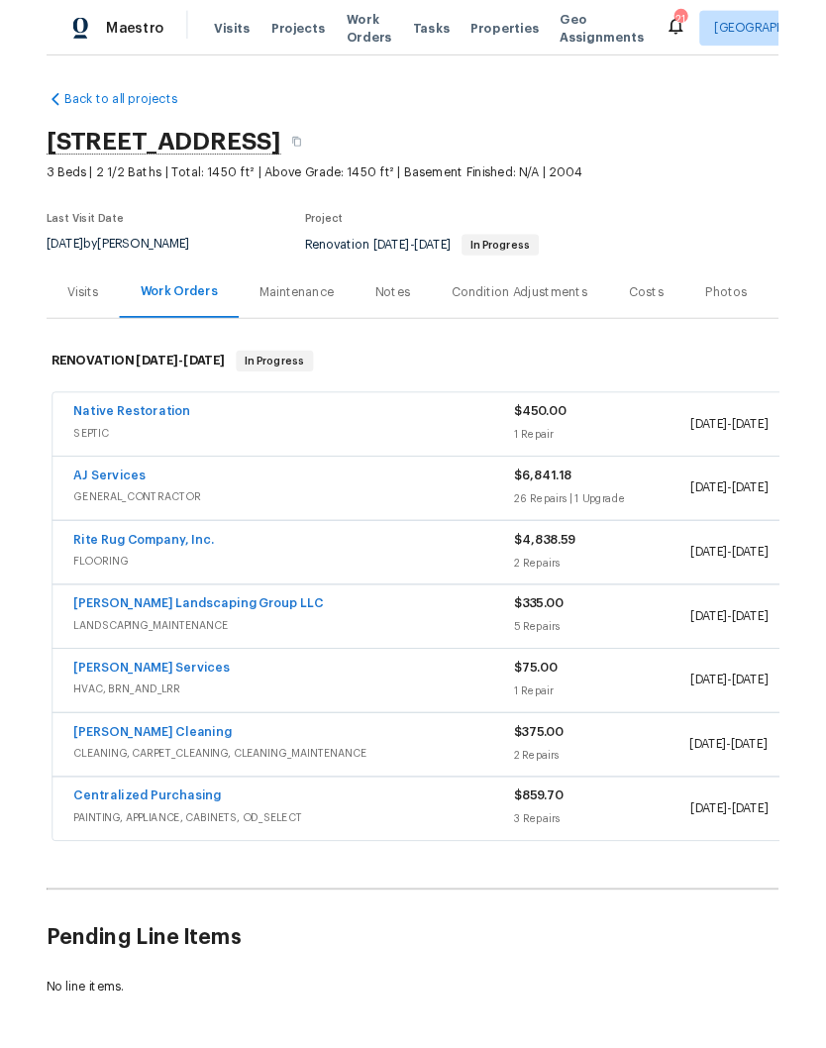
scroll to position [0, 0]
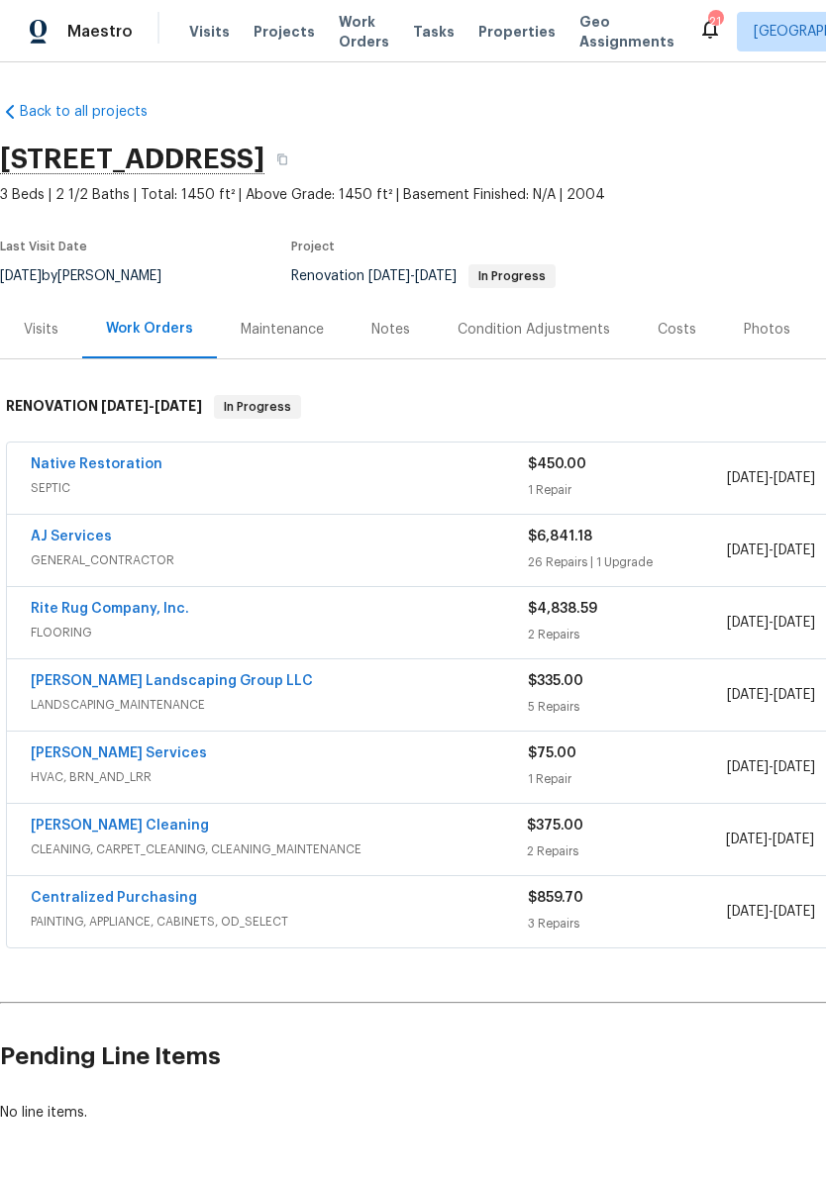
click at [398, 331] on div "Notes" at bounding box center [390, 330] width 39 height 20
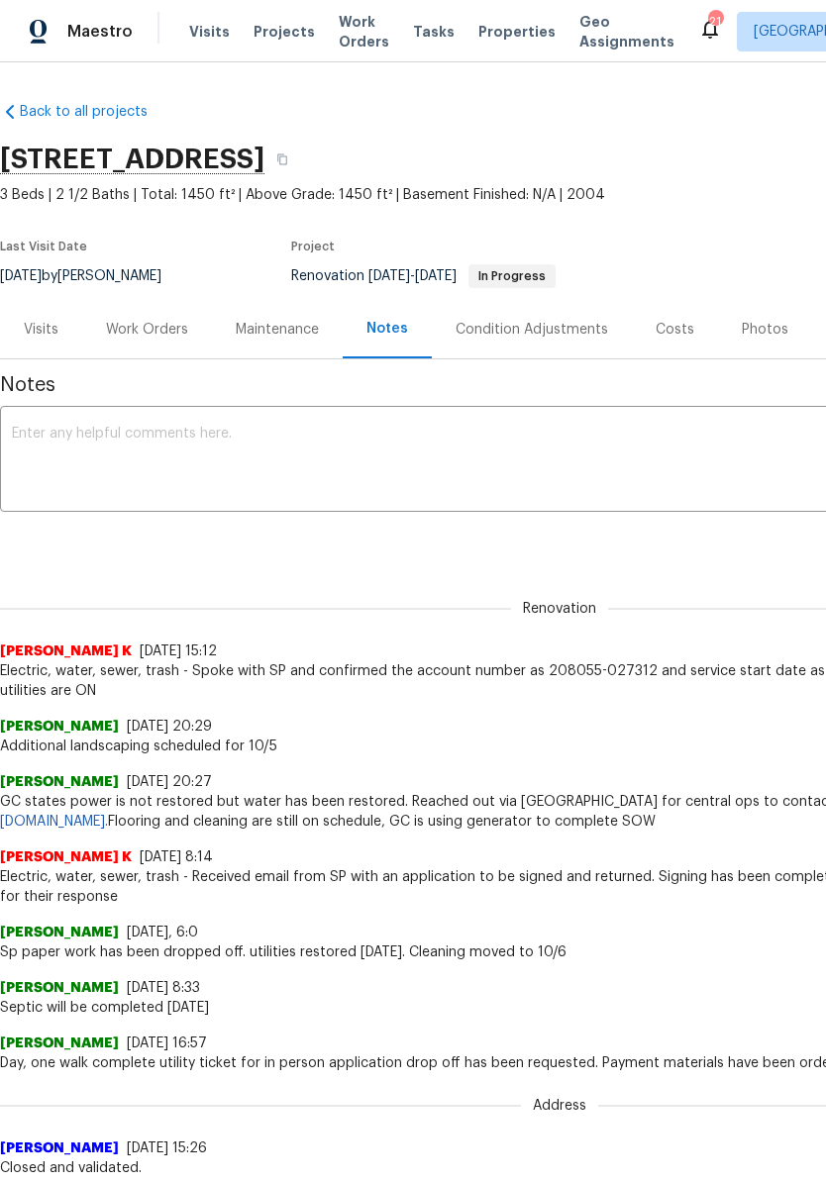
click at [290, 431] on textarea at bounding box center [559, 461] width 1095 height 69
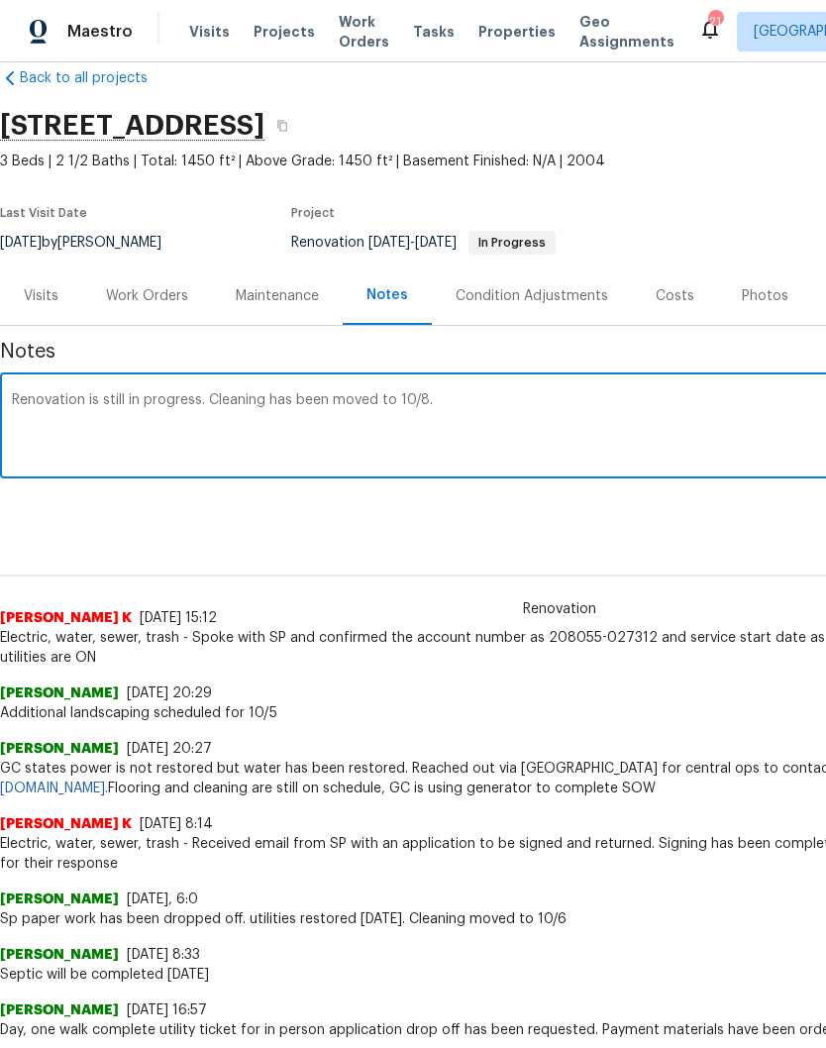
scroll to position [37, 0]
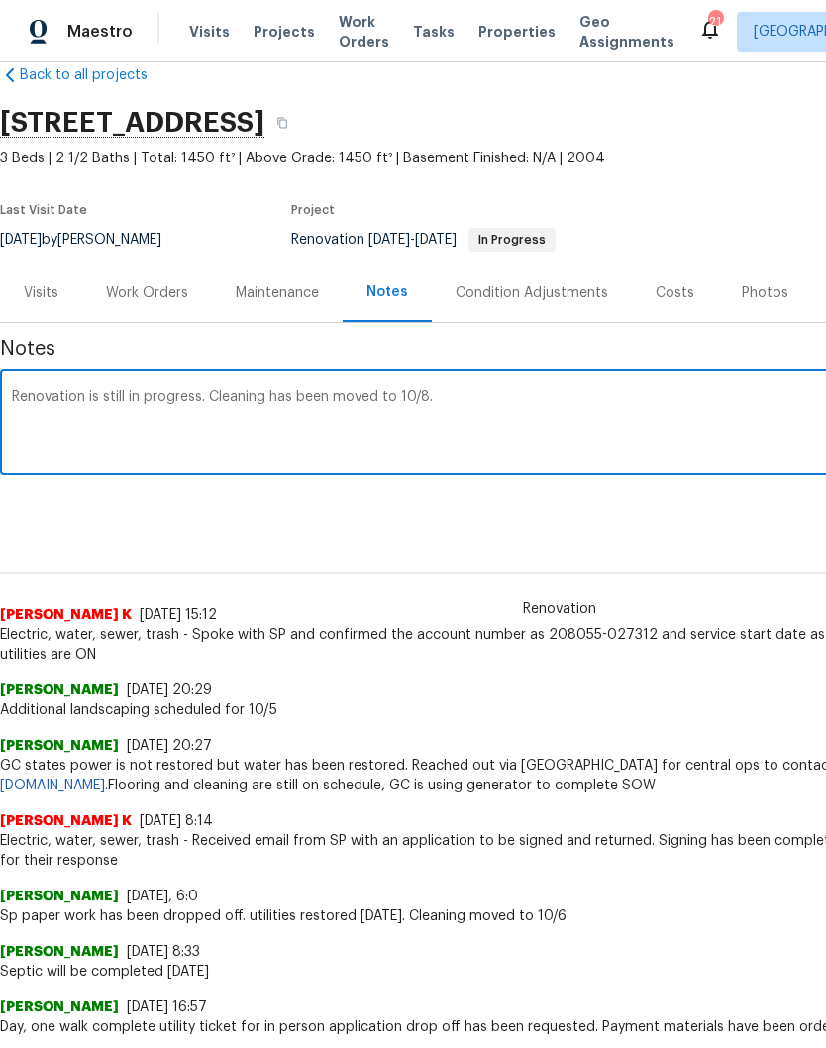
click at [13, 398] on textarea "Renovation is still in progress. Cleaning has been moved to 10/8." at bounding box center [559, 424] width 1095 height 69
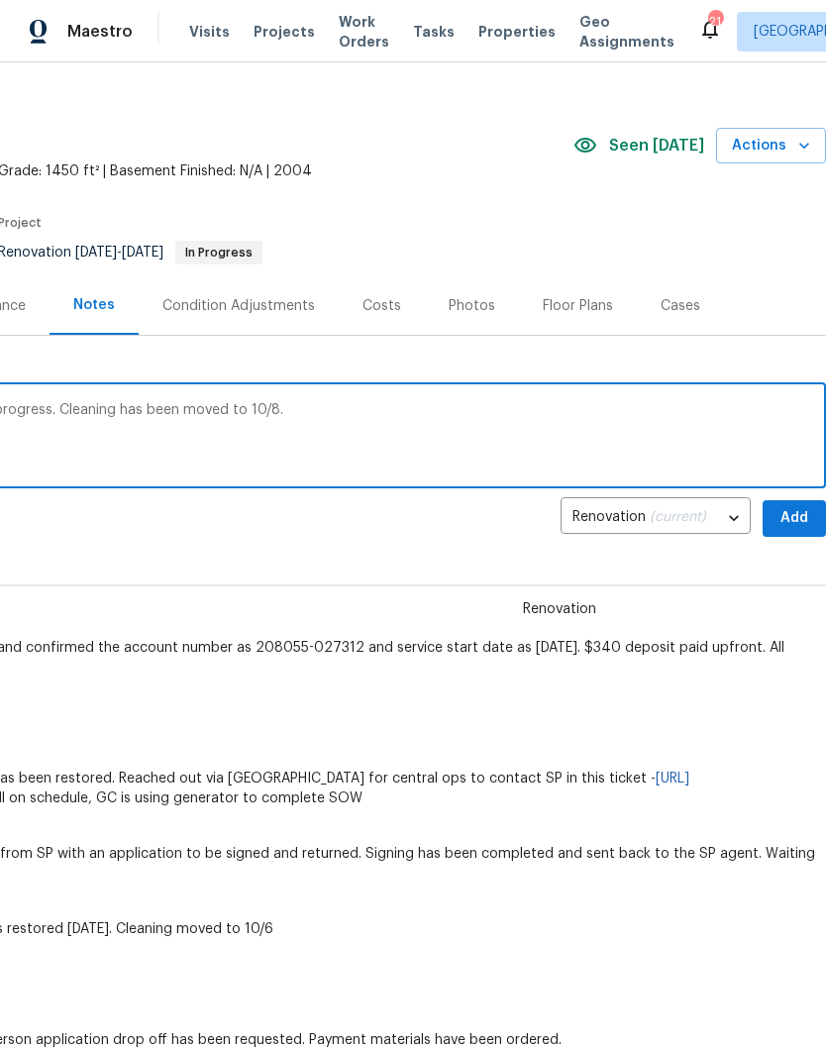
scroll to position [22, 293]
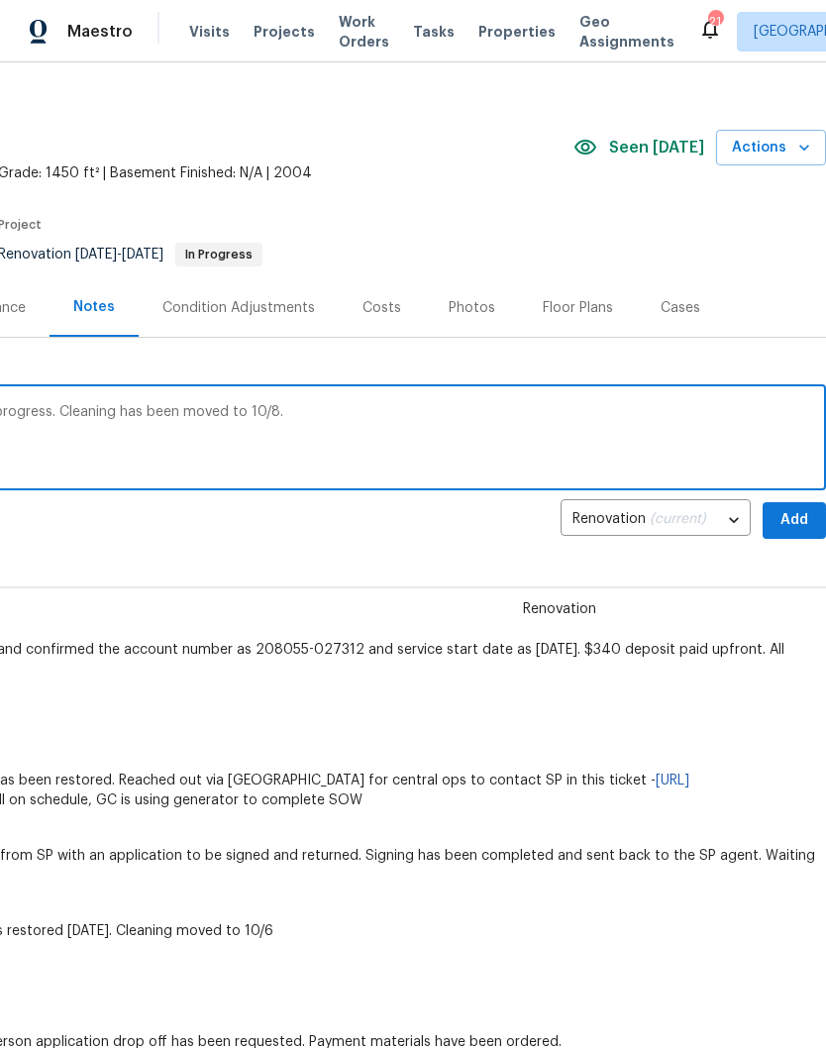
type textarea "GC needs more time. Renovation is still in progress. Cleaning has been moved to…"
click at [787, 521] on span "Add" at bounding box center [794, 520] width 32 height 25
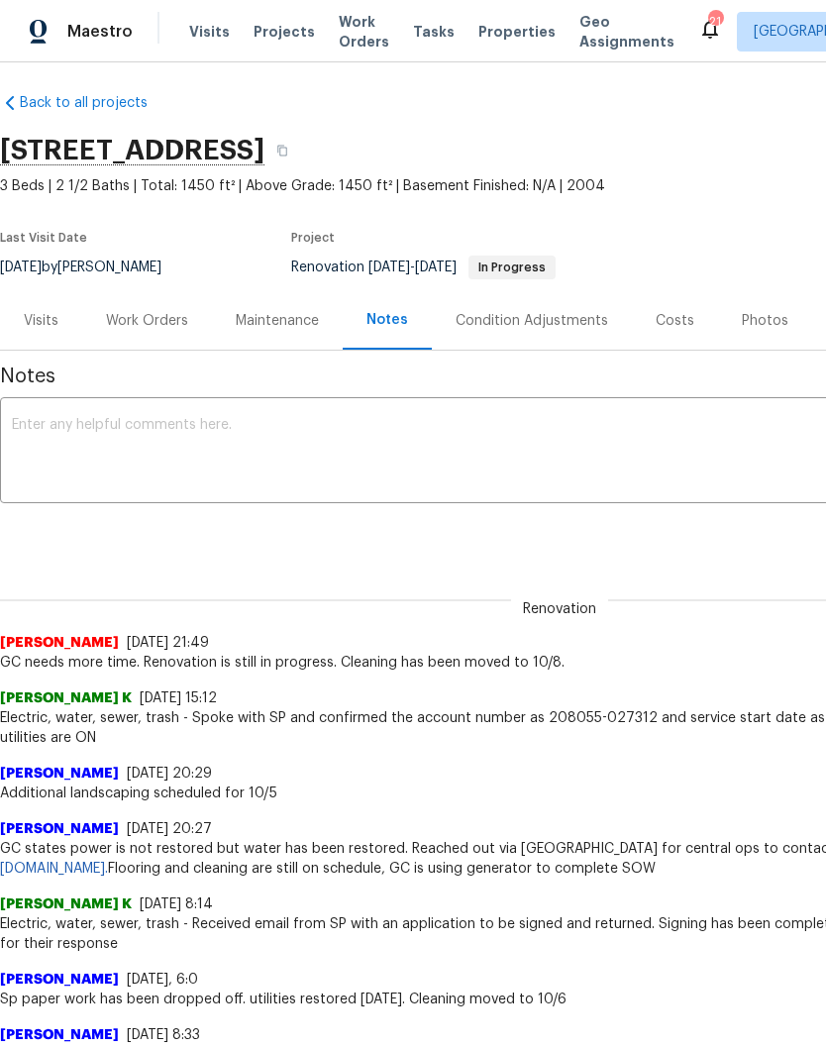
scroll to position [8, 0]
click at [167, 325] on div "Work Orders" at bounding box center [147, 322] width 82 height 20
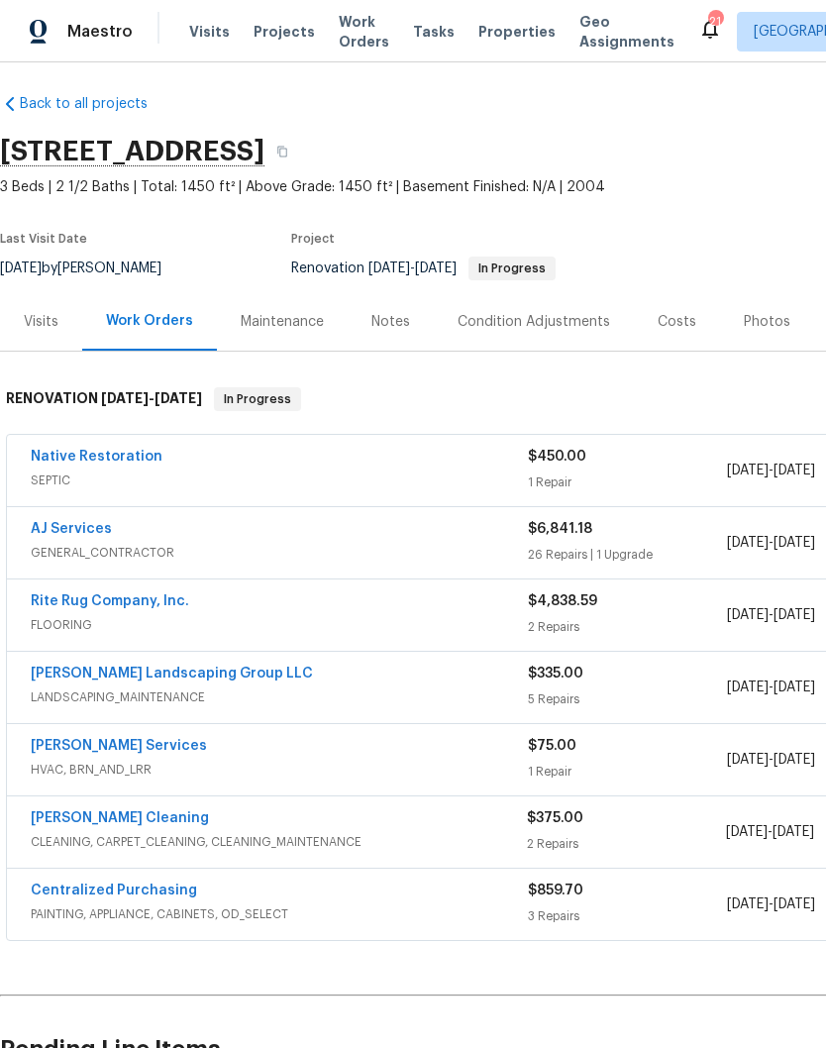
click at [81, 823] on link "[PERSON_NAME] Cleaning" at bounding box center [120, 818] width 178 height 14
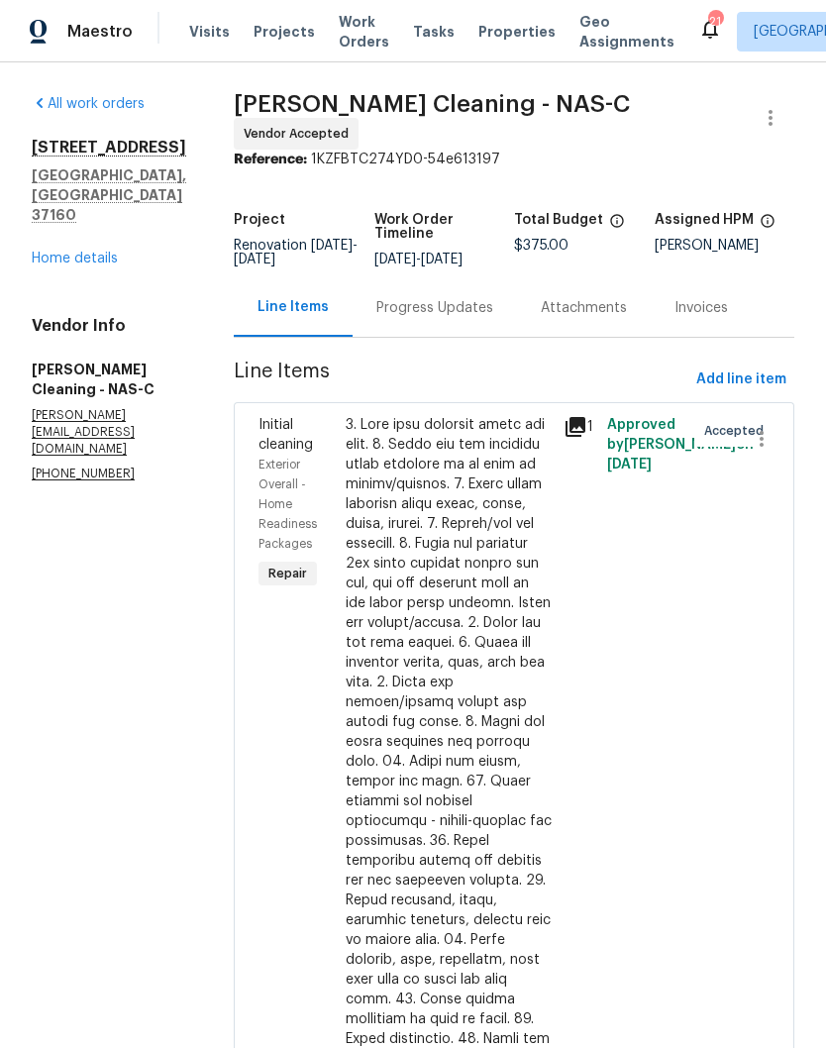
click at [94, 252] on link "Home details" at bounding box center [75, 259] width 86 height 14
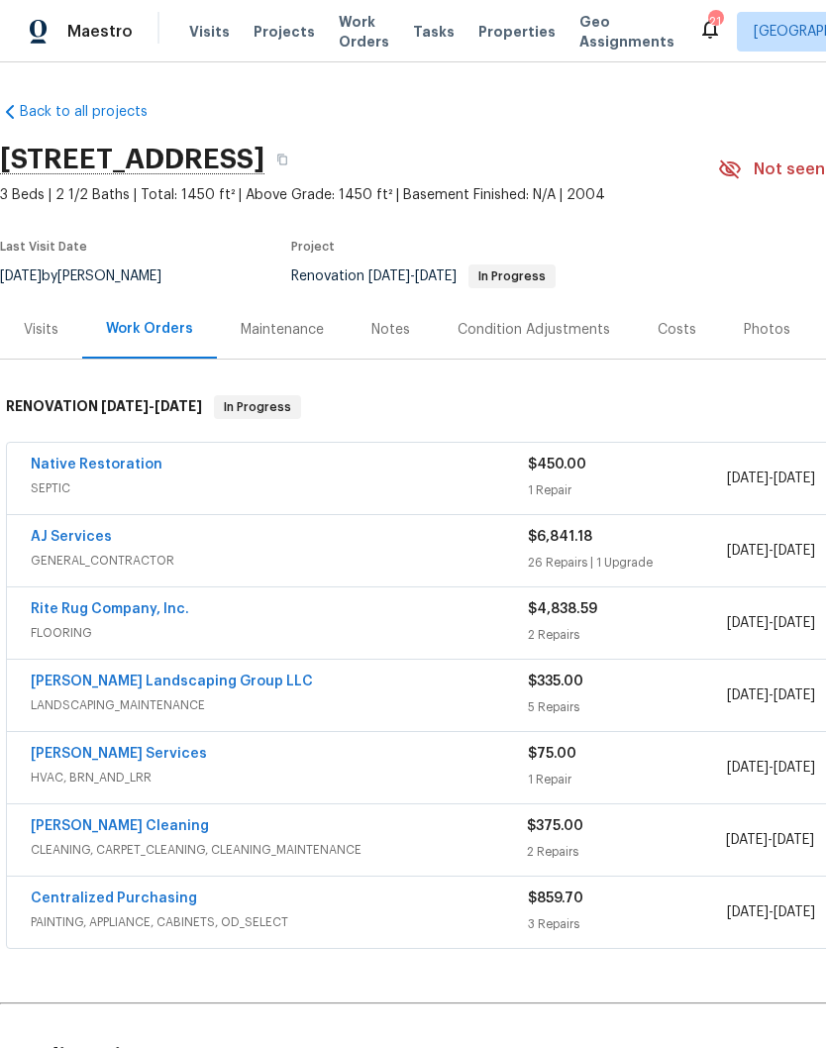
click at [158, 760] on link "[PERSON_NAME] Services" at bounding box center [119, 754] width 176 height 14
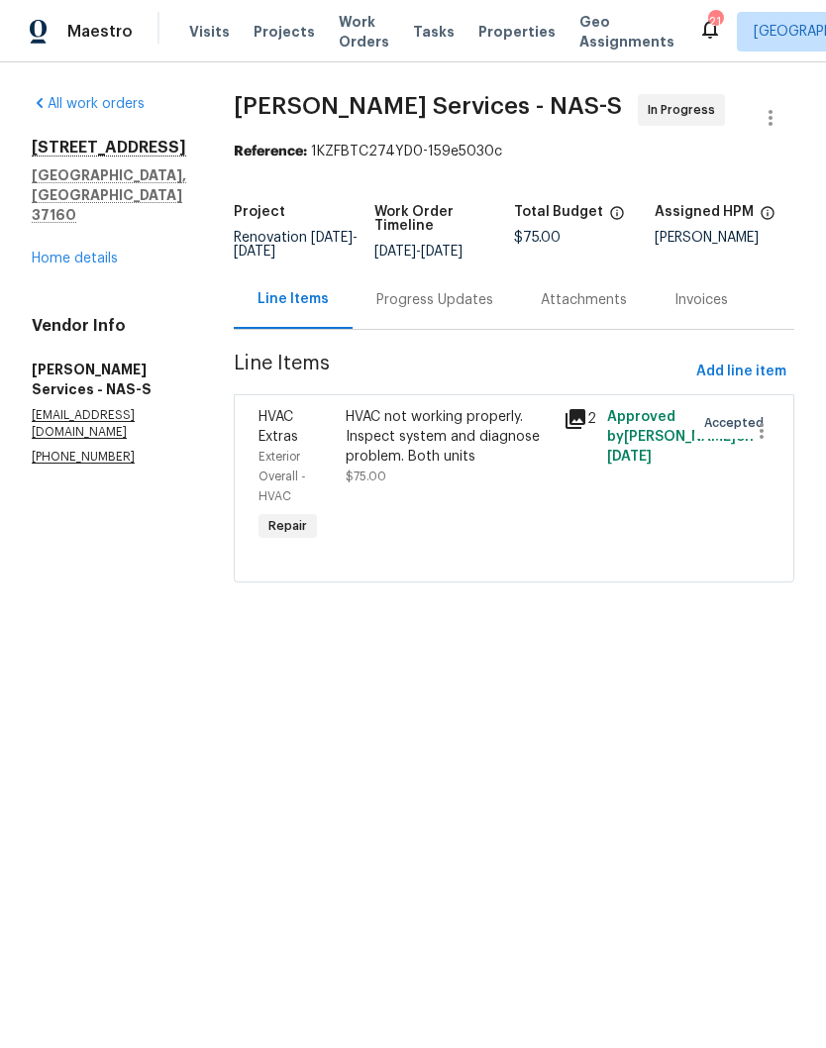
click at [469, 310] on div "Progress Updates" at bounding box center [434, 300] width 117 height 20
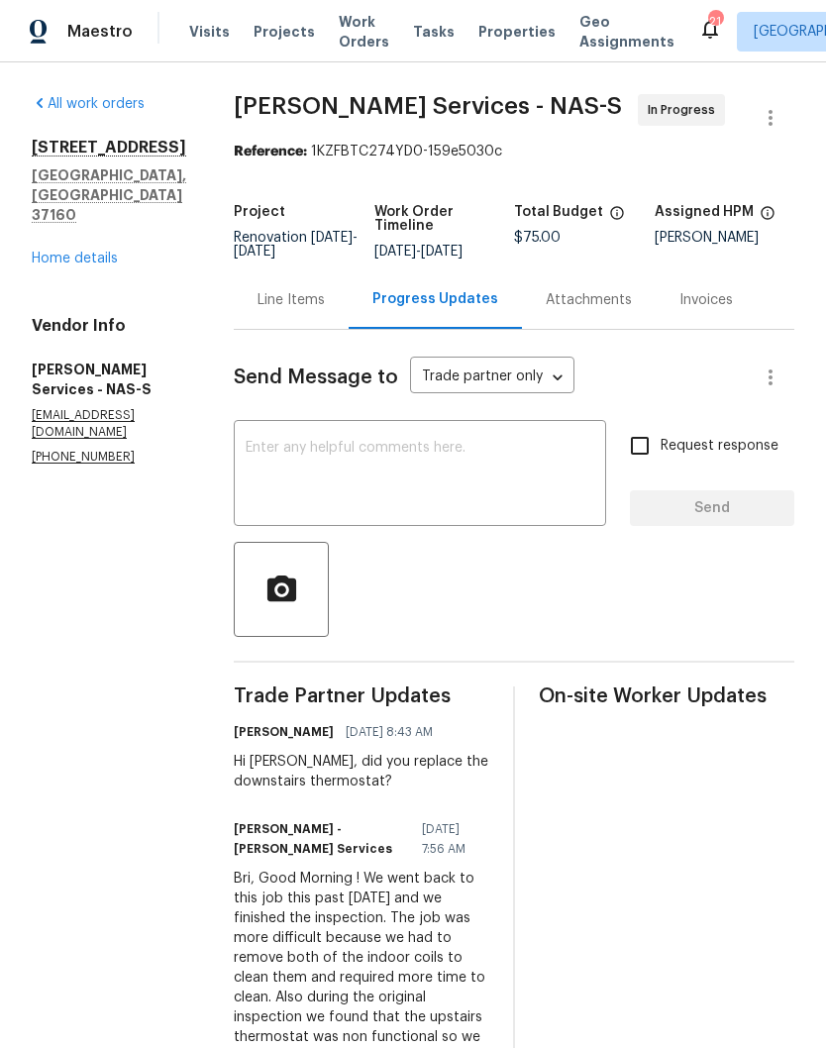
click at [297, 310] on div "Line Items" at bounding box center [290, 300] width 67 height 20
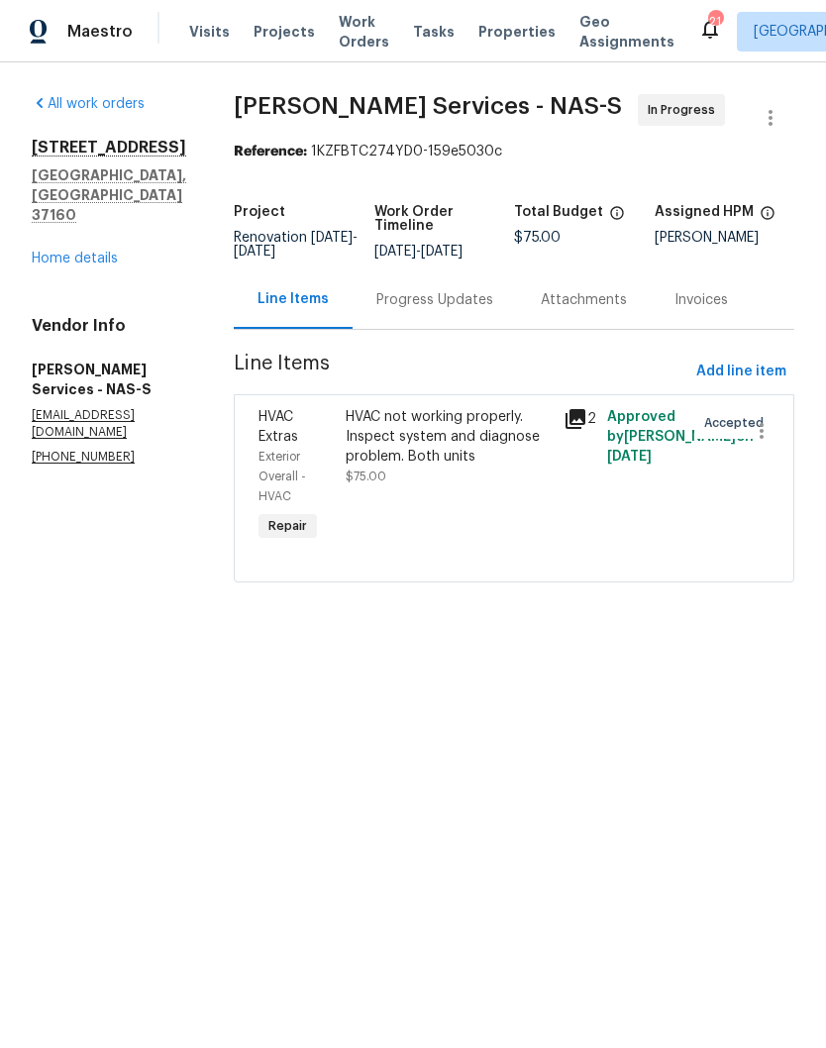
click at [471, 434] on div "HVAC not working properly. Inspect system and diagnose problem. Both units" at bounding box center [449, 436] width 206 height 59
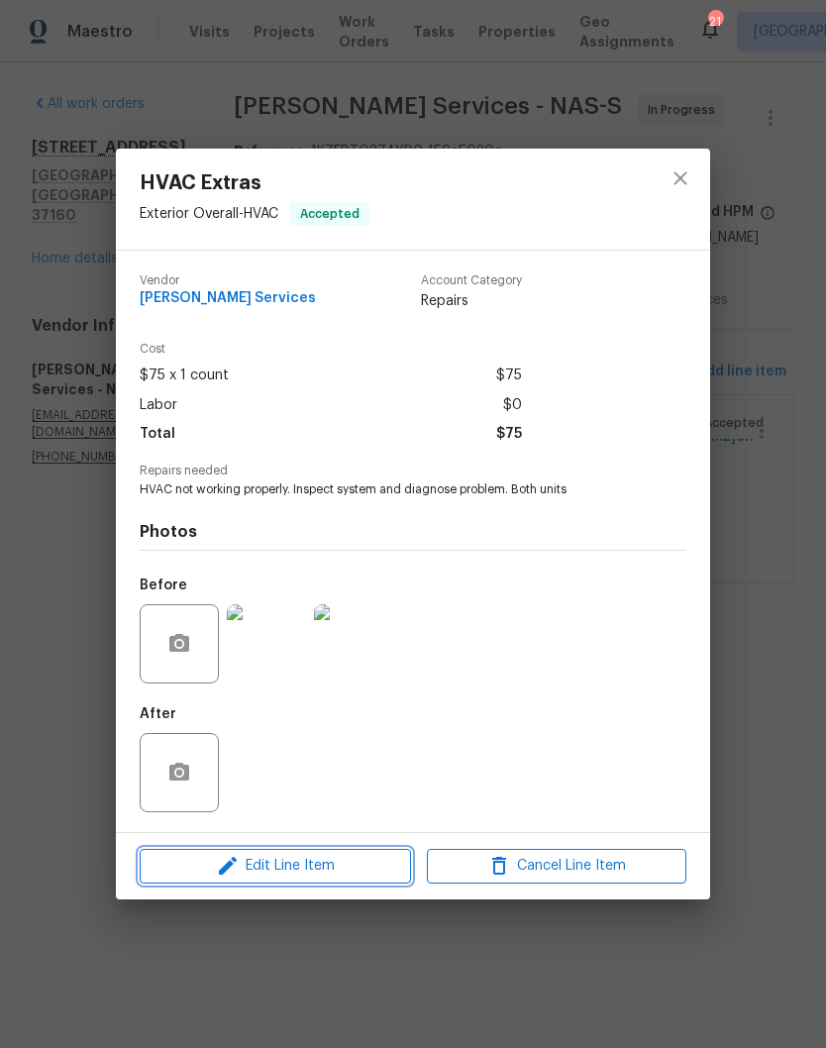
click at [344, 873] on span "Edit Line Item" at bounding box center [275, 866] width 259 height 25
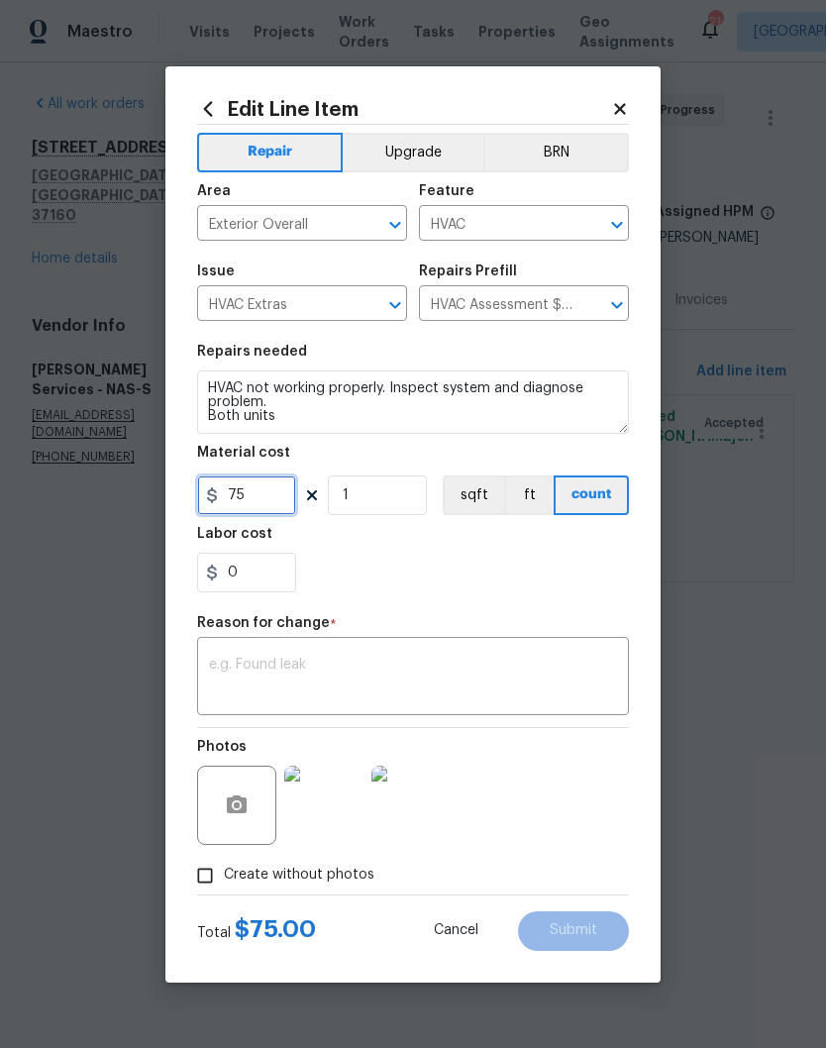
click at [278, 497] on input "75" at bounding box center [246, 495] width 99 height 40
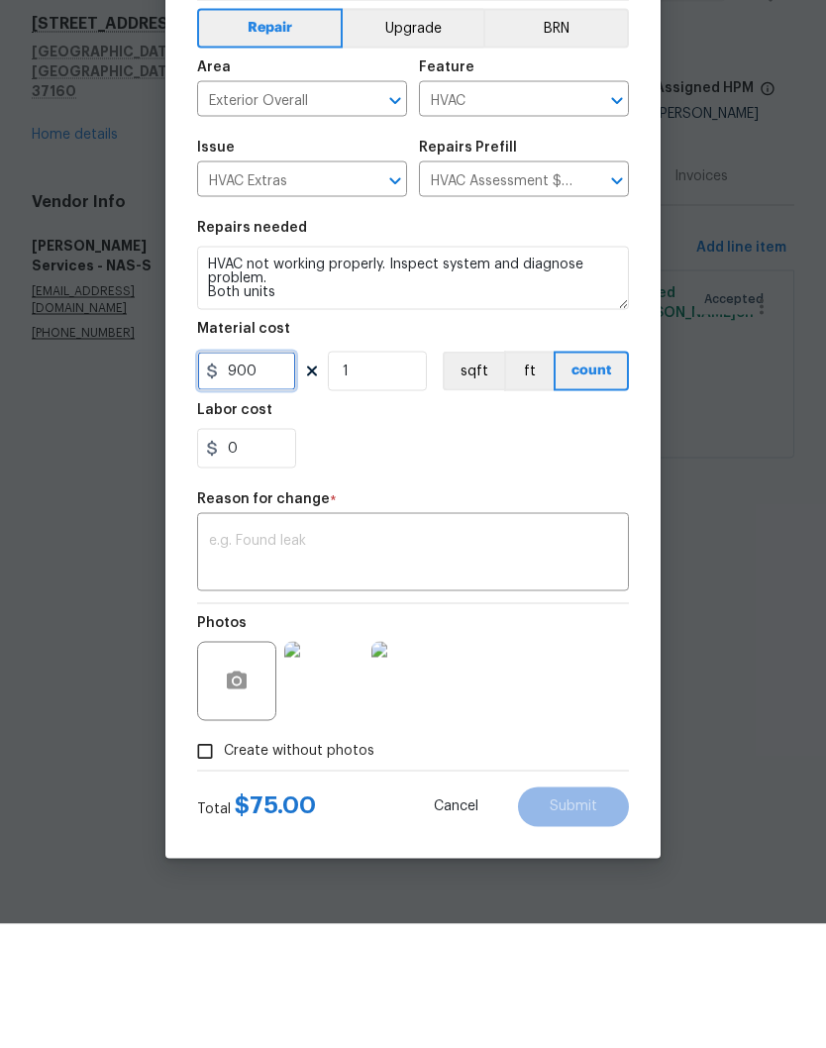
type input "900"
click at [356, 616] on figure "Reason for change * x ​" at bounding box center [413, 665] width 432 height 99
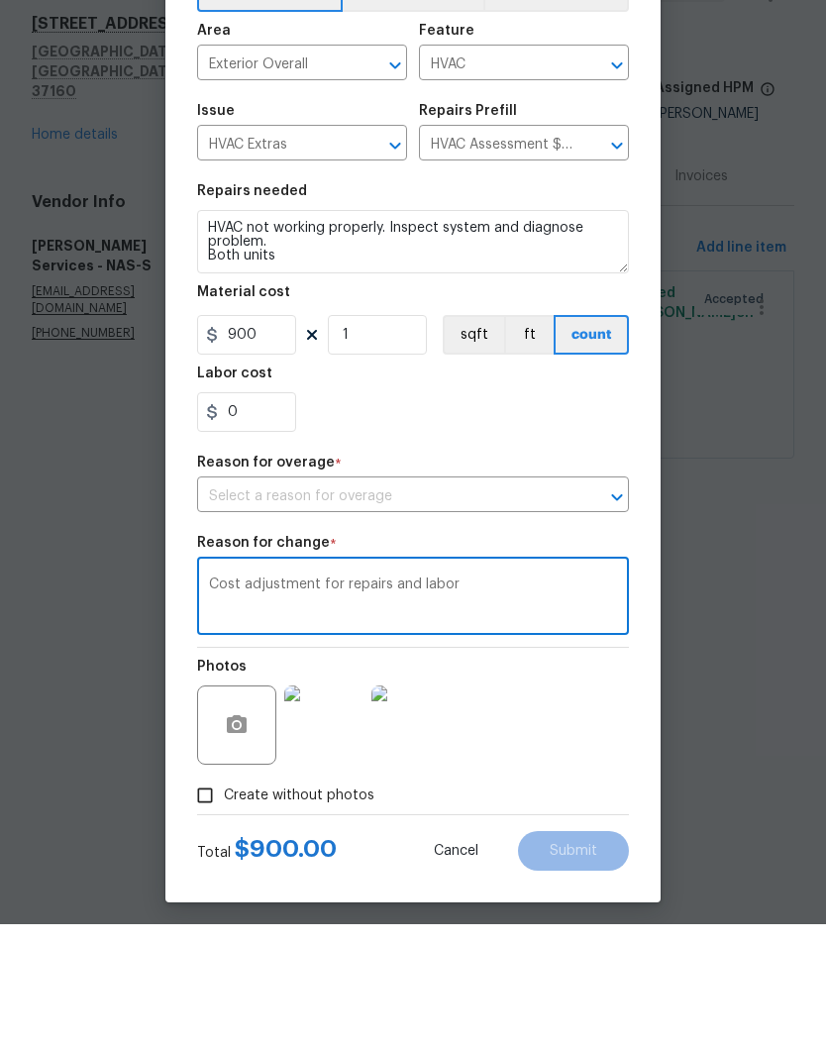
click at [620, 609] on icon "Open" at bounding box center [617, 621] width 24 height 24
type textarea "Cost adjustment for repairs and labor"
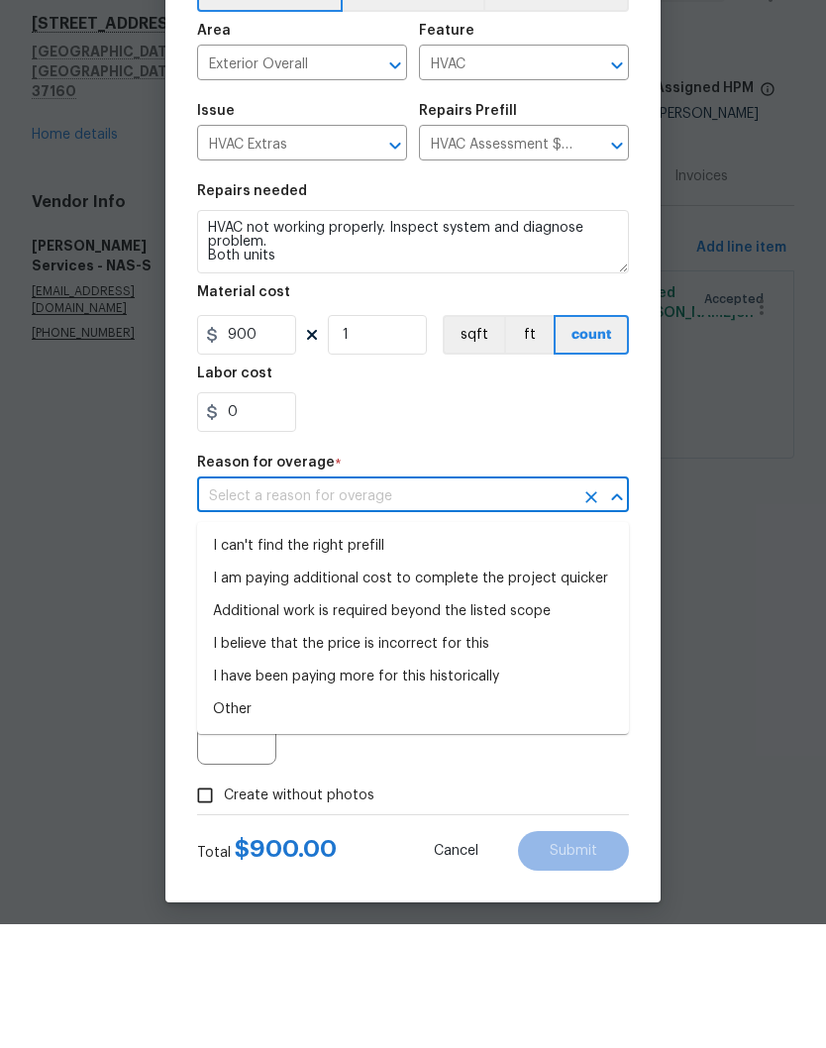
click at [366, 654] on li "I can't find the right prefill" at bounding box center [413, 670] width 432 height 33
type input "I can't find the right prefill"
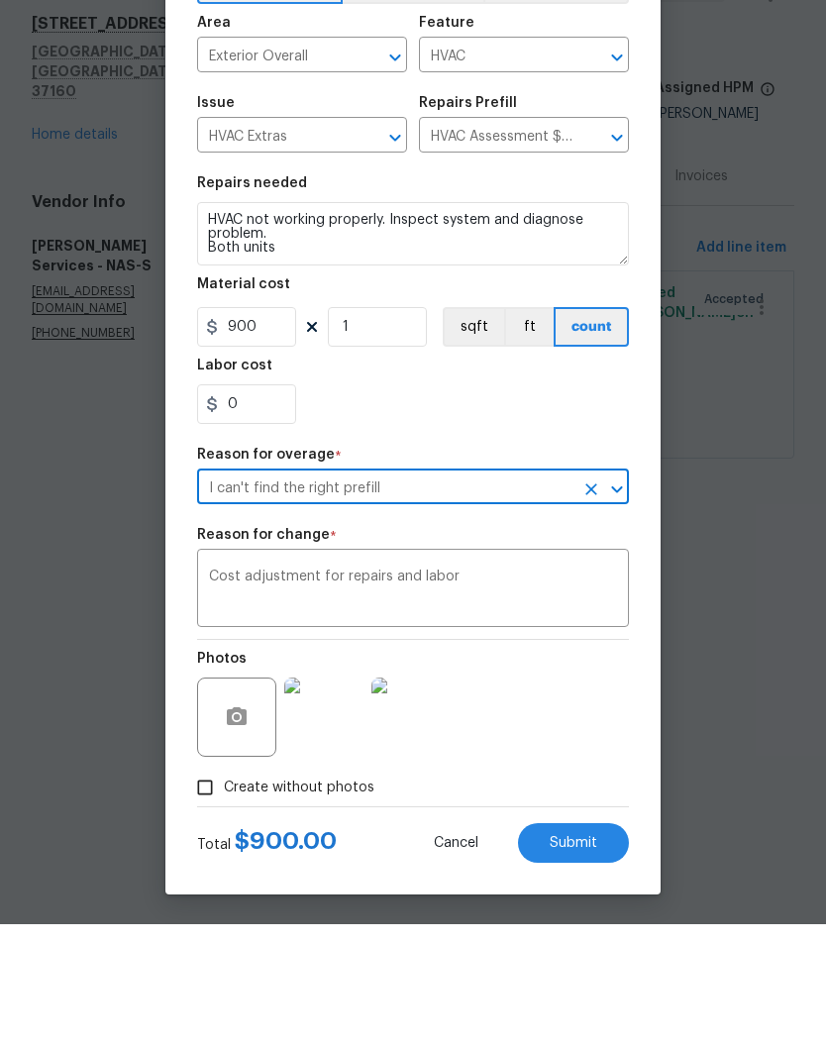
scroll to position [14, 0]
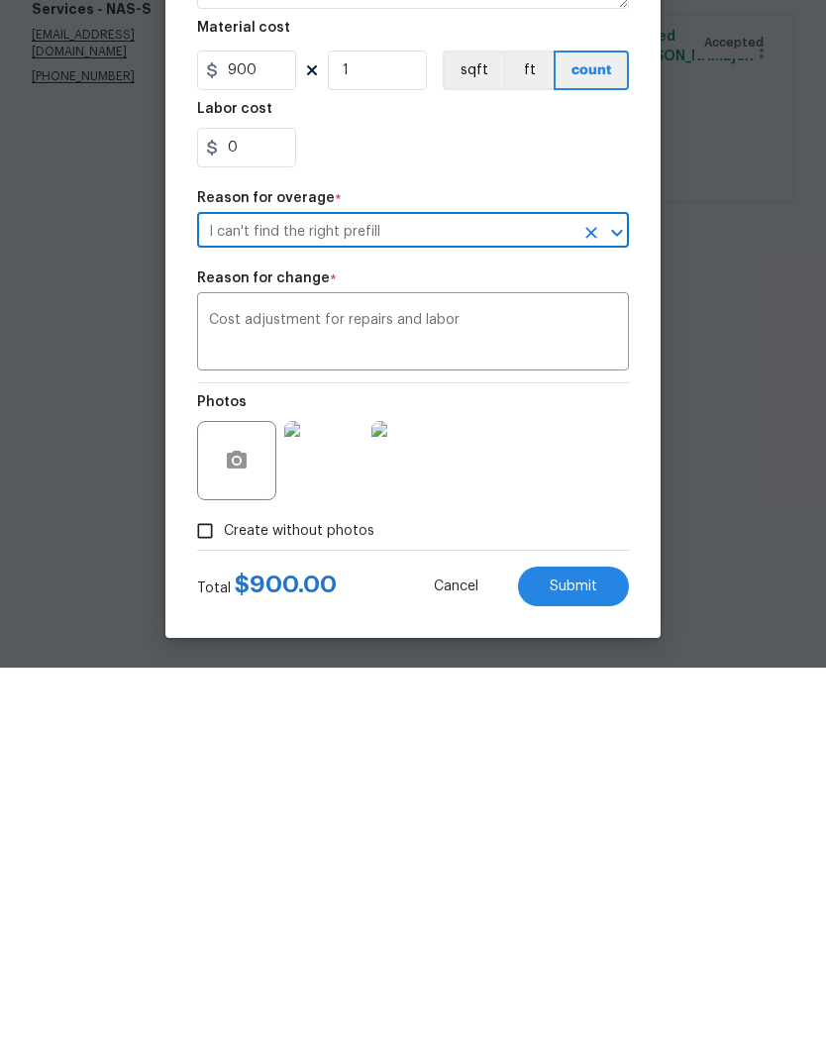
click at [578, 960] on span "Submit" at bounding box center [574, 967] width 48 height 15
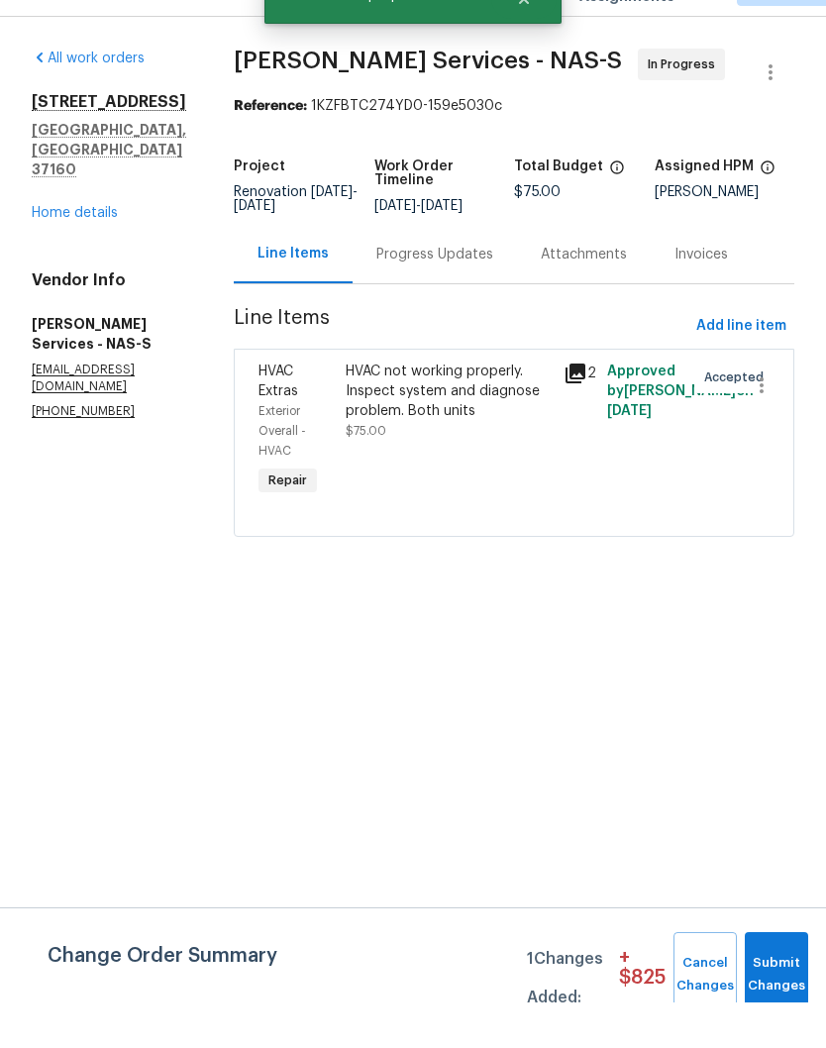
scroll to position [0, 0]
click at [778, 977] on button "Submit Changes" at bounding box center [776, 1019] width 63 height 85
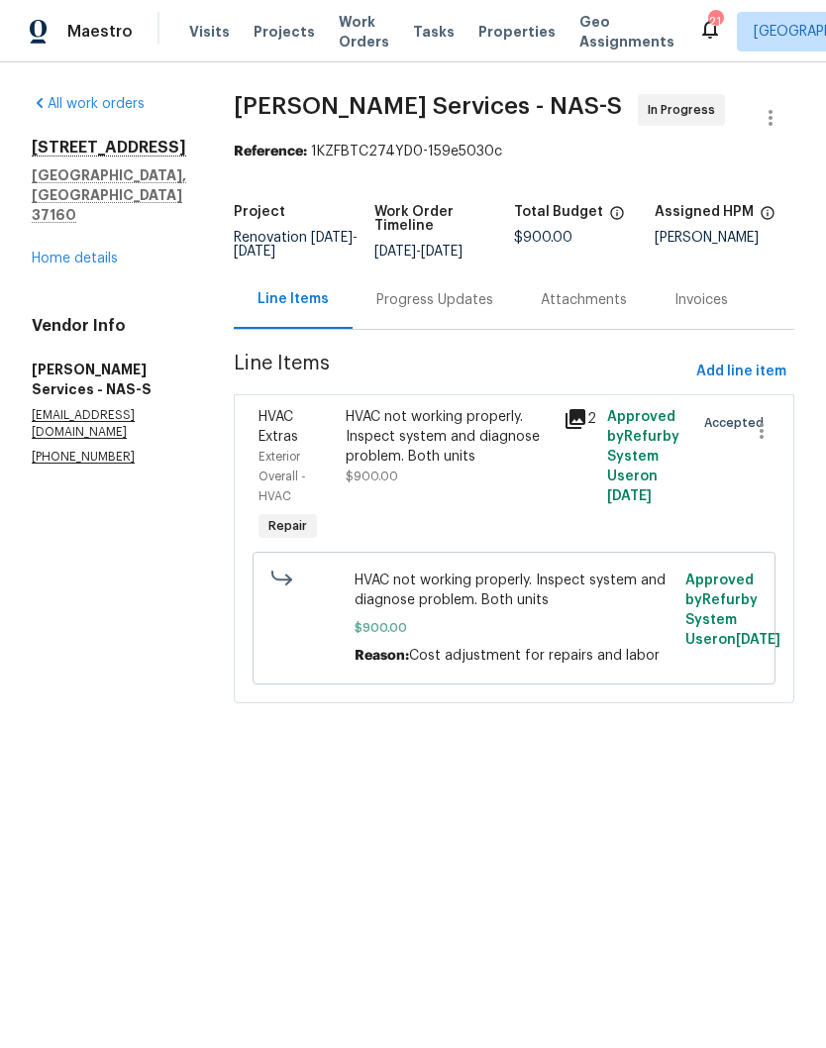
click at [95, 252] on link "Home details" at bounding box center [75, 259] width 86 height 14
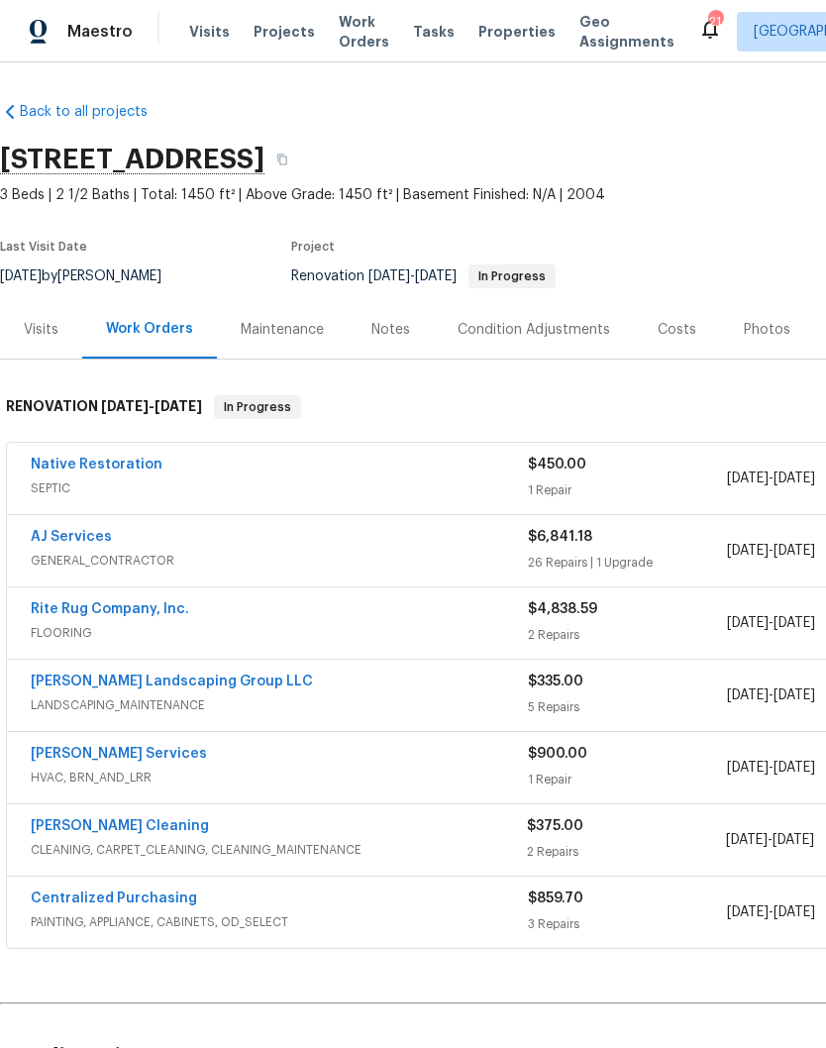
click at [87, 541] on link "AJ Services" at bounding box center [71, 537] width 81 height 14
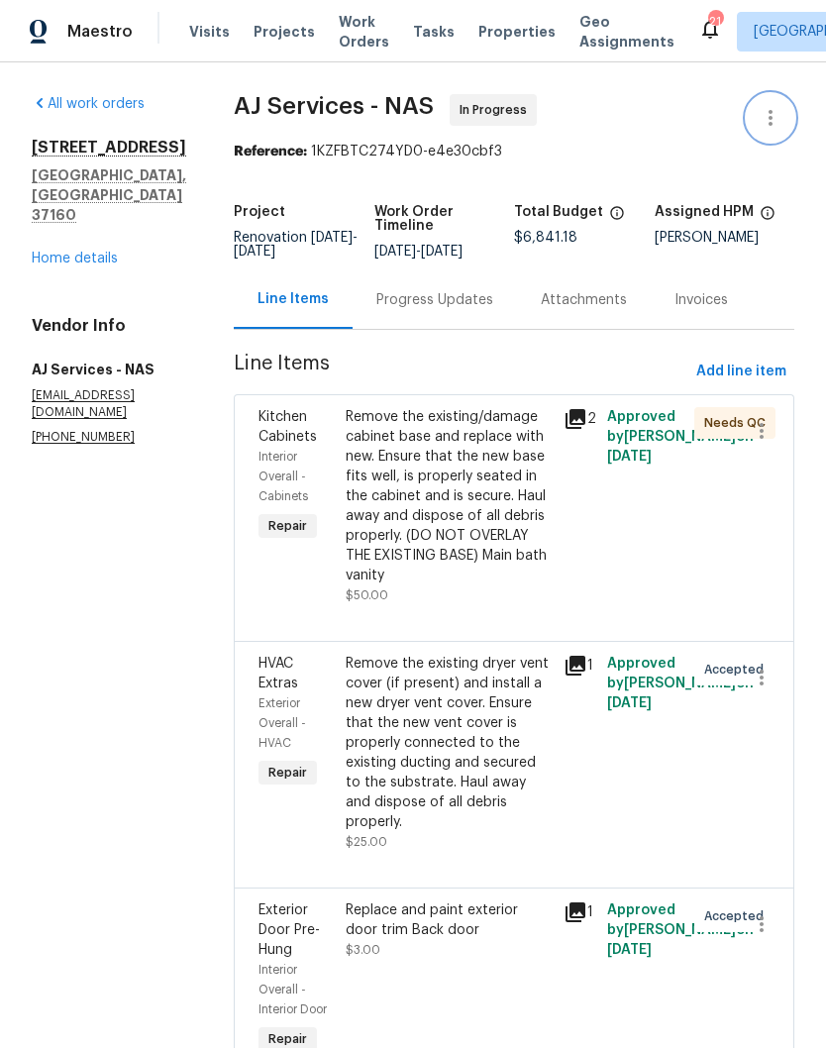
click at [776, 125] on icon "button" at bounding box center [771, 118] width 24 height 24
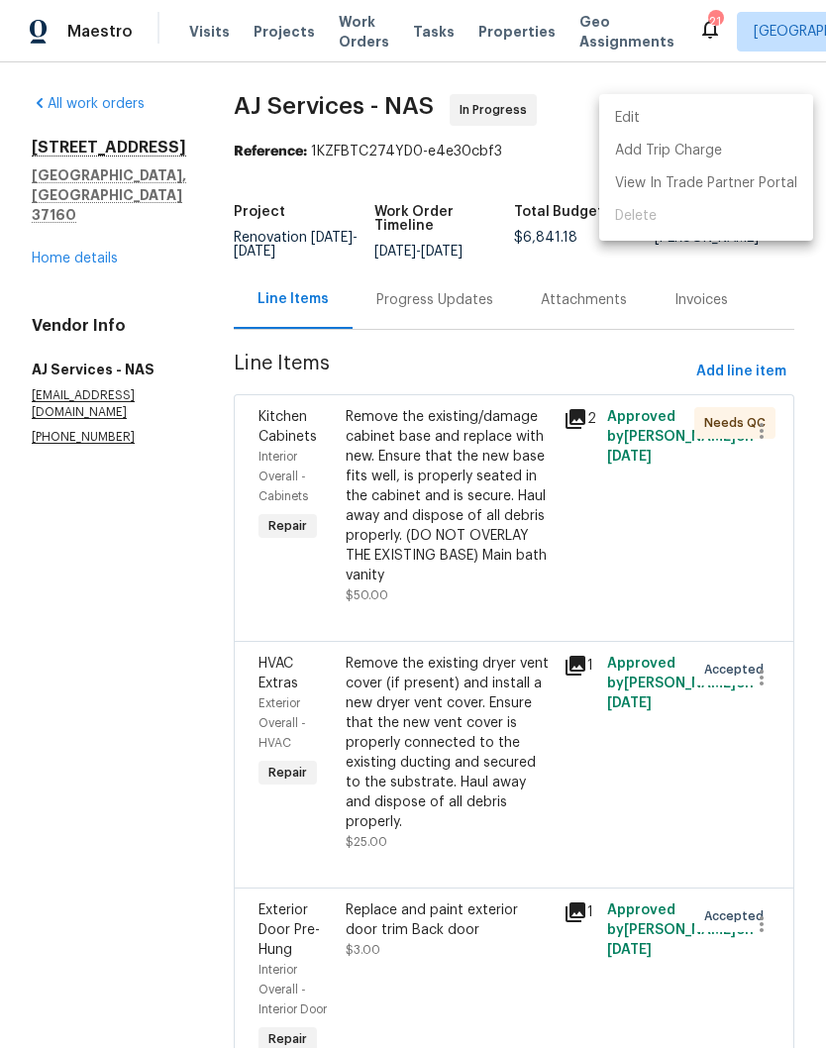
click at [667, 115] on li "Edit" at bounding box center [706, 118] width 214 height 33
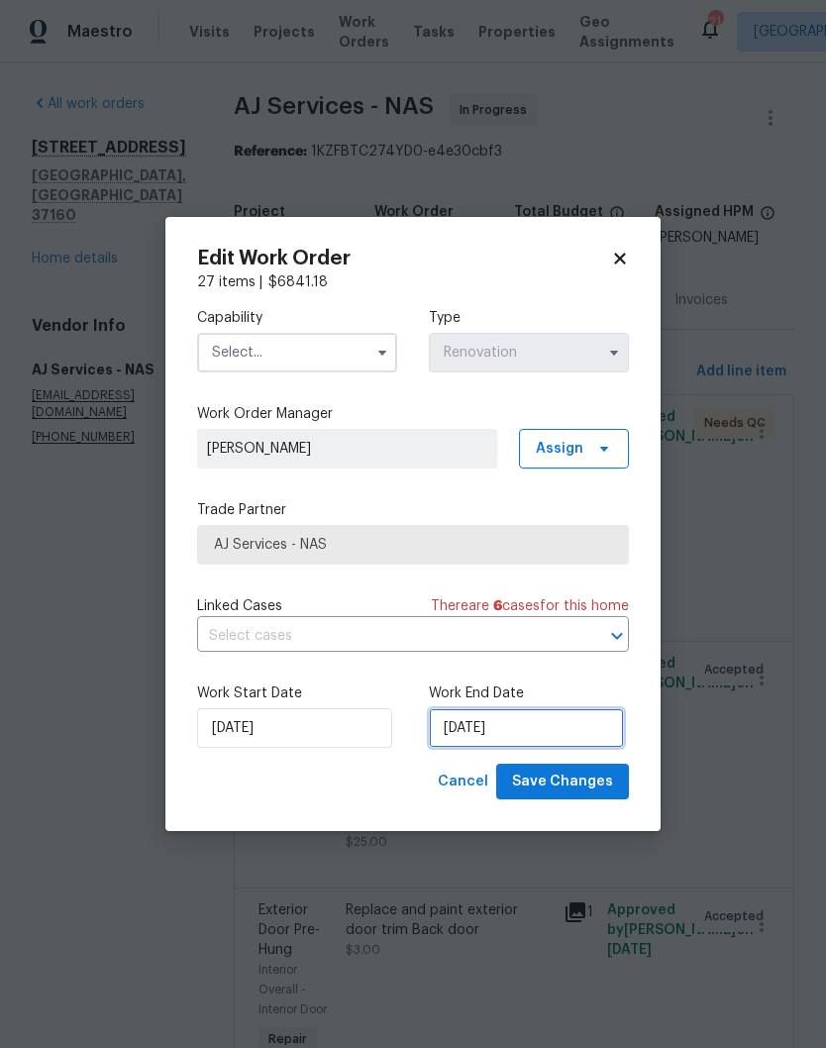
click at [551, 729] on input "[DATE]" at bounding box center [526, 728] width 195 height 40
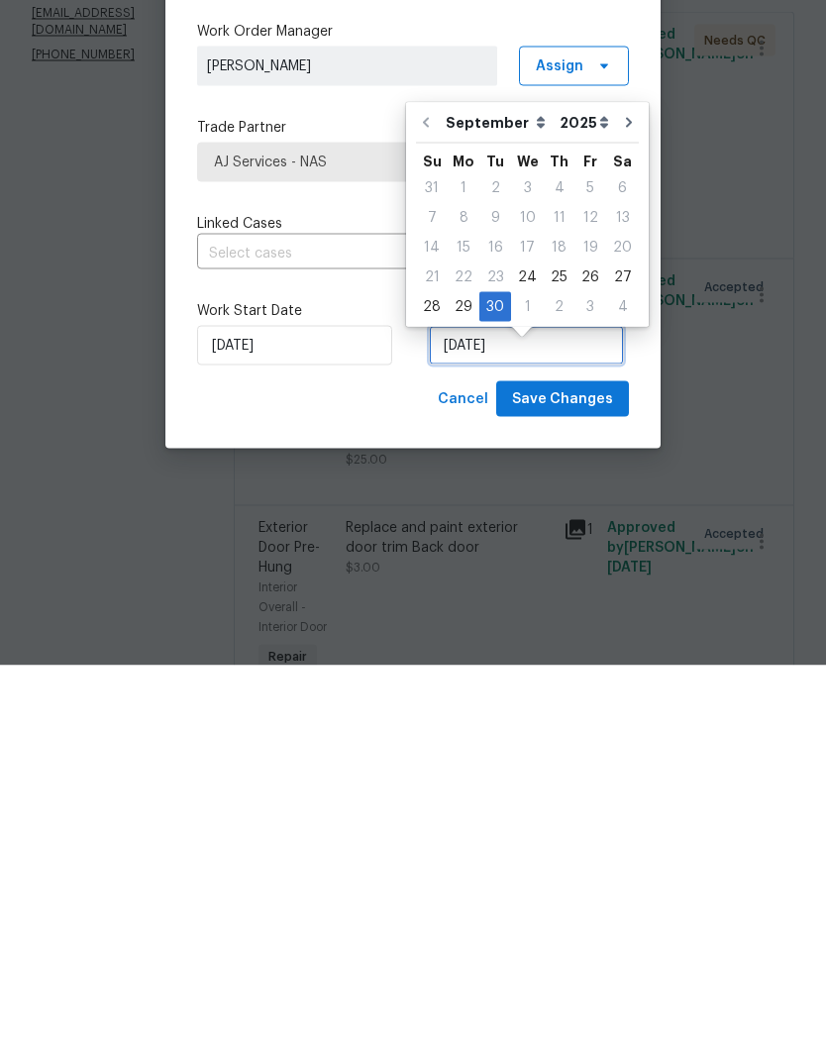
scroll to position [17, 0]
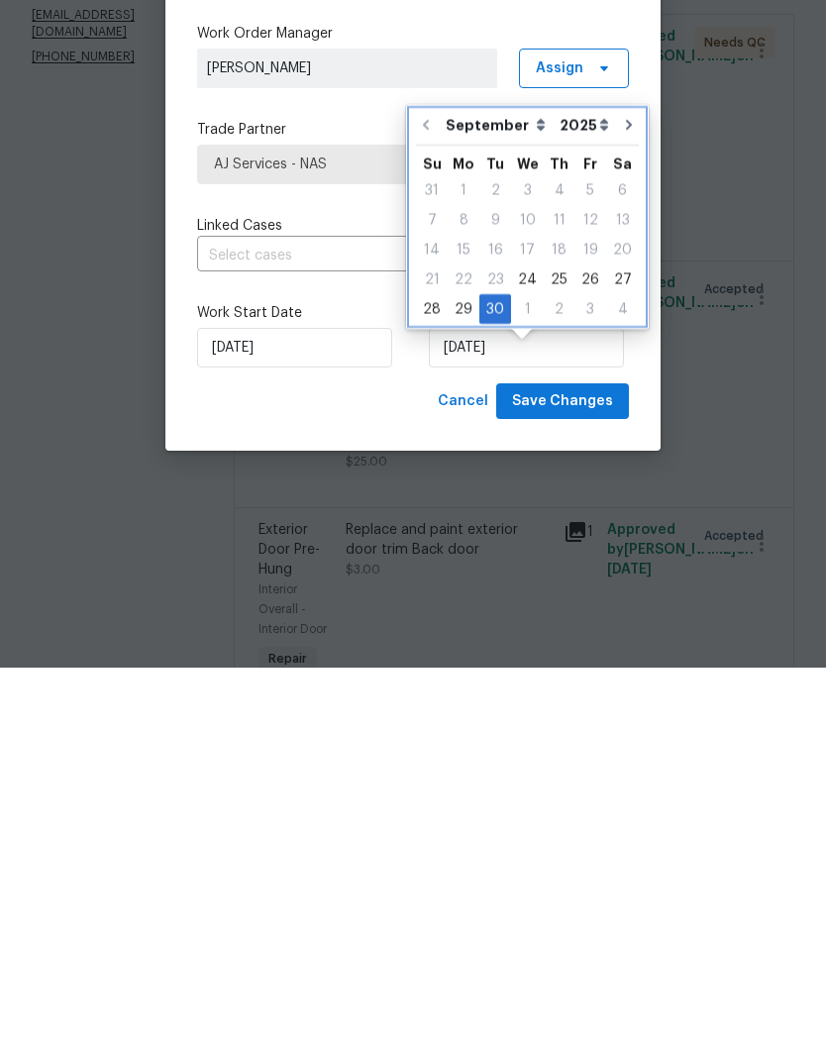
click at [623, 497] on icon "Go to next month" at bounding box center [629, 505] width 16 height 16
type input "10/30/2025"
select select "9"
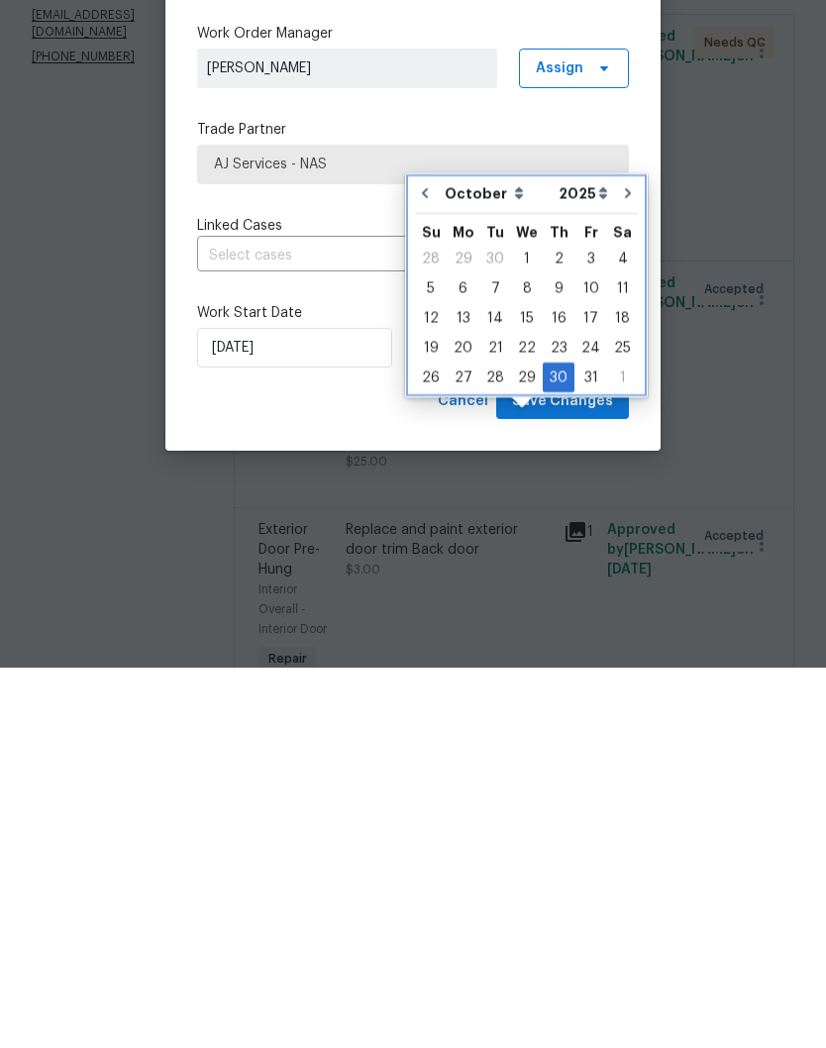
scroll to position [82, 0]
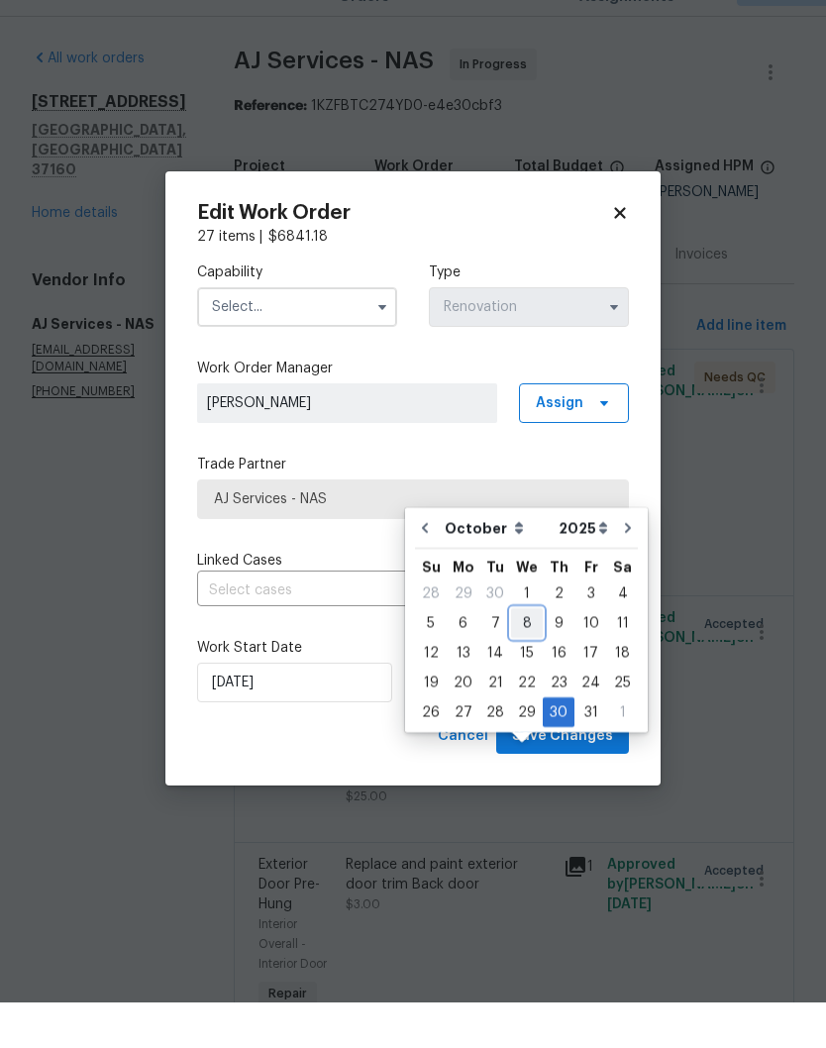
click at [526, 655] on div "8" at bounding box center [527, 669] width 32 height 28
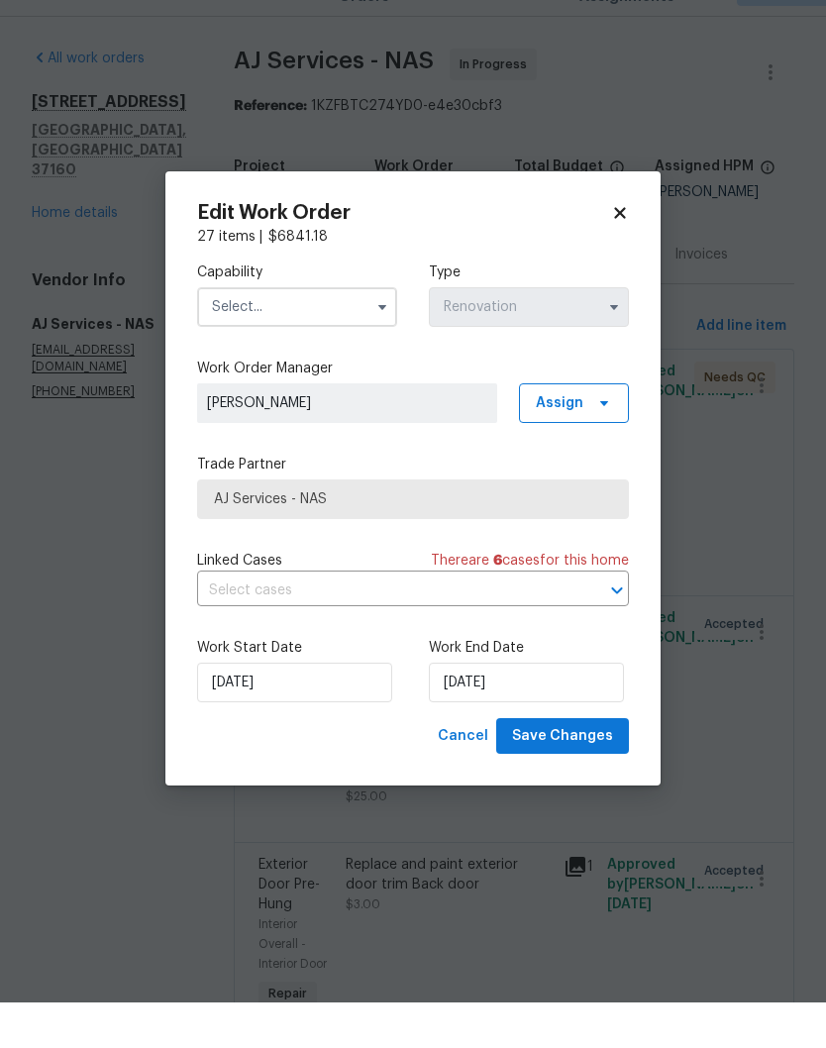
type input "[DATE]"
click at [356, 333] on input "text" at bounding box center [297, 353] width 200 height 40
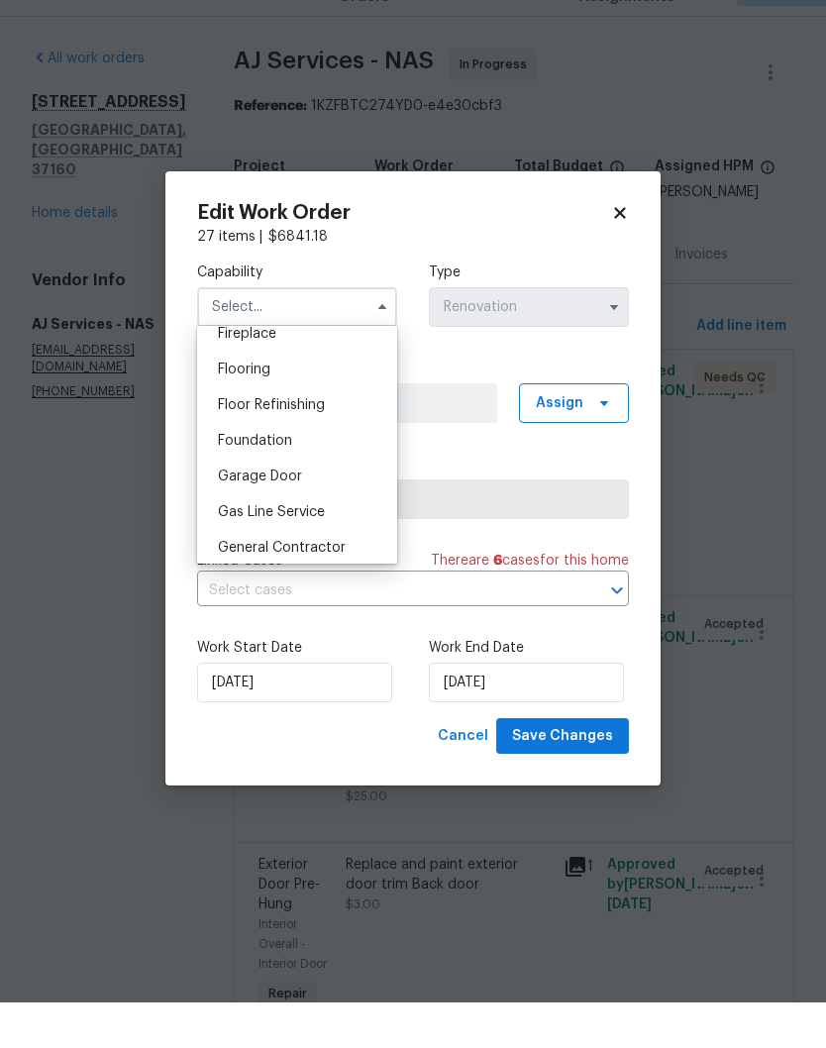
scroll to position [749, 0]
click at [334, 585] on span "General Contractor" at bounding box center [282, 592] width 128 height 14
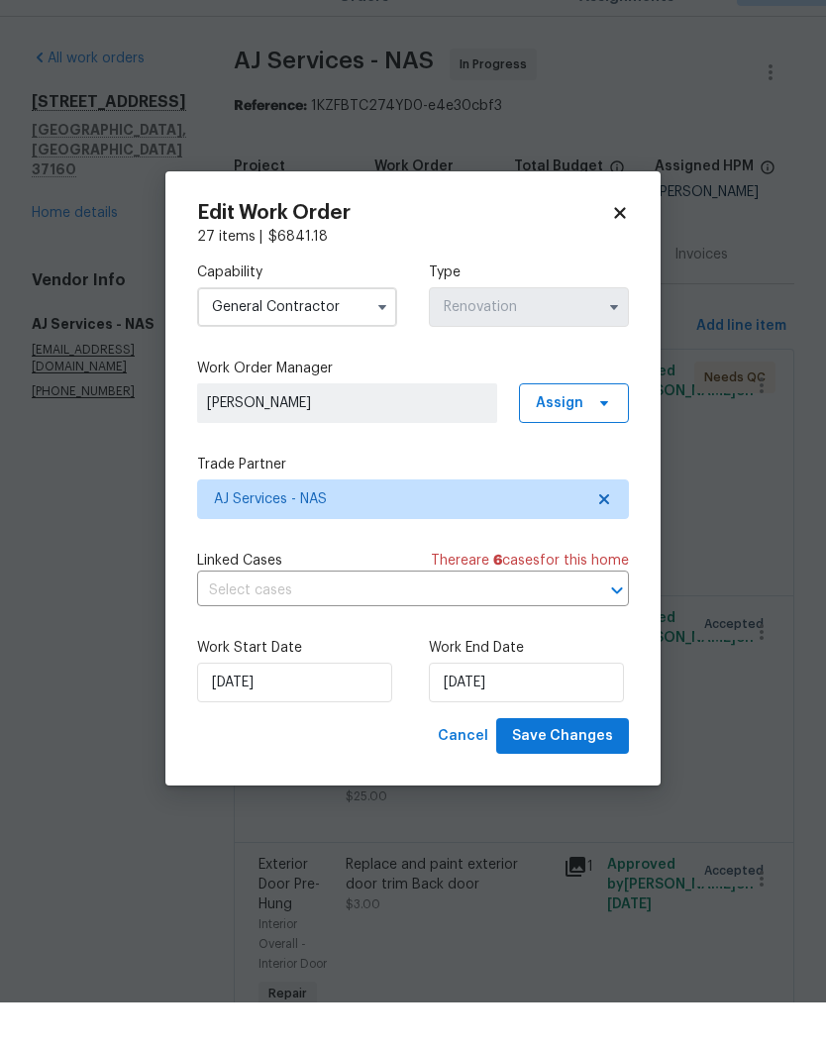
type input "General Contractor"
click at [582, 769] on span "Save Changes" at bounding box center [562, 781] width 101 height 25
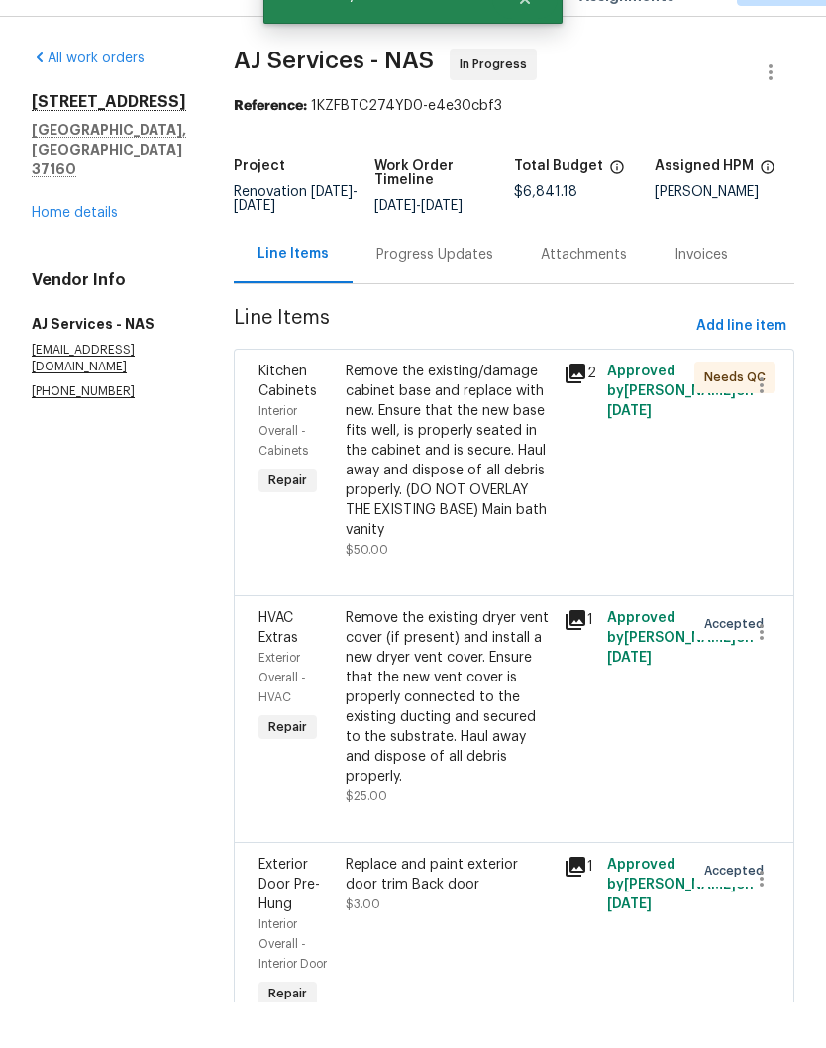
click at [78, 252] on link "Home details" at bounding box center [75, 259] width 86 height 14
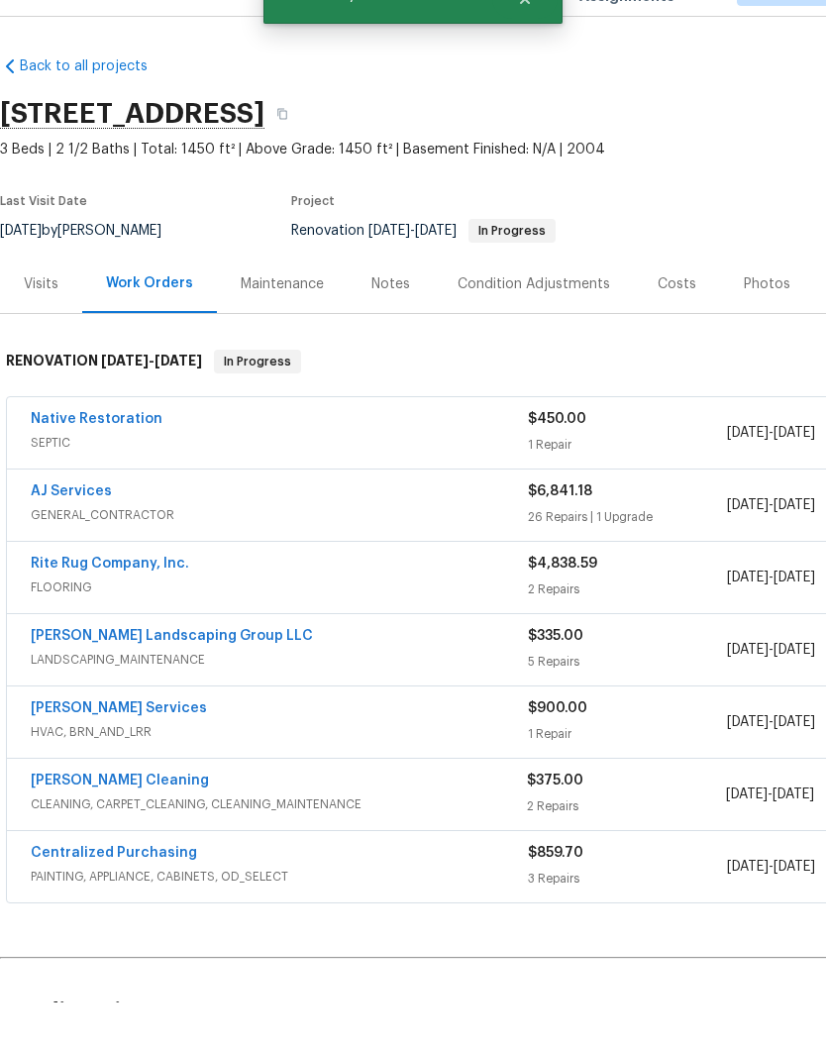
click at [140, 602] on link "Rite Rug Company, Inc." at bounding box center [110, 609] width 158 height 14
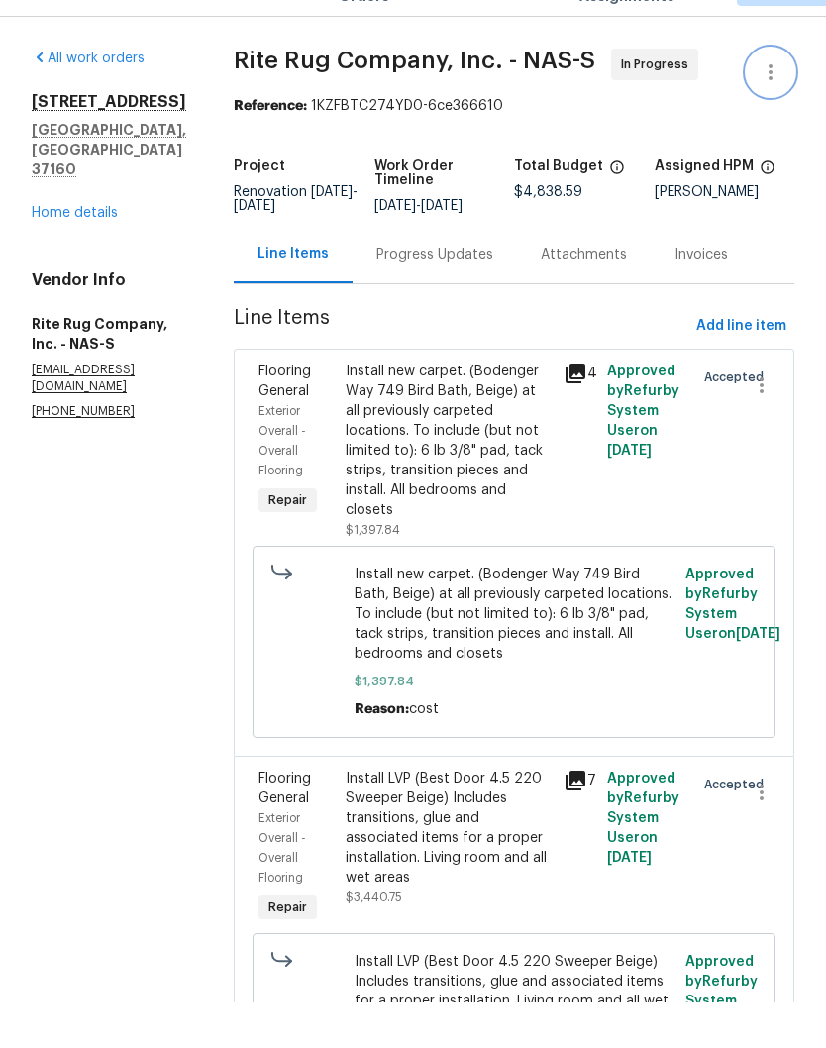
click at [771, 106] on icon "button" at bounding box center [771, 118] width 24 height 24
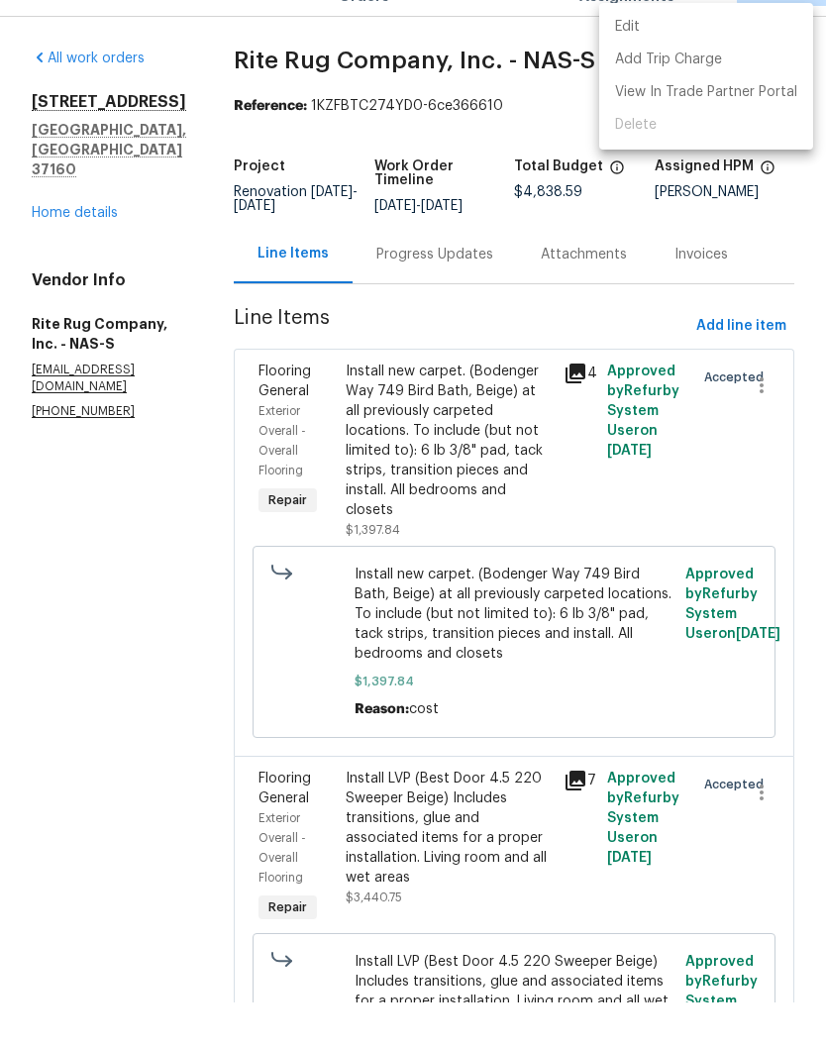
click at [682, 56] on li "Edit" at bounding box center [706, 72] width 214 height 33
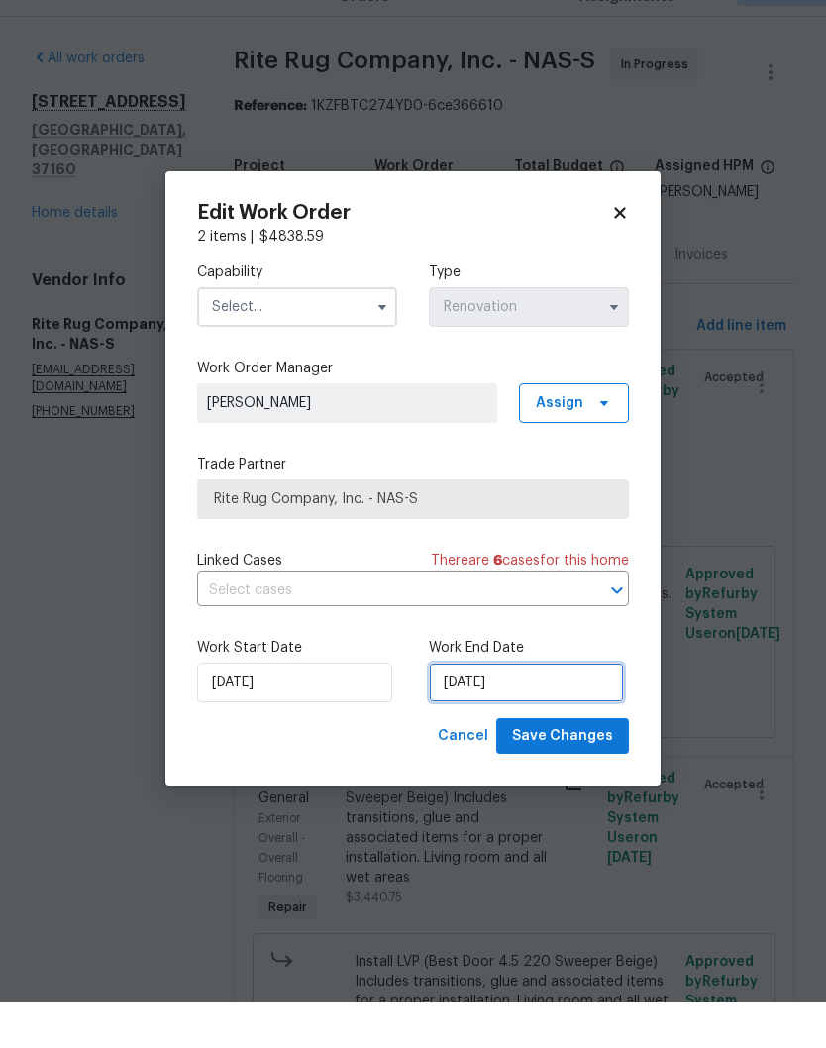
click at [536, 708] on input "10/5/2025" at bounding box center [526, 728] width 195 height 40
select select "9"
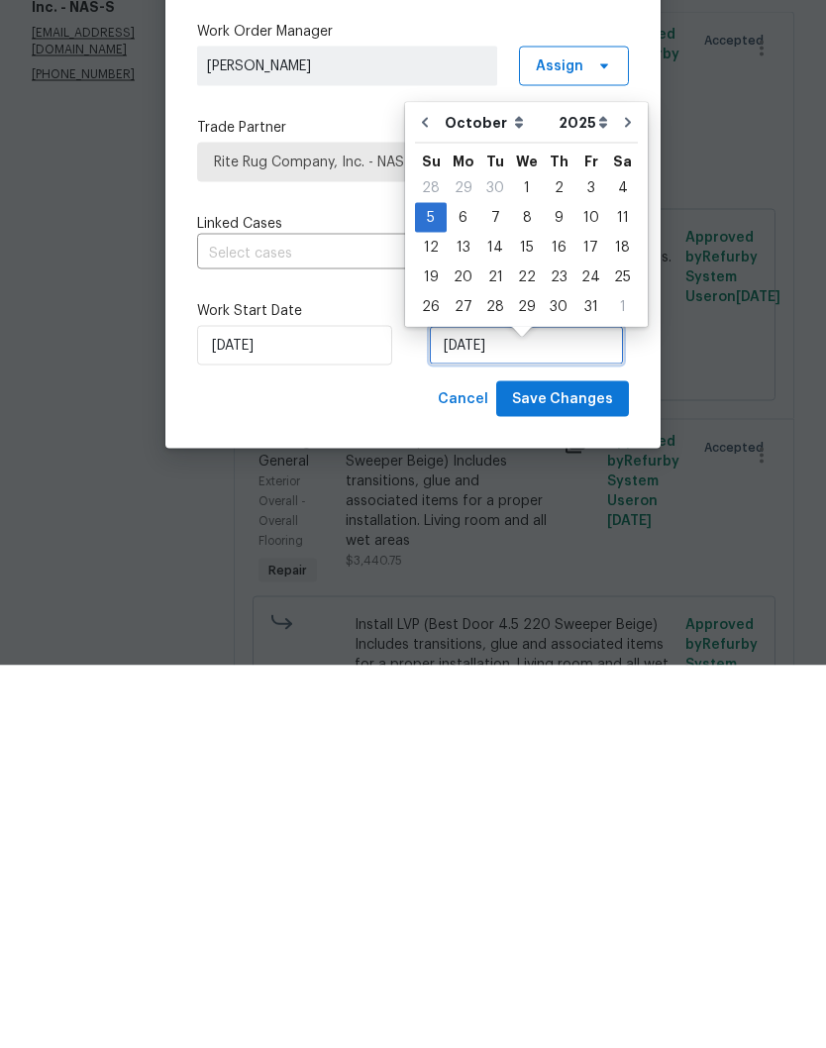
scroll to position [17, 0]
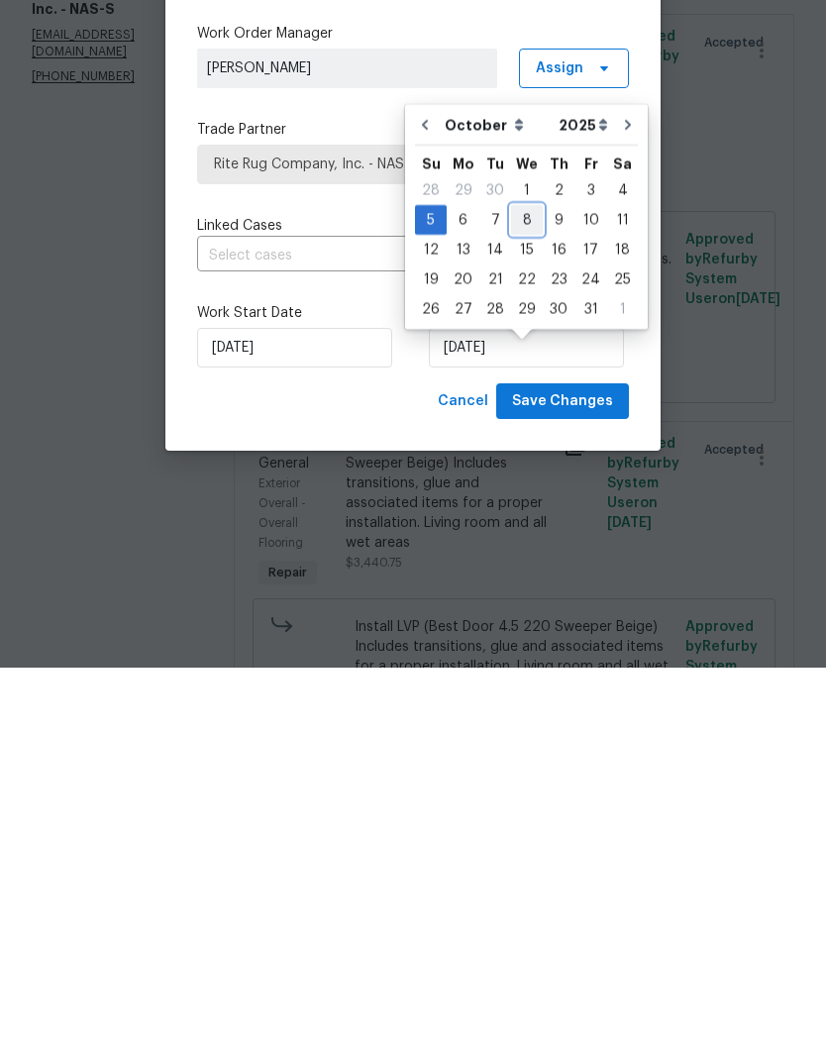
click at [527, 586] on div "8" at bounding box center [527, 600] width 32 height 28
type input "[DATE]"
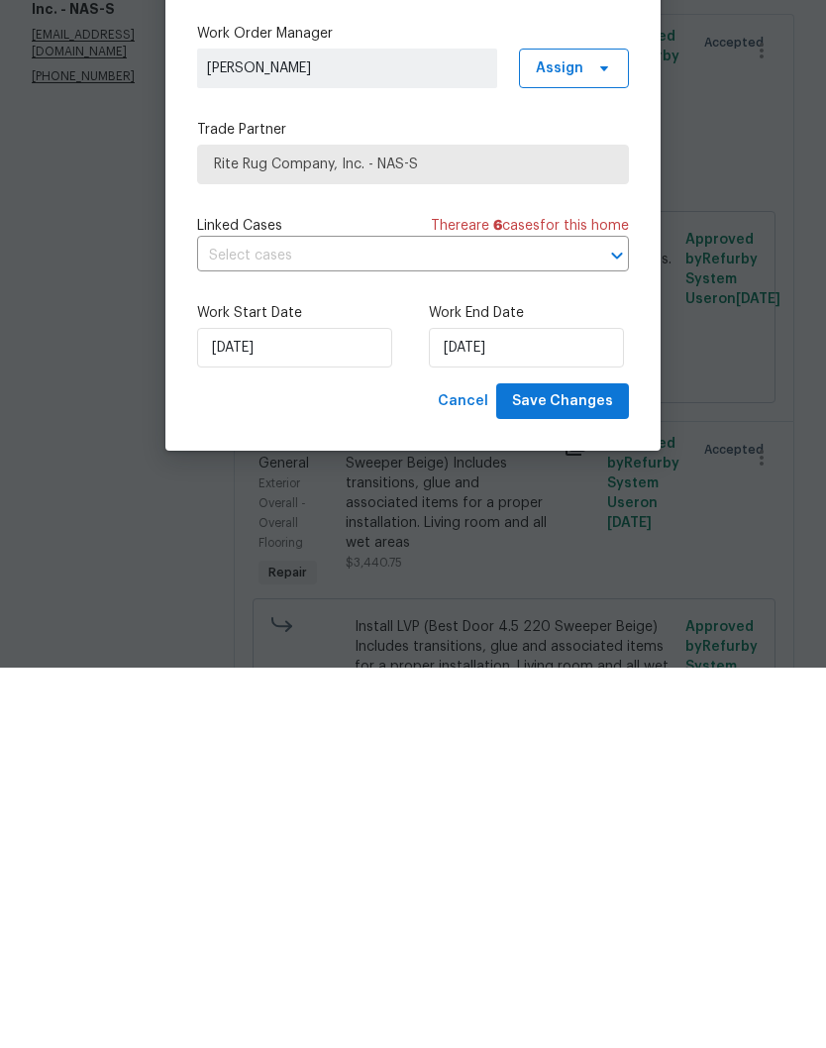
scroll to position [82, 0]
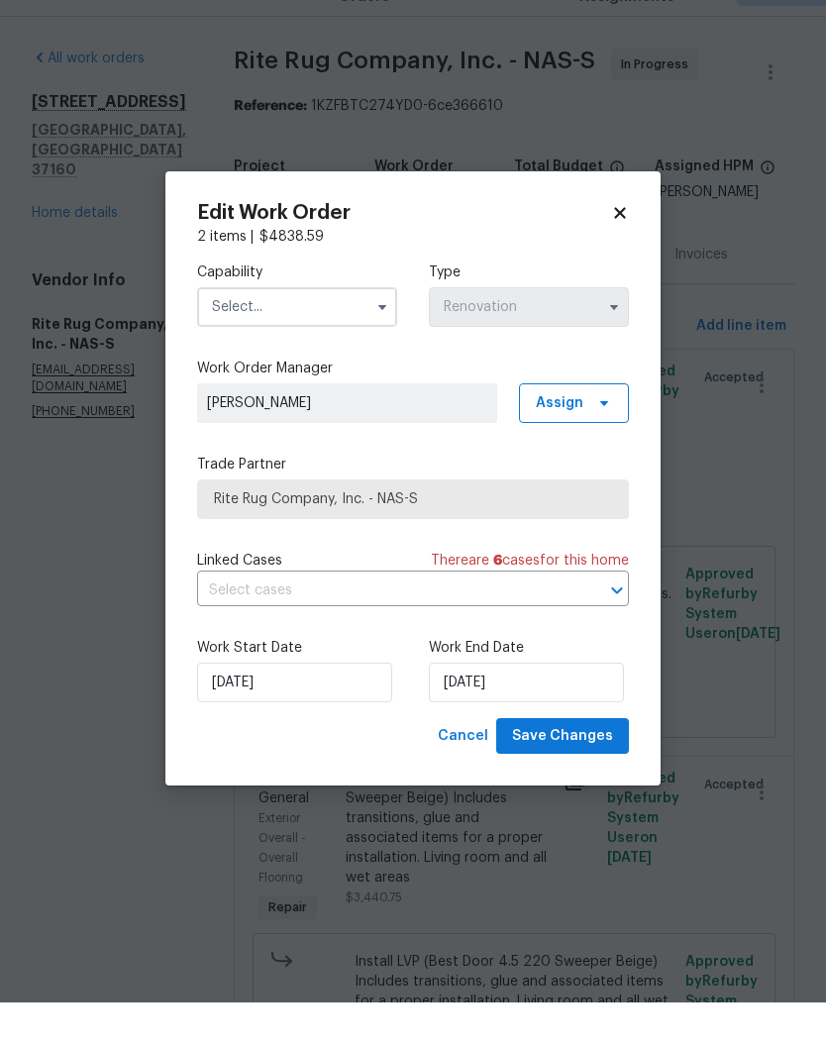
click at [344, 333] on input "text" at bounding box center [297, 353] width 200 height 40
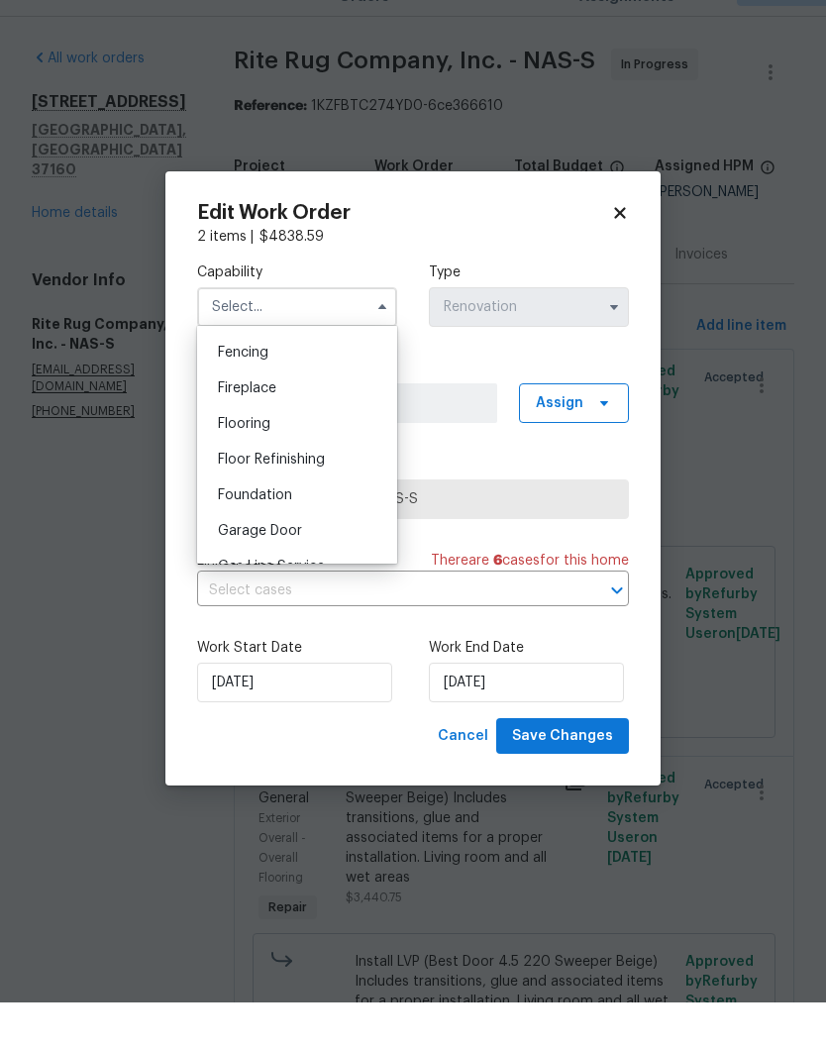
scroll to position [694, 0]
click at [258, 461] on span "Flooring" at bounding box center [244, 468] width 52 height 14
type input "Flooring"
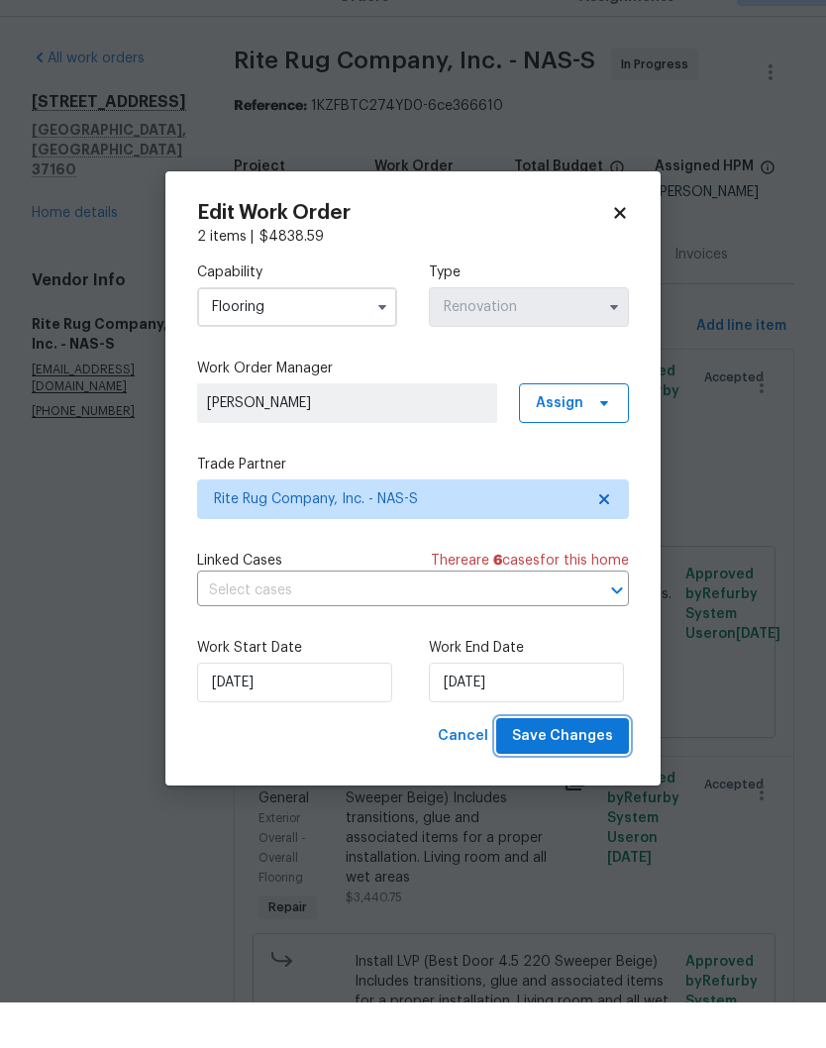
click at [568, 769] on span "Save Changes" at bounding box center [562, 781] width 101 height 25
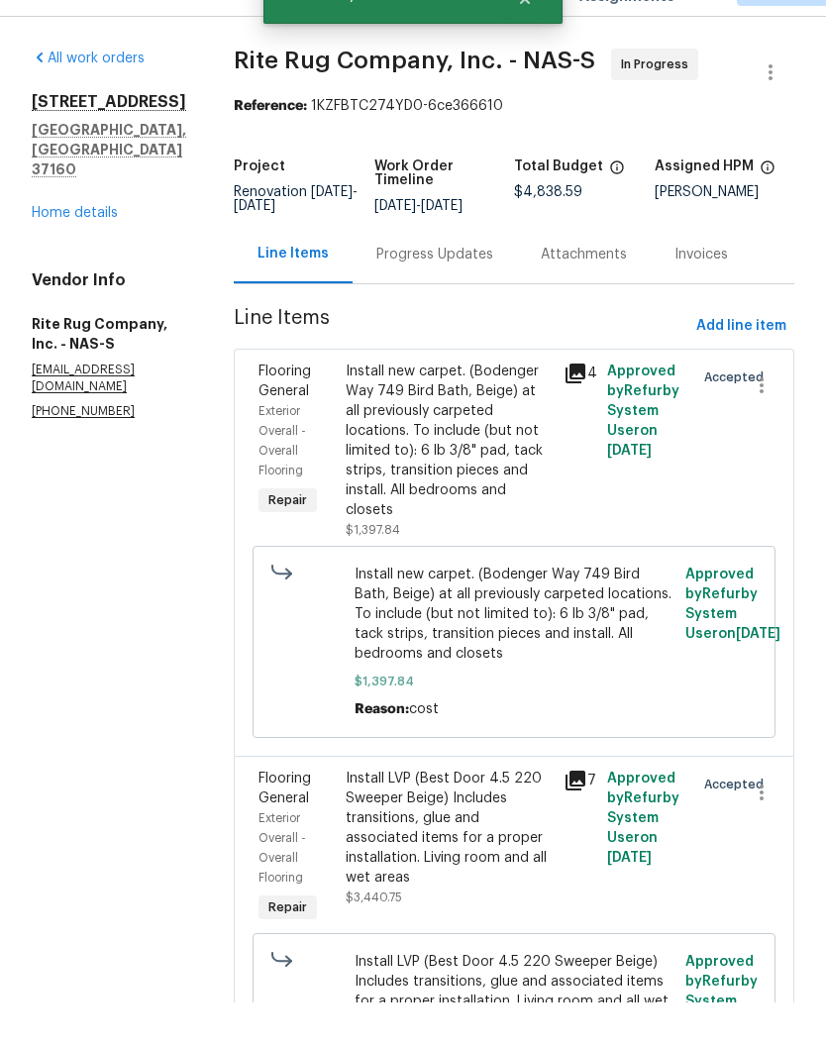
click at [473, 290] on div "Progress Updates" at bounding box center [434, 300] width 117 height 20
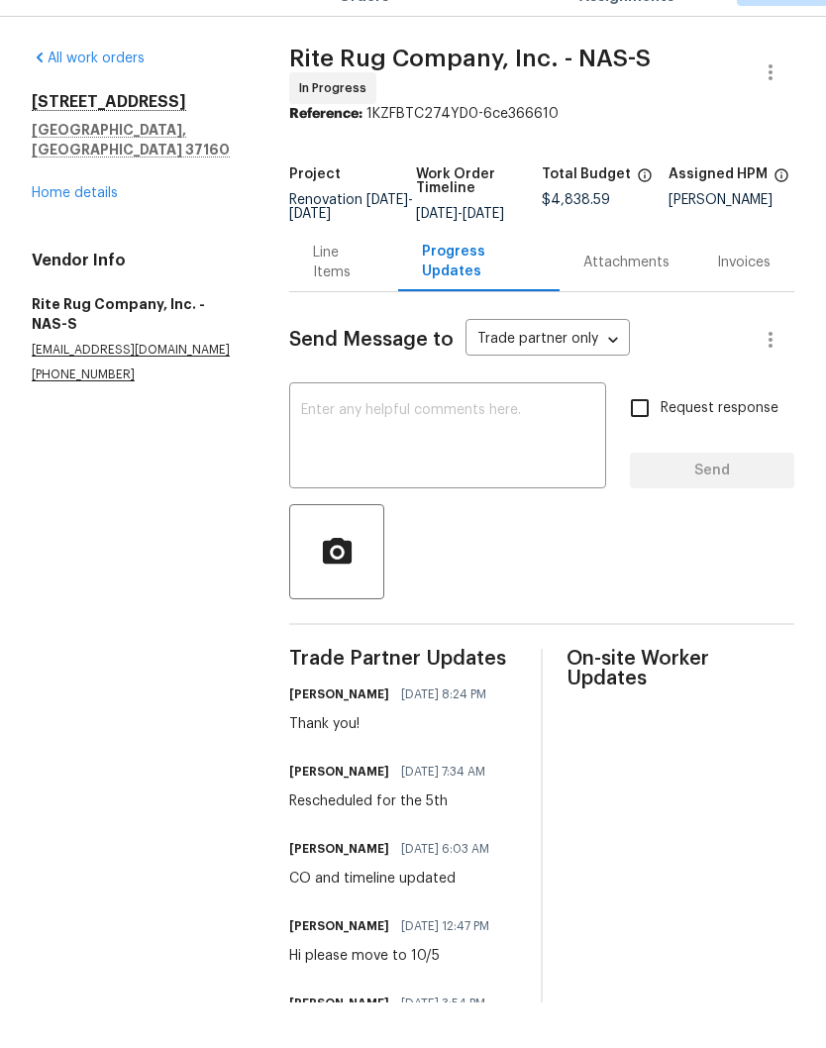
click at [102, 232] on link "Home details" at bounding box center [75, 239] width 86 height 14
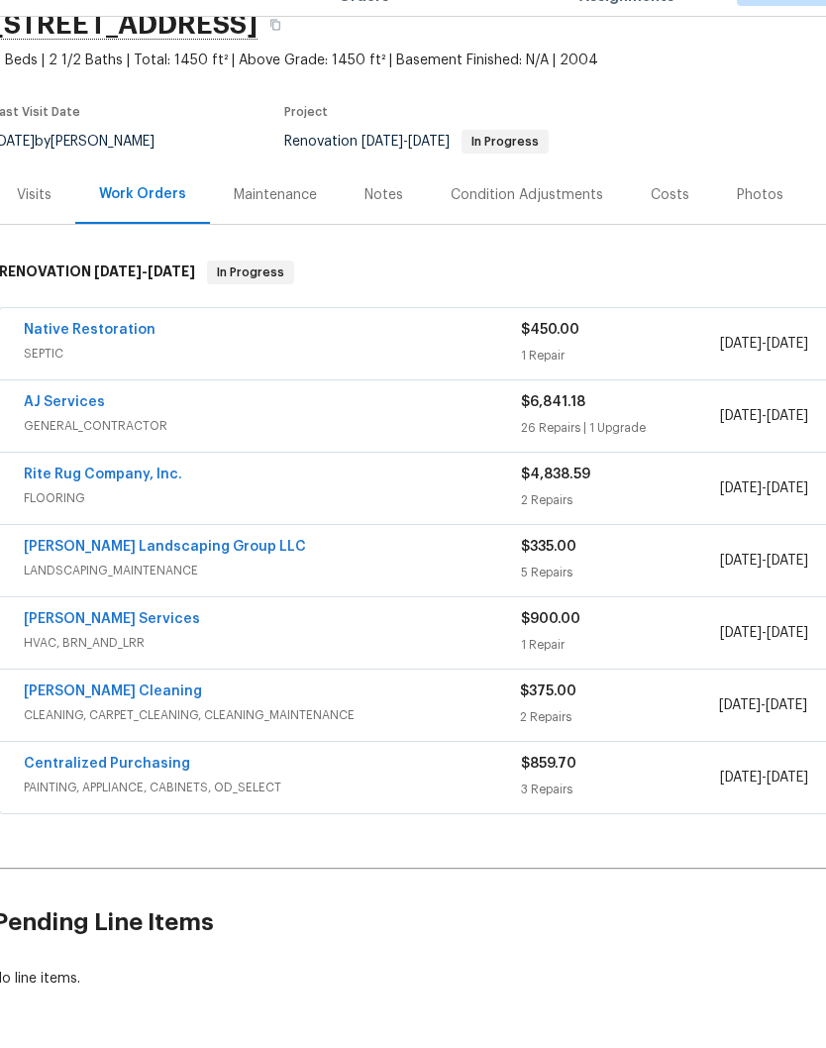
scroll to position [89, 10]
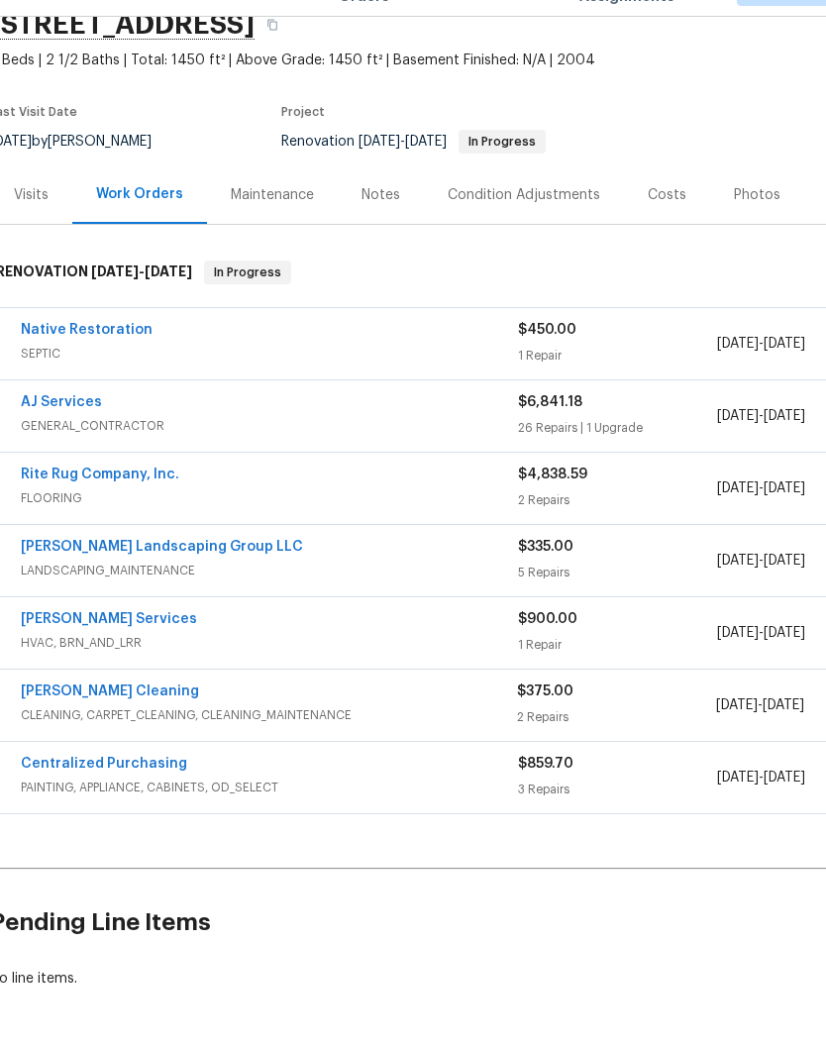
click at [179, 585] on link "[PERSON_NAME] Landscaping Group LLC" at bounding box center [162, 592] width 282 height 14
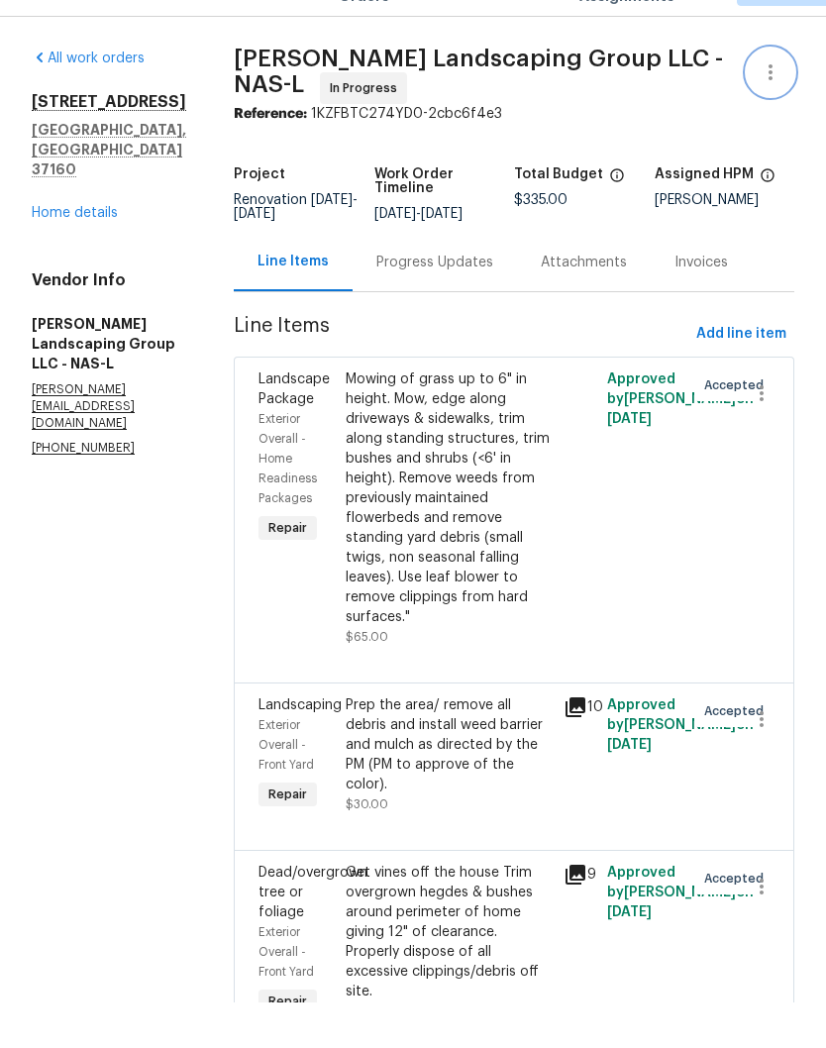
click at [773, 106] on icon "button" at bounding box center [771, 118] width 24 height 24
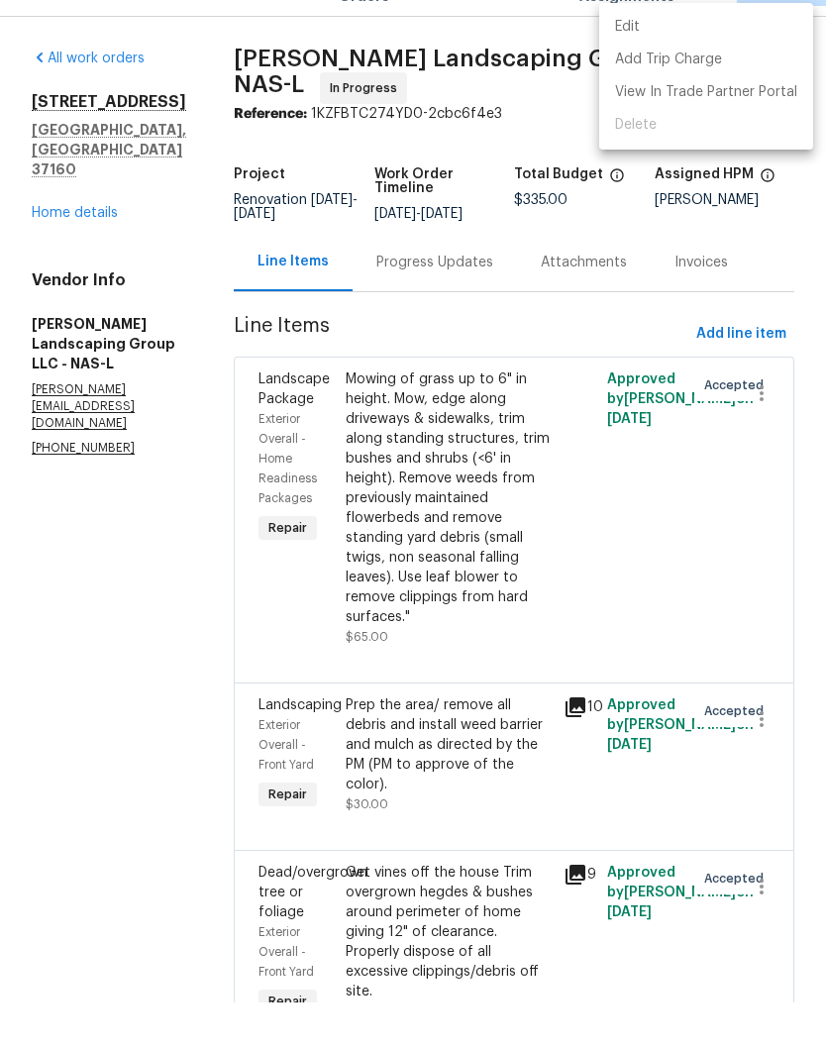
click at [669, 56] on li "Edit" at bounding box center [706, 72] width 214 height 33
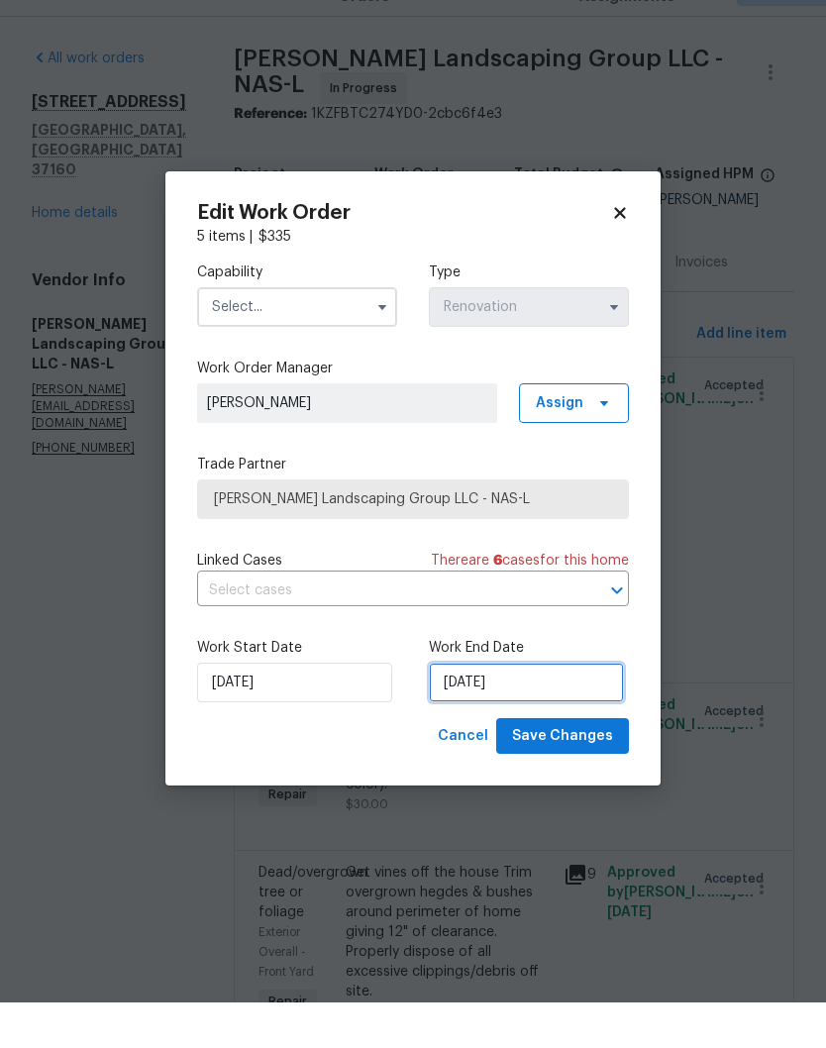
click at [548, 708] on input "10/5/2025" at bounding box center [526, 728] width 195 height 40
select select "9"
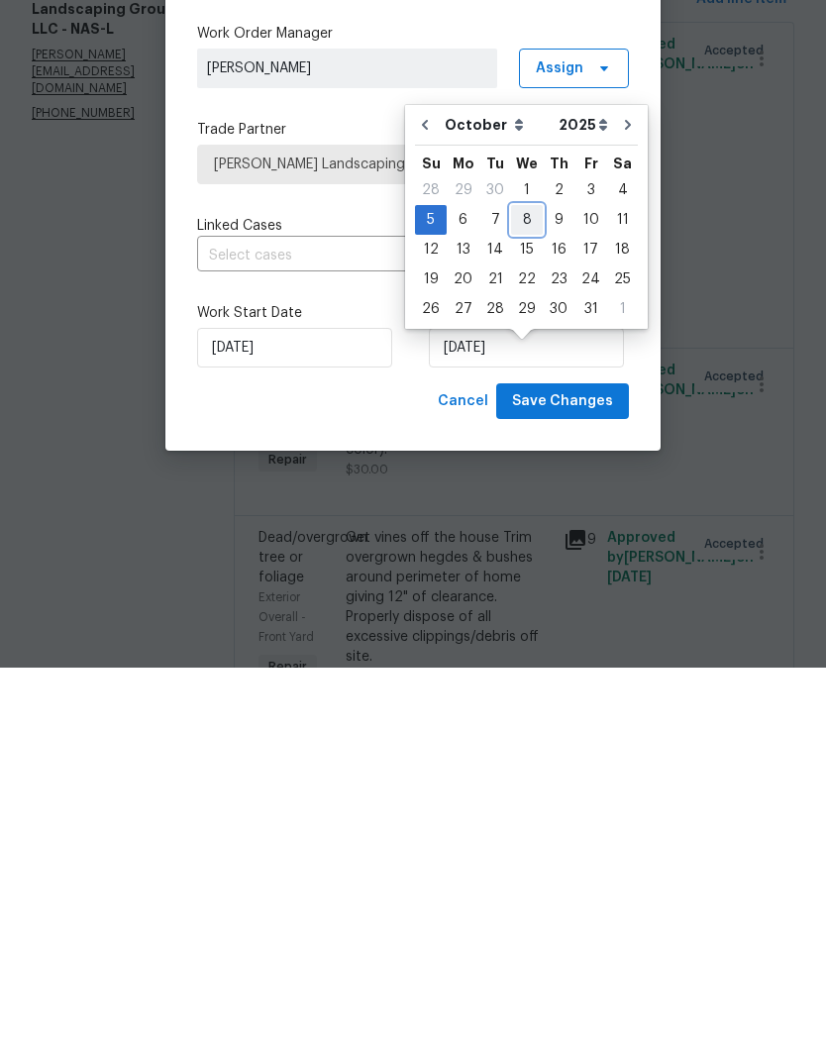
click at [526, 586] on div "8" at bounding box center [527, 600] width 32 height 28
type input "10/8/2025"
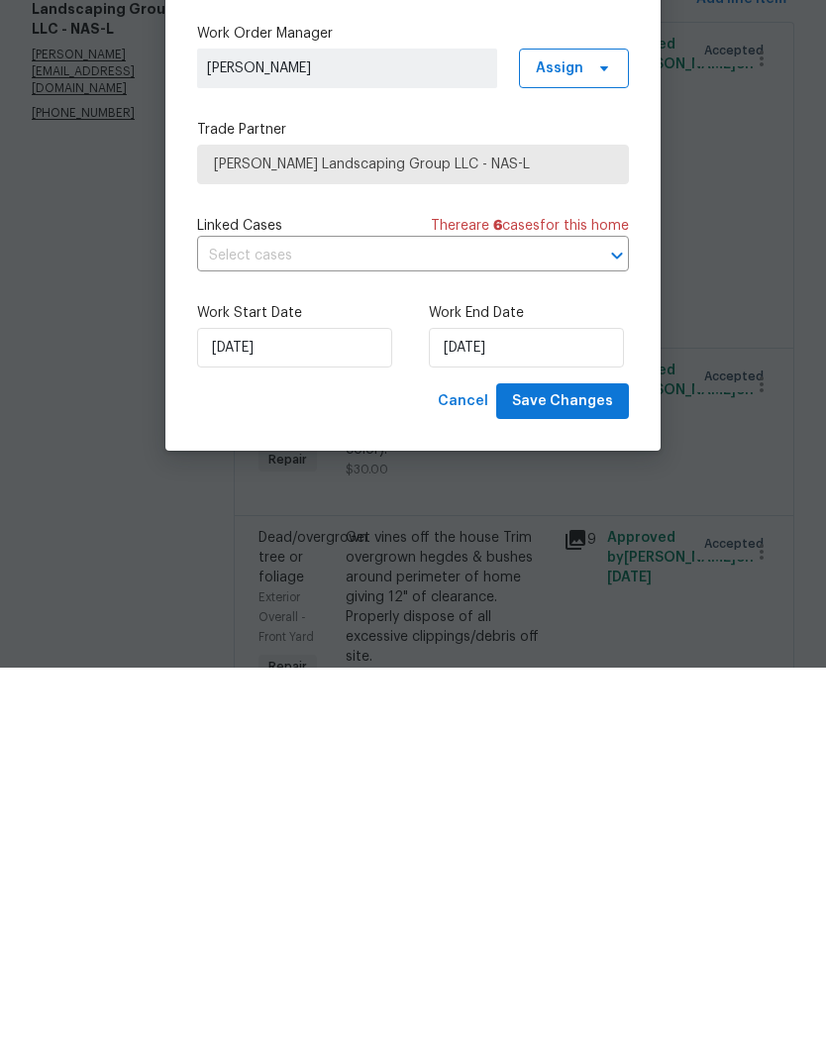
scroll to position [82, 0]
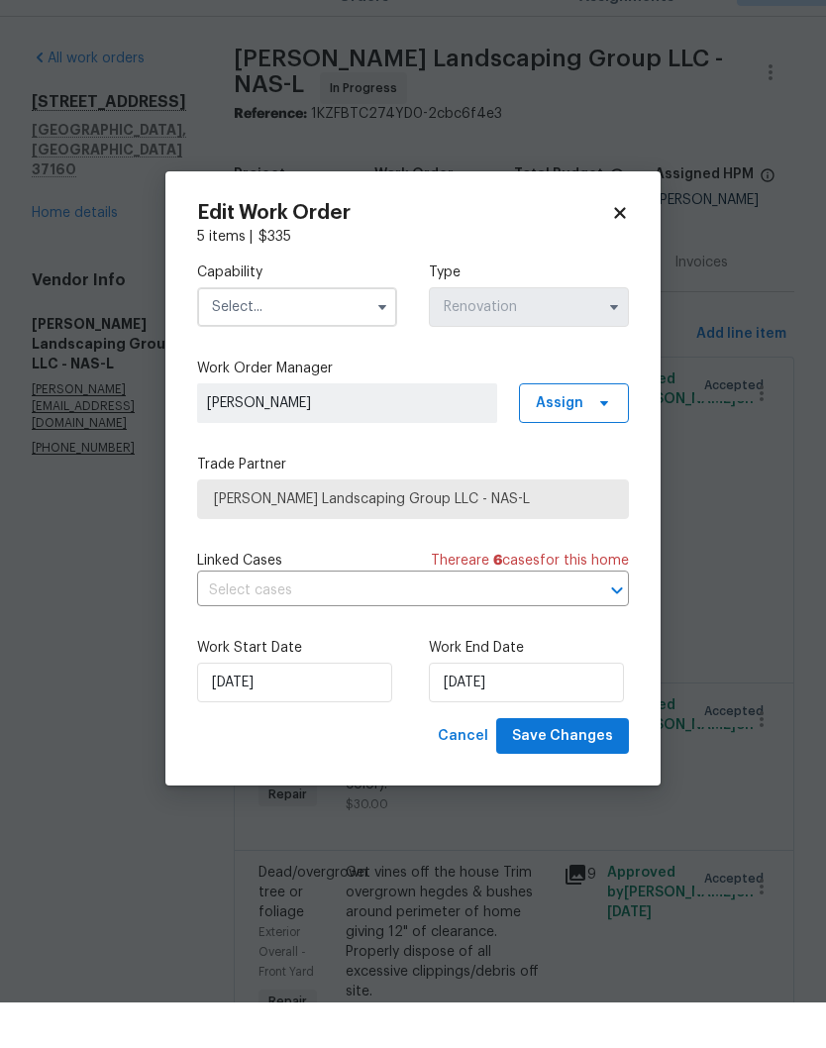
click at [353, 333] on input "text" at bounding box center [297, 353] width 200 height 40
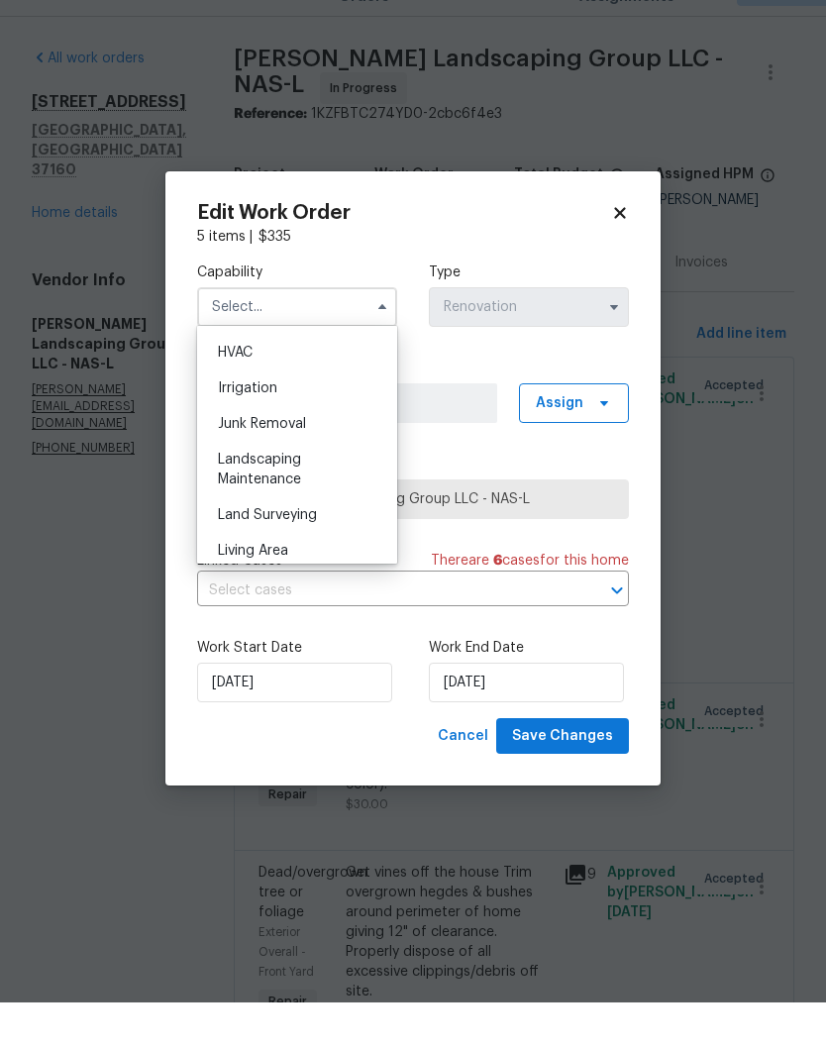
scroll to position [1194, 0]
click at [290, 485] on div "Landscaping Maintenance" at bounding box center [297, 512] width 190 height 55
type input "Landscaping Maintenance"
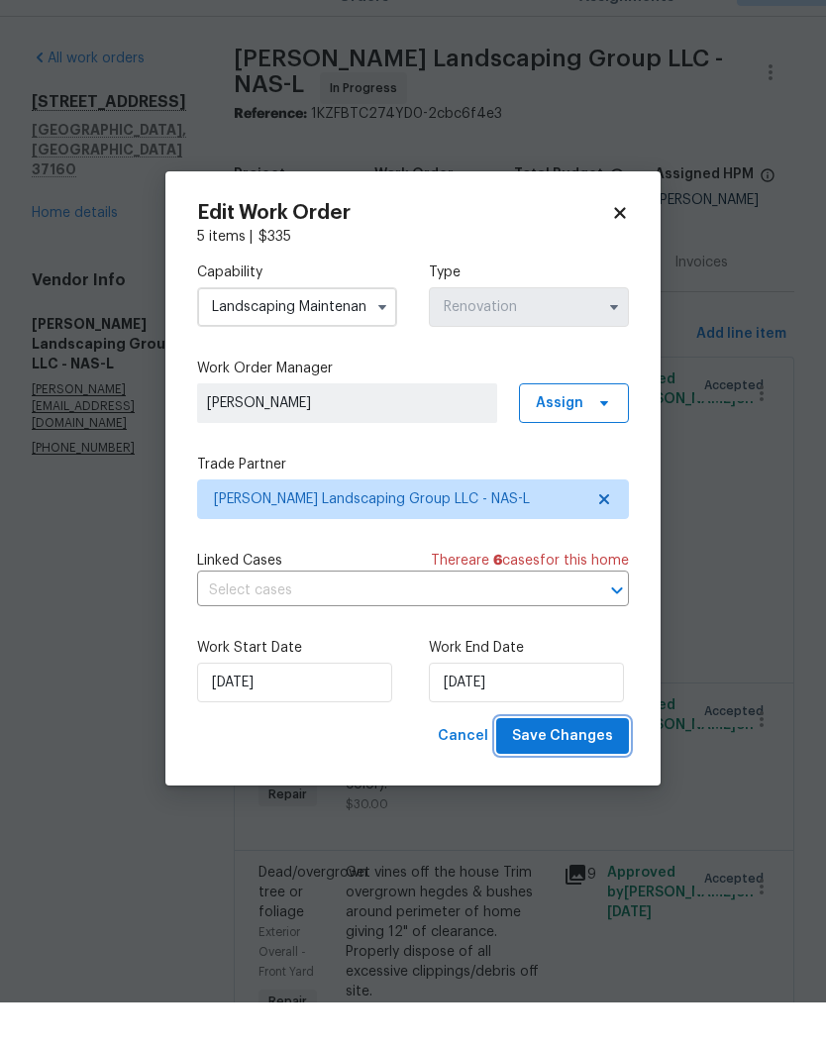
click at [584, 769] on span "Save Changes" at bounding box center [562, 781] width 101 height 25
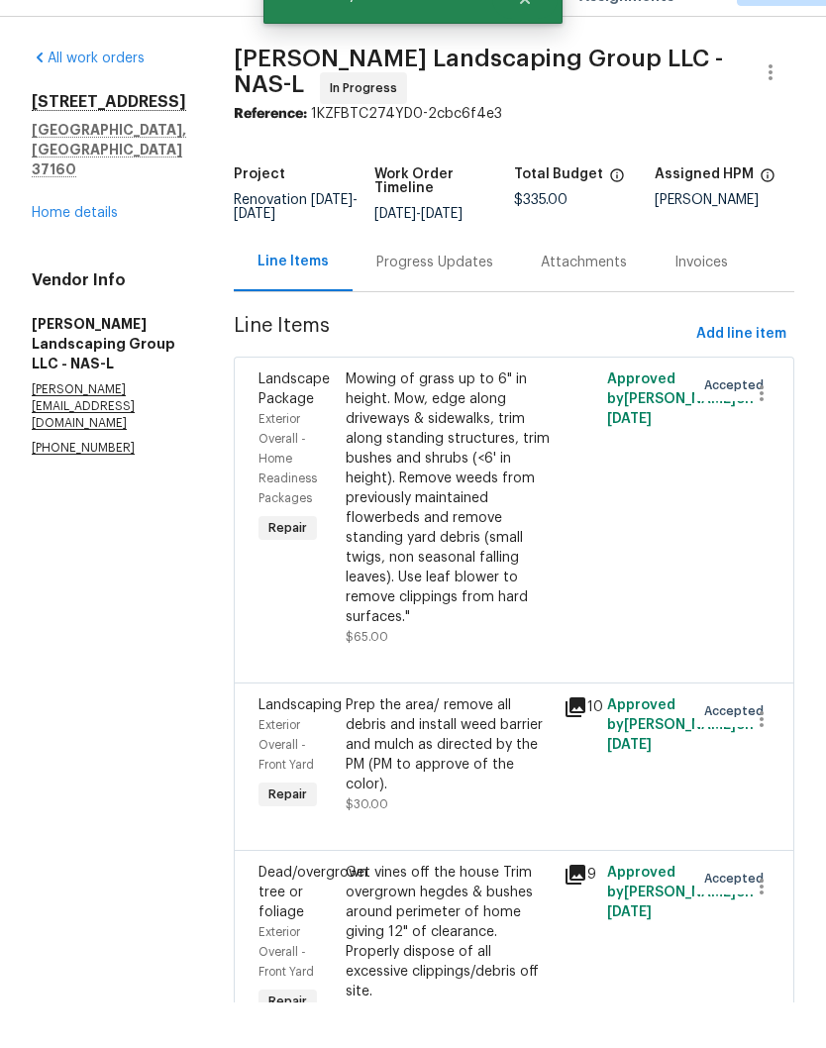
click at [472, 298] on div "Progress Updates" at bounding box center [434, 308] width 117 height 20
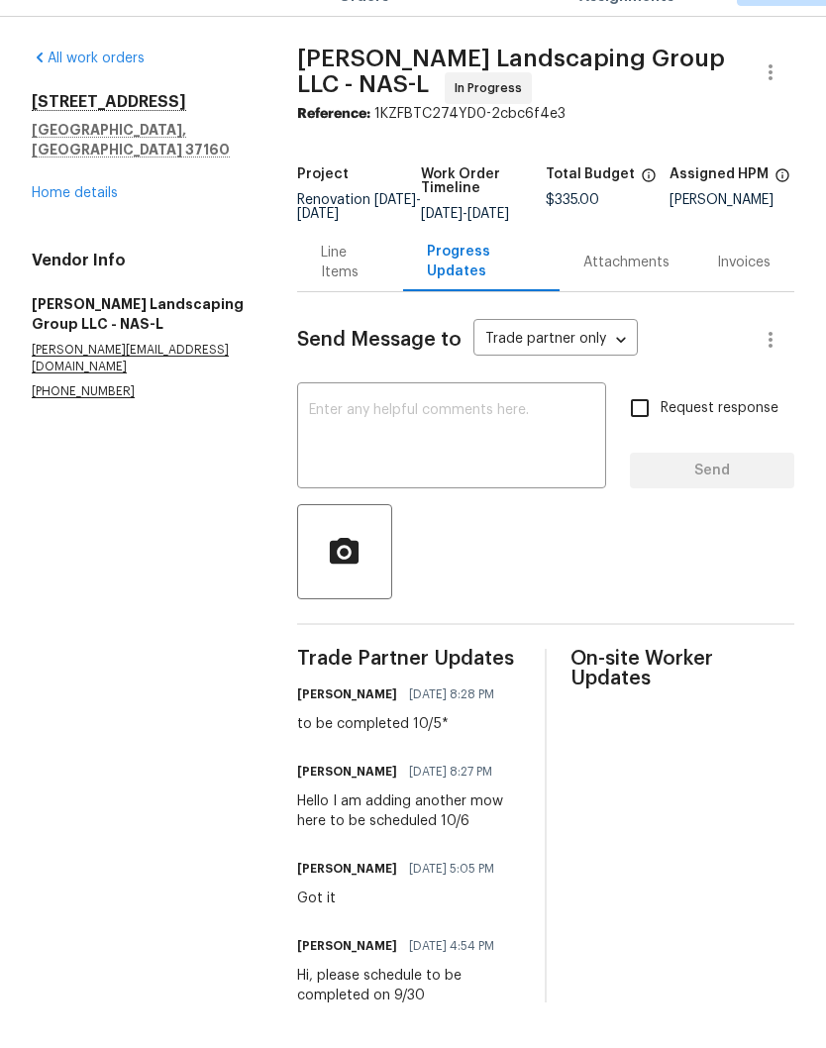
click at [106, 232] on link "Home details" at bounding box center [75, 239] width 86 height 14
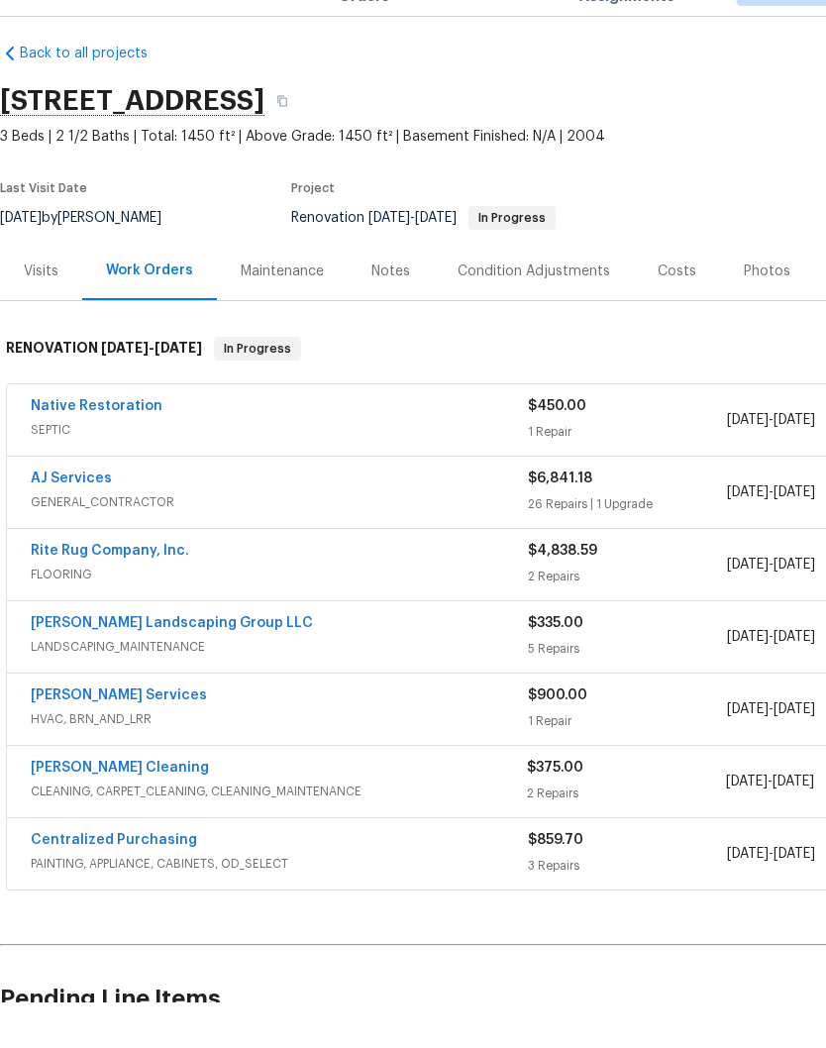
scroll to position [13, 0]
click at [144, 734] on link "Tony Barrett Services" at bounding box center [119, 741] width 176 height 14
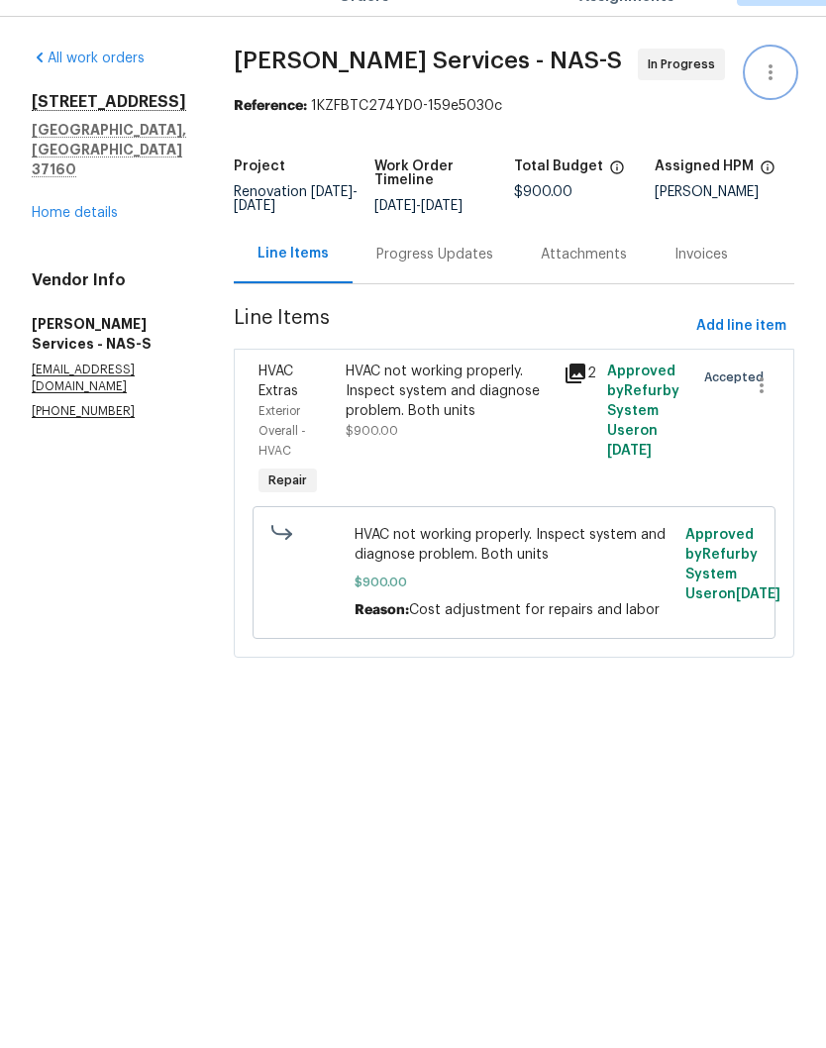
click at [775, 106] on icon "button" at bounding box center [771, 118] width 24 height 24
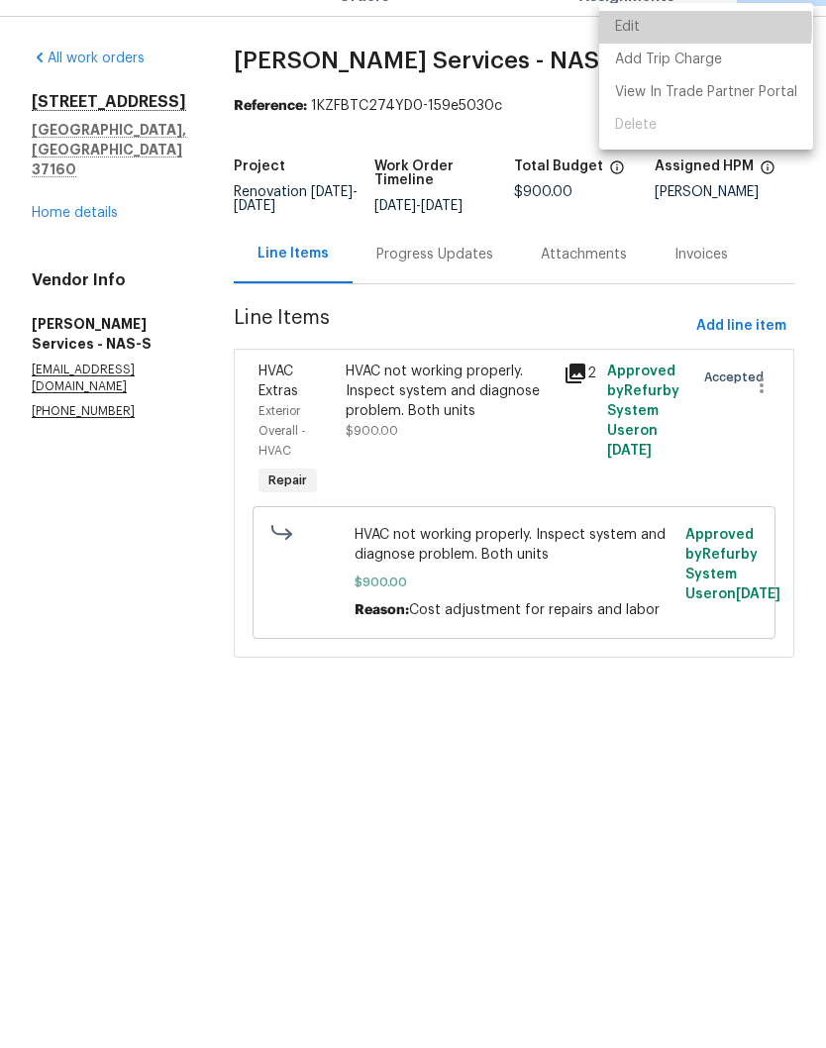
click at [664, 56] on li "Edit" at bounding box center [706, 72] width 214 height 33
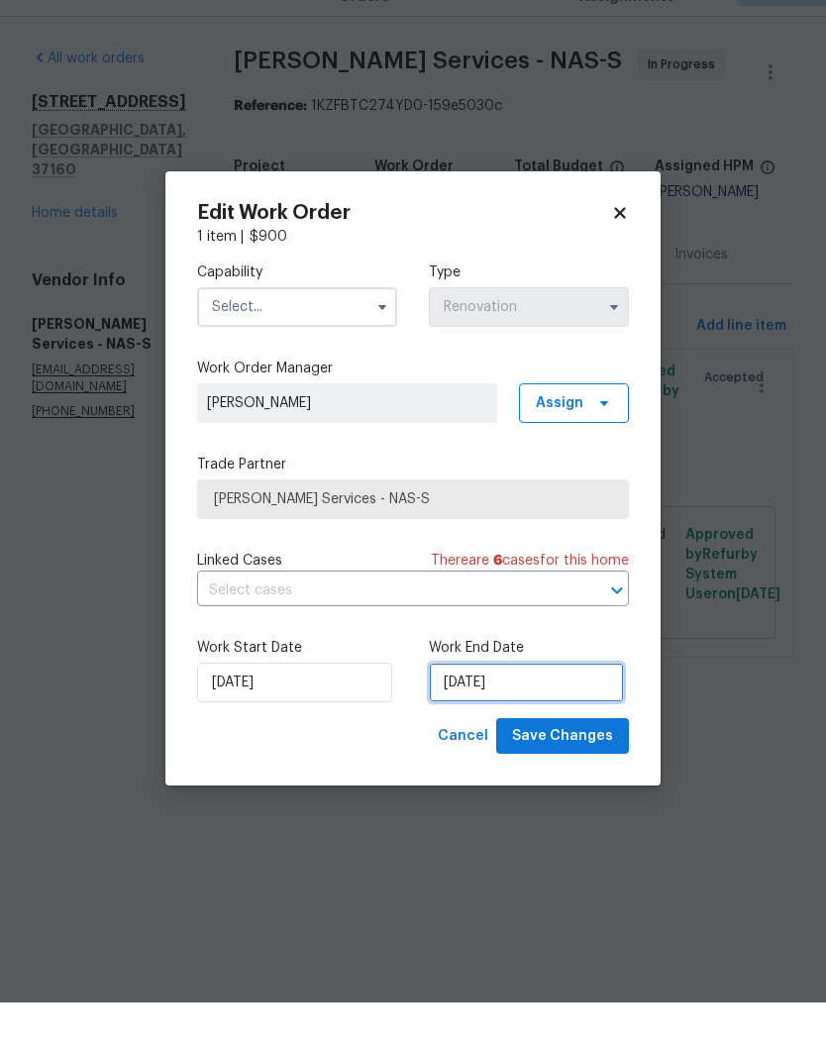
click at [522, 708] on input "[DATE]" at bounding box center [526, 728] width 195 height 40
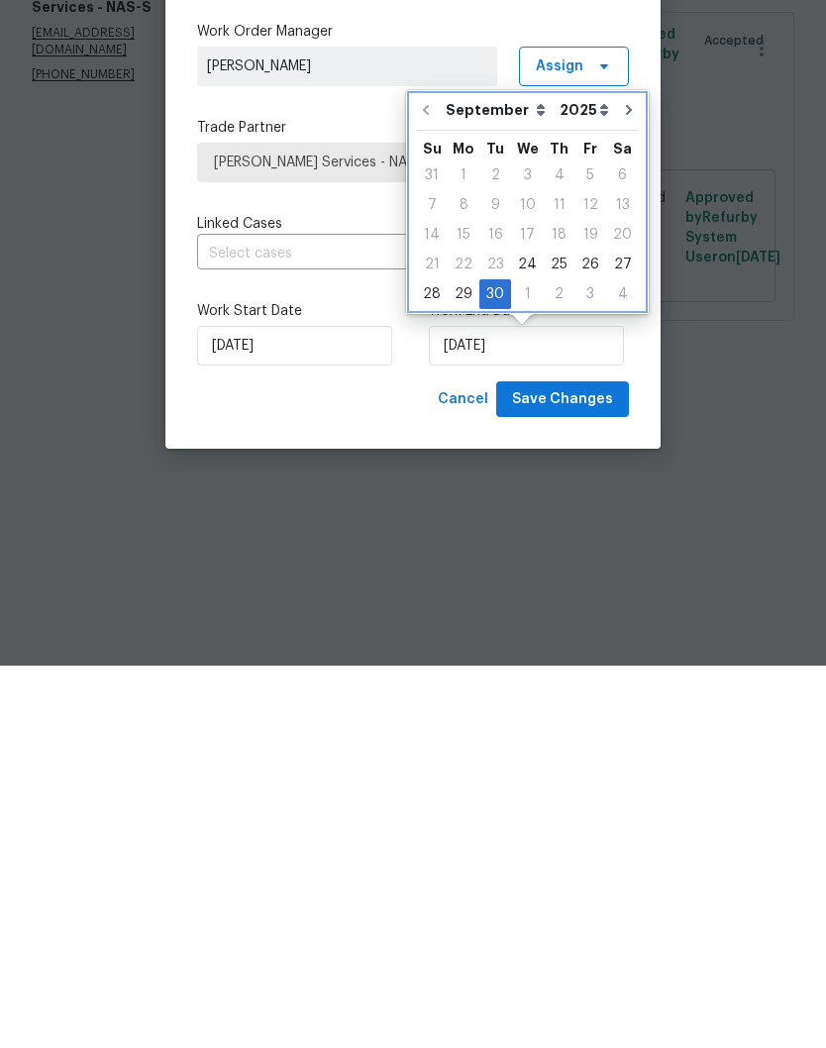
click at [621, 484] on icon "Go to next month" at bounding box center [629, 492] width 16 height 16
type input "10/30/2025"
select select "9"
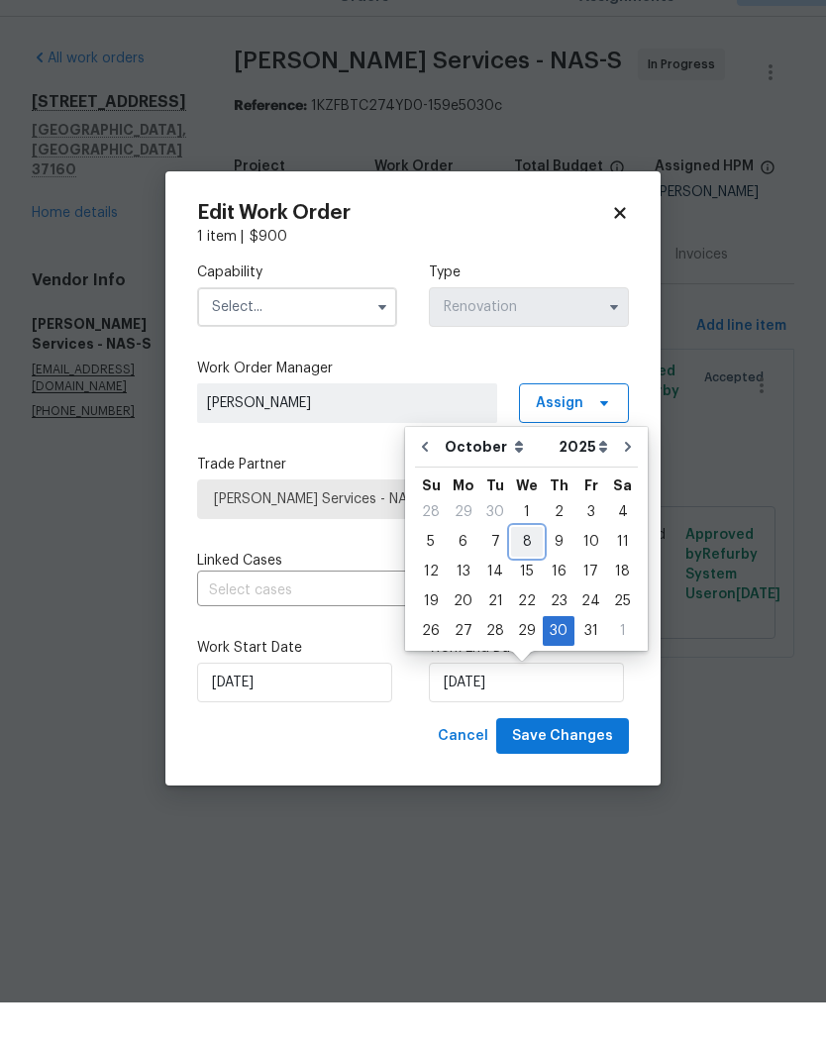
click at [524, 573] on div "8" at bounding box center [527, 587] width 32 height 28
type input "[DATE]"
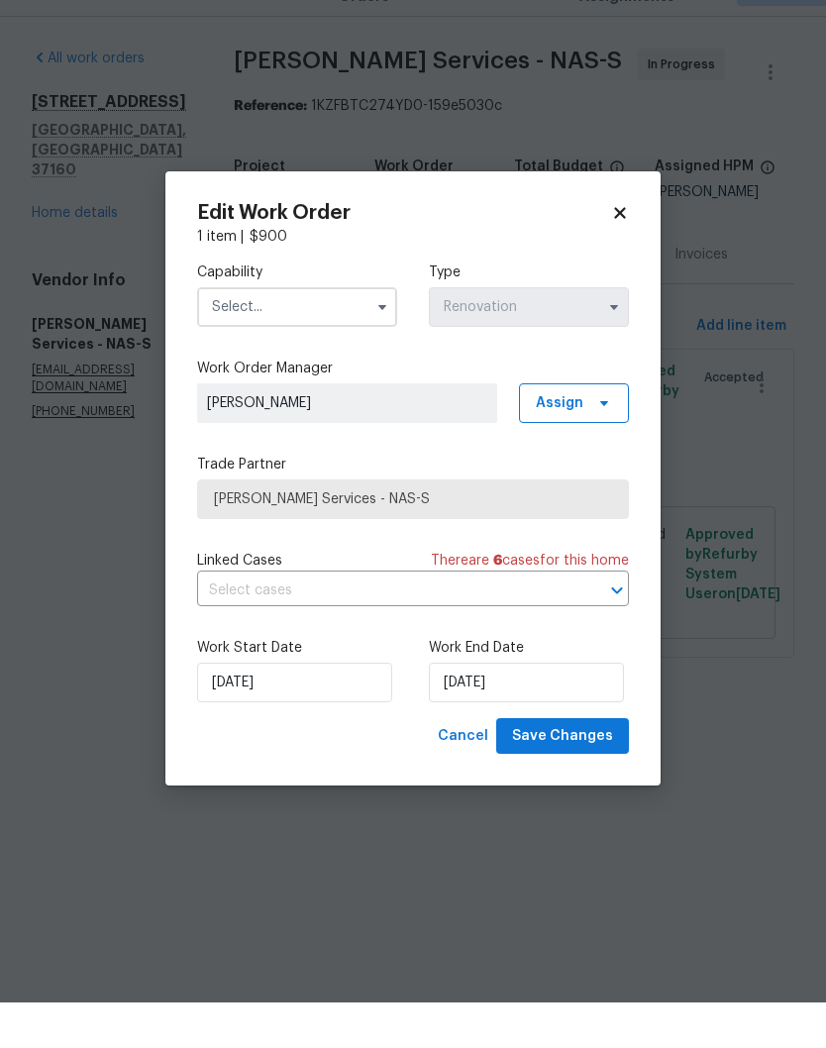
click at [329, 333] on input "text" at bounding box center [297, 353] width 200 height 40
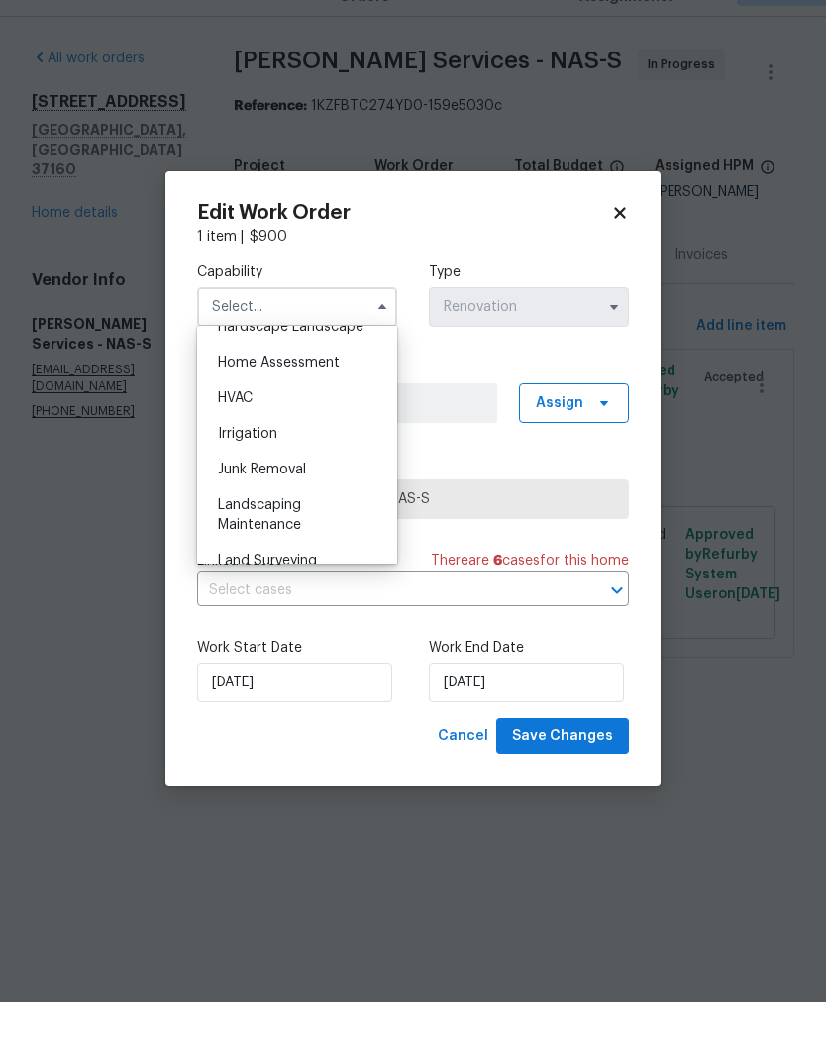
scroll to position [1143, 0]
click at [253, 441] on span "HVAC" at bounding box center [235, 448] width 35 height 14
type input "HVAC"
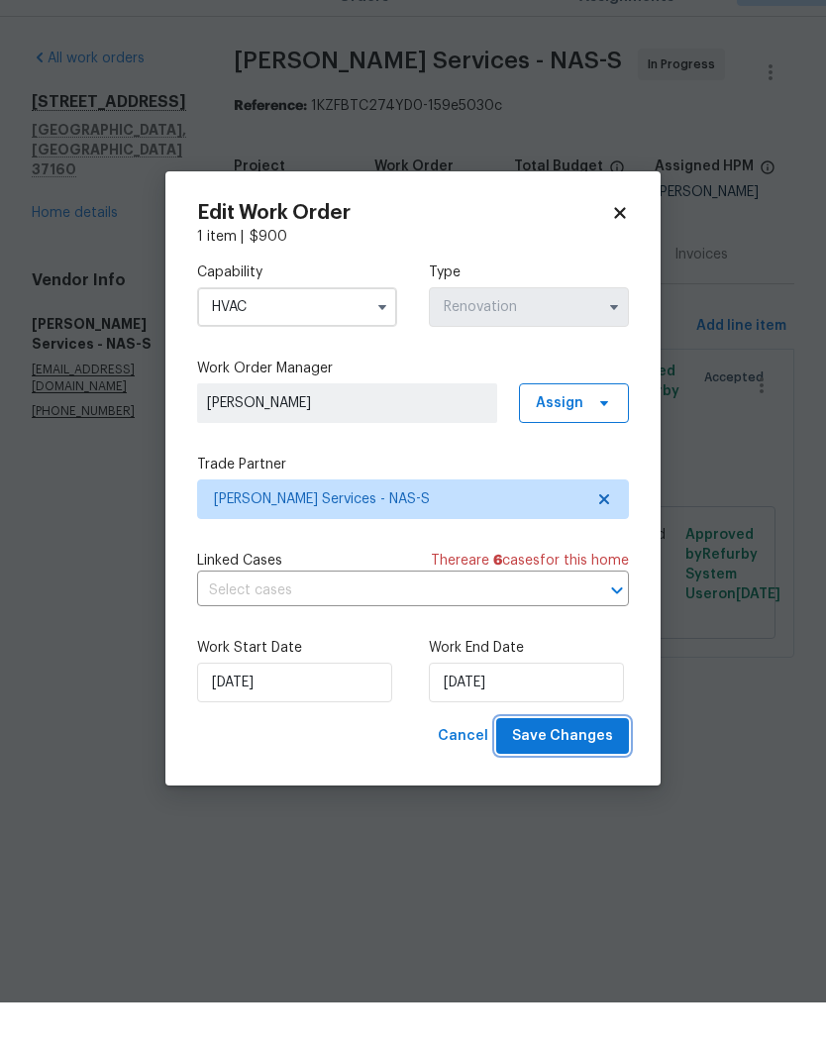
click at [572, 769] on span "Save Changes" at bounding box center [562, 781] width 101 height 25
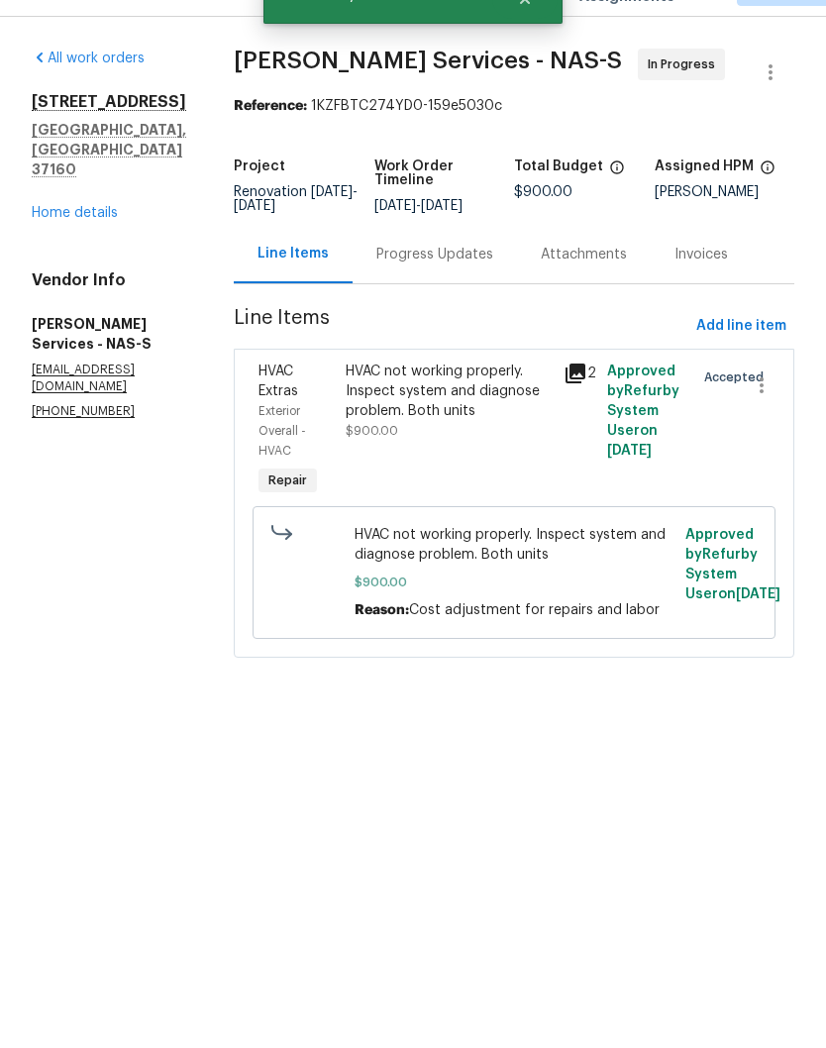
click at [96, 252] on link "Home details" at bounding box center [75, 259] width 86 height 14
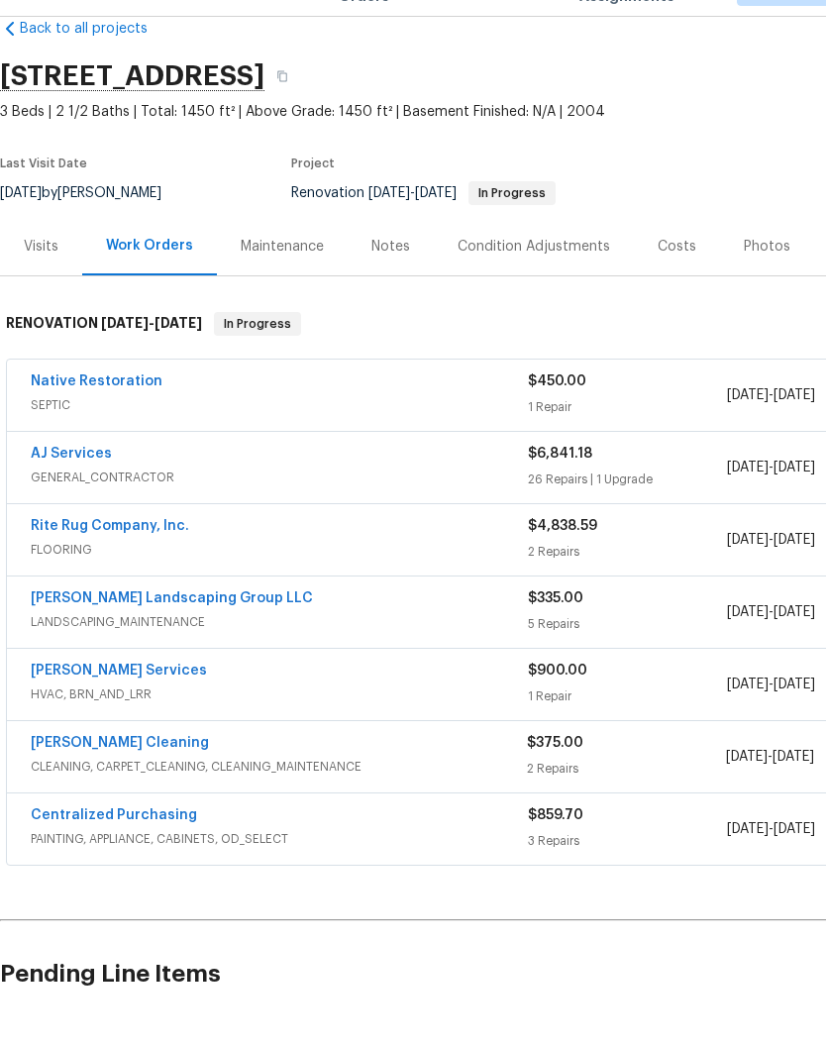
scroll to position [38, 0]
click at [134, 781] on link "[PERSON_NAME] Cleaning" at bounding box center [120, 788] width 178 height 14
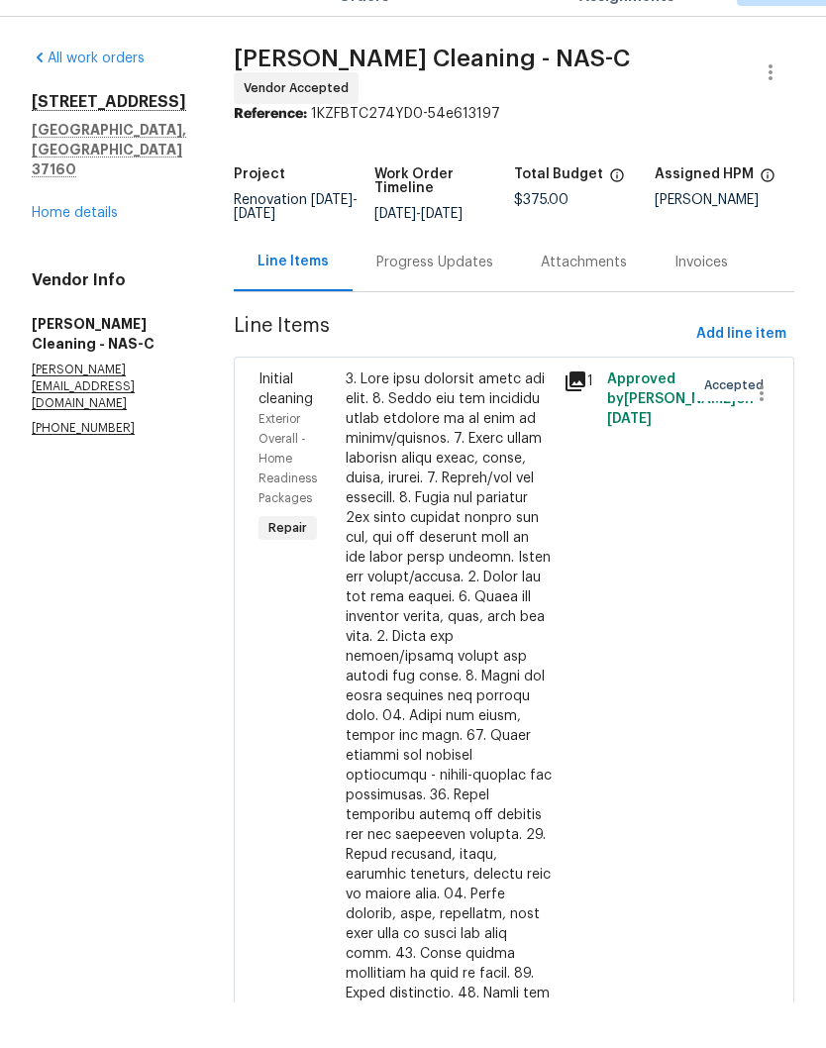
click at [772, 106] on icon "button" at bounding box center [771, 118] width 24 height 24
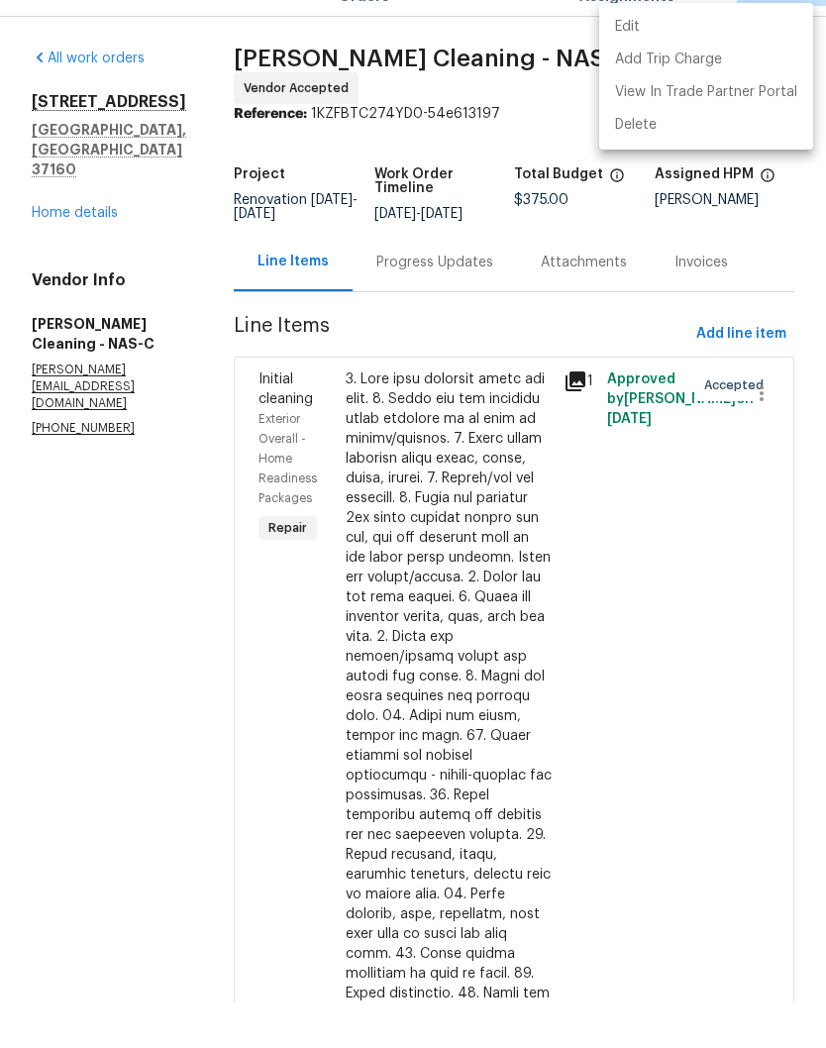
click at [657, 56] on li "Edit" at bounding box center [706, 72] width 214 height 33
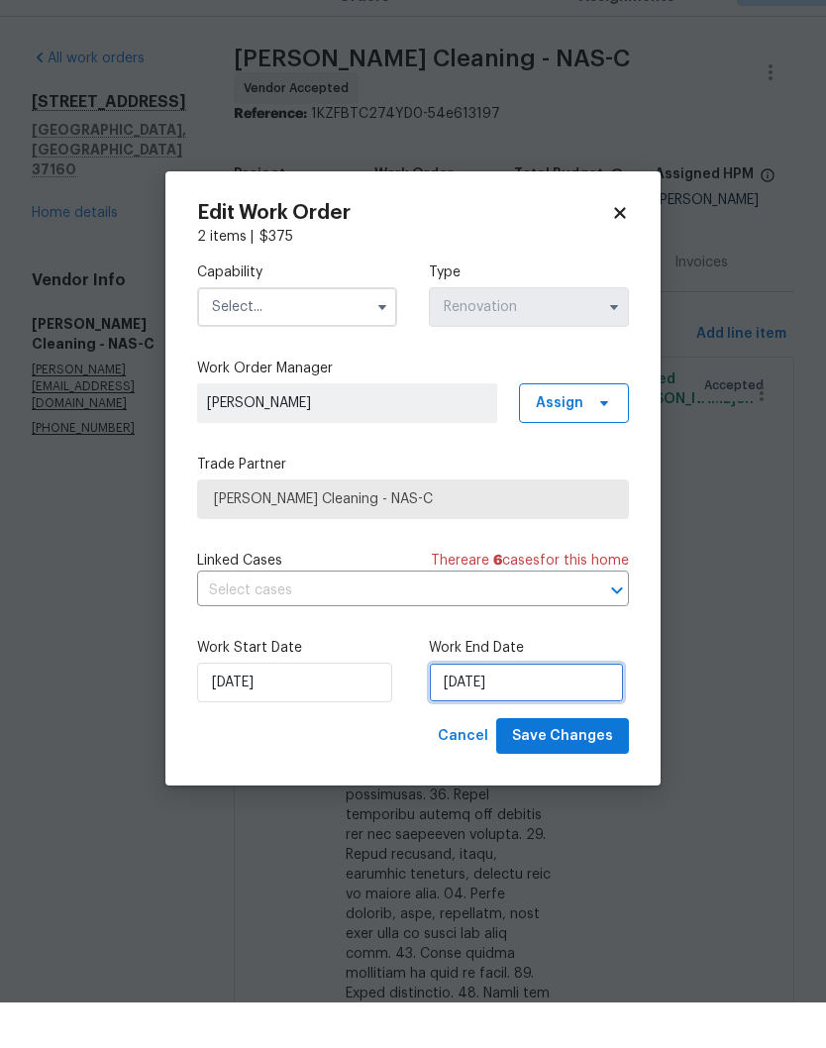
click at [538, 708] on input "10/6/2025" at bounding box center [526, 728] width 195 height 40
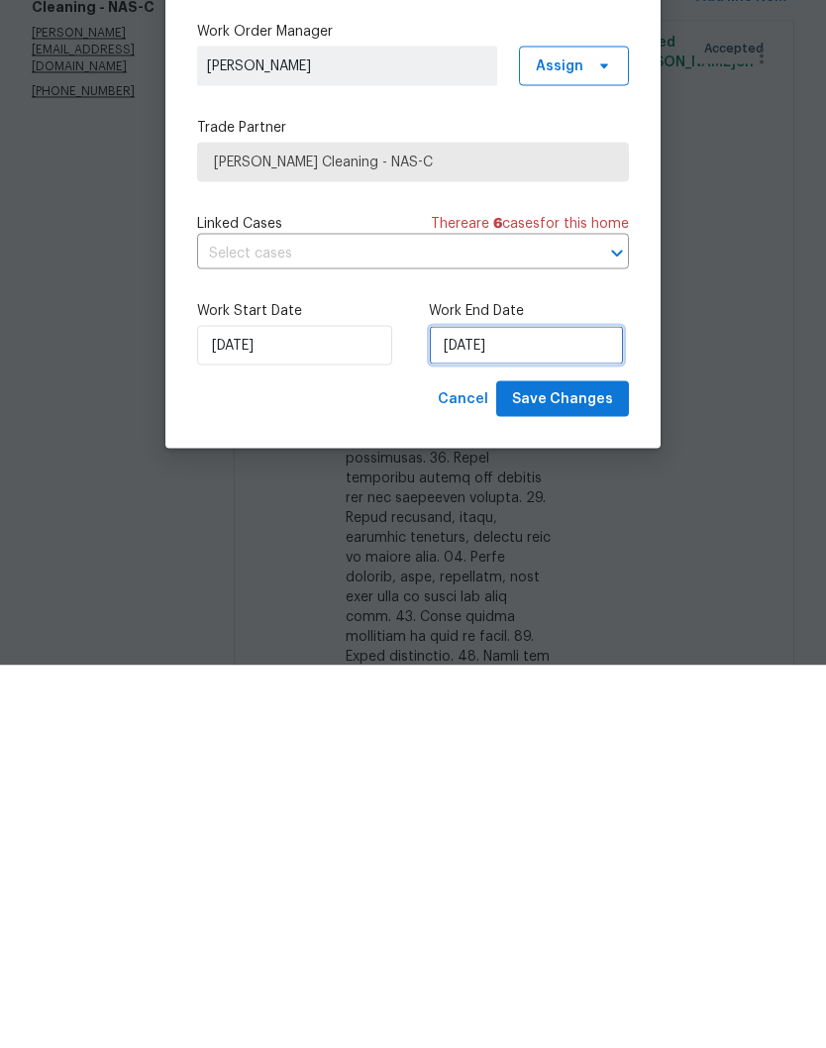
select select "9"
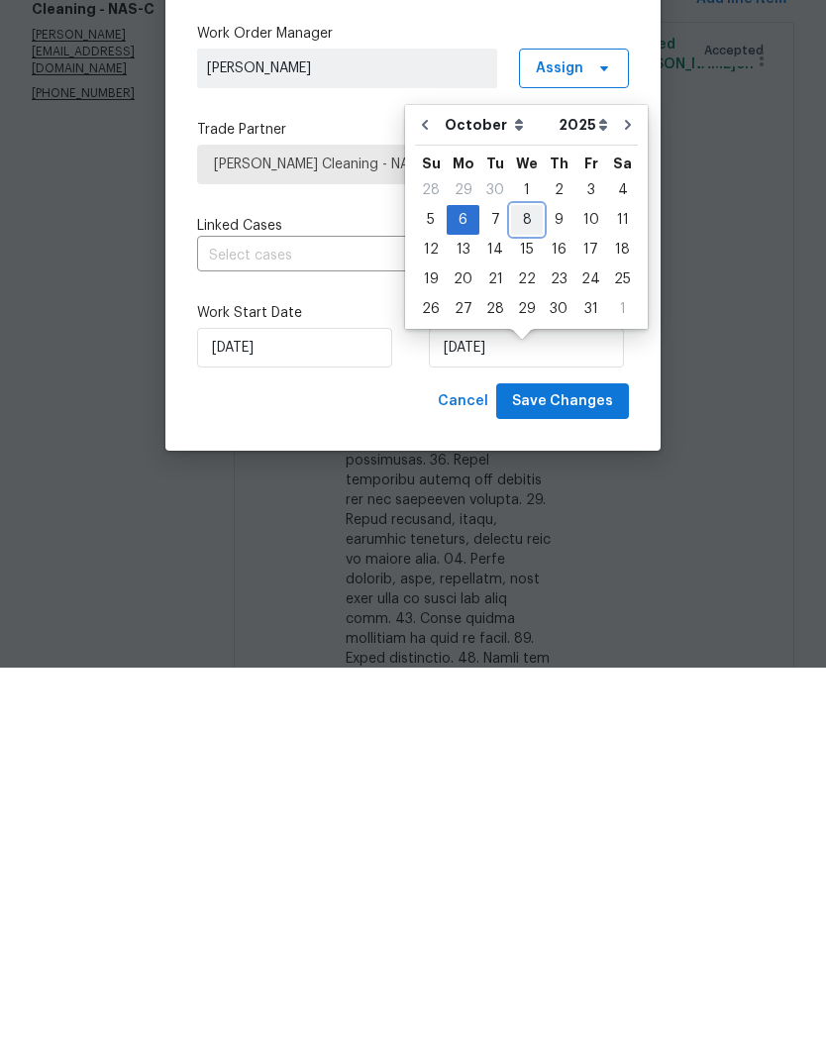
click at [526, 586] on div "8" at bounding box center [527, 600] width 32 height 28
type input "[DATE]"
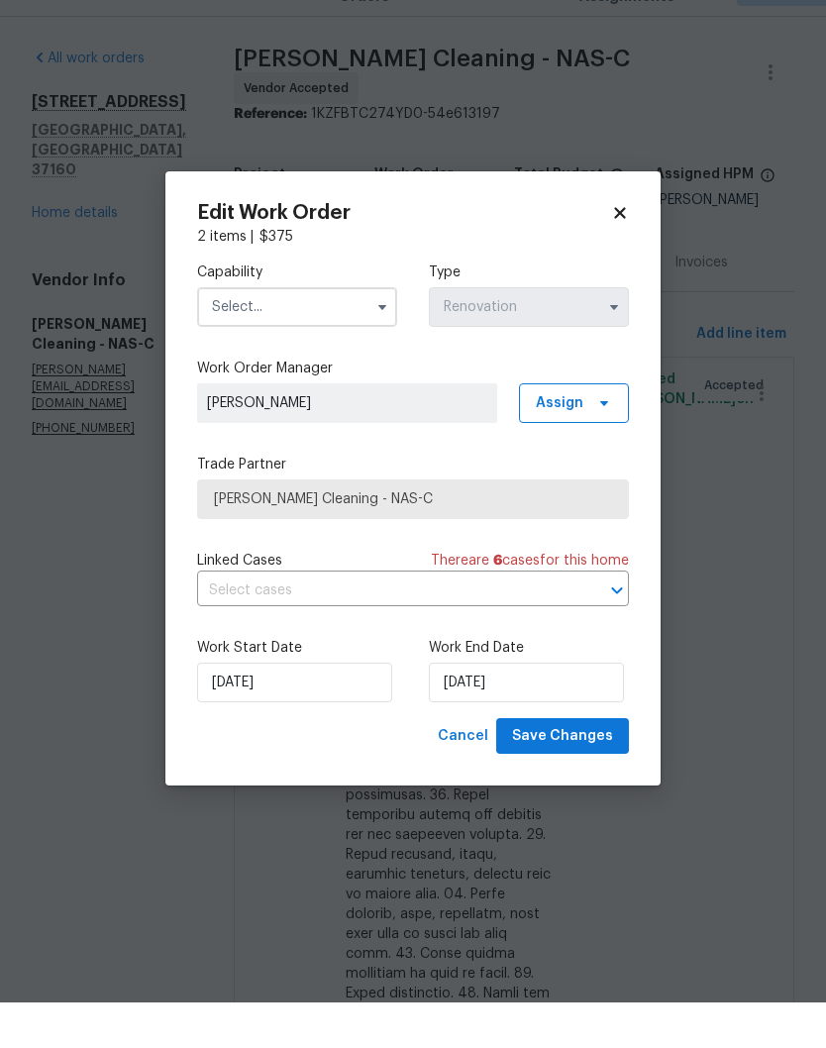
click at [311, 333] on input "text" at bounding box center [297, 353] width 200 height 40
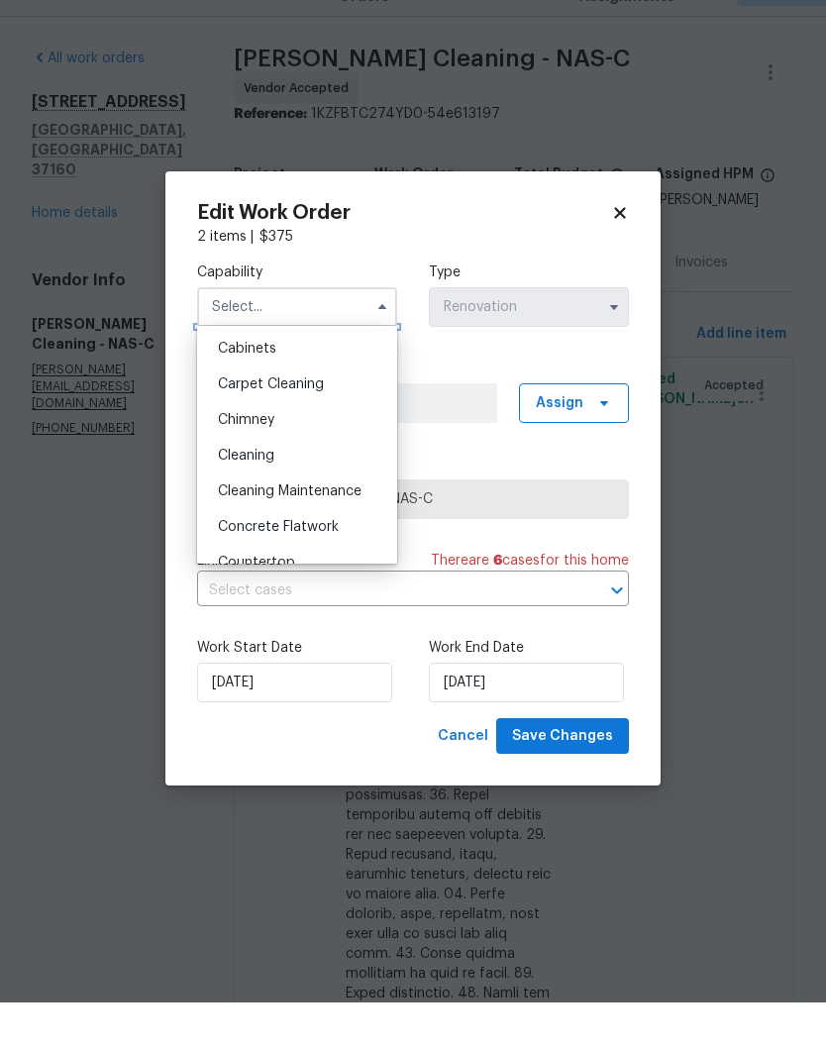
scroll to position [179, 0]
click at [264, 493] on span "Cleaning" at bounding box center [246, 500] width 56 height 14
type input "Cleaning"
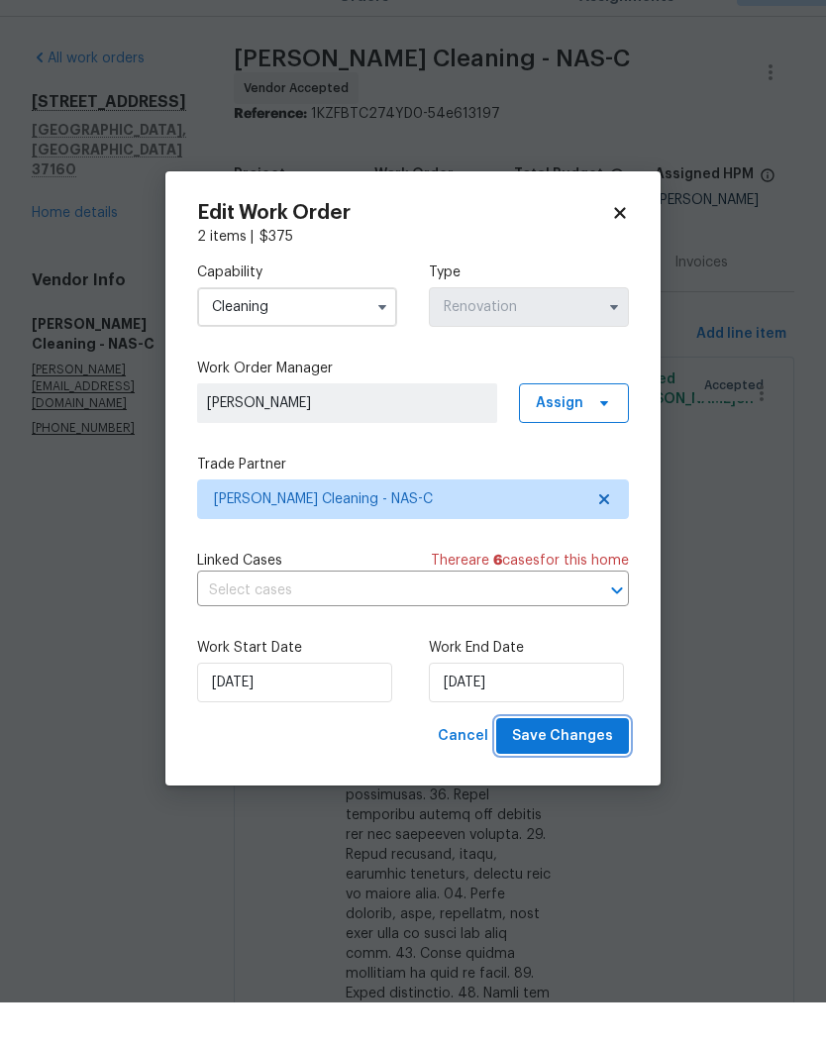
click at [574, 769] on span "Save Changes" at bounding box center [562, 781] width 101 height 25
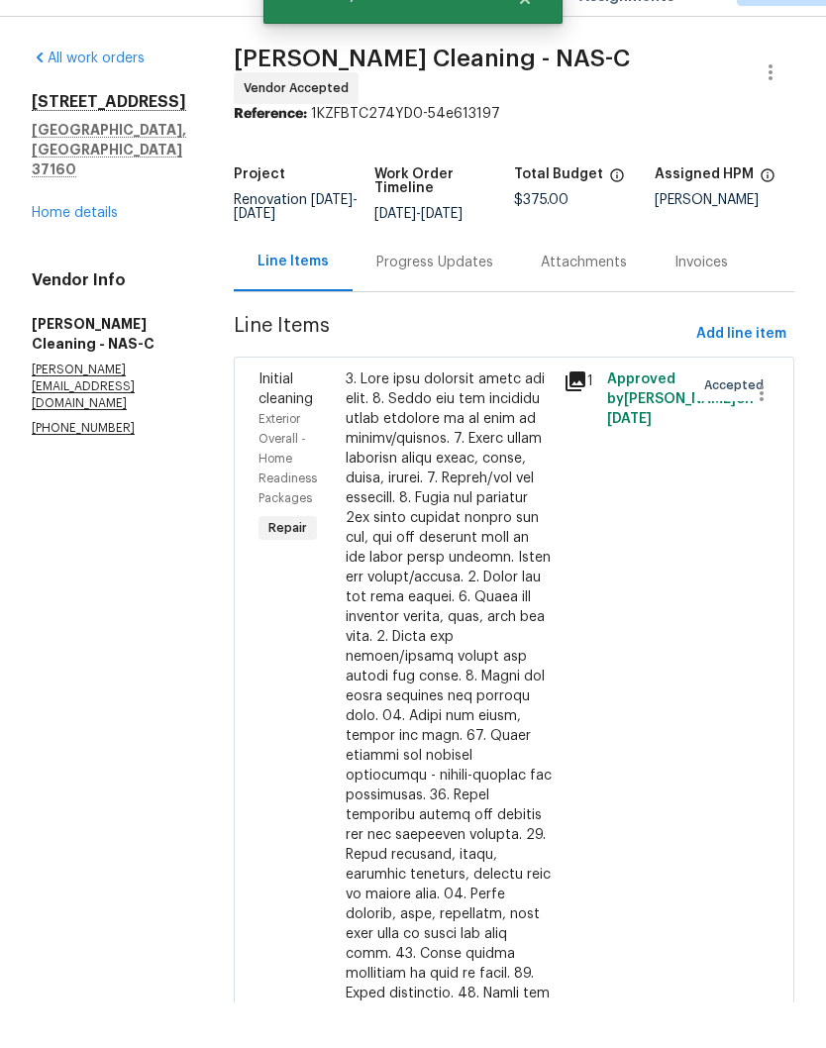
scroll to position [81, 0]
click at [92, 252] on link "Home details" at bounding box center [75, 259] width 86 height 14
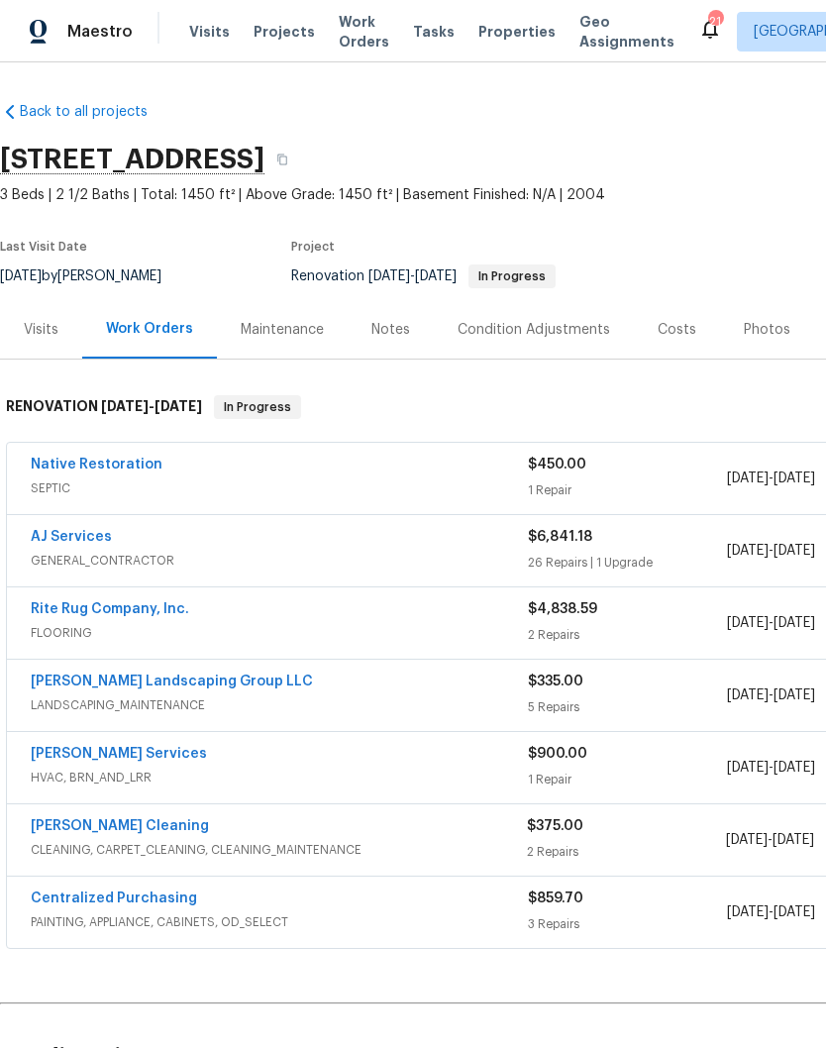
click at [762, 332] on div "Photos" at bounding box center [767, 330] width 47 height 20
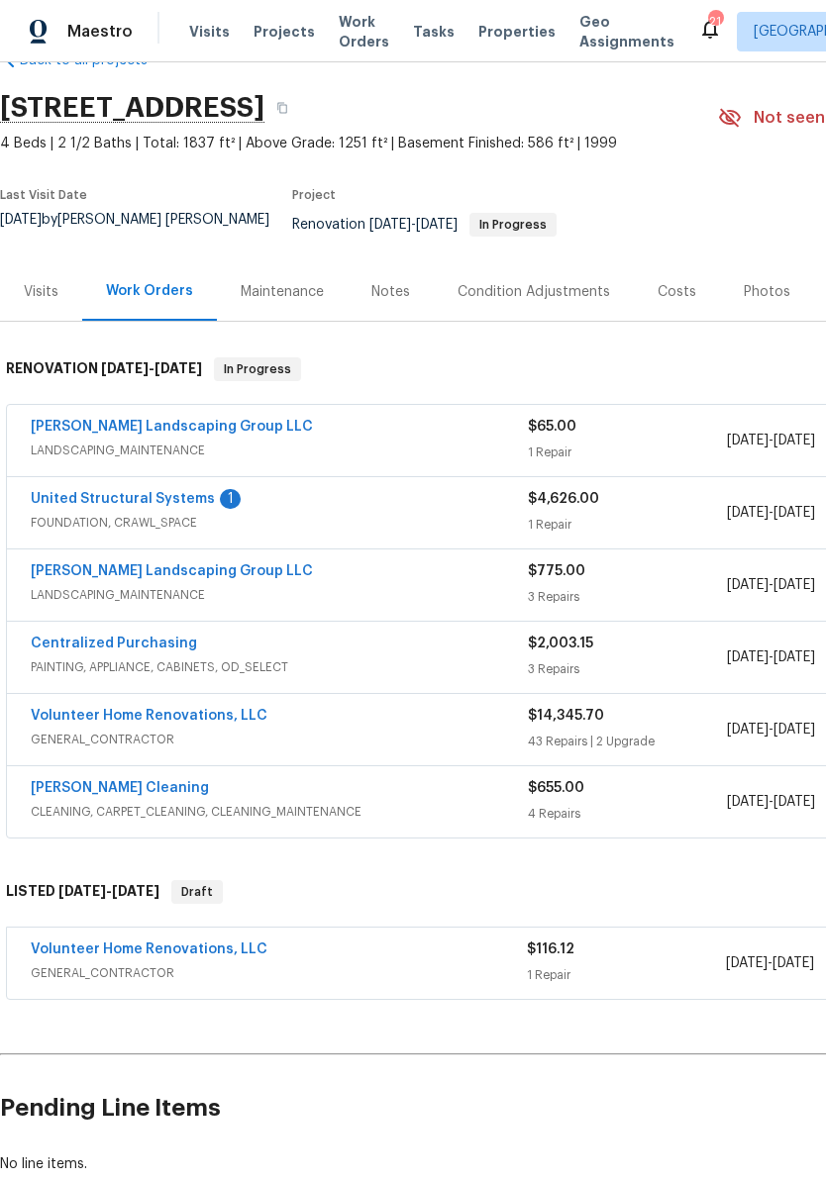
scroll to position [51, 0]
click at [153, 492] on link "United Structural Systems" at bounding box center [123, 499] width 184 height 14
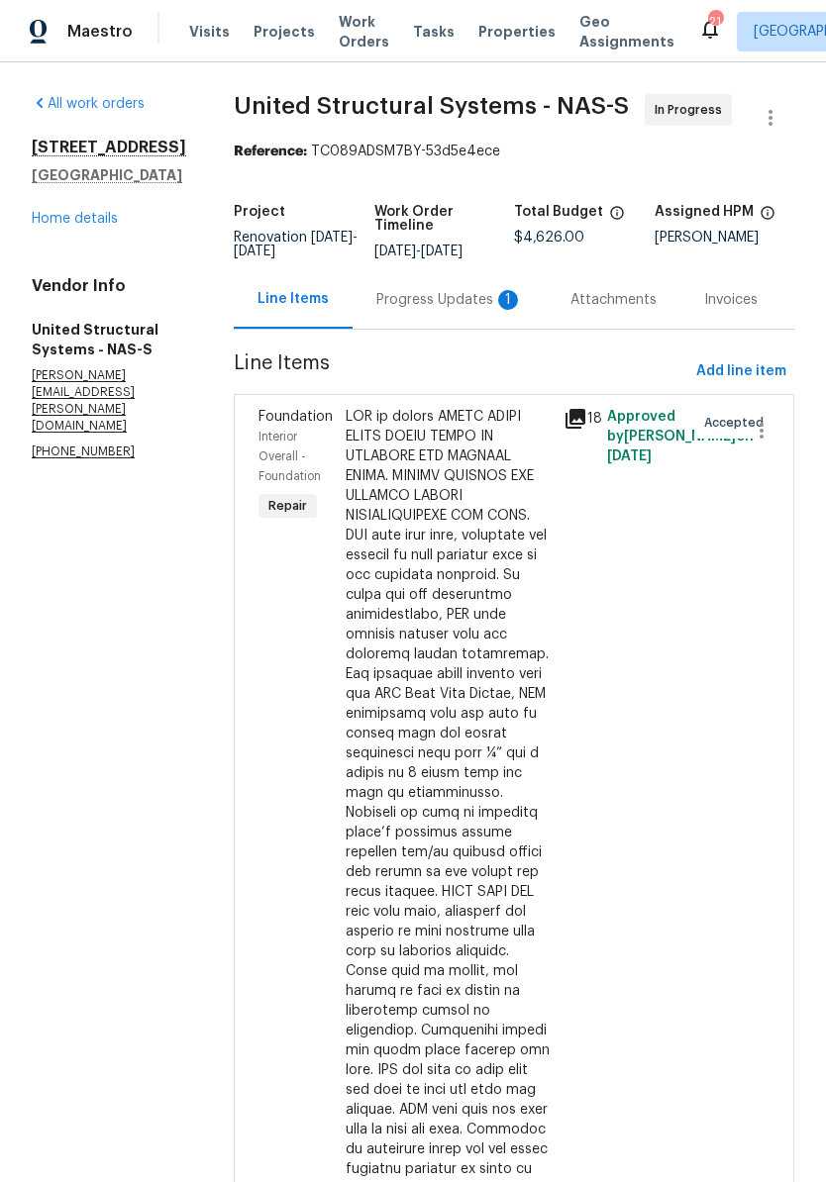
click at [457, 310] on div "Progress Updates 1" at bounding box center [449, 300] width 147 height 20
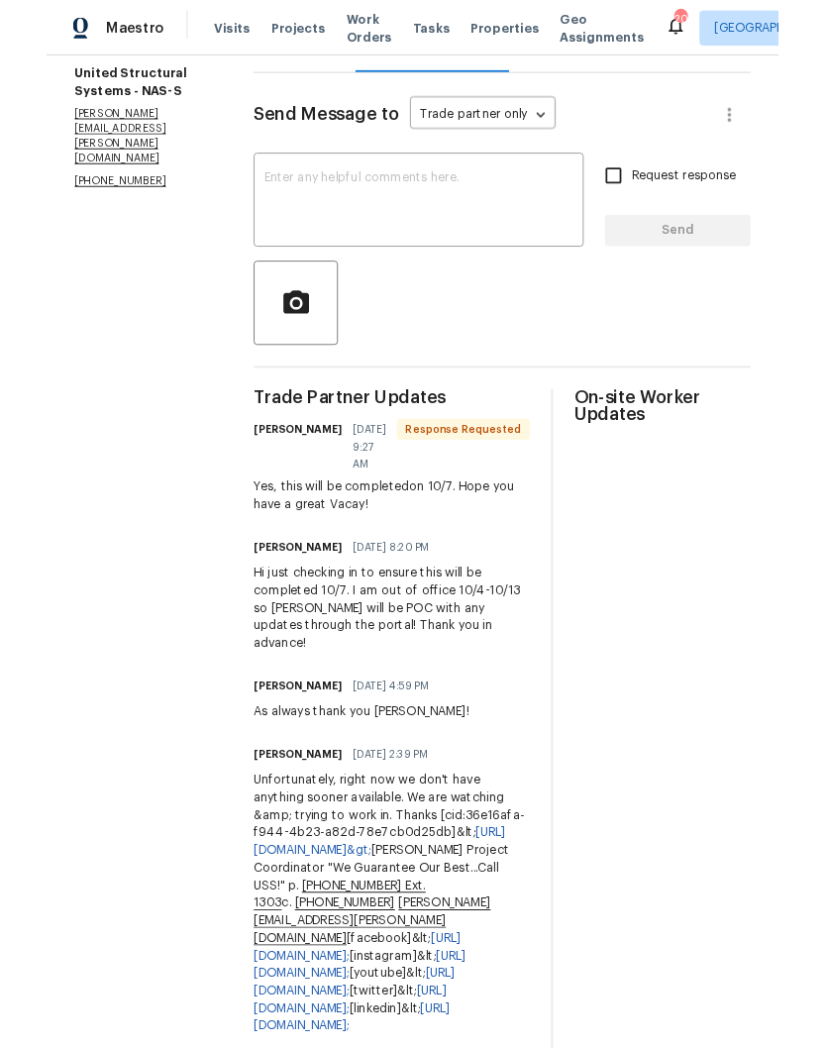
scroll to position [257, 0]
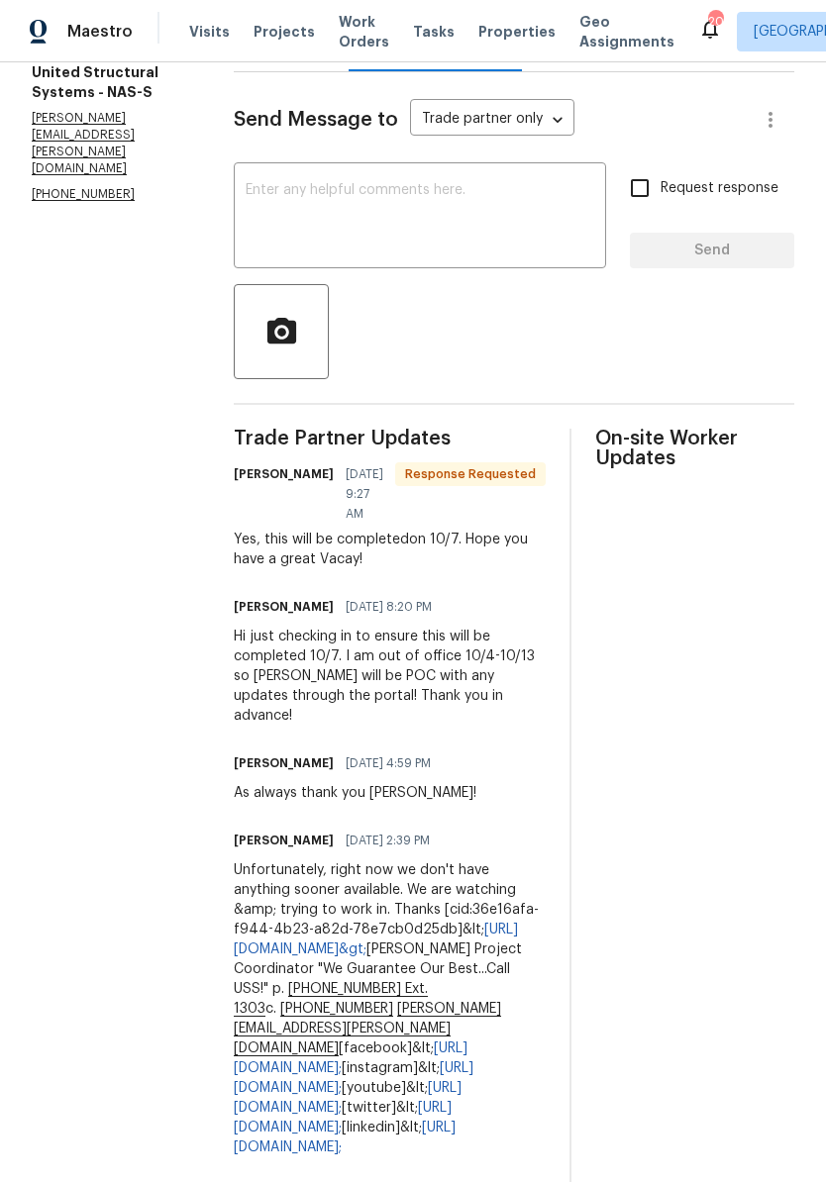
click at [369, 216] on textarea at bounding box center [420, 217] width 349 height 69
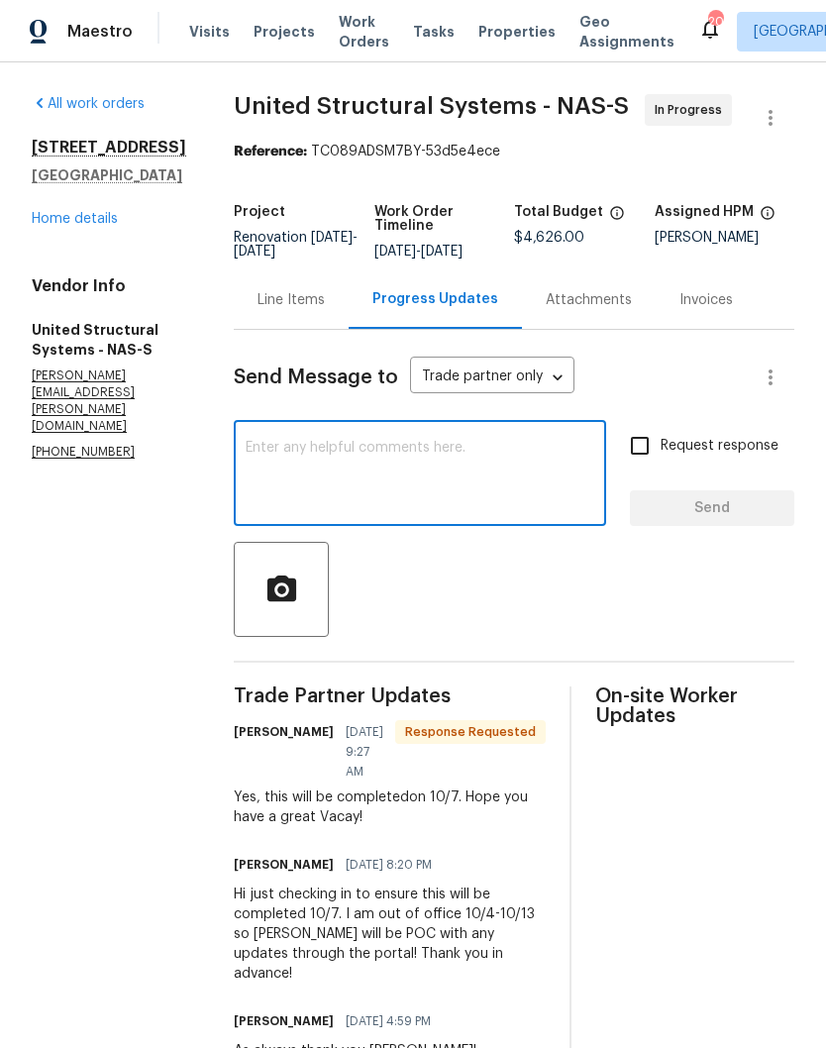
scroll to position [0, 0]
click at [96, 223] on link "Home details" at bounding box center [75, 219] width 86 height 14
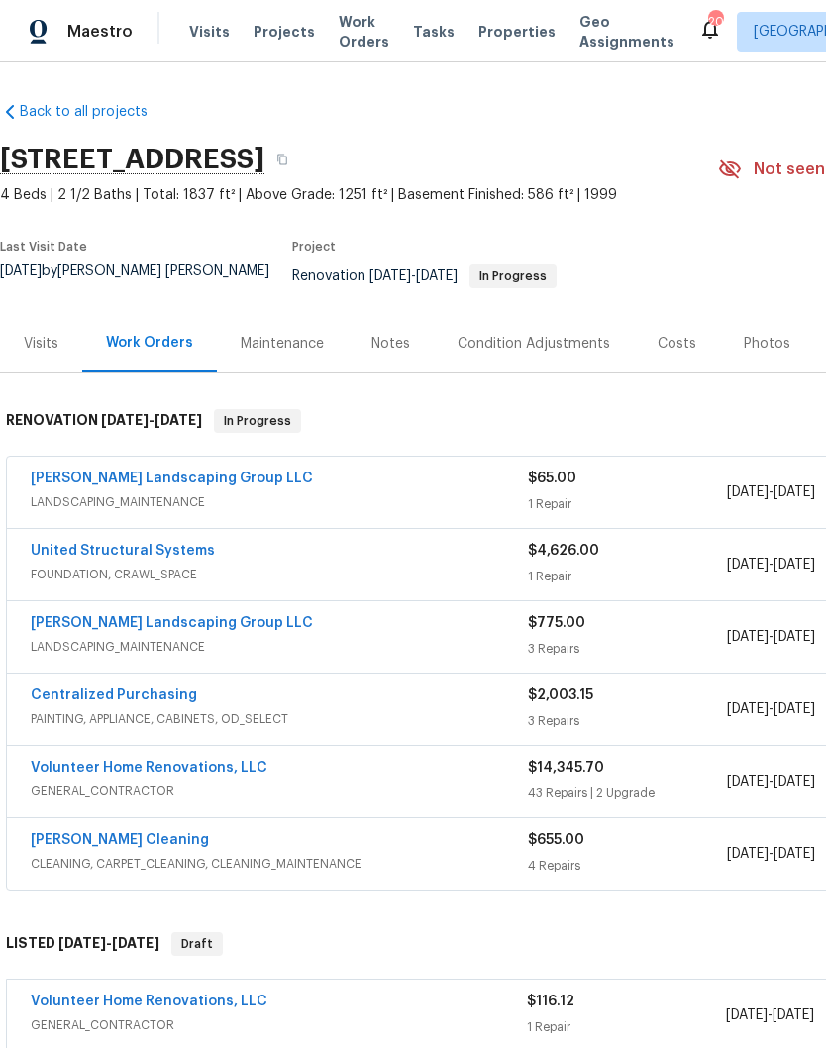
click at [403, 334] on div "Notes" at bounding box center [390, 344] width 39 height 20
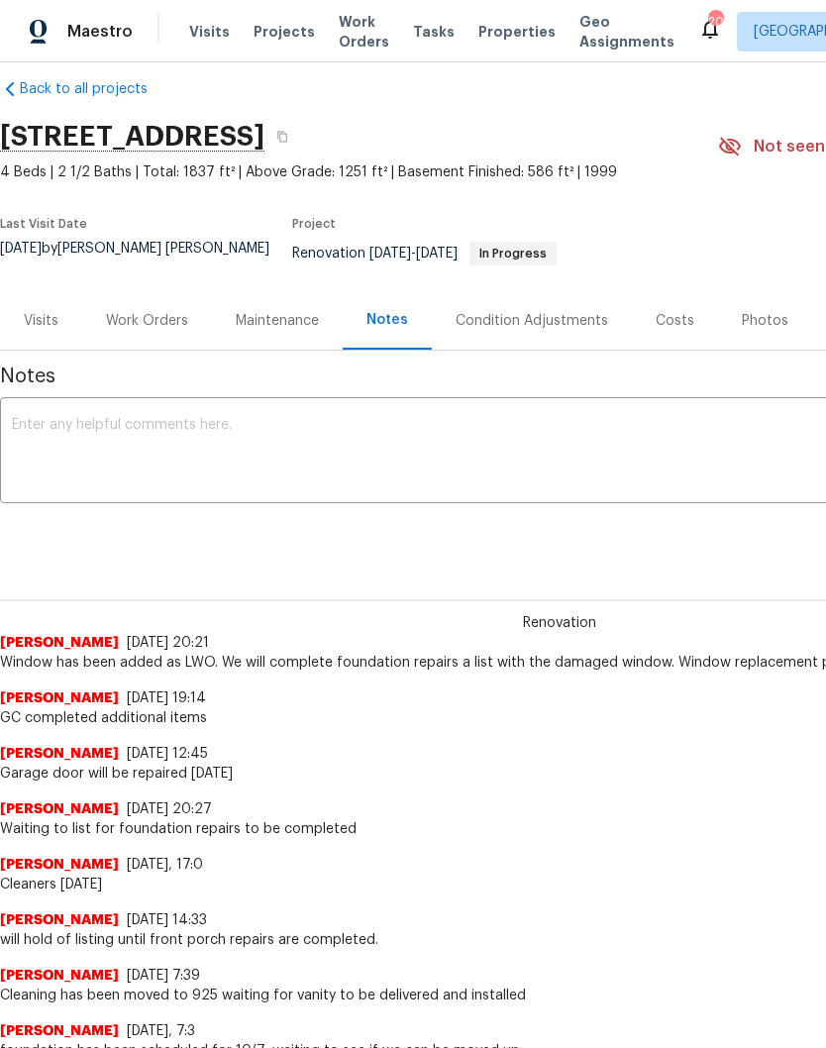
scroll to position [23, 0]
click at [145, 311] on div "Work Orders" at bounding box center [147, 321] width 82 height 20
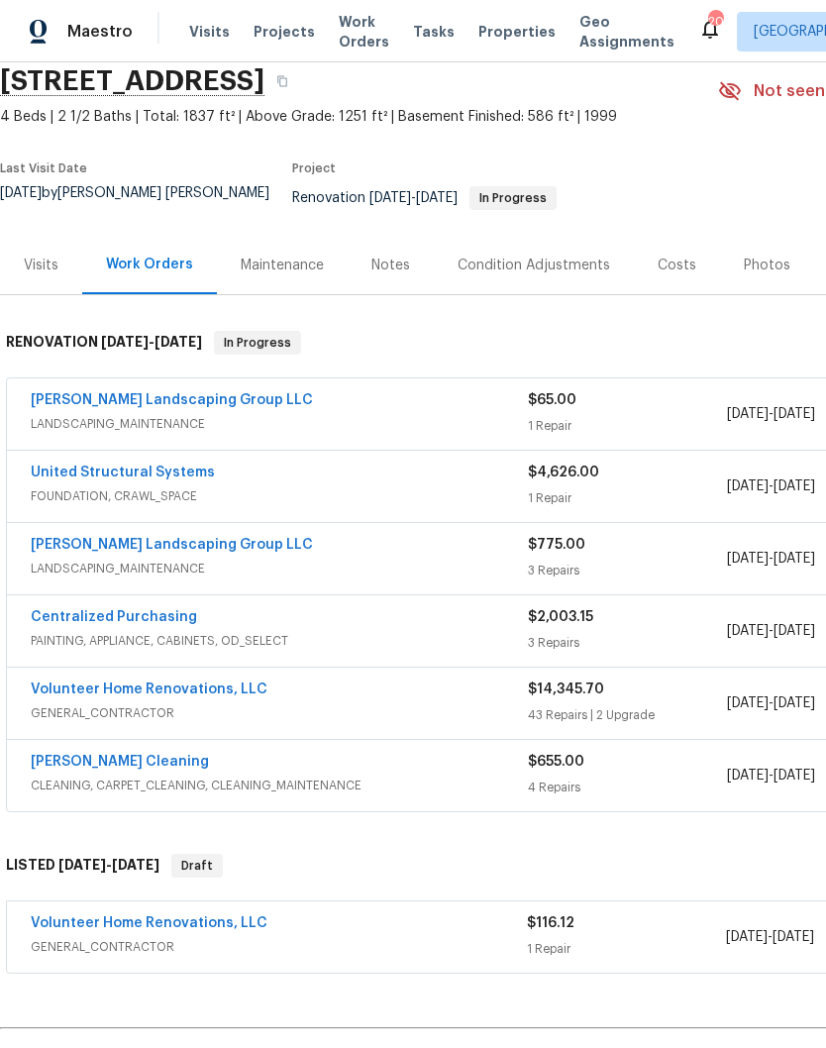
scroll to position [78, 0]
click at [182, 682] on link "Volunteer Home Renovations, LLC" at bounding box center [149, 689] width 237 height 14
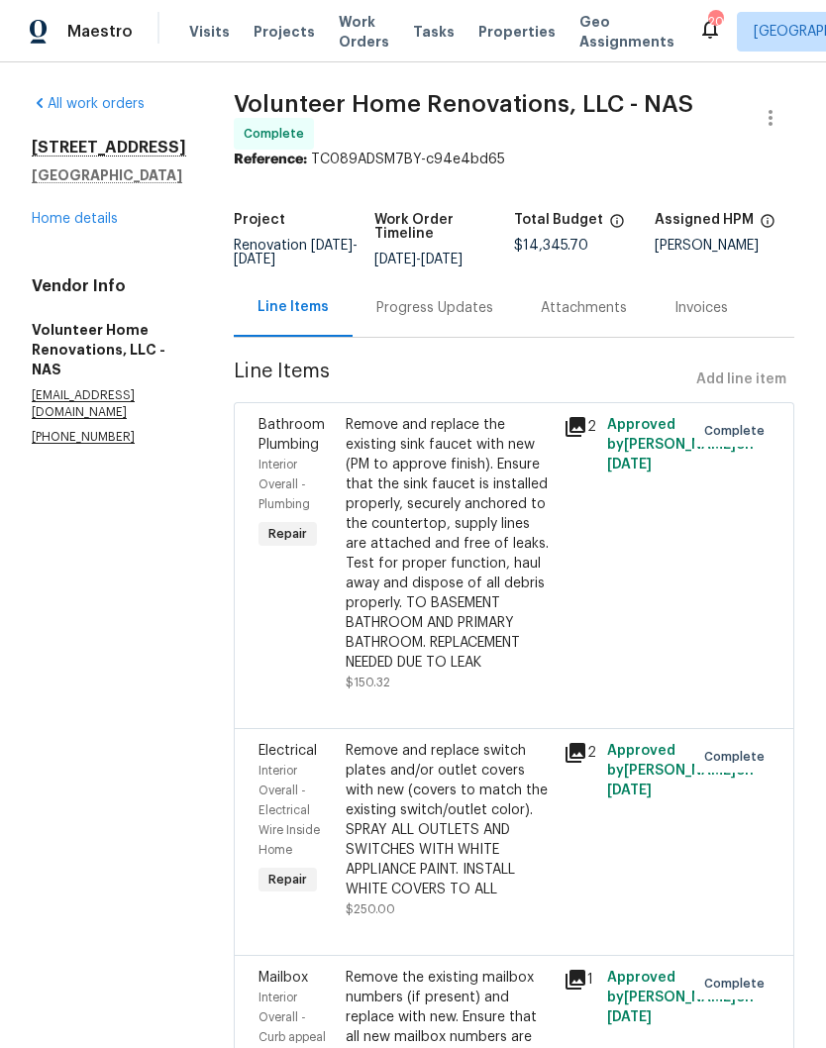
click at [98, 225] on link "Home details" at bounding box center [75, 219] width 86 height 14
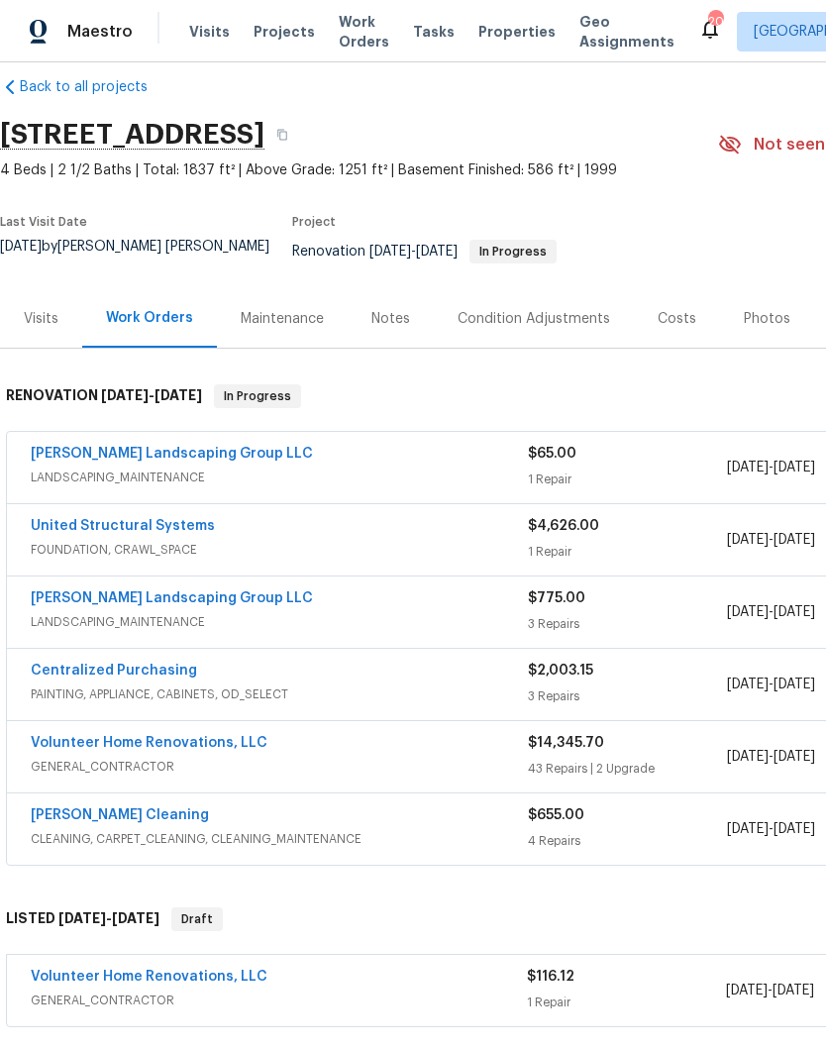
scroll to position [25, 0]
click at [191, 519] on link "United Structural Systems" at bounding box center [123, 526] width 184 height 14
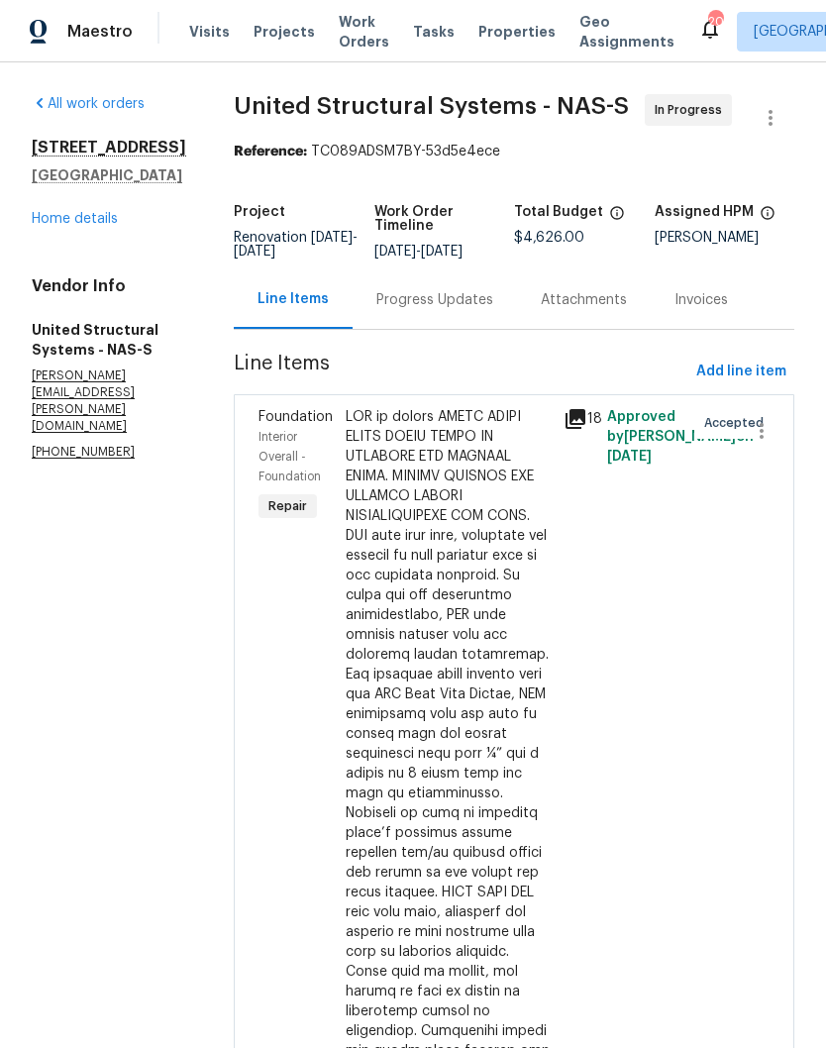
click at [455, 310] on div "Progress Updates" at bounding box center [434, 300] width 117 height 20
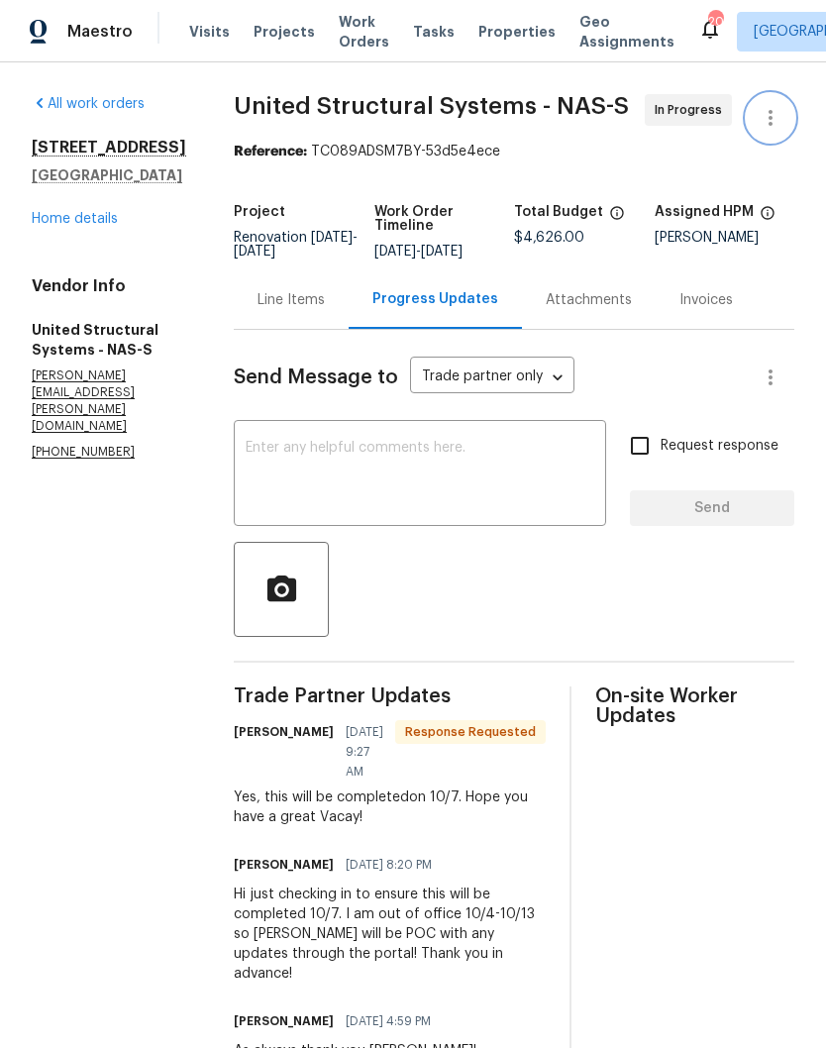
click at [770, 125] on icon "button" at bounding box center [770, 118] width 4 height 16
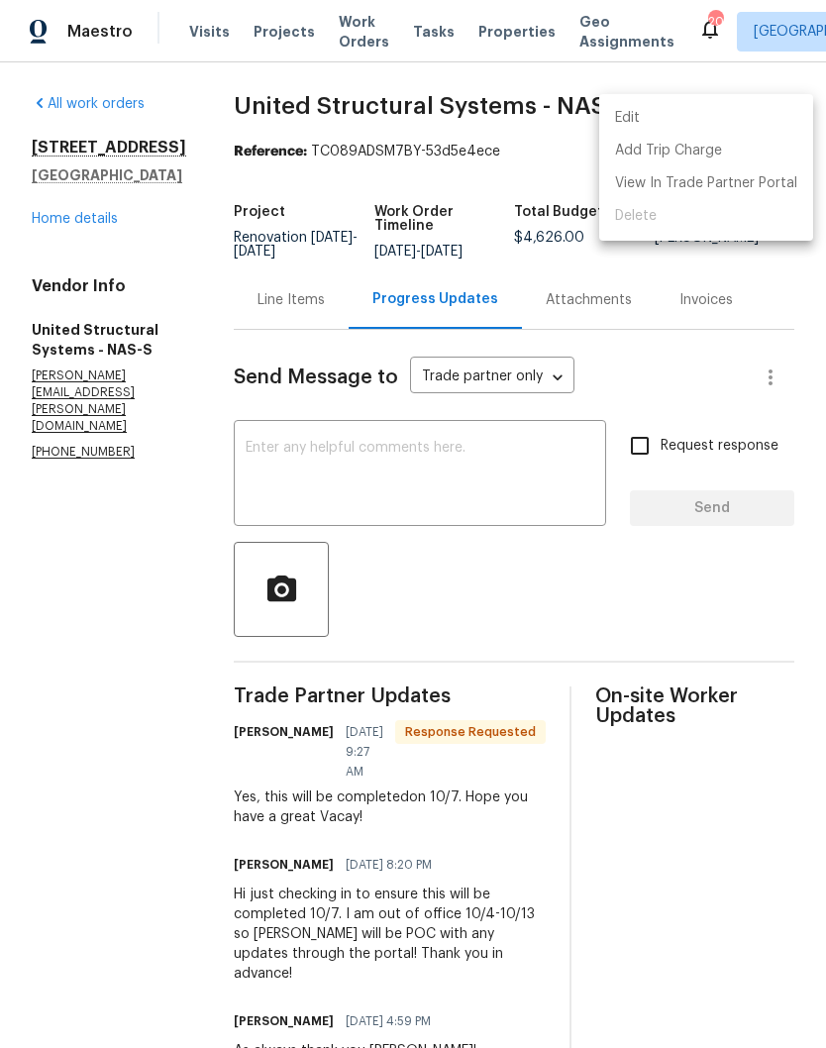
click at [672, 115] on li "Edit" at bounding box center [706, 118] width 214 height 33
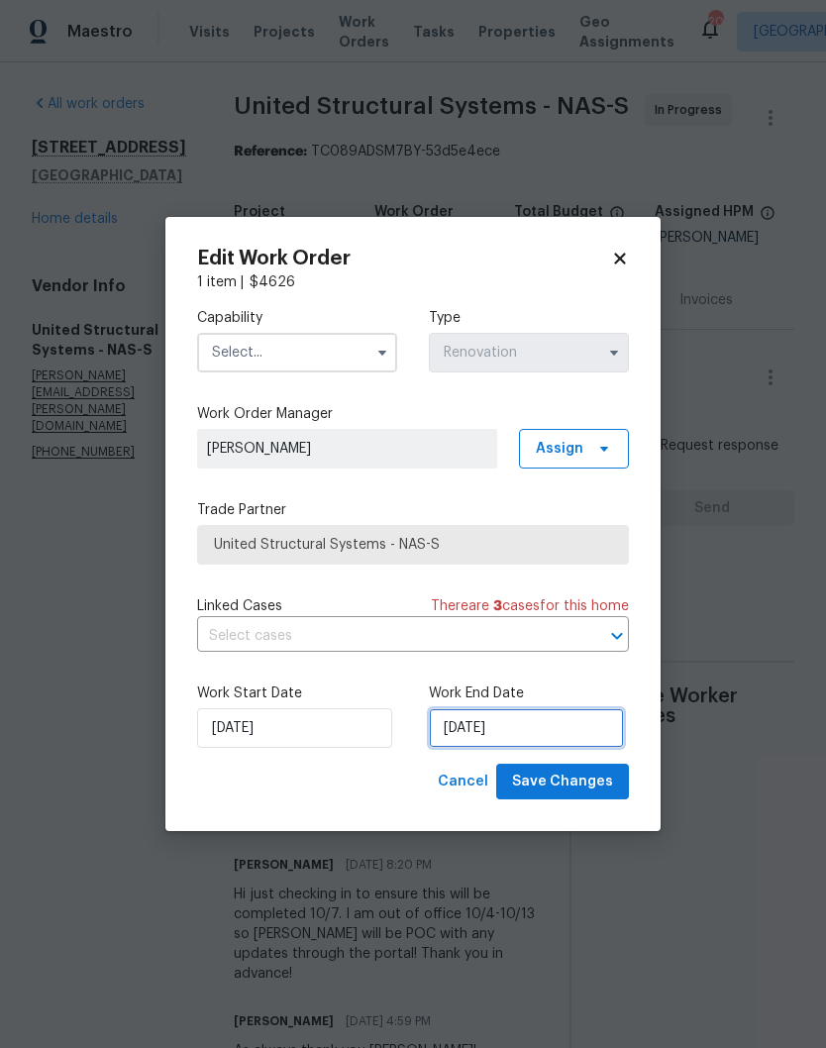
click at [547, 734] on input "[DATE]" at bounding box center [526, 728] width 195 height 40
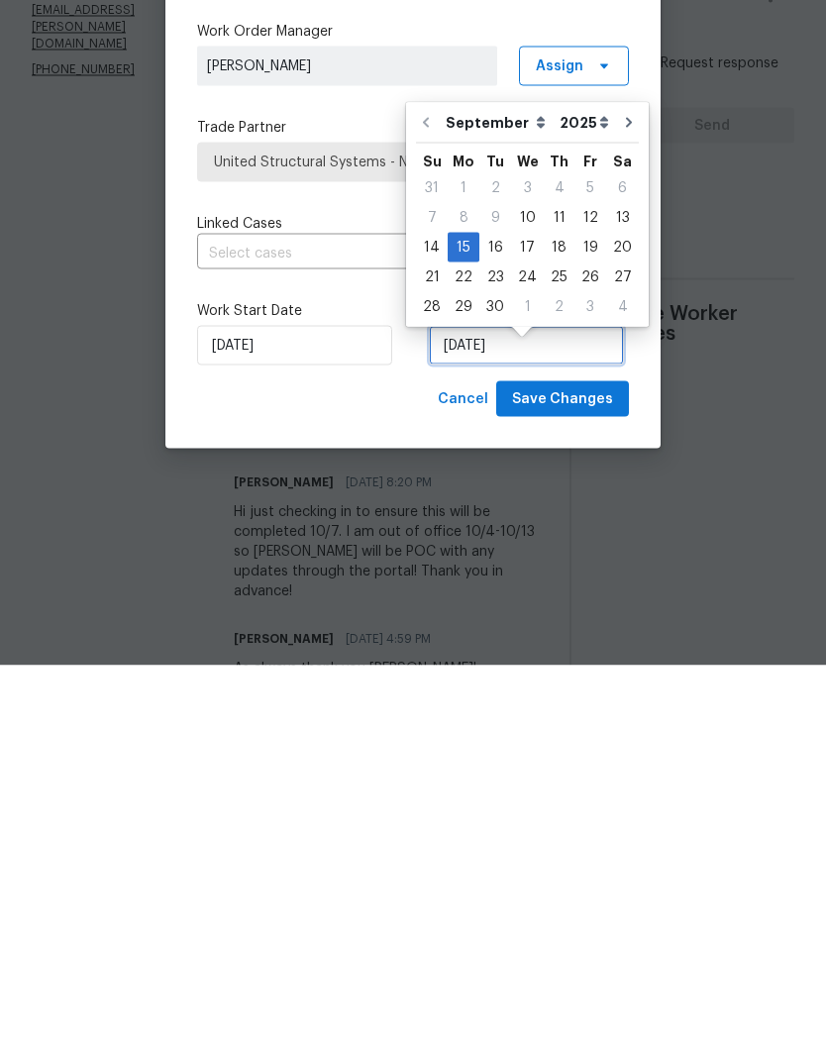
scroll to position [17, 0]
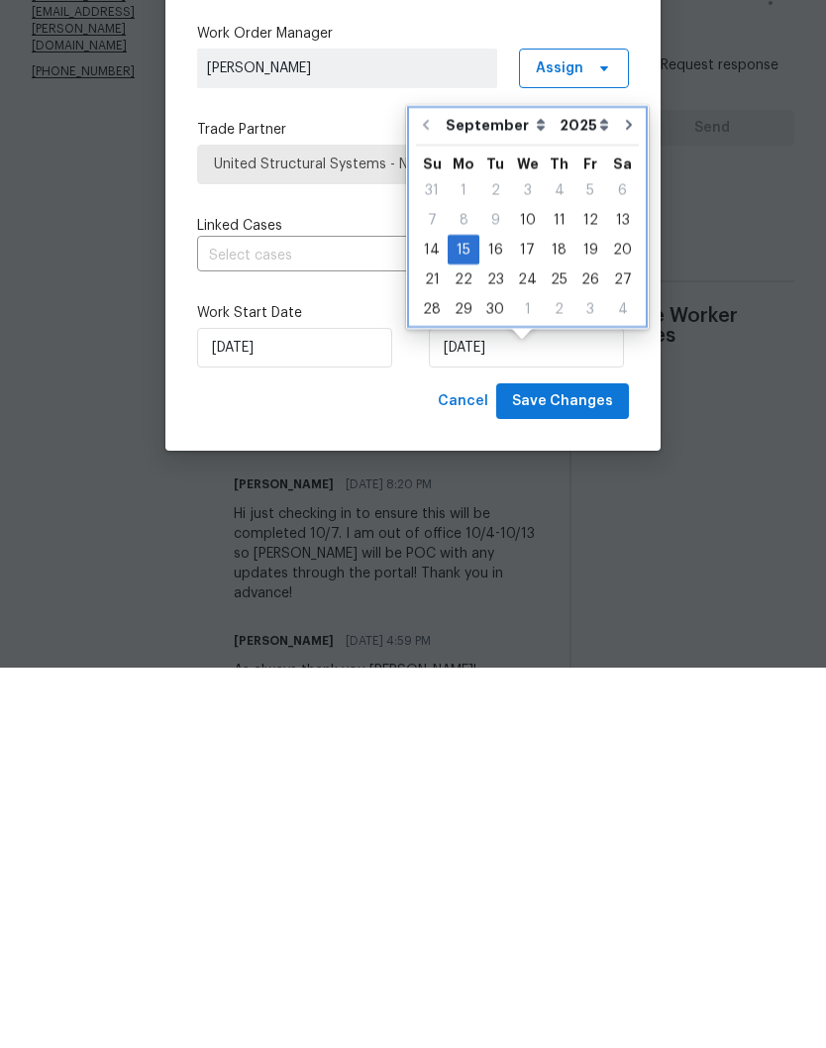
click at [623, 497] on icon "Go to next month" at bounding box center [629, 505] width 16 height 16
type input "[DATE]"
select select "9"
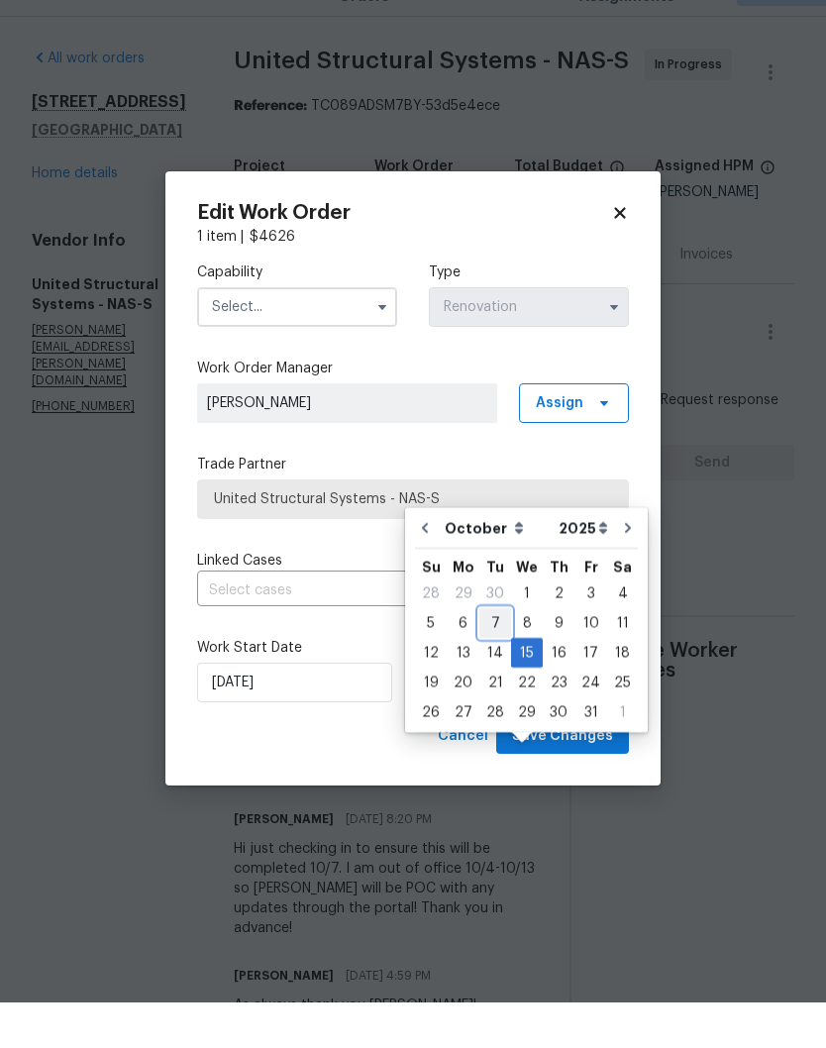
click at [493, 655] on div "7" at bounding box center [495, 669] width 32 height 28
type input "[DATE]"
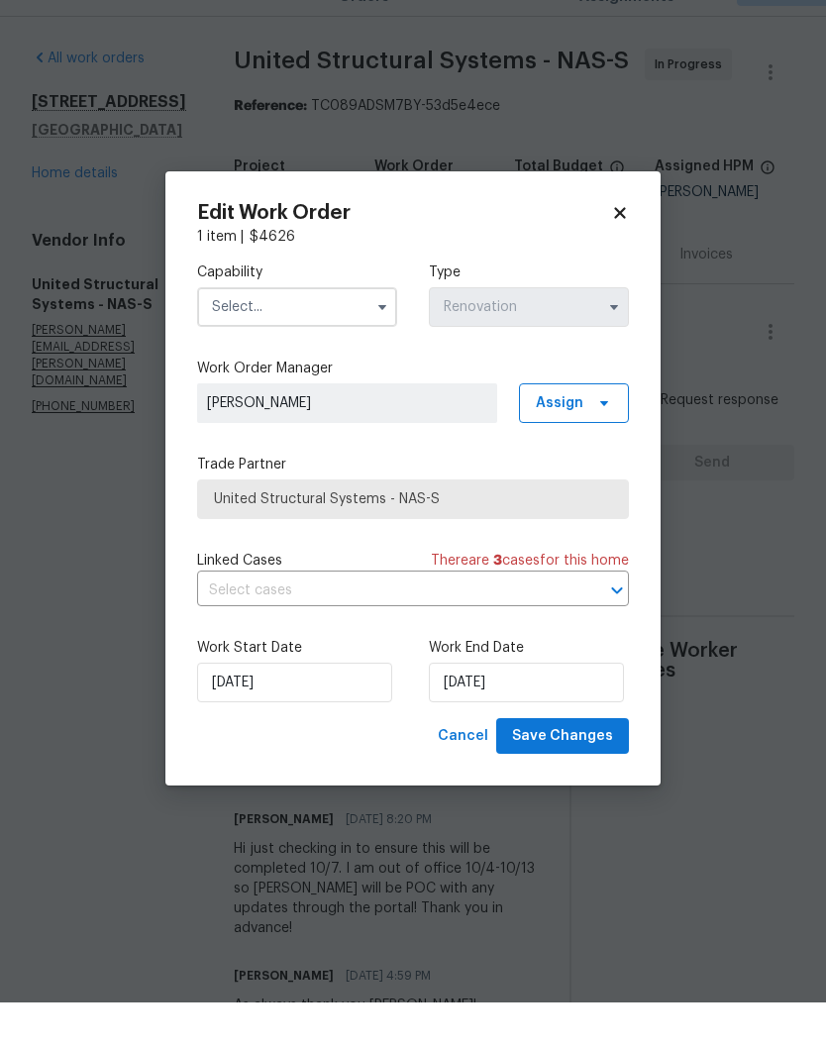
click at [334, 333] on input "text" at bounding box center [297, 353] width 200 height 40
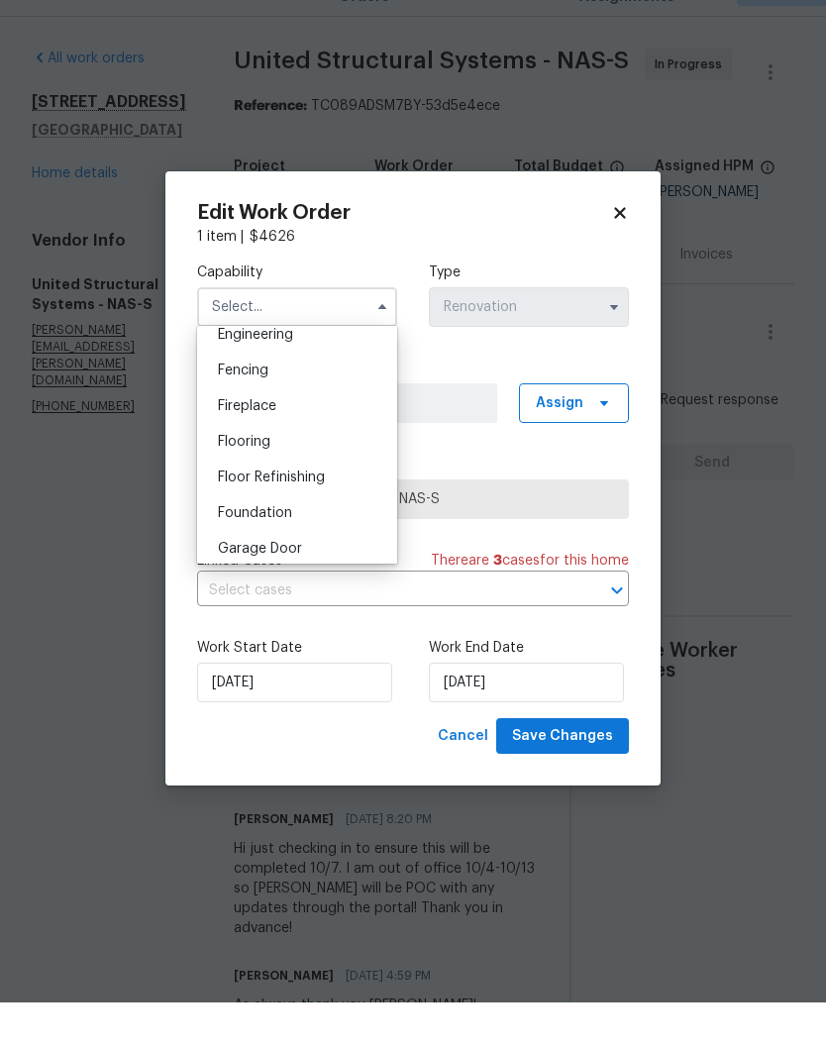
scroll to position [676, 0]
click at [294, 540] on div "Foundation" at bounding box center [297, 558] width 190 height 36
type input "Foundation"
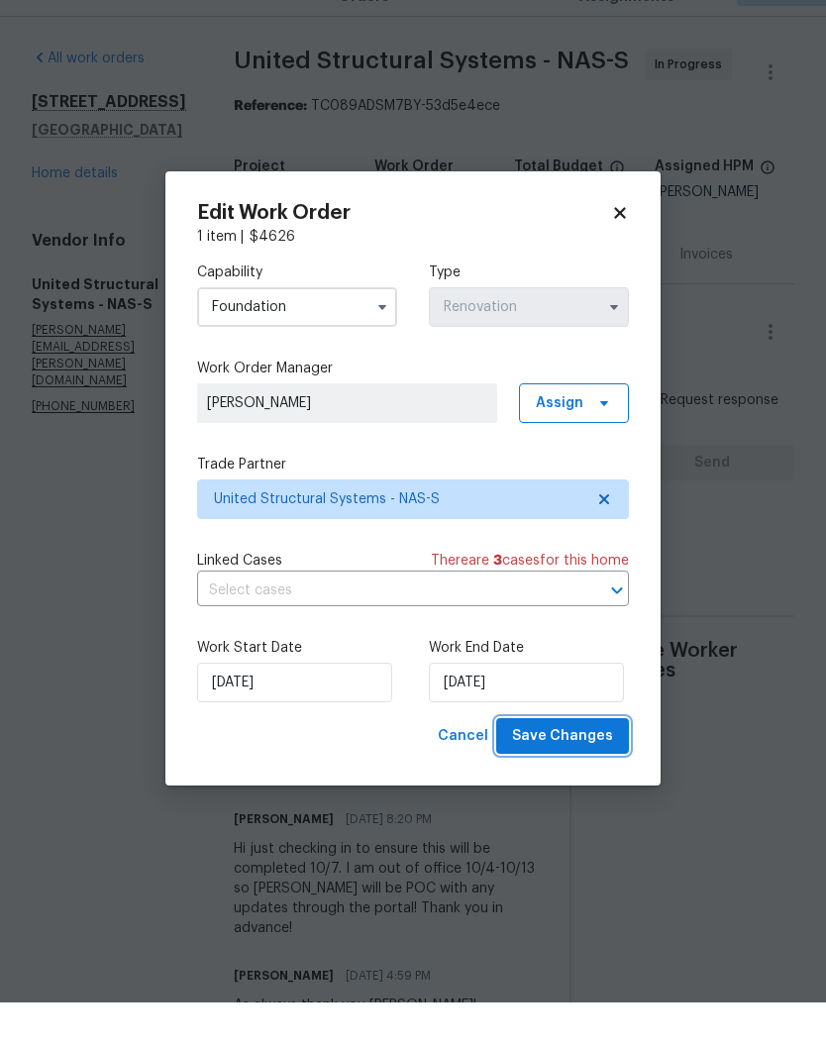
click at [586, 769] on span "Save Changes" at bounding box center [562, 781] width 101 height 25
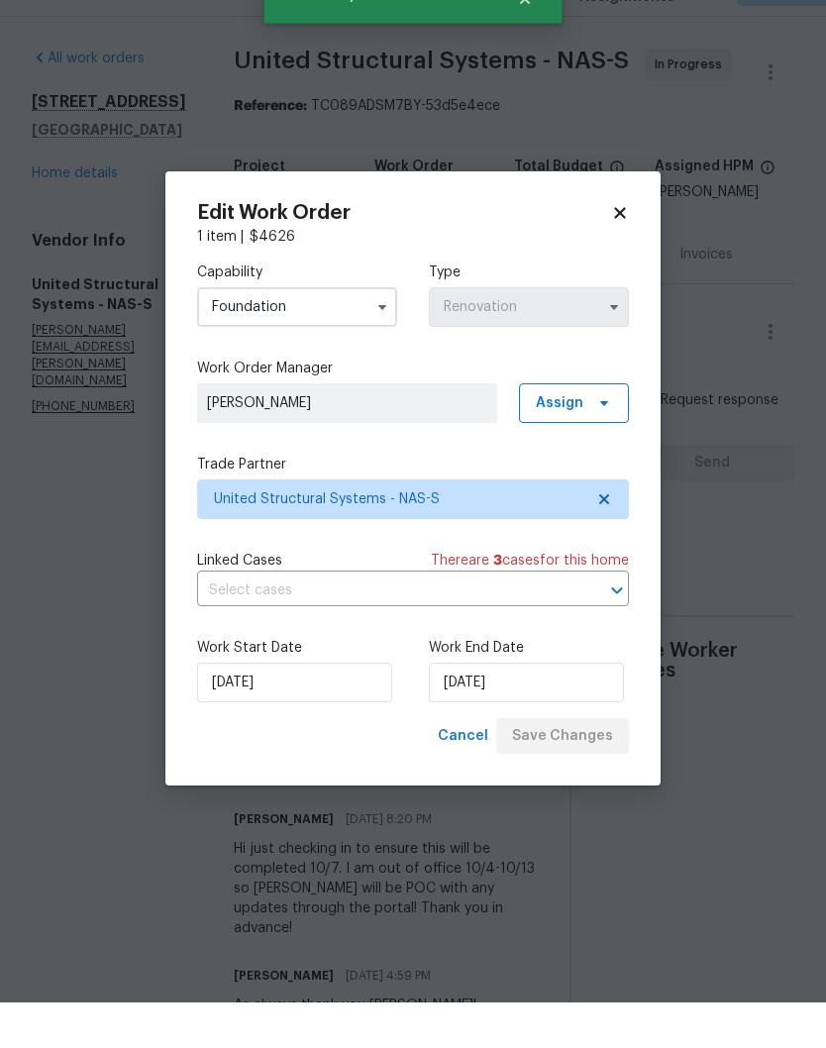
scroll to position [81, 0]
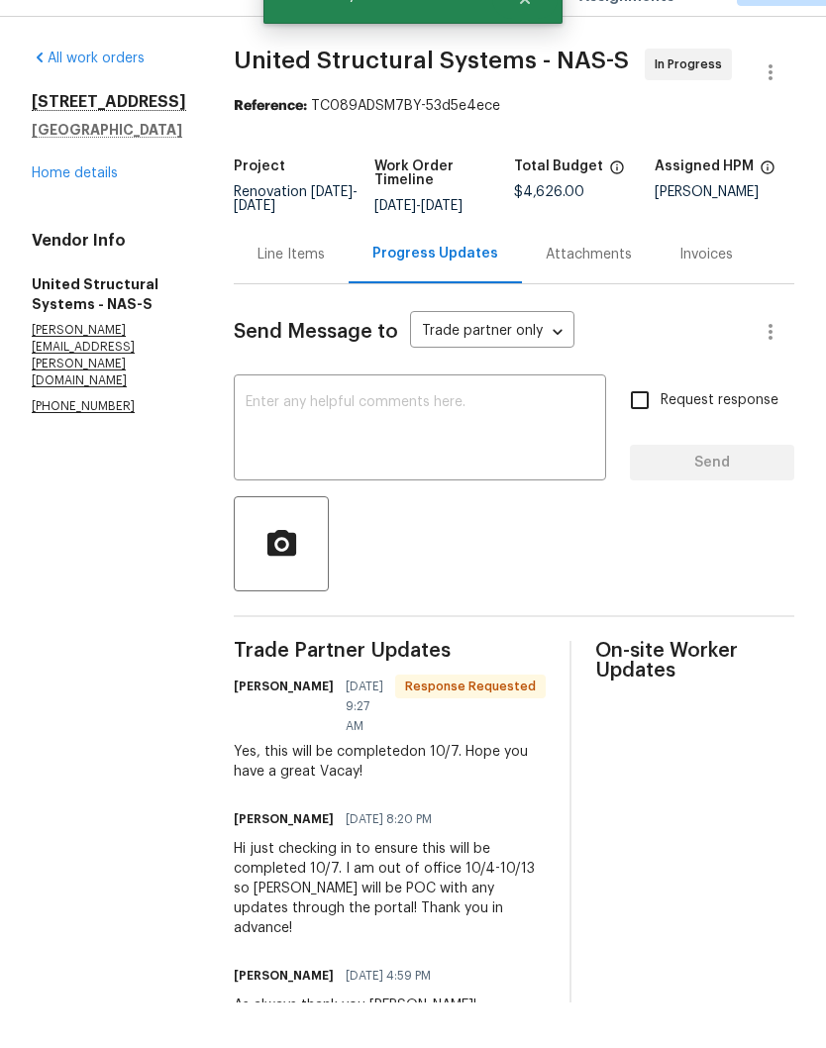
click at [77, 212] on link "Home details" at bounding box center [75, 219] width 86 height 14
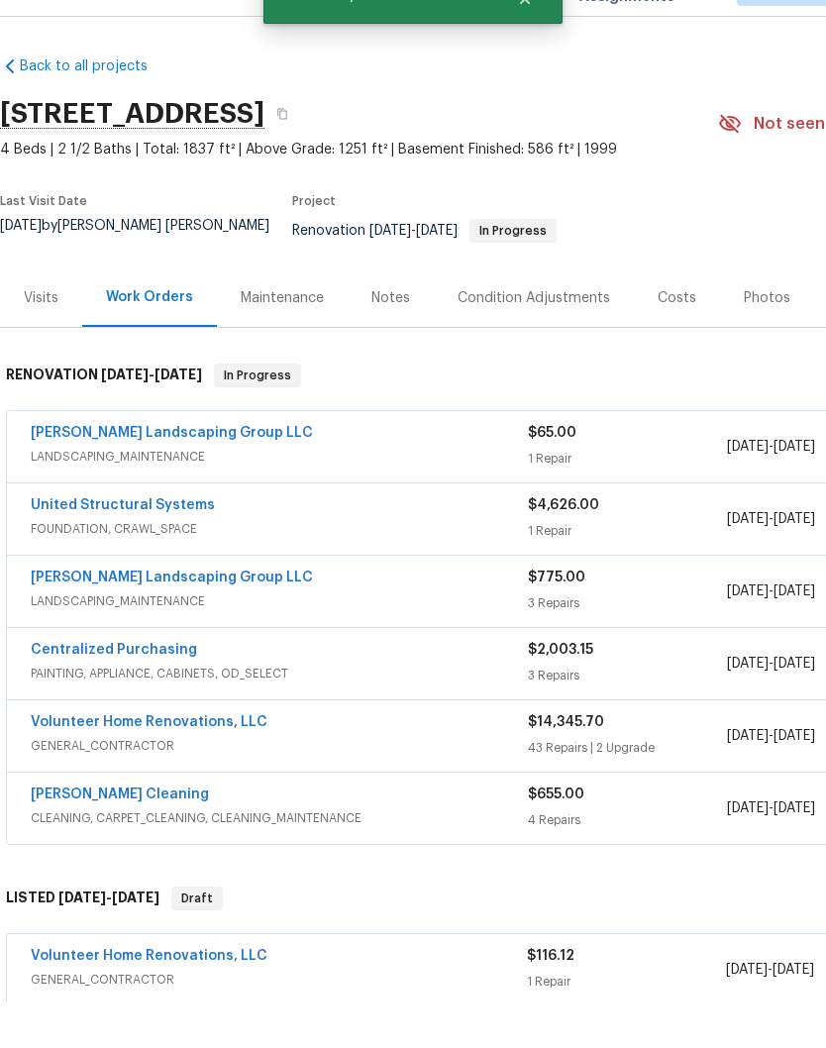
click at [173, 471] on link "[PERSON_NAME] Landscaping Group LLC" at bounding box center [172, 478] width 282 height 14
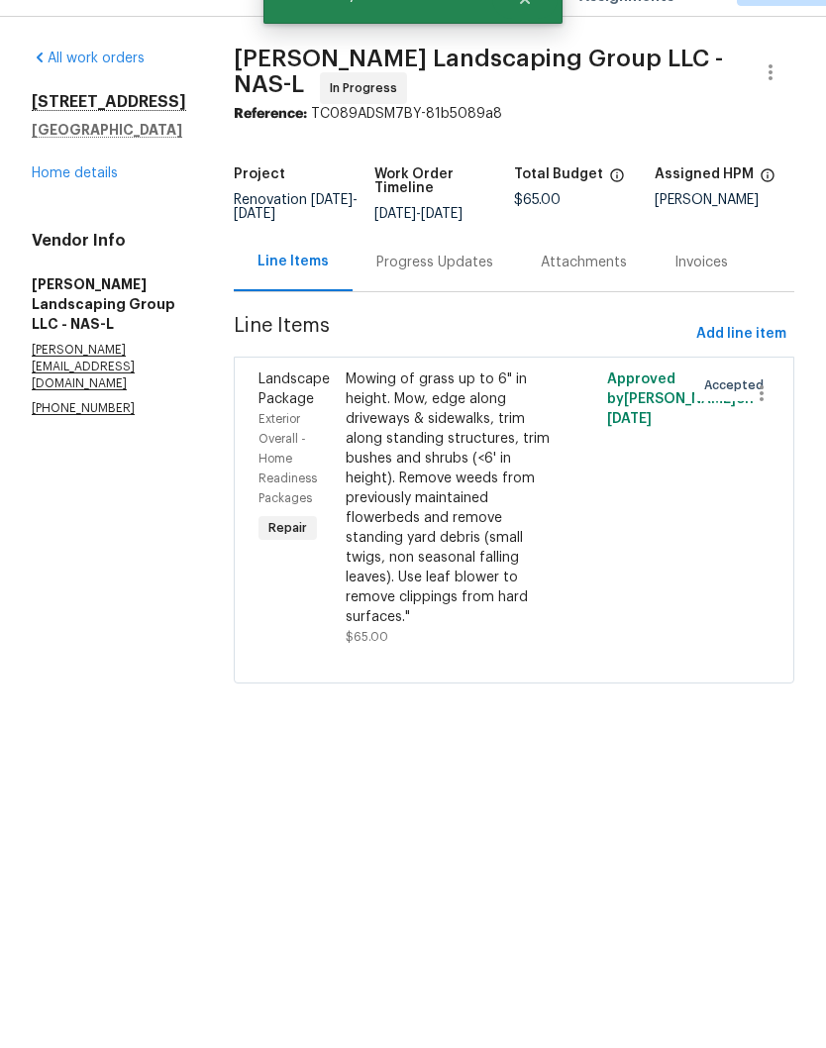
click at [493, 298] on div "Progress Updates" at bounding box center [434, 308] width 117 height 20
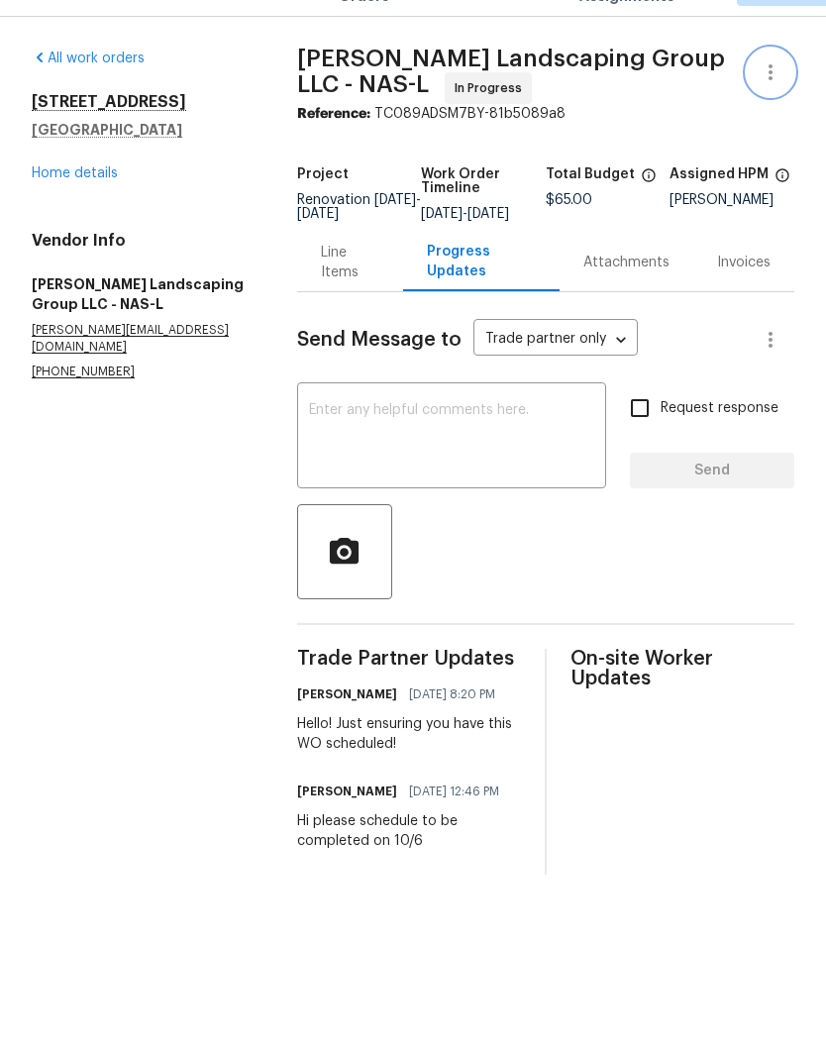
click at [774, 106] on icon "button" at bounding box center [771, 118] width 24 height 24
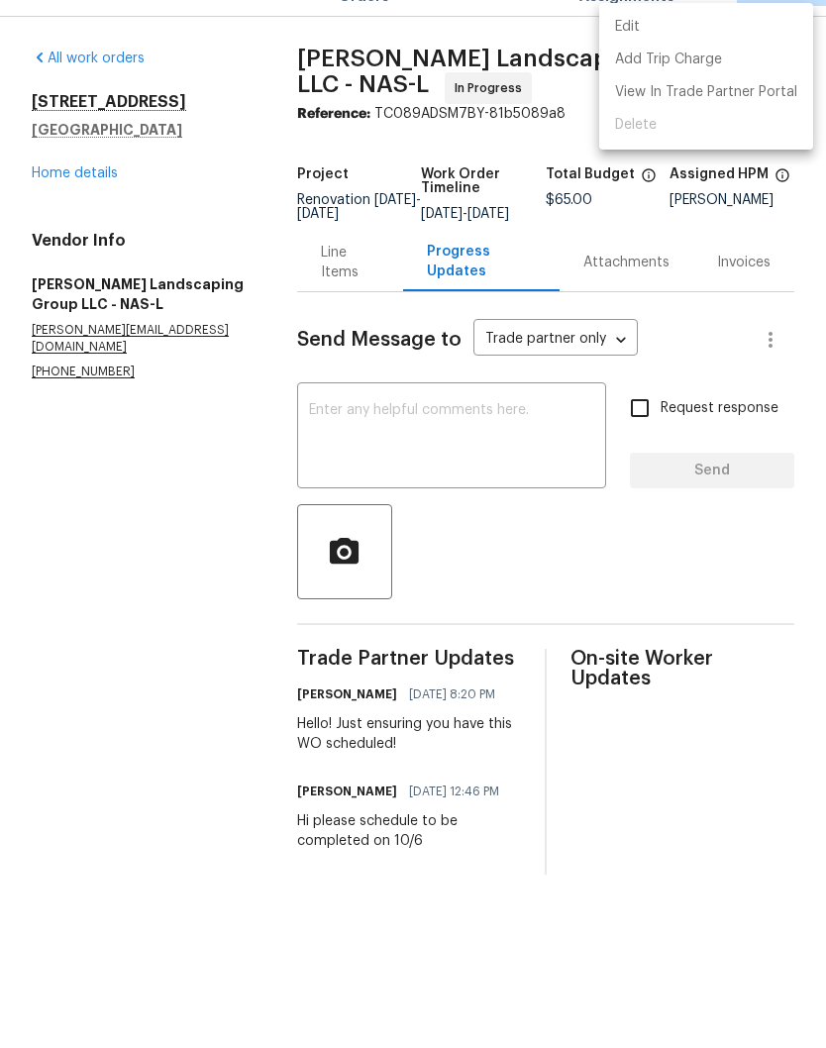
click at [664, 56] on li "Edit" at bounding box center [706, 72] width 214 height 33
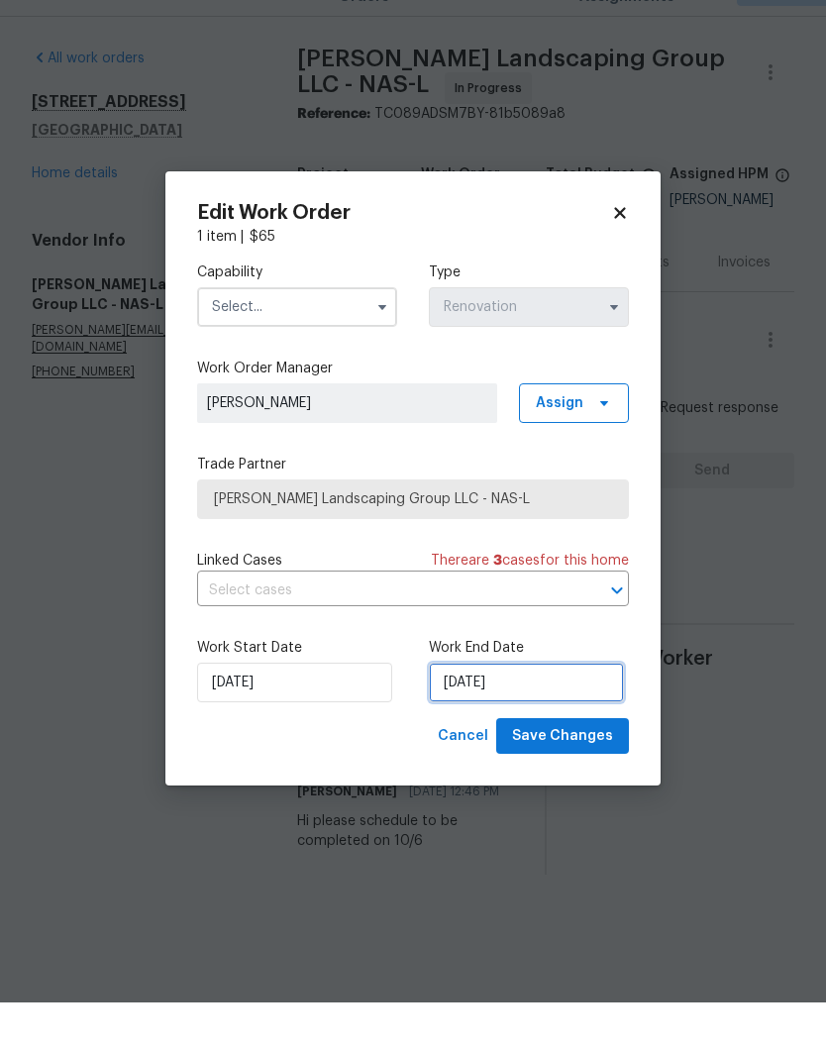
click at [520, 708] on input "[DATE]" at bounding box center [526, 728] width 195 height 40
select select "9"
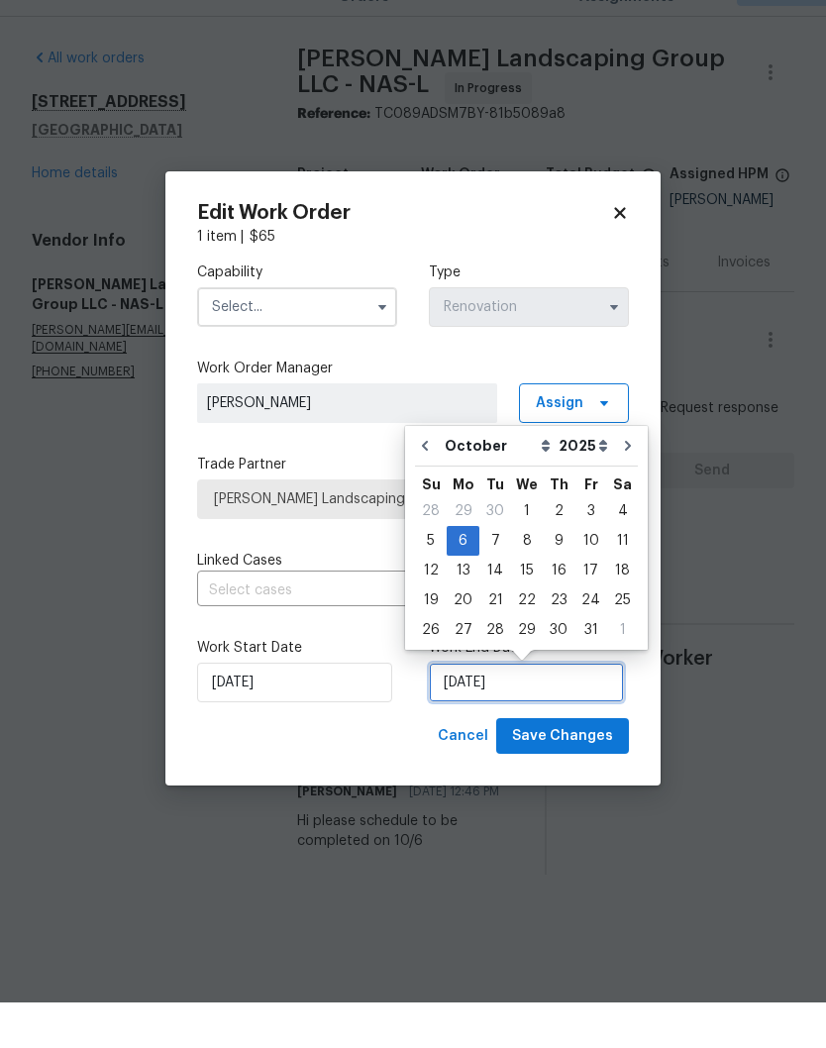
scroll to position [1, 0]
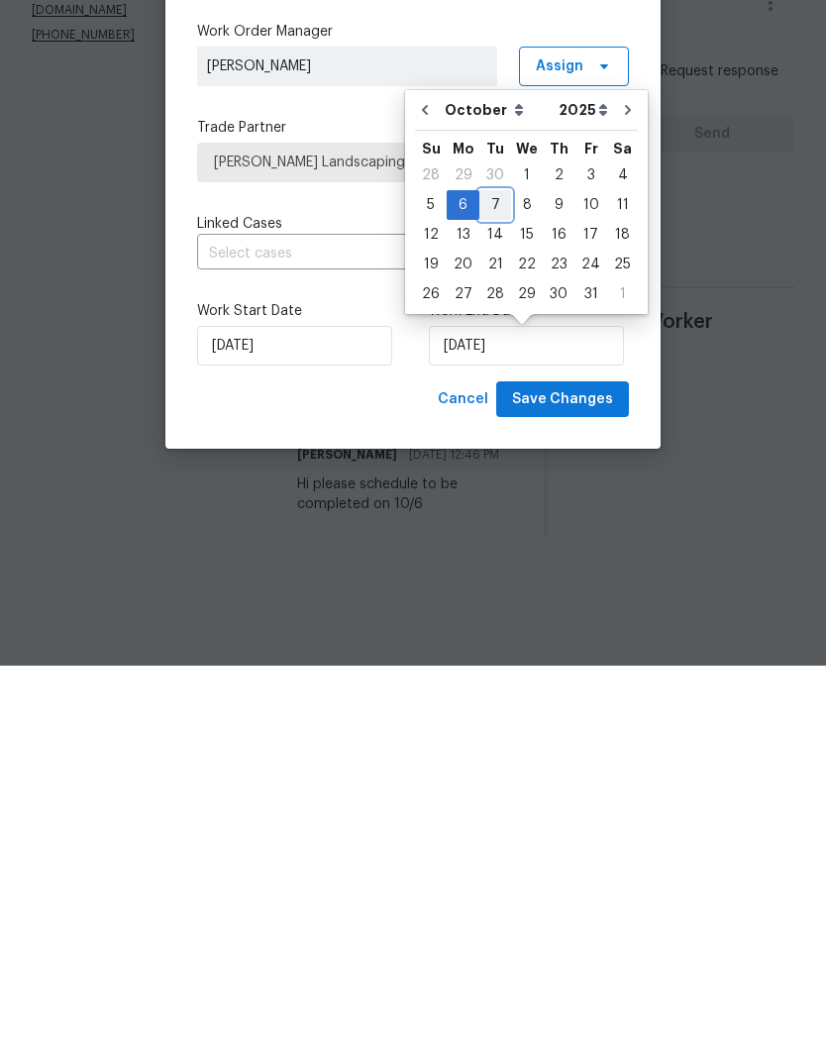
click at [498, 573] on div "7" at bounding box center [495, 587] width 32 height 28
type input "[DATE]"
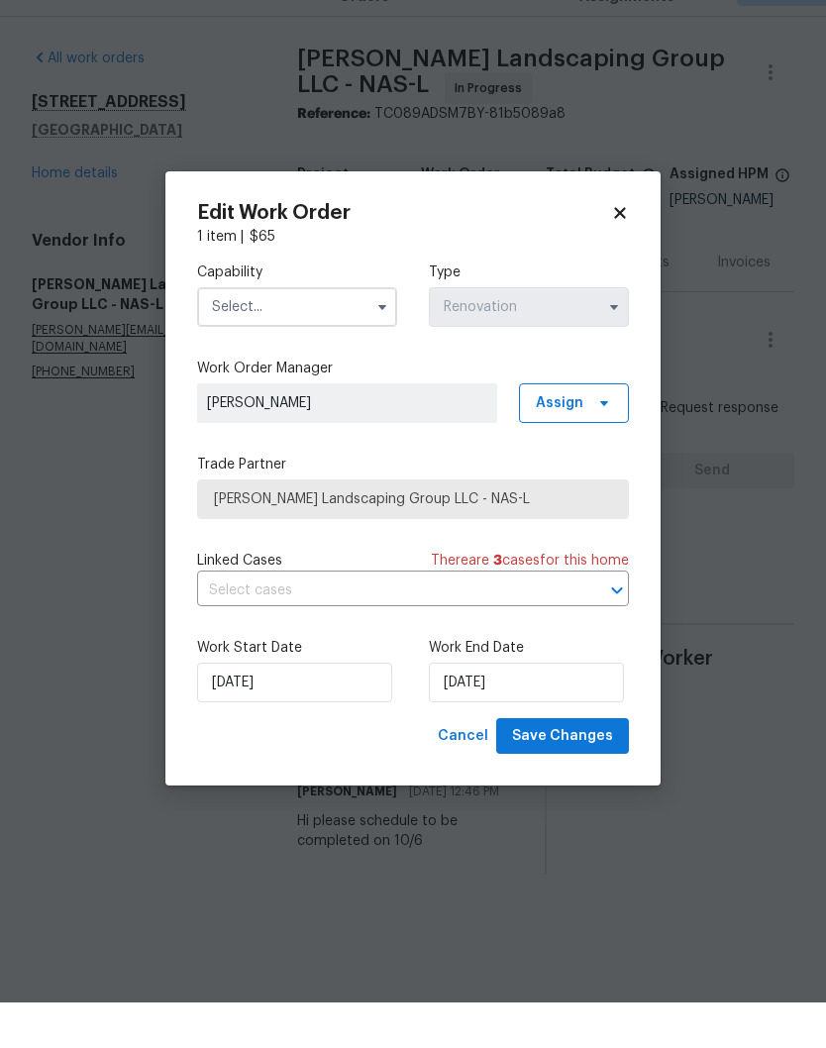
click at [330, 333] on input "text" at bounding box center [297, 353] width 200 height 40
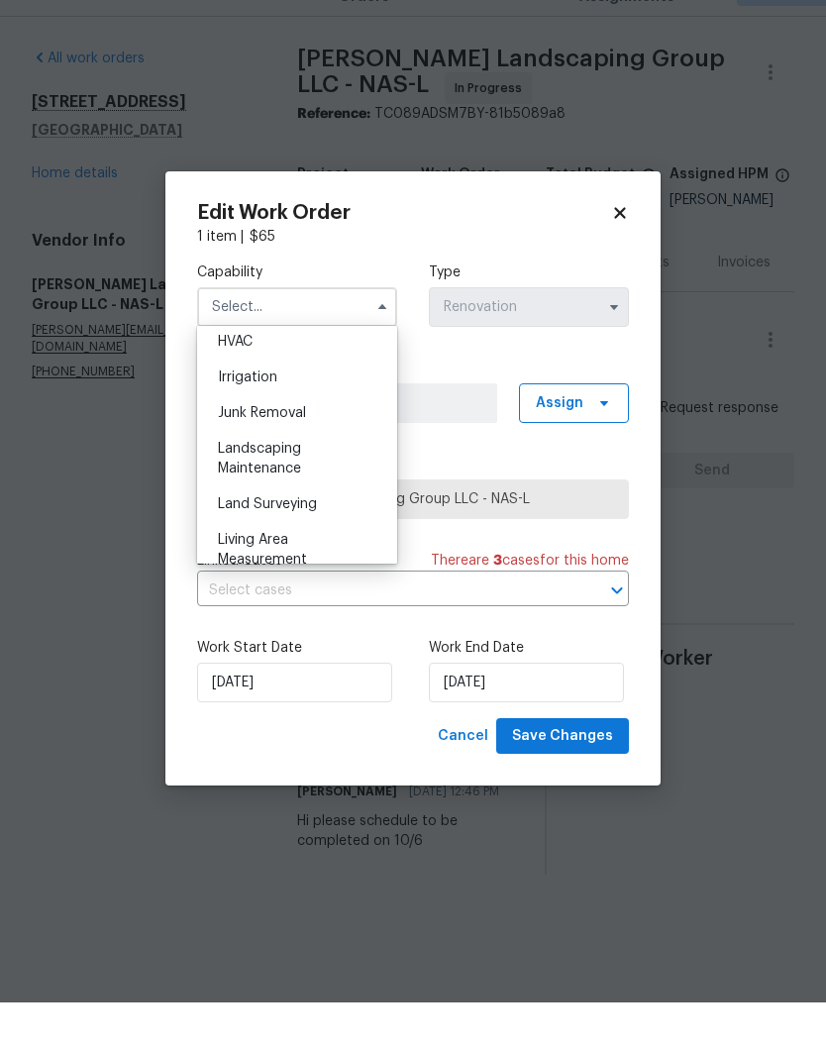
scroll to position [1205, 0]
click at [291, 474] on div "Landscaping Maintenance" at bounding box center [297, 501] width 190 height 55
type input "Landscaping Maintenance"
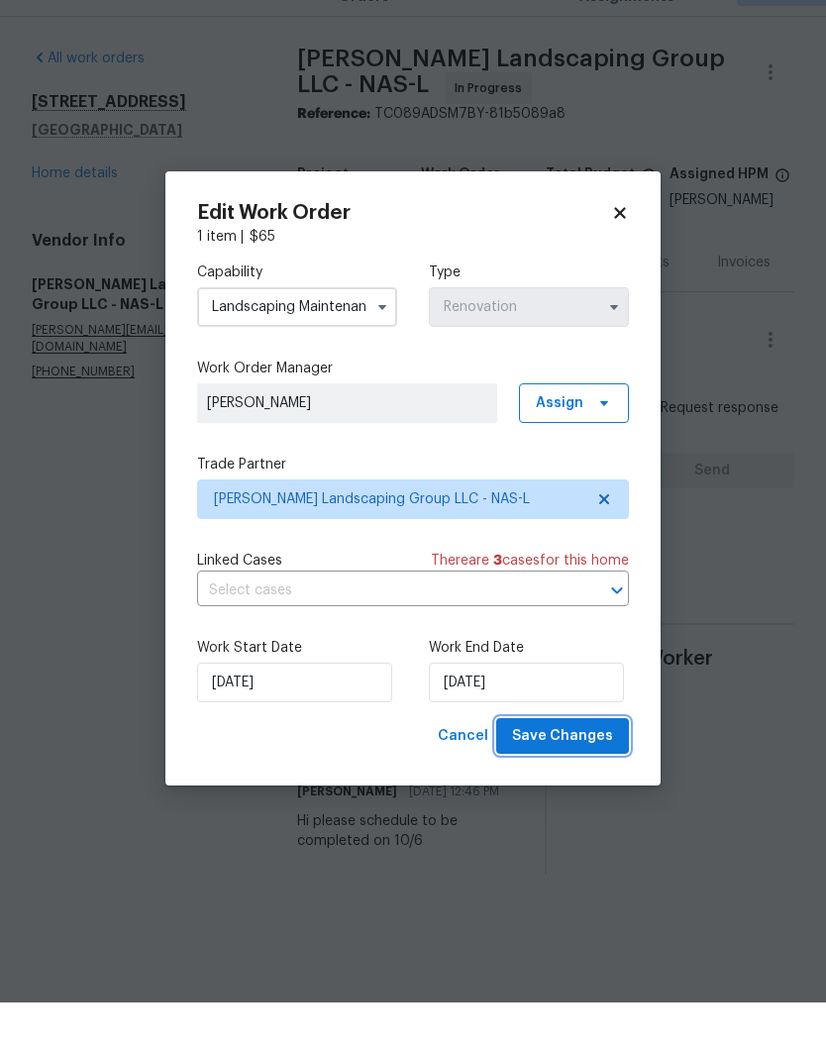
click at [577, 769] on span "Save Changes" at bounding box center [562, 781] width 101 height 25
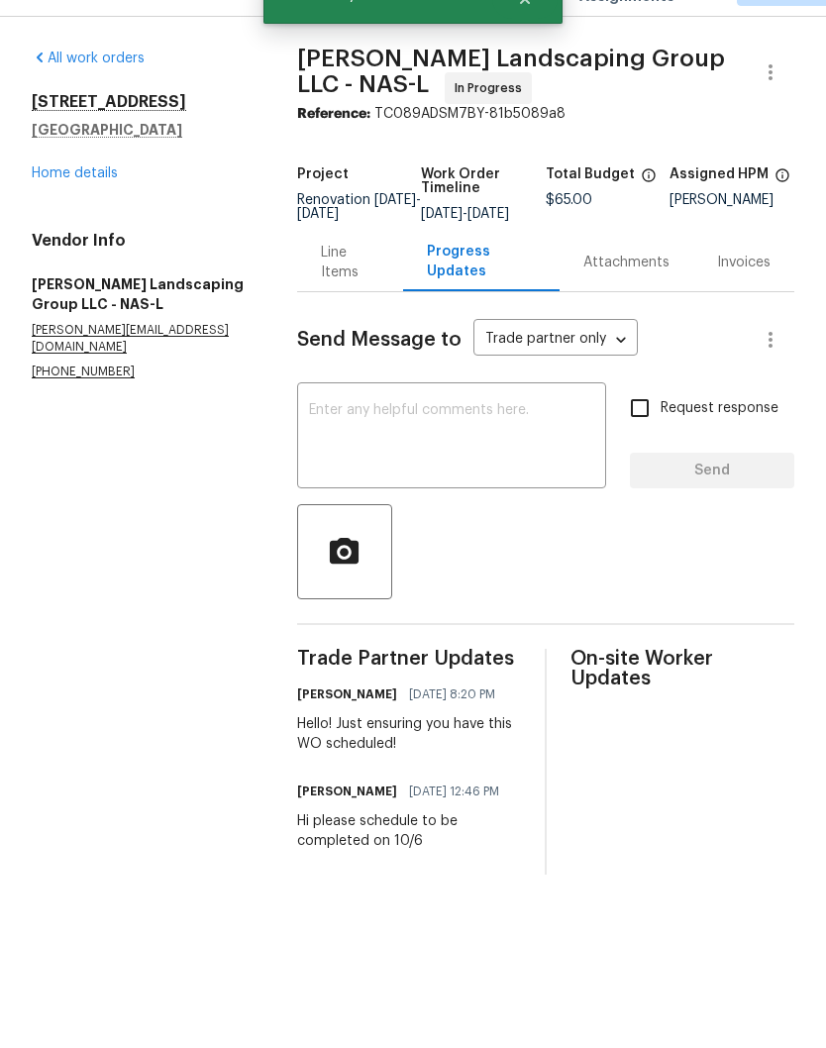
click at [94, 212] on link "Home details" at bounding box center [75, 219] width 86 height 14
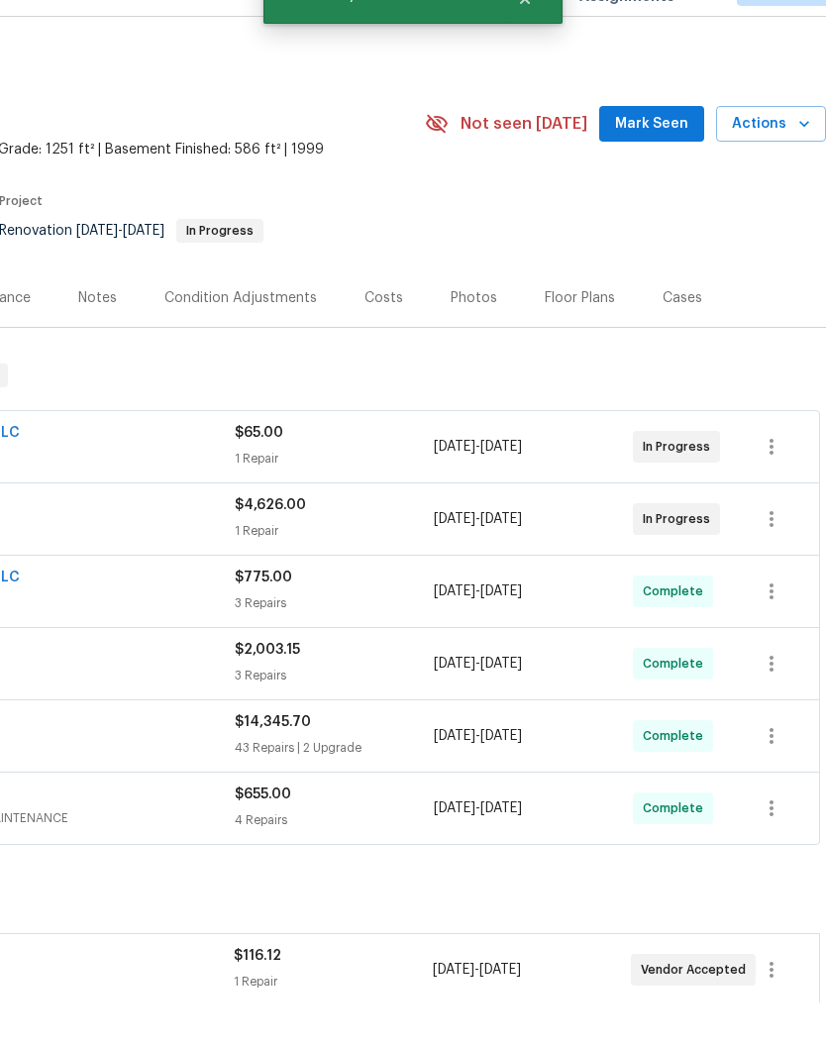
scroll to position [0, 293]
click at [675, 157] on span "Mark Seen" at bounding box center [651, 169] width 73 height 25
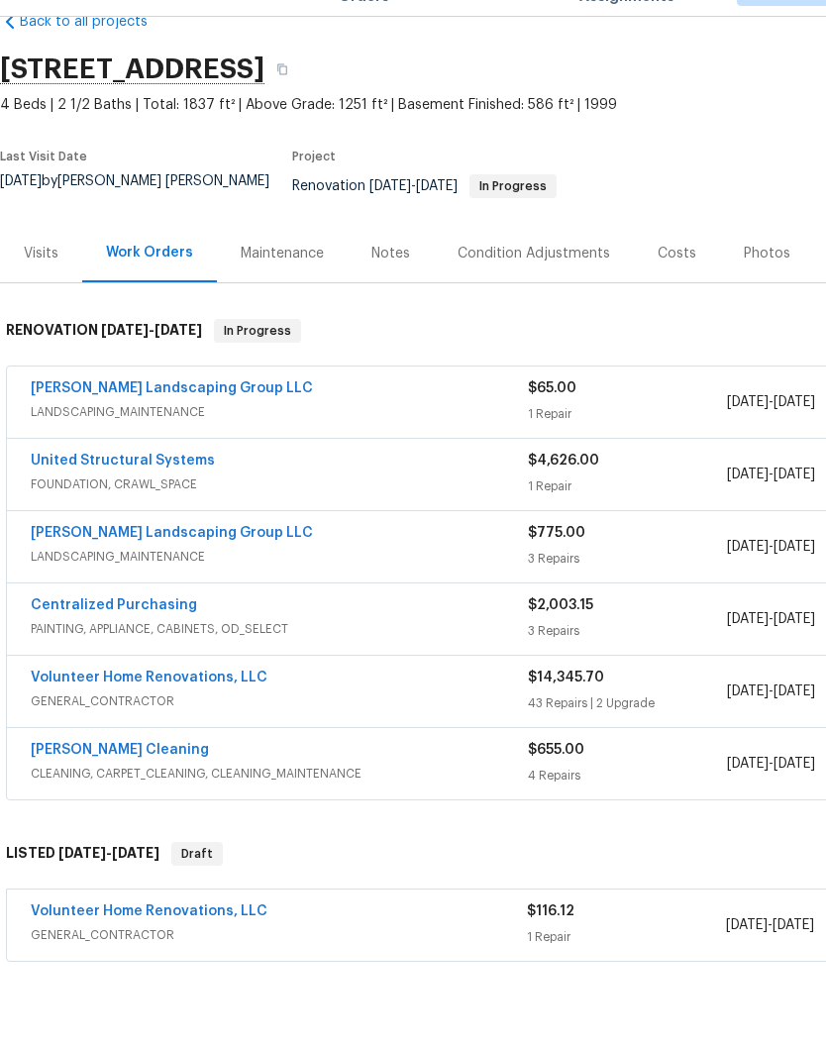
scroll to position [45, 0]
click at [174, 499] on link "United Structural Systems" at bounding box center [123, 506] width 184 height 14
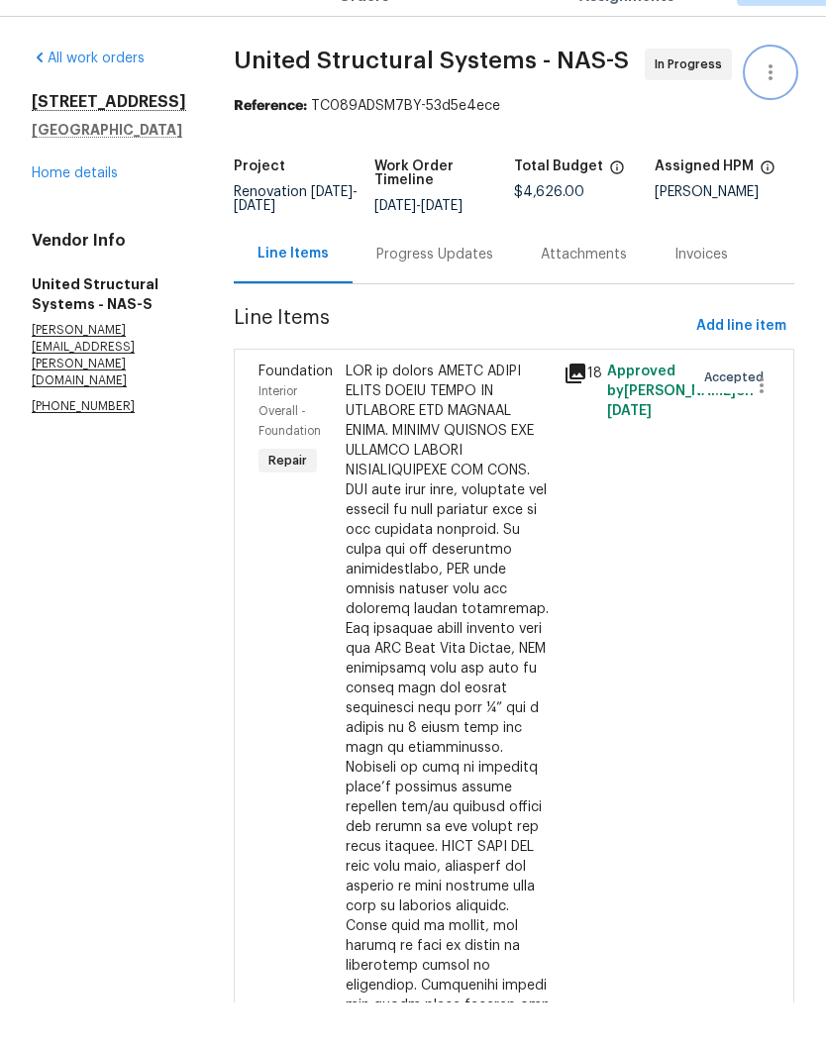
click at [773, 106] on icon "button" at bounding box center [771, 118] width 24 height 24
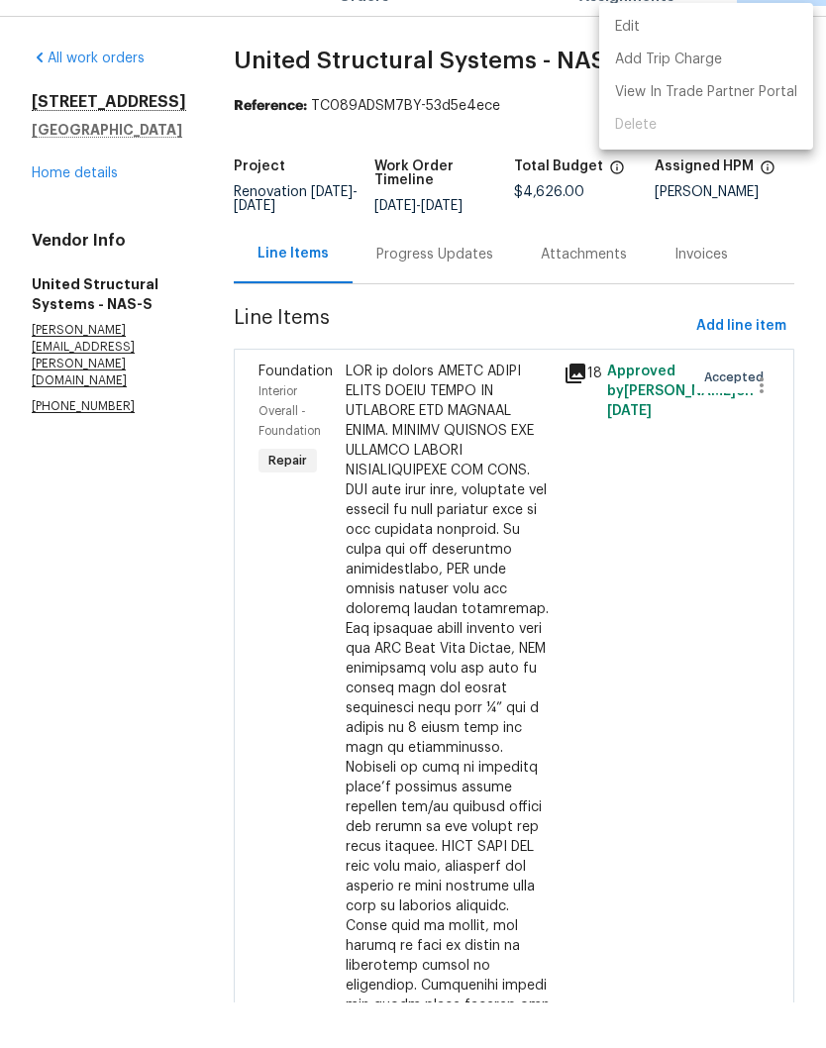
click at [659, 56] on li "Edit" at bounding box center [706, 72] width 214 height 33
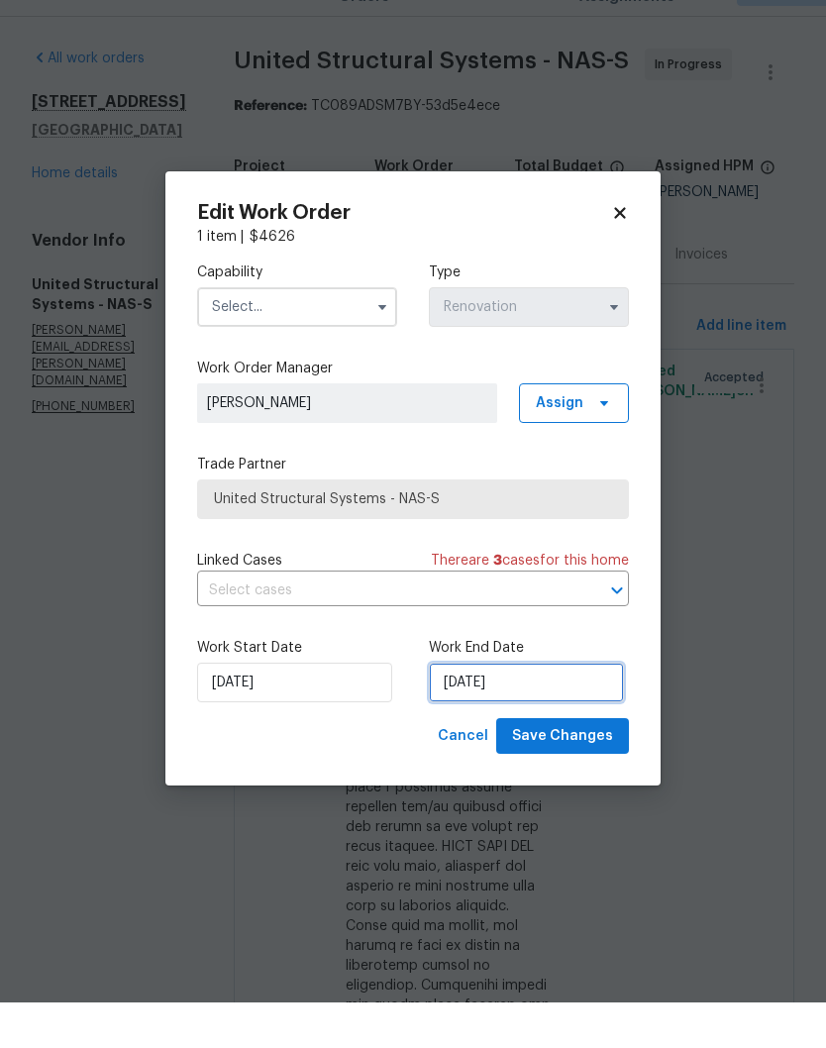
click at [512, 708] on input "10/7/2025" at bounding box center [526, 728] width 195 height 40
select select "9"
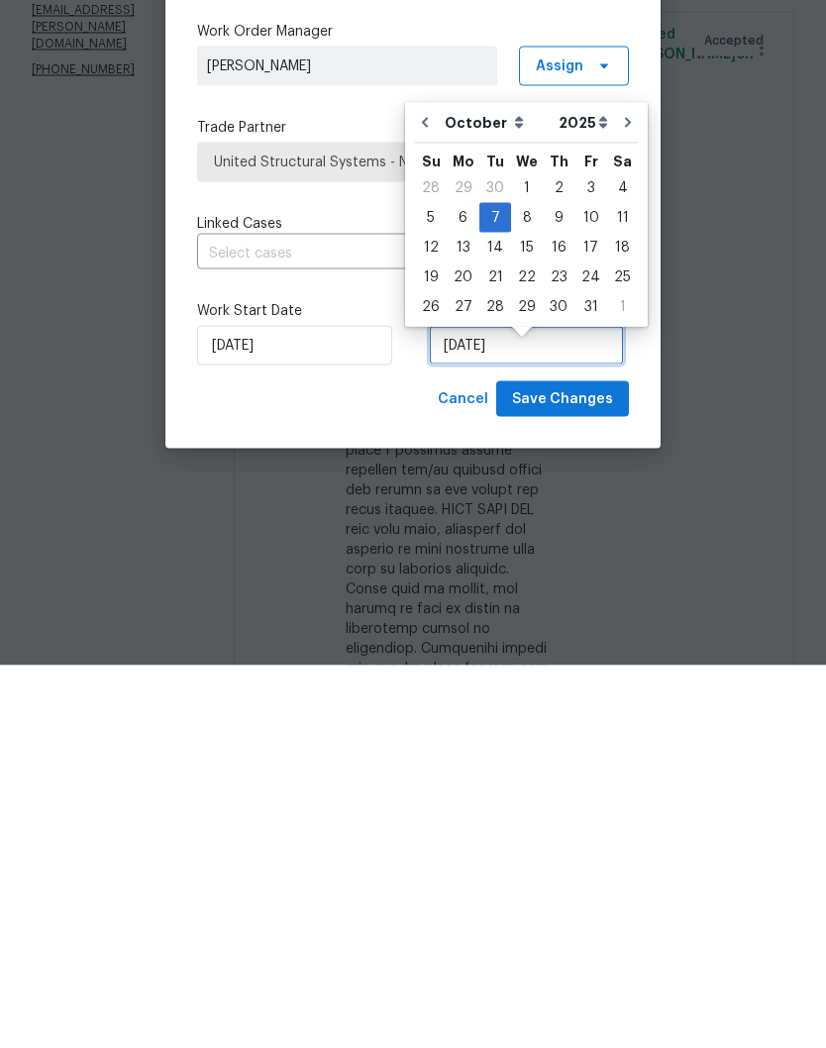
scroll to position [17, 0]
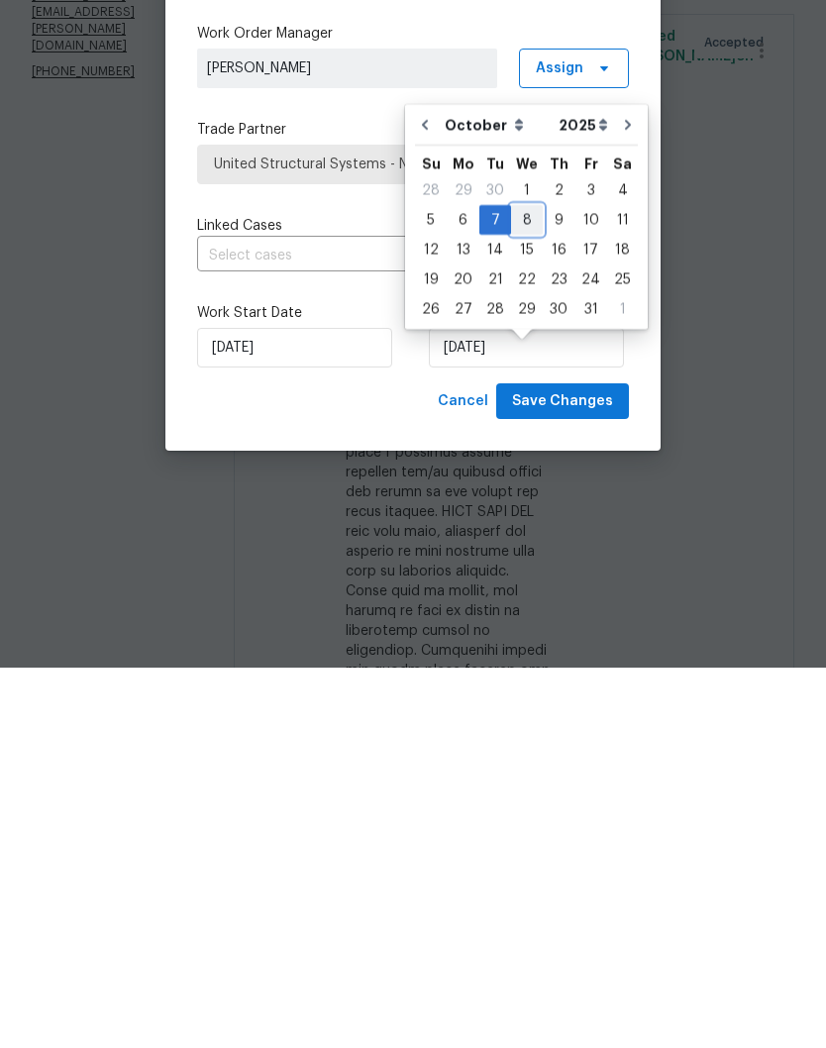
click at [527, 586] on div "8" at bounding box center [527, 600] width 32 height 28
type input "10/8/2025"
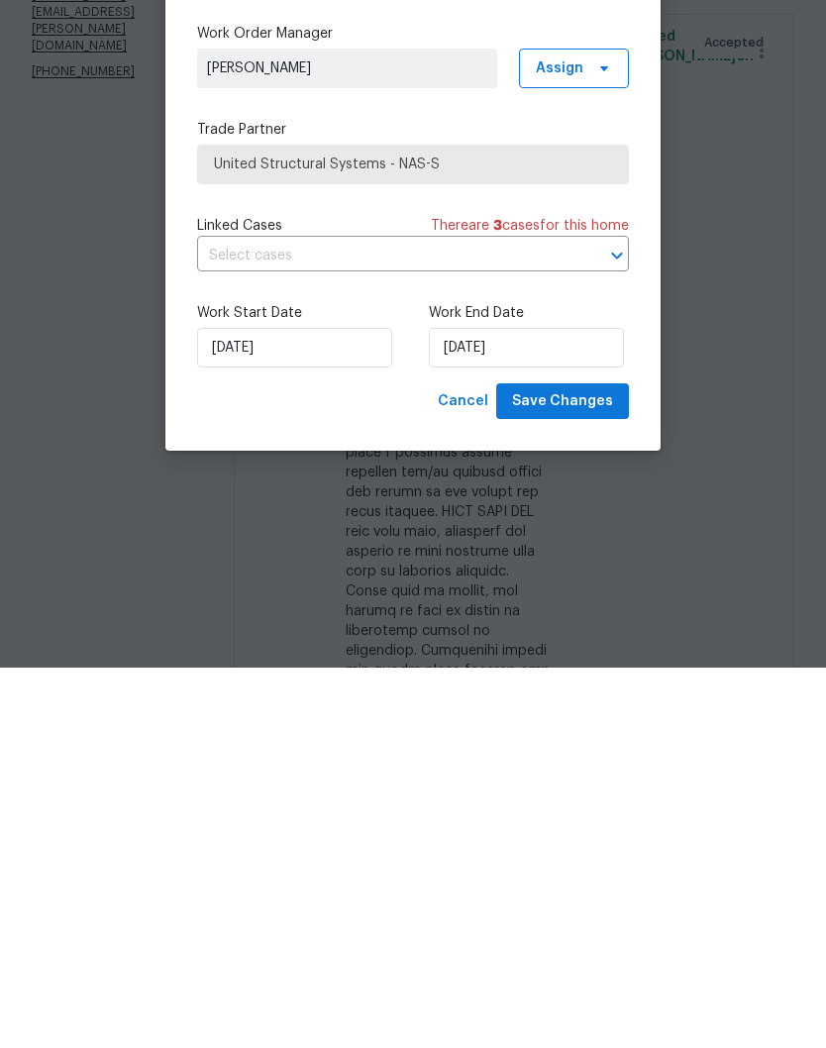
scroll to position [82, 0]
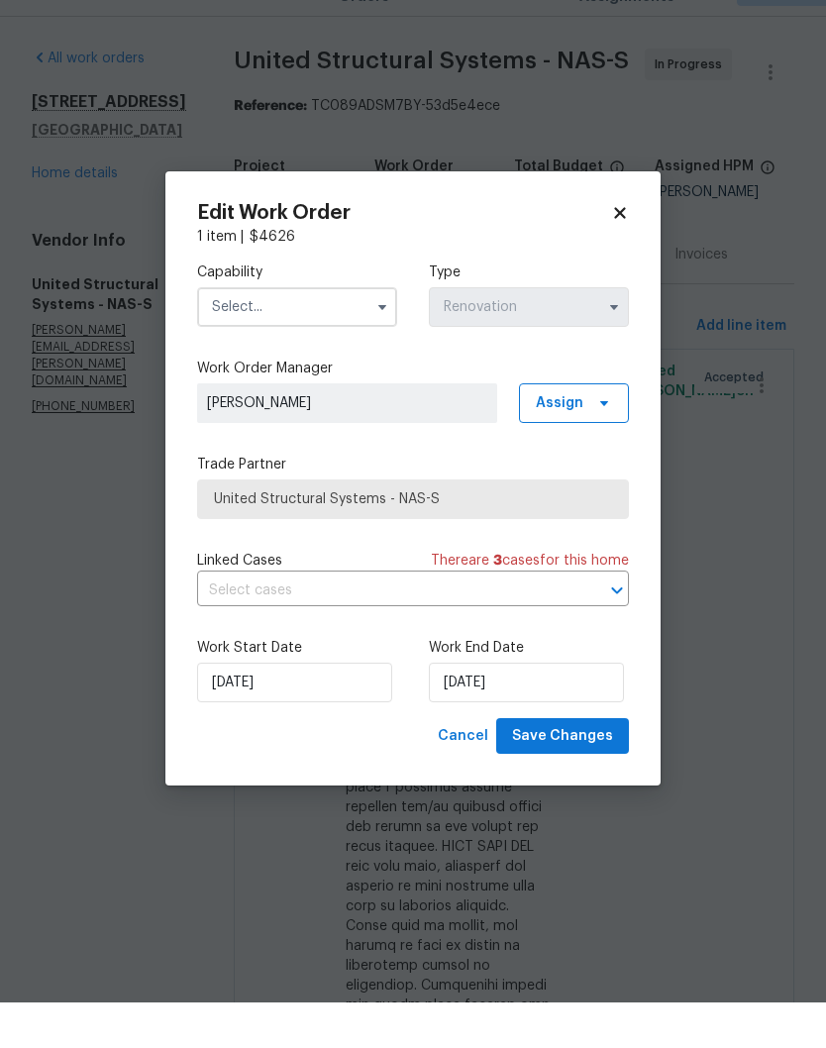
click at [361, 333] on input "text" at bounding box center [297, 353] width 200 height 40
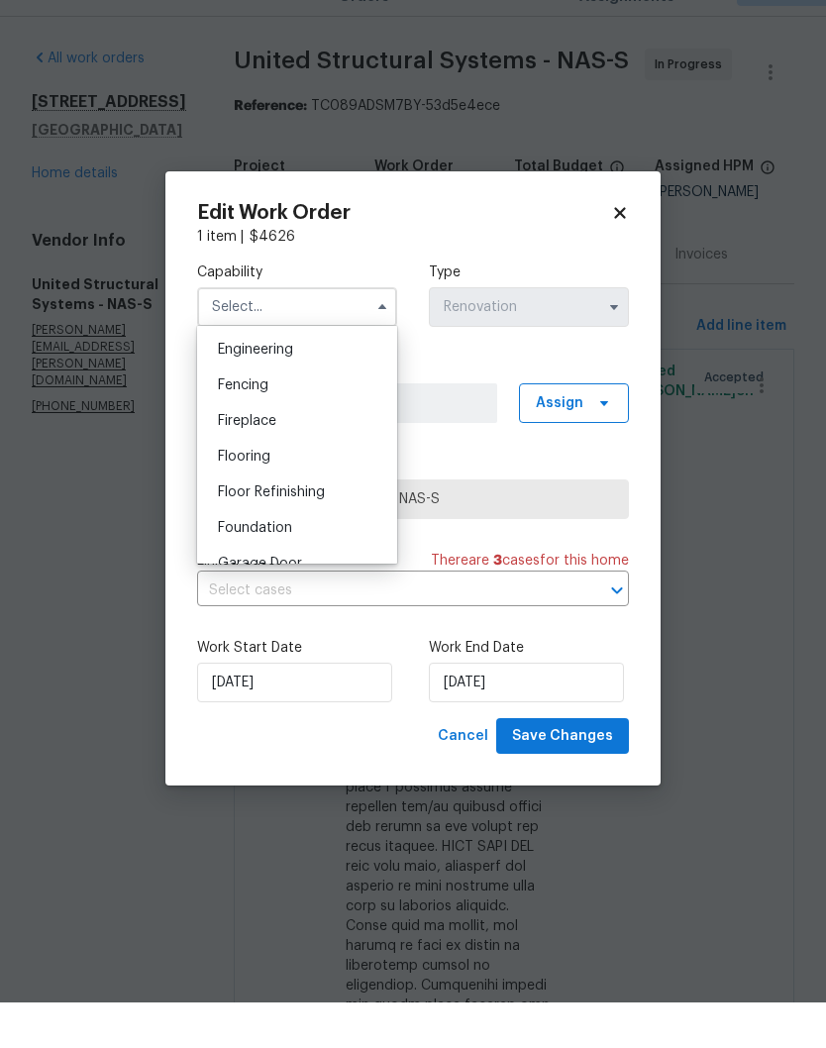
scroll to position [664, 0]
click at [291, 562] on span "Foundation" at bounding box center [255, 569] width 74 height 14
type input "Foundation"
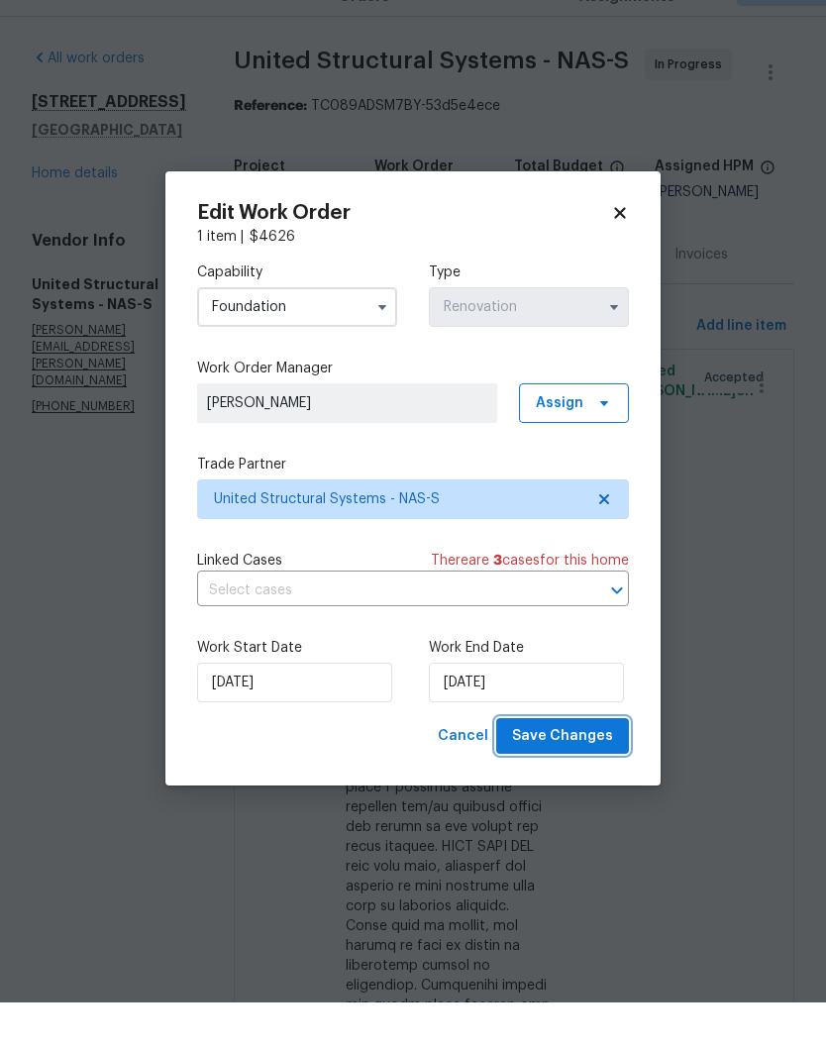
click at [571, 769] on span "Save Changes" at bounding box center [562, 781] width 101 height 25
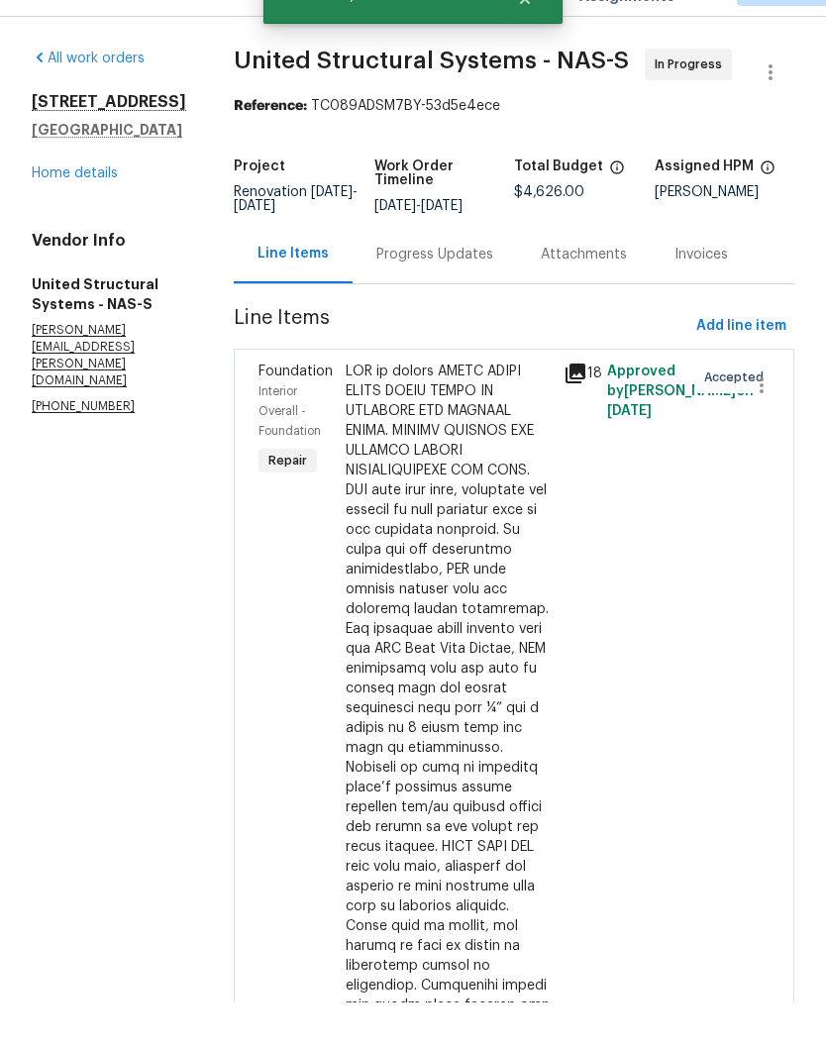
click at [87, 212] on link "Home details" at bounding box center [75, 219] width 86 height 14
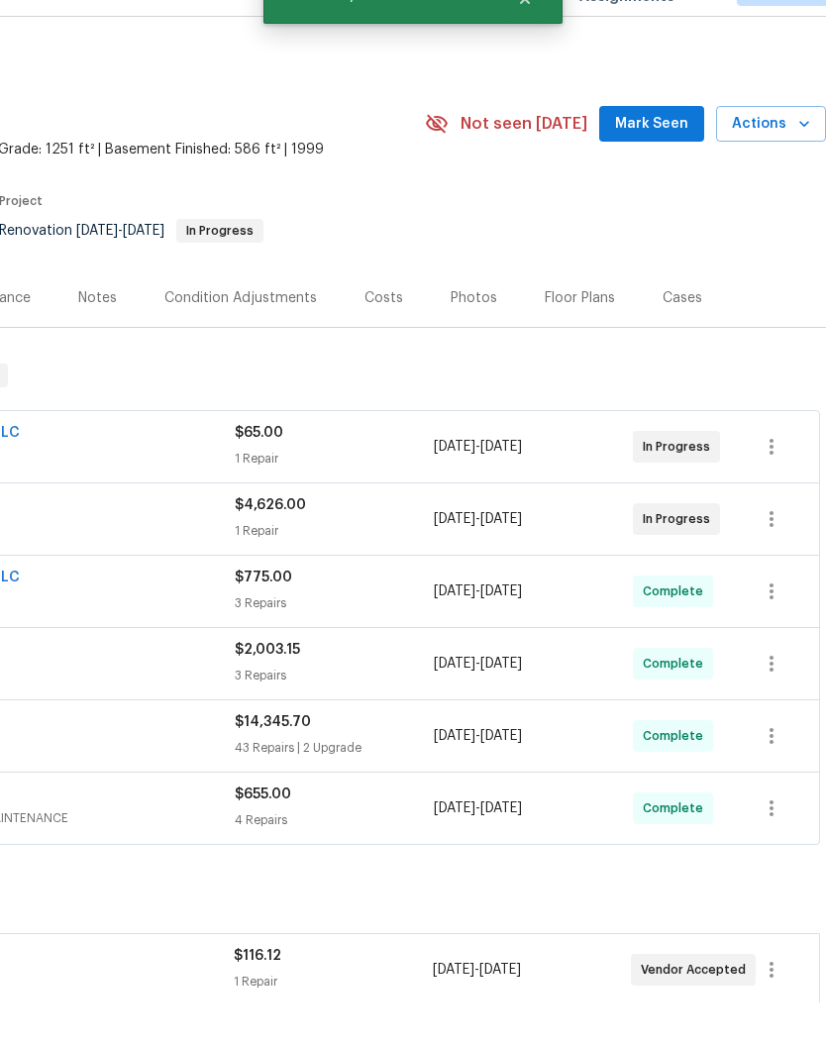
scroll to position [0, 293]
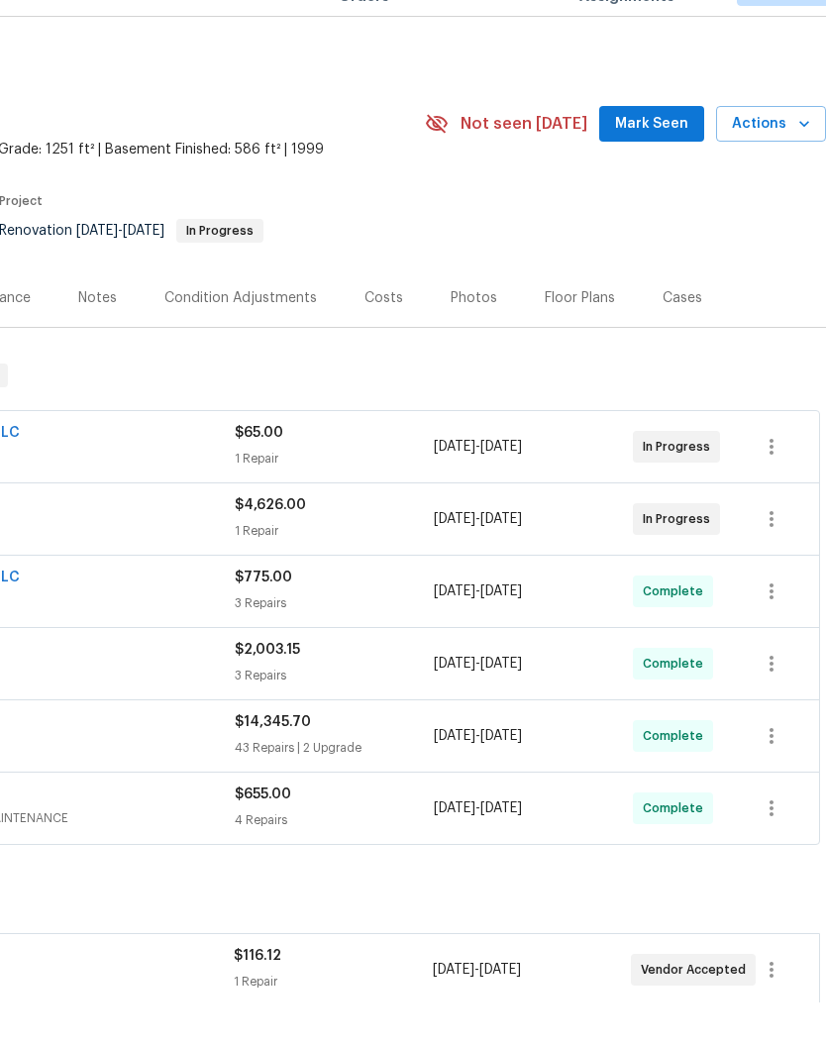
click at [665, 157] on span "Mark Seen" at bounding box center [651, 169] width 73 height 25
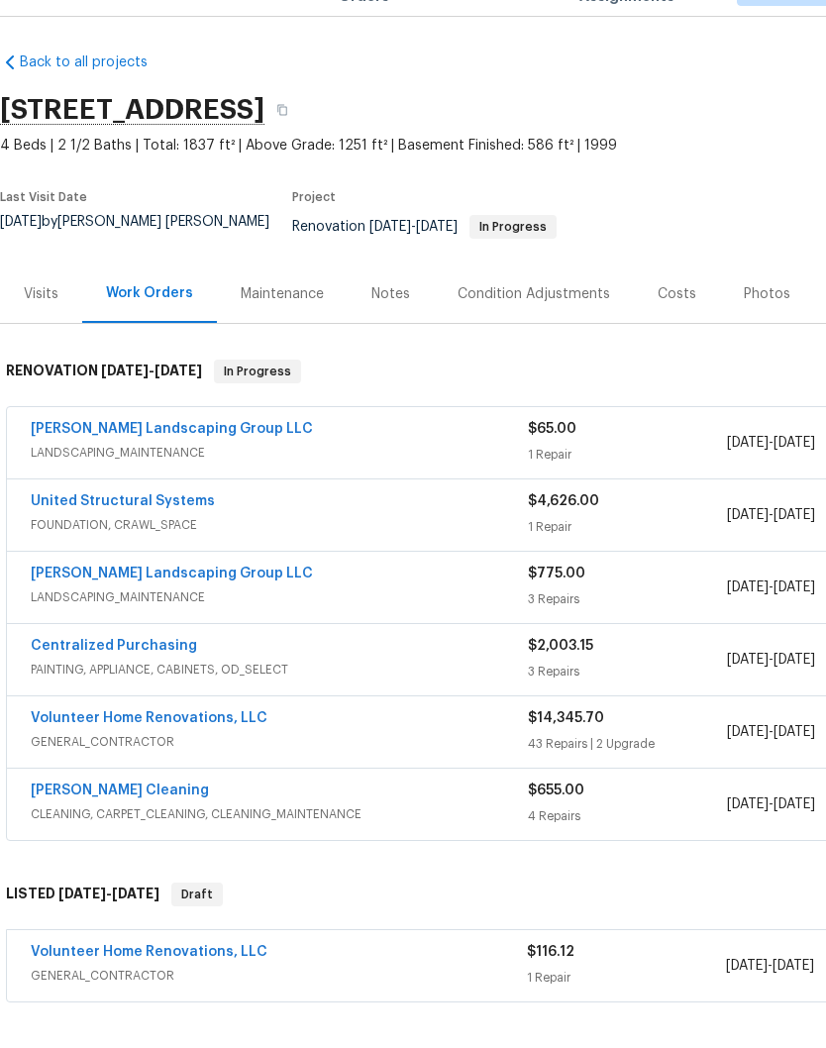
scroll to position [4, 0]
click at [397, 330] on div "Notes" at bounding box center [390, 340] width 39 height 20
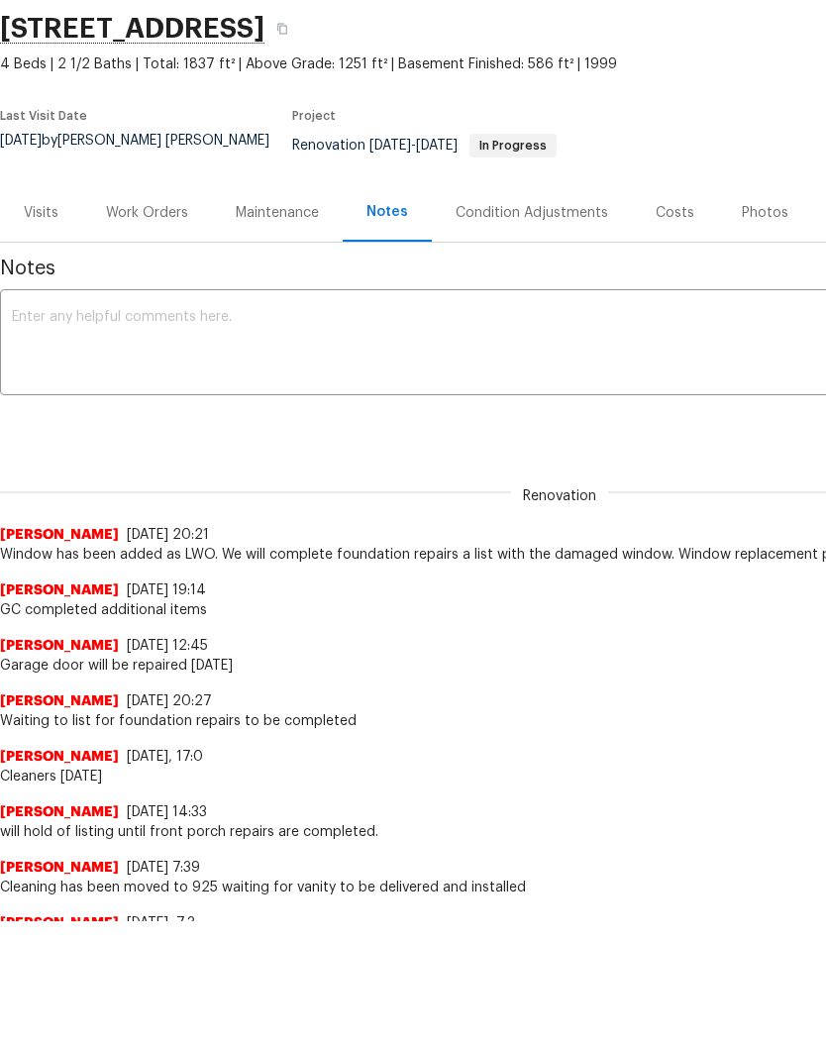
click at [160, 249] on div "Work Orders" at bounding box center [147, 259] width 82 height 20
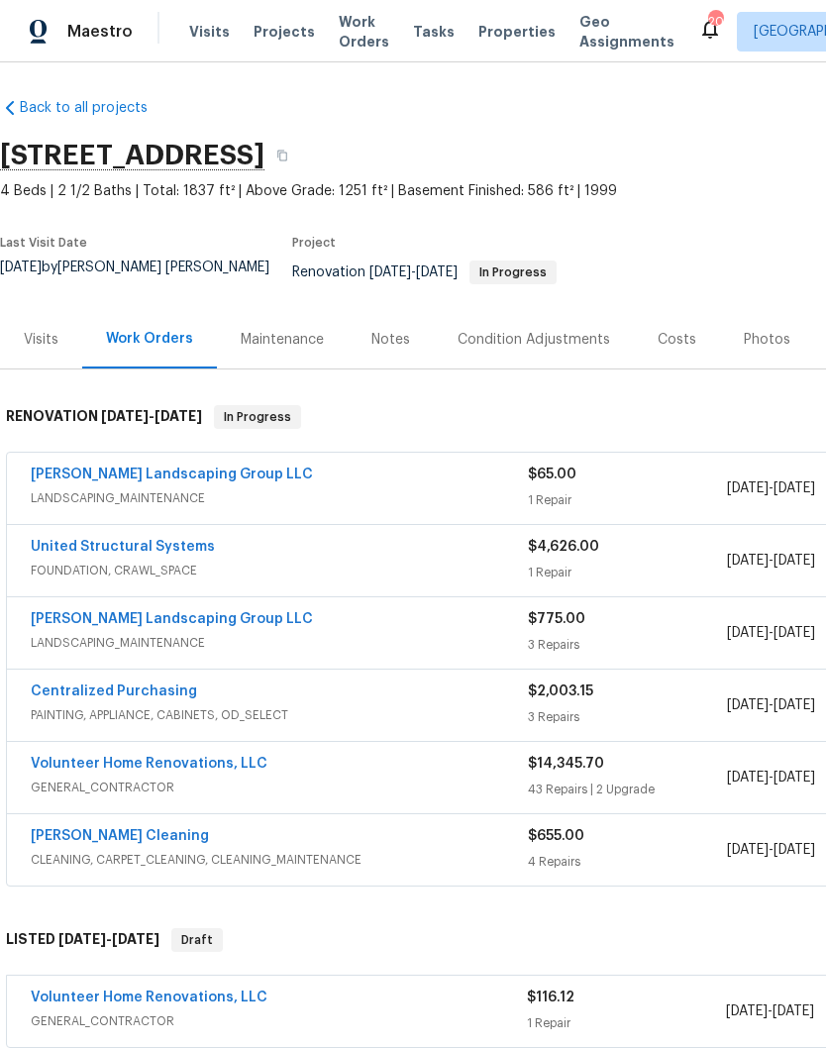
click at [177, 540] on link "United Structural Systems" at bounding box center [123, 547] width 184 height 14
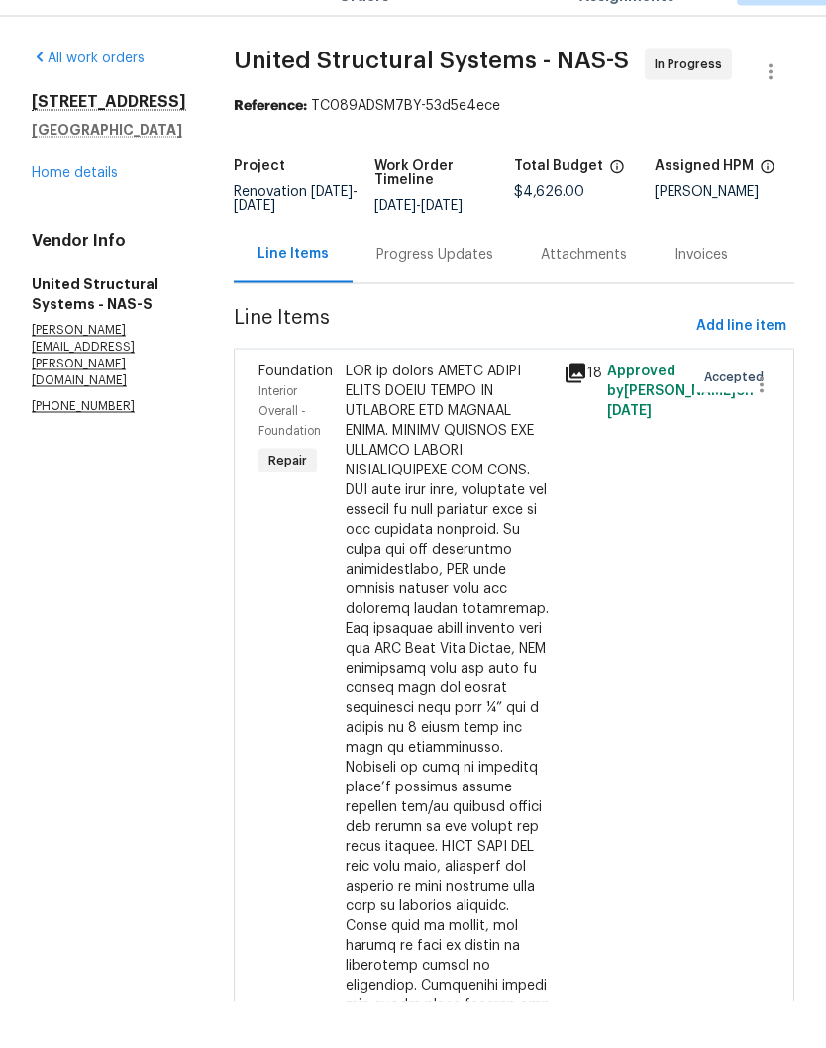
click at [96, 212] on link "Home details" at bounding box center [75, 219] width 86 height 14
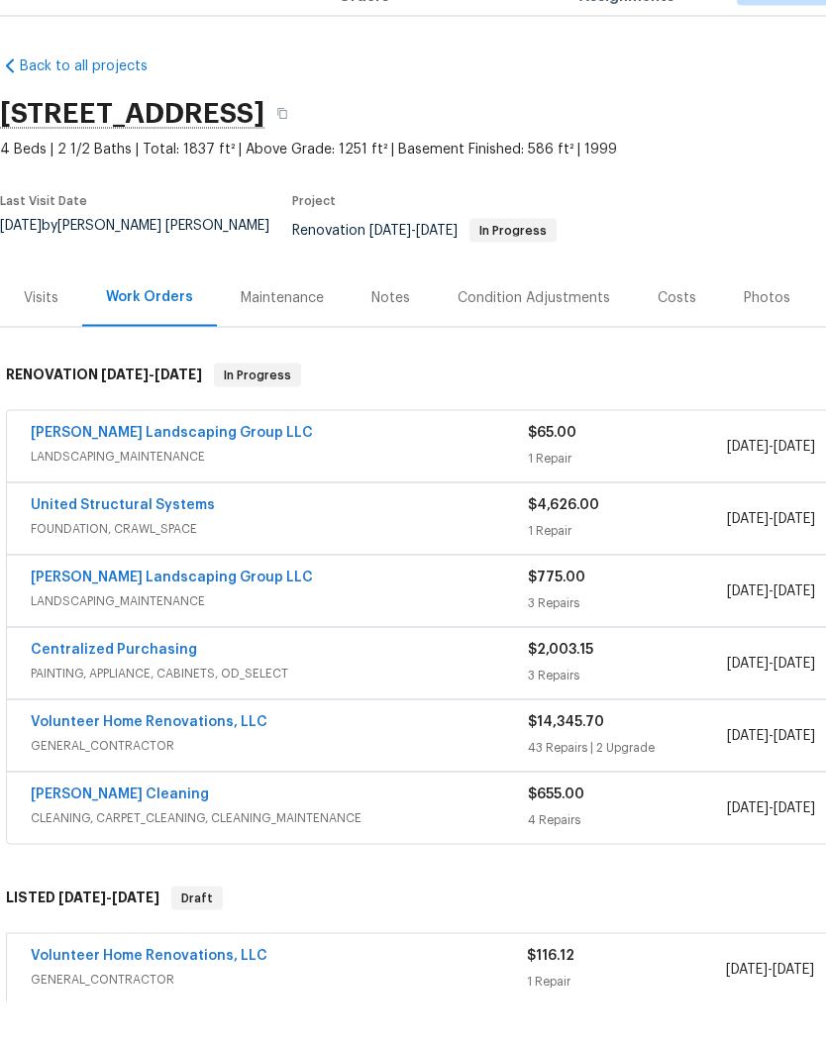
click at [389, 334] on div "Notes" at bounding box center [390, 344] width 39 height 20
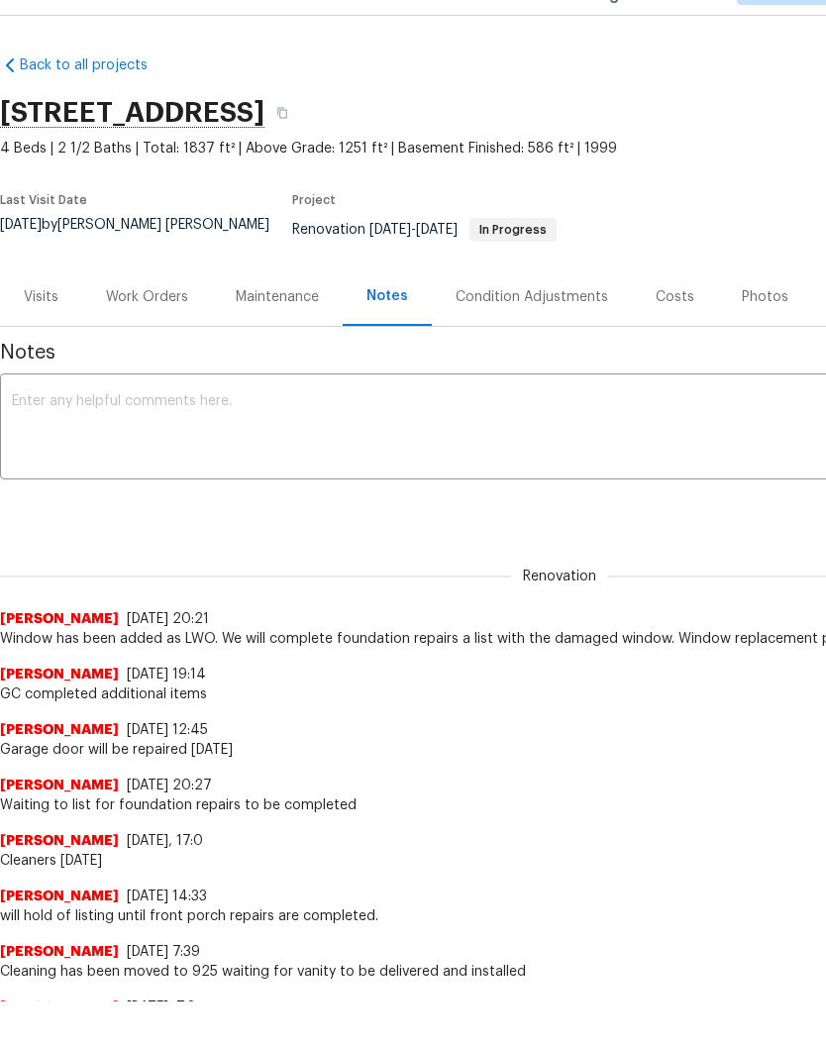
click at [266, 441] on textarea at bounding box center [559, 475] width 1095 height 69
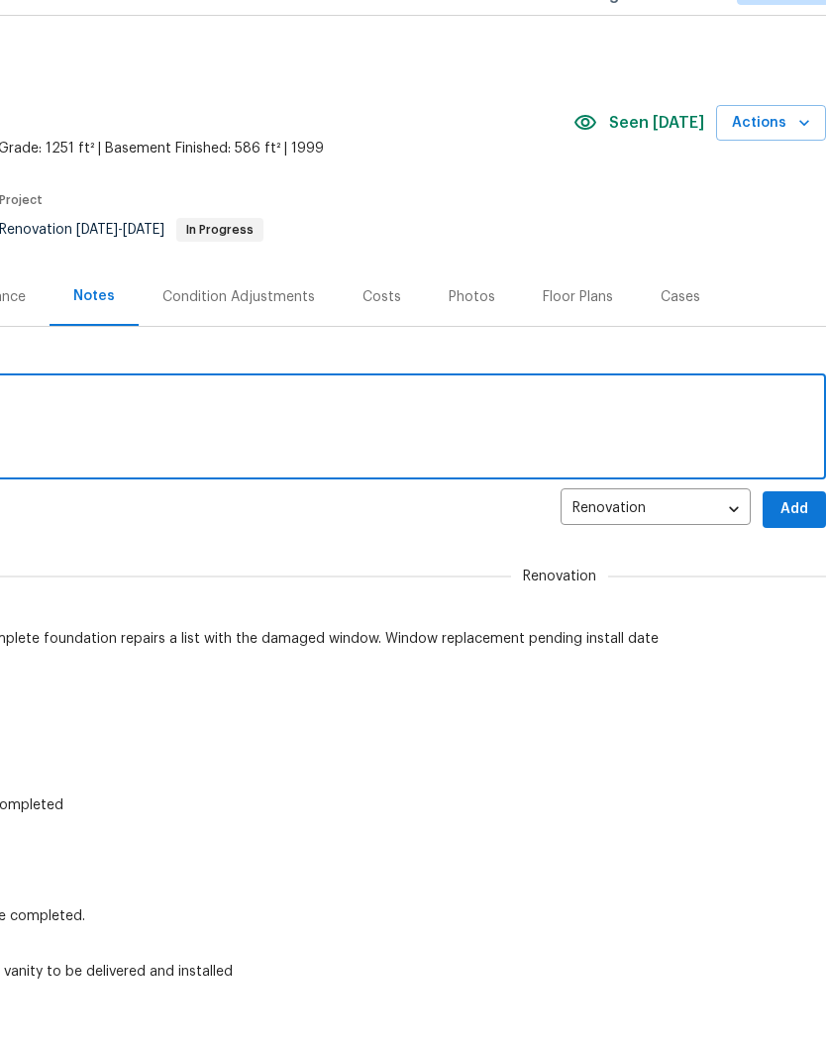
scroll to position [0, 293]
type textarea "Foundation to be complete 10/7"
click at [794, 538] on button "Add" at bounding box center [793, 556] width 63 height 37
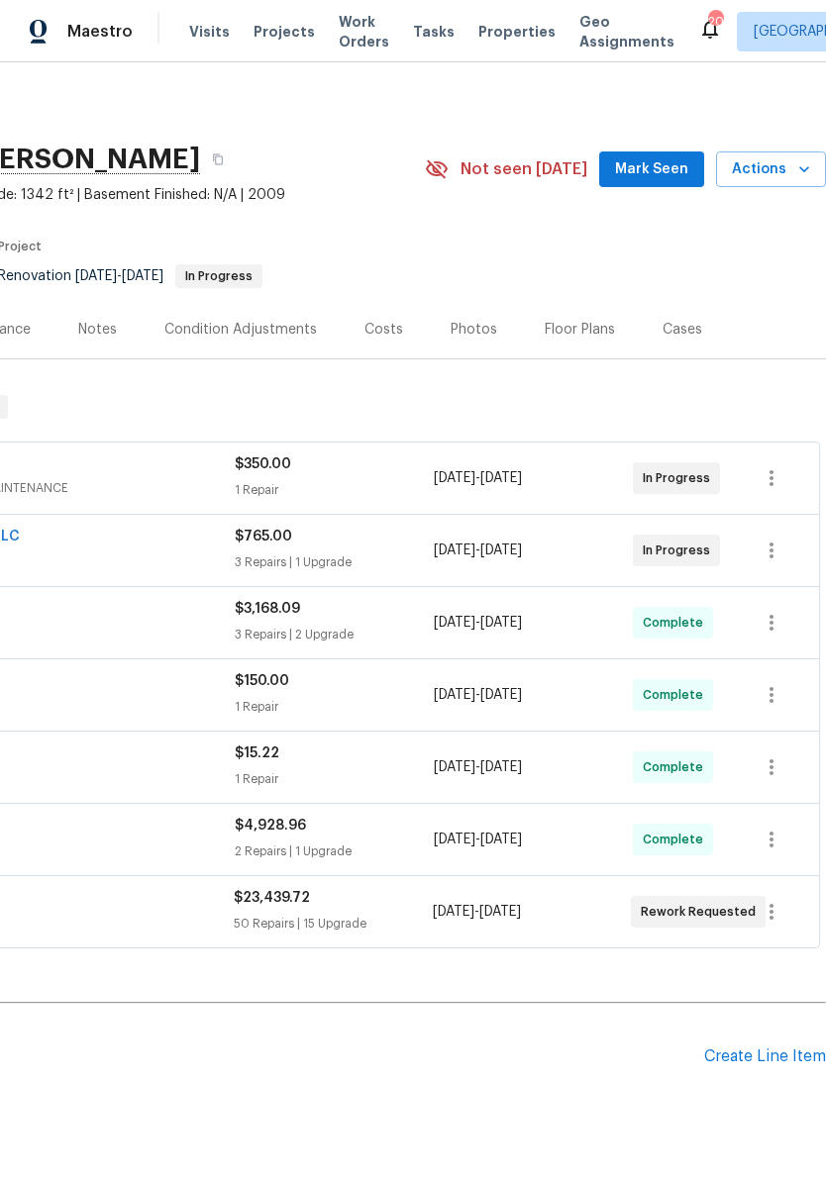
scroll to position [0, 293]
click at [670, 166] on span "Mark Seen" at bounding box center [651, 169] width 73 height 25
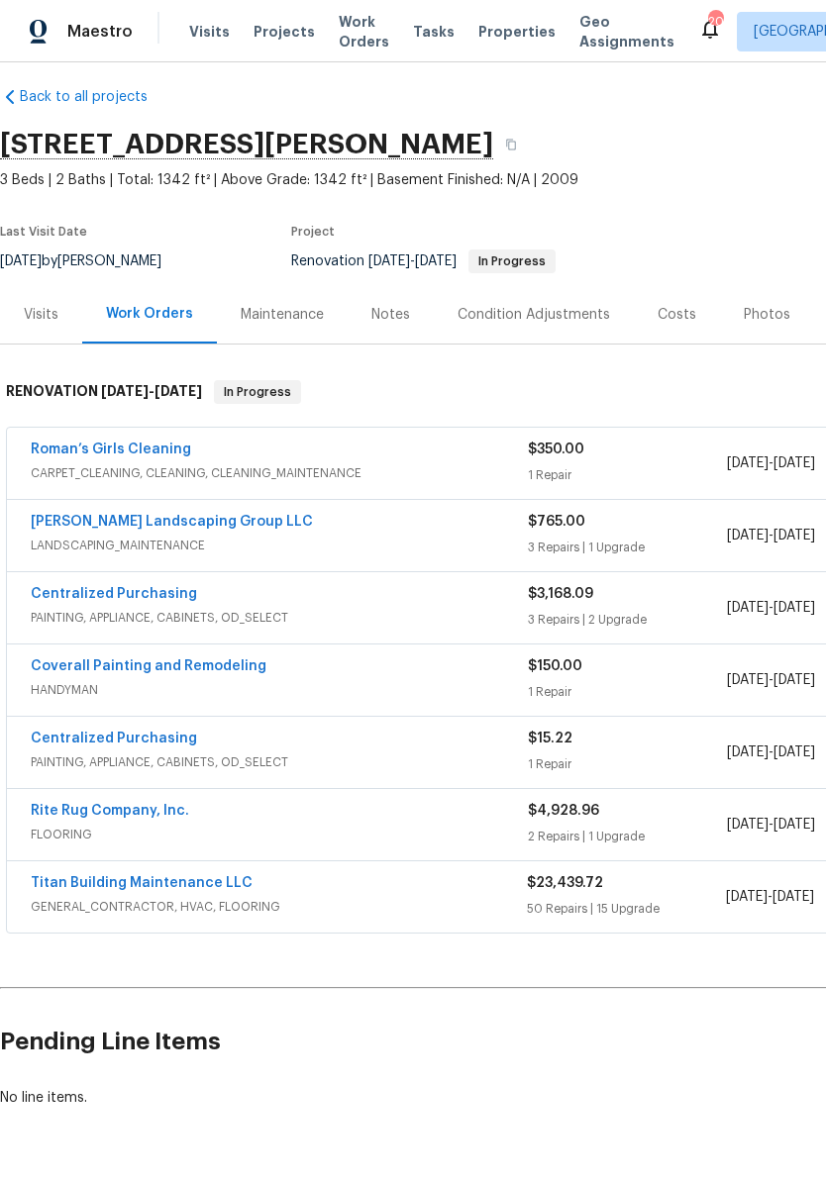
scroll to position [16, 0]
click at [388, 321] on div "Notes" at bounding box center [390, 314] width 39 height 20
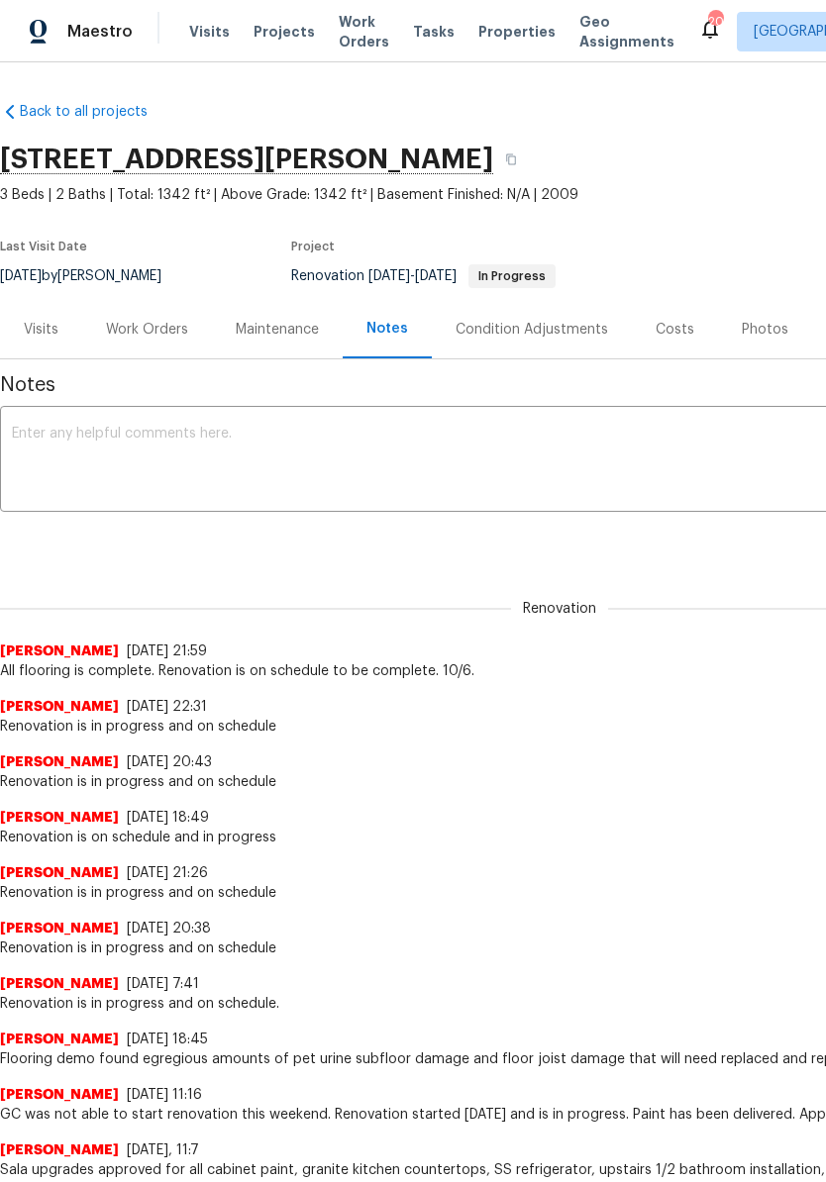
click at [333, 437] on textarea at bounding box center [559, 461] width 1095 height 69
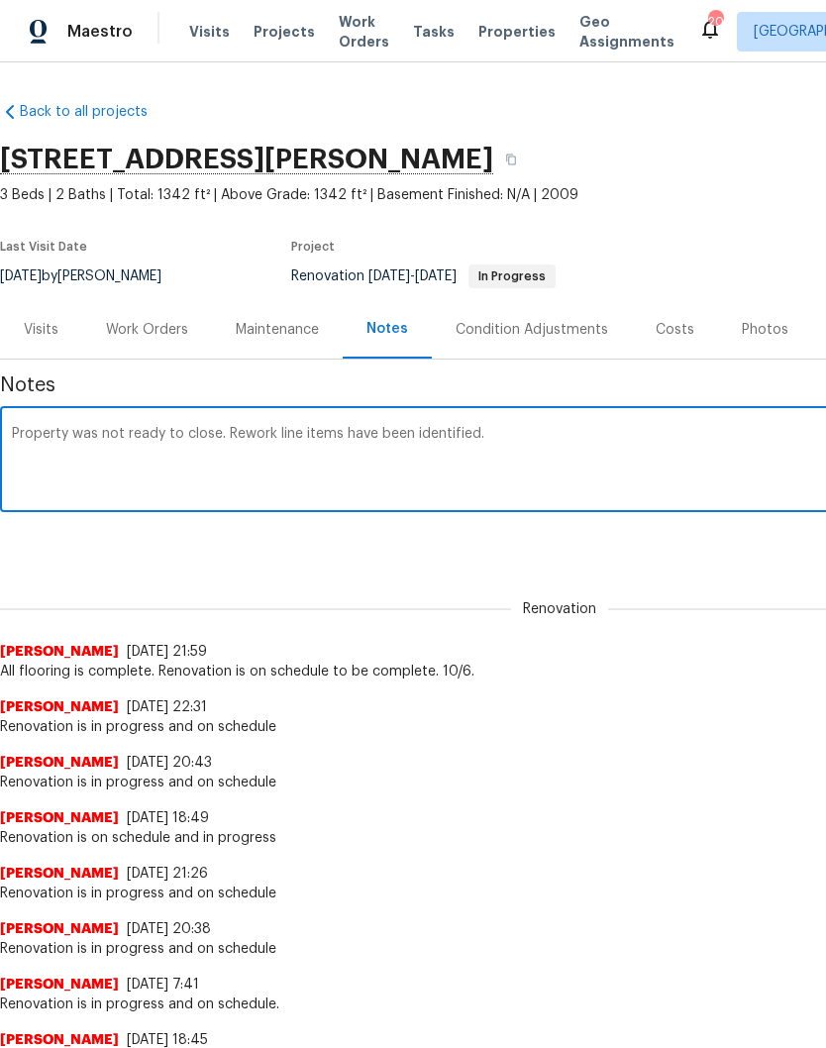
click at [225, 433] on textarea "Property was not ready to close. Rework line items have been identified." at bounding box center [559, 461] width 1095 height 69
click at [395, 432] on textarea "Property was not ready to close. Rework needed, Rework line items have been ide…" at bounding box center [559, 461] width 1095 height 69
click at [600, 438] on textarea "Property was not ready to close. Rework needed, line items have been identified." at bounding box center [559, 461] width 1095 height 69
click at [256, 429] on textarea "Property was not ready to close. Rework needed, line items have been identified." at bounding box center [559, 461] width 1095 height 69
click at [256, 428] on textarea "Property was not ready to close. Rework needed, line items have been identified." at bounding box center [559, 461] width 1095 height 69
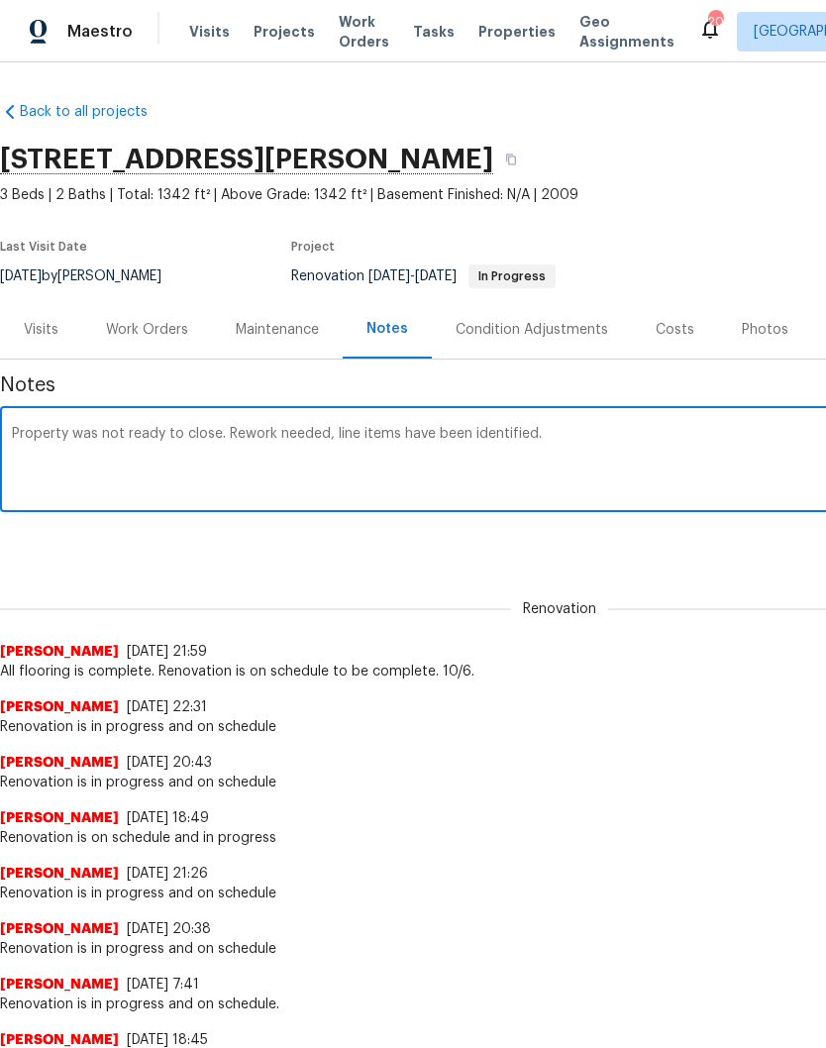
click at [588, 440] on textarea "Property was not ready to close. Rework needed, line items have been identified." at bounding box center [559, 461] width 1095 height 69
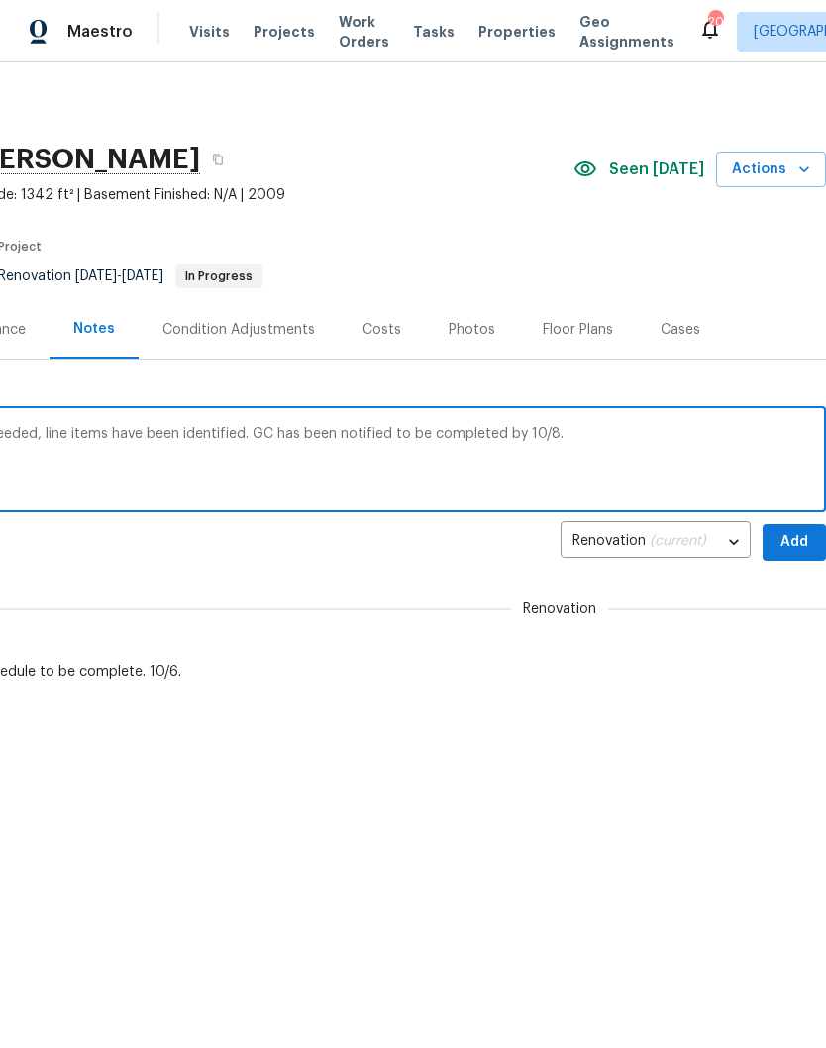
scroll to position [0, 293]
type textarea "Property was not ready to close. Rework needed, line items have been identified…"
click at [788, 539] on span "Add" at bounding box center [794, 542] width 32 height 25
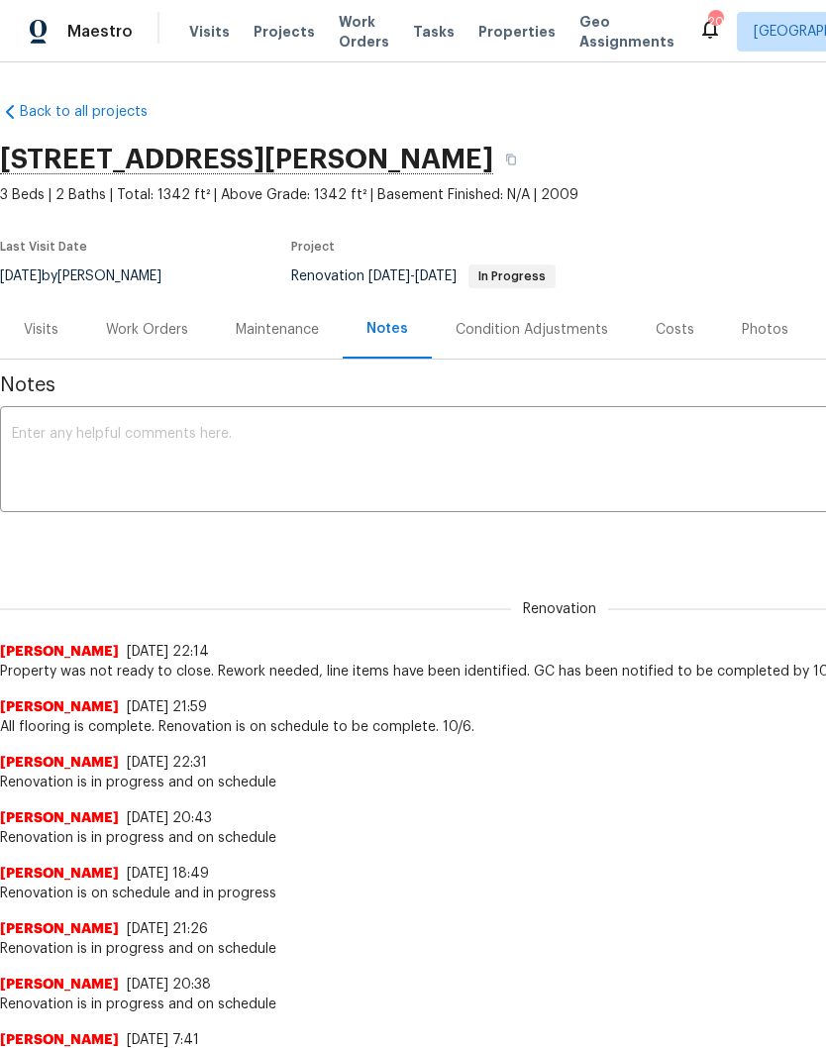
scroll to position [0, 0]
click at [157, 333] on div "Work Orders" at bounding box center [147, 330] width 82 height 20
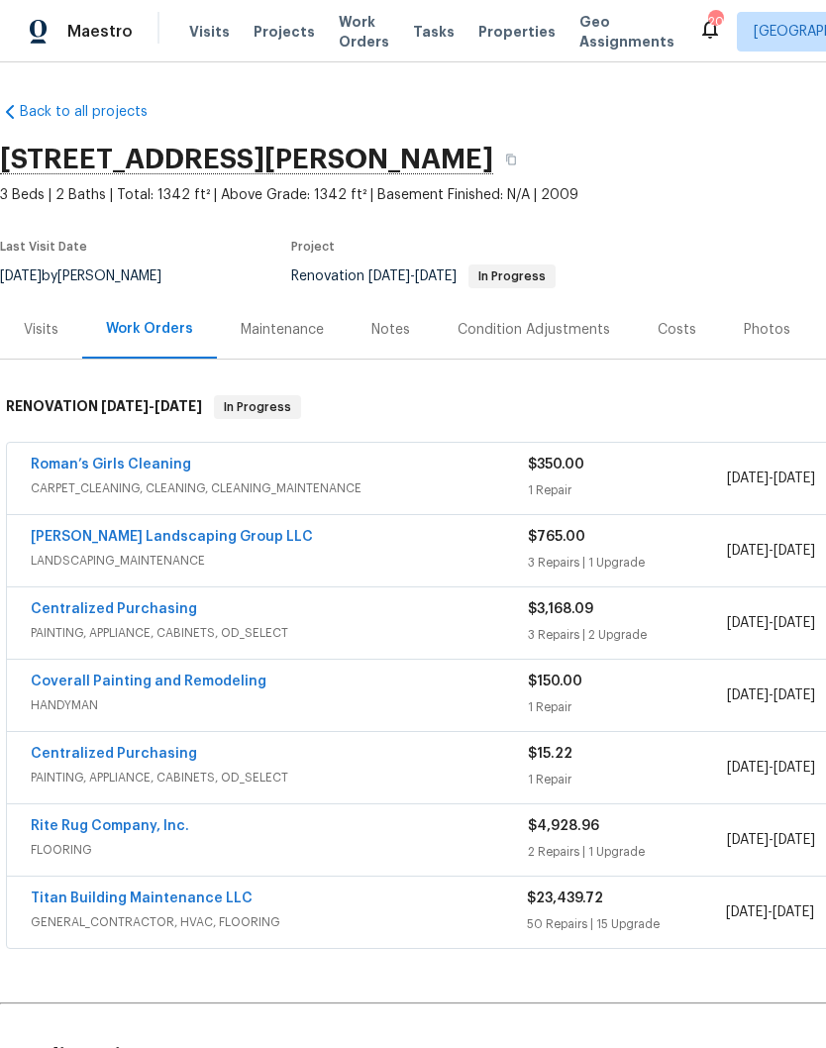
click at [184, 896] on link "Titan Building Maintenance LLC" at bounding box center [142, 898] width 222 height 14
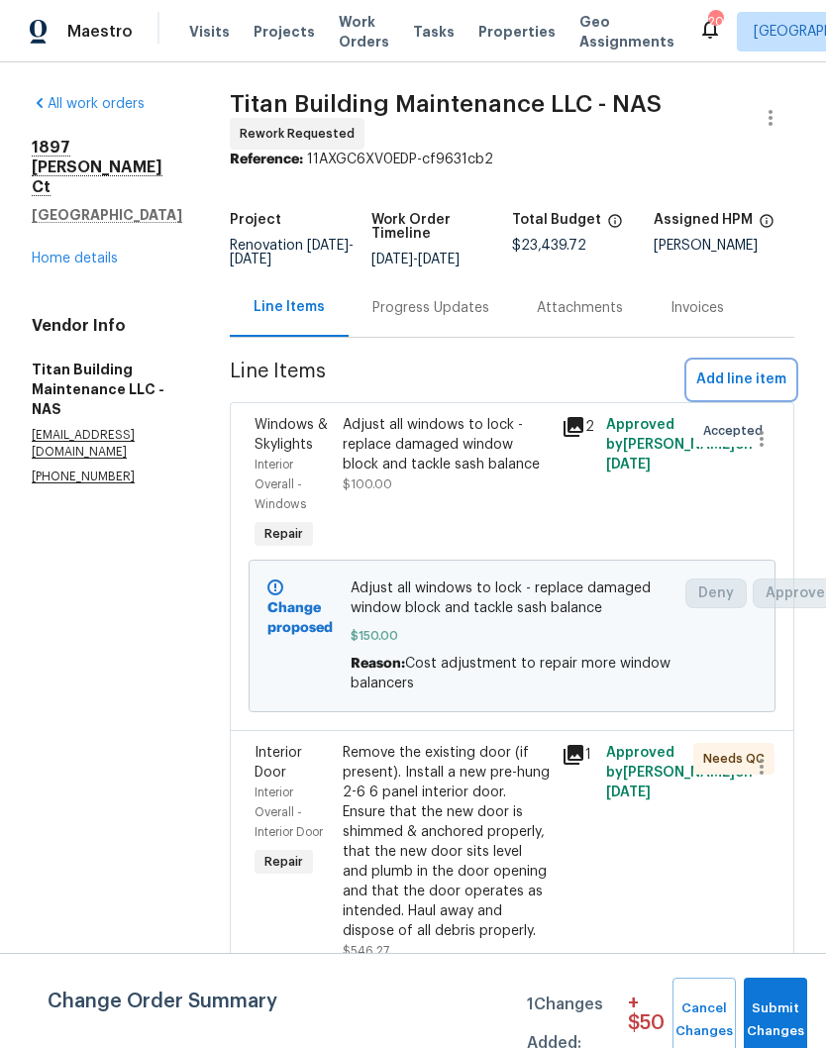
click at [750, 384] on span "Add line item" at bounding box center [741, 379] width 90 height 25
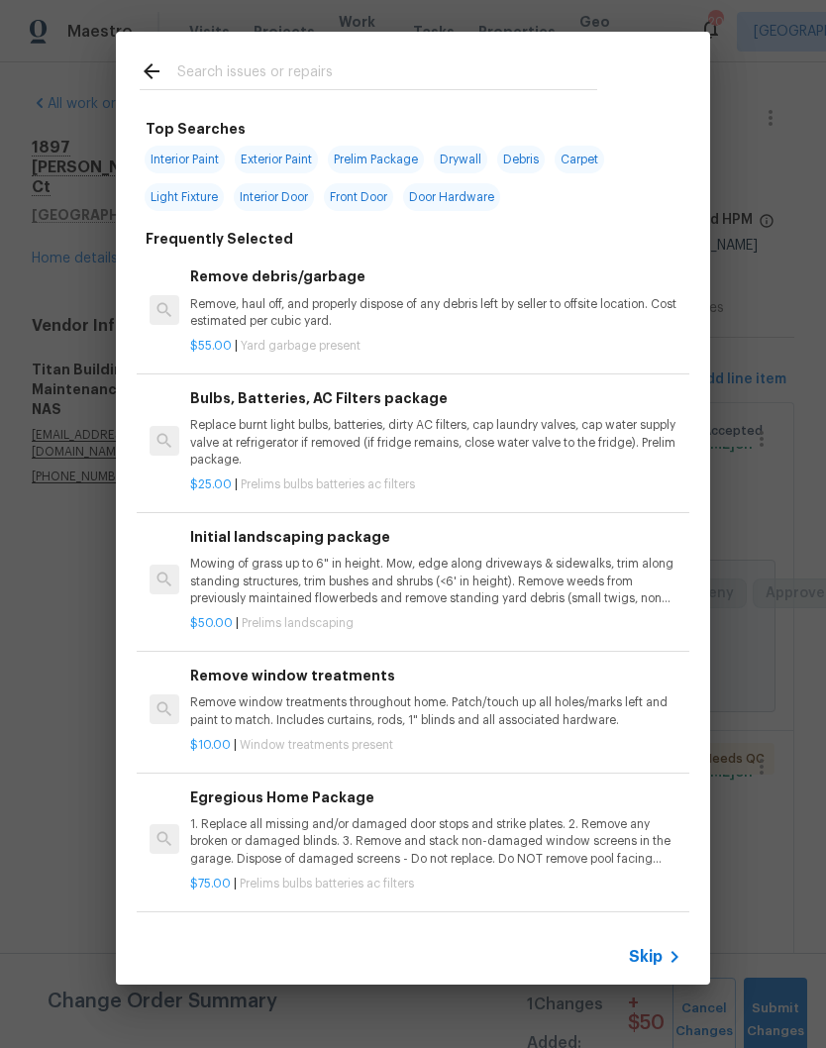
click at [331, 64] on input "text" at bounding box center [387, 74] width 420 height 30
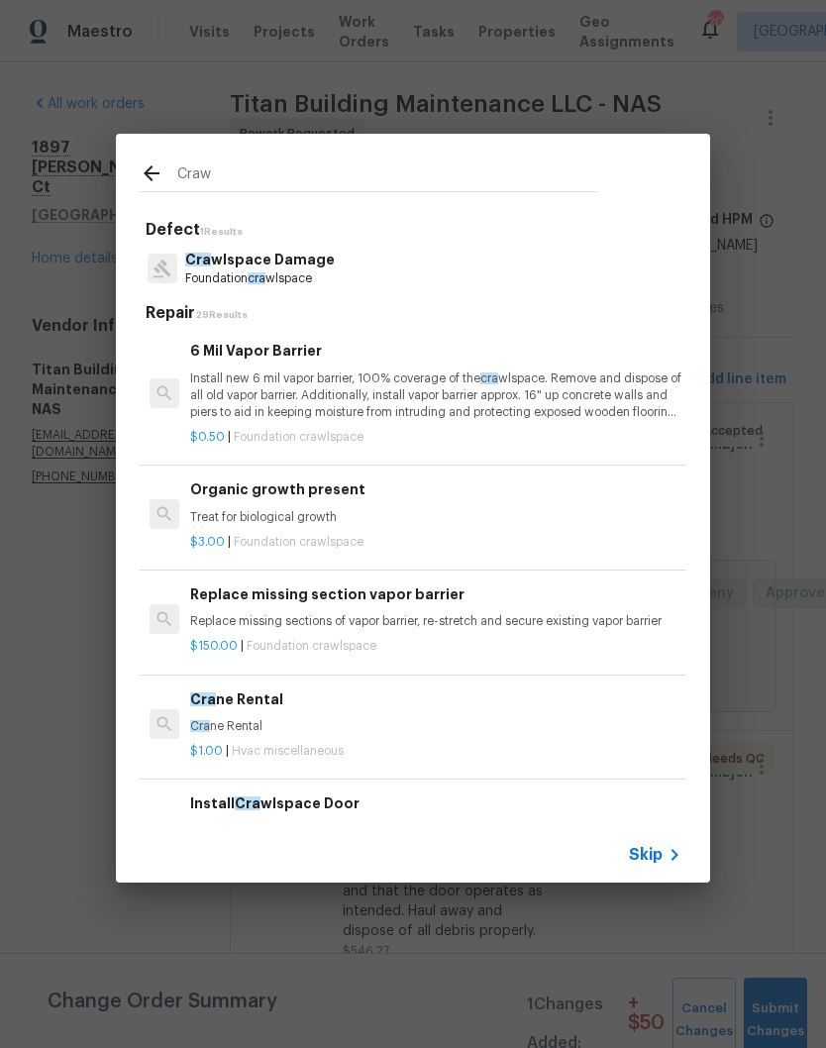
type input "Crawl"
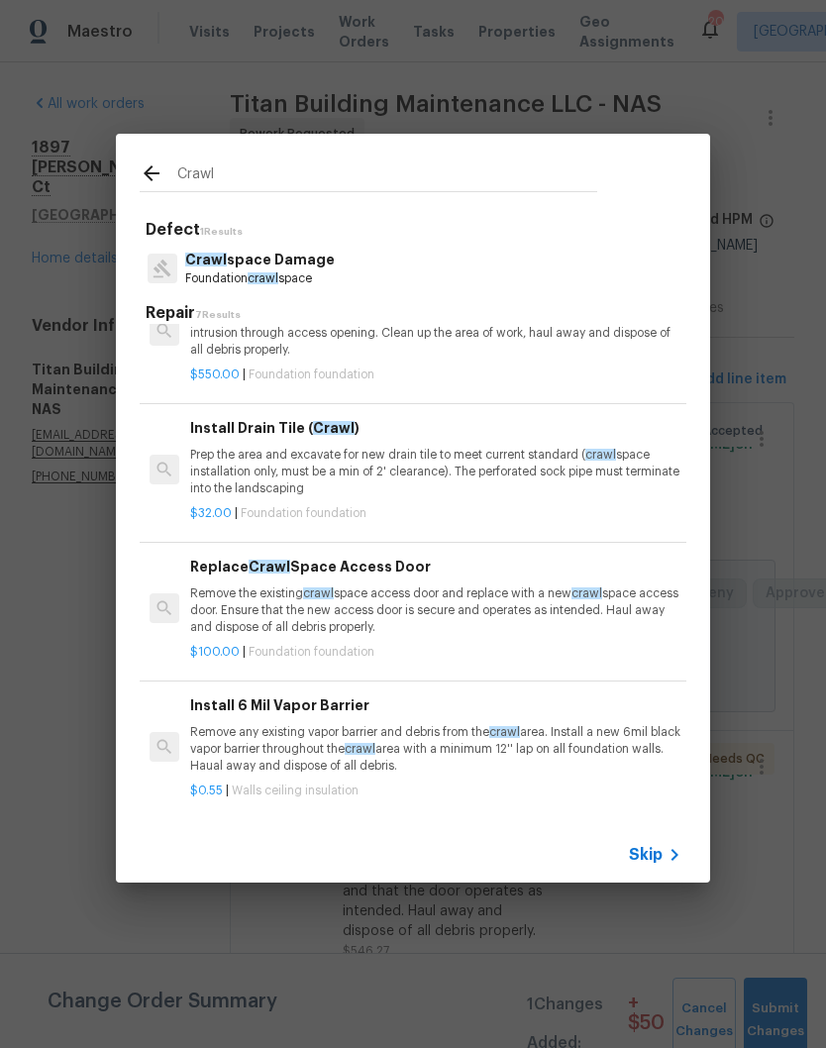
scroll to position [404, 1]
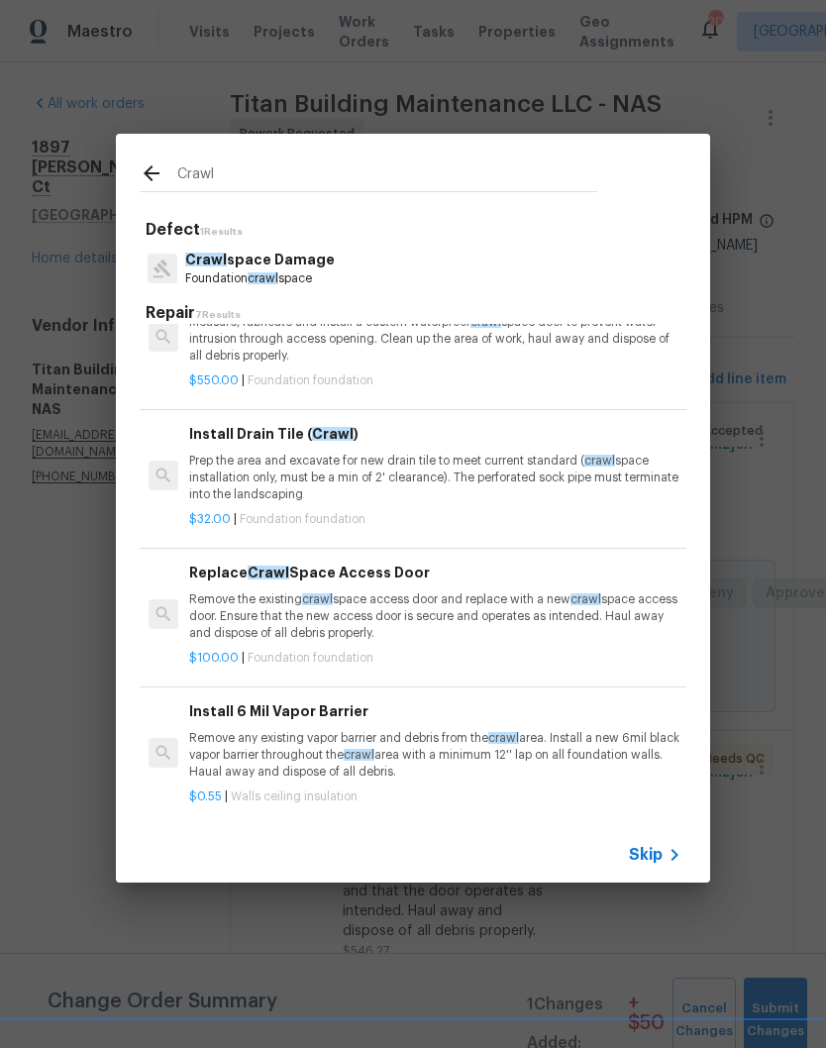
click at [374, 596] on p "Remove the existing crawl space access door and replace with a new crawl space …" at bounding box center [434, 616] width 491 height 51
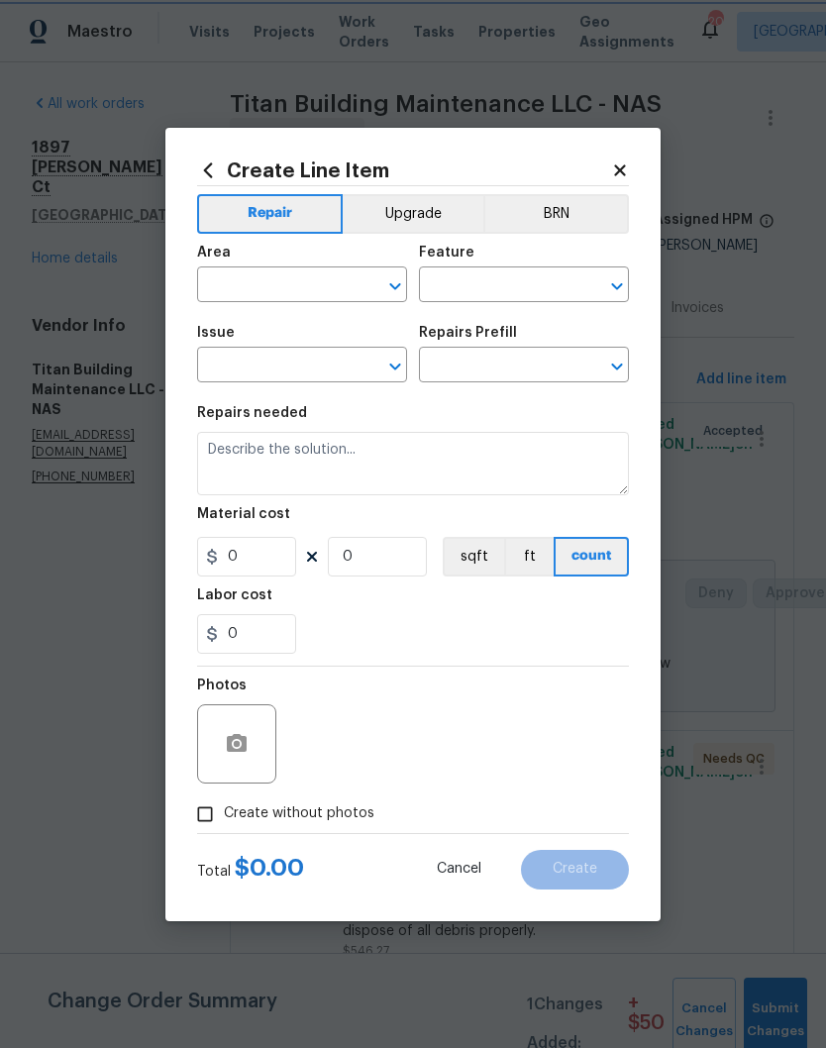
type input "Foundation"
type input "Replace Crawl Space Access Door $100.00"
type textarea "Remove the existing crawl space access door and replace with a new crawl space …"
type input "100"
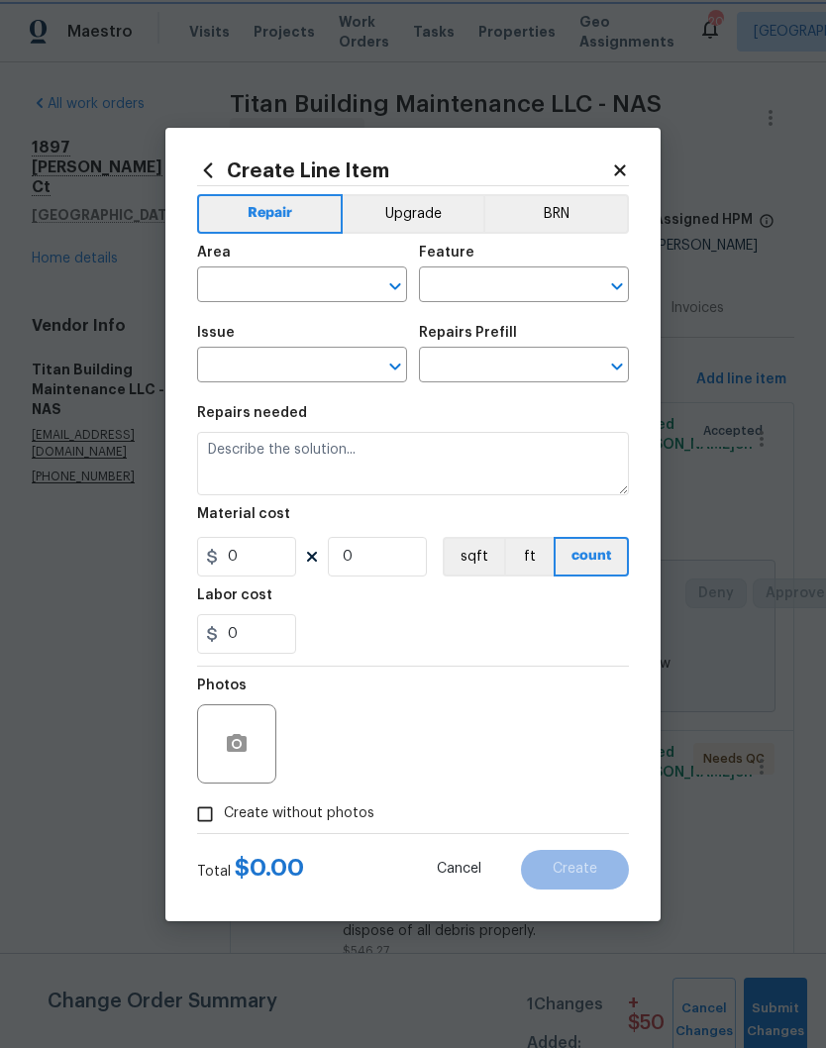
type input "1"
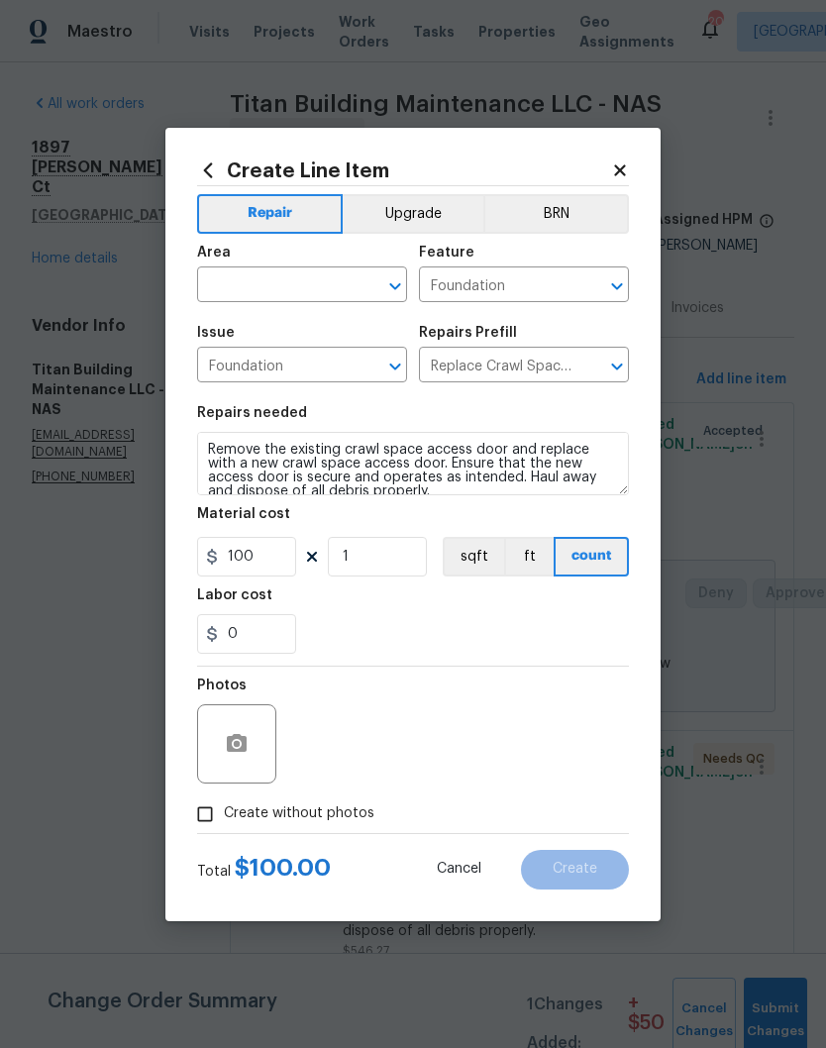
click at [349, 278] on input "text" at bounding box center [274, 286] width 154 height 31
click at [317, 365] on li "Exterior Overall" at bounding box center [302, 363] width 210 height 33
type input "Exterior Overall"
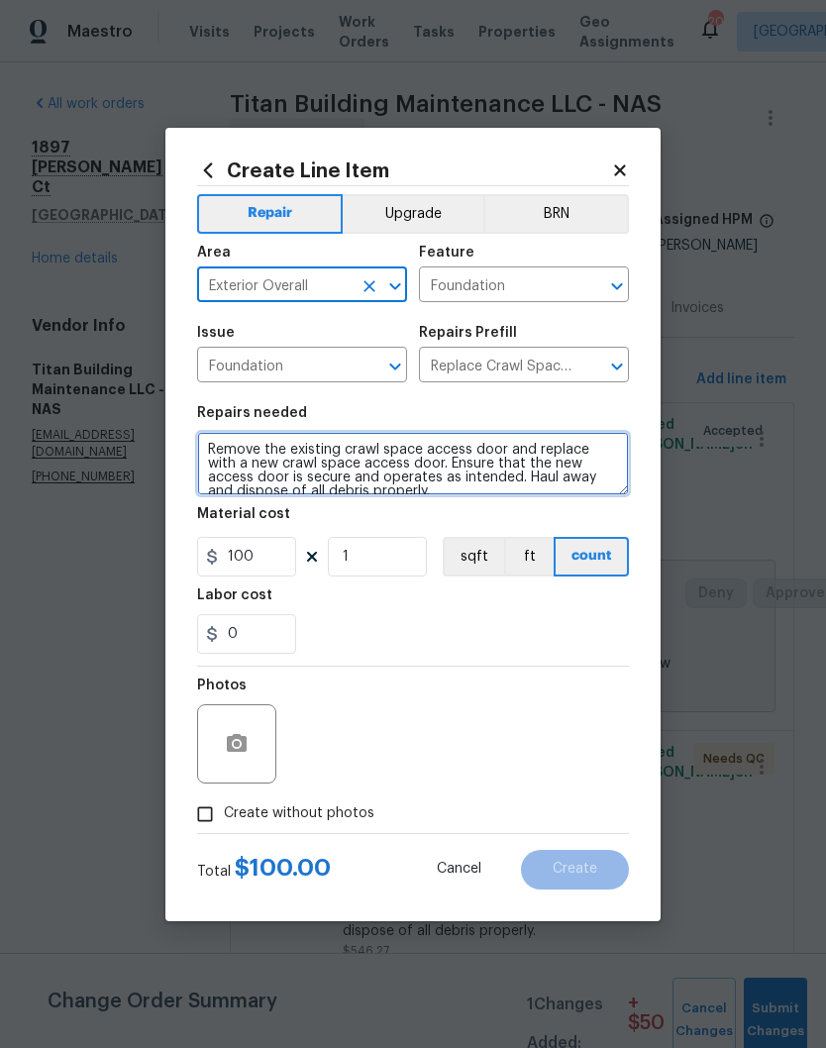
click at [215, 451] on textarea "Remove the existing crawl space access door and replace with a new crawl space …" at bounding box center [413, 463] width 432 height 63
click at [214, 451] on textarea "Remove the existing crawl space access door and replace with a new crawl space …" at bounding box center [413, 463] width 432 height 63
click at [217, 450] on textarea "Remove the existing crawl space access door and replace with a new crawl space …" at bounding box center [413, 463] width 432 height 63
click at [217, 449] on textarea "Remove the existing crawl space access door and replace with a new crawl space …" at bounding box center [413, 463] width 432 height 63
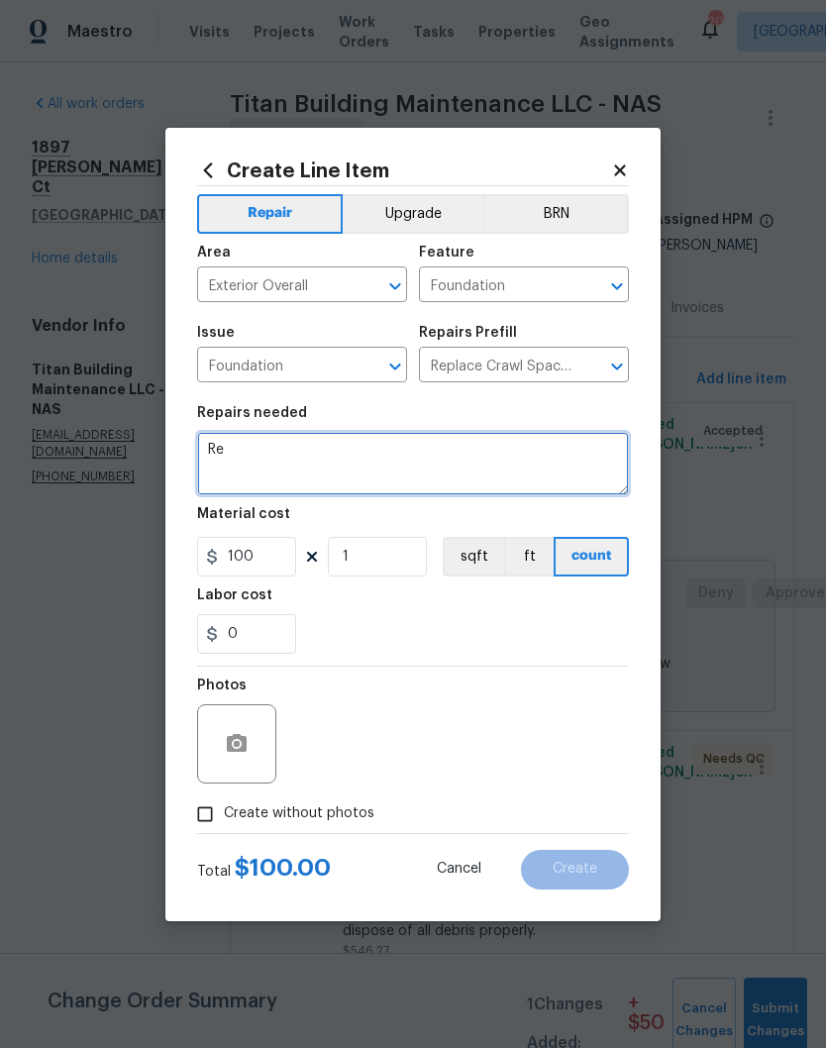
scroll to position [0, 0]
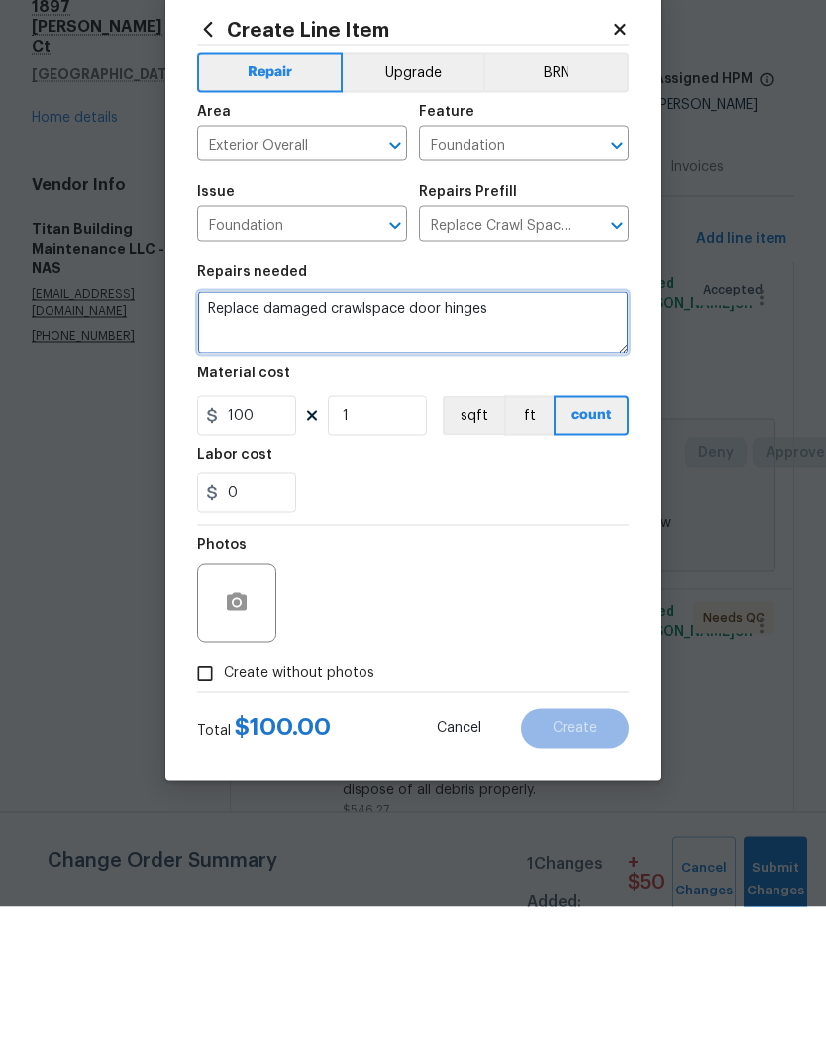
type textarea "Replace damaged crawlspace door hinges"
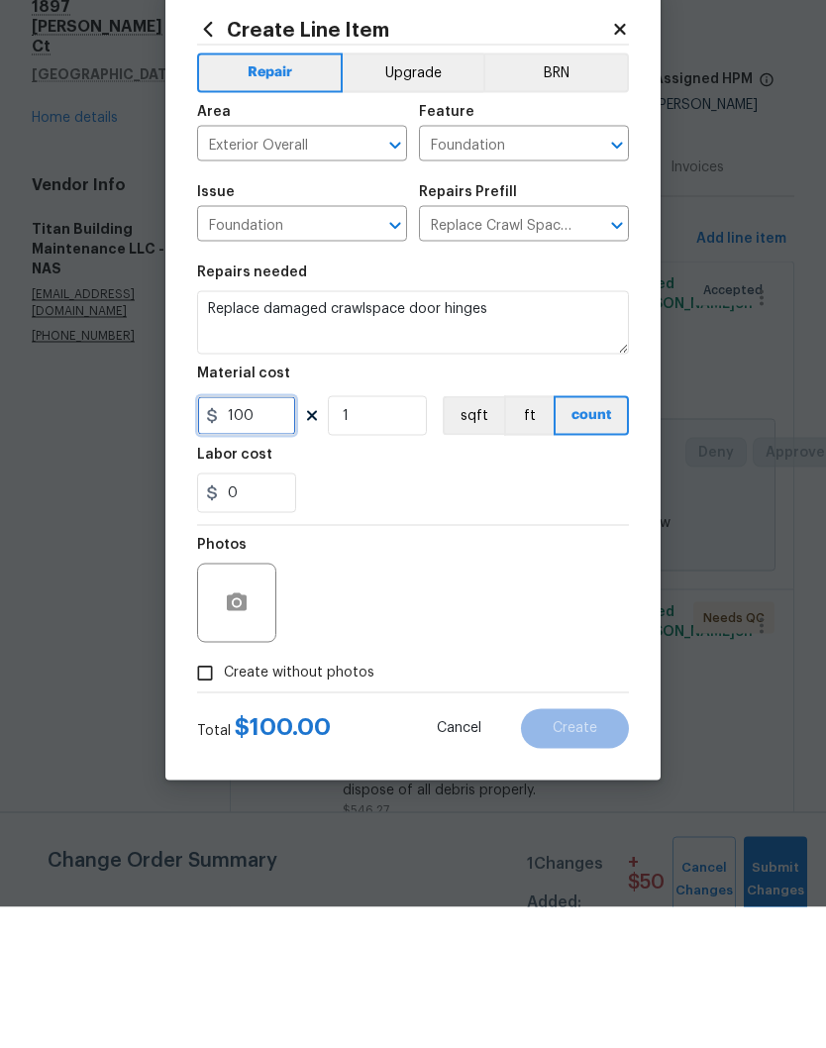
click at [273, 537] on input "100" at bounding box center [246, 557] width 99 height 40
type input "10"
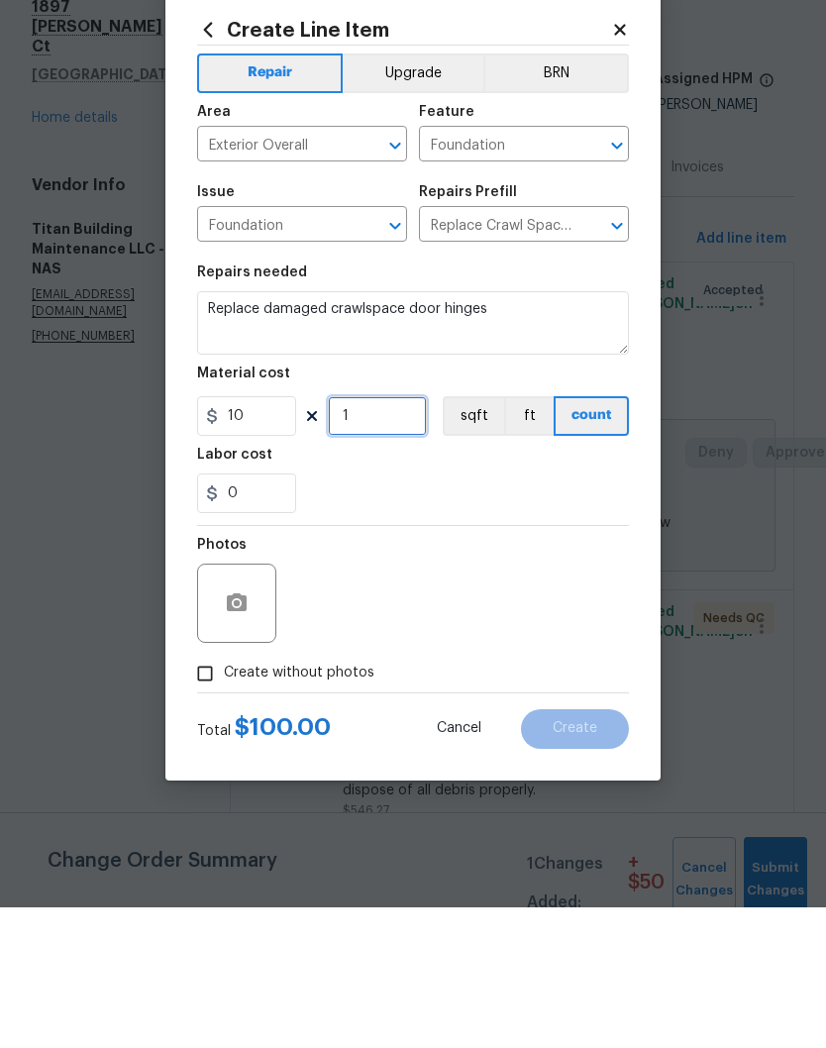
click at [384, 537] on input "1" at bounding box center [377, 557] width 99 height 40
type input "2"
click at [253, 720] on button "button" at bounding box center [237, 744] width 48 height 48
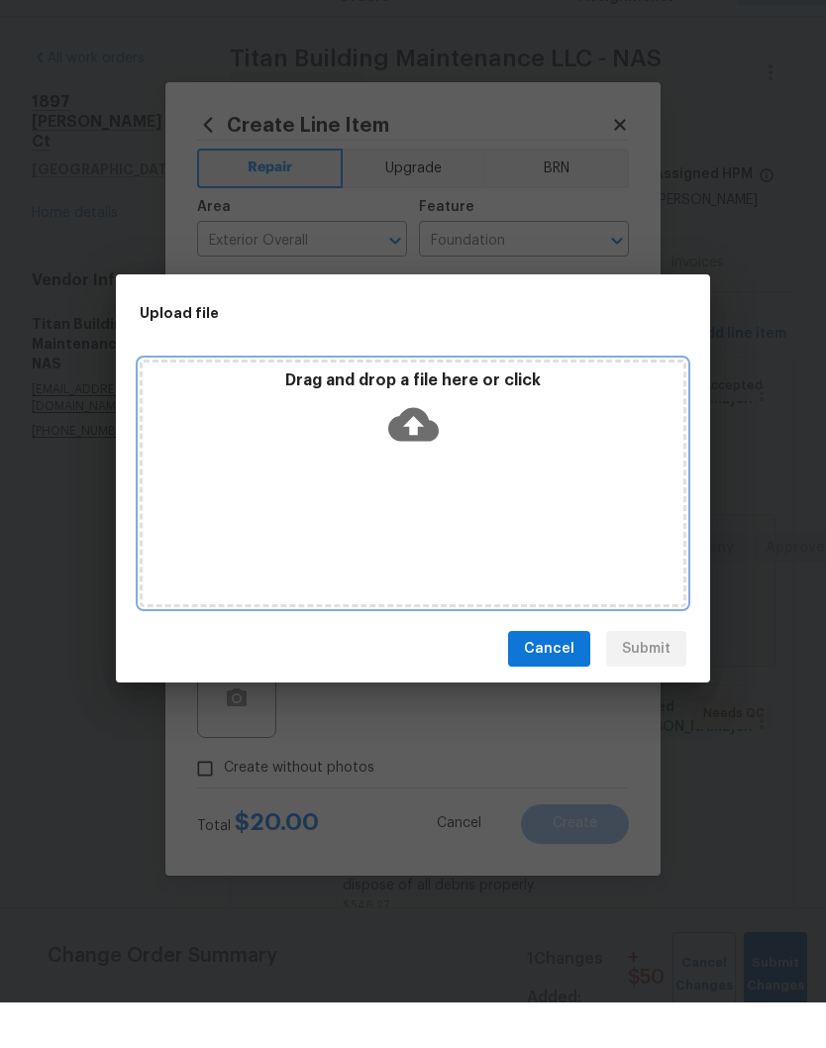
click at [540, 453] on div "Drag and drop a file here or click" at bounding box center [413, 458] width 541 height 85
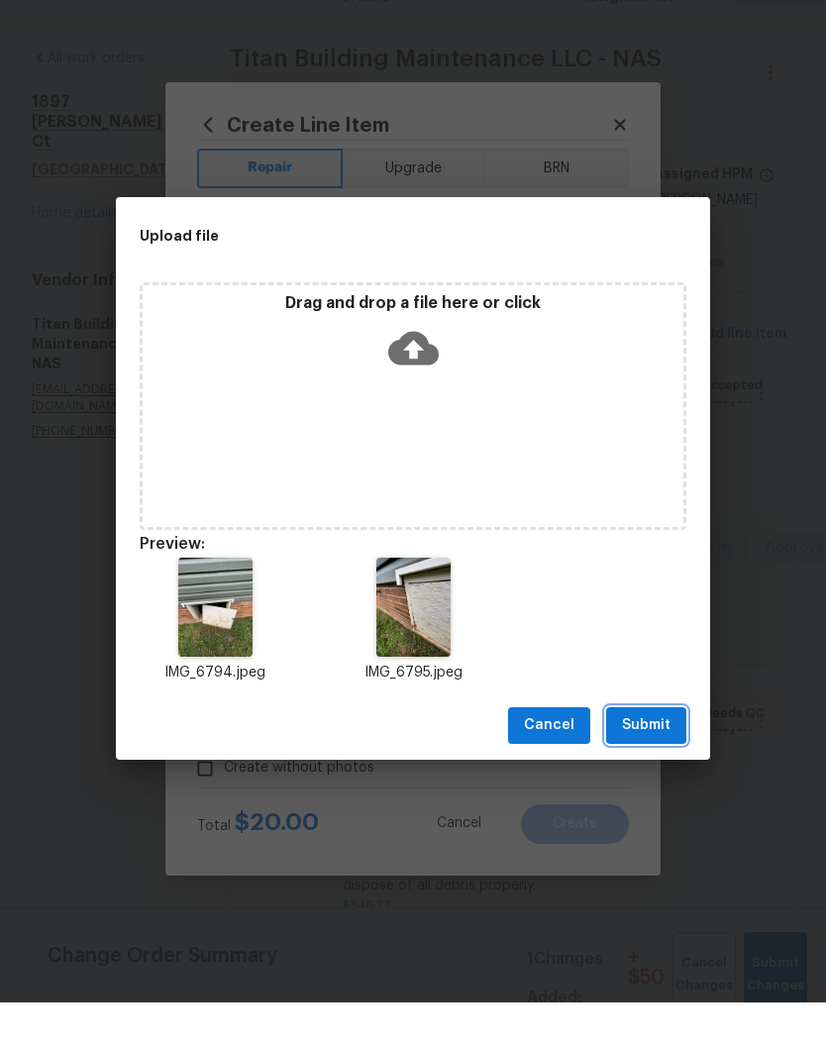
click at [658, 759] on span "Submit" at bounding box center [646, 771] width 49 height 25
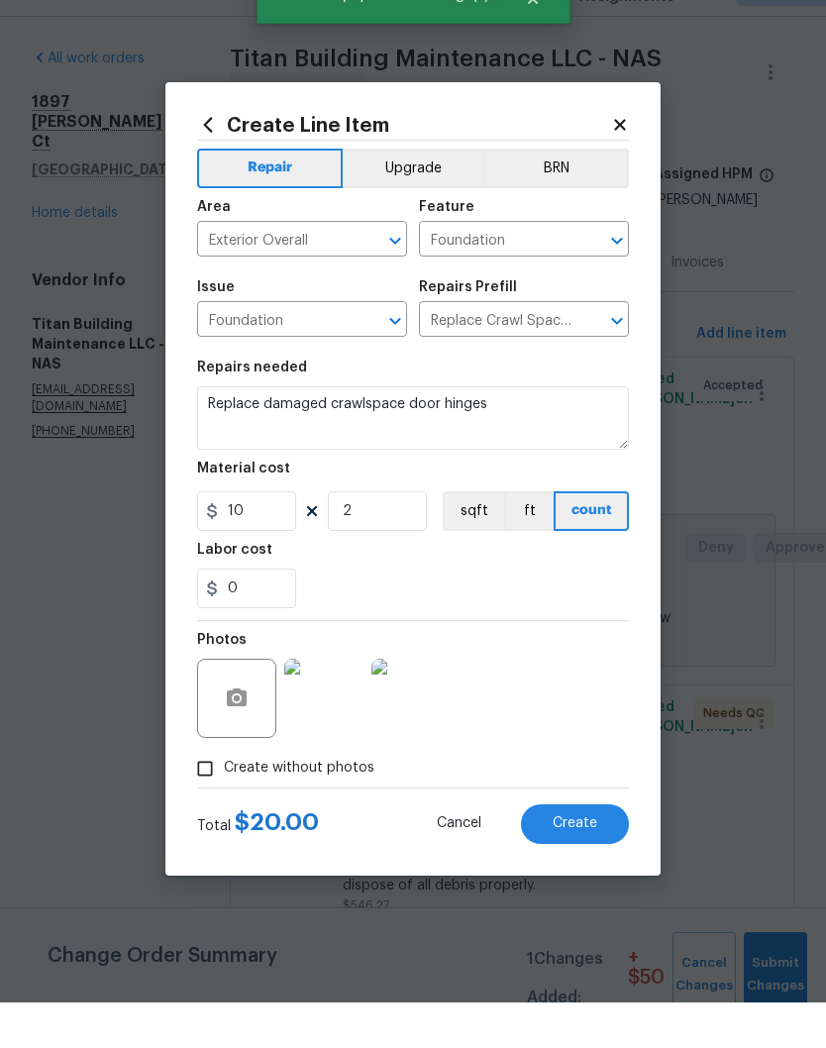
click at [583, 862] on span "Create" at bounding box center [575, 869] width 45 height 15
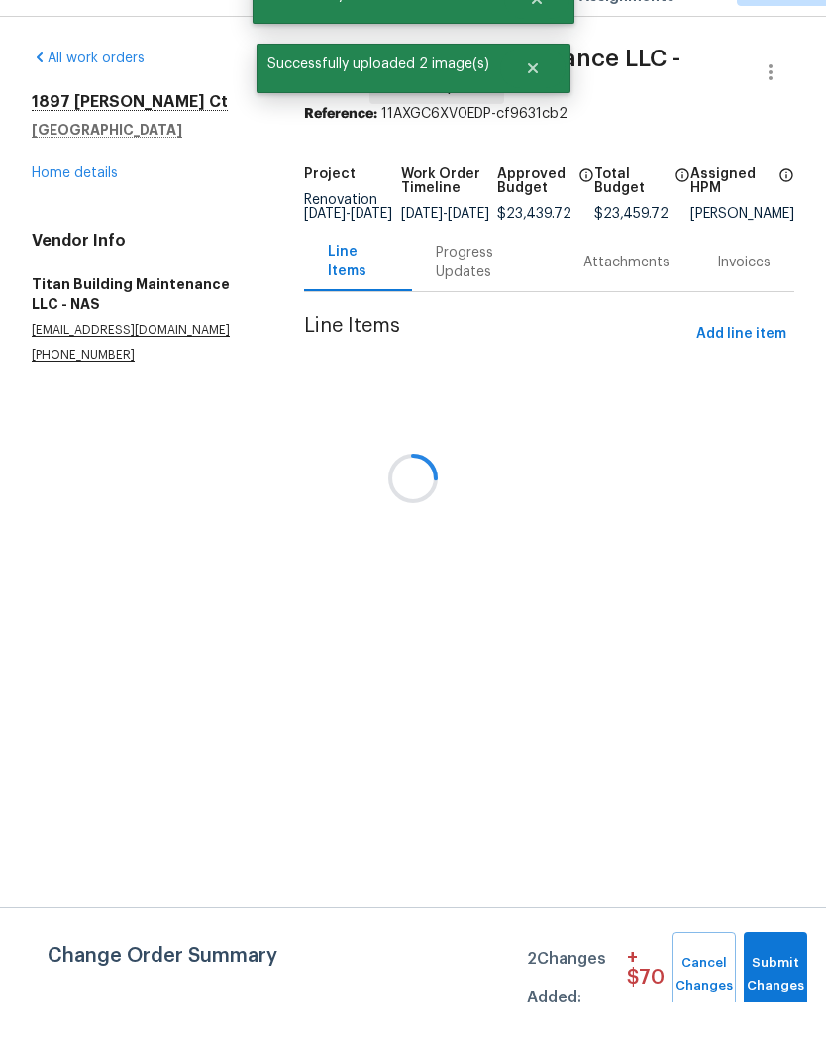
scroll to position [0, 0]
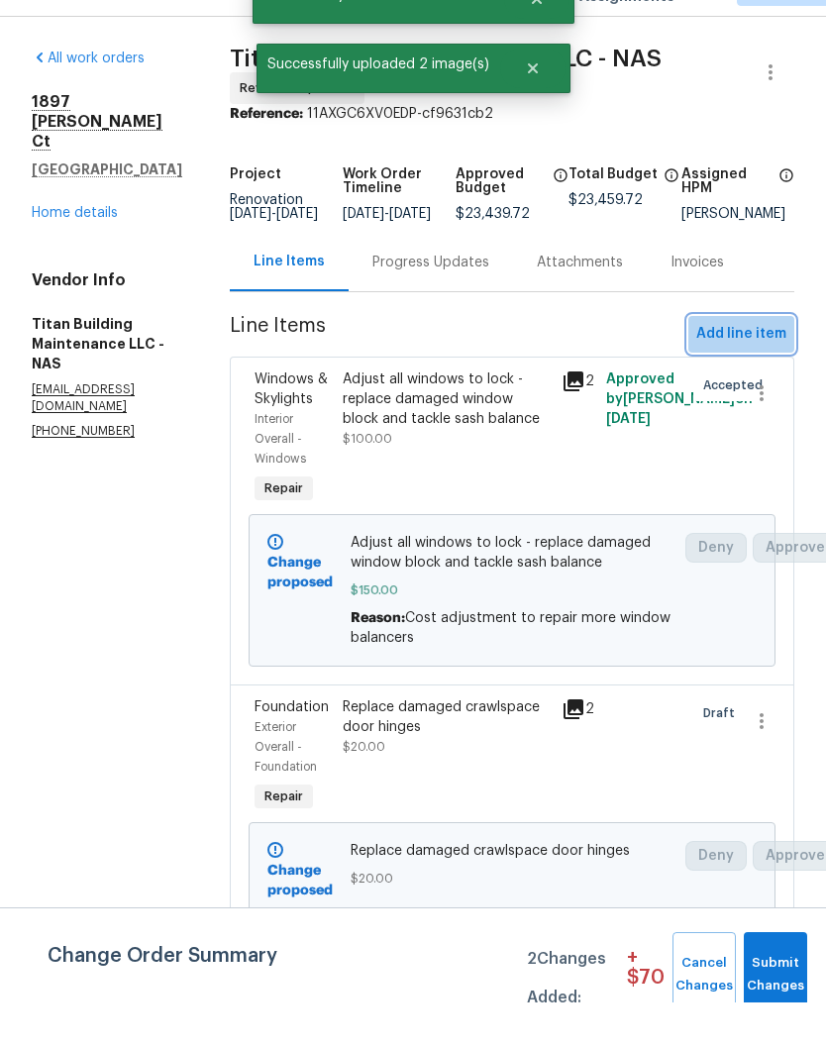
click at [745, 367] on span "Add line item" at bounding box center [741, 379] width 90 height 25
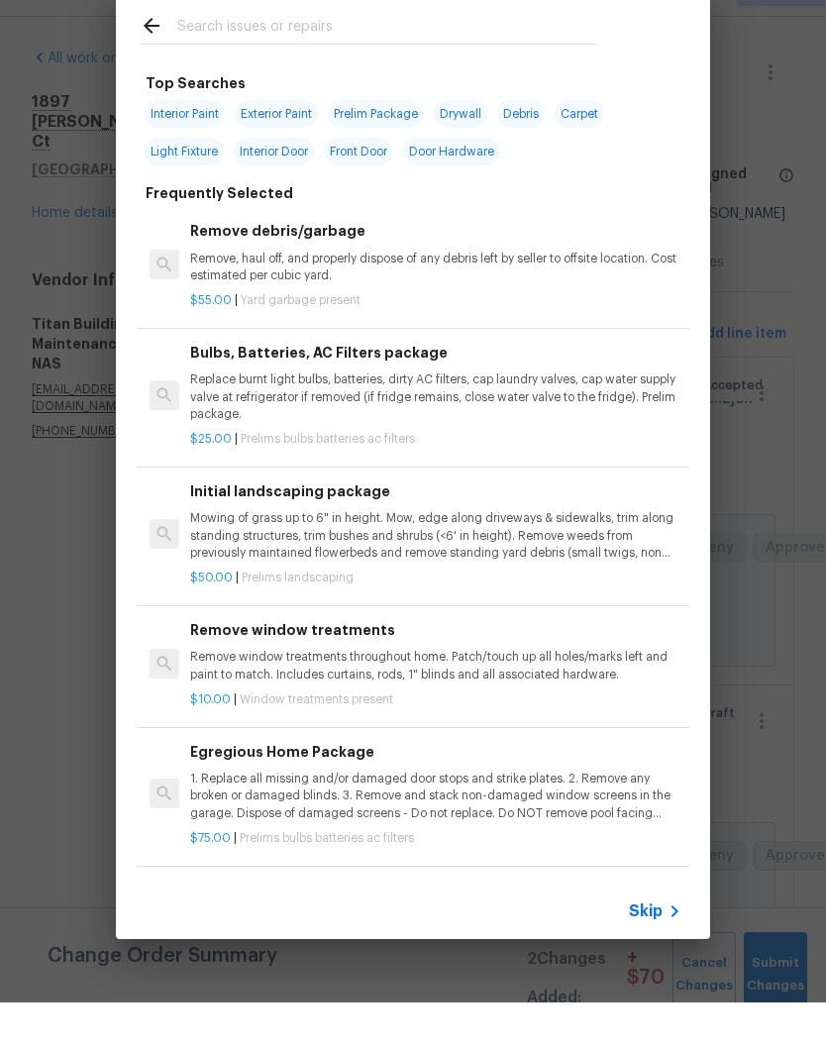
click at [343, 59] on input "text" at bounding box center [387, 74] width 420 height 30
type input "Siding"
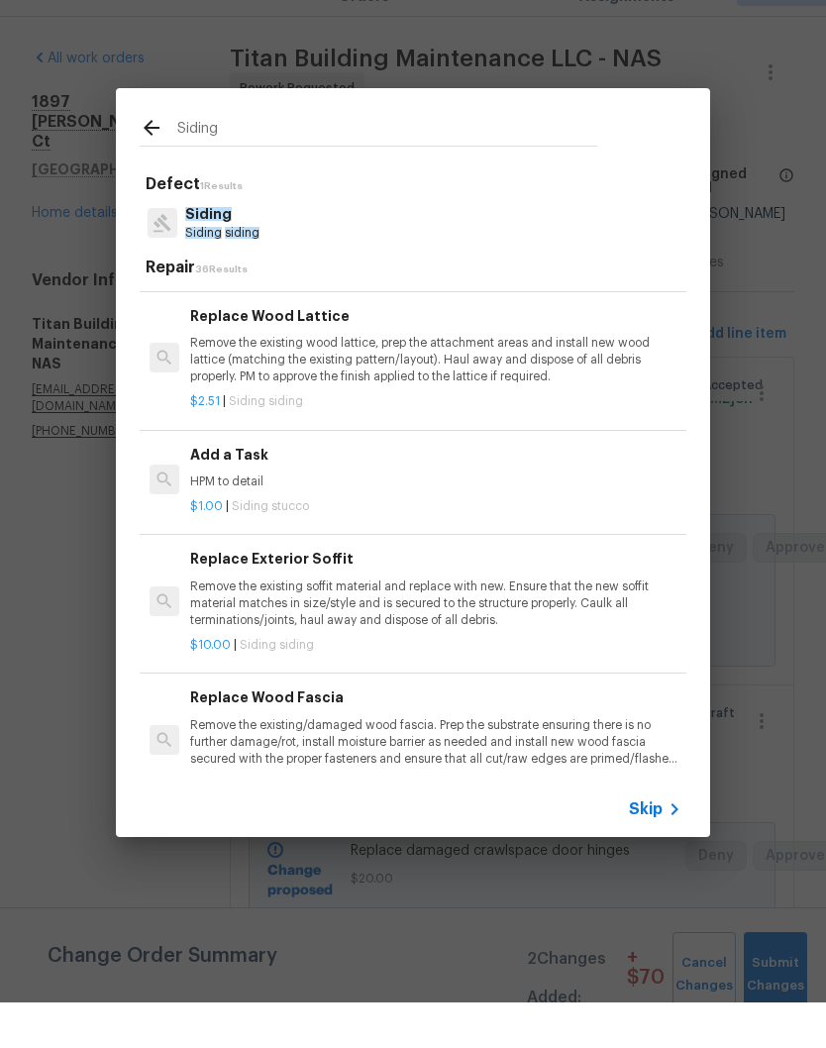
scroll to position [1180, 0]
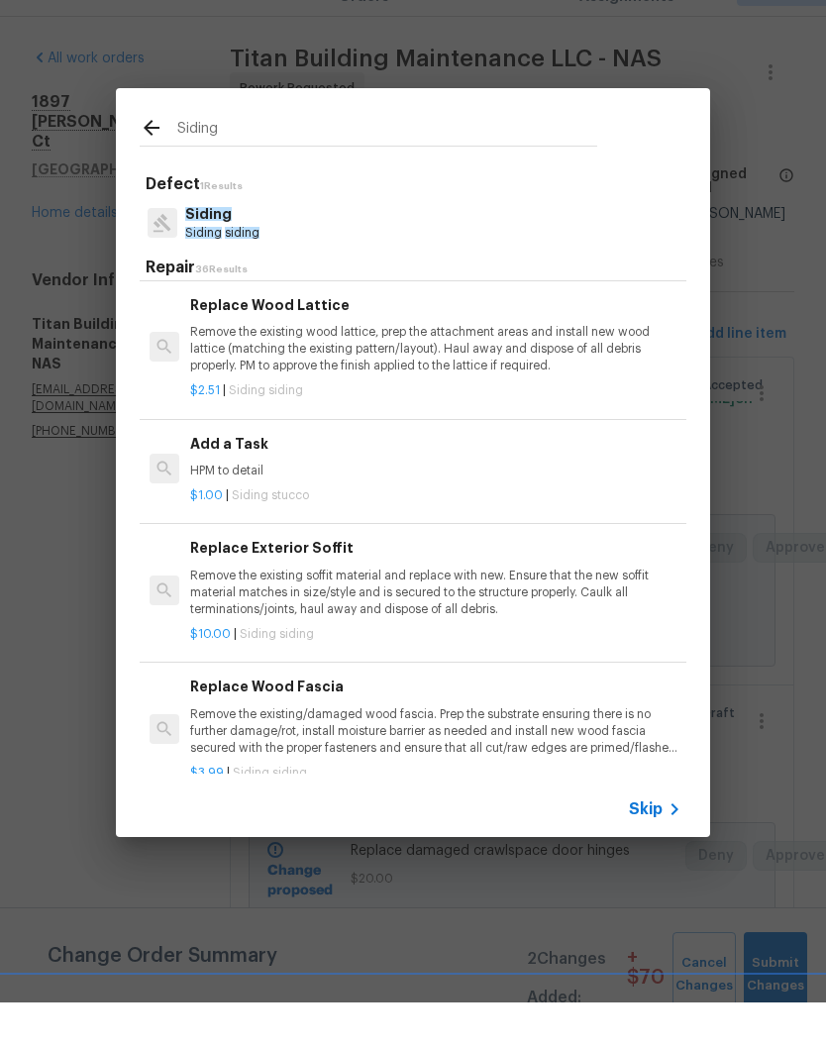
click at [264, 525] on div "$1.00 | Siding stucco" at bounding box center [435, 537] width 491 height 25
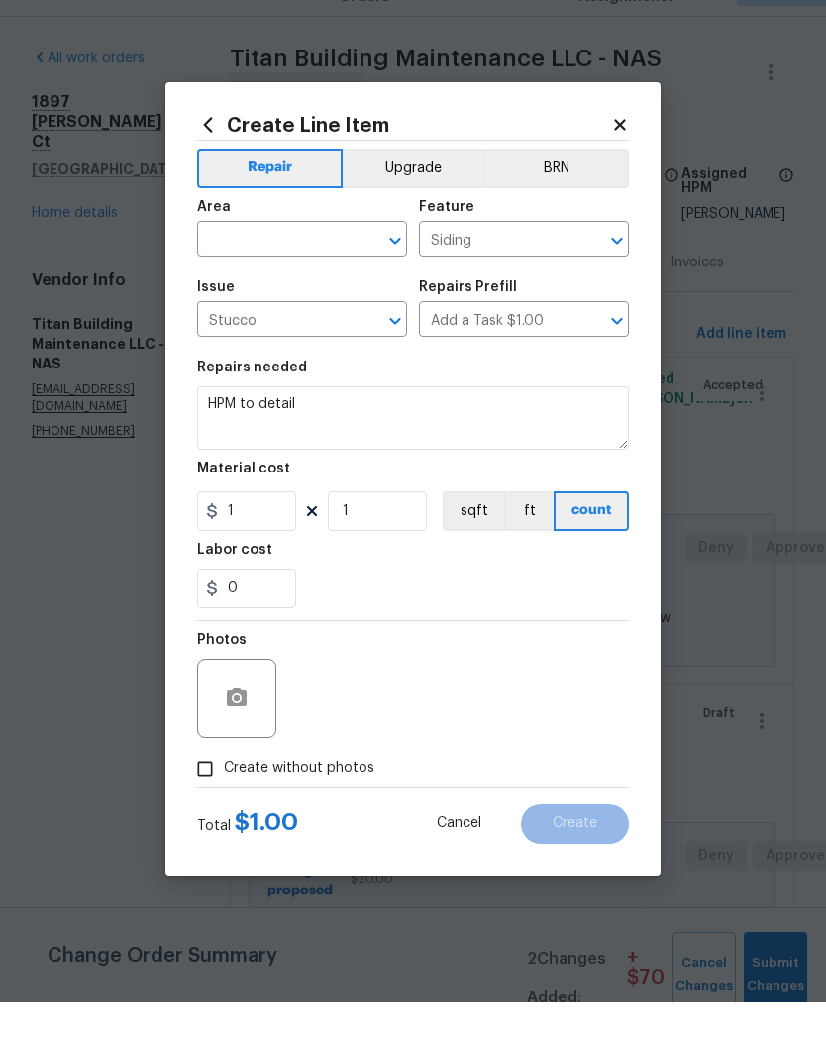
click at [309, 271] on input "text" at bounding box center [274, 286] width 154 height 31
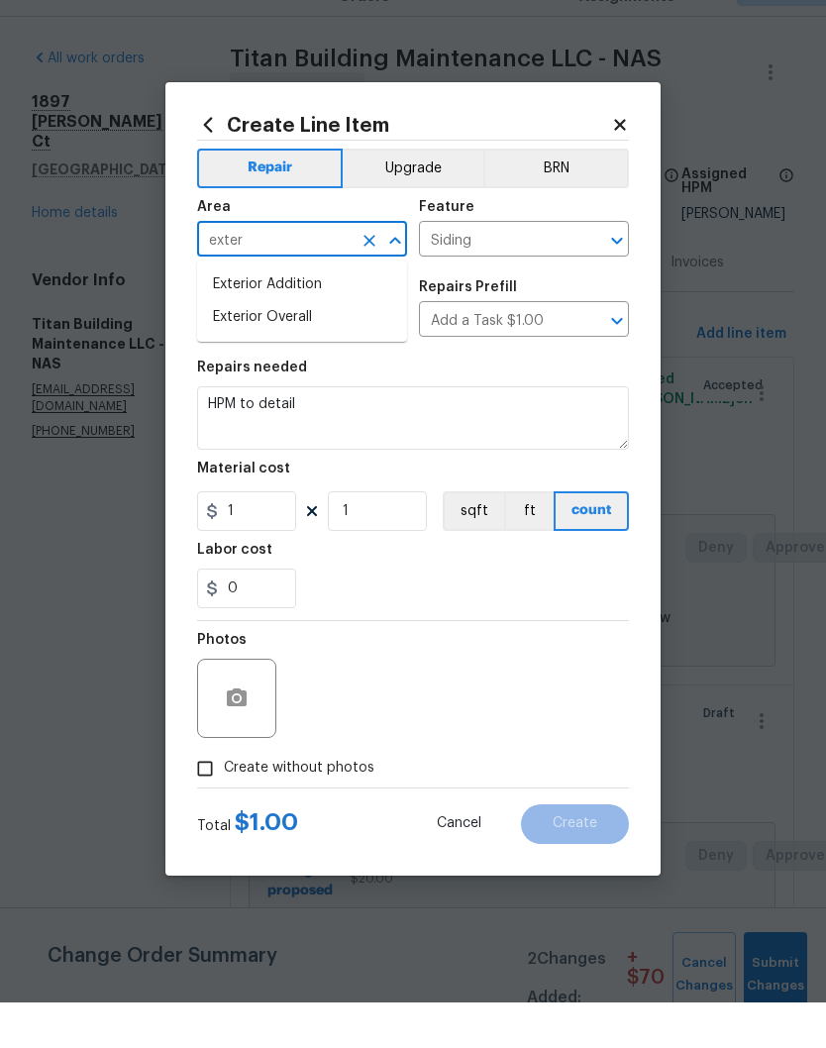
type input "exter"
click at [335, 432] on textarea "HPM to detail" at bounding box center [413, 463] width 432 height 63
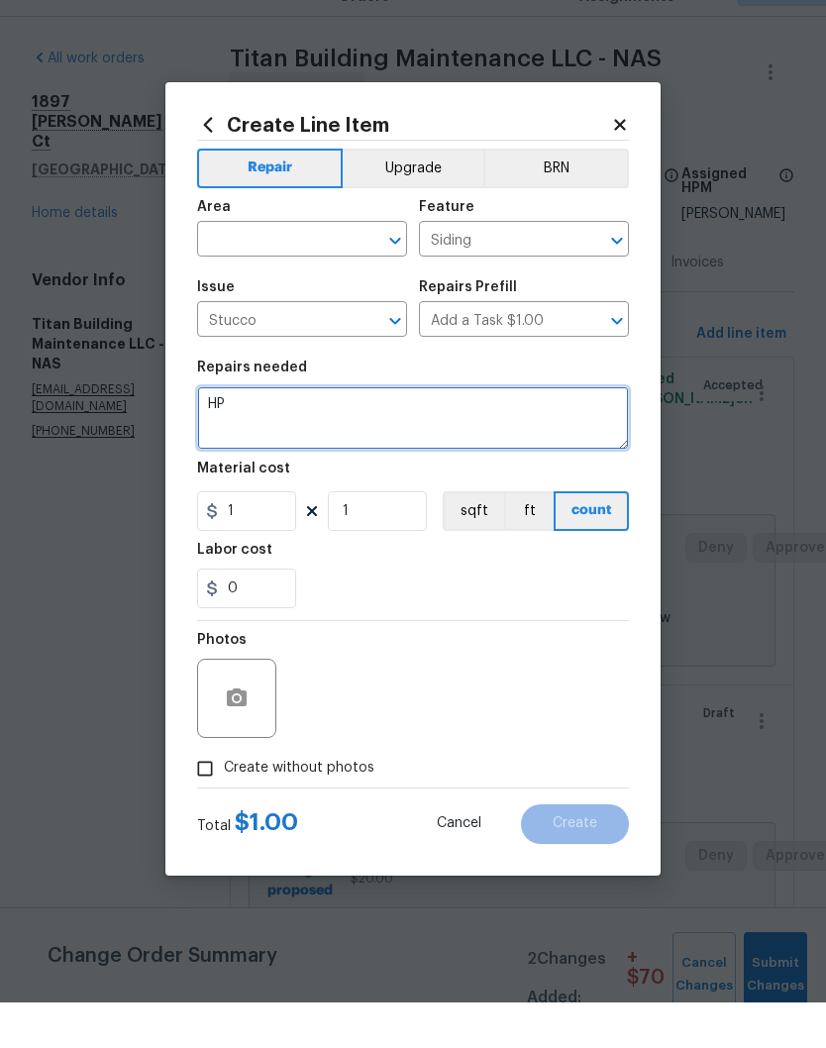
type textarea "H"
click at [250, 432] on textarea "Seal with clear silicone" at bounding box center [413, 463] width 432 height 63
type textarea "Seal gap at window trim with clear silicone"
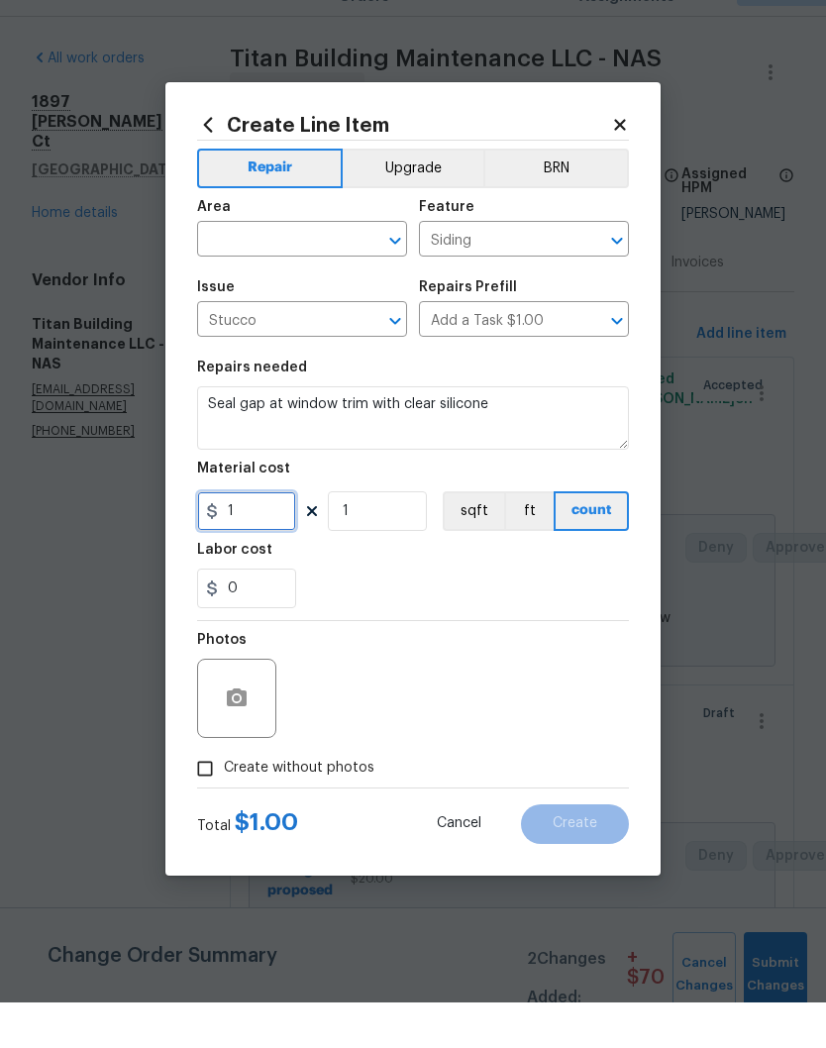
click at [271, 537] on input "1" at bounding box center [246, 557] width 99 height 40
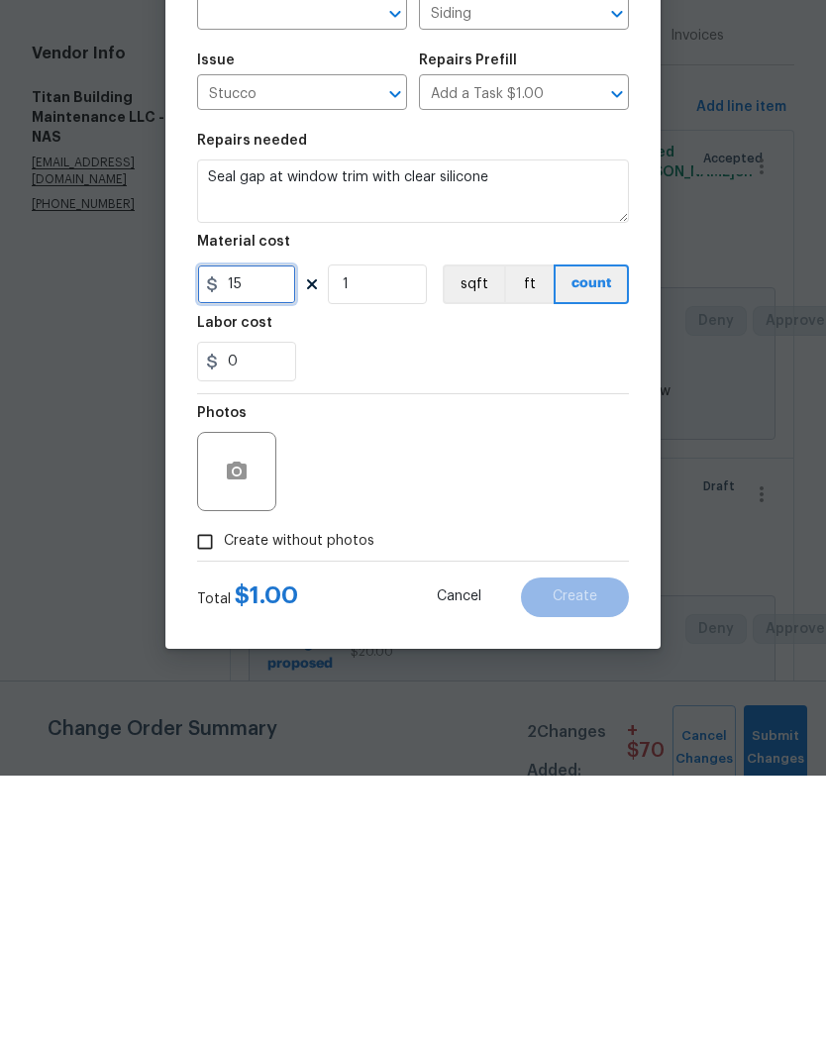
type input "15"
click at [247, 734] on icon "button" at bounding box center [237, 743] width 20 height 18
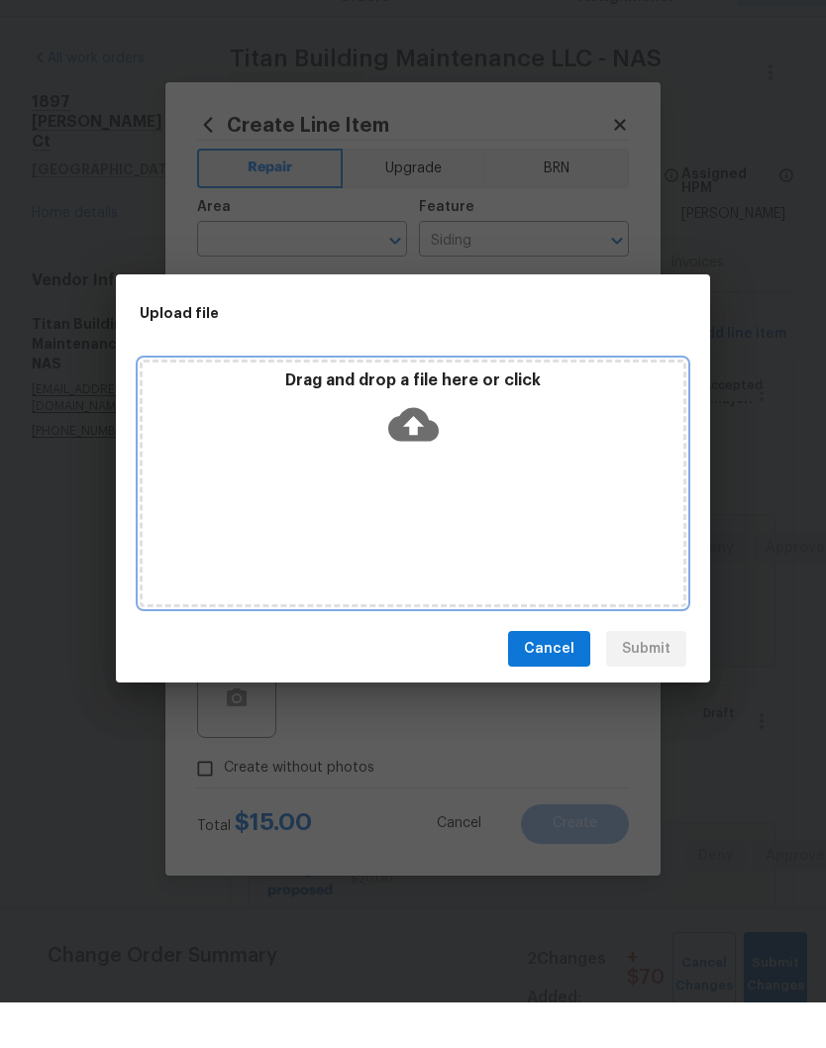
click at [502, 469] on div "Drag and drop a file here or click" at bounding box center [413, 529] width 547 height 248
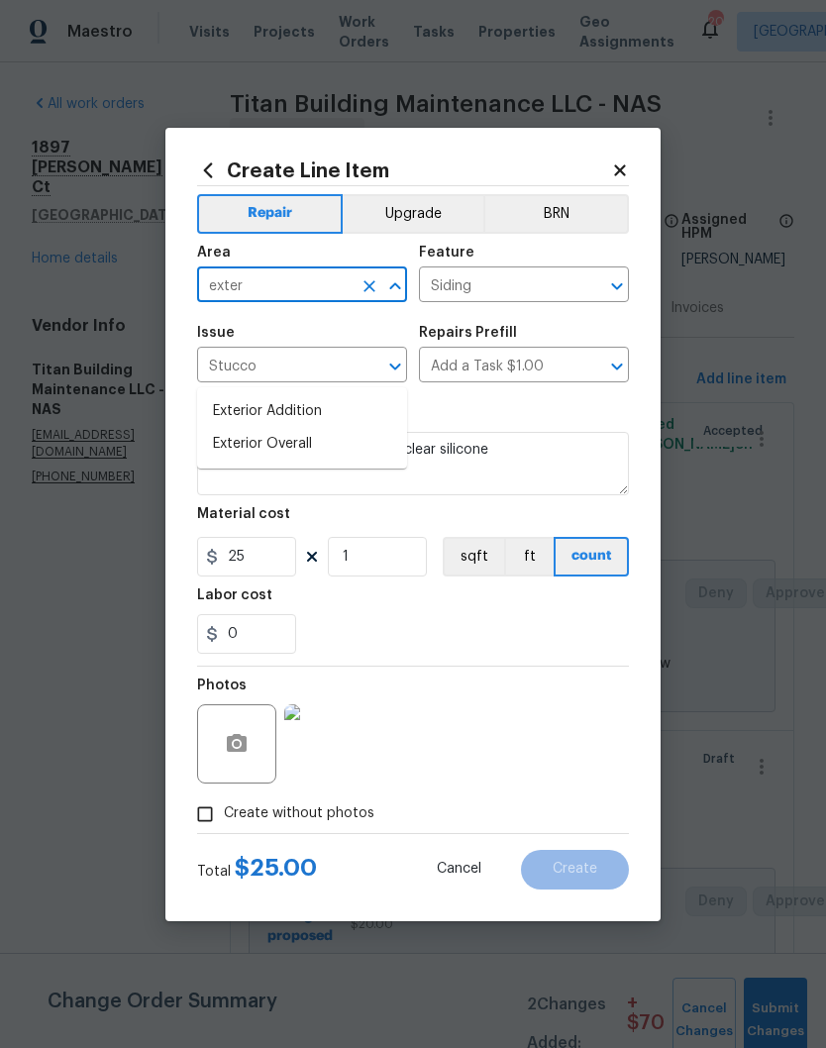
scroll to position [127, 0]
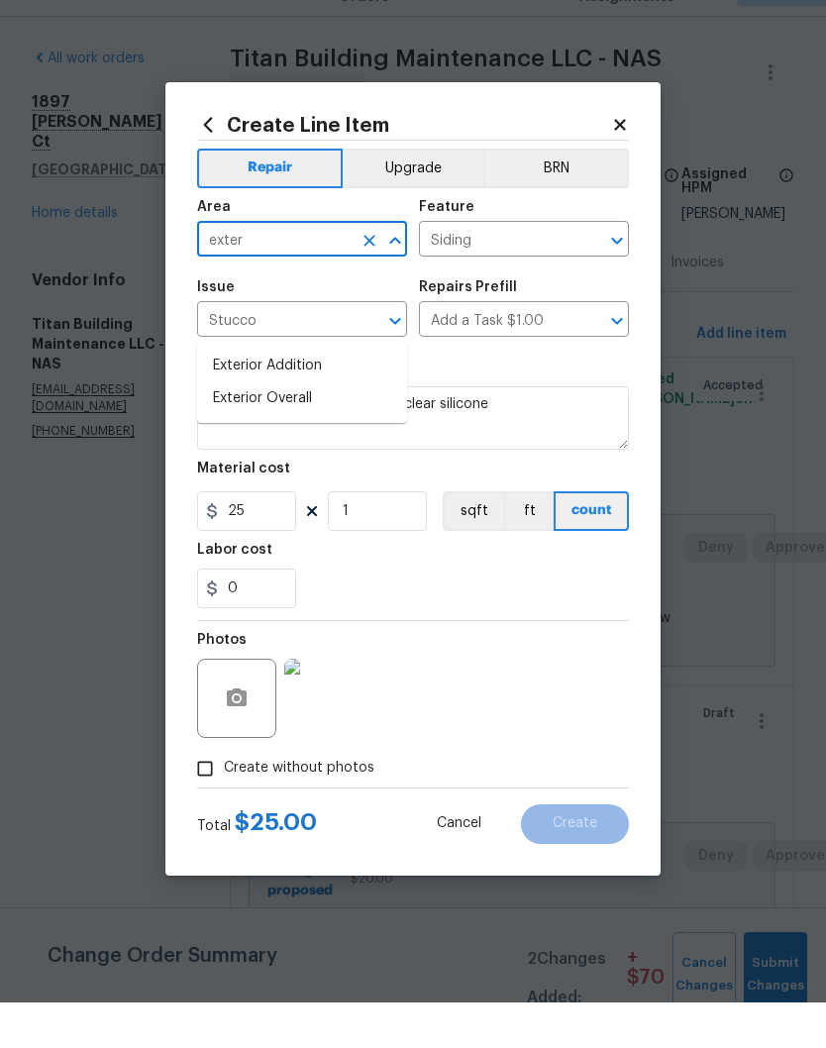
click at [312, 428] on li "Exterior Overall" at bounding box center [302, 444] width 210 height 33
type input "Exterior Overall"
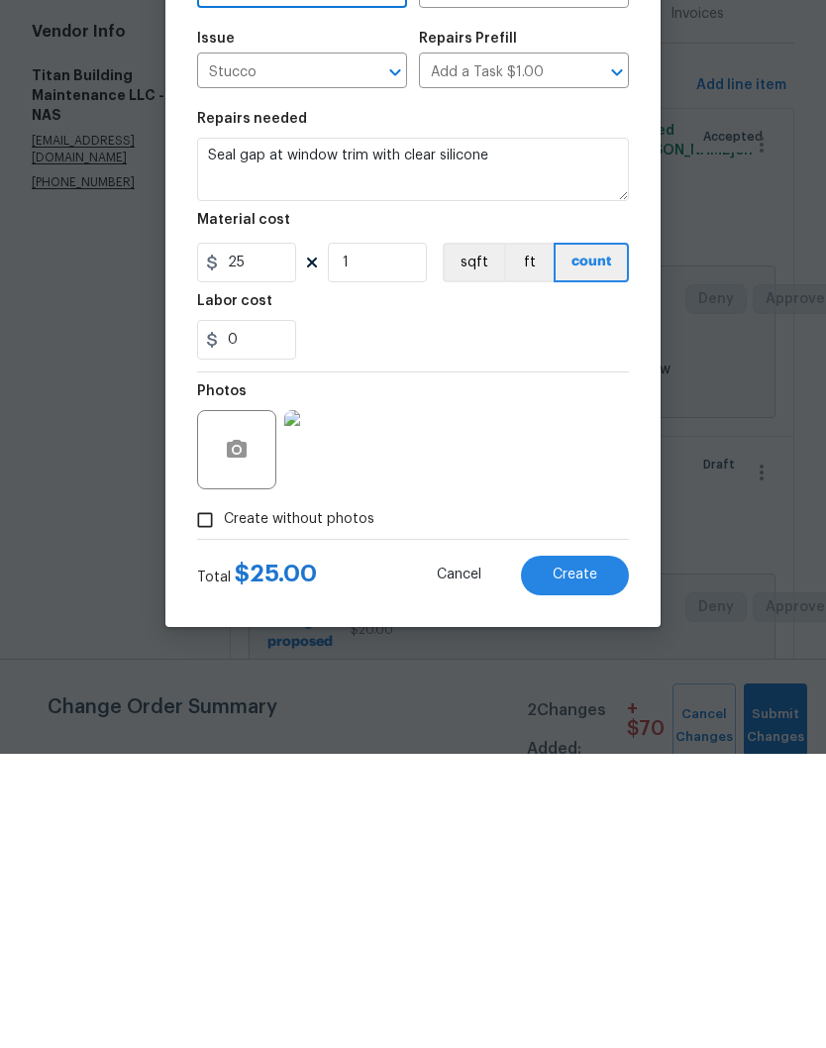
click at [334, 704] on img at bounding box center [323, 743] width 79 height 79
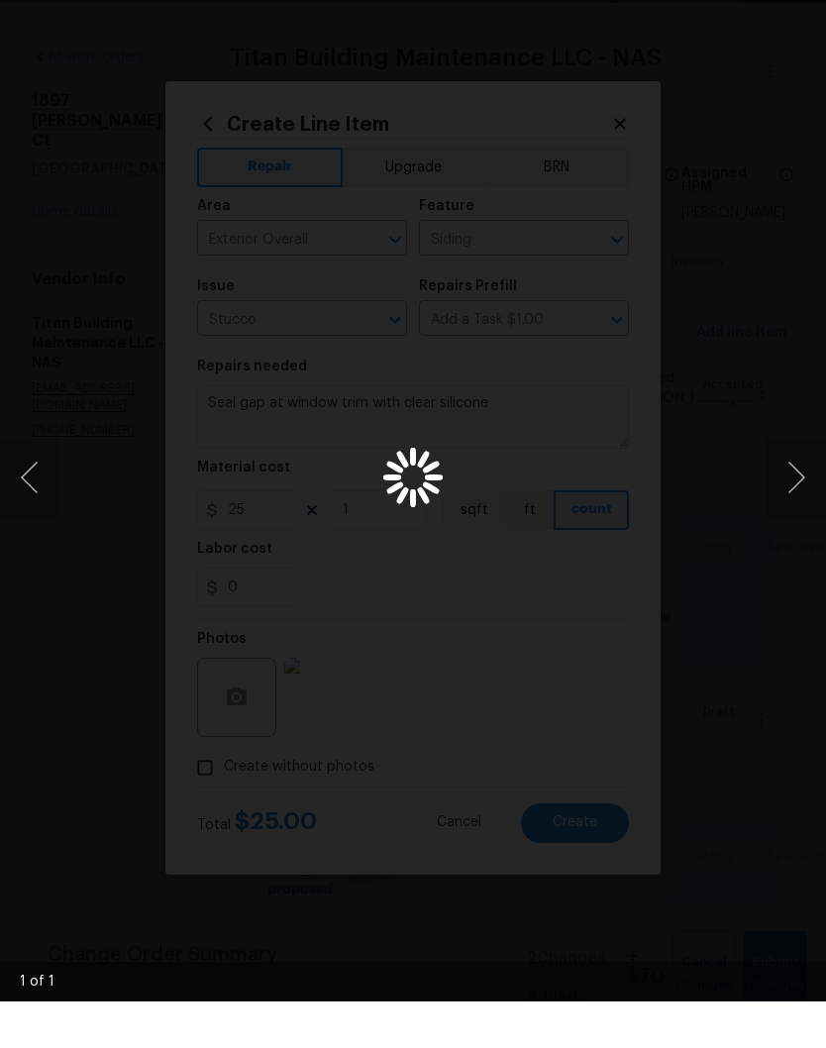
scroll to position [82, 0]
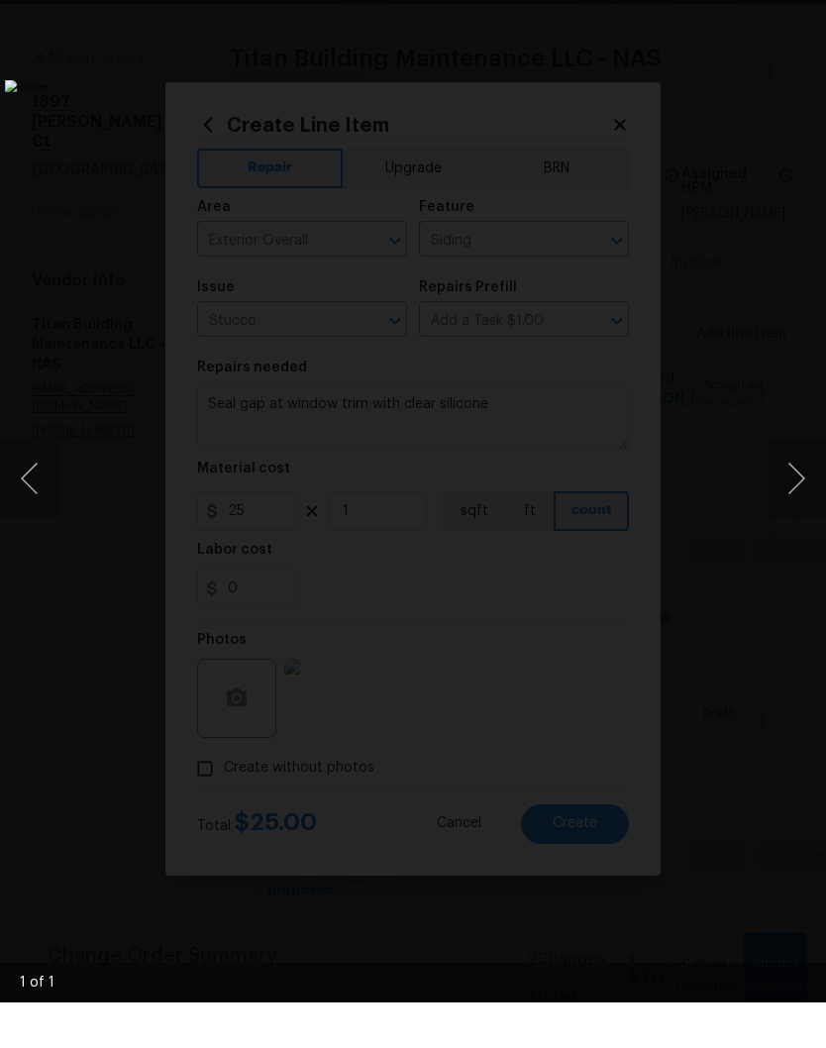
click at [803, 7] on div "Lightbox" at bounding box center [413, 524] width 826 height 1048
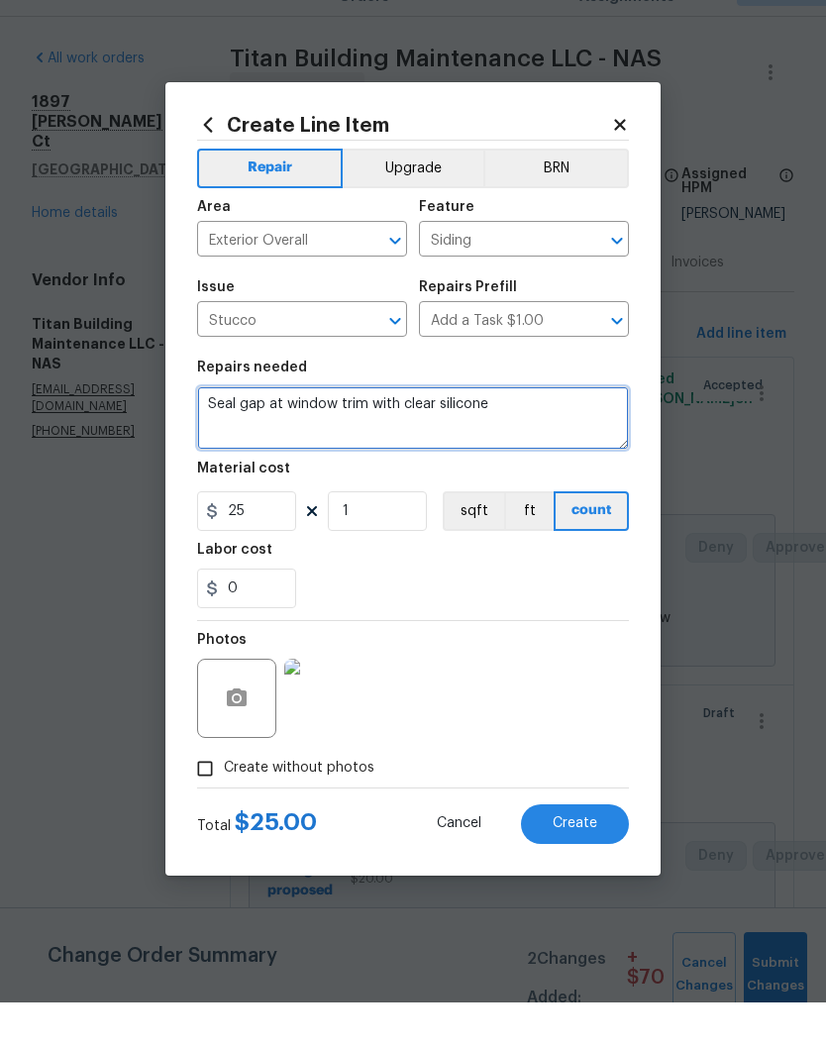
click at [240, 432] on textarea "Seal gap at window trim with clear silicone" at bounding box center [413, 463] width 432 height 63
click at [517, 432] on textarea "Fill gap at window trim with clear silicone" at bounding box center [413, 463] width 432 height 63
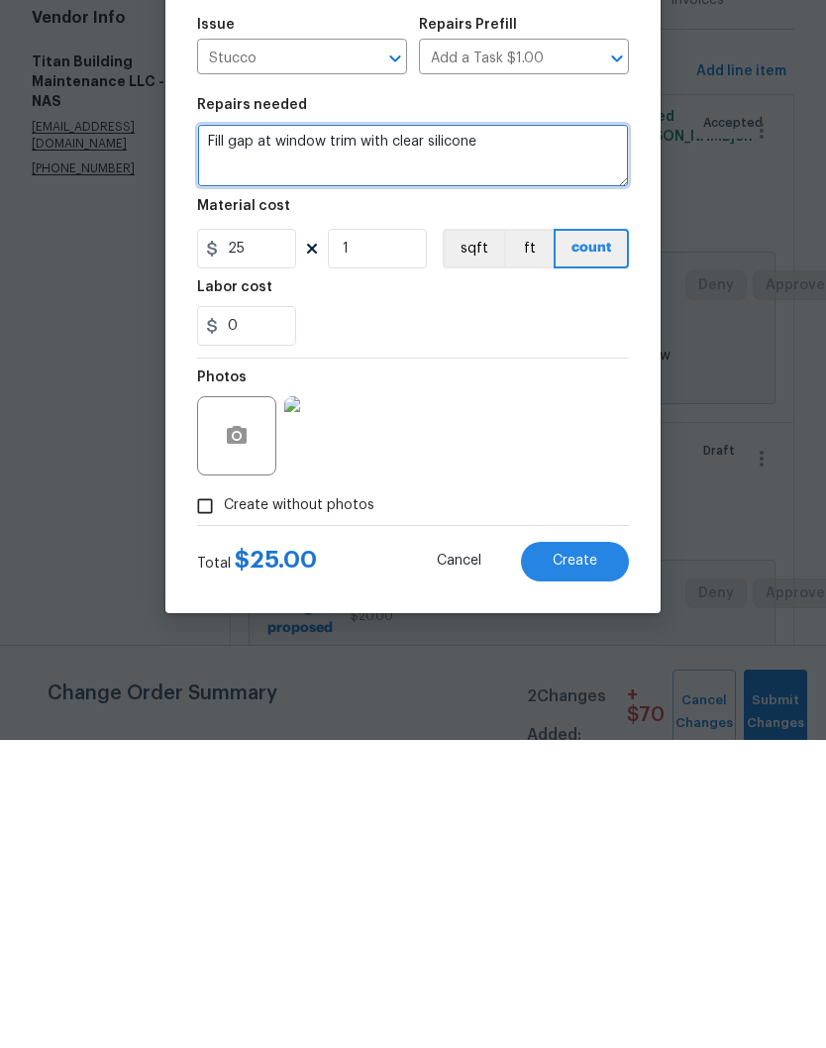
type textarea "Fill gap at window trim with clear silicone"
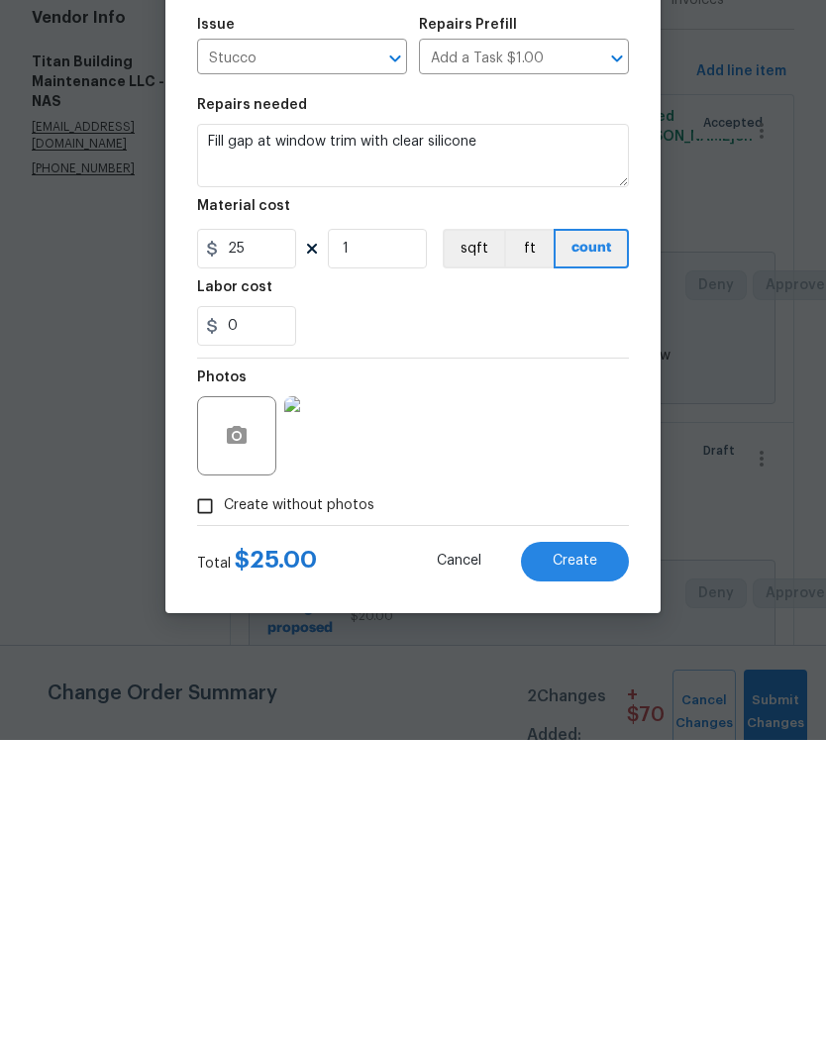
click at [581, 862] on span "Create" at bounding box center [575, 869] width 45 height 15
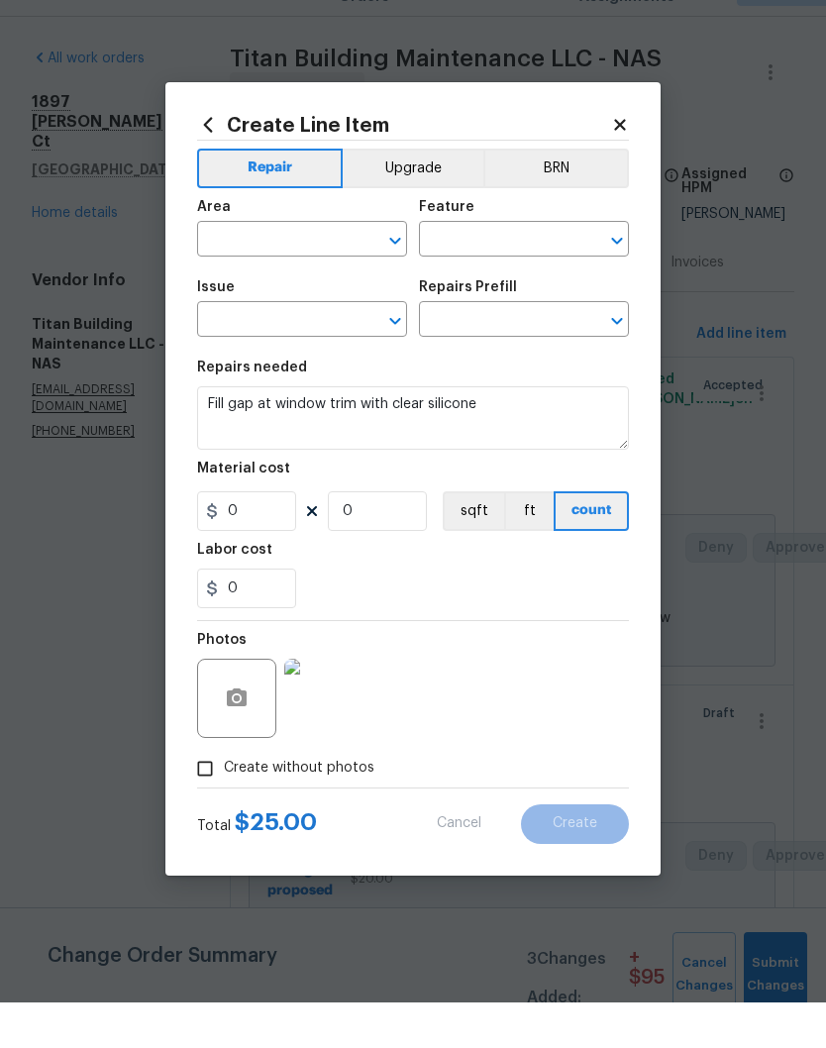
scroll to position [0, 0]
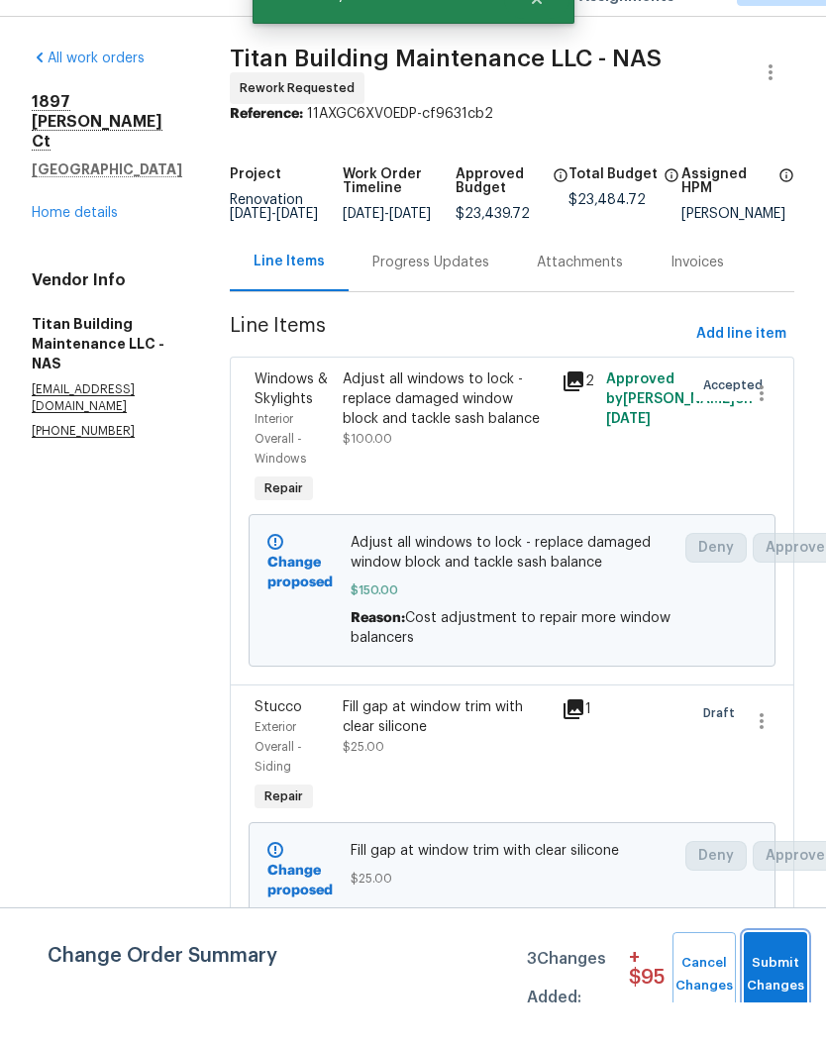
click at [779, 997] on span "Submit Changes" at bounding box center [776, 1020] width 44 height 46
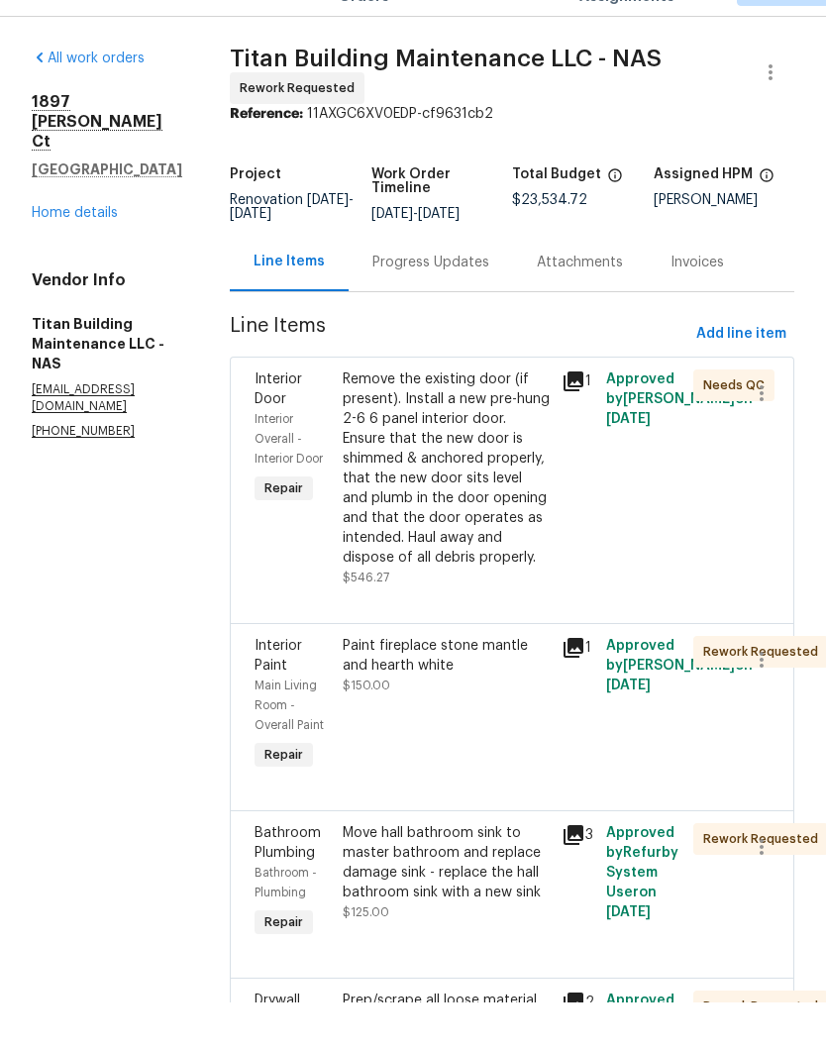
click at [453, 415] on div "Remove the existing door (if present). Install a new pre-hung 2-6 6 panel inter…" at bounding box center [447, 514] width 208 height 198
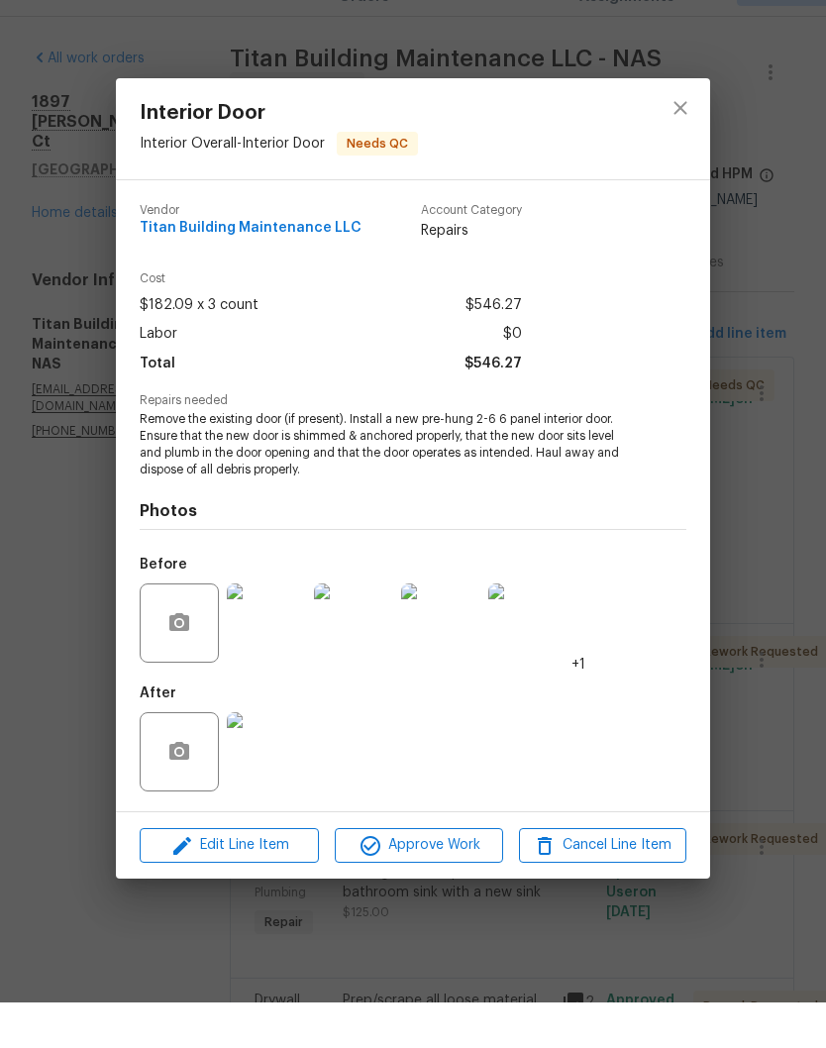
click at [283, 758] on img at bounding box center [266, 797] width 79 height 79
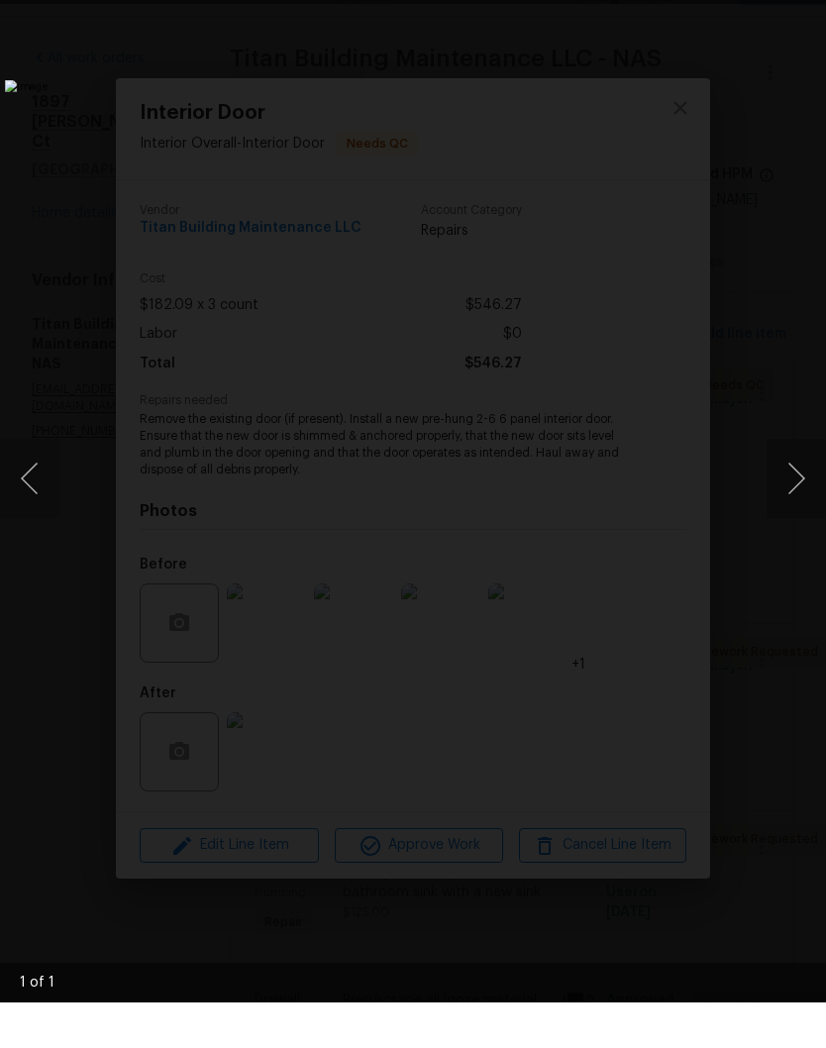
click at [633, 126] on img "Lightbox" at bounding box center [319, 524] width 628 height 797
click at [800, 1] on li "Lightbox" at bounding box center [786, 25] width 40 height 50
click at [805, 10] on div "Lightbox" at bounding box center [413, 524] width 826 height 1048
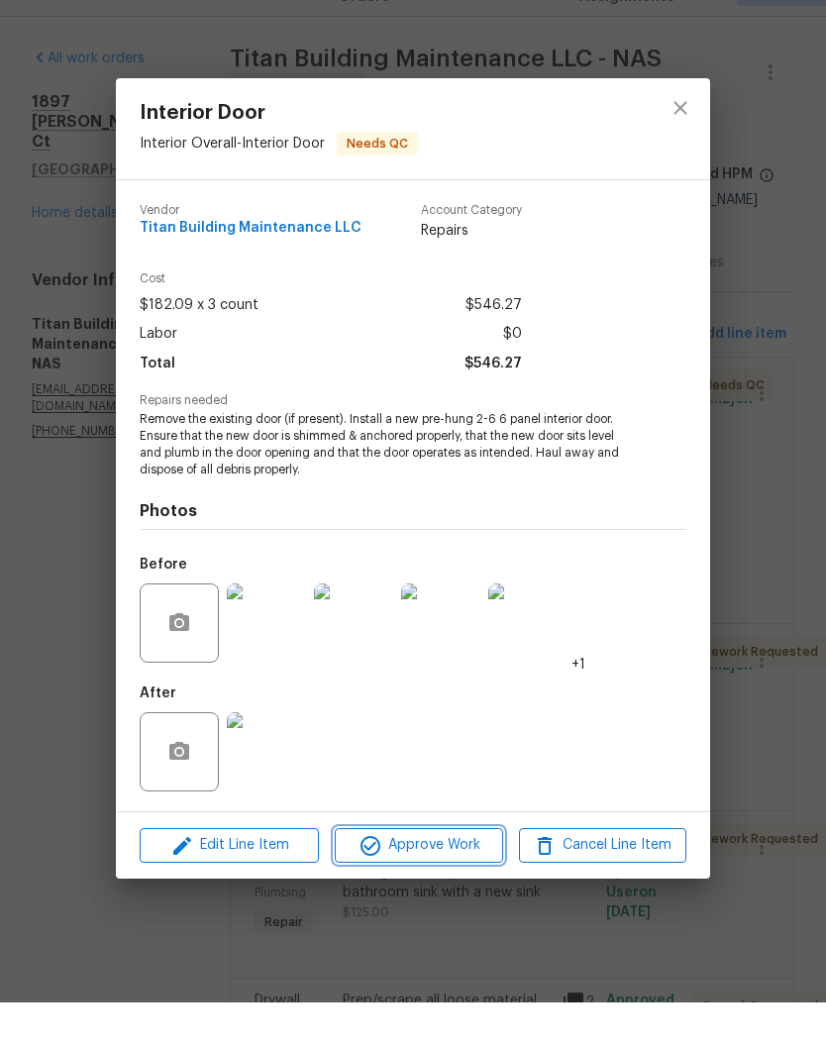
click at [430, 878] on span "Approve Work" at bounding box center [418, 890] width 155 height 25
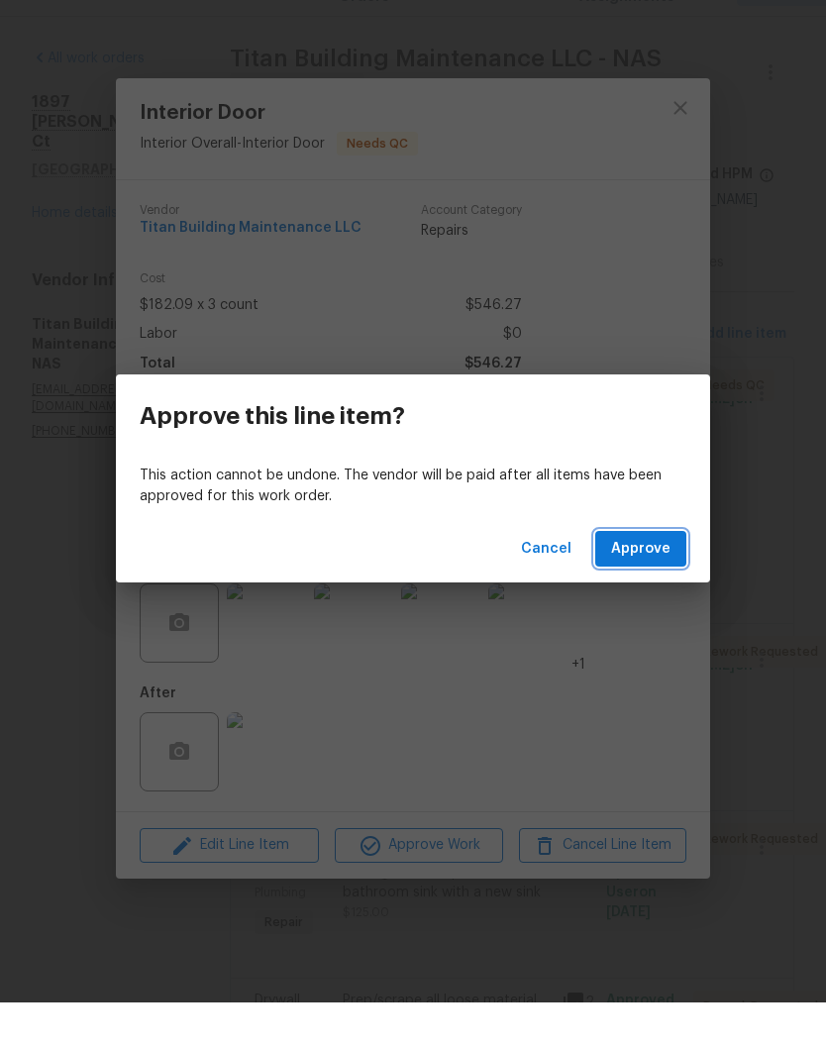
click at [645, 582] on span "Approve" at bounding box center [640, 594] width 59 height 25
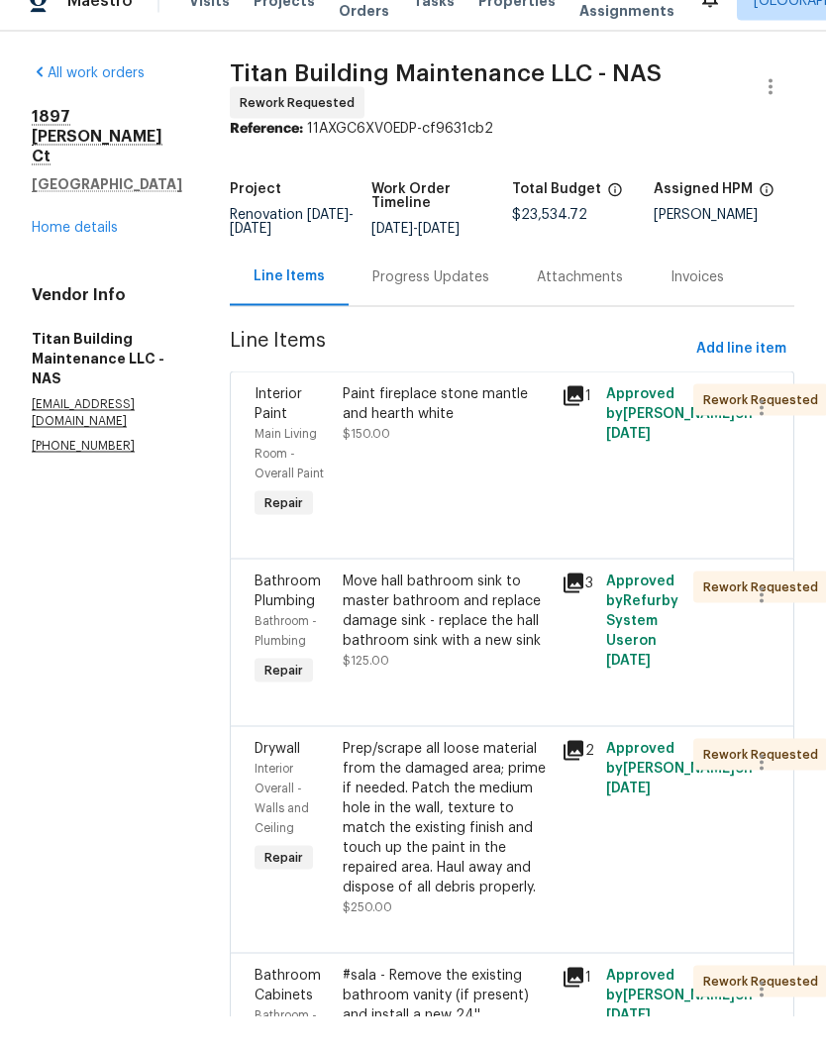
click at [445, 298] on div "Progress Updates" at bounding box center [430, 308] width 117 height 20
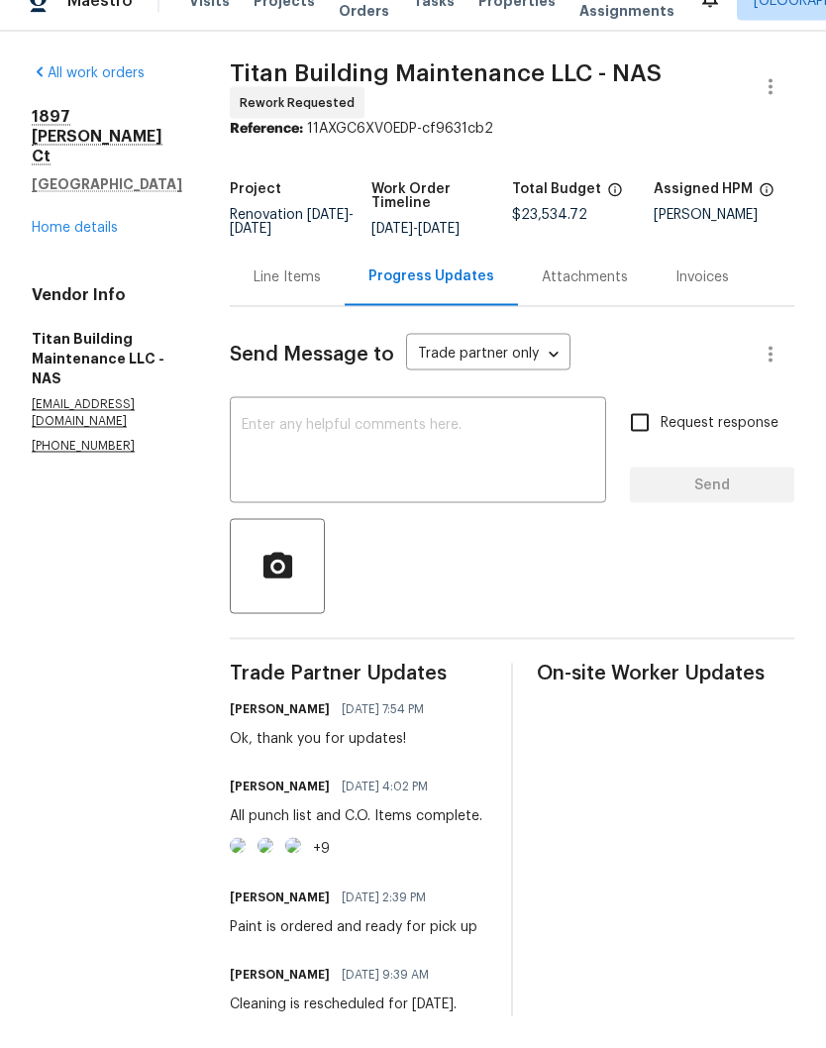
click at [390, 449] on textarea at bounding box center [418, 483] width 353 height 69
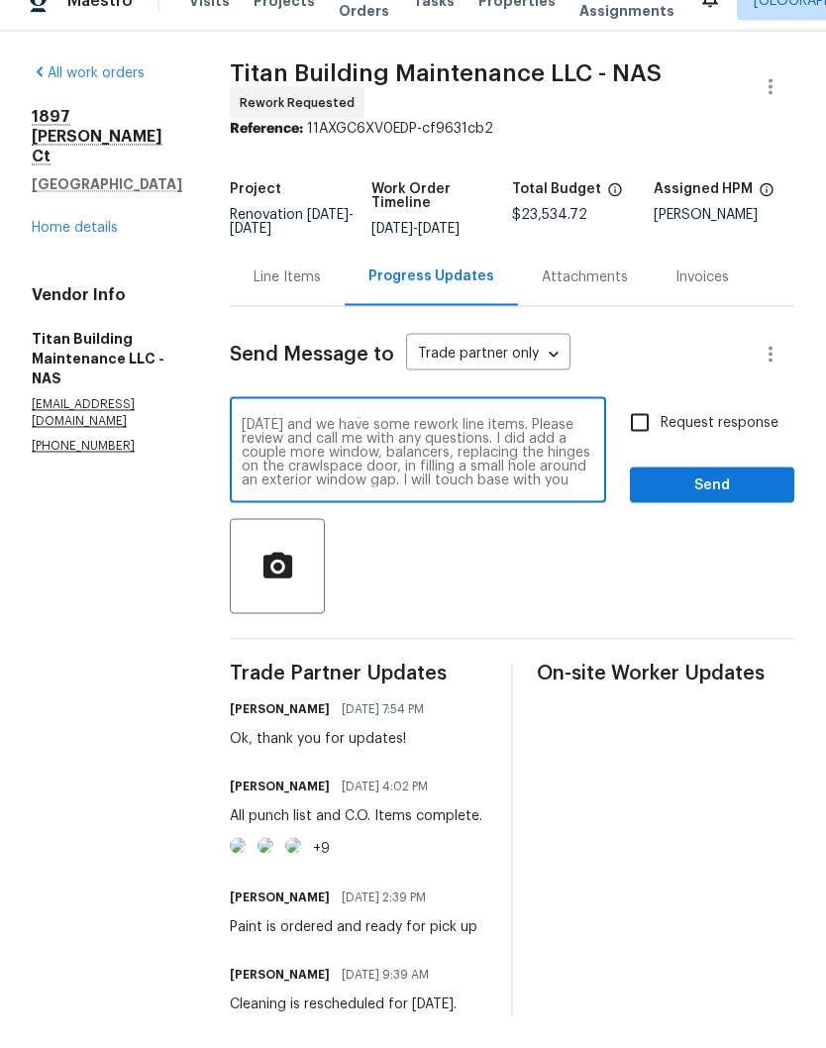
scroll to position [14, 0]
click at [317, 449] on textarea "Hi Dan, I went to close this property today and we have some rework line items.…" at bounding box center [418, 483] width 353 height 69
click at [381, 452] on textarea "Hi Dan, I went to close this property today and we have some rework line items.…" at bounding box center [418, 483] width 353 height 69
click at [476, 450] on textarea "Hi Dan, I went to close this property today and we have some rework line items.…" at bounding box center [418, 483] width 353 height 69
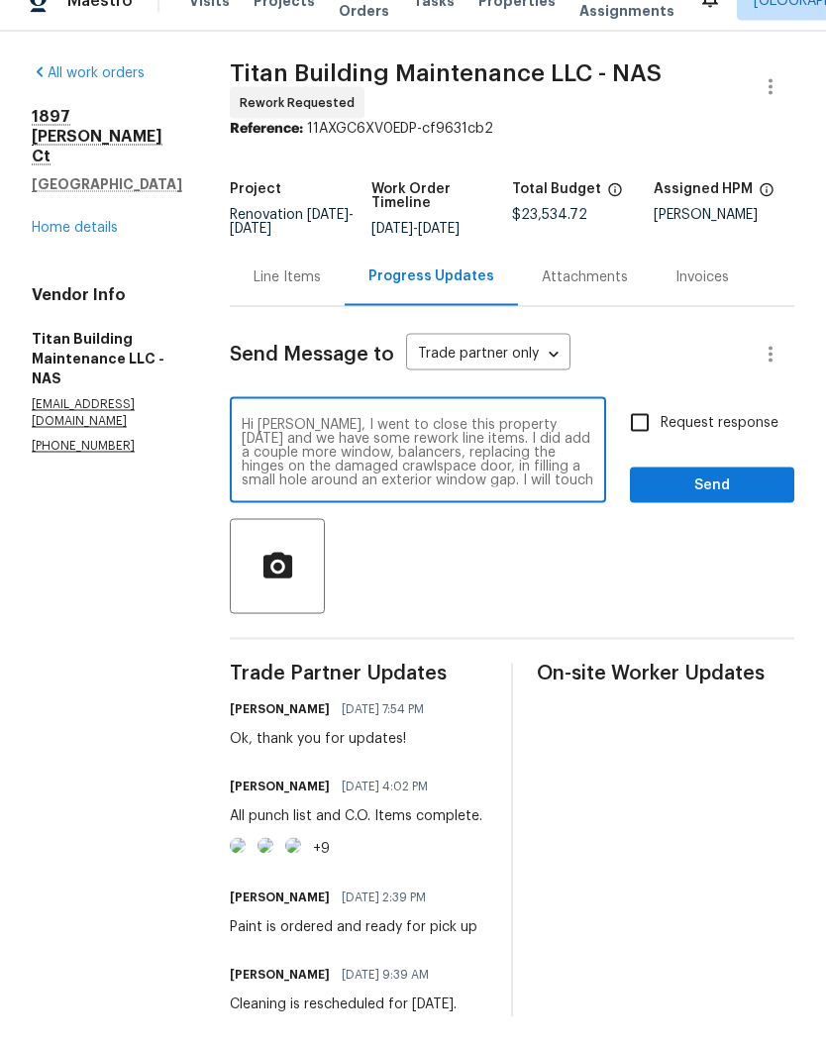
click at [341, 462] on textarea "Hi Dan, I went to close this property today and we have some rework line items.…" at bounding box center [418, 483] width 353 height 69
click at [558, 464] on textarea "Hi Dan, I went to close this property today and we have some rework line items.…" at bounding box center [418, 483] width 353 height 69
click at [327, 478] on textarea "Hi Dan, I went to close this property today and we have some rework line items.…" at bounding box center [418, 483] width 353 height 69
click at [580, 481] on textarea "Hi Dan, I went to close this property today and we have some rework line items.…" at bounding box center [418, 483] width 353 height 69
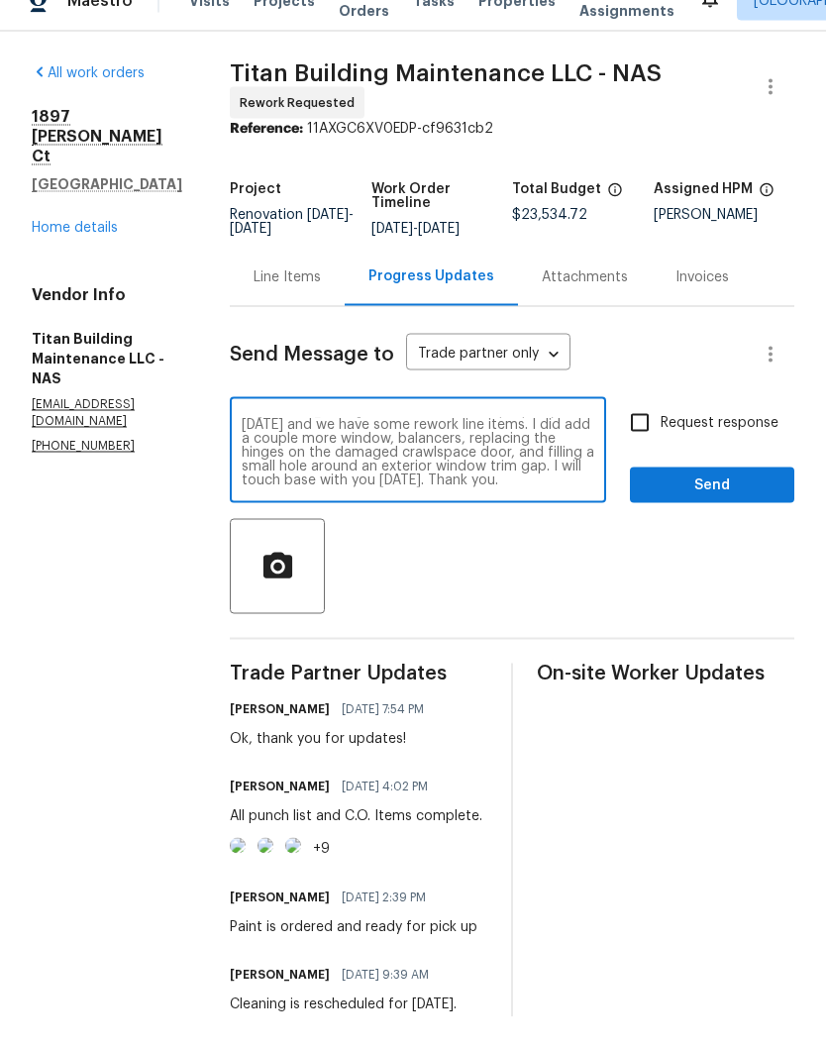
click at [357, 478] on textarea "Hi Dan, I went to close this property today and we have some rework line items.…" at bounding box center [418, 483] width 353 height 69
type textarea "Hi Dan, I went to close this property today and we have some rework line items.…"
click at [719, 504] on span "Send" at bounding box center [712, 516] width 133 height 25
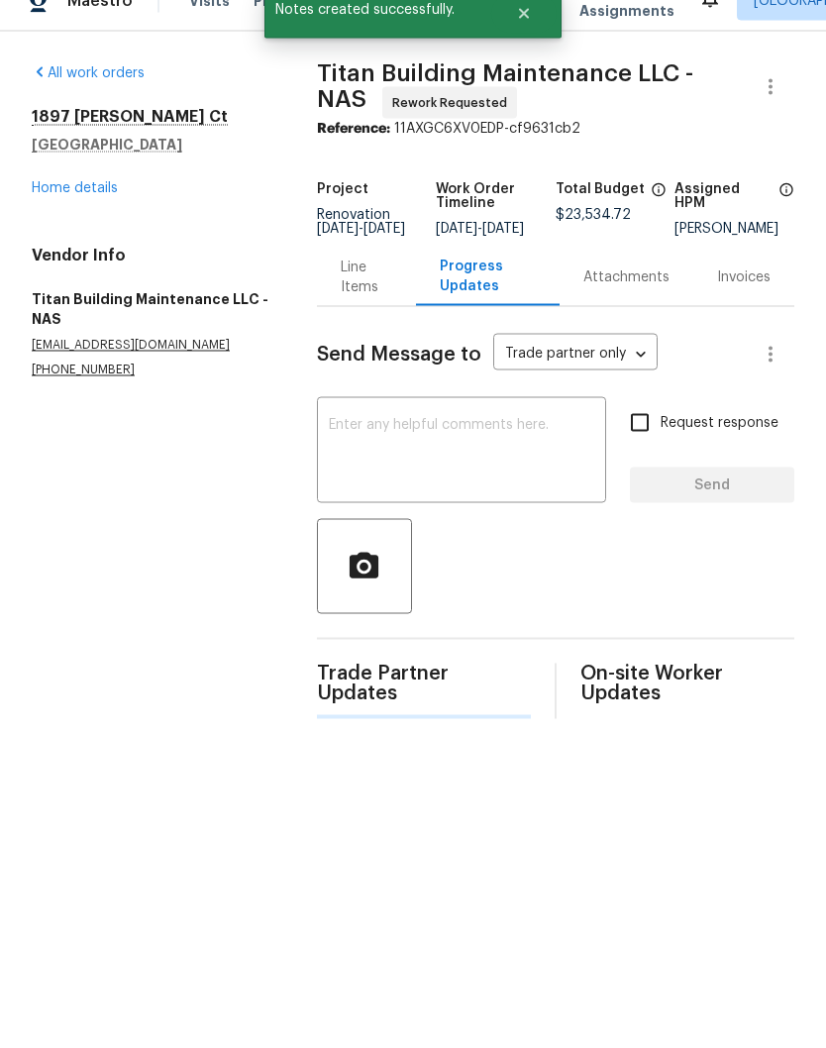
scroll to position [0, 0]
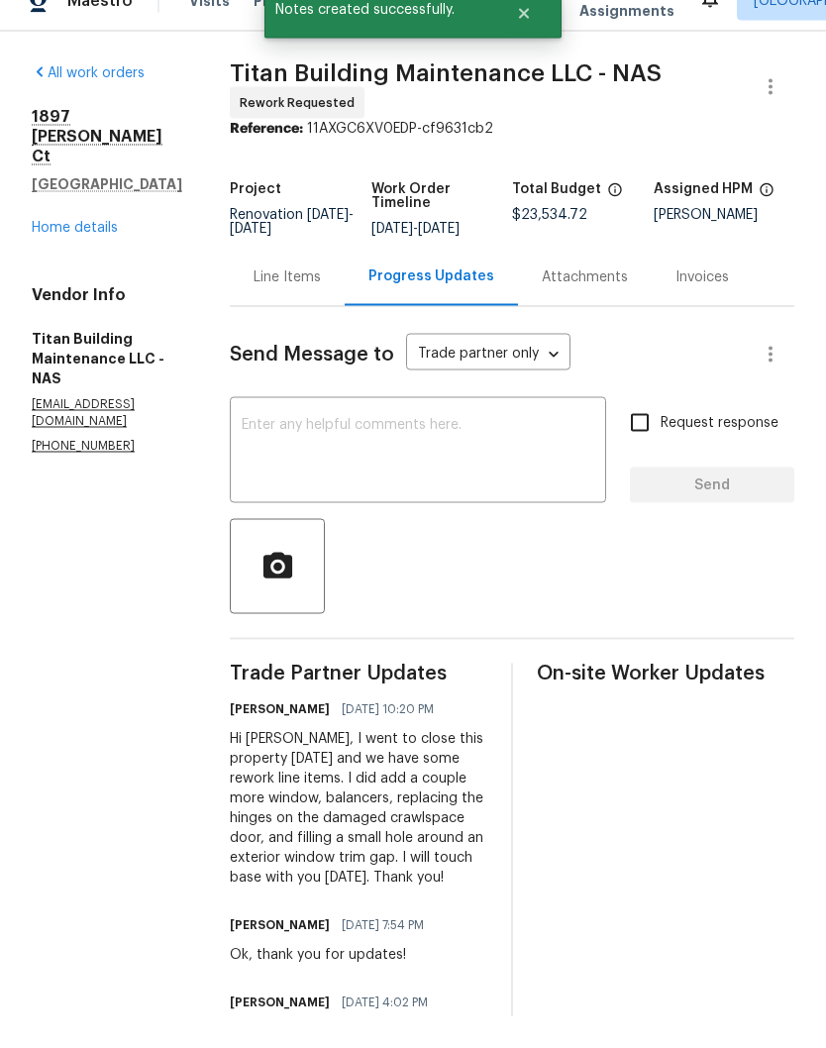
click at [101, 252] on link "Home details" at bounding box center [75, 259] width 86 height 14
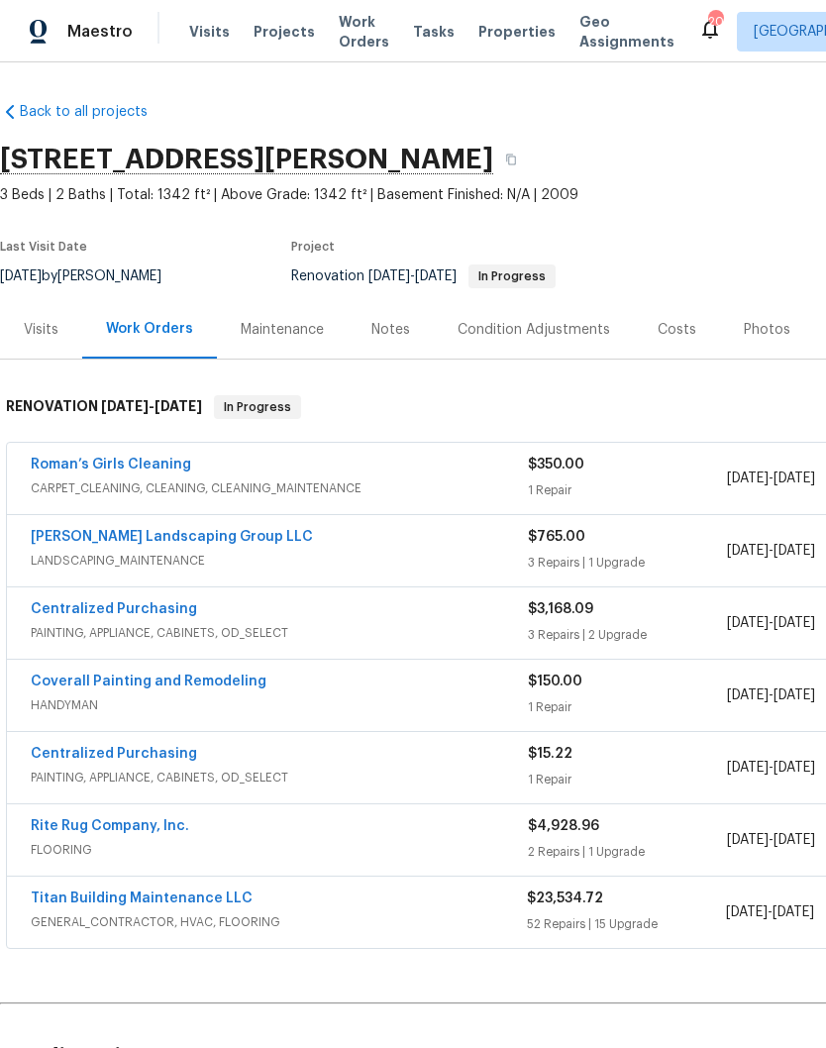
click at [210, 40] on span "Visits" at bounding box center [209, 32] width 41 height 20
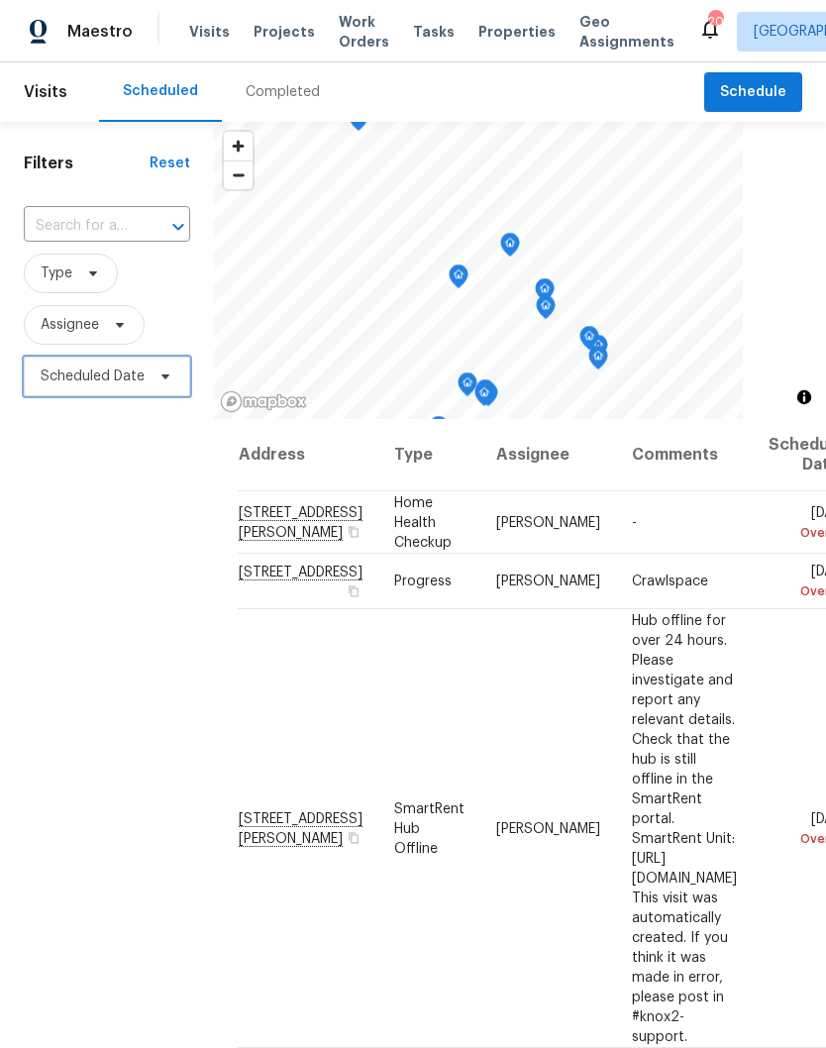
click at [145, 376] on span "Scheduled Date" at bounding box center [107, 376] width 166 height 40
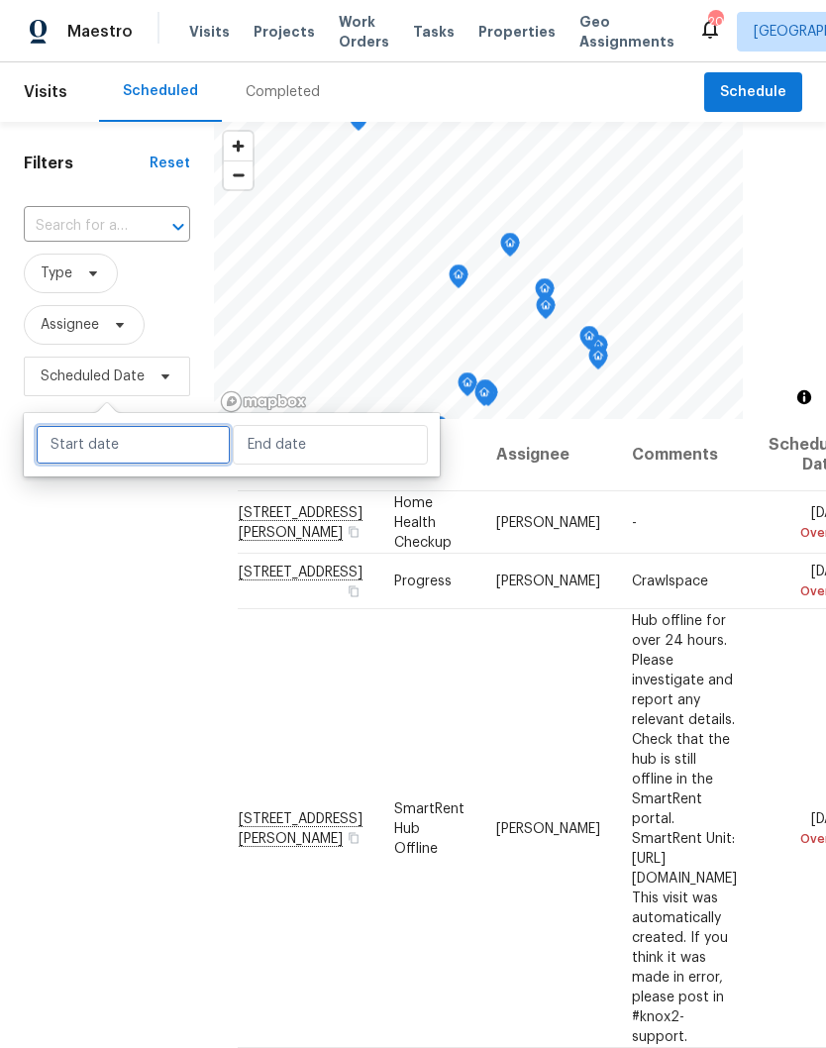
click at [159, 443] on input "text" at bounding box center [133, 445] width 195 height 40
select select "9"
select select "2025"
select select "10"
select select "2025"
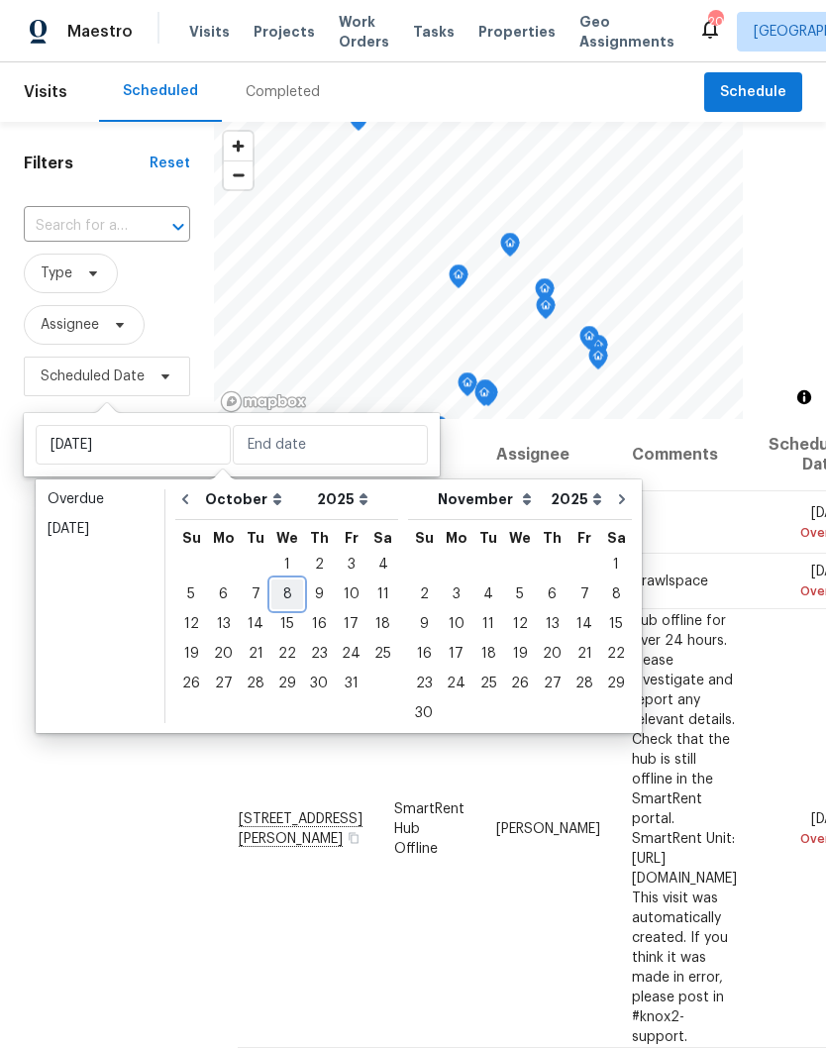
click at [289, 599] on div "8" at bounding box center [287, 594] width 32 height 28
type input "Wed, Oct 08"
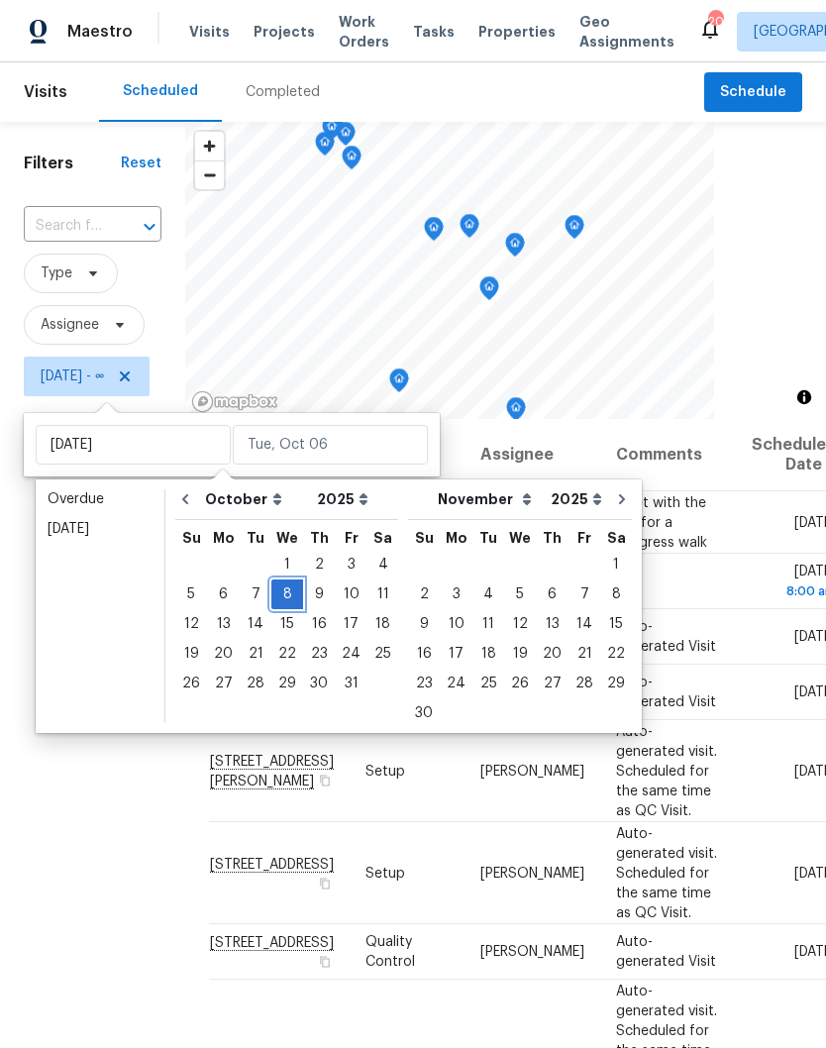
click at [294, 596] on div "8" at bounding box center [287, 594] width 32 height 28
type input "Wed, Oct 08"
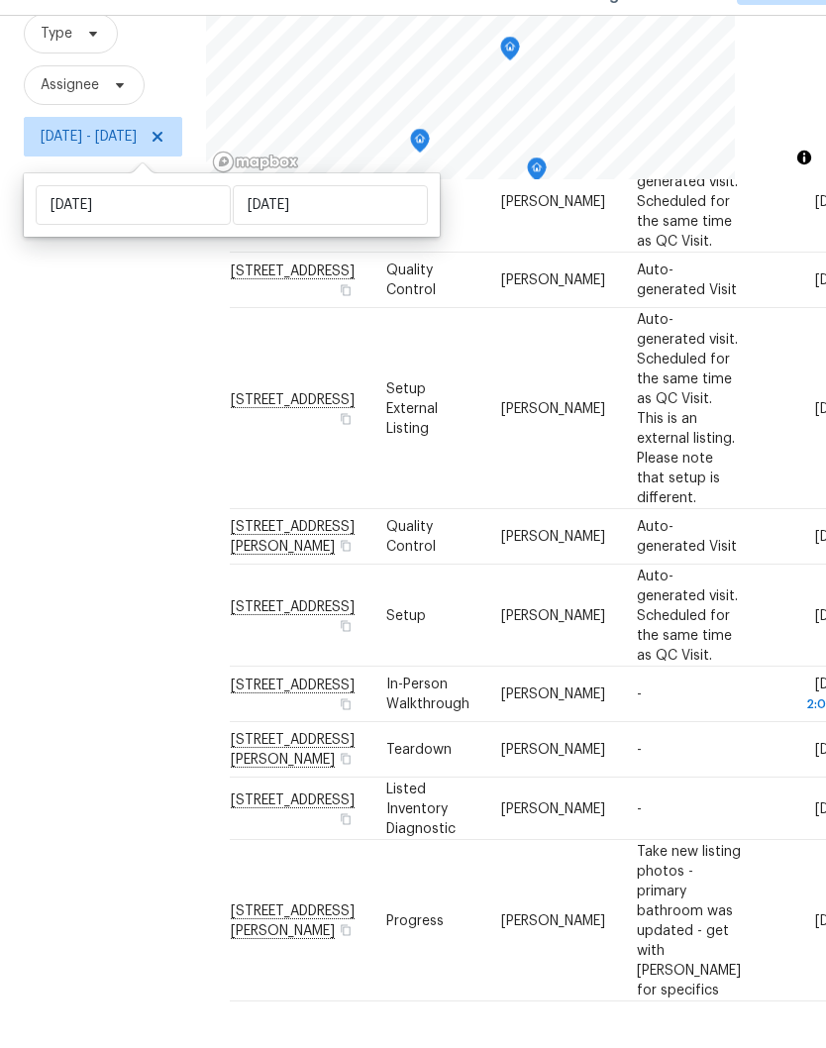
scroll to position [82, 0]
click at [769, 713] on td "Wed, Oct 08 2:00 pm" at bounding box center [807, 740] width 101 height 55
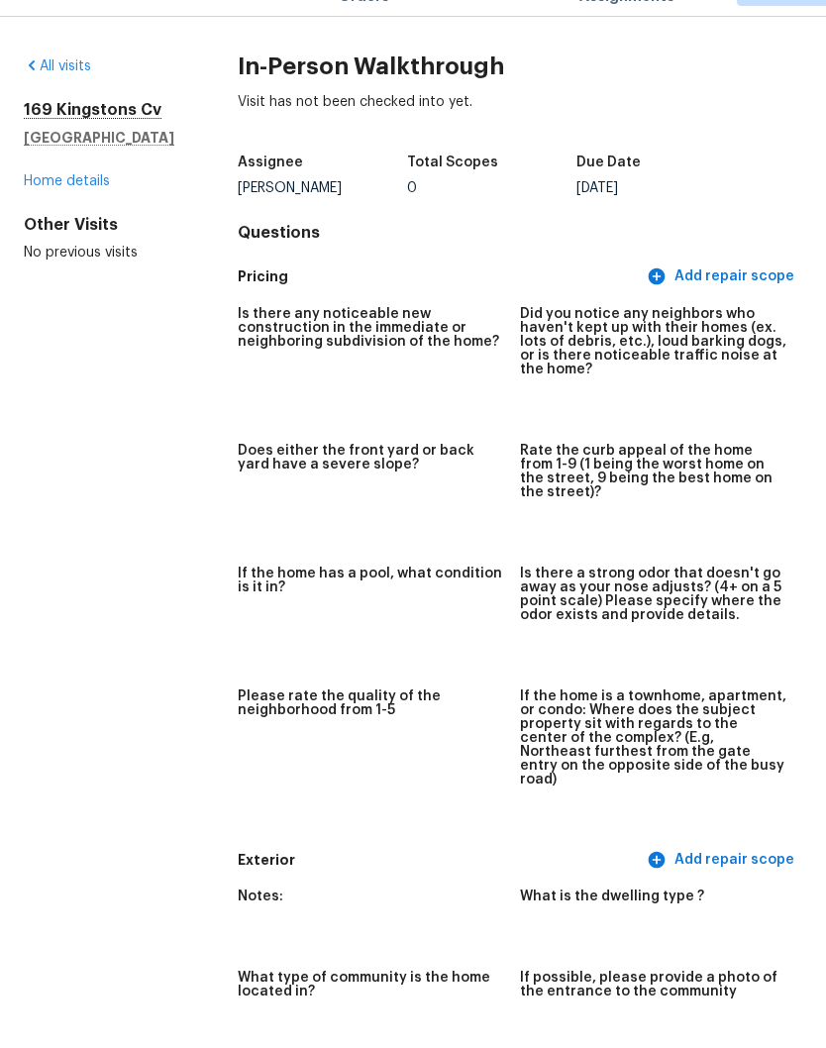
click at [73, 105] on link "All visits" at bounding box center [57, 112] width 67 height 14
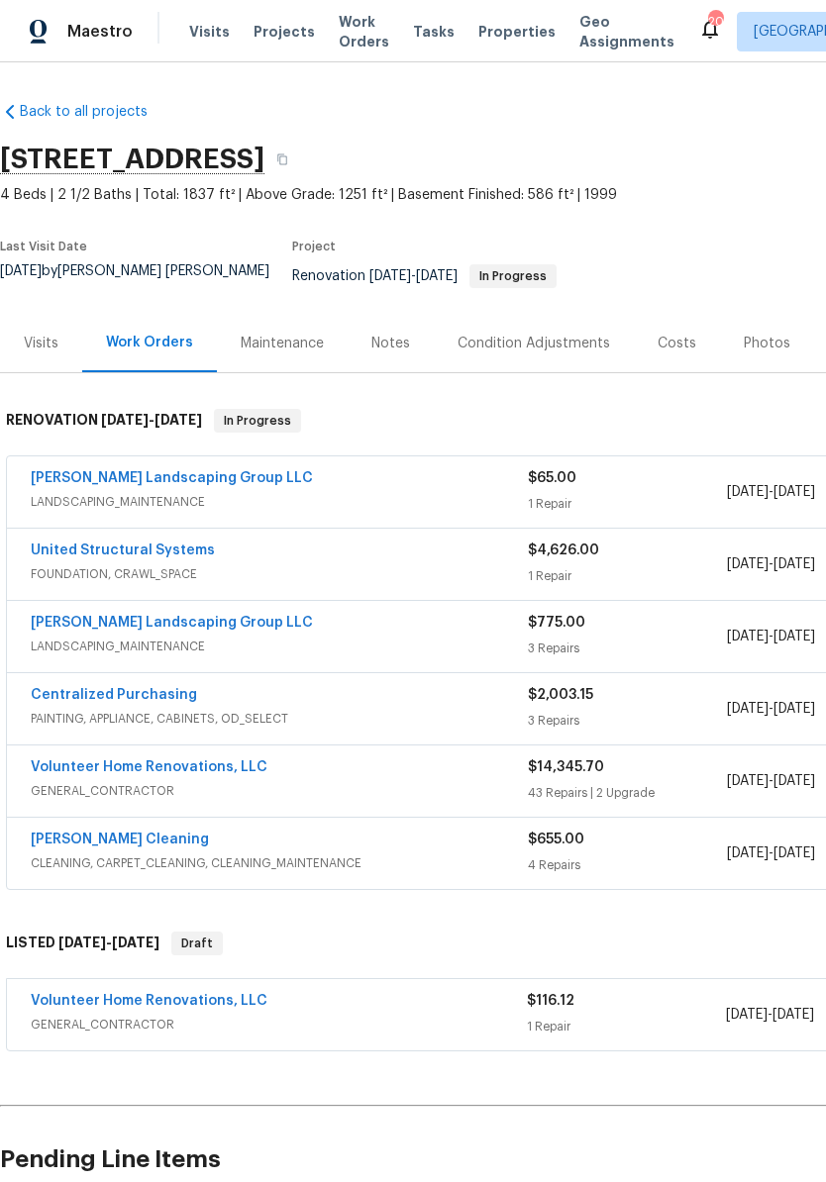
click at [216, 30] on span "Visits" at bounding box center [209, 32] width 41 height 20
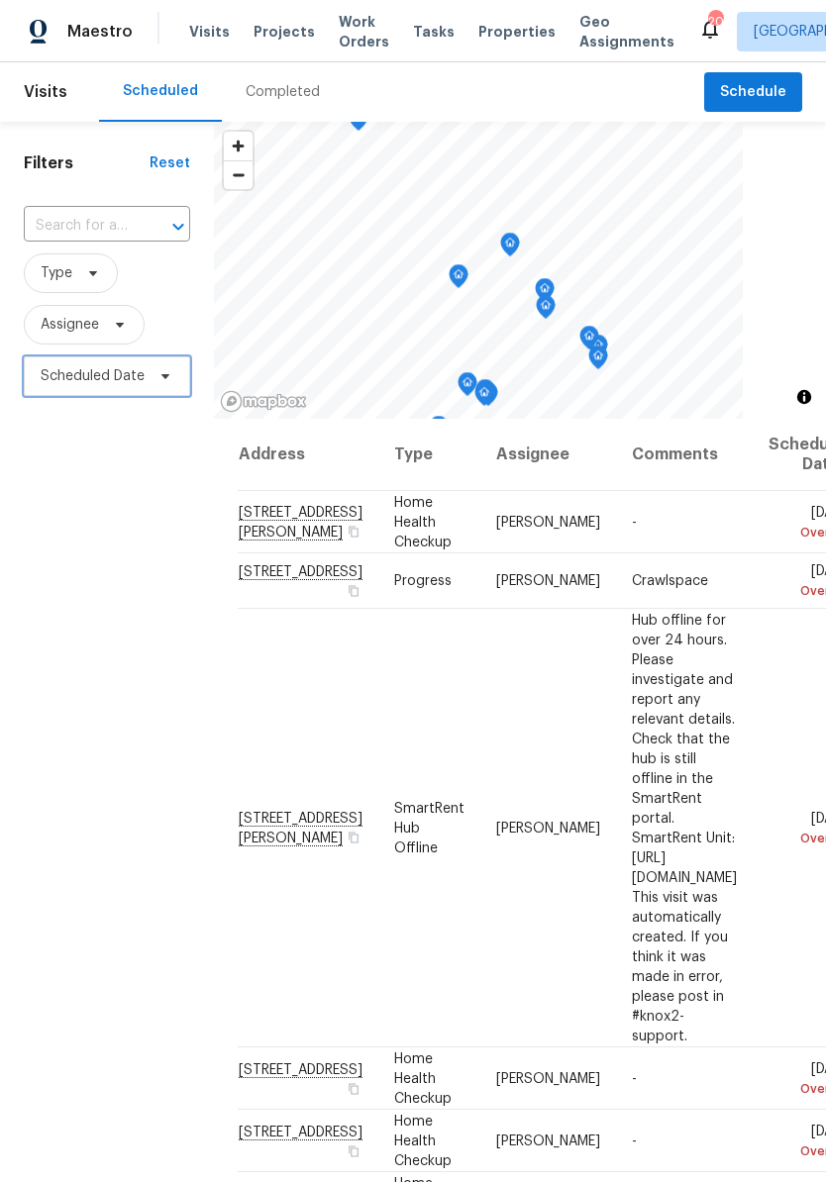
click at [136, 380] on span "Scheduled Date" at bounding box center [93, 376] width 104 height 20
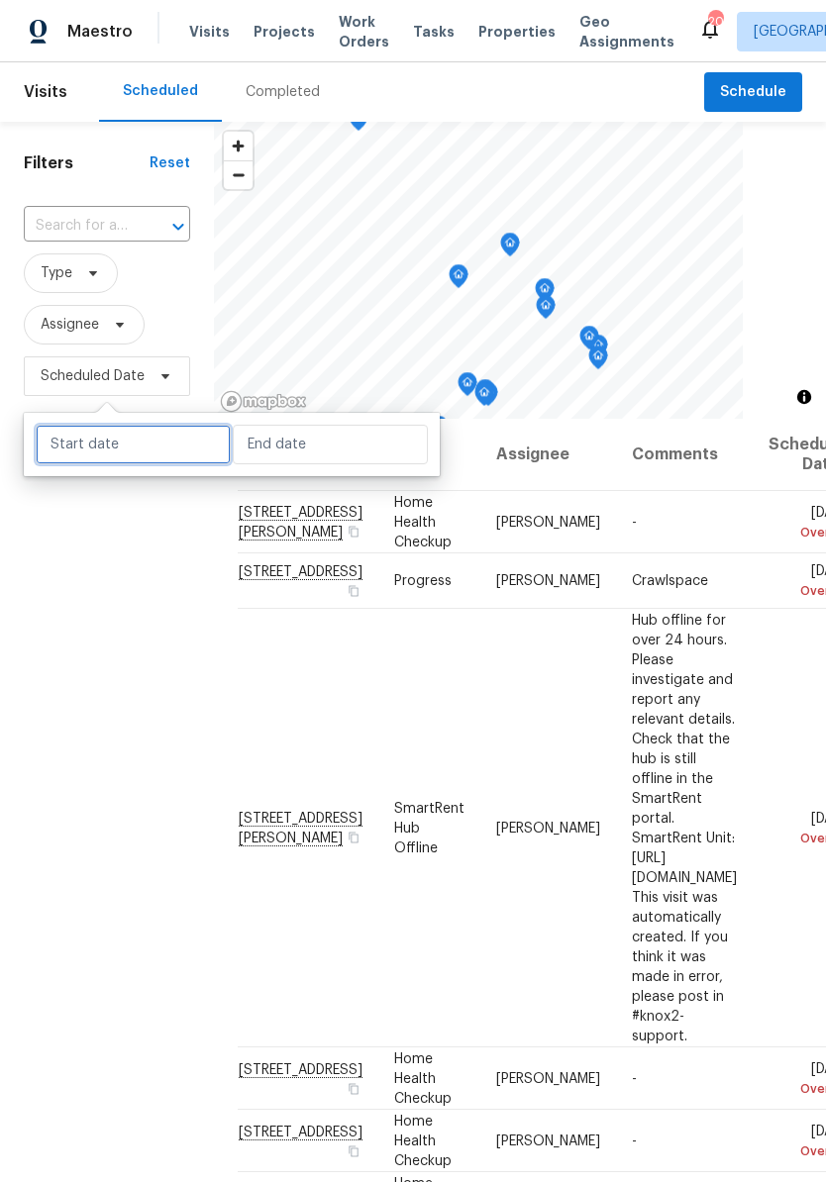
click at [168, 448] on input "text" at bounding box center [133, 445] width 195 height 40
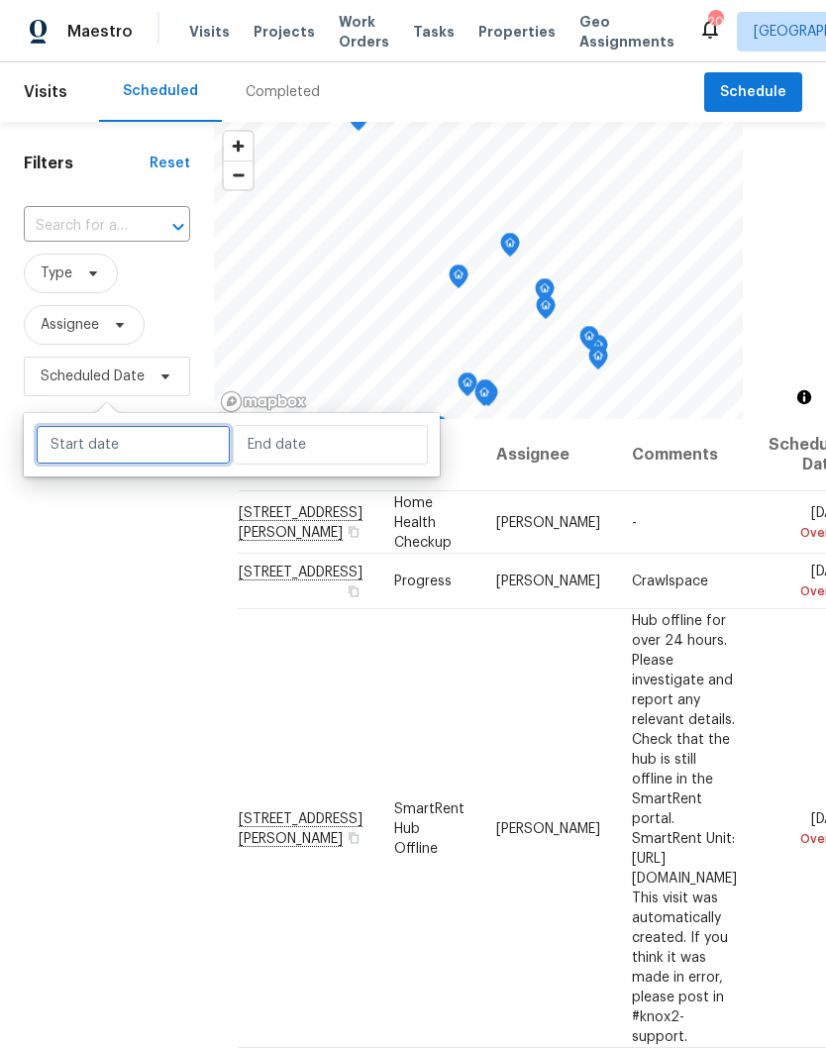
select select "9"
select select "2025"
select select "10"
select select "2025"
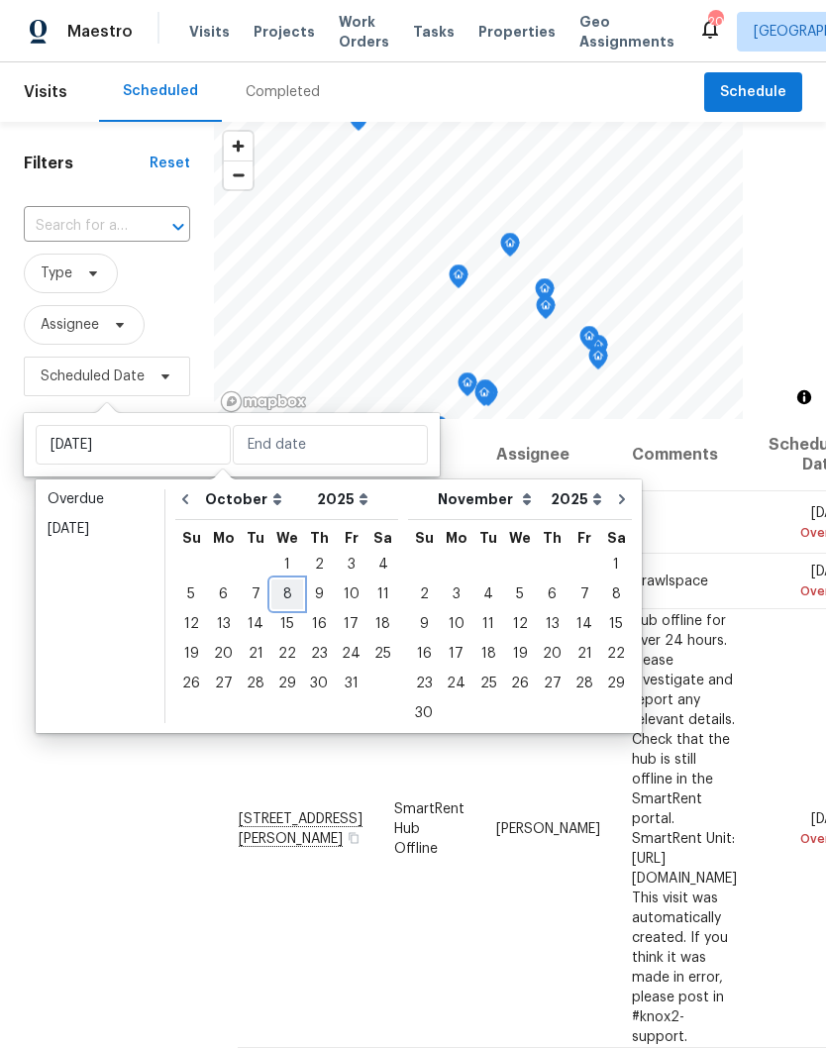
click at [288, 596] on div "8" at bounding box center [287, 594] width 32 height 28
type input "Wed, Oct 08"
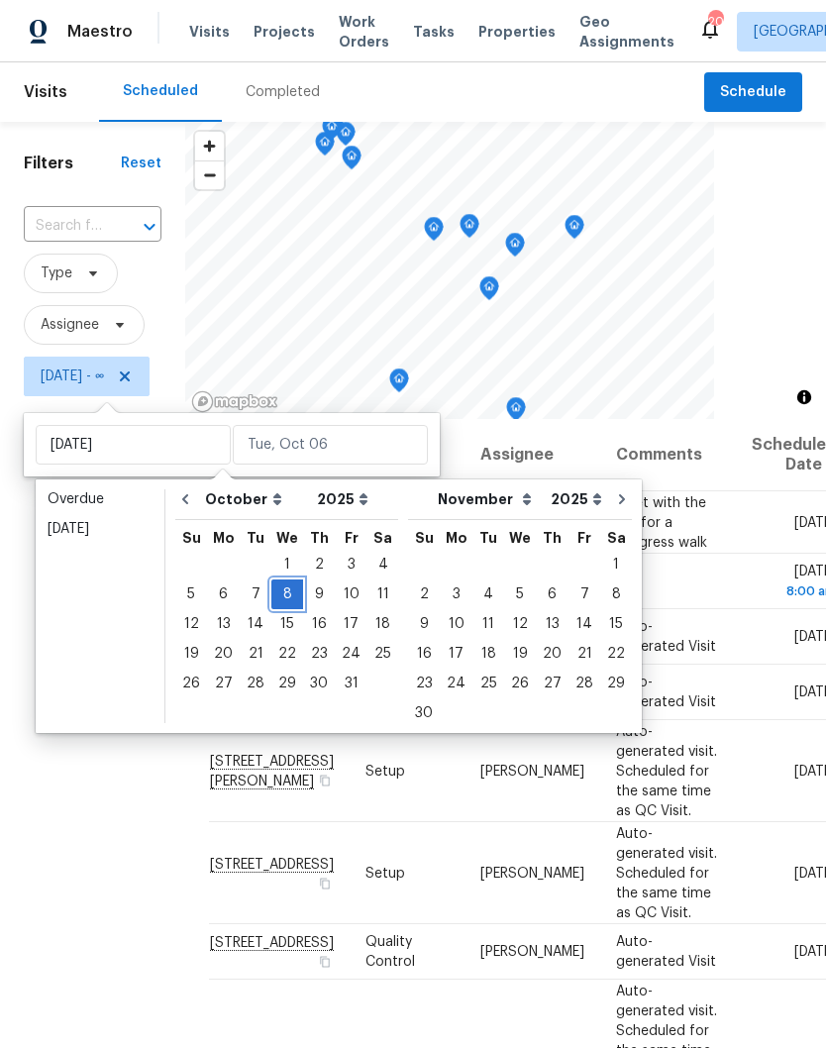
click at [288, 600] on div "8" at bounding box center [287, 594] width 32 height 28
type input "Wed, Oct 08"
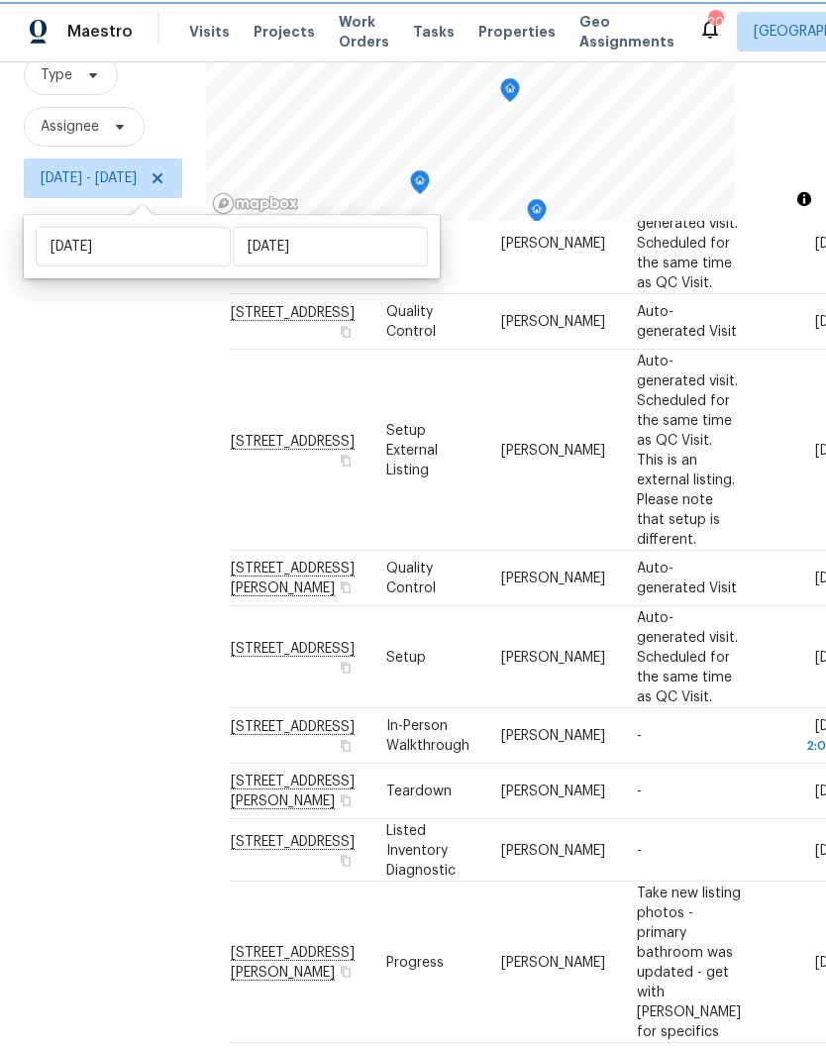
scroll to position [193, 0]
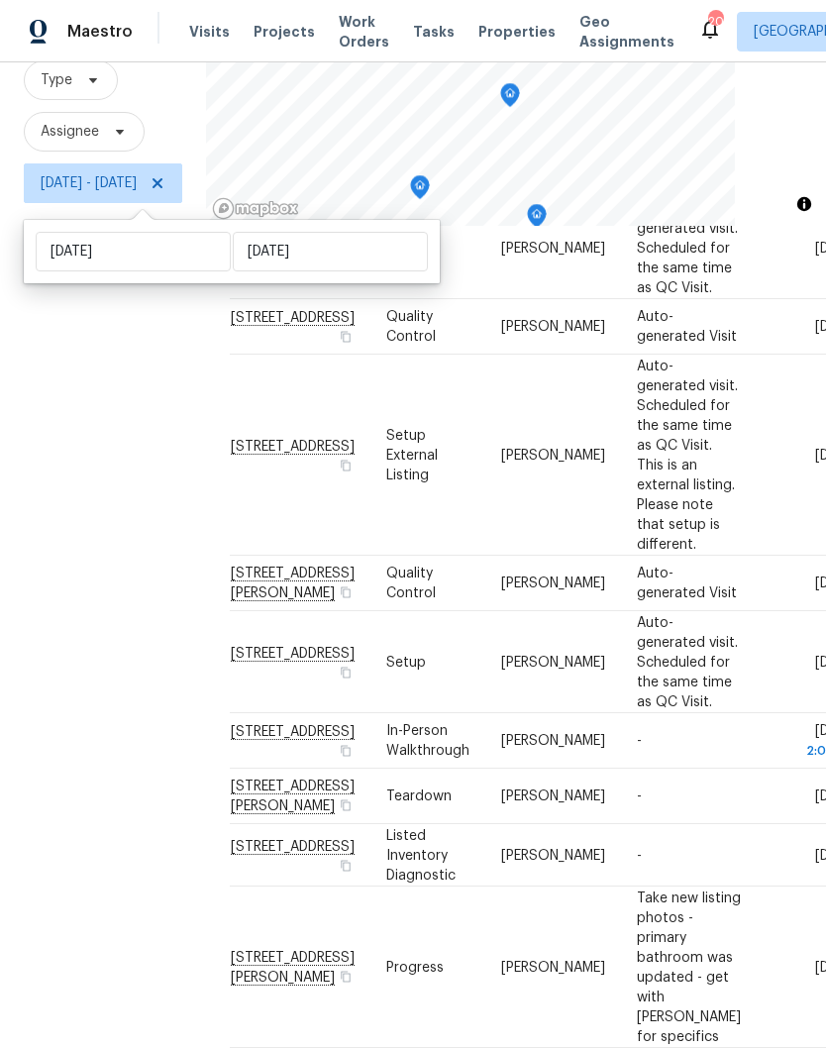
click at [0, 0] on icon at bounding box center [0, 0] width 0 height 0
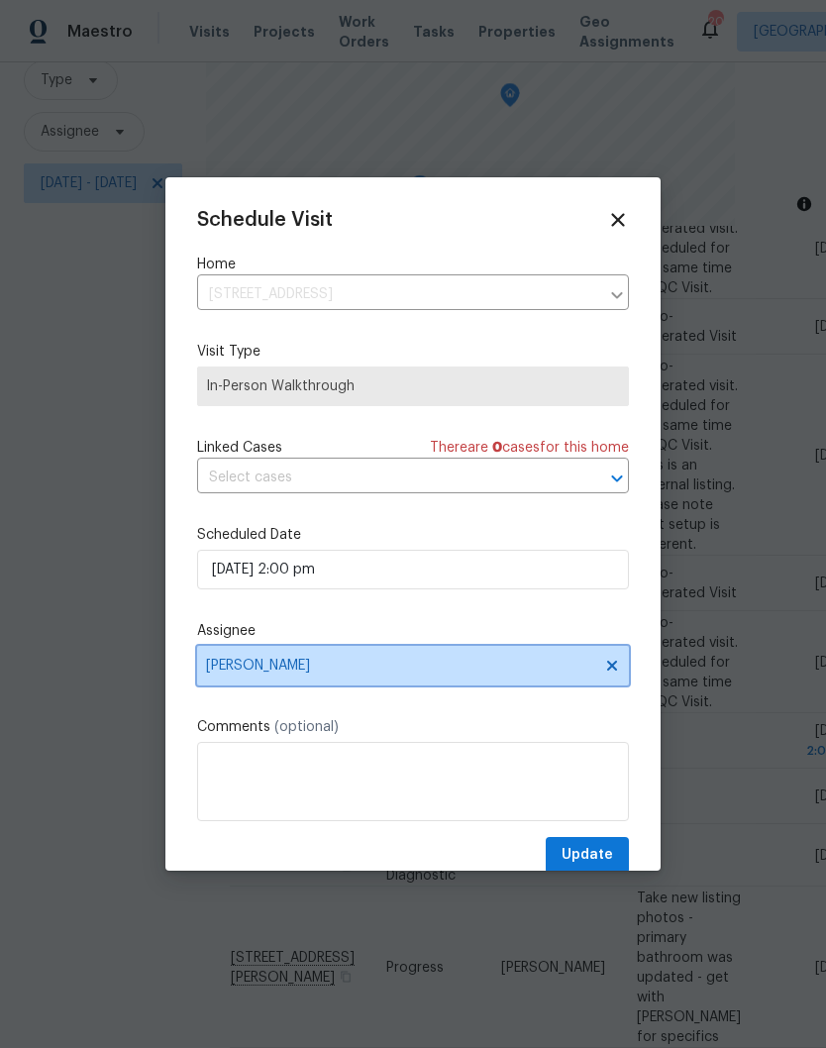
click at [613, 668] on icon at bounding box center [612, 665] width 10 height 10
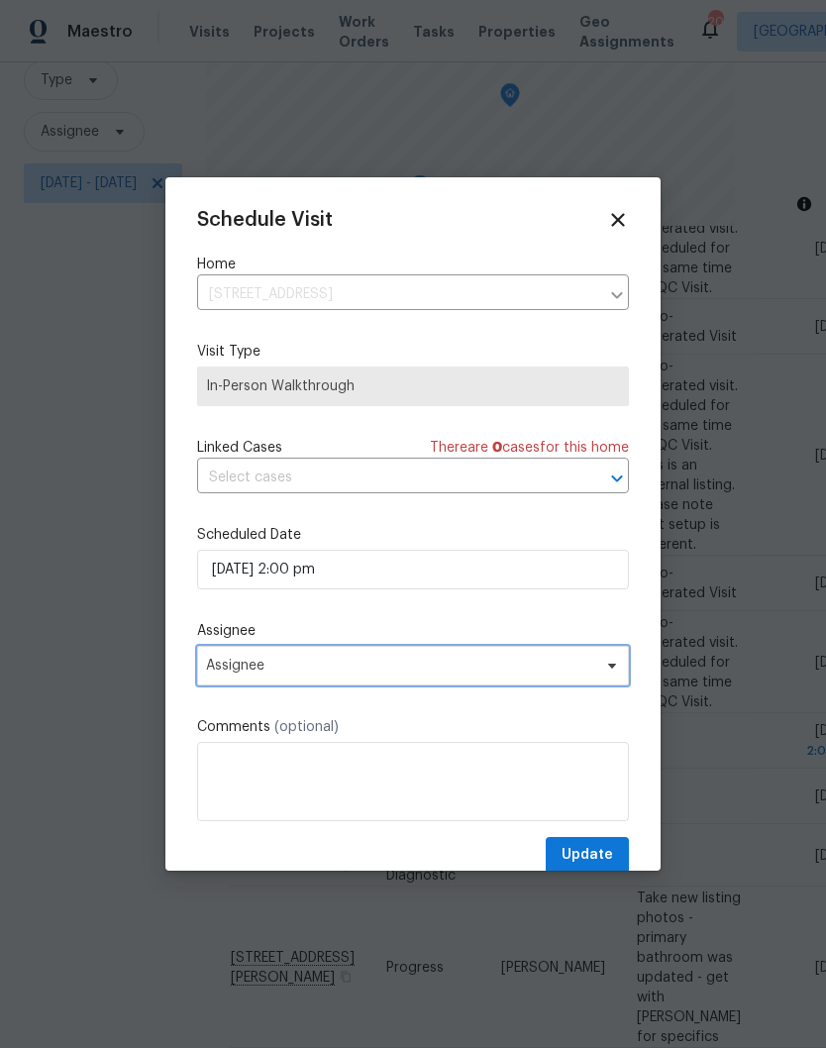
click at [423, 664] on span "Assignee" at bounding box center [400, 666] width 388 height 16
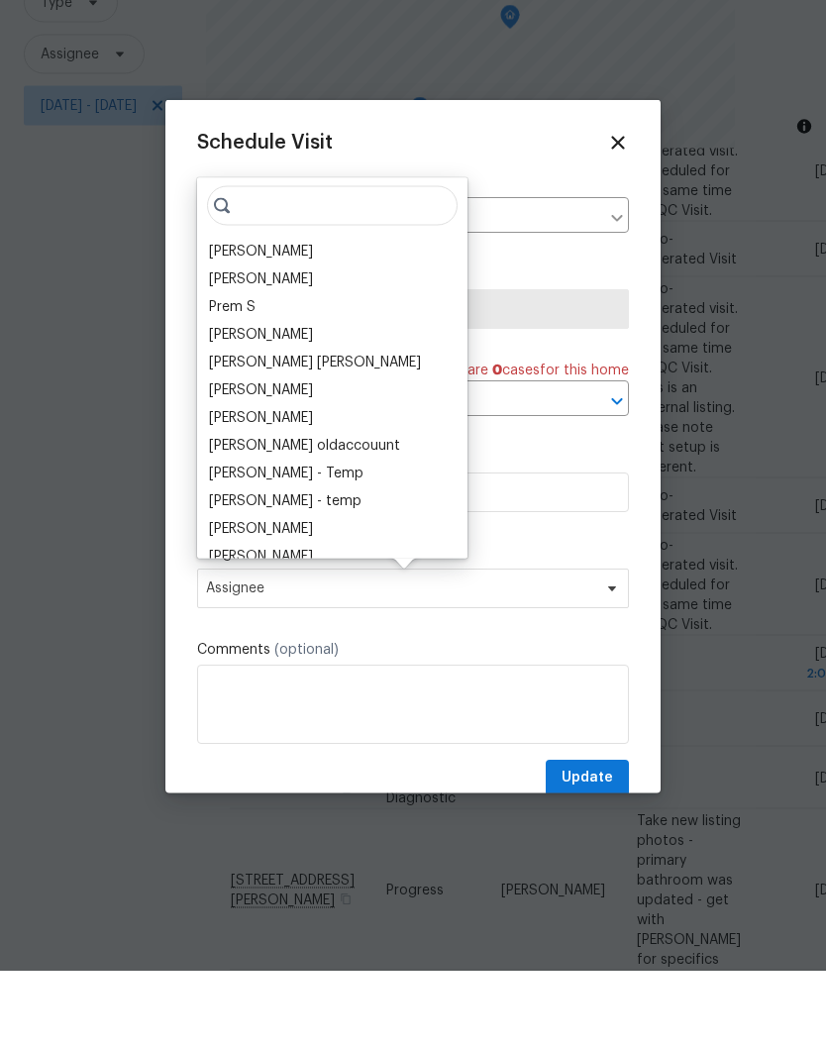
click at [281, 319] on div "Carmen Childs" at bounding box center [261, 329] width 104 height 20
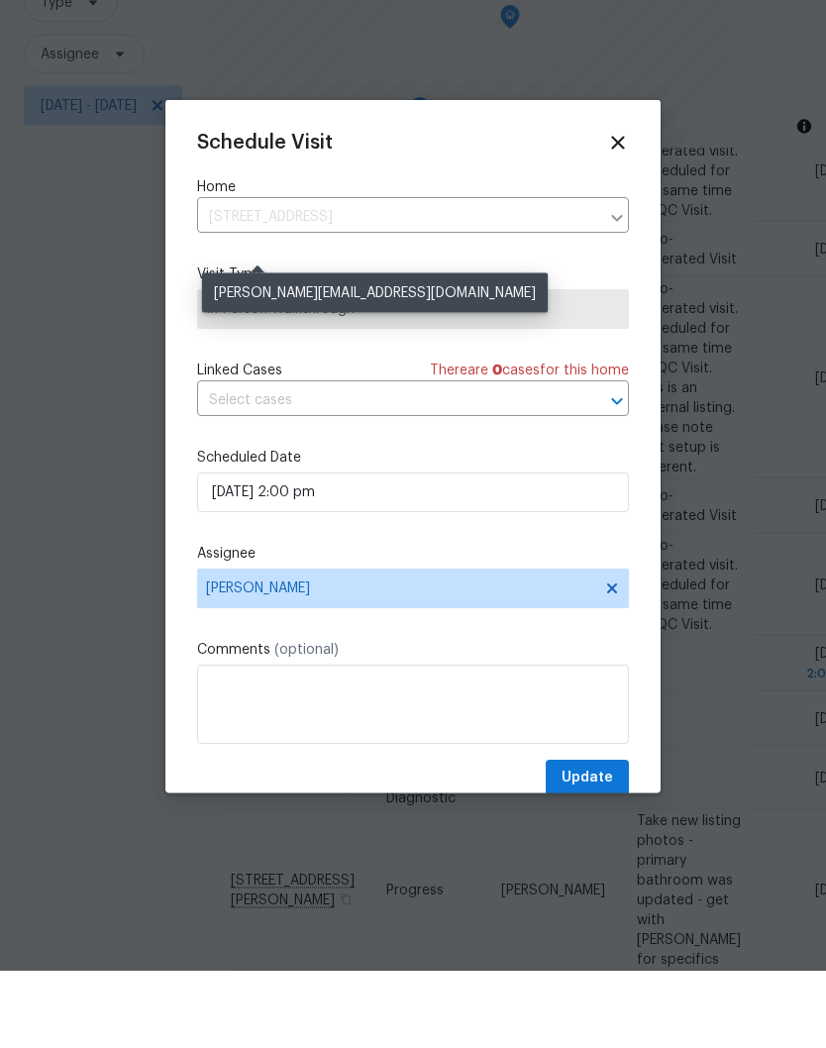
scroll to position [32, 0]
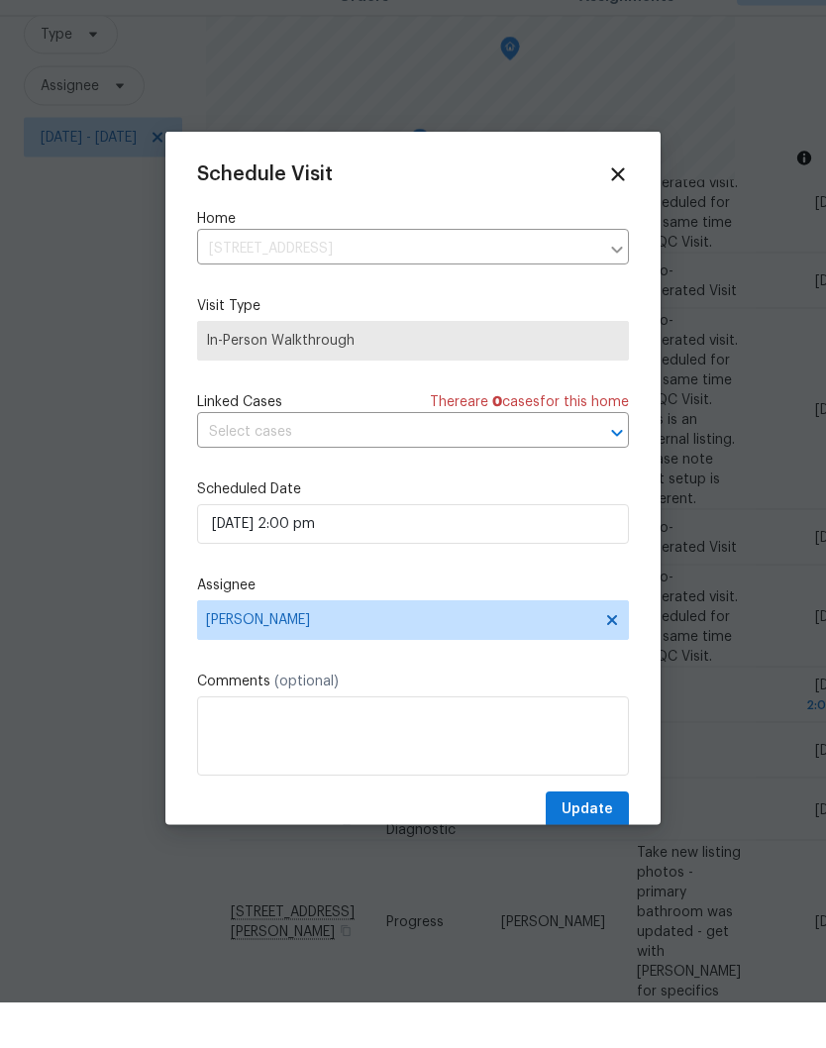
click at [599, 843] on span "Update" at bounding box center [586, 855] width 51 height 25
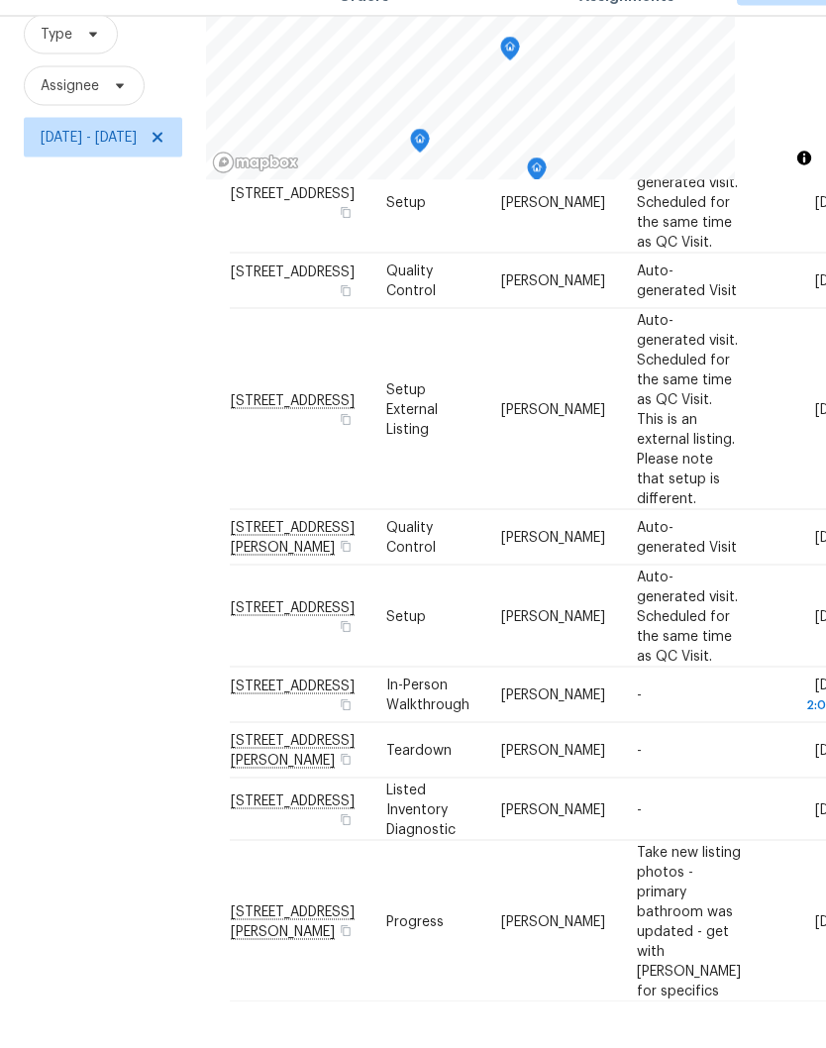
click at [0, 0] on icon at bounding box center [0, 0] width 0 height 0
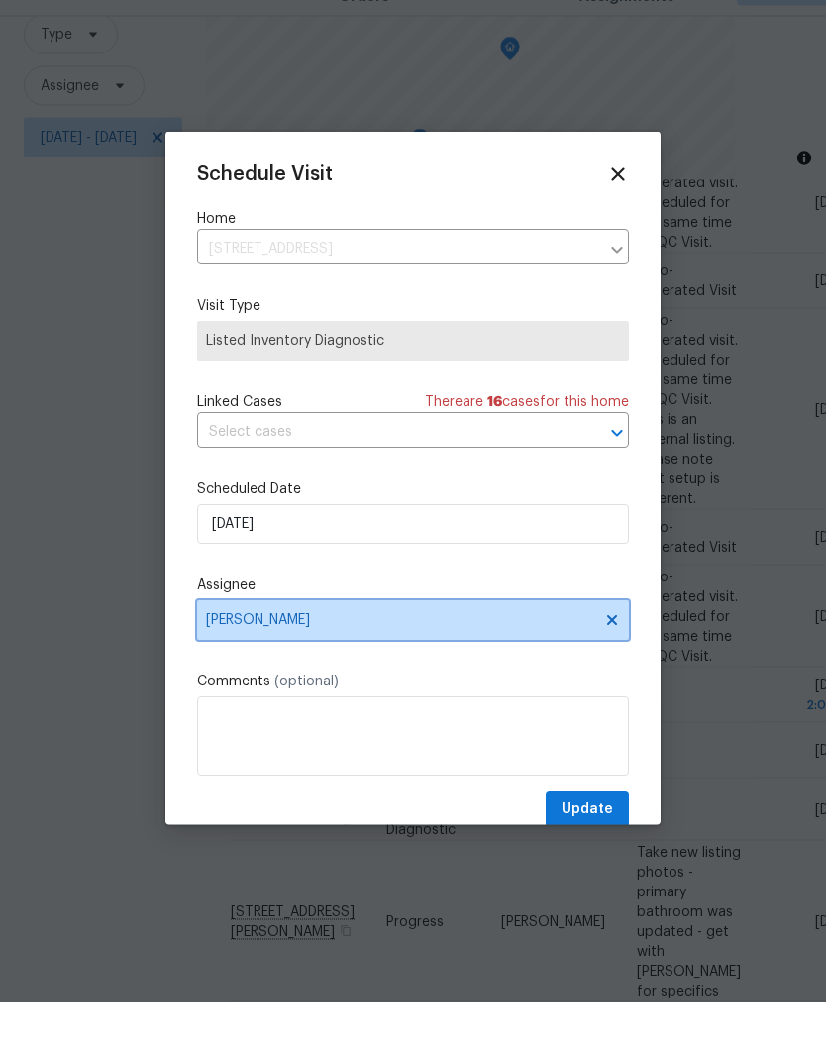
click at [610, 660] on icon at bounding box center [612, 665] width 10 height 10
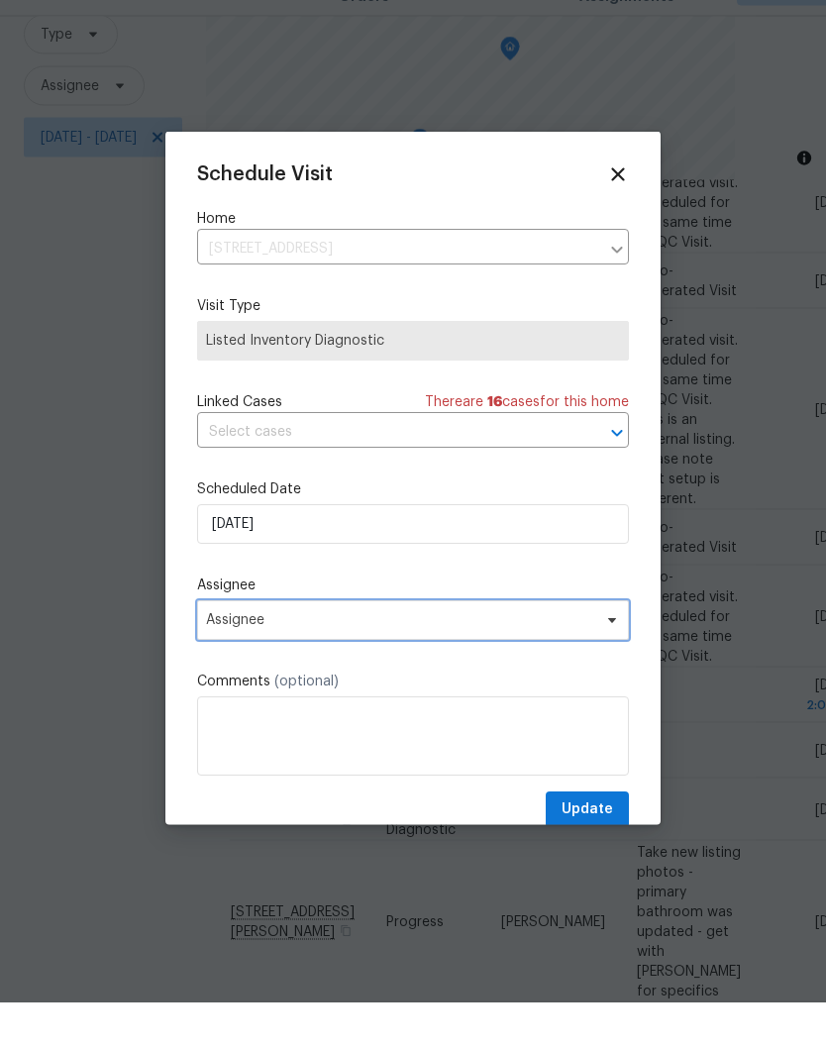
click at [613, 663] on icon at bounding box center [612, 665] width 8 height 5
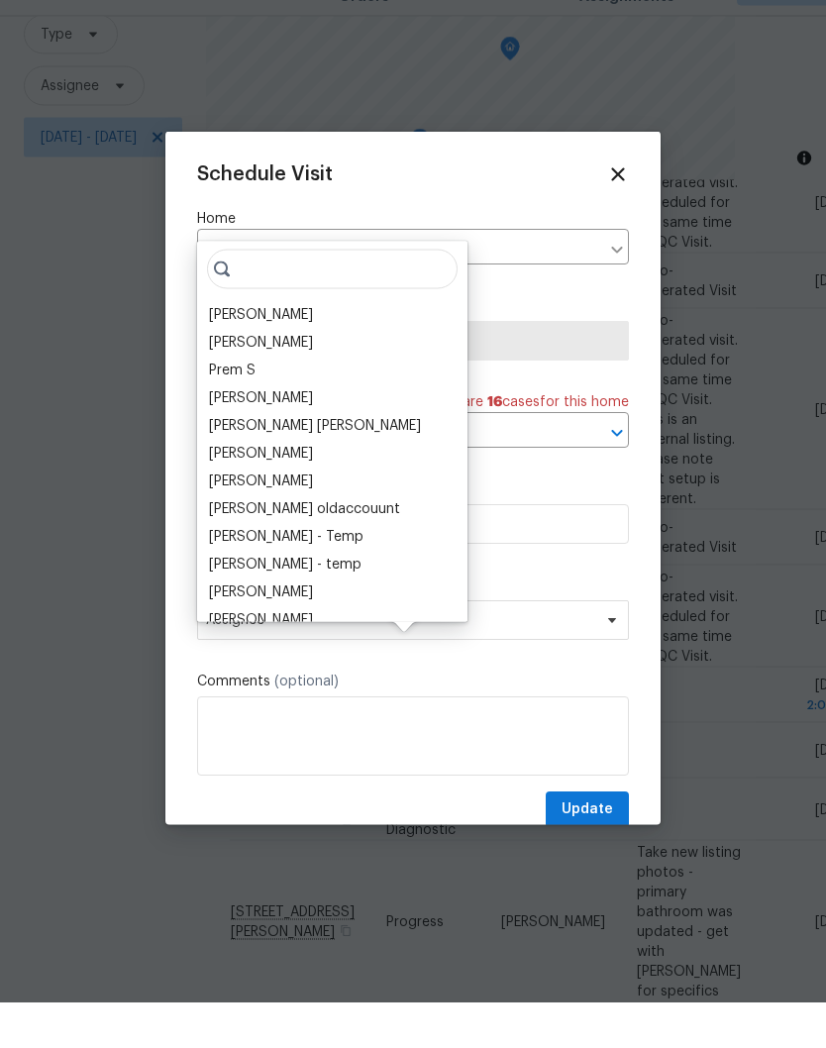
scroll to position [0, 0]
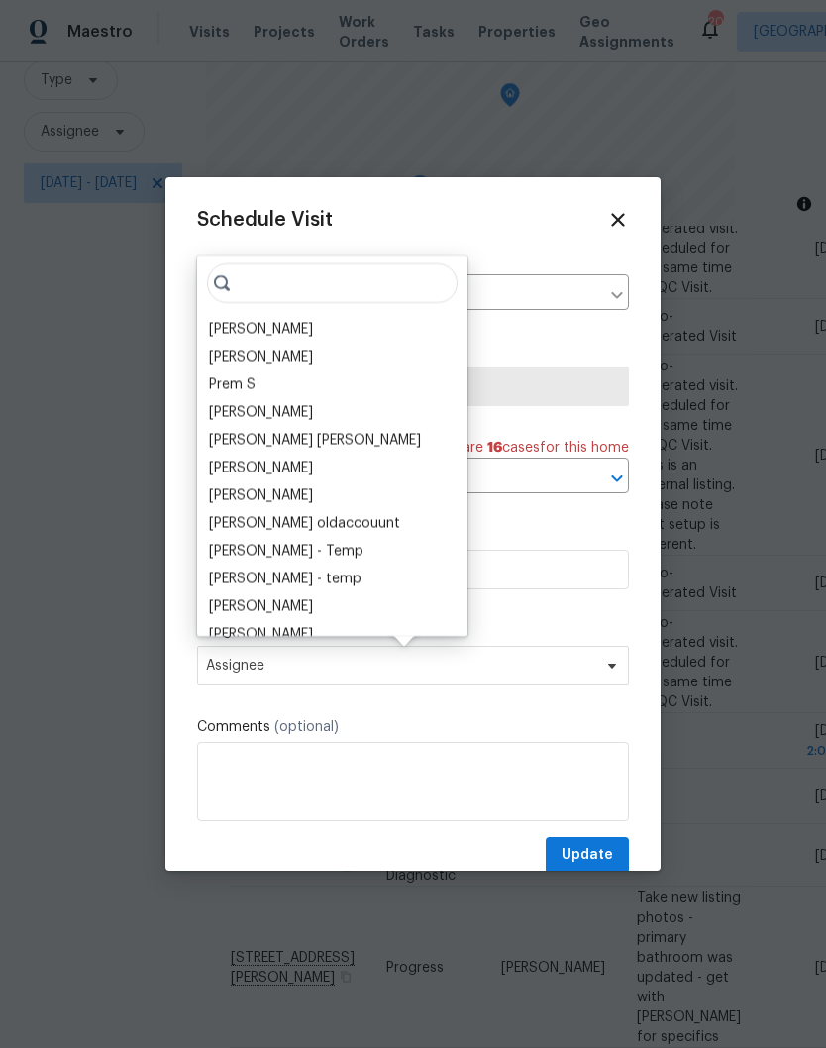
click at [281, 329] on div "Carmen Childs" at bounding box center [261, 329] width 104 height 20
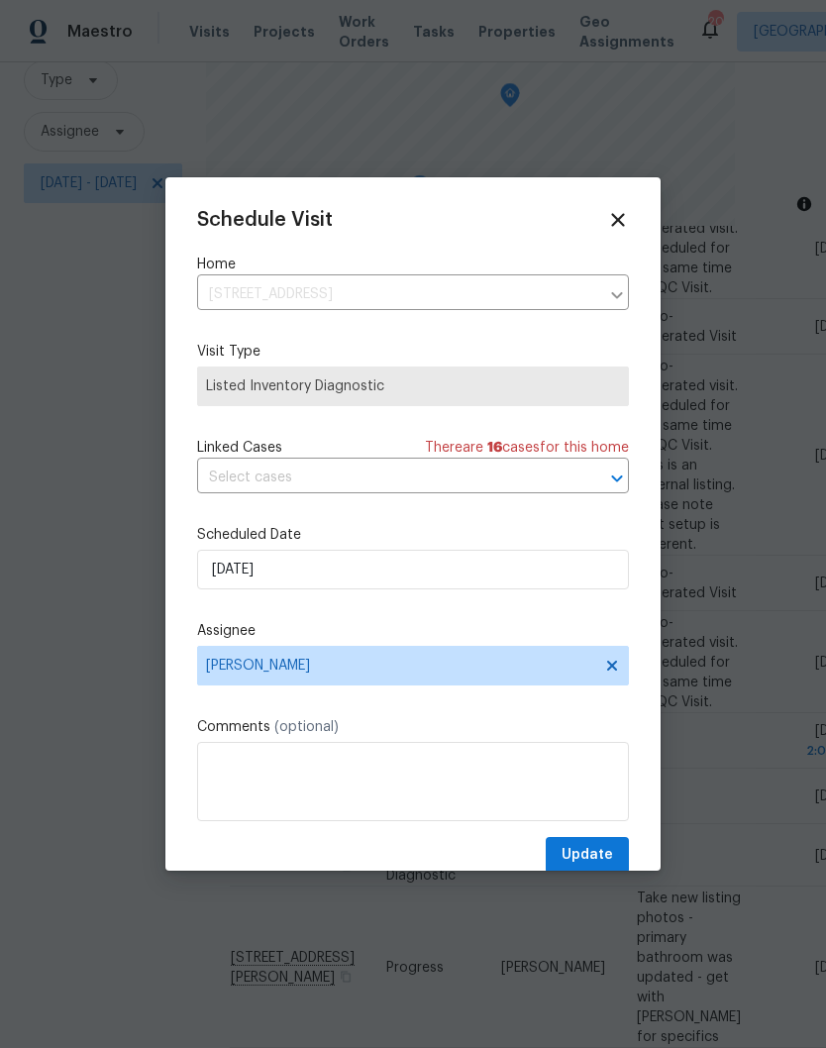
click at [598, 853] on span "Update" at bounding box center [586, 855] width 51 height 25
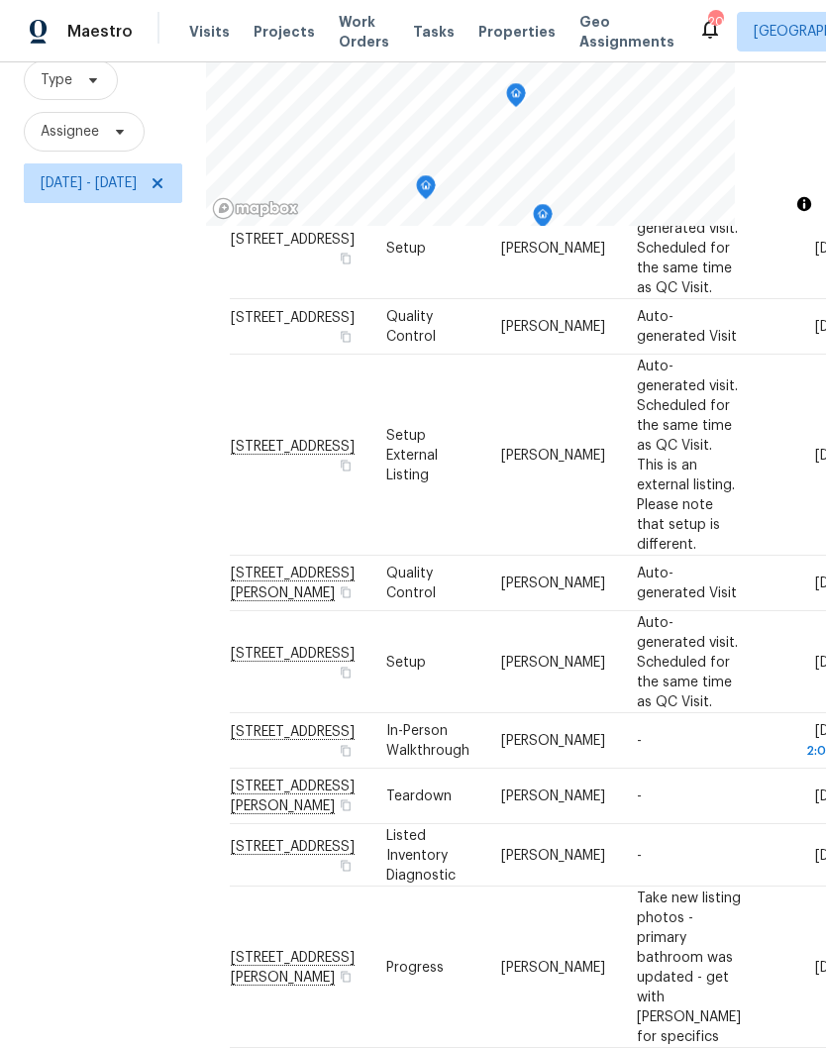
scroll to position [886, 0]
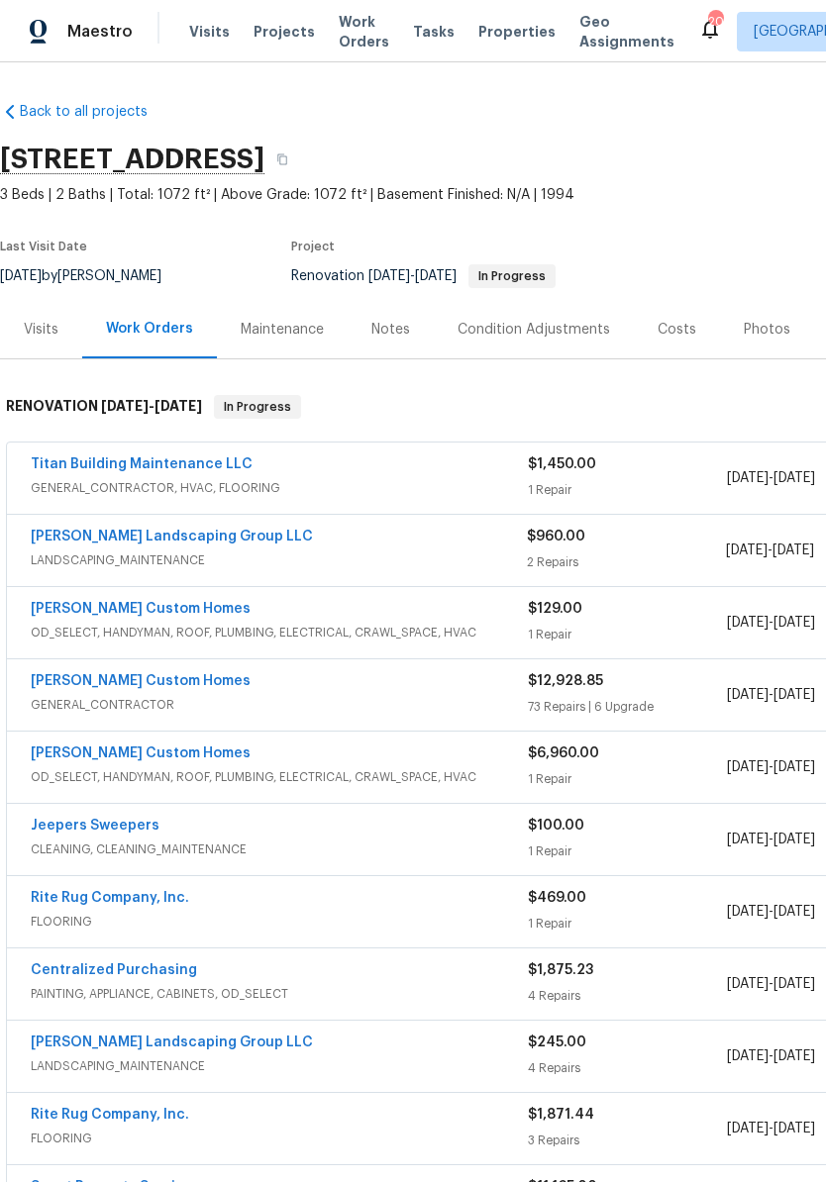
click at [185, 537] on link "[PERSON_NAME] Landscaping Group LLC" at bounding box center [172, 537] width 282 height 14
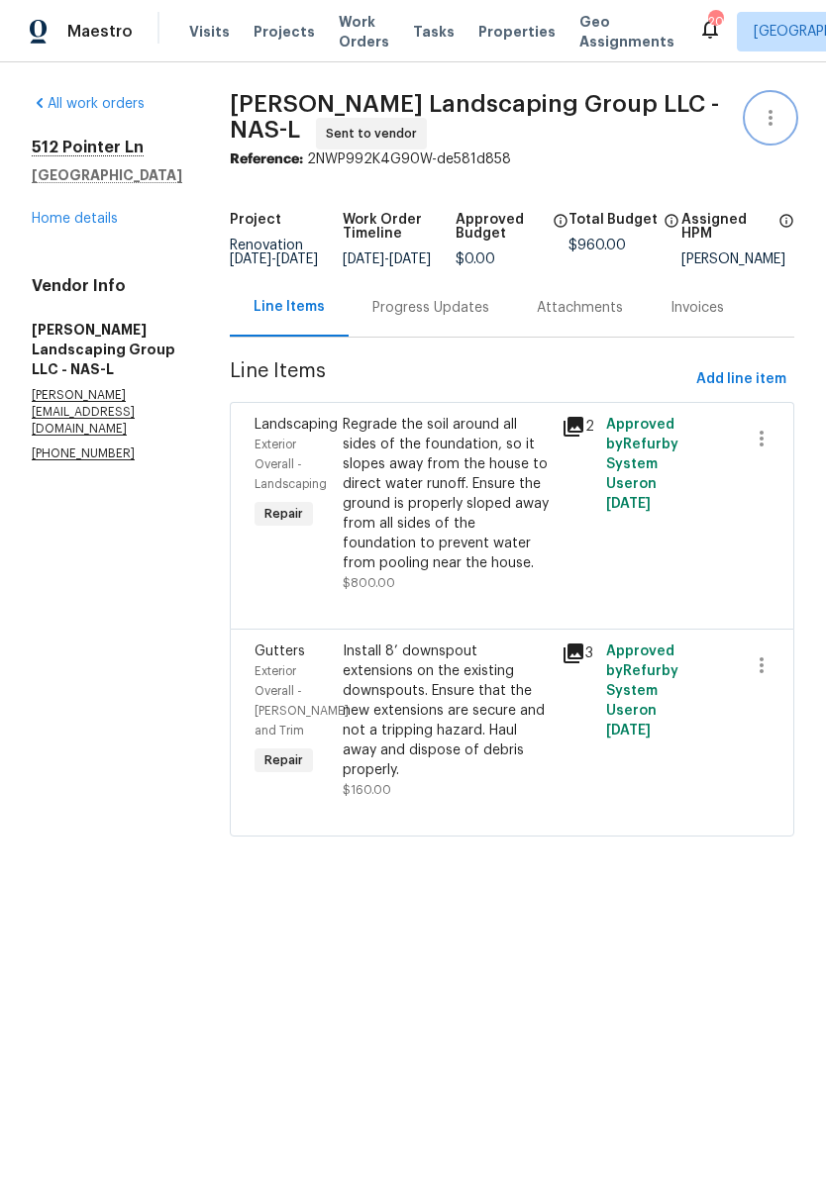
click at [774, 123] on icon "button" at bounding box center [771, 118] width 24 height 24
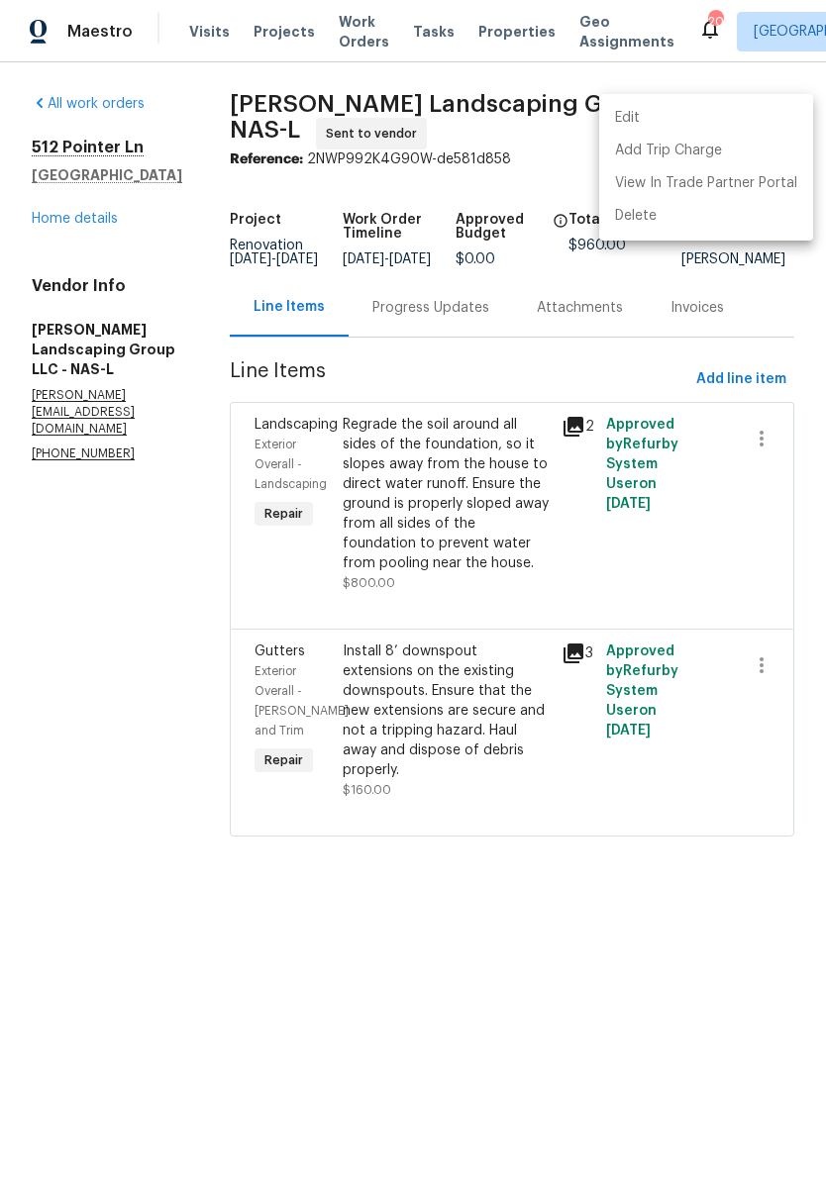
click at [668, 118] on li "Edit" at bounding box center [706, 118] width 214 height 33
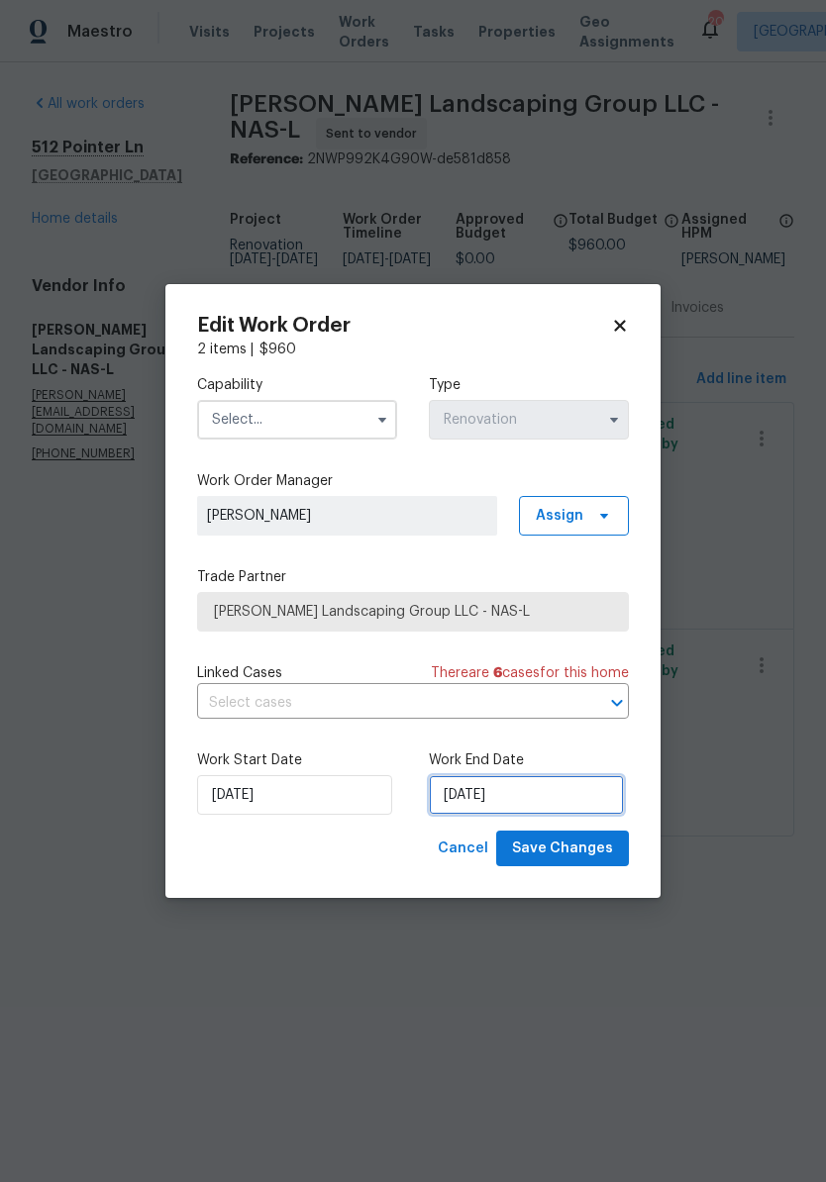
click at [524, 793] on input "[DATE]" at bounding box center [526, 795] width 195 height 40
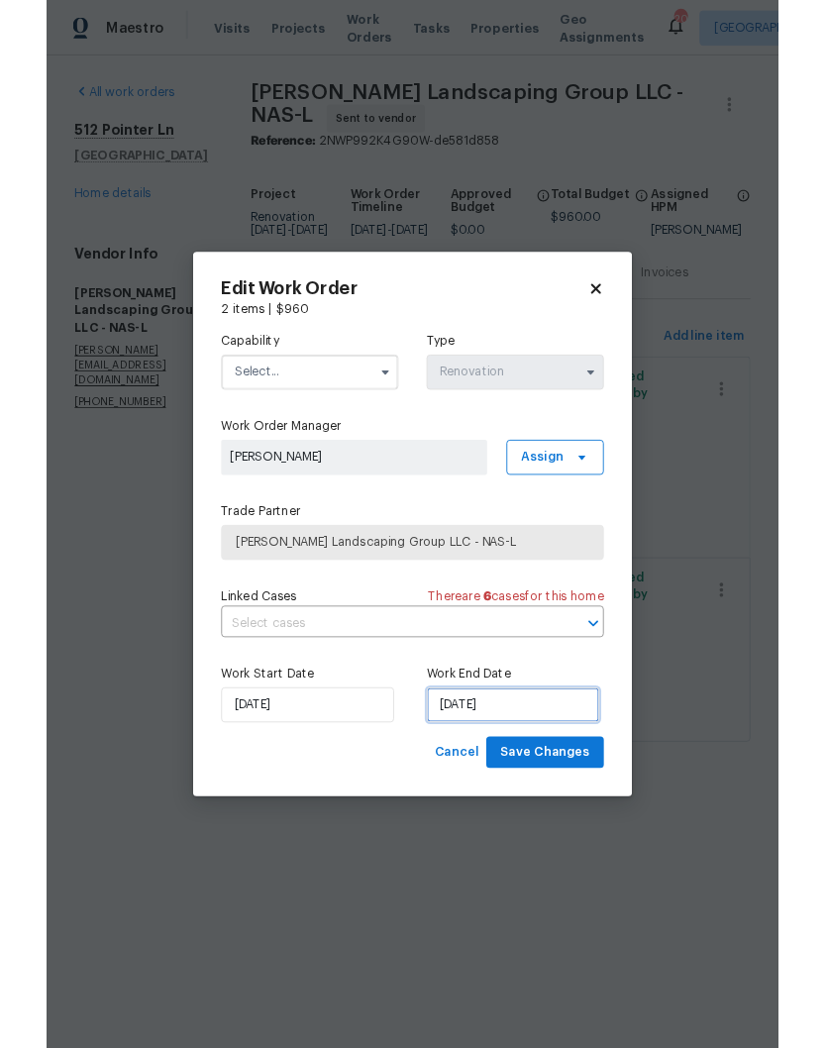
scroll to position [82, 0]
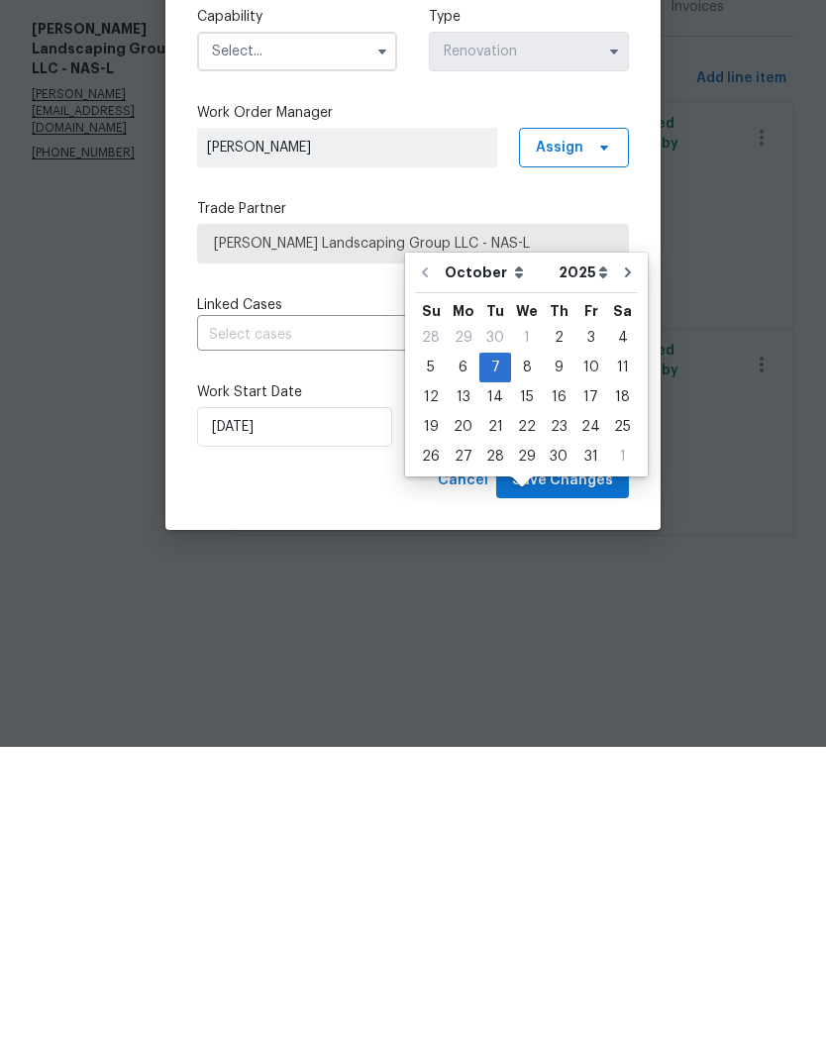
click at [532, 655] on div "8" at bounding box center [527, 669] width 32 height 28
type input "[DATE]"
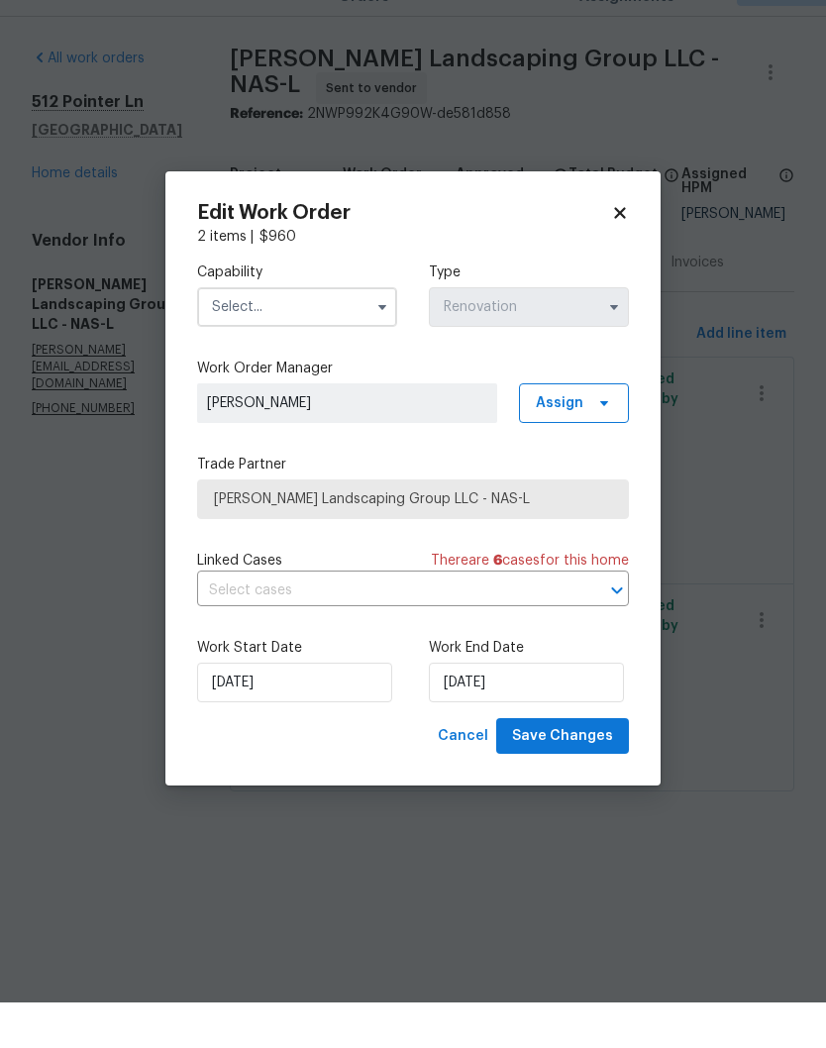
click at [320, 333] on input "text" at bounding box center [297, 353] width 200 height 40
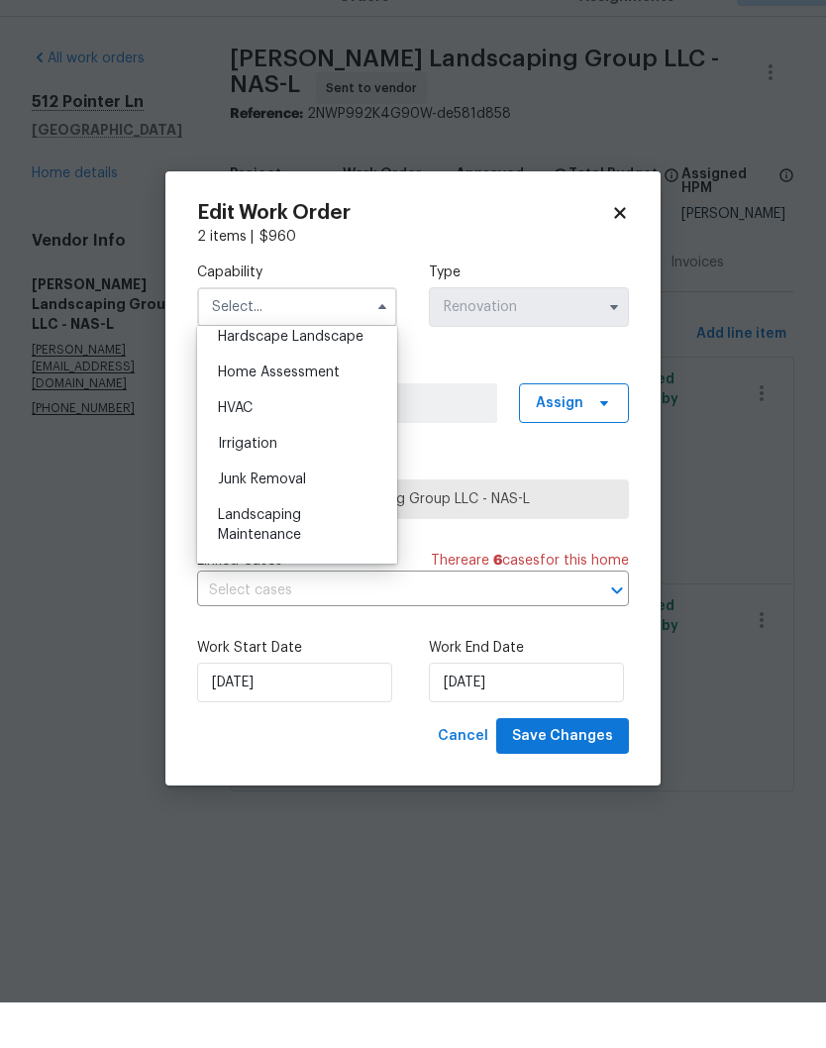
scroll to position [1140, 0]
click at [289, 540] on div "Landscaping Maintenance" at bounding box center [297, 567] width 190 height 55
type input "Landscaping Maintenance"
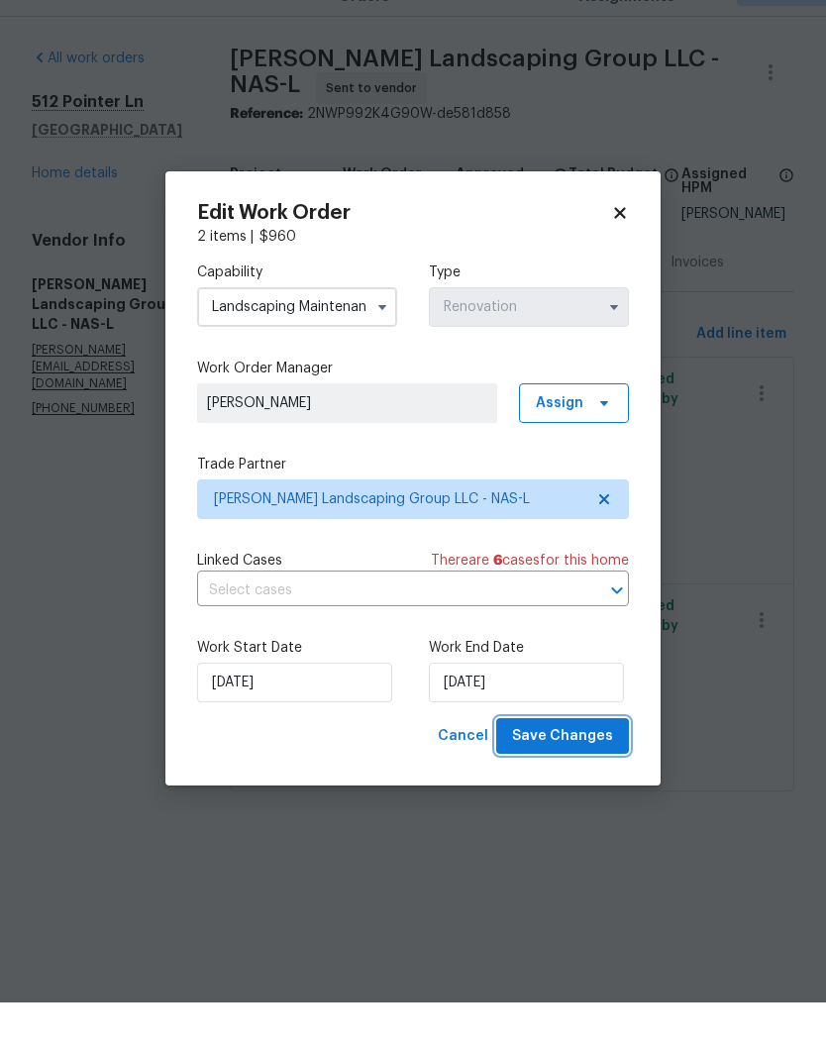
click at [572, 769] on span "Save Changes" at bounding box center [562, 781] width 101 height 25
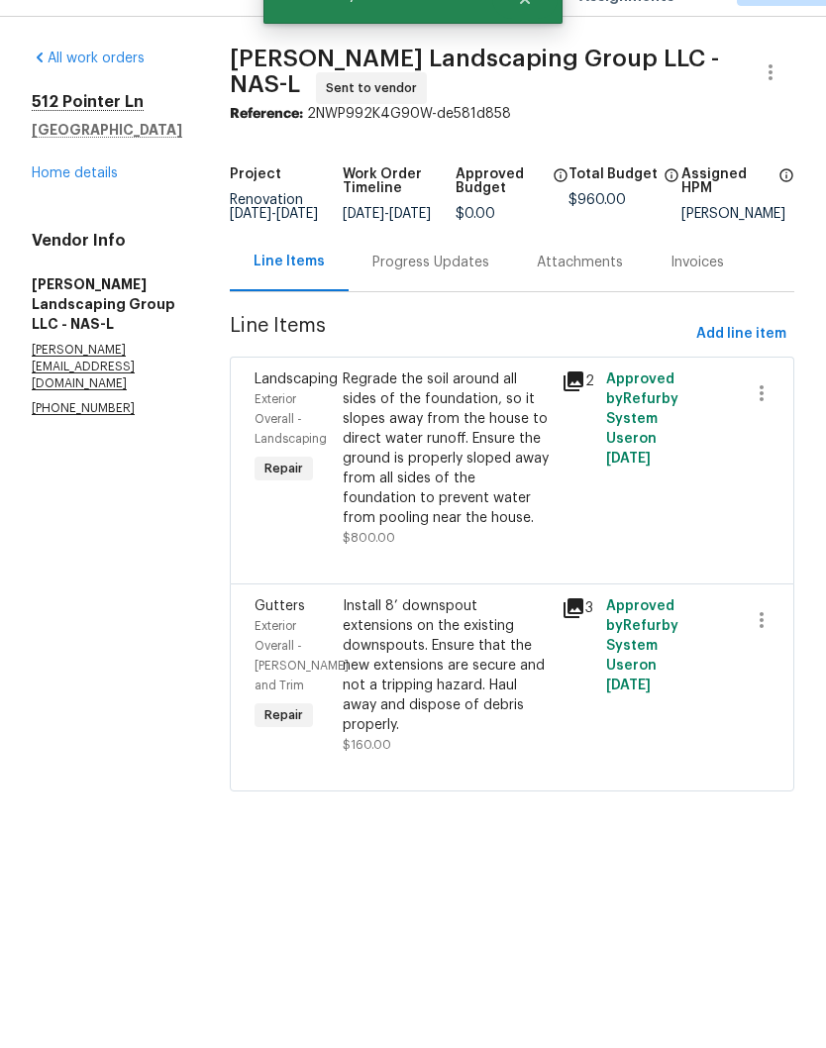
click at [98, 212] on link "Home details" at bounding box center [75, 219] width 86 height 14
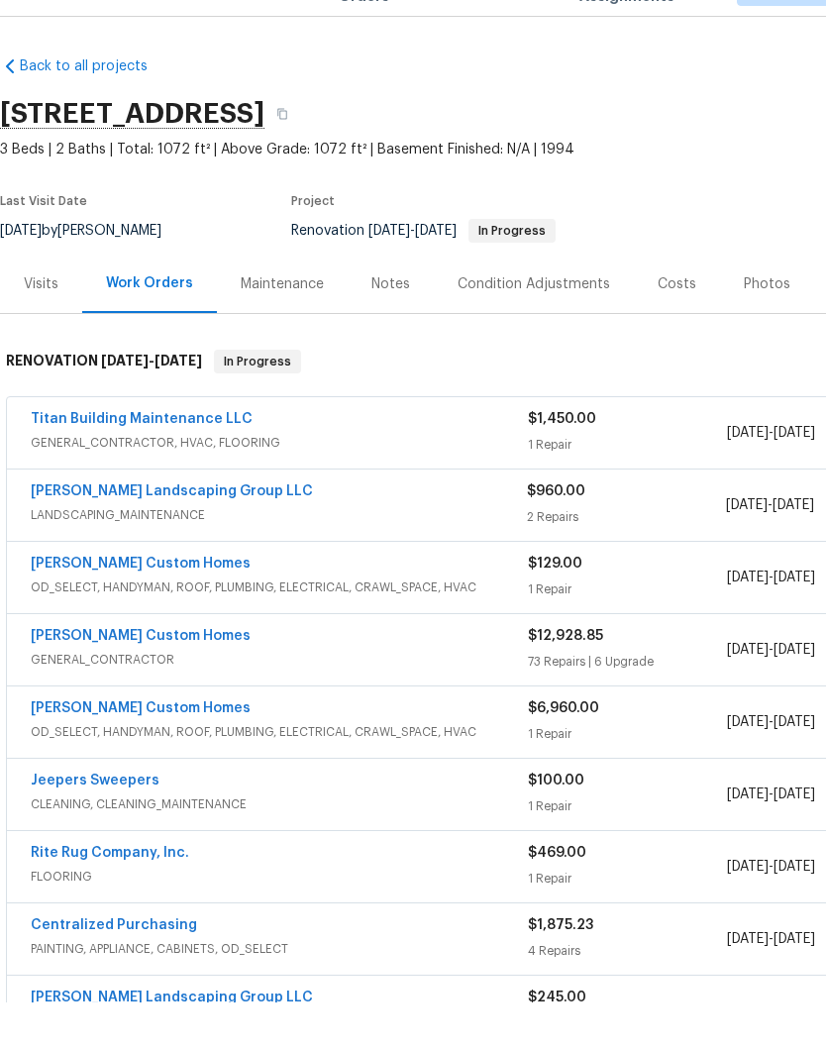
click at [391, 320] on div "Notes" at bounding box center [390, 330] width 39 height 20
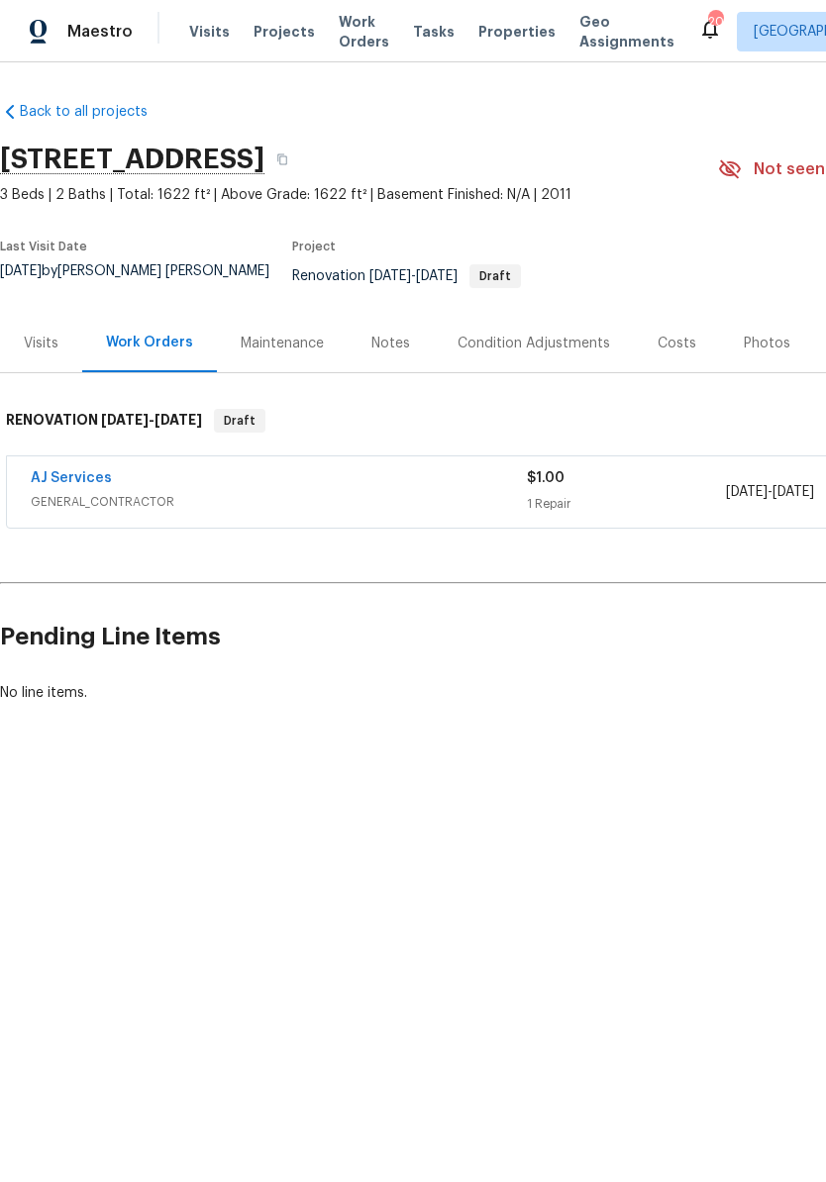
click at [550, 334] on div "Condition Adjustments" at bounding box center [533, 344] width 152 height 20
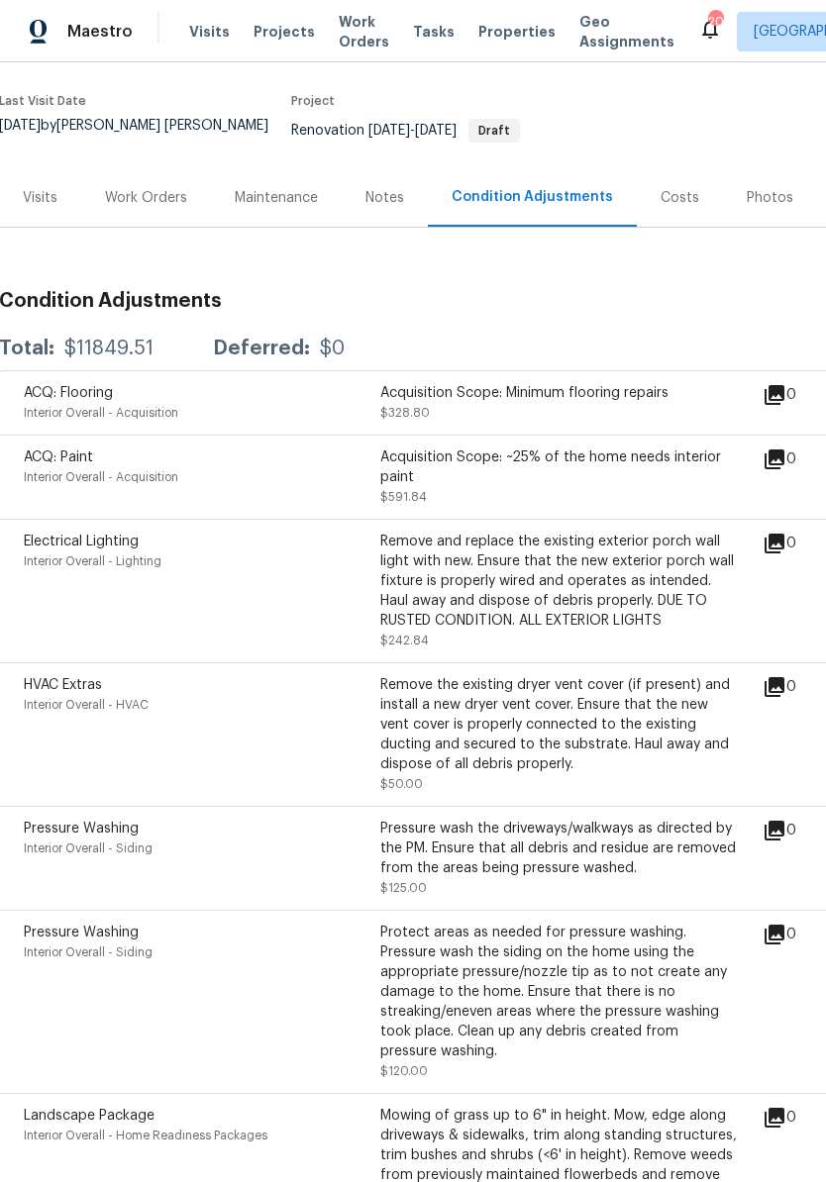
scroll to position [141, 1]
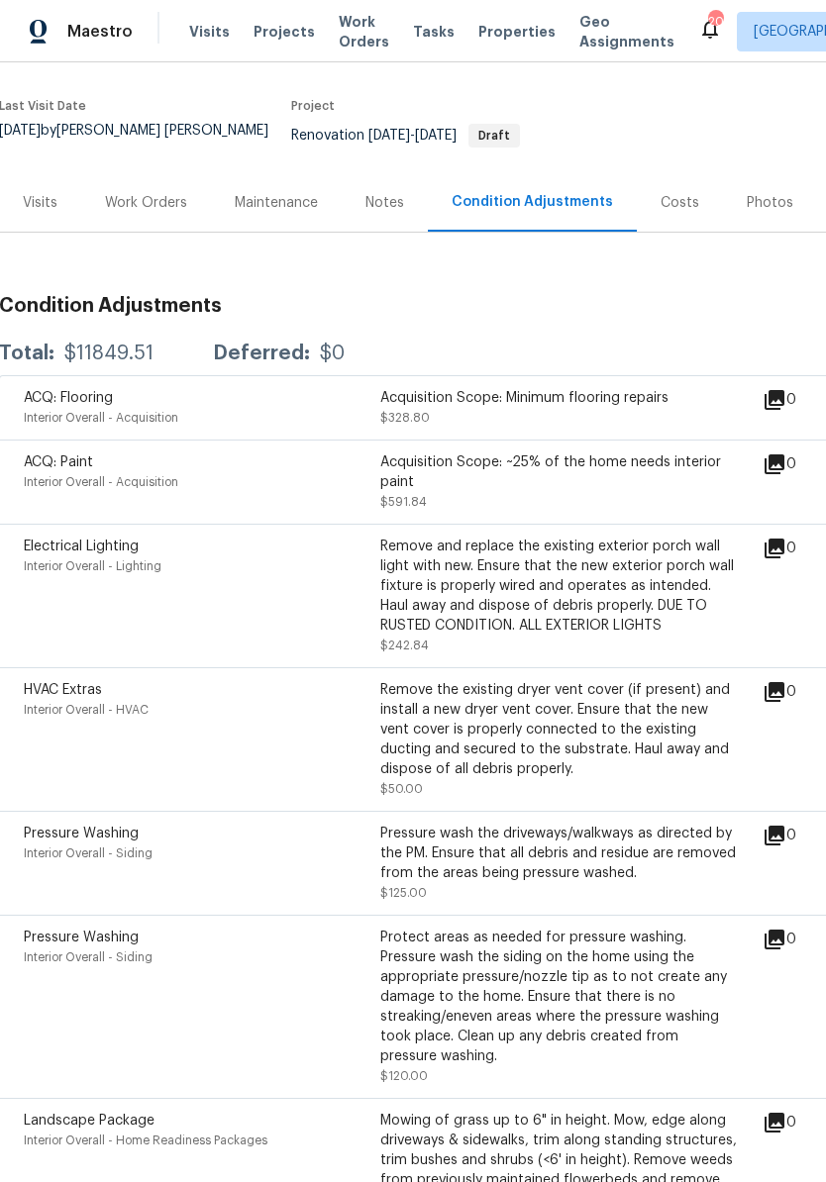
click at [152, 193] on div "Work Orders" at bounding box center [146, 203] width 82 height 20
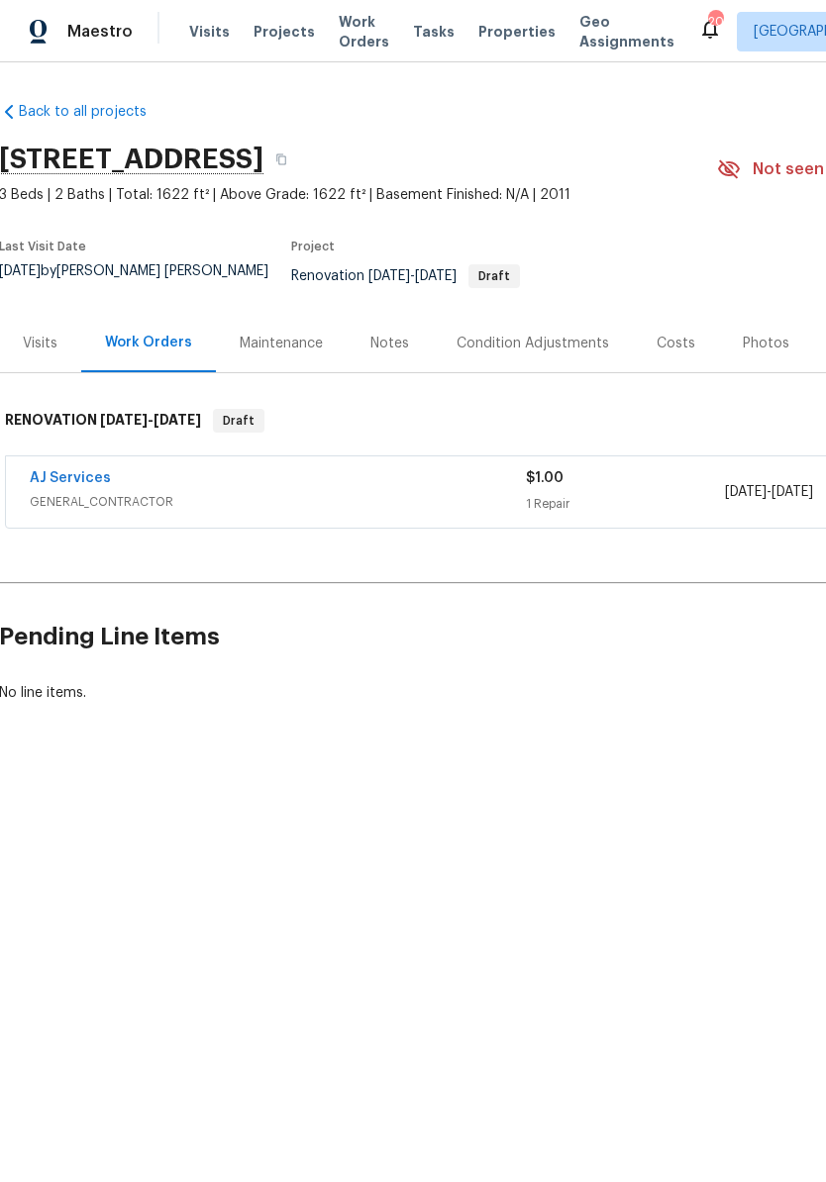
scroll to position [0, 1]
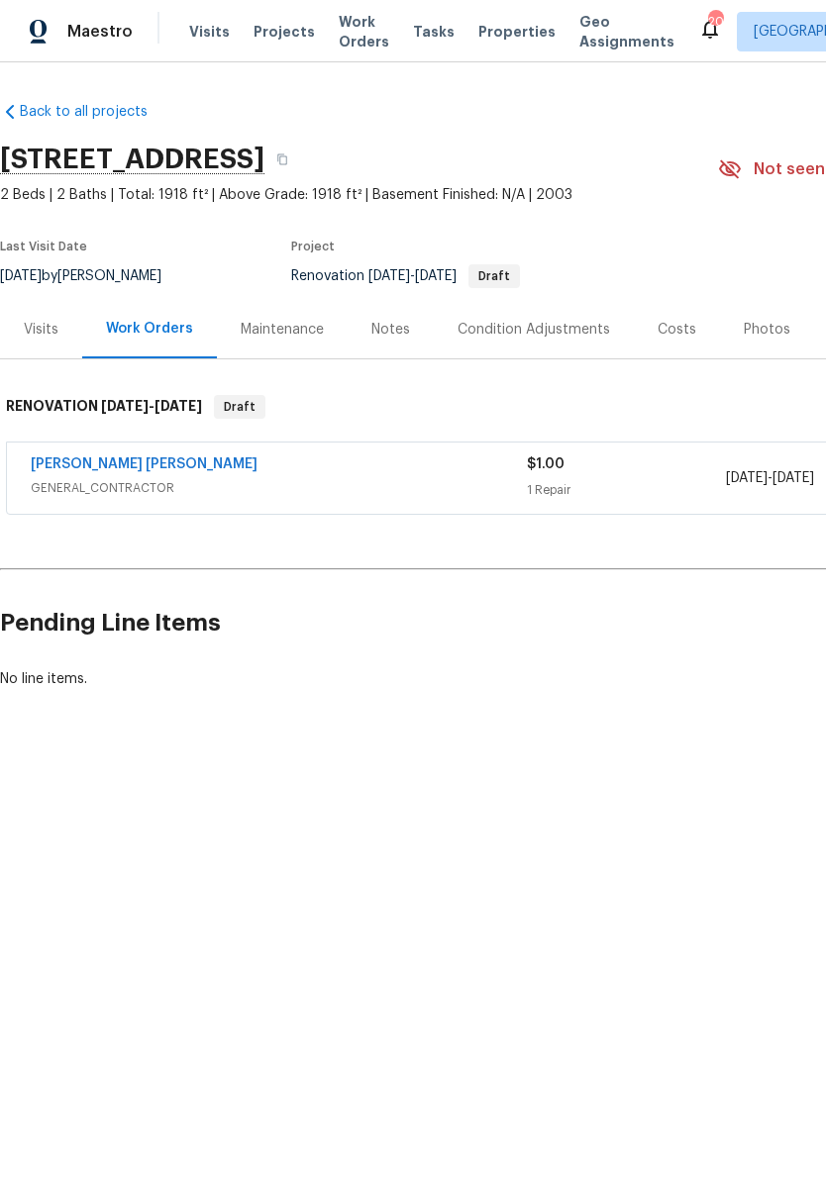
click at [557, 332] on div "Condition Adjustments" at bounding box center [533, 330] width 152 height 20
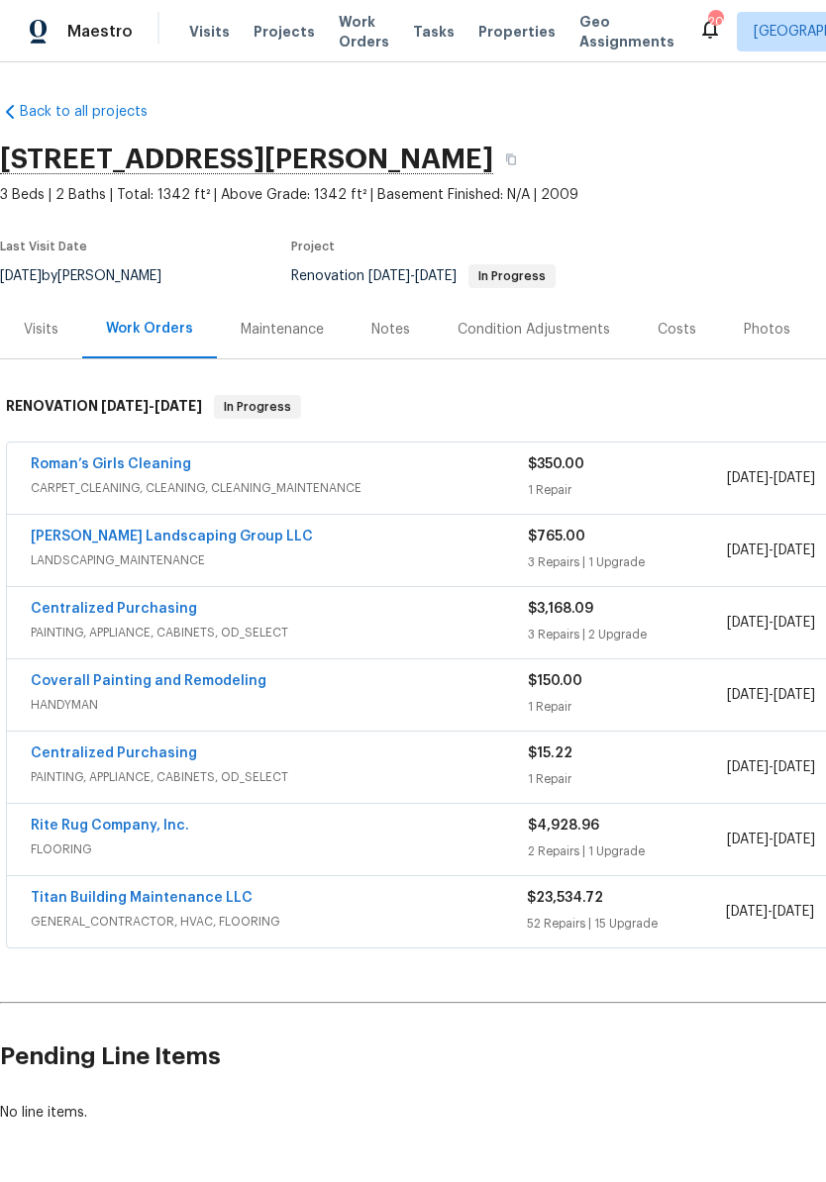
click at [762, 340] on div "Photos" at bounding box center [767, 329] width 94 height 58
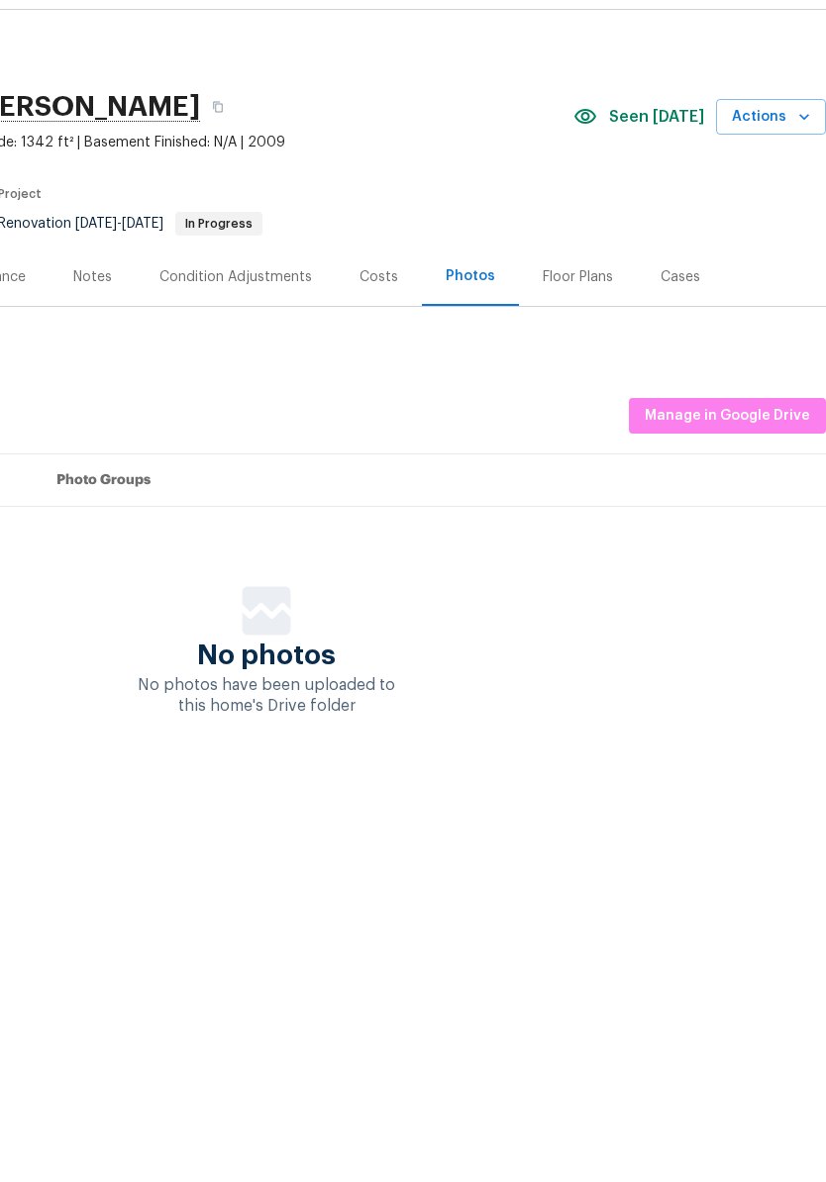
scroll to position [0, 293]
click at [724, 456] on span "Manage in Google Drive" at bounding box center [727, 468] width 165 height 25
